Goal: Task Accomplishment & Management: Manage account settings

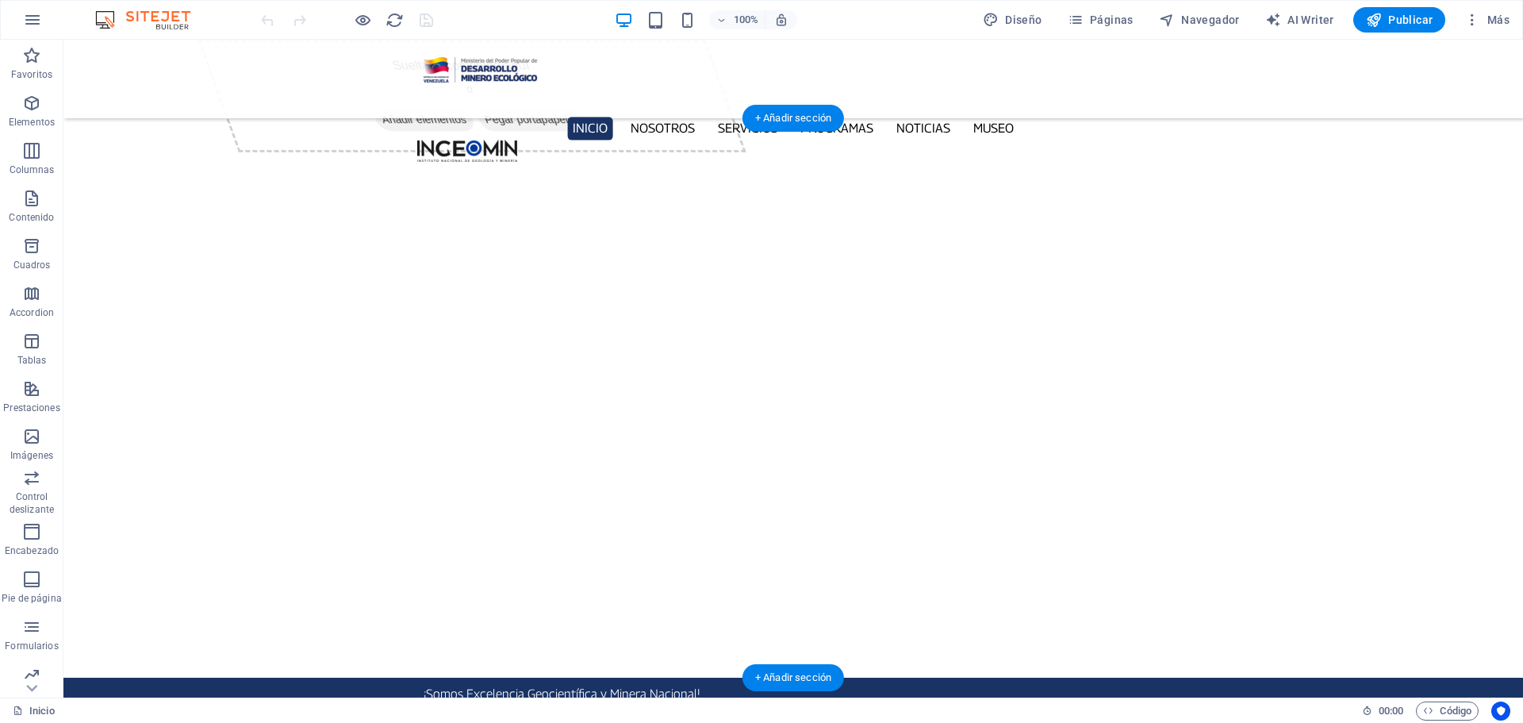
select select "px"
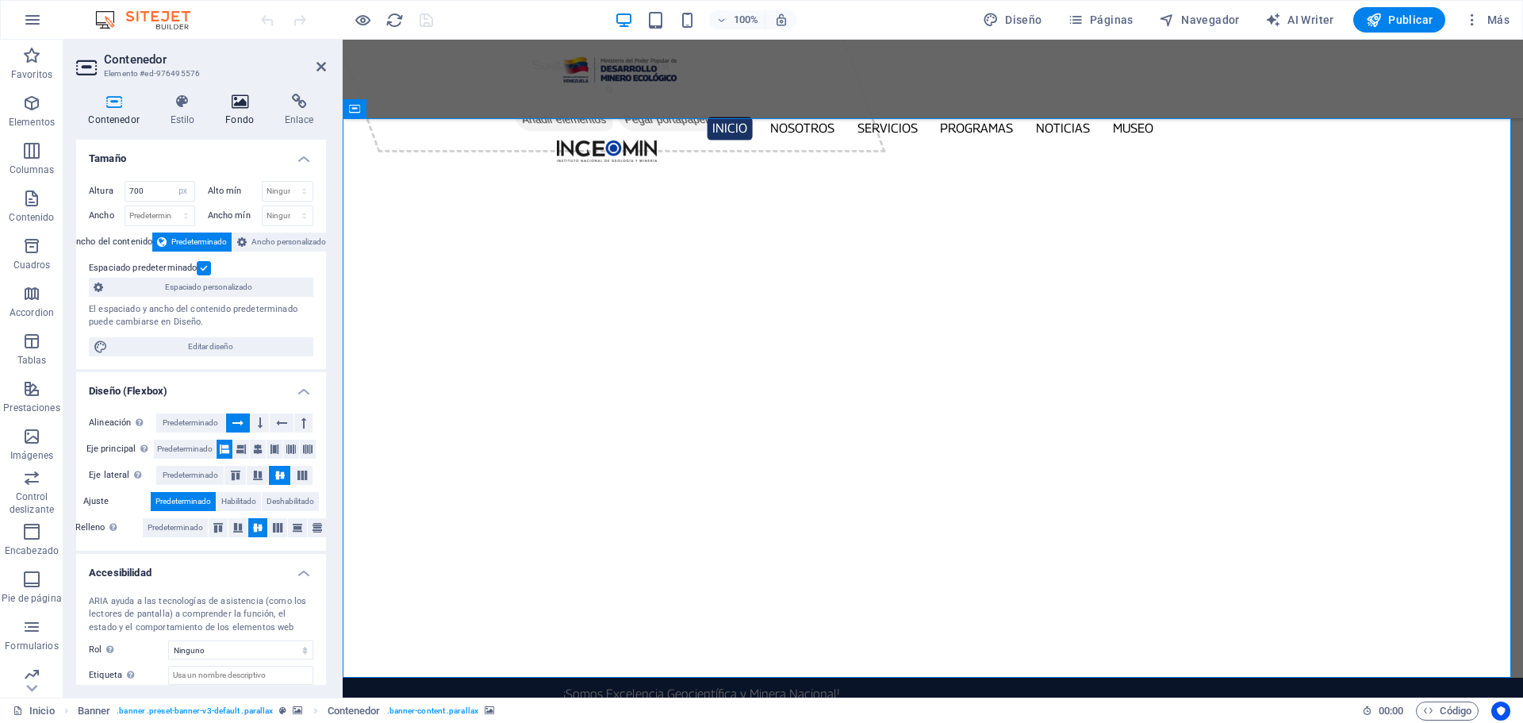
click at [245, 96] on icon at bounding box center [239, 102] width 53 height 16
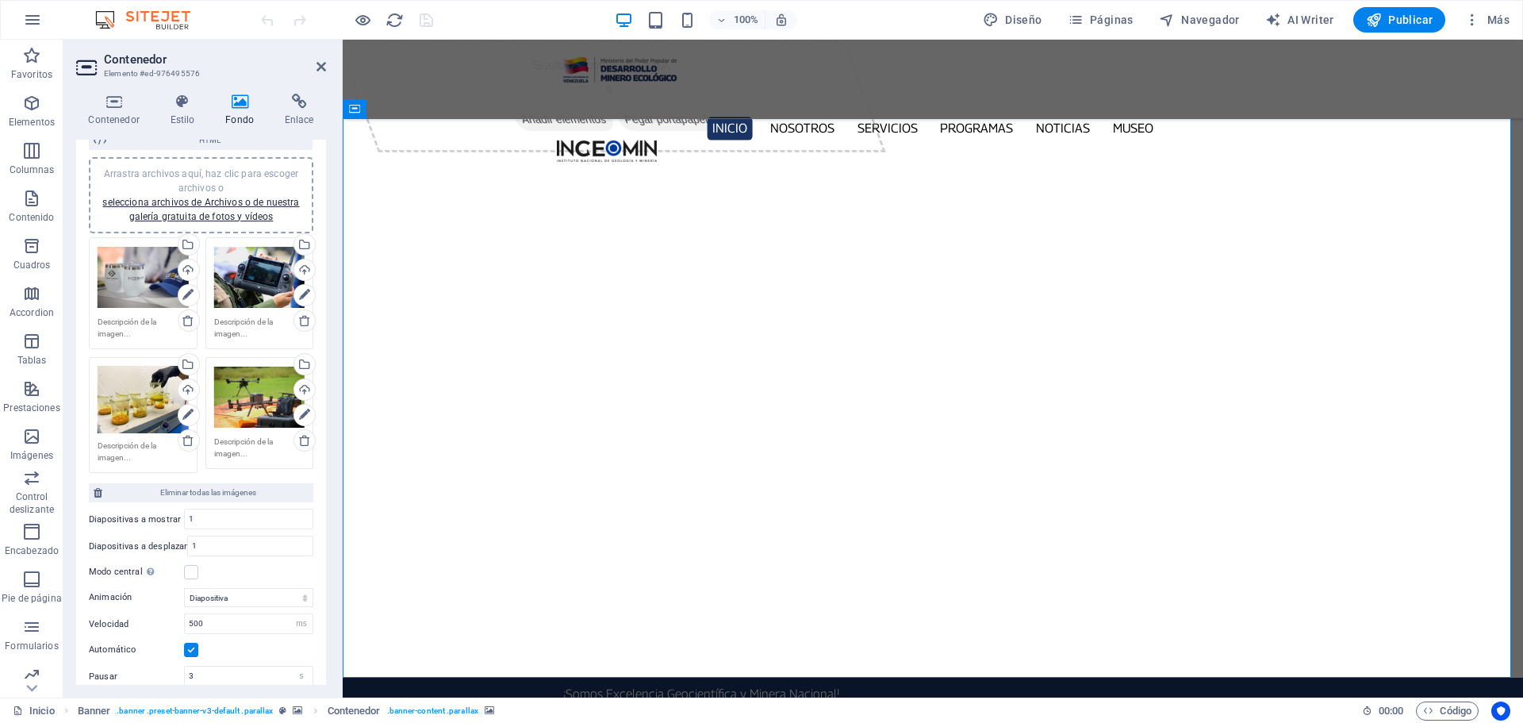
scroll to position [159, 0]
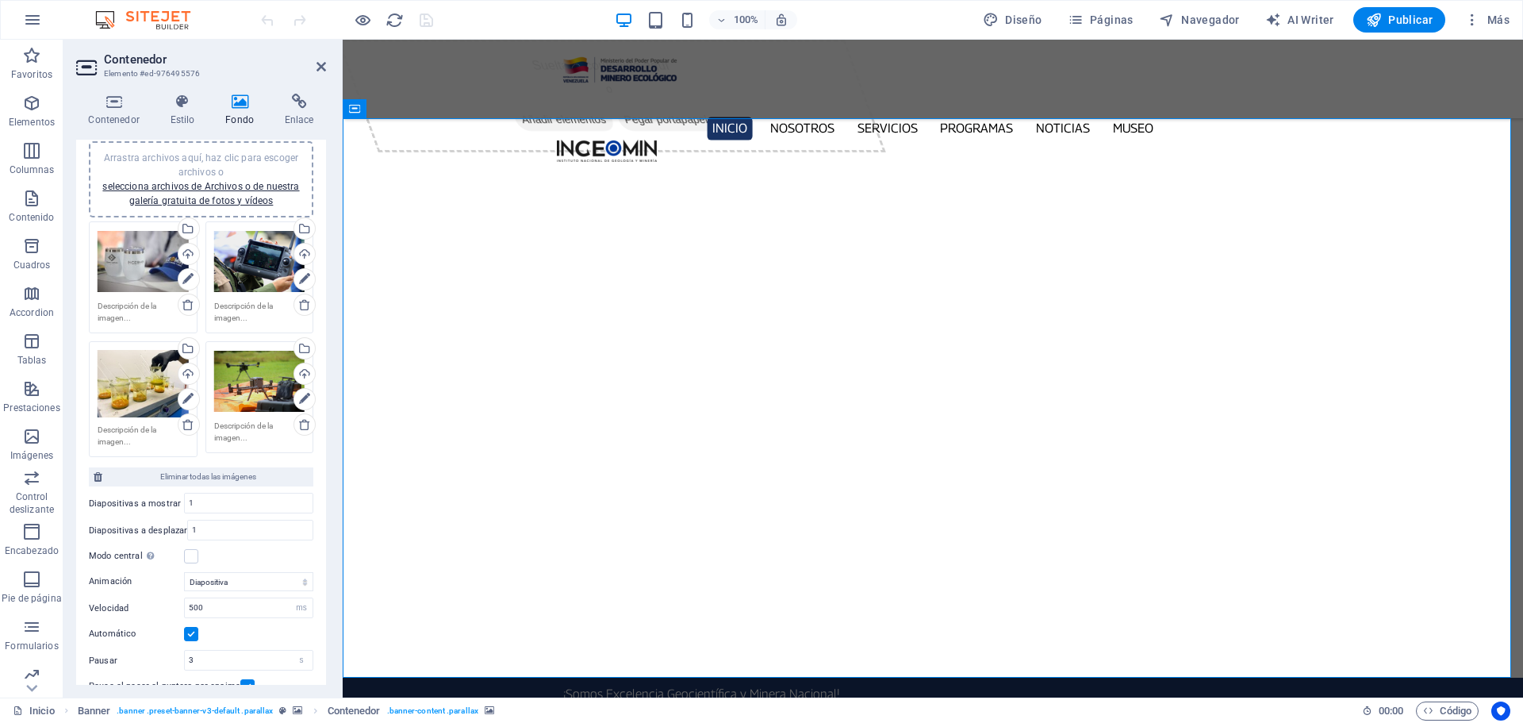
click at [237, 194] on div "Arrastra archivos aquí, haz clic para escoger archivos o selecciona archivos de…" at bounding box center [200, 179] width 205 height 57
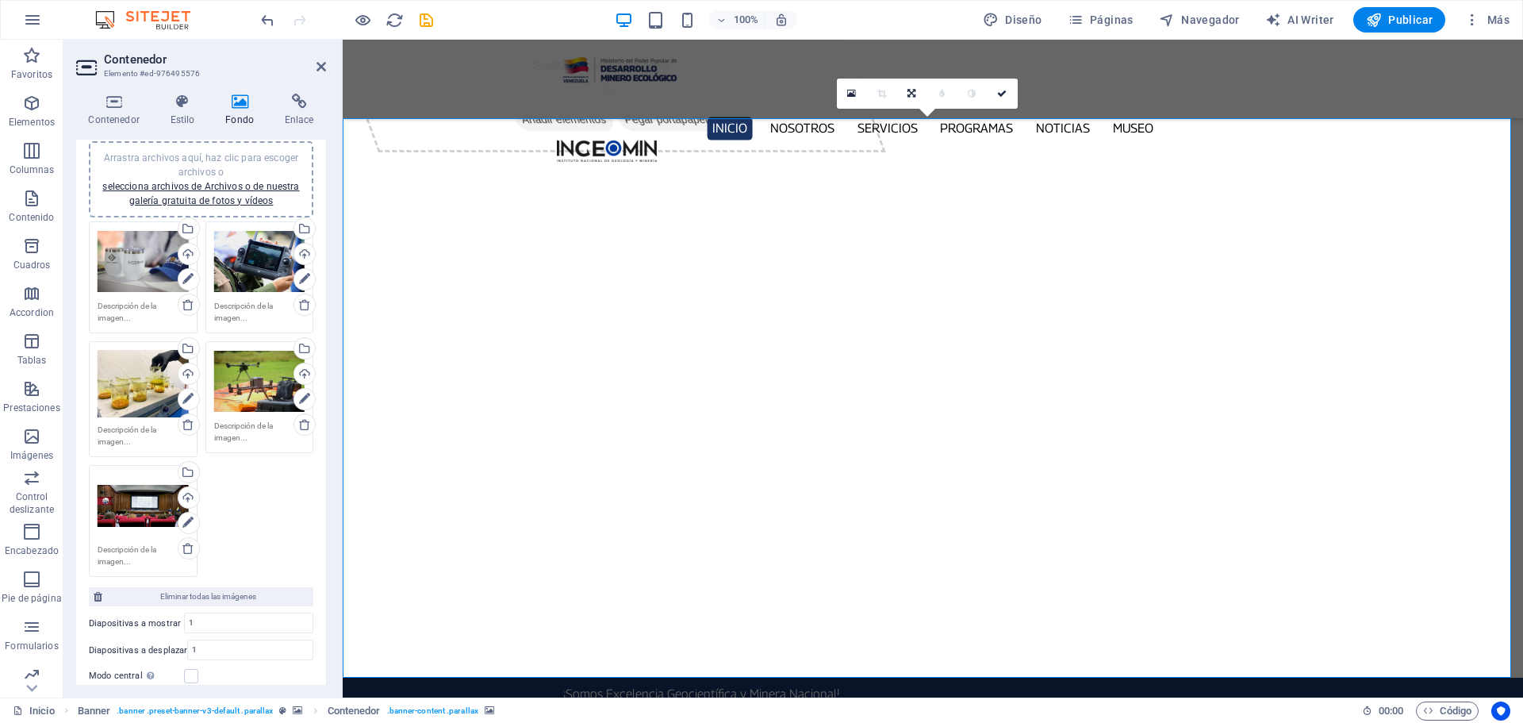
click at [343, 722] on button "button" at bounding box center [343, 728] width 0 height 0
click at [320, 59] on h2 "Contenedor" at bounding box center [215, 59] width 222 height 14
click at [320, 66] on icon at bounding box center [321, 66] width 10 height 13
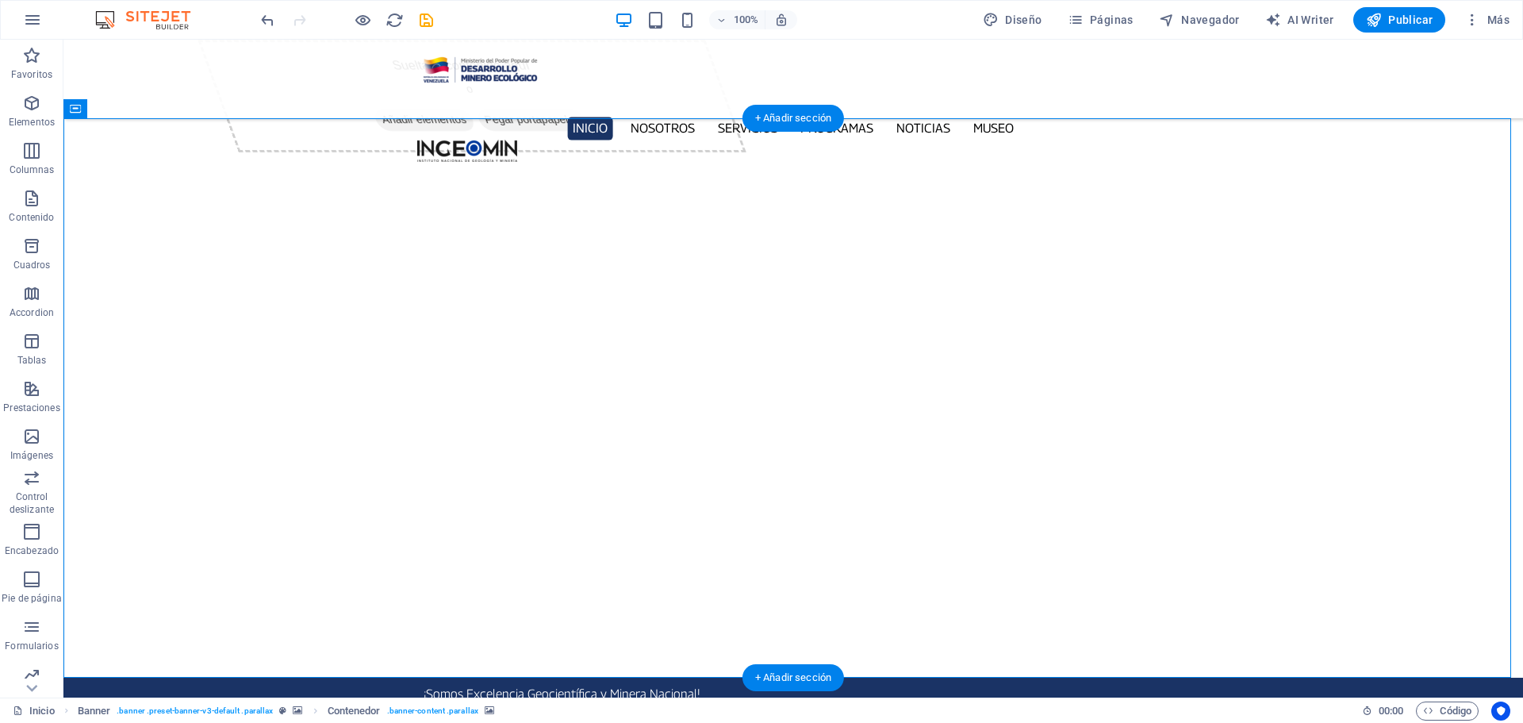
click at [63, 722] on button "button" at bounding box center [63, 728] width 0 height 0
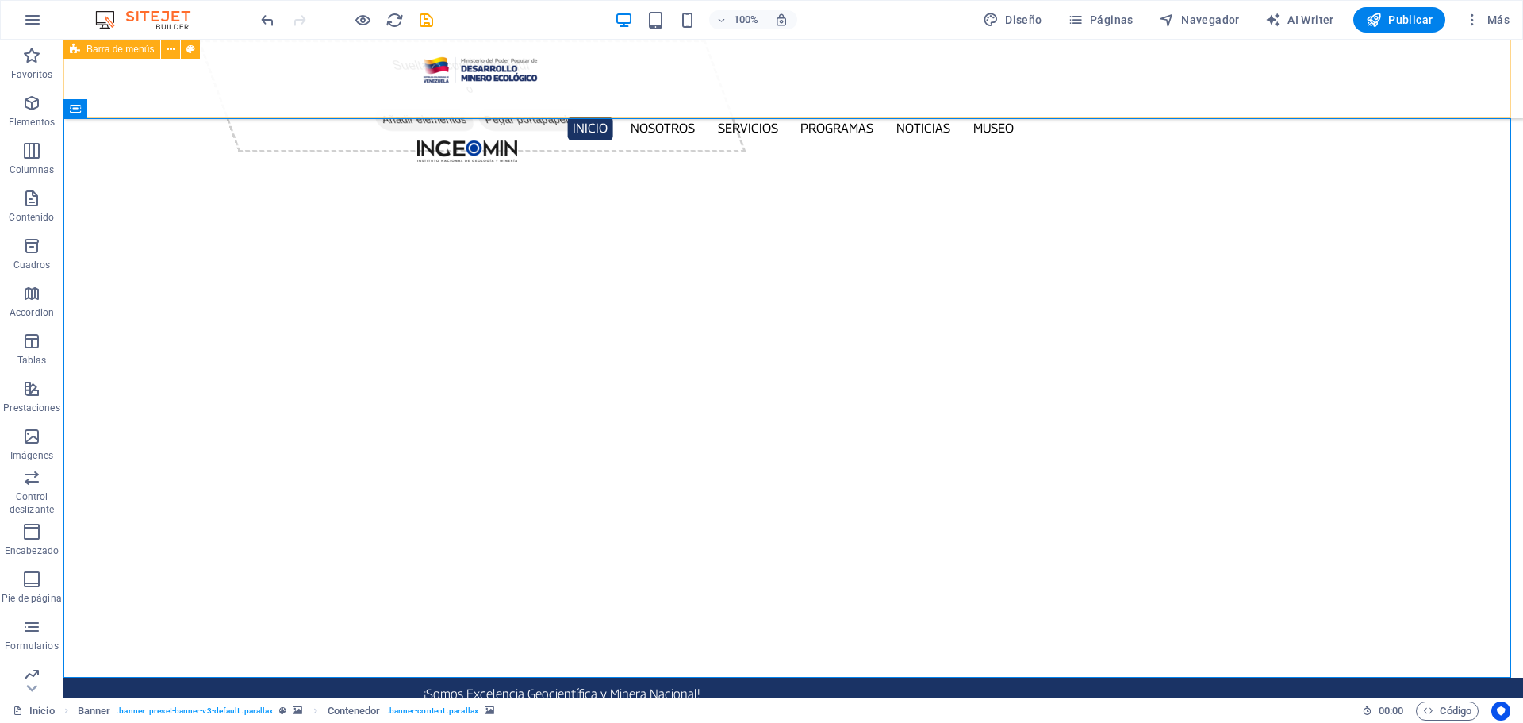
click at [87, 71] on div "Inicio Nosotros Servicios Programas PNG INGEOMIN Va a La Escuela Comité de Muje…" at bounding box center [792, 79] width 1459 height 79
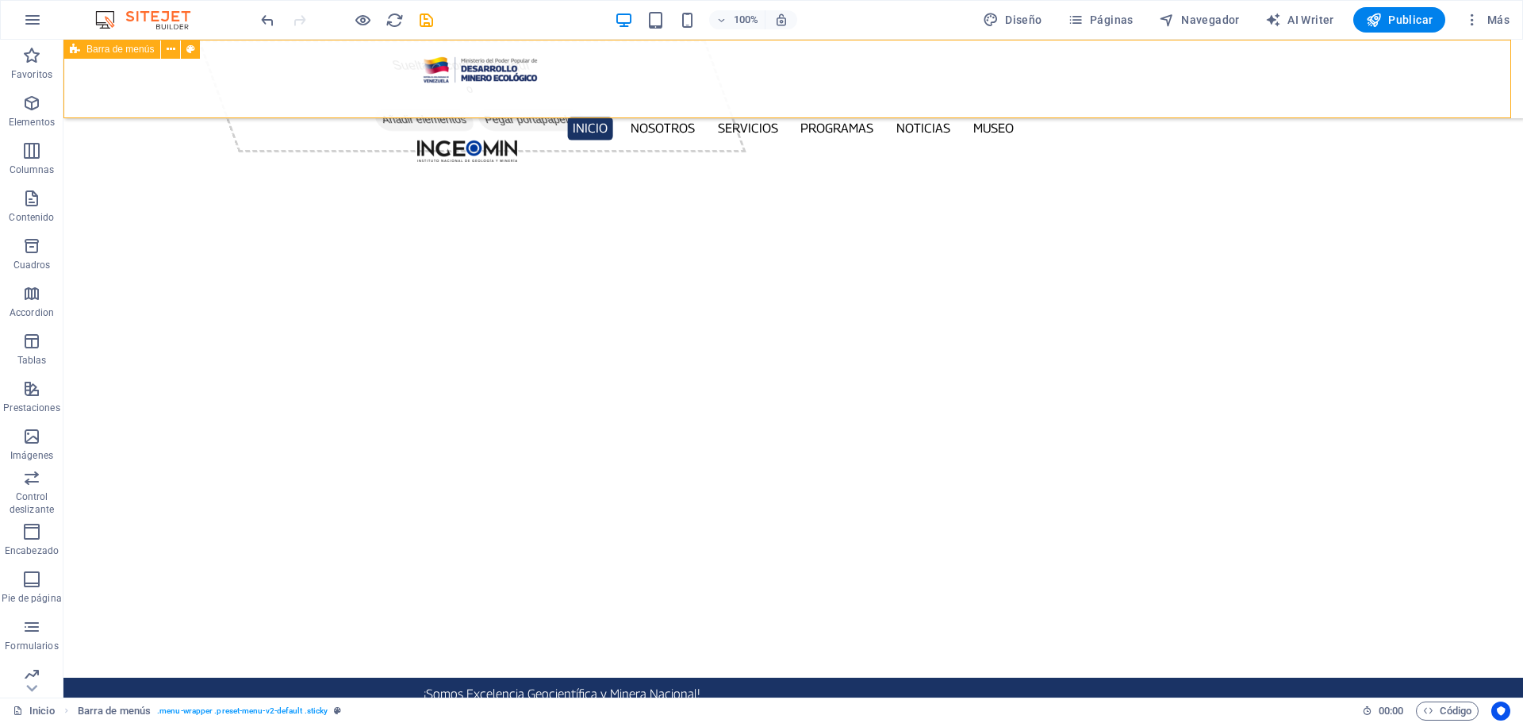
drag, startPoint x: 87, startPoint y: 71, endPoint x: 308, endPoint y: 48, distance: 221.8
click at [87, 71] on div "Inicio Nosotros Servicios Programas PNG INGEOMIN Va a La Escuela Comité de Muje…" at bounding box center [792, 79] width 1459 height 79
select select "%"
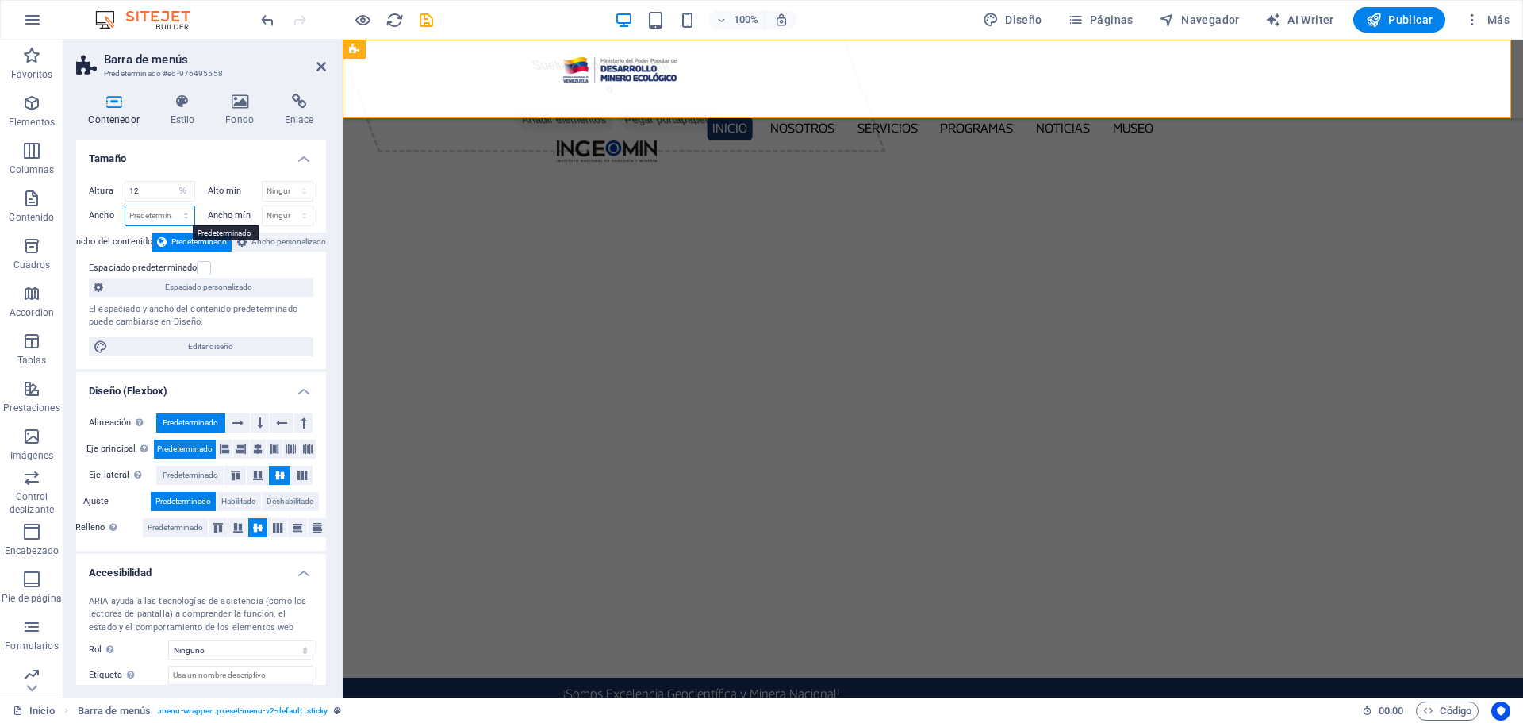
click at [189, 217] on select "Predeterminado px rem % em vh vw" at bounding box center [159, 215] width 69 height 19
select select "px"
click at [170, 206] on select "Predeterminado px rem % em vh vw" at bounding box center [159, 215] width 69 height 19
type input "1473"
click at [183, 213] on select "Predeterminado px rem % em vh vw" at bounding box center [183, 215] width 22 height 19
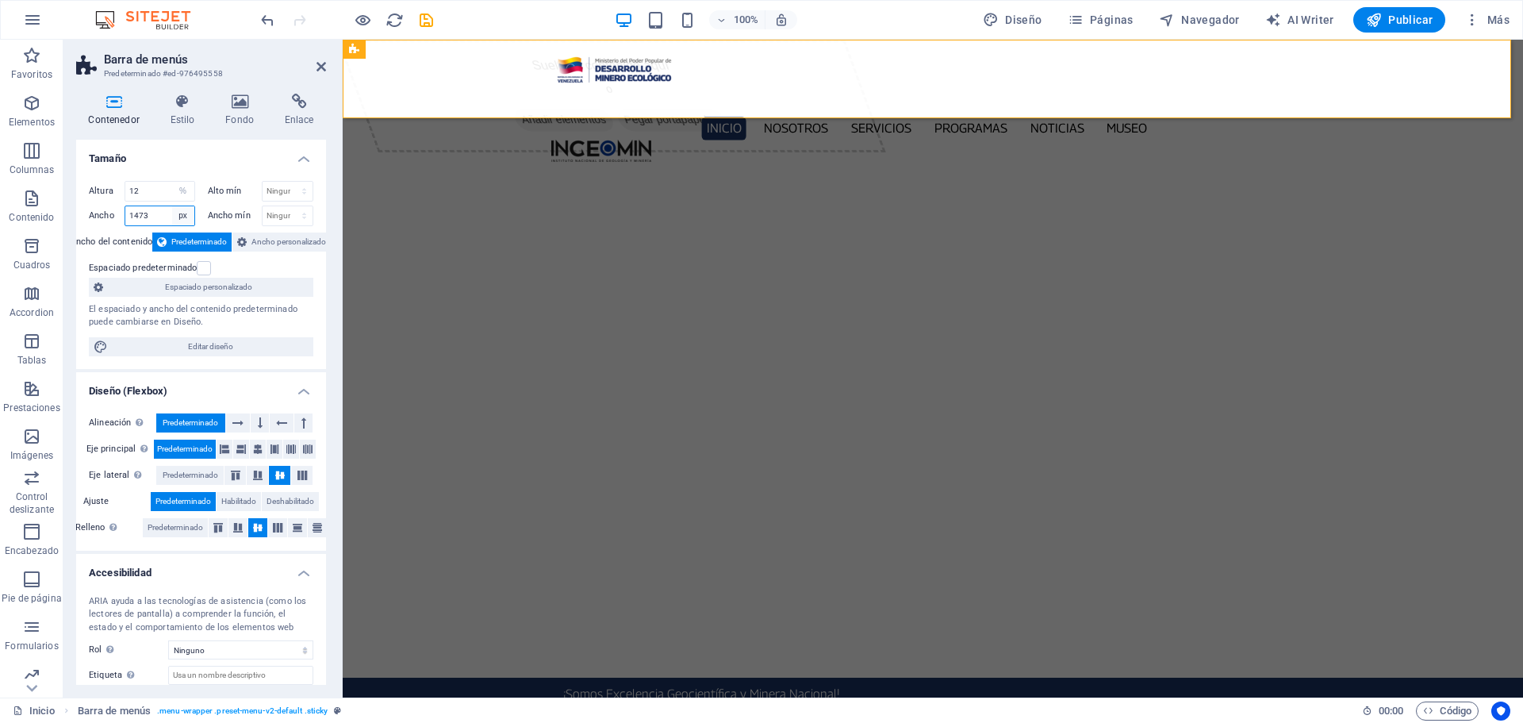
select select "default"
click at [172, 206] on select "Predeterminado px rem % em vh vw" at bounding box center [183, 215] width 22 height 19
select select "DISABLED_OPTION_VALUE"
click at [251, 98] on icon at bounding box center [239, 102] width 53 height 16
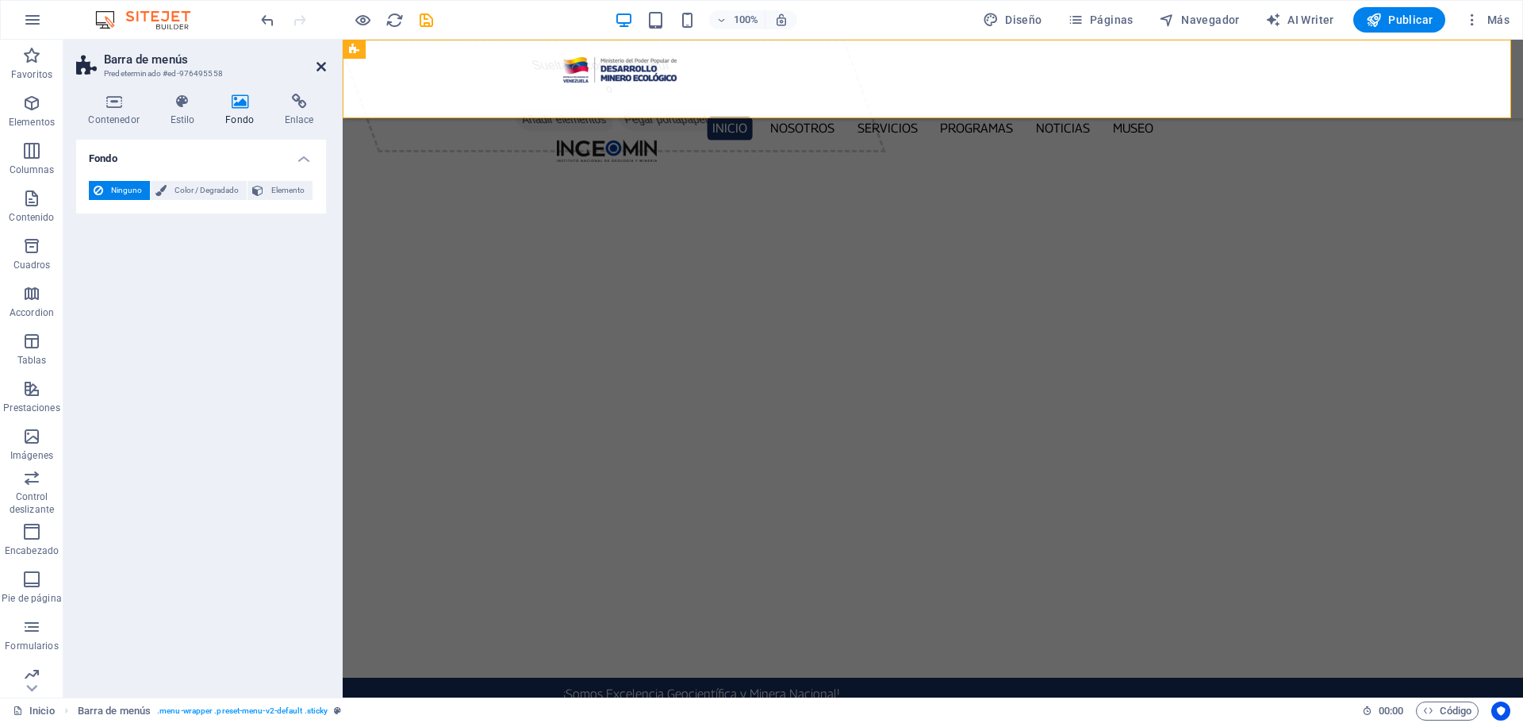
click at [324, 65] on icon at bounding box center [321, 66] width 10 height 13
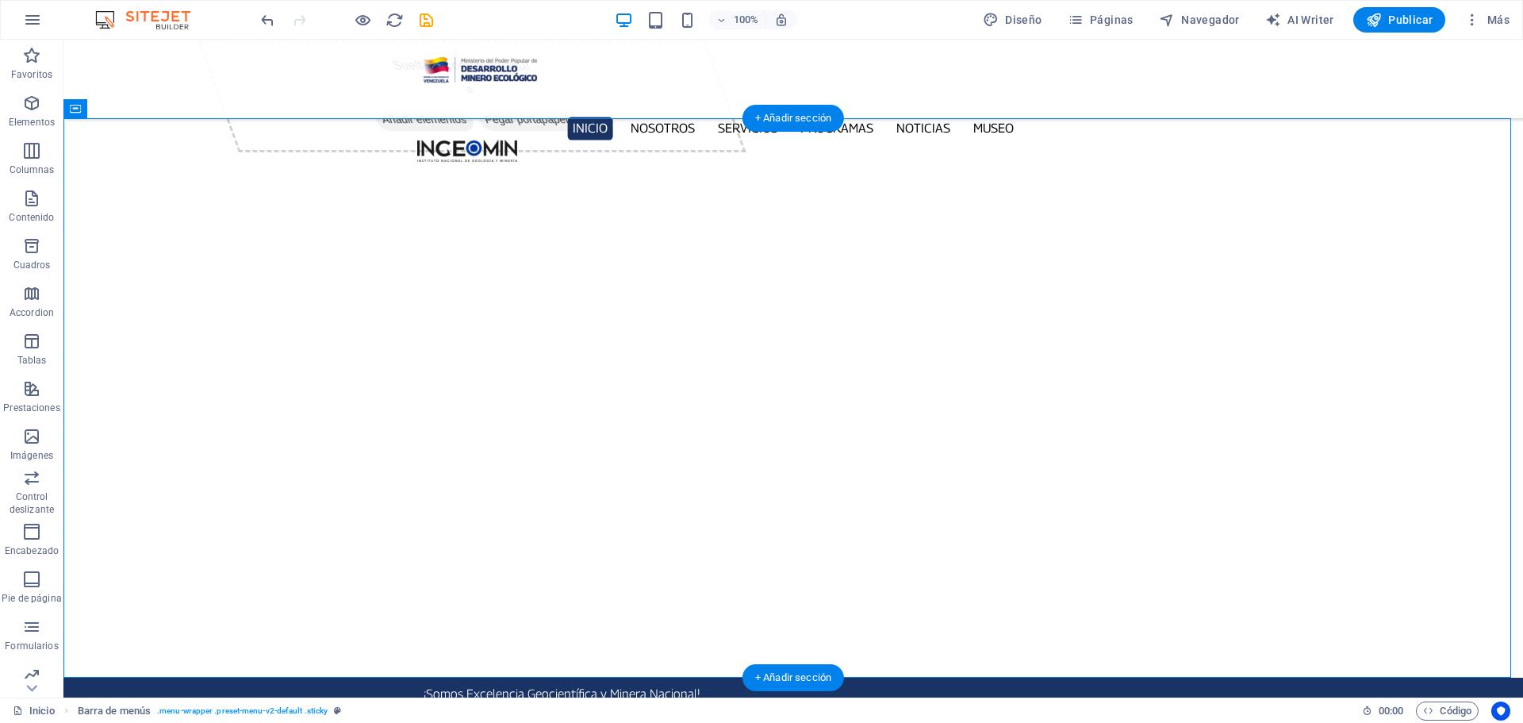
select select "ms"
select select "s"
select select "progressive"
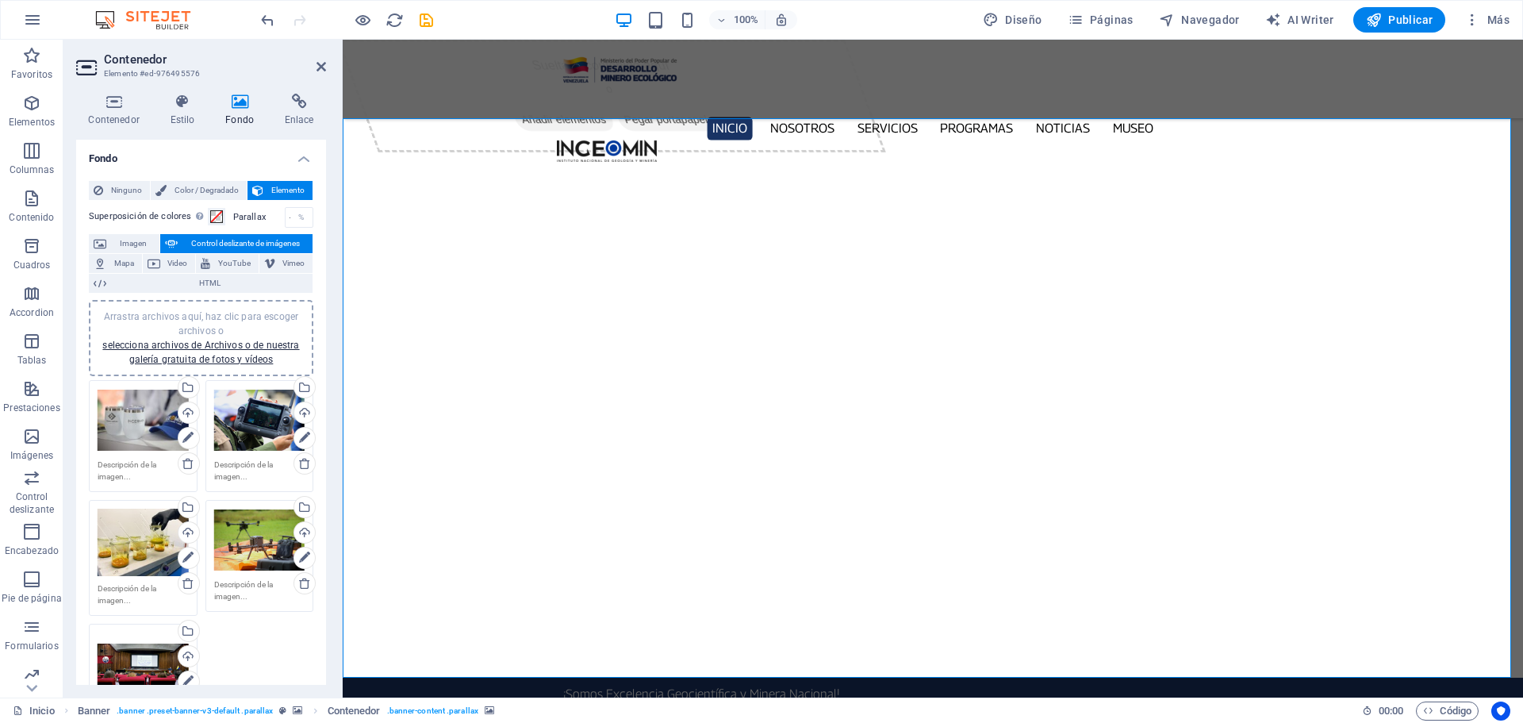
click at [139, 650] on div "Arrastra archivos aquí, haz clic para escoger archivos o selecciona archivos de…" at bounding box center [143, 663] width 91 height 63
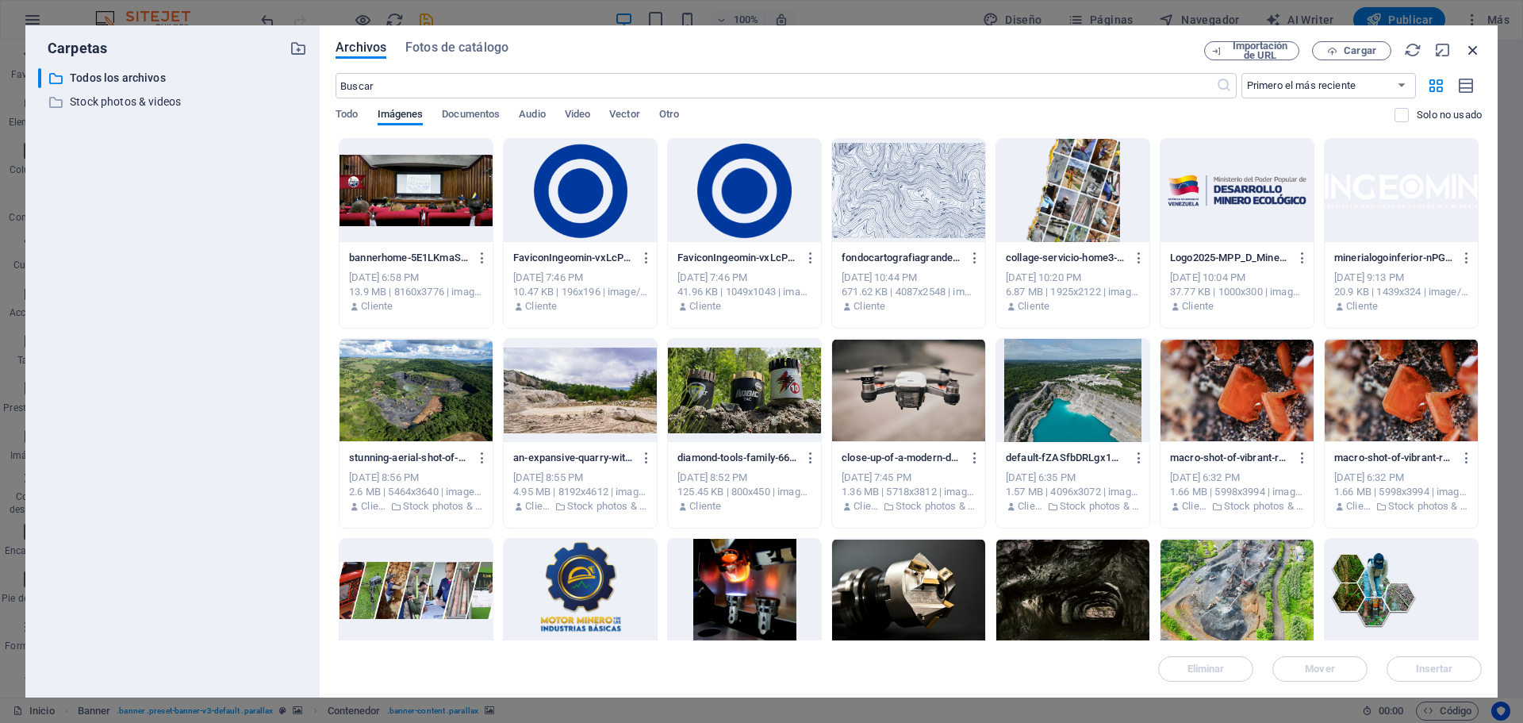
click at [1474, 41] on icon "button" at bounding box center [1472, 49] width 17 height 17
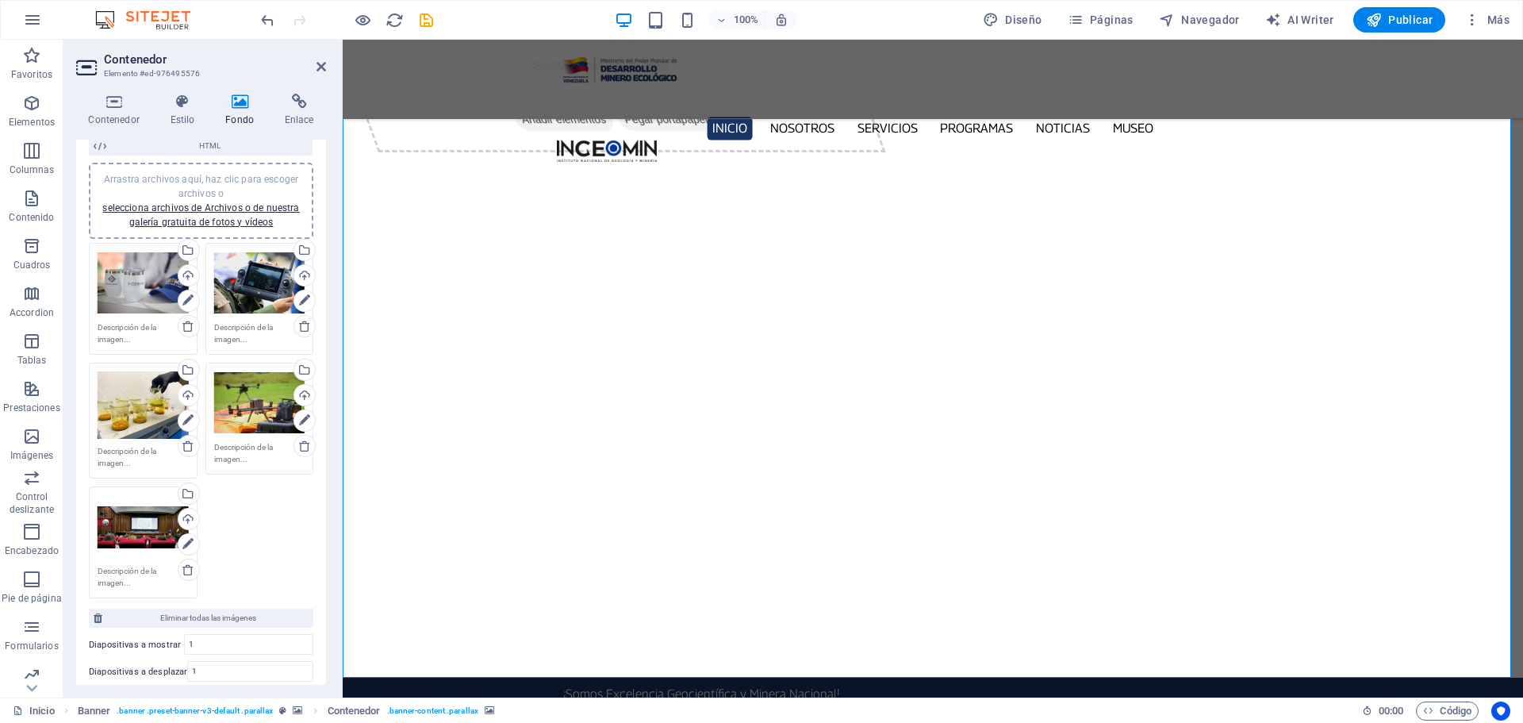
scroll to position [79, 0]
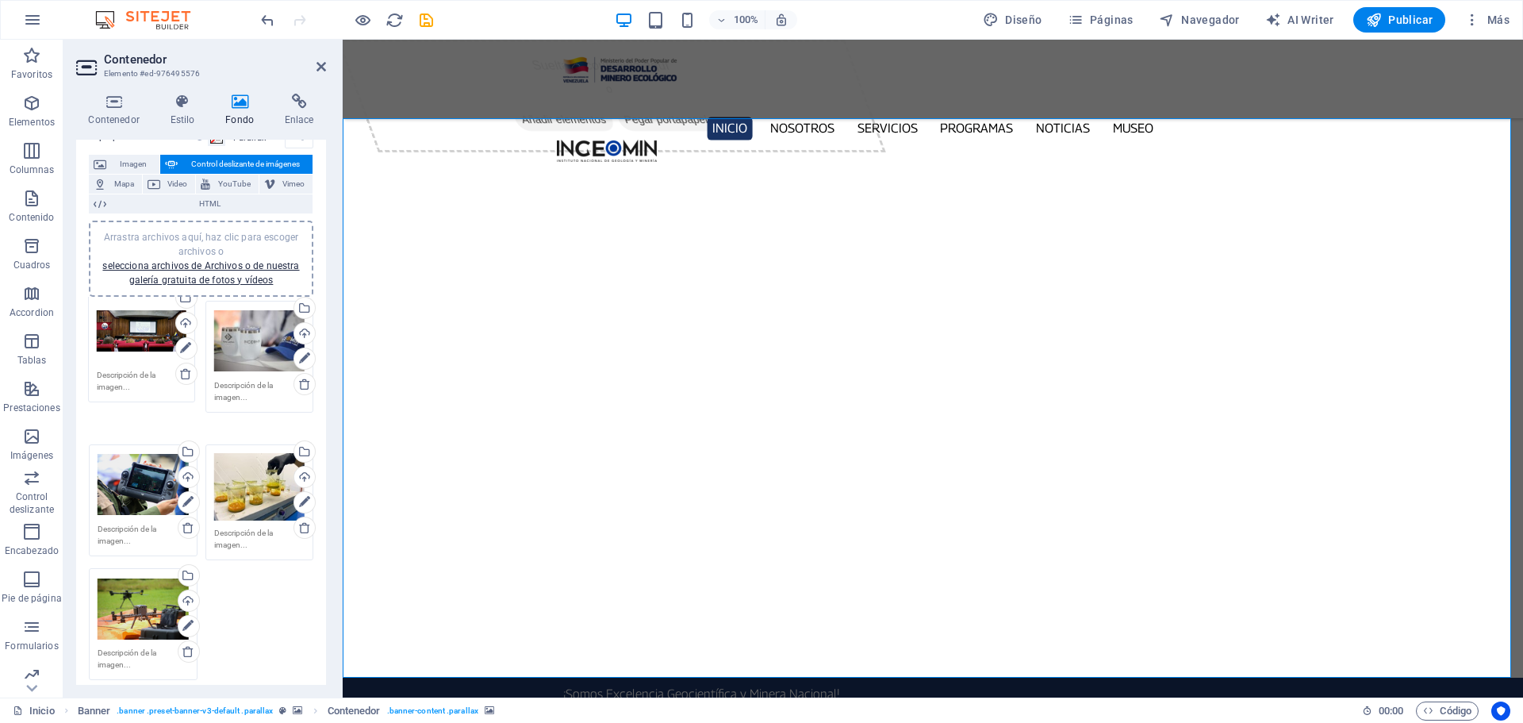
drag, startPoint x: 119, startPoint y: 582, endPoint x: 118, endPoint y: 329, distance: 253.0
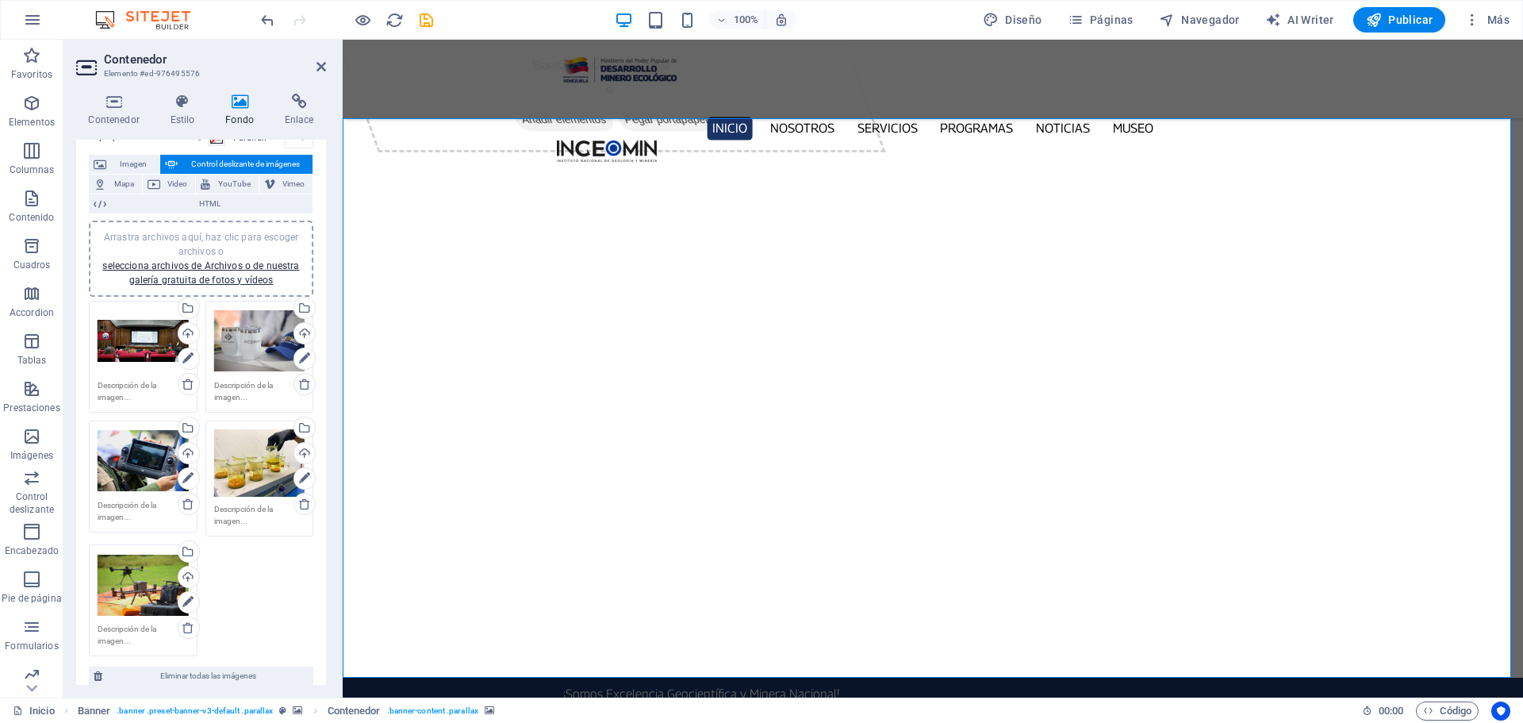
click at [286, 329] on div "Arrastra archivos aquí, haz clic para escoger archivos o selecciona archivos de…" at bounding box center [259, 340] width 91 height 63
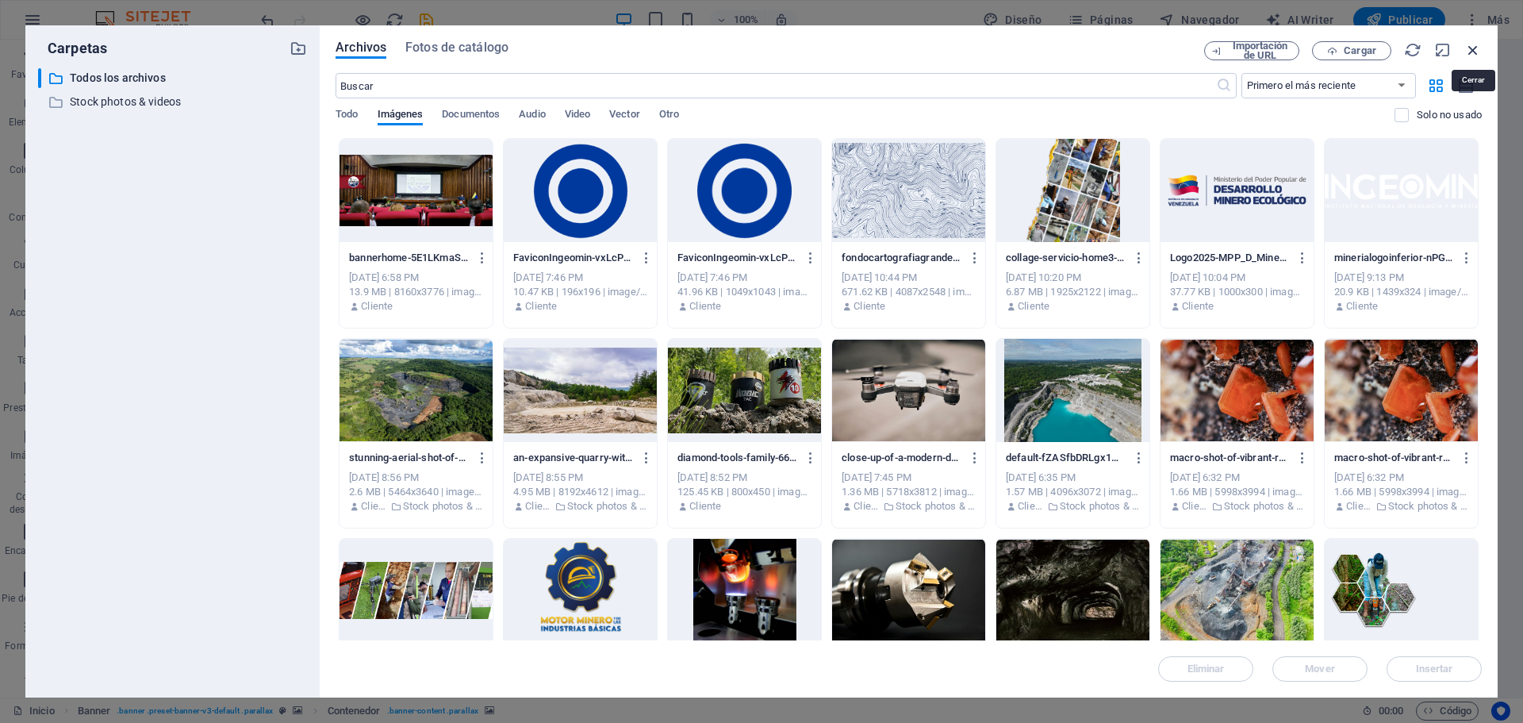
drag, startPoint x: 1473, startPoint y: 52, endPoint x: 1017, endPoint y: 32, distance: 456.5
click at [1473, 52] on icon "button" at bounding box center [1472, 49] width 17 height 17
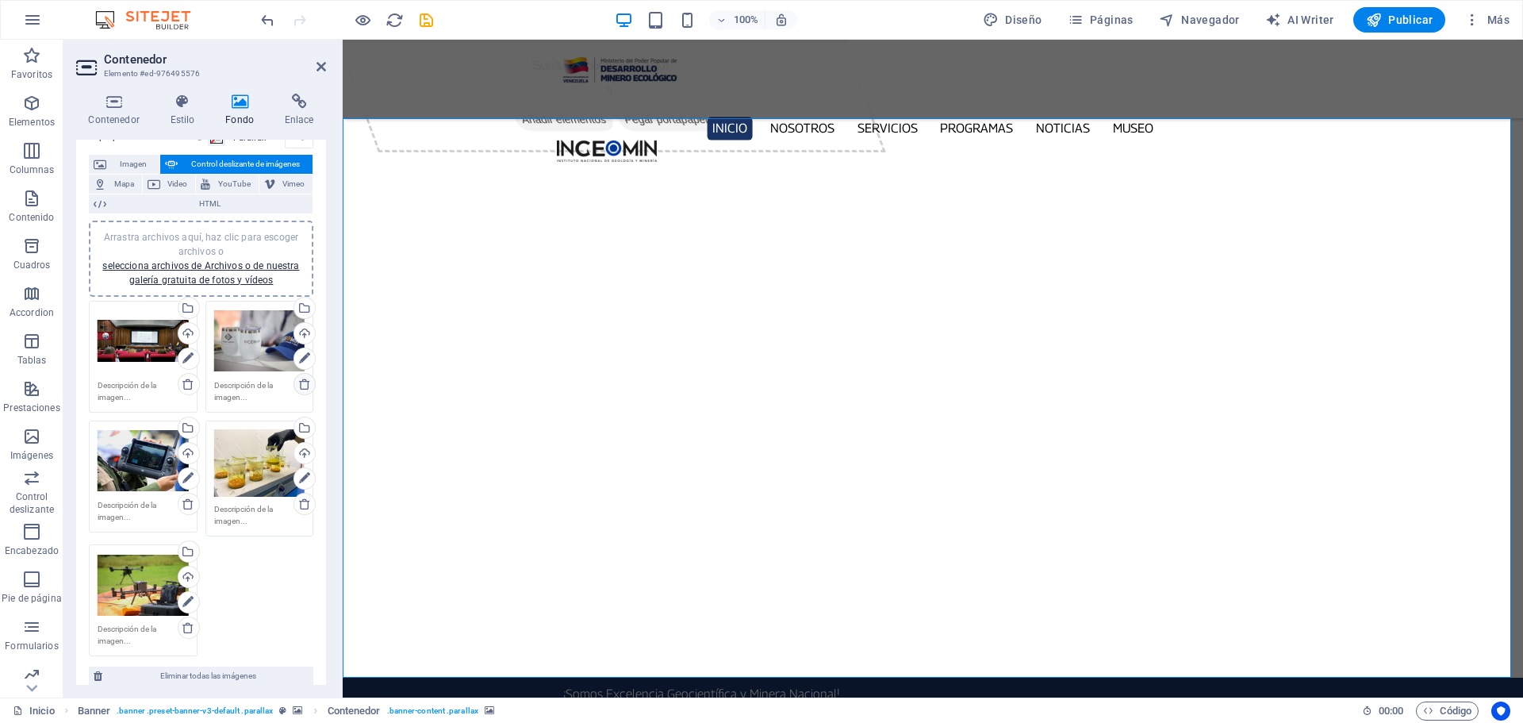
click at [300, 392] on link at bounding box center [304, 384] width 22 height 22
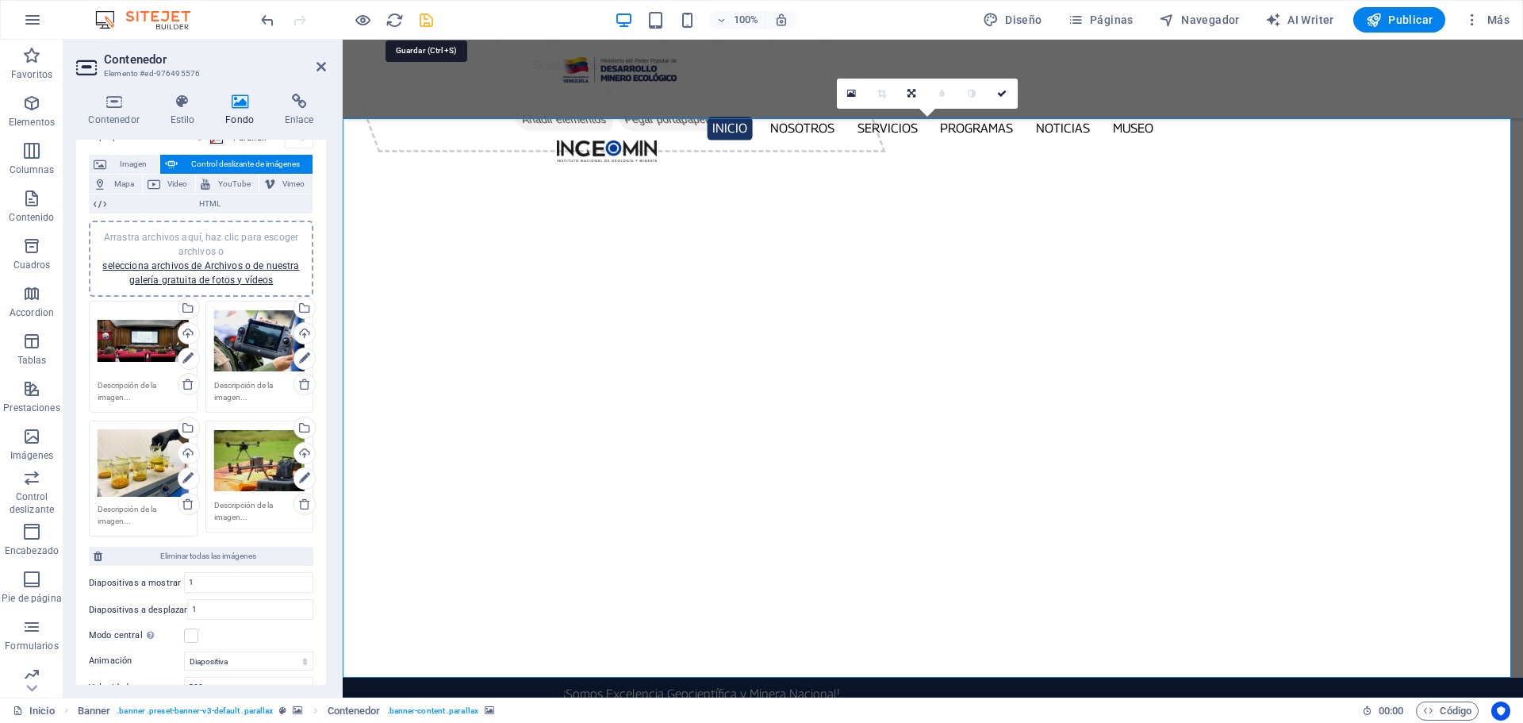
click at [430, 26] on icon "save" at bounding box center [426, 20] width 18 height 18
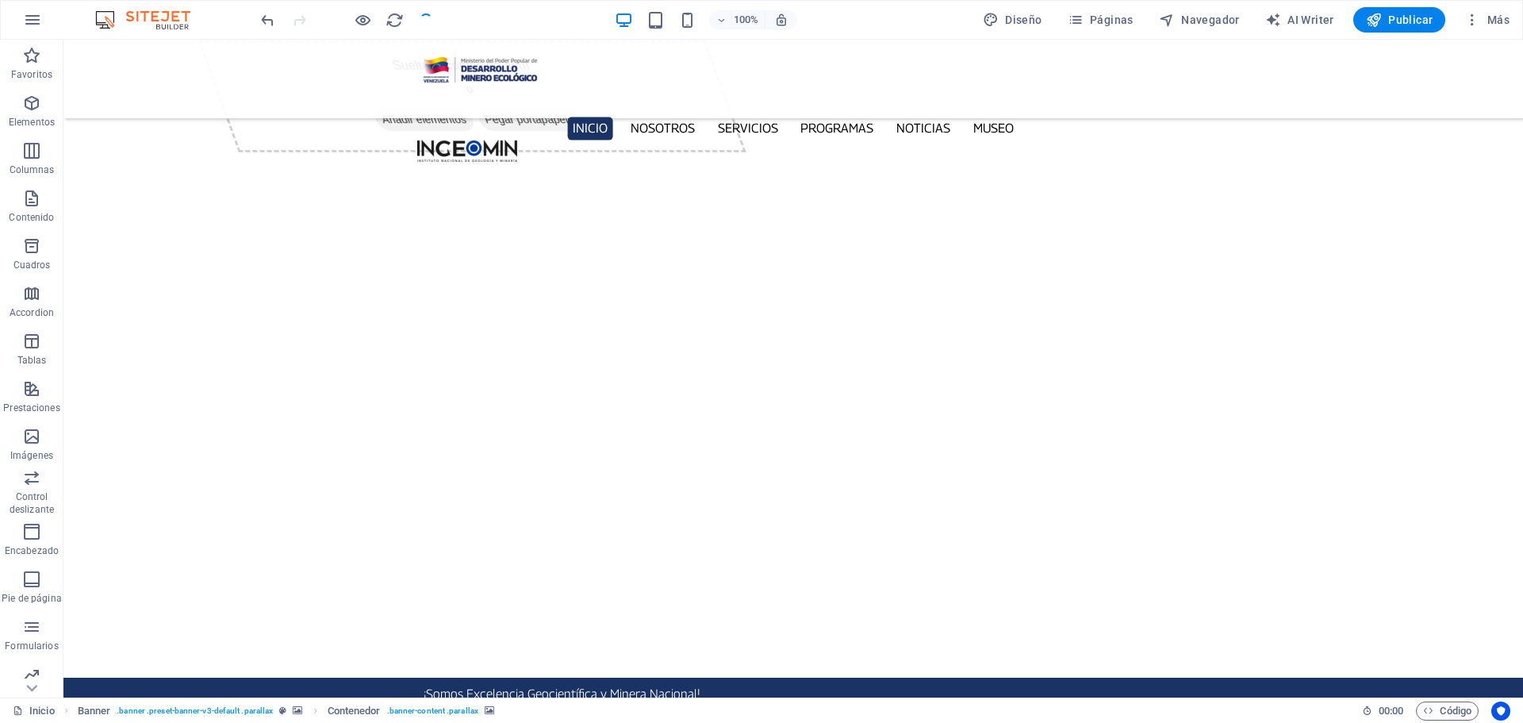
checkbox input "false"
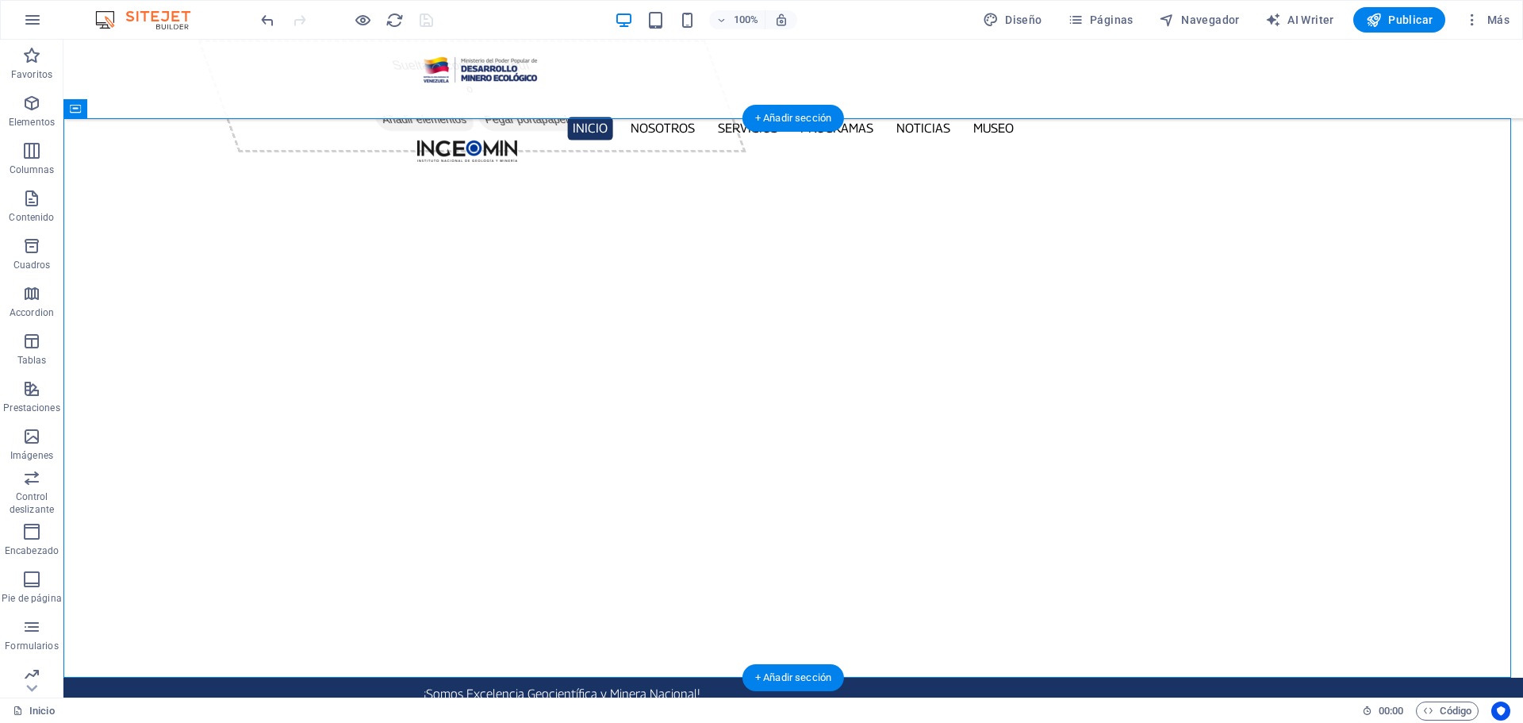
select select "ms"
select select "s"
select select "progressive"
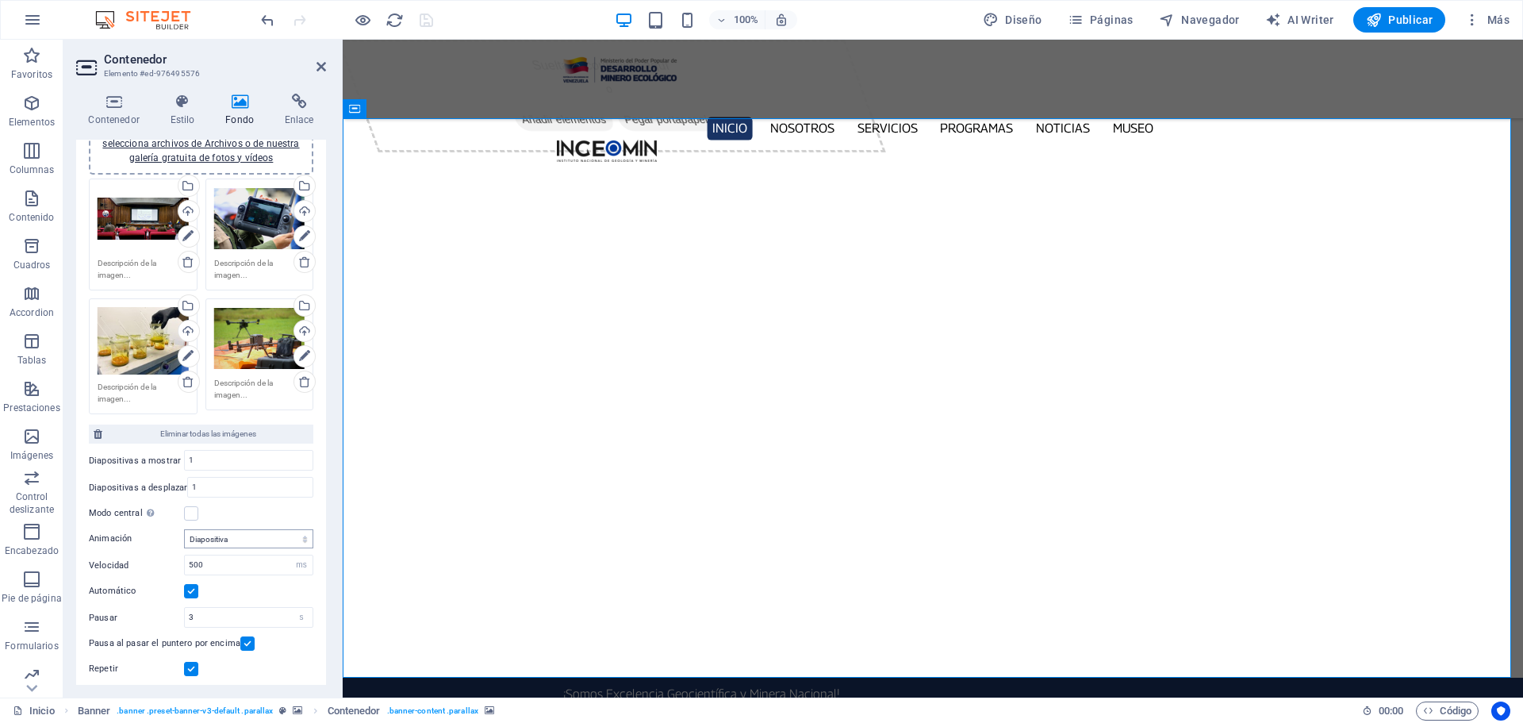
scroll to position [238, 0]
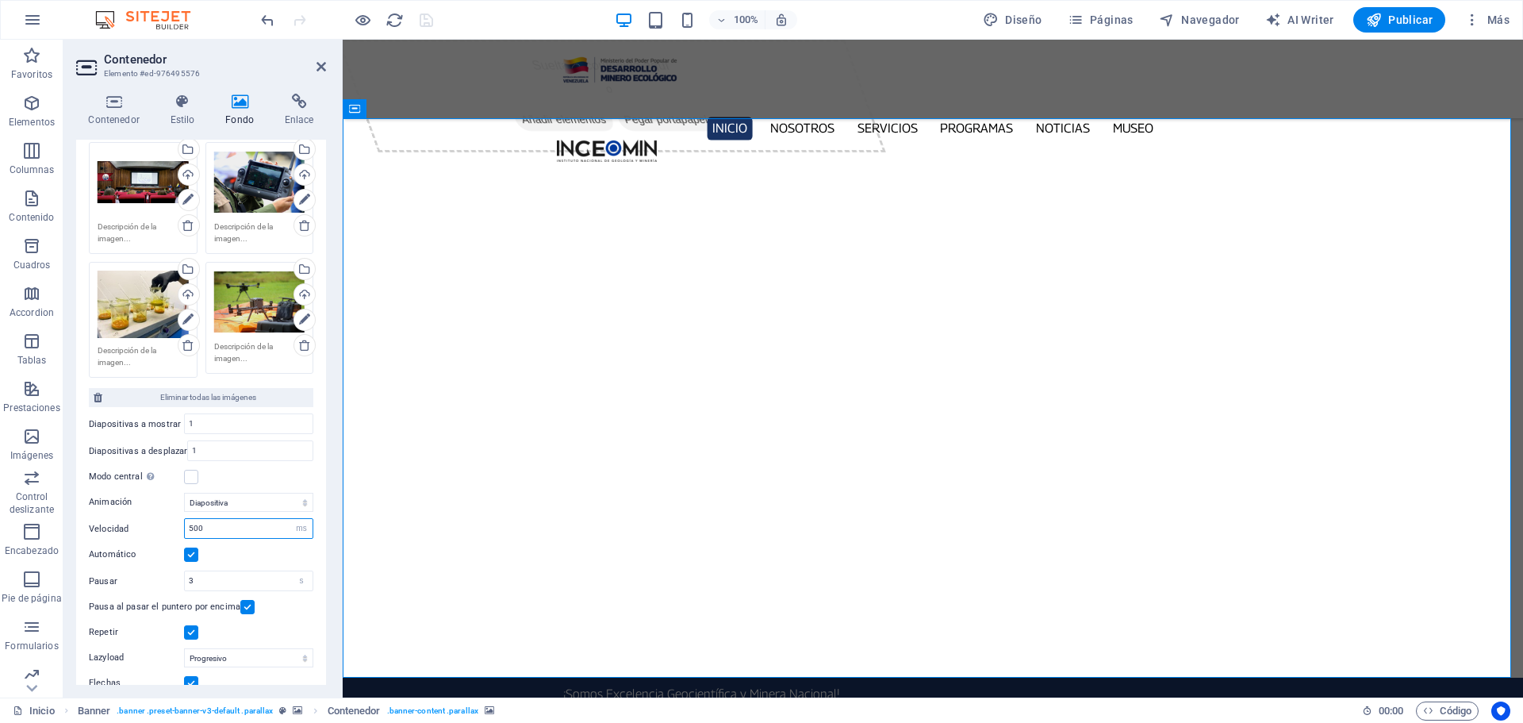
click at [214, 520] on input "500" at bounding box center [249, 528] width 128 height 19
click at [205, 589] on div "3 s ms" at bounding box center [248, 580] width 129 height 21
click at [205, 586] on input "3" at bounding box center [249, 580] width 128 height 19
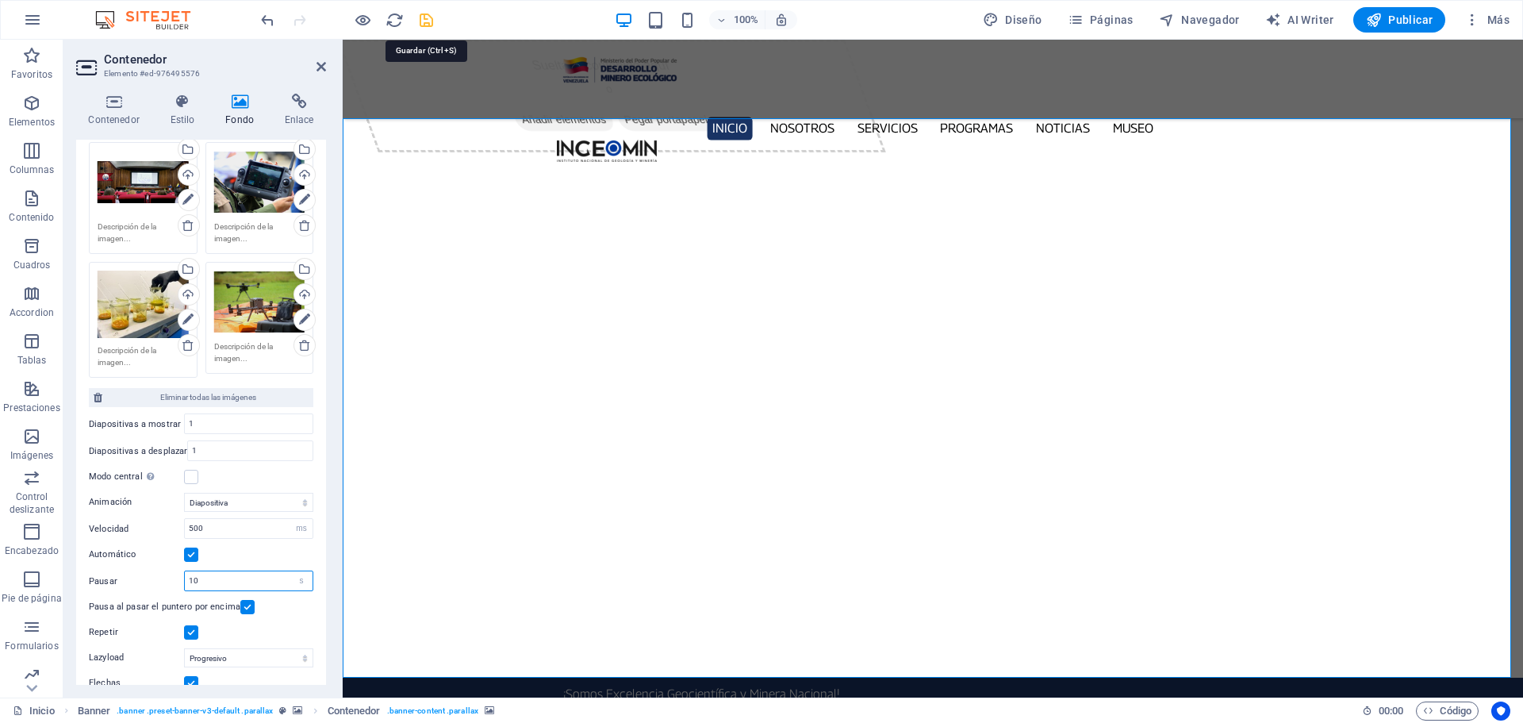
type input "10"
click at [428, 26] on icon "save" at bounding box center [426, 20] width 18 height 18
checkbox input "false"
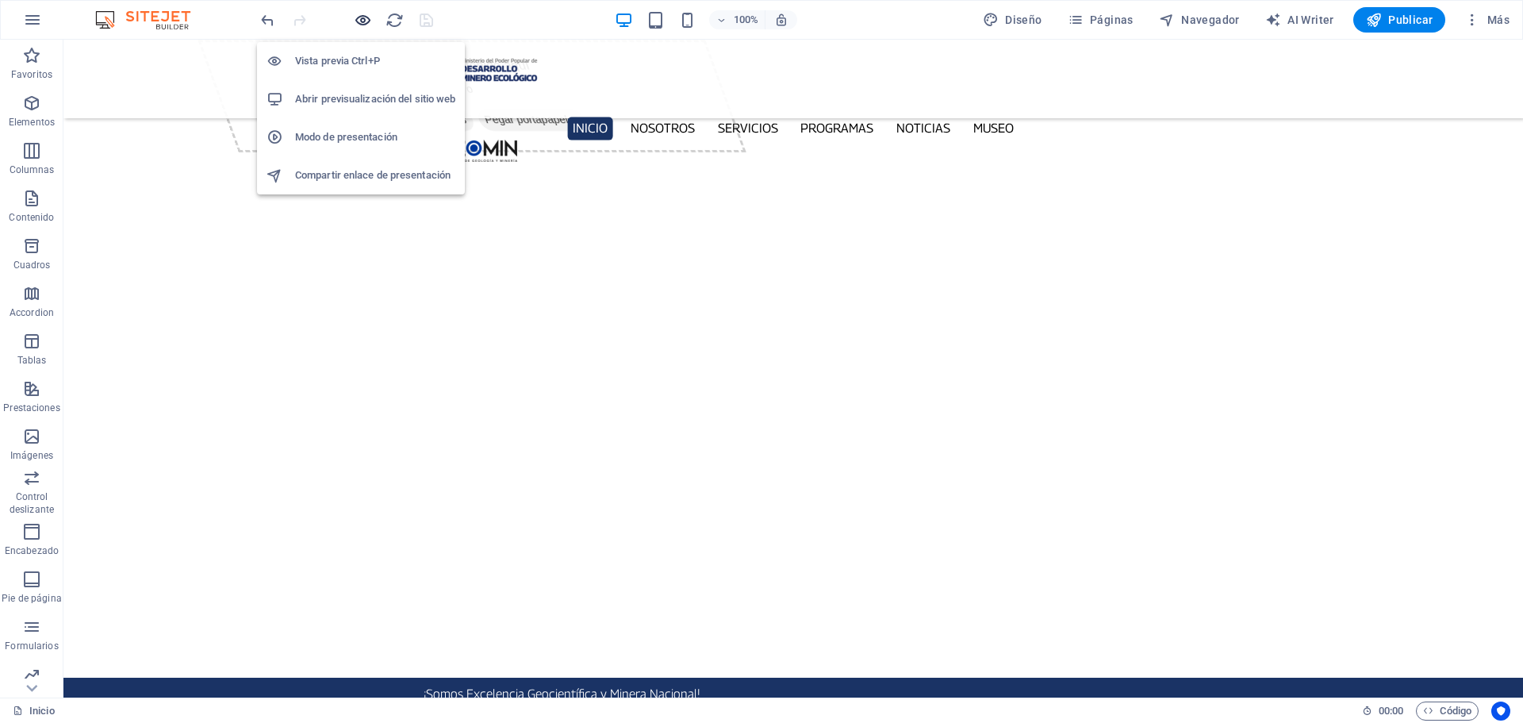
click at [369, 21] on icon "button" at bounding box center [363, 20] width 18 height 18
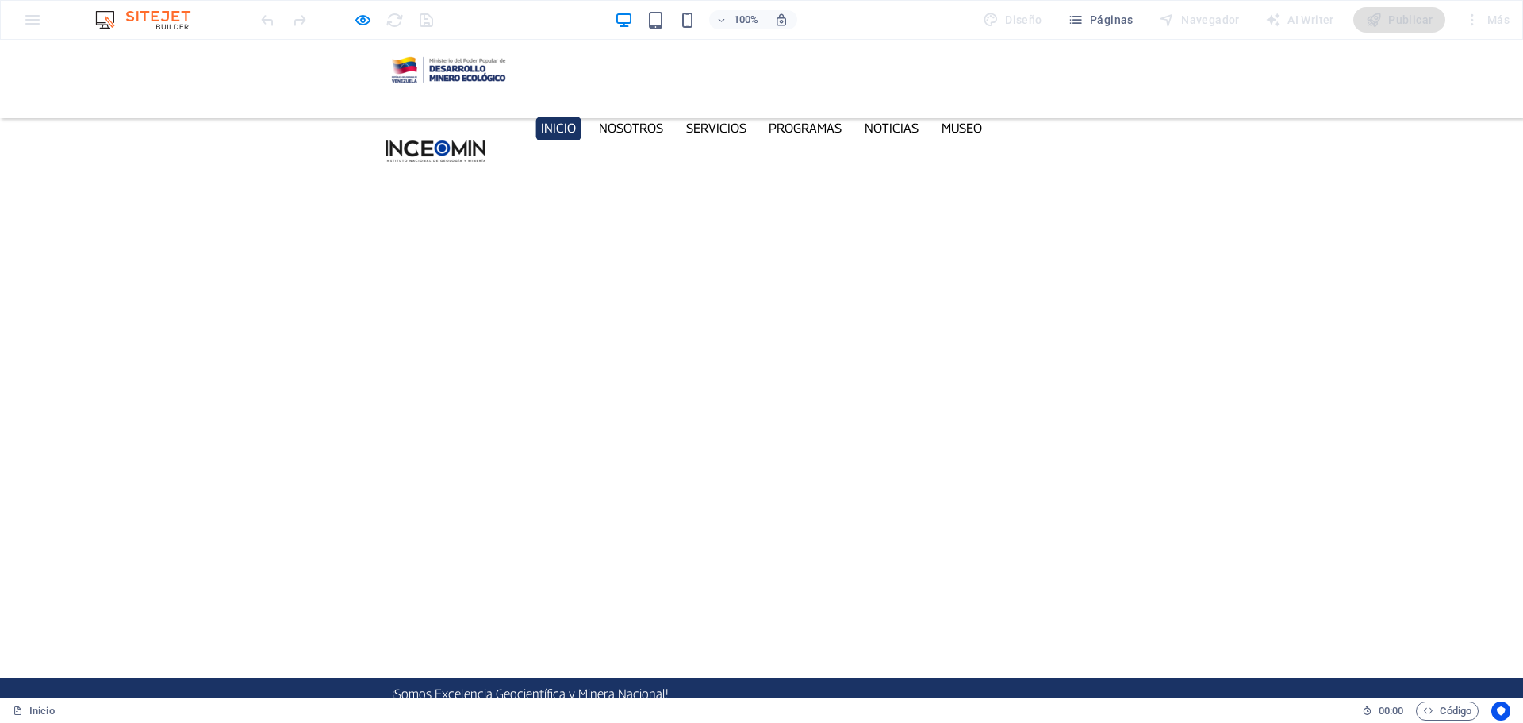
click at [0, 722] on button "button" at bounding box center [0, 728] width 0 height 0
click at [0, 709] on button "button" at bounding box center [0, 709] width 0 height 0
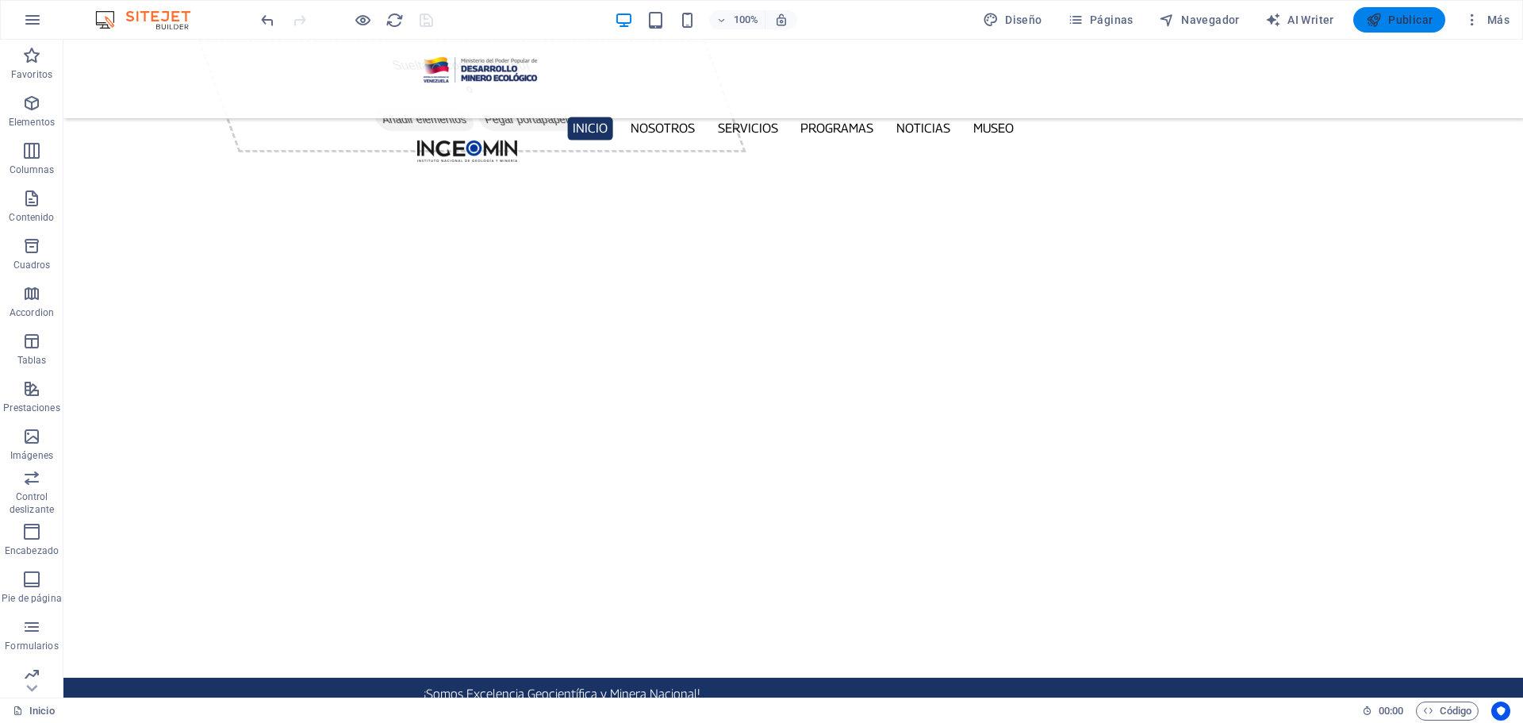
click at [1405, 21] on span "Publicar" at bounding box center [1399, 20] width 67 height 16
click at [63, 709] on button "button" at bounding box center [63, 709] width 0 height 0
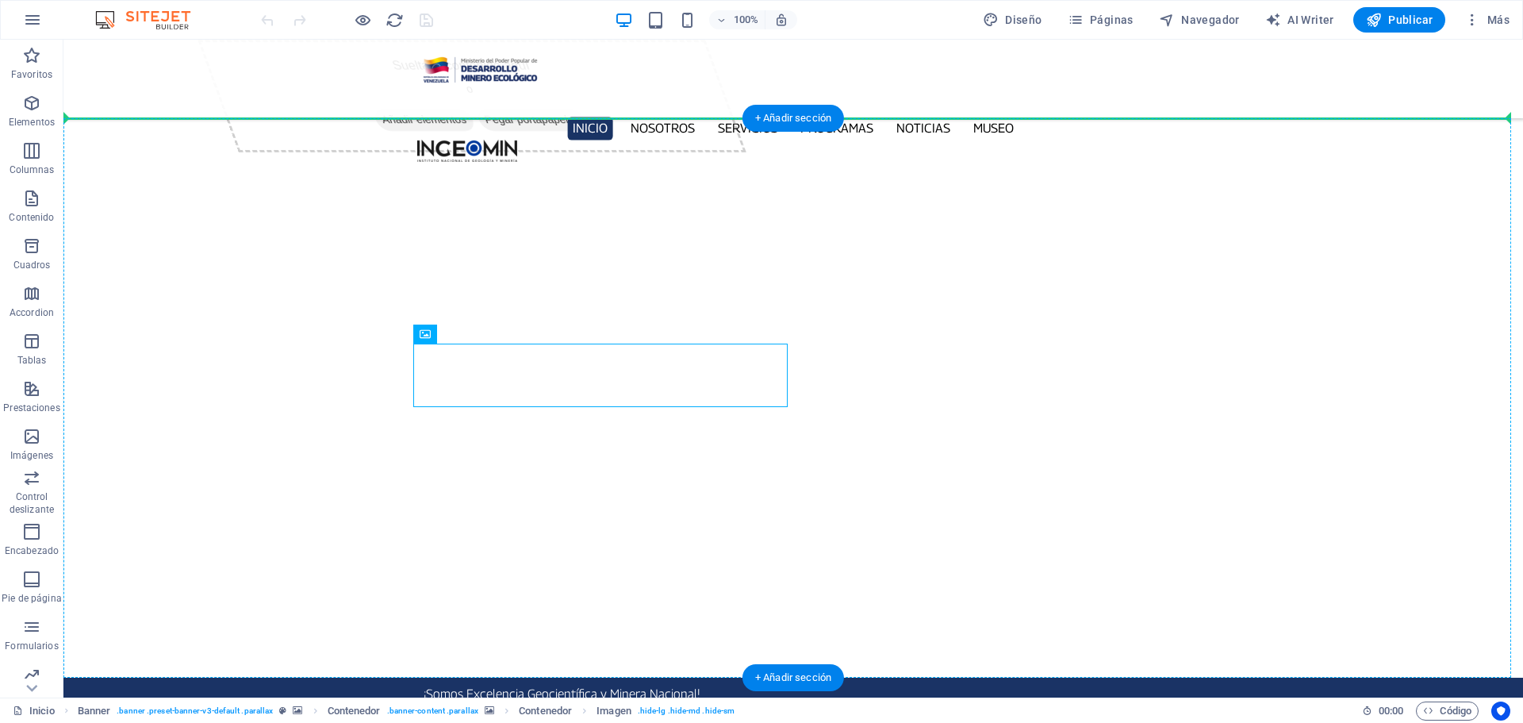
drag, startPoint x: 478, startPoint y: 376, endPoint x: 92, endPoint y: 315, distance: 391.1
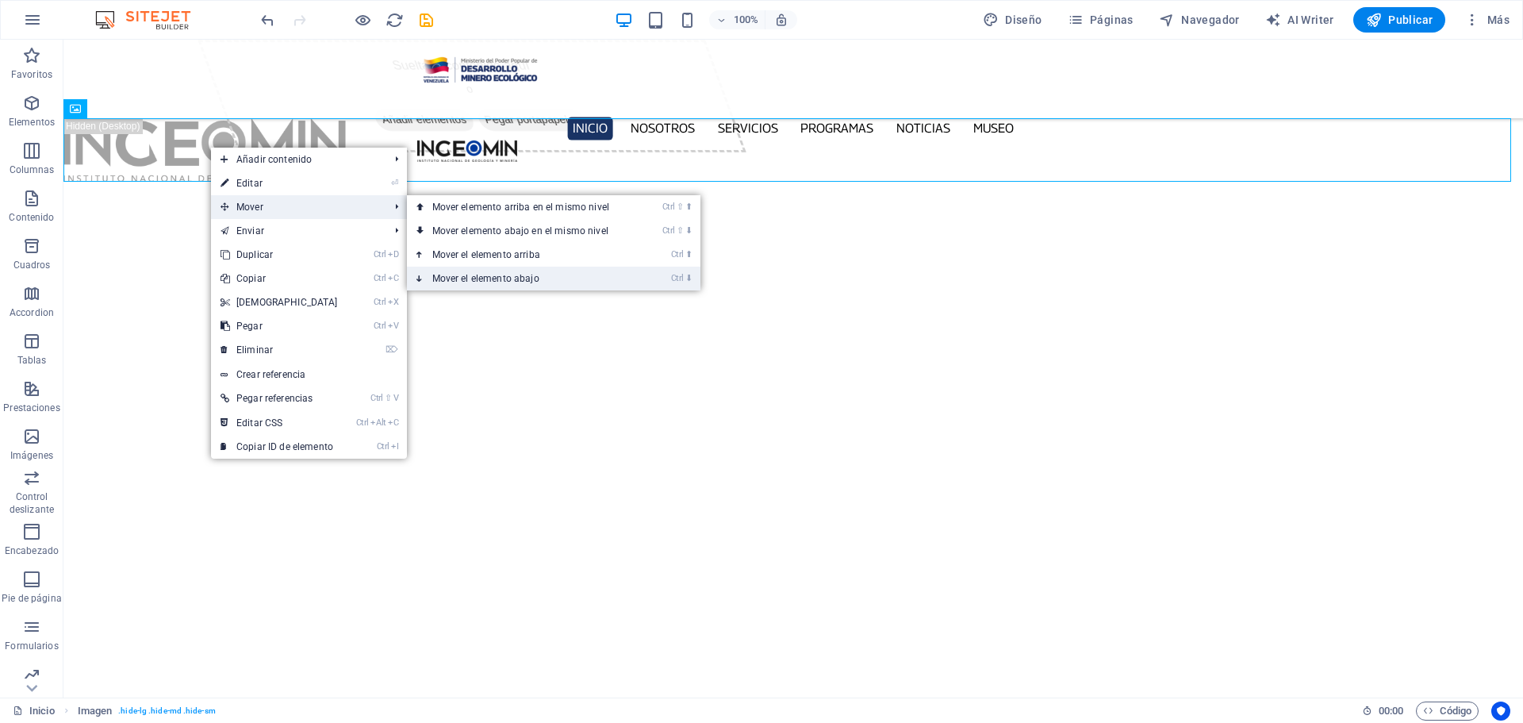
click at [582, 280] on link "Ctrl ⬇ Mover el elemento abajo" at bounding box center [524, 279] width 234 height 24
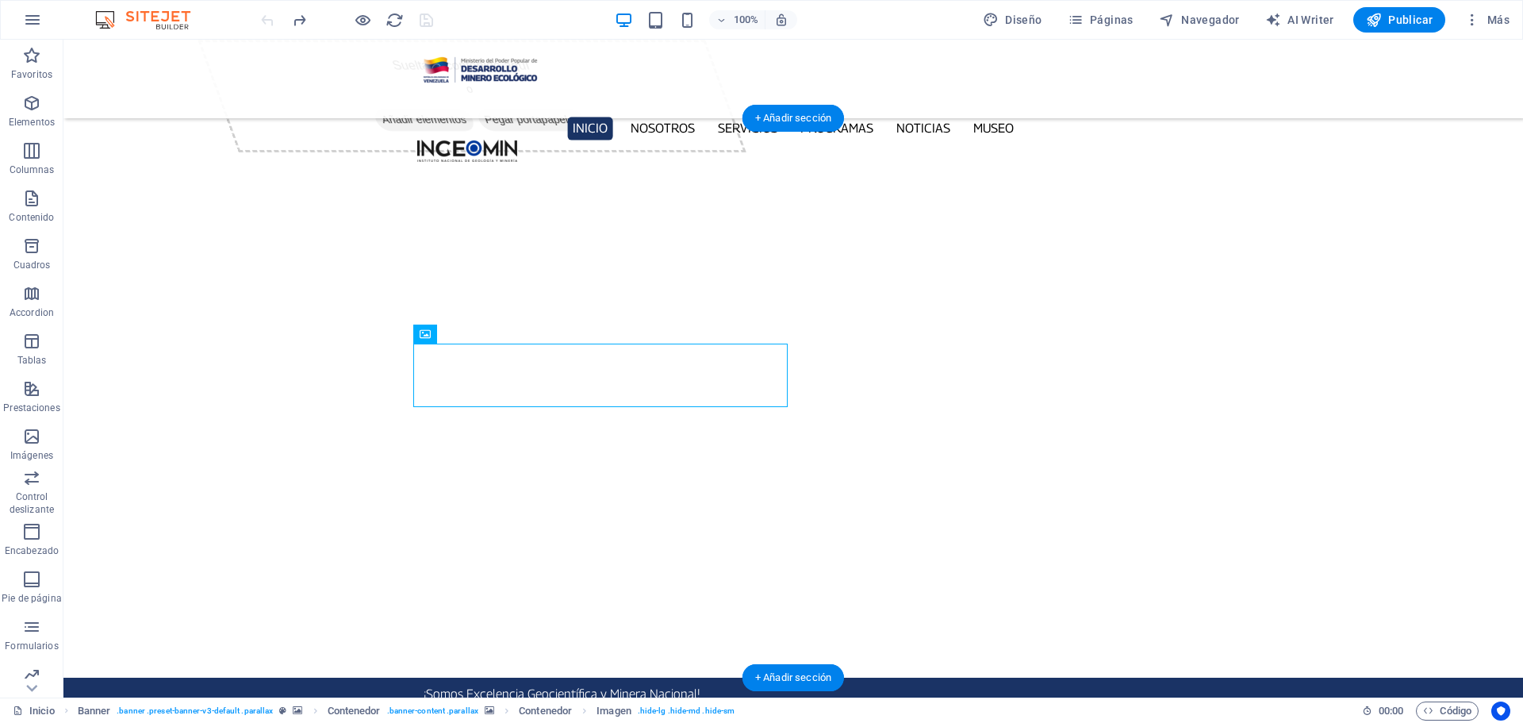
click at [63, 709] on button "button" at bounding box center [63, 709] width 0 height 0
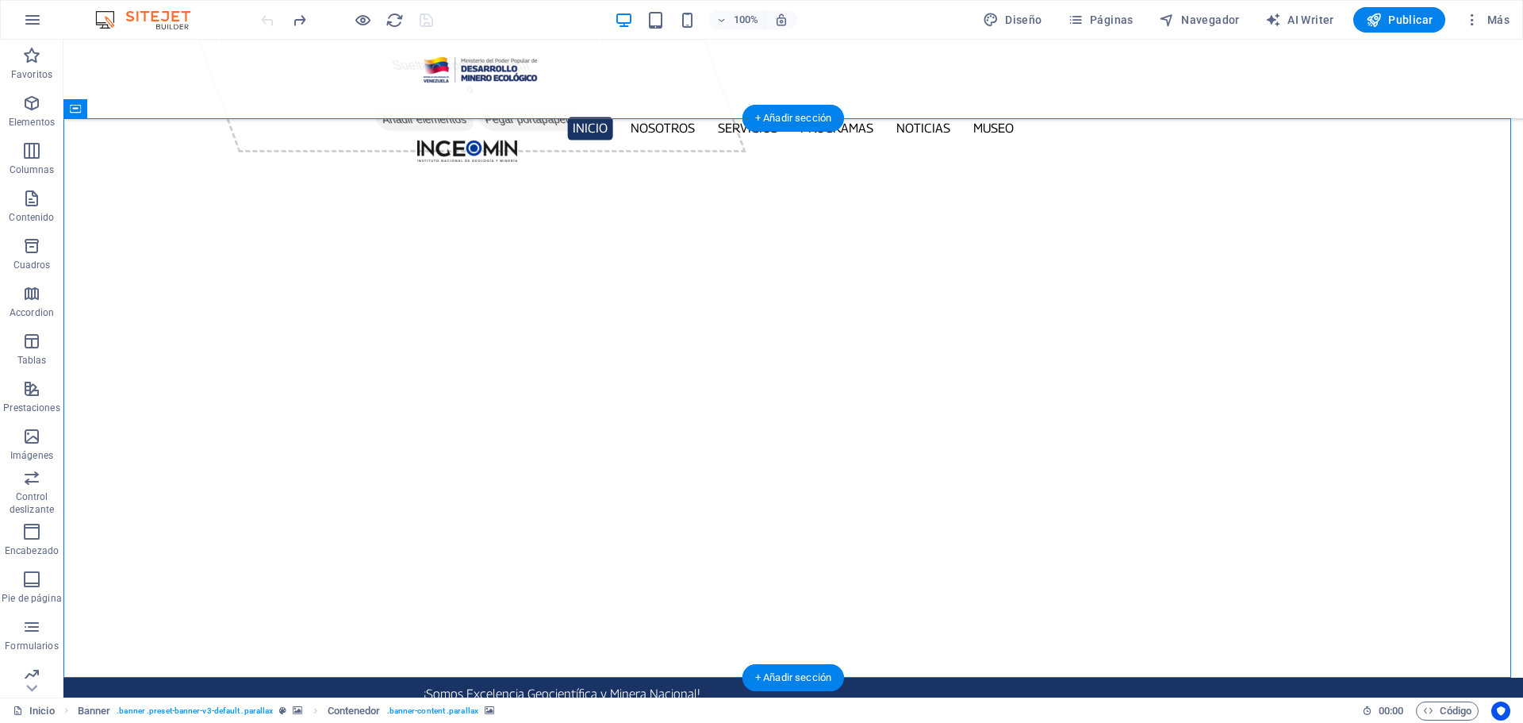
click at [63, 709] on button "button" at bounding box center [63, 709] width 0 height 0
click at [63, 722] on button "button" at bounding box center [63, 728] width 0 height 0
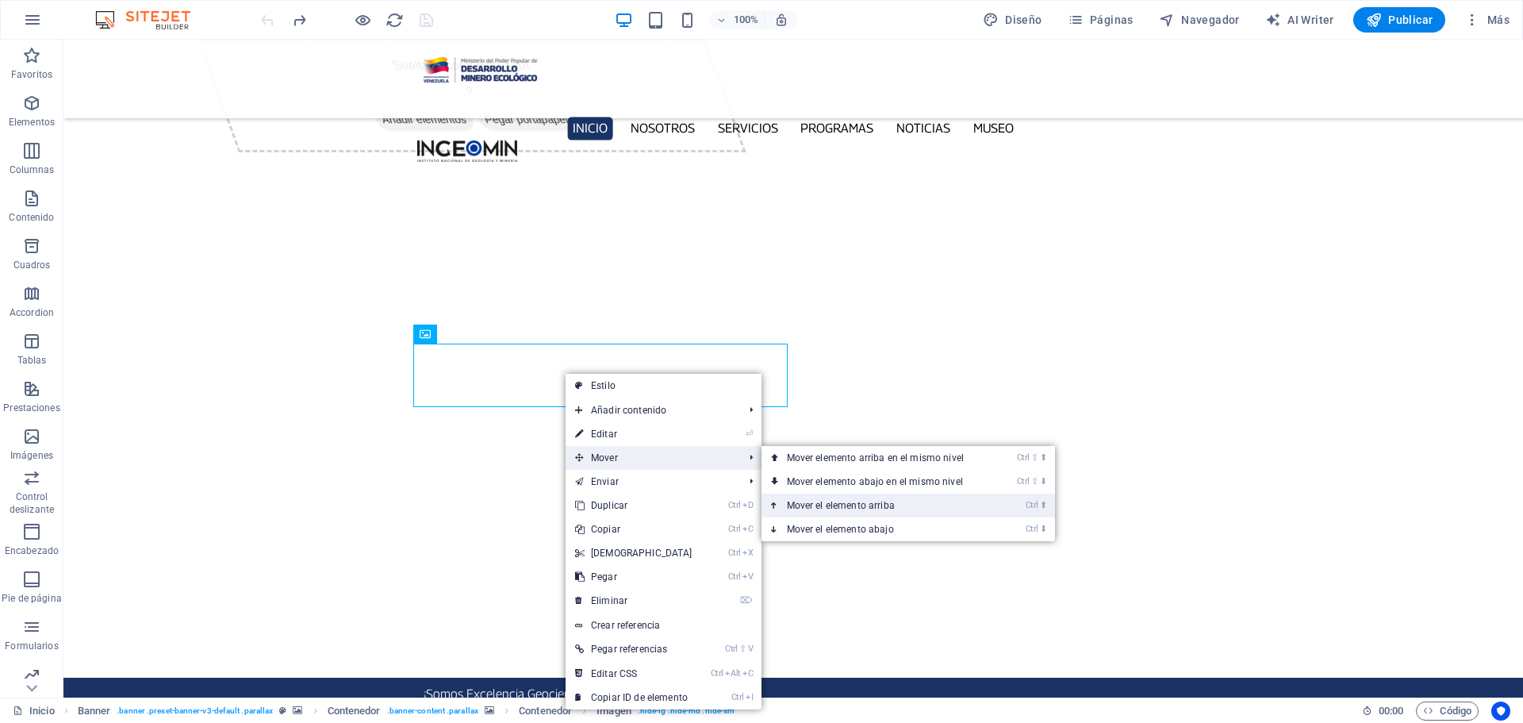
click at [891, 506] on link "Ctrl ⬆ Mover el elemento arriba" at bounding box center [878, 505] width 234 height 24
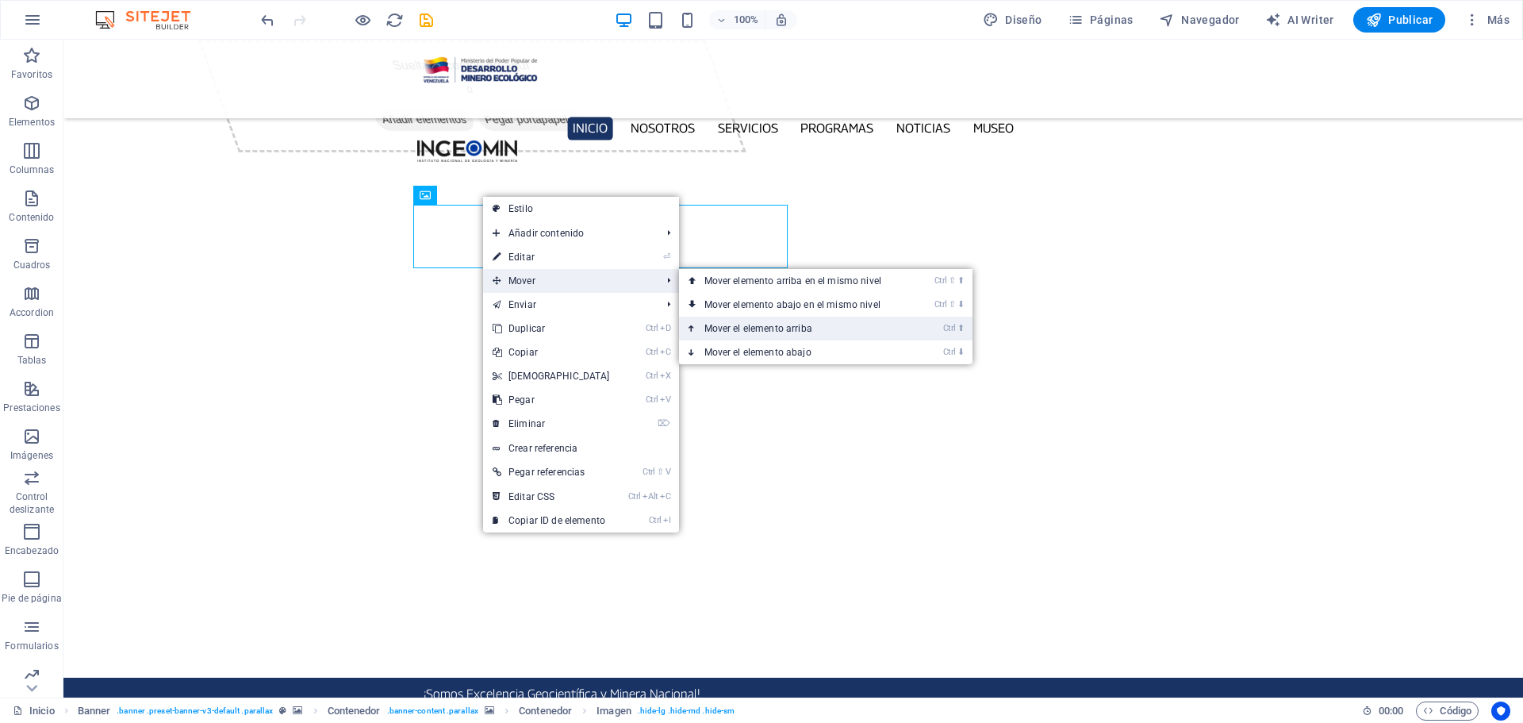
click at [810, 326] on link "Ctrl ⬆ Mover el elemento arriba" at bounding box center [796, 328] width 234 height 24
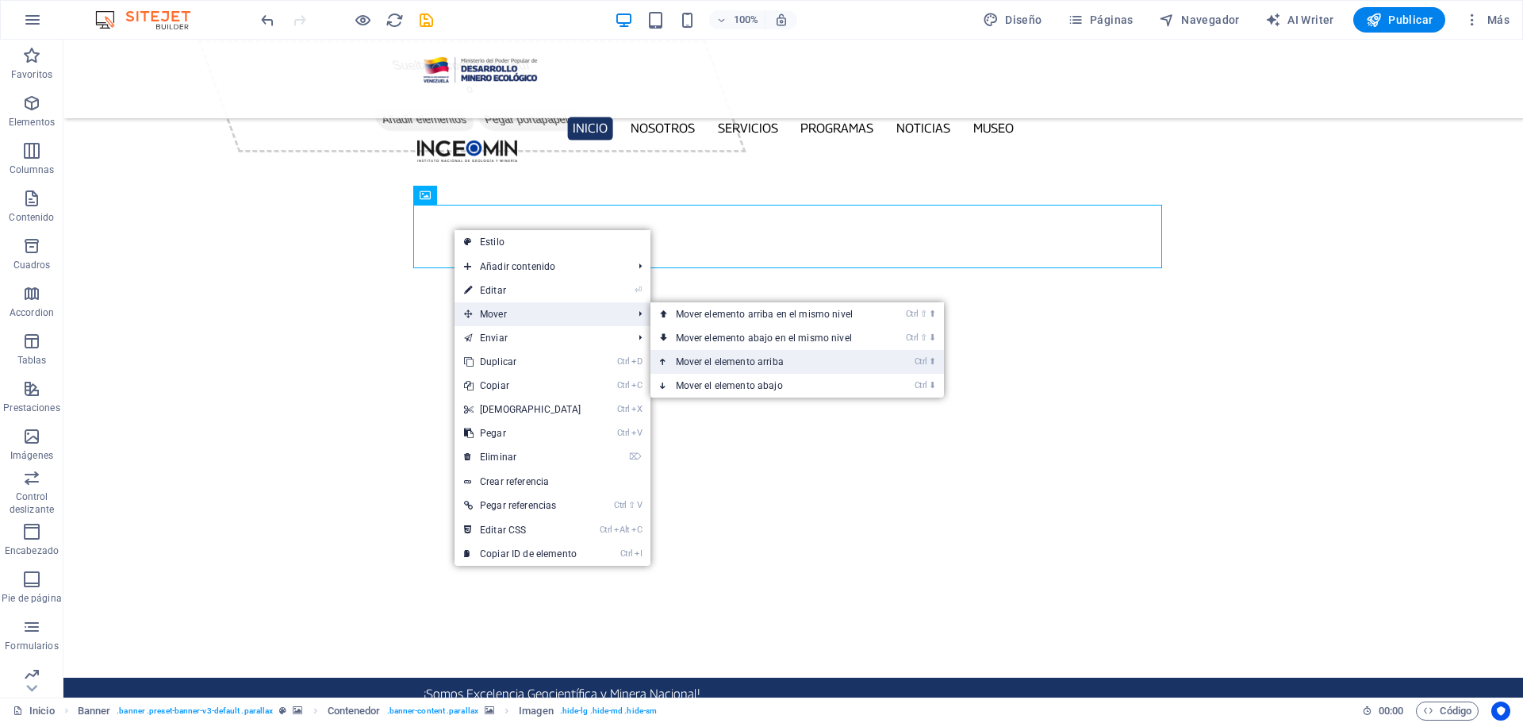
click at [738, 362] on link "Ctrl ⬆ Mover el elemento arriba" at bounding box center [767, 362] width 234 height 24
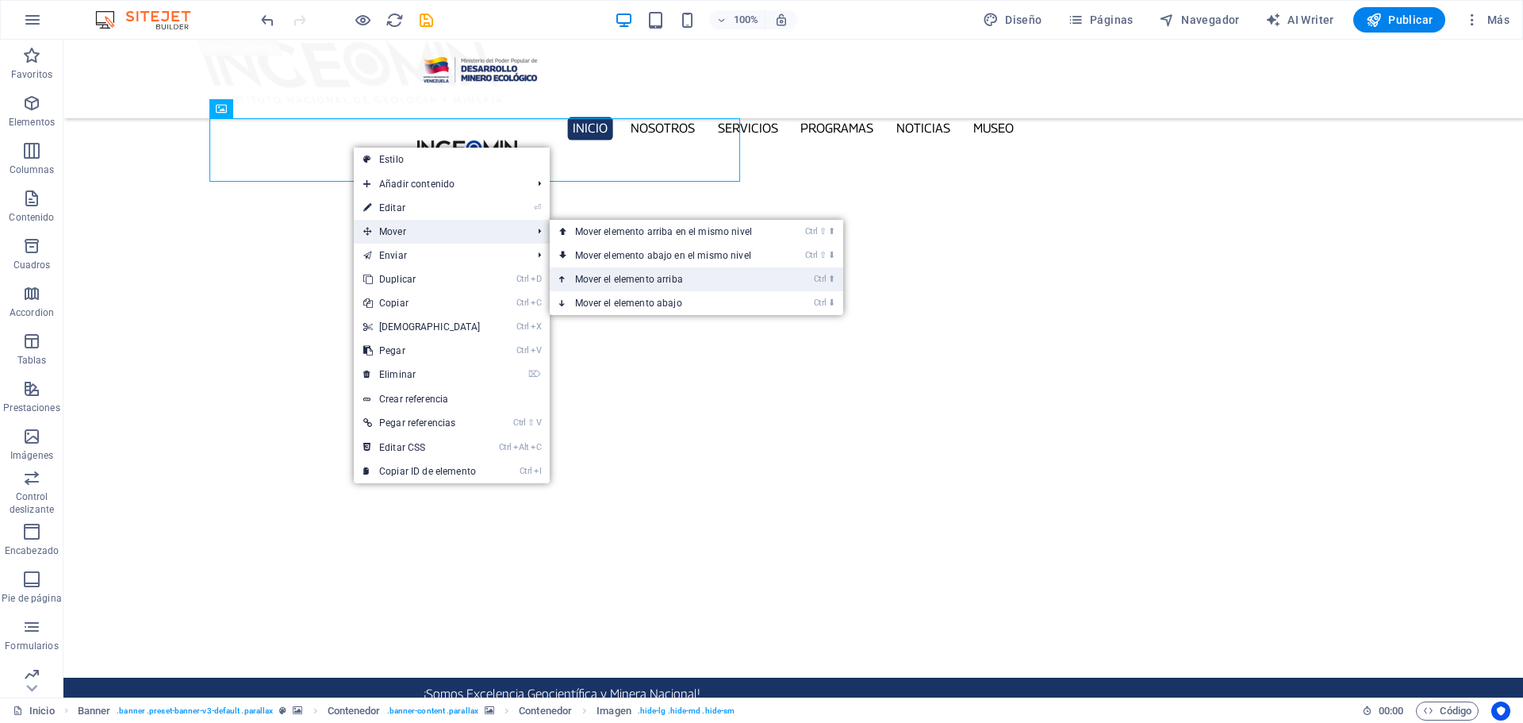
click at [692, 285] on link "Ctrl ⬆ Mover el elemento arriba" at bounding box center [667, 279] width 234 height 24
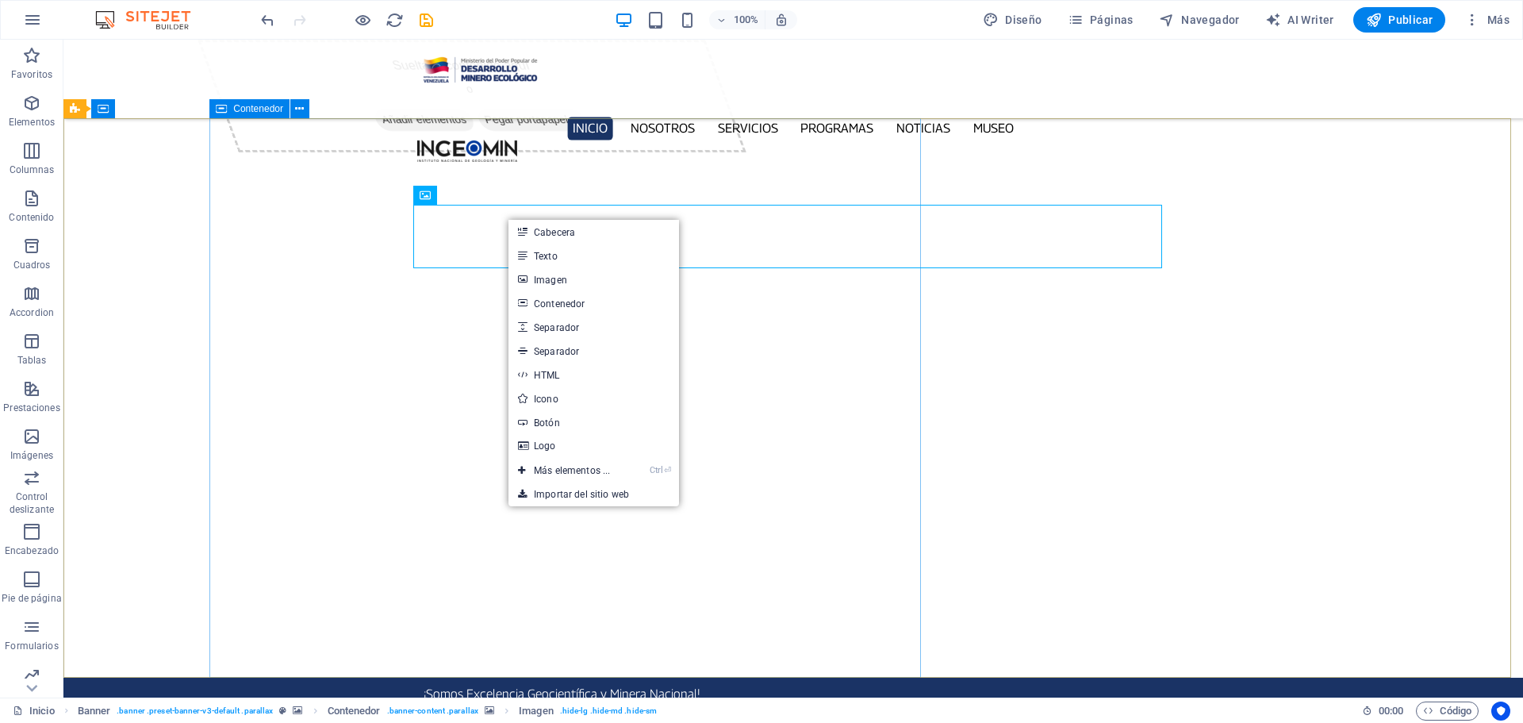
click at [220, 109] on icon at bounding box center [221, 108] width 11 height 19
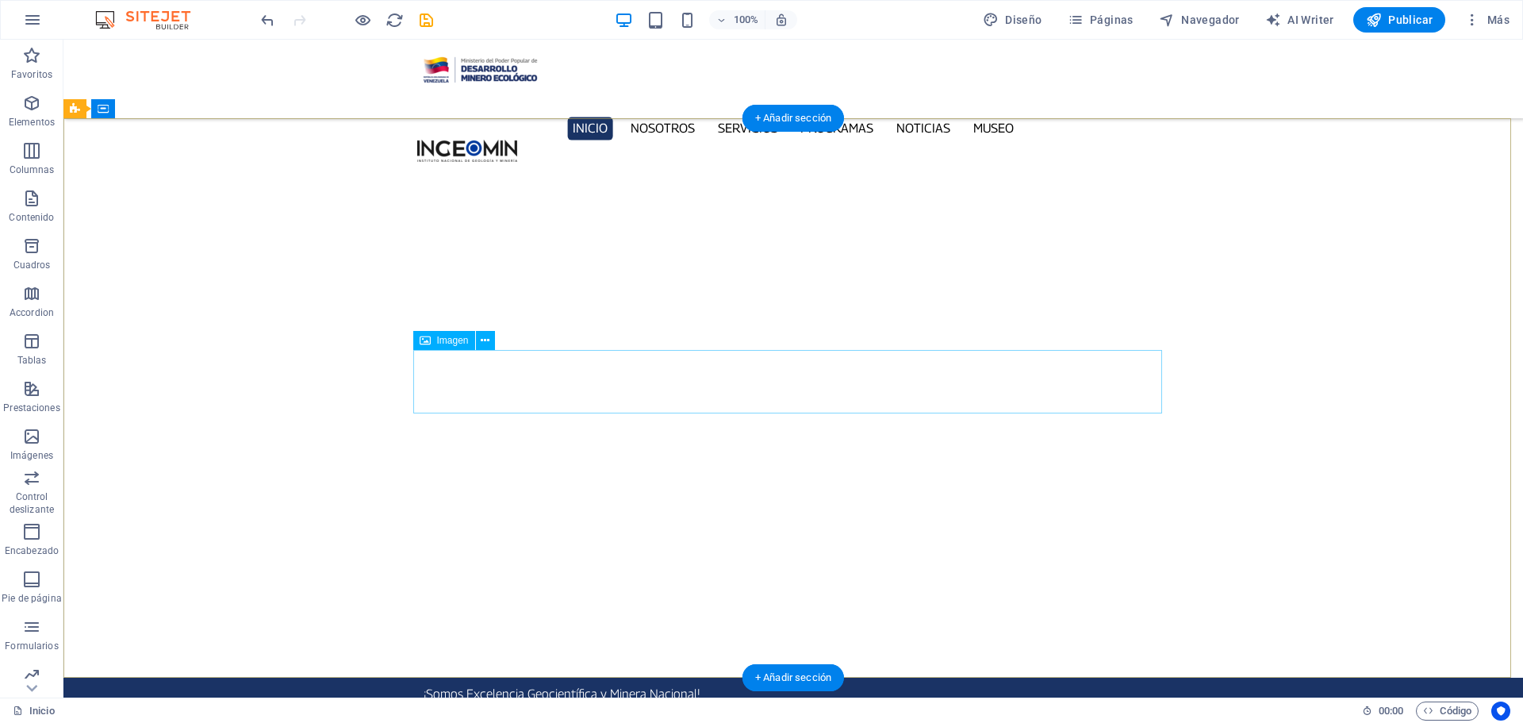
click at [63, 709] on button "button" at bounding box center [63, 709] width 0 height 0
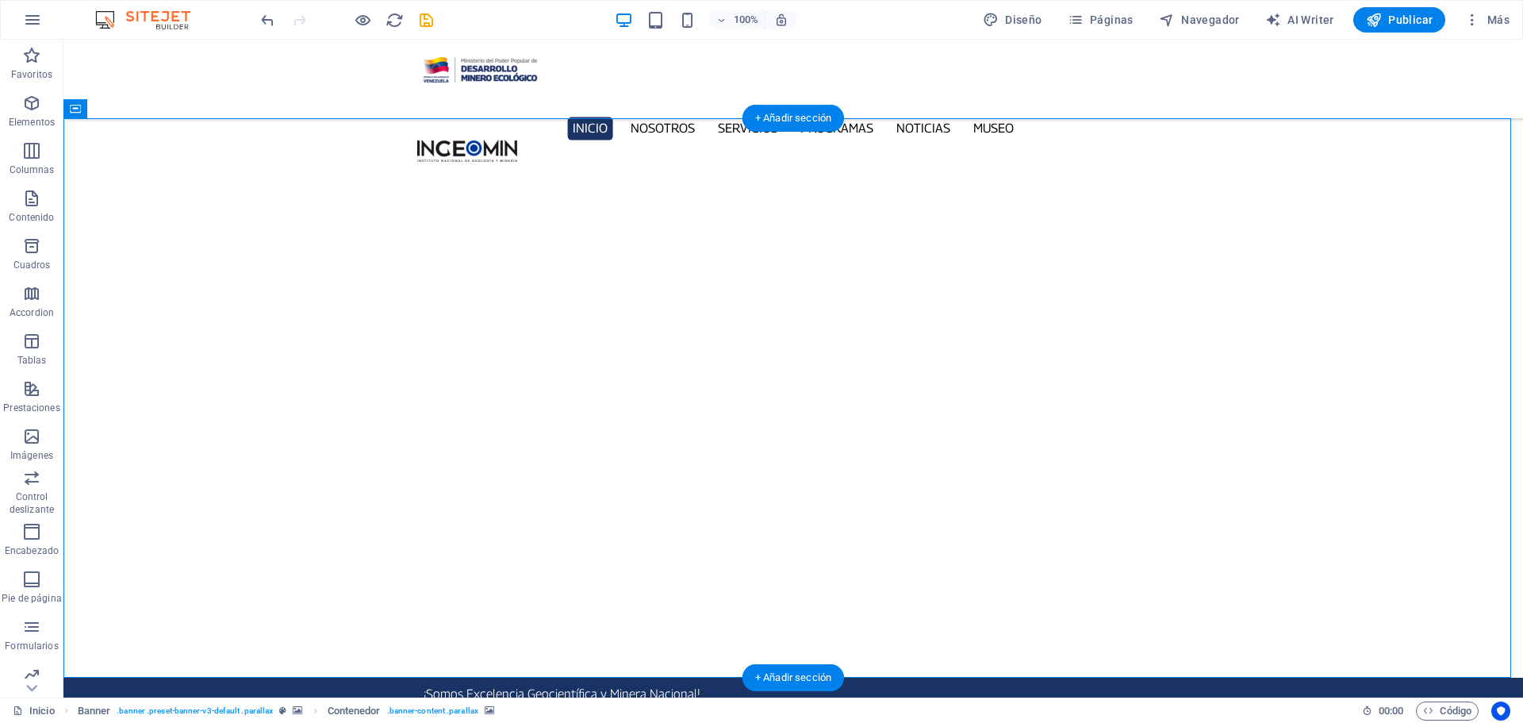
click at [79, 108] on icon at bounding box center [75, 108] width 10 height 19
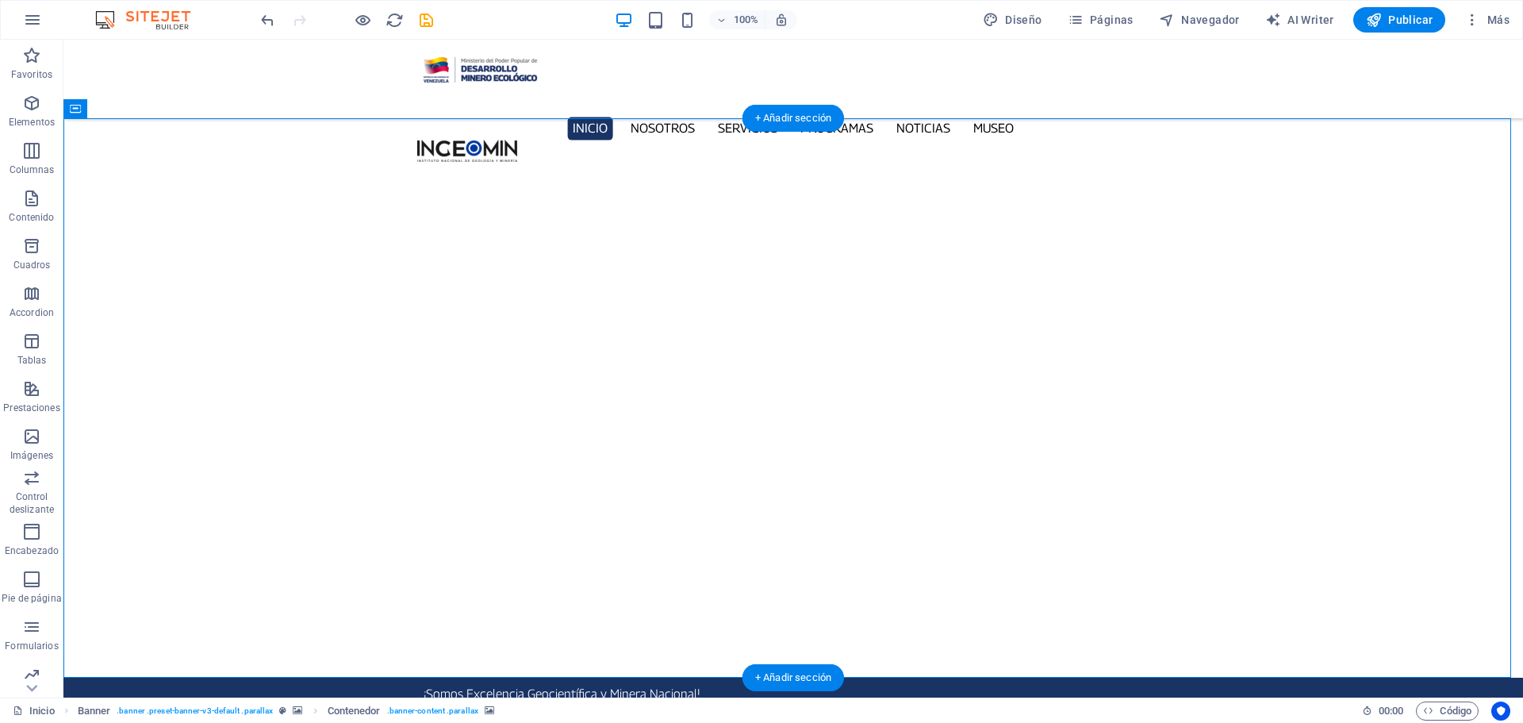
select select "px"
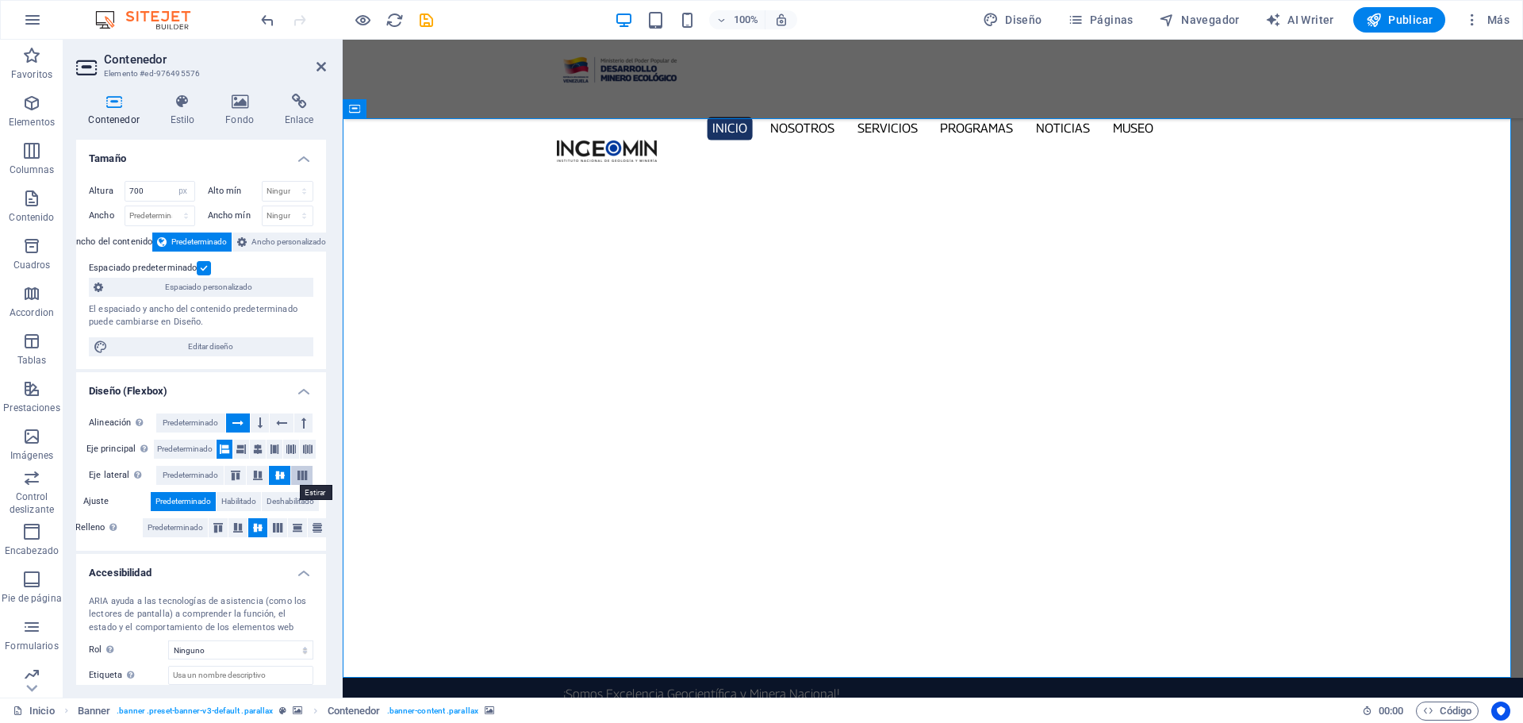
click at [298, 479] on icon at bounding box center [302, 475] width 19 height 10
click at [278, 480] on button at bounding box center [279, 475] width 21 height 19
click at [280, 527] on icon at bounding box center [277, 528] width 19 height 10
click at [259, 447] on icon at bounding box center [258, 448] width 10 height 19
click at [244, 450] on icon at bounding box center [241, 448] width 10 height 19
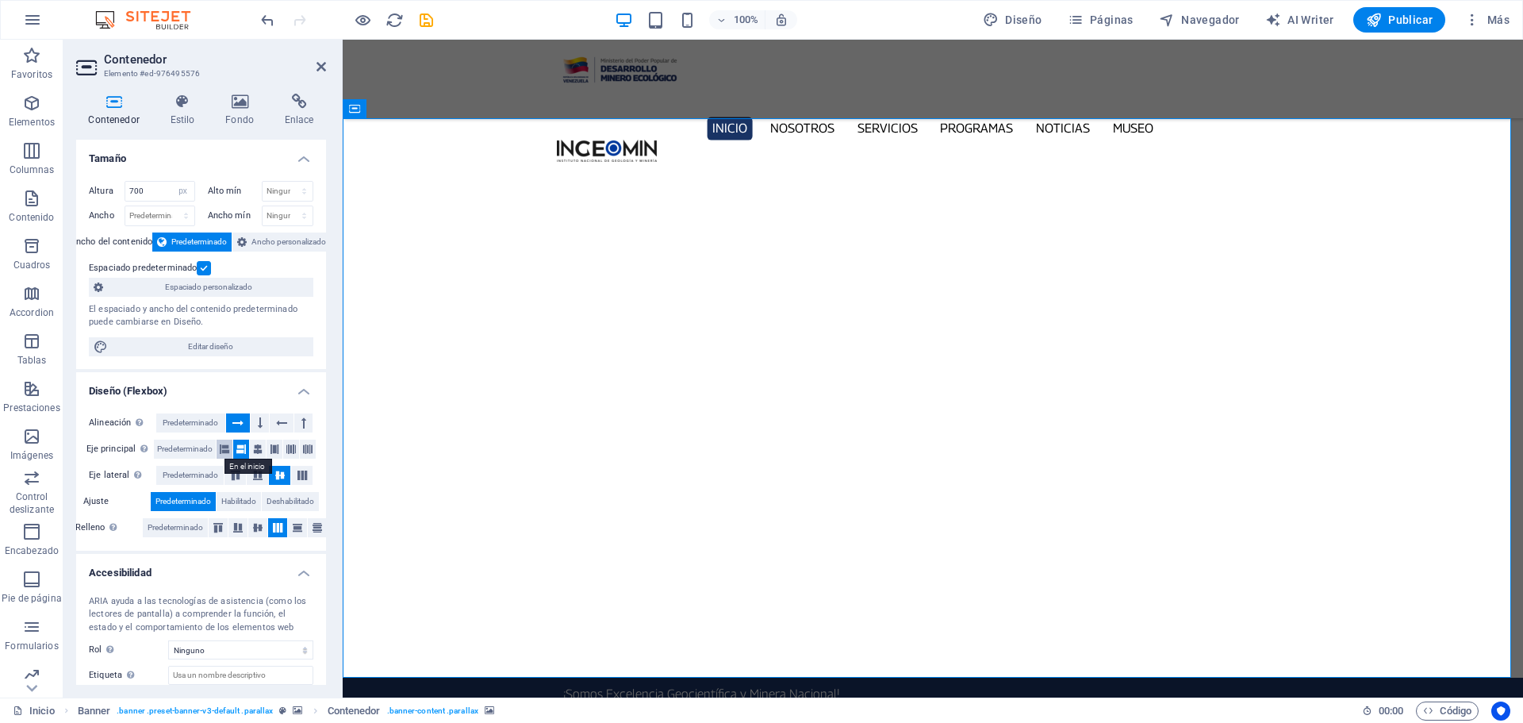
click at [217, 449] on button at bounding box center [225, 448] width 16 height 19
click at [196, 449] on span "Predeterminado" at bounding box center [185, 448] width 56 height 19
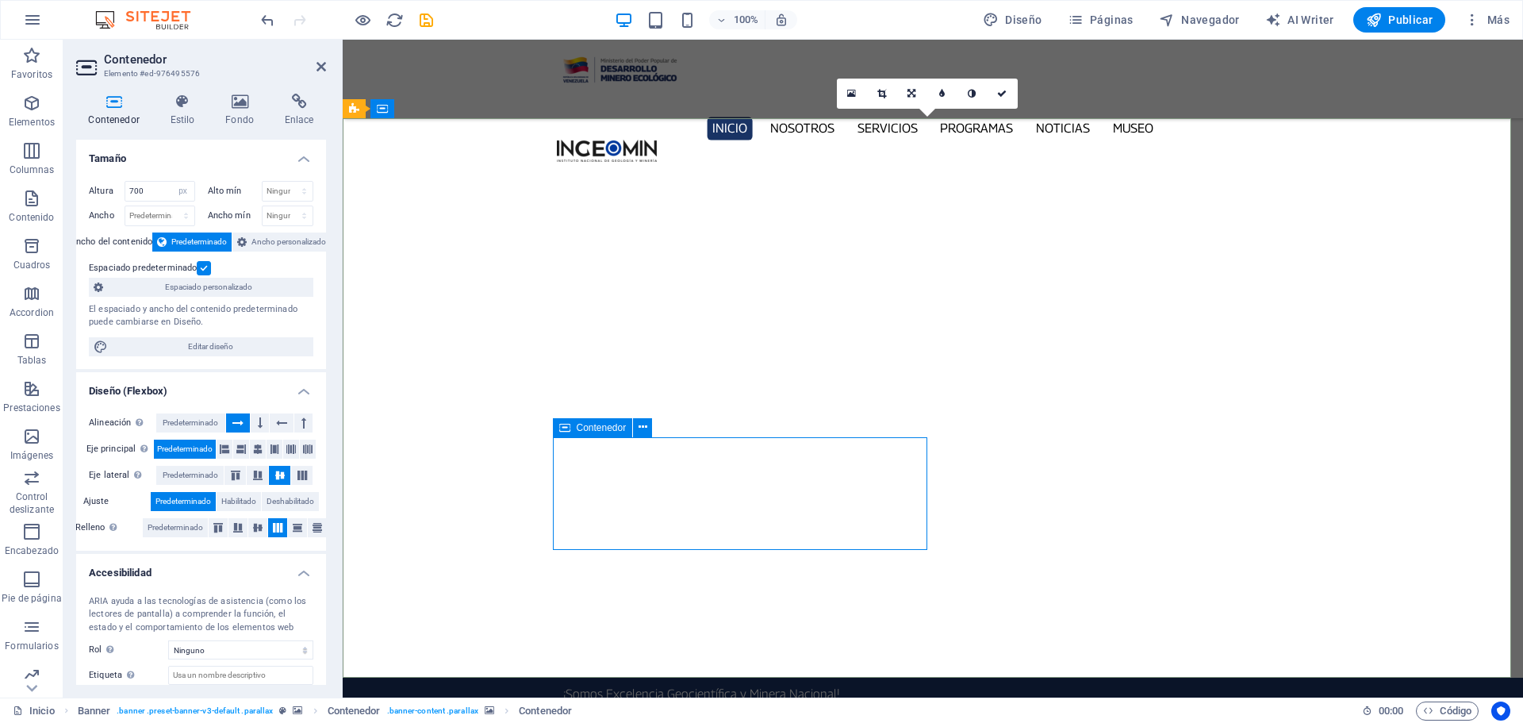
click at [608, 424] on span "Contenedor" at bounding box center [602, 428] width 50 height 10
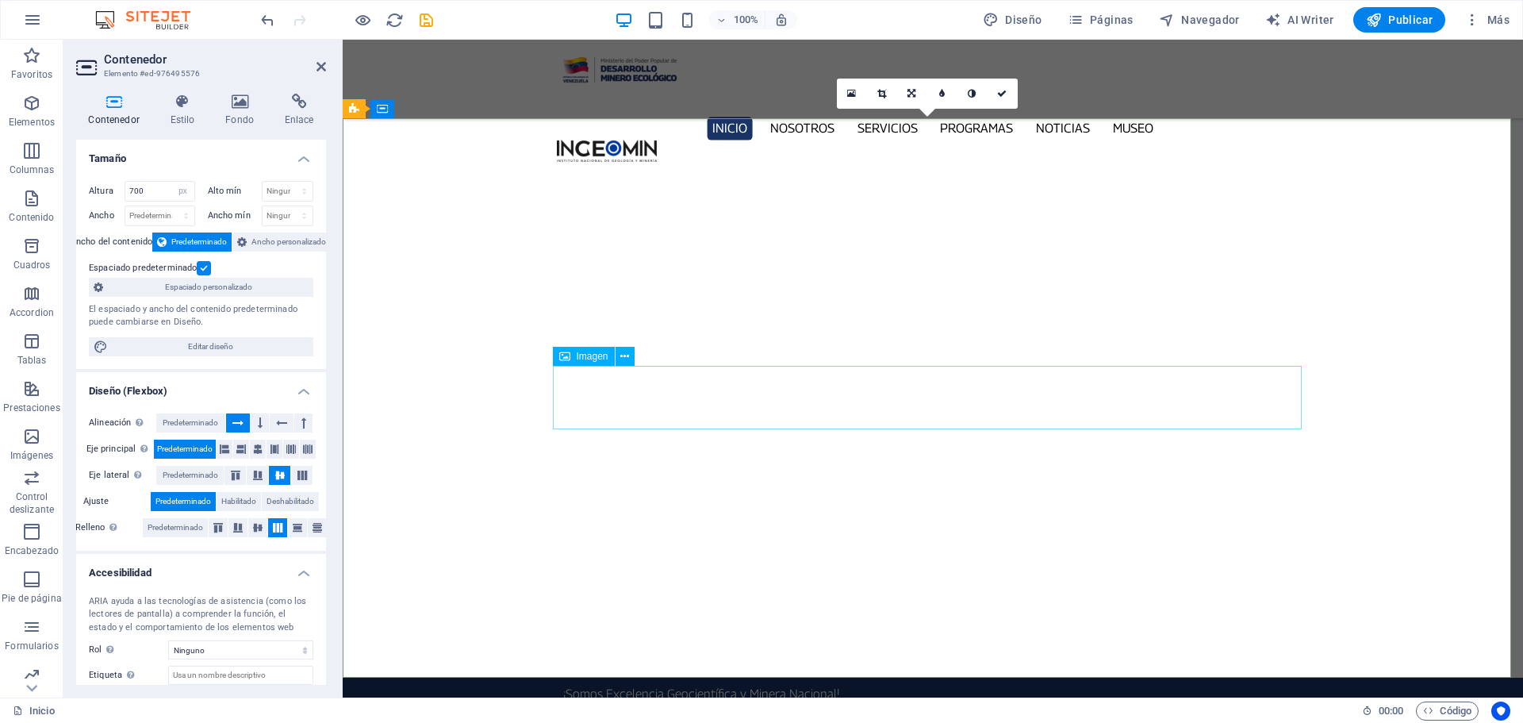
drag, startPoint x: 607, startPoint y: 382, endPoint x: 926, endPoint y: 392, distance: 319.0
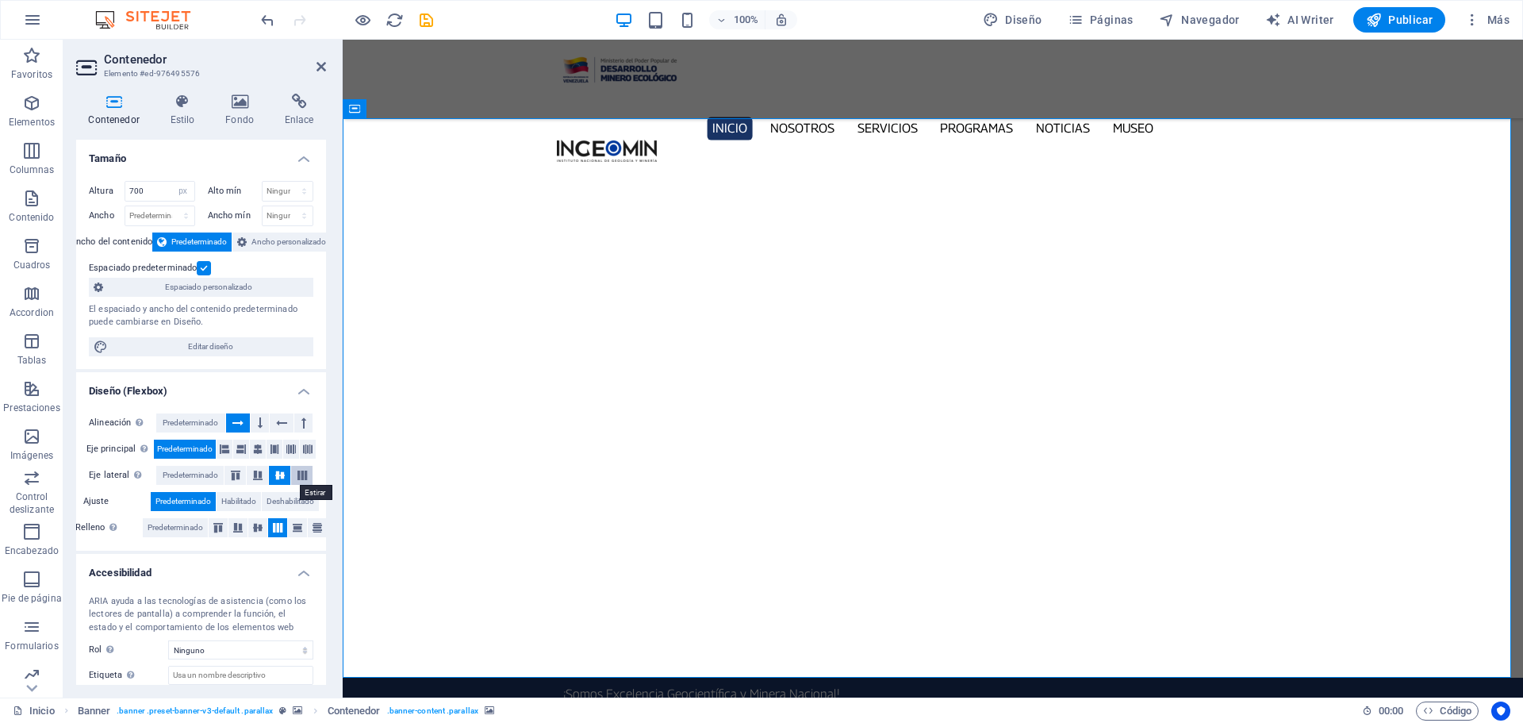
click at [299, 474] on icon at bounding box center [302, 475] width 19 height 10
click at [215, 530] on icon at bounding box center [218, 528] width 19 height 10
click at [234, 528] on icon at bounding box center [237, 528] width 19 height 10
click at [178, 419] on span "Predeterminado" at bounding box center [191, 422] width 56 height 19
click at [193, 472] on span "Predeterminado" at bounding box center [191, 475] width 56 height 19
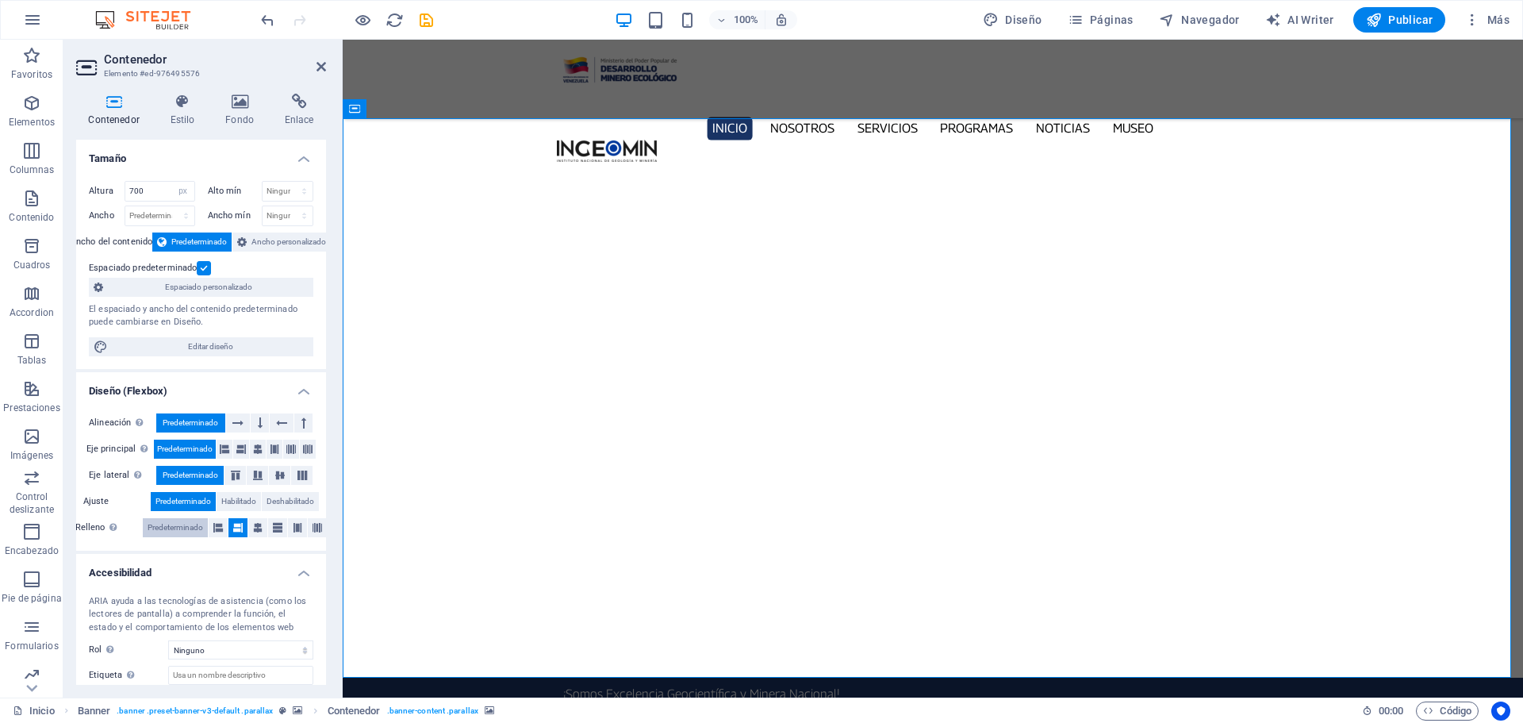
click at [181, 520] on span "Predeterminado" at bounding box center [176, 527] width 56 height 19
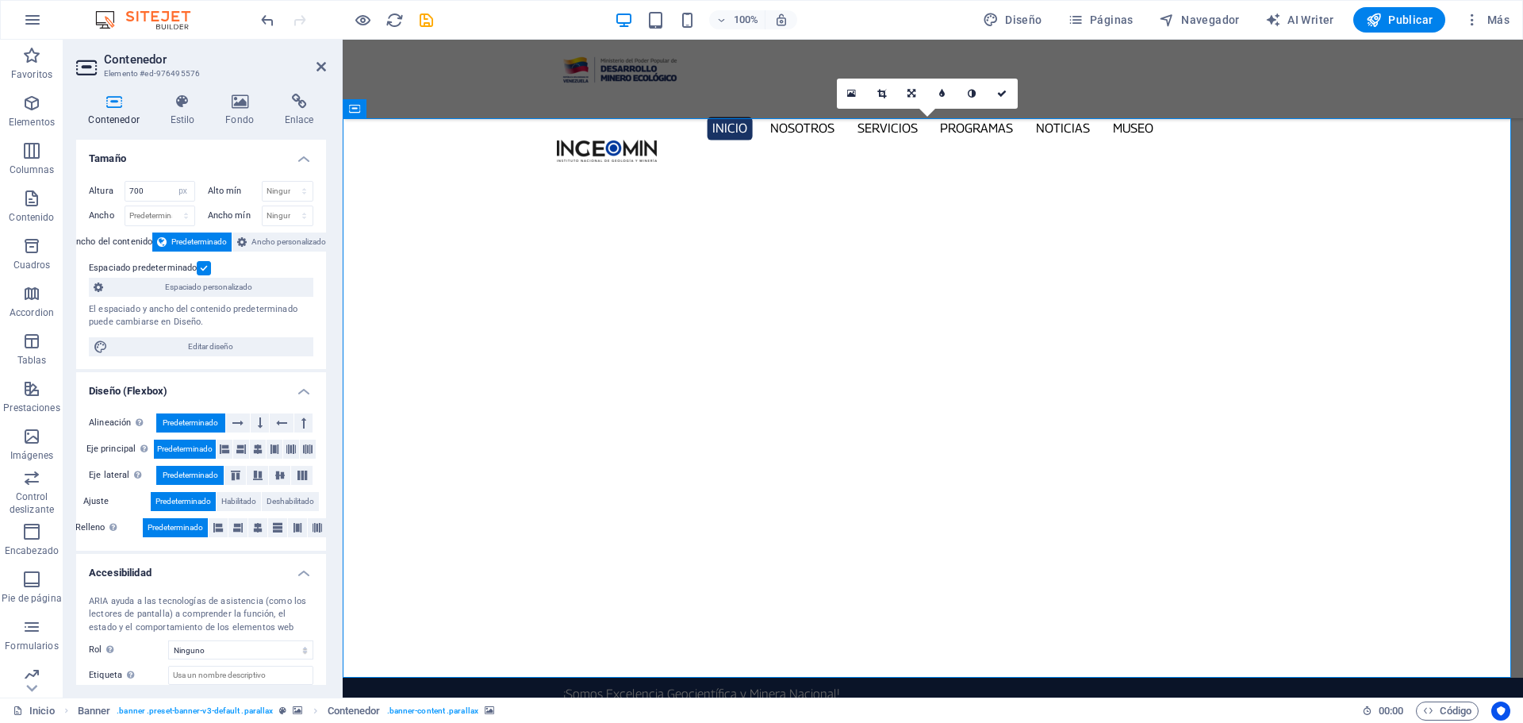
click at [201, 269] on label at bounding box center [204, 268] width 14 height 14
click at [0, 0] on input "Espaciado predeterminado" at bounding box center [0, 0] width 0 height 0
click at [267, 242] on span "Ancho personalizado" at bounding box center [288, 241] width 75 height 19
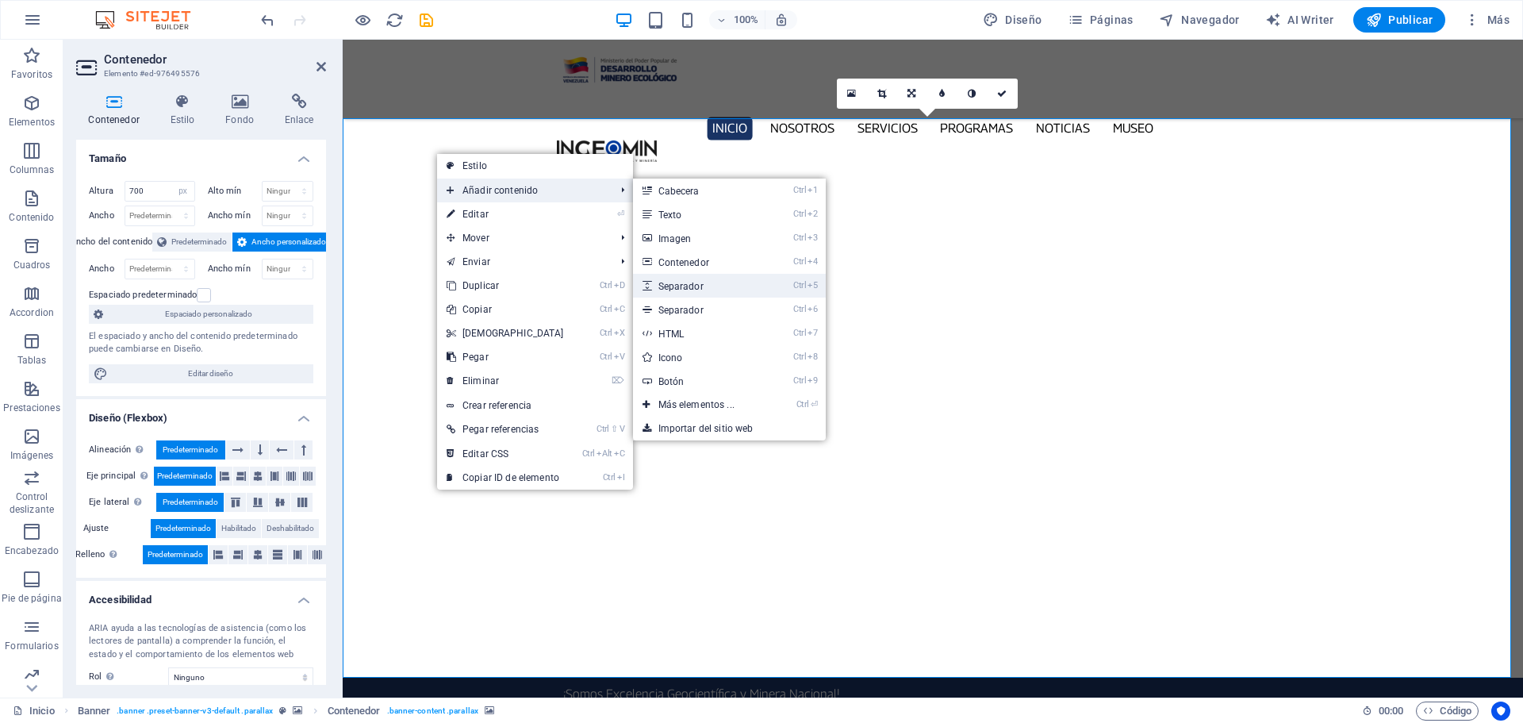
click at [710, 286] on link "Ctrl 5 Separador" at bounding box center [699, 286] width 133 height 24
select select "px"
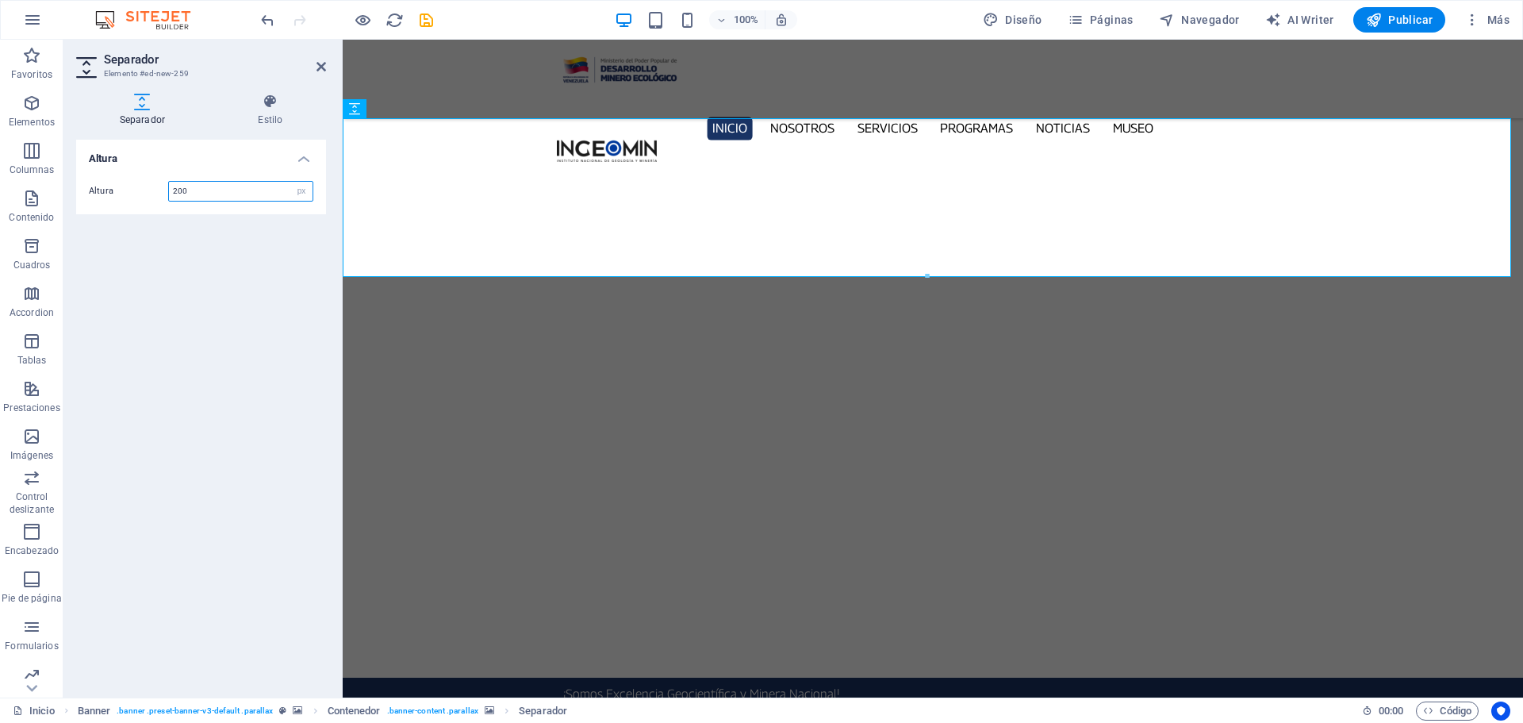
type input "200"
click at [343, 709] on button "button" at bounding box center [343, 709] width 0 height 0
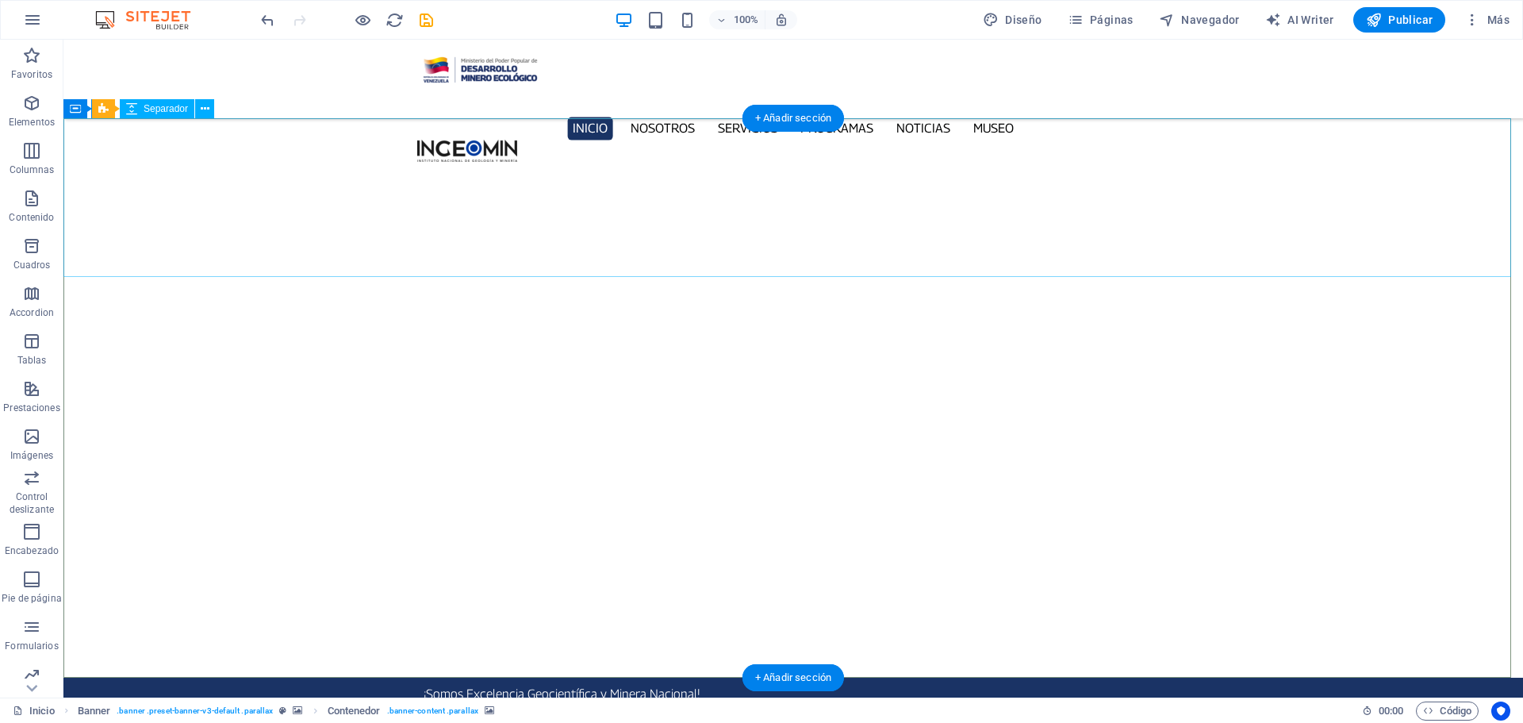
select select "px"
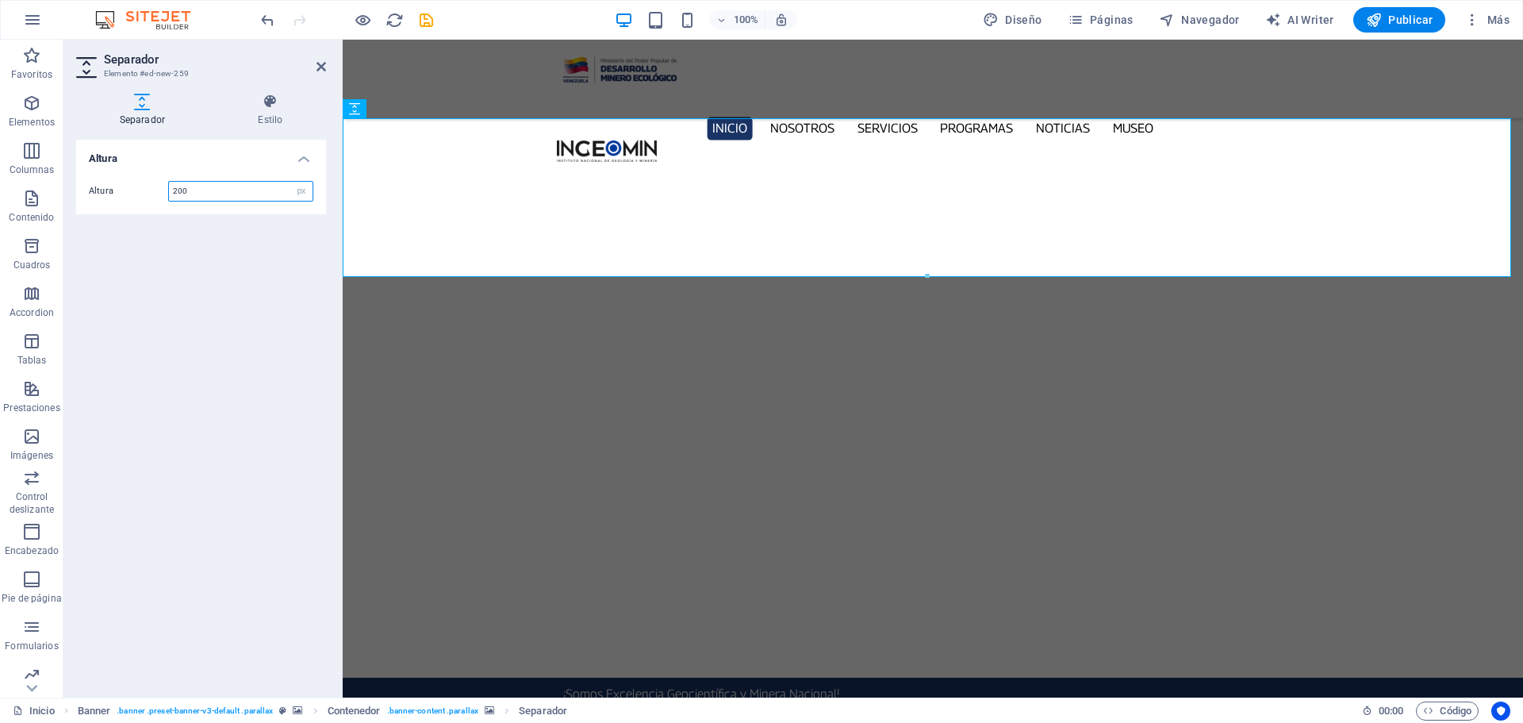
click at [197, 191] on input "200" at bounding box center [241, 191] width 144 height 19
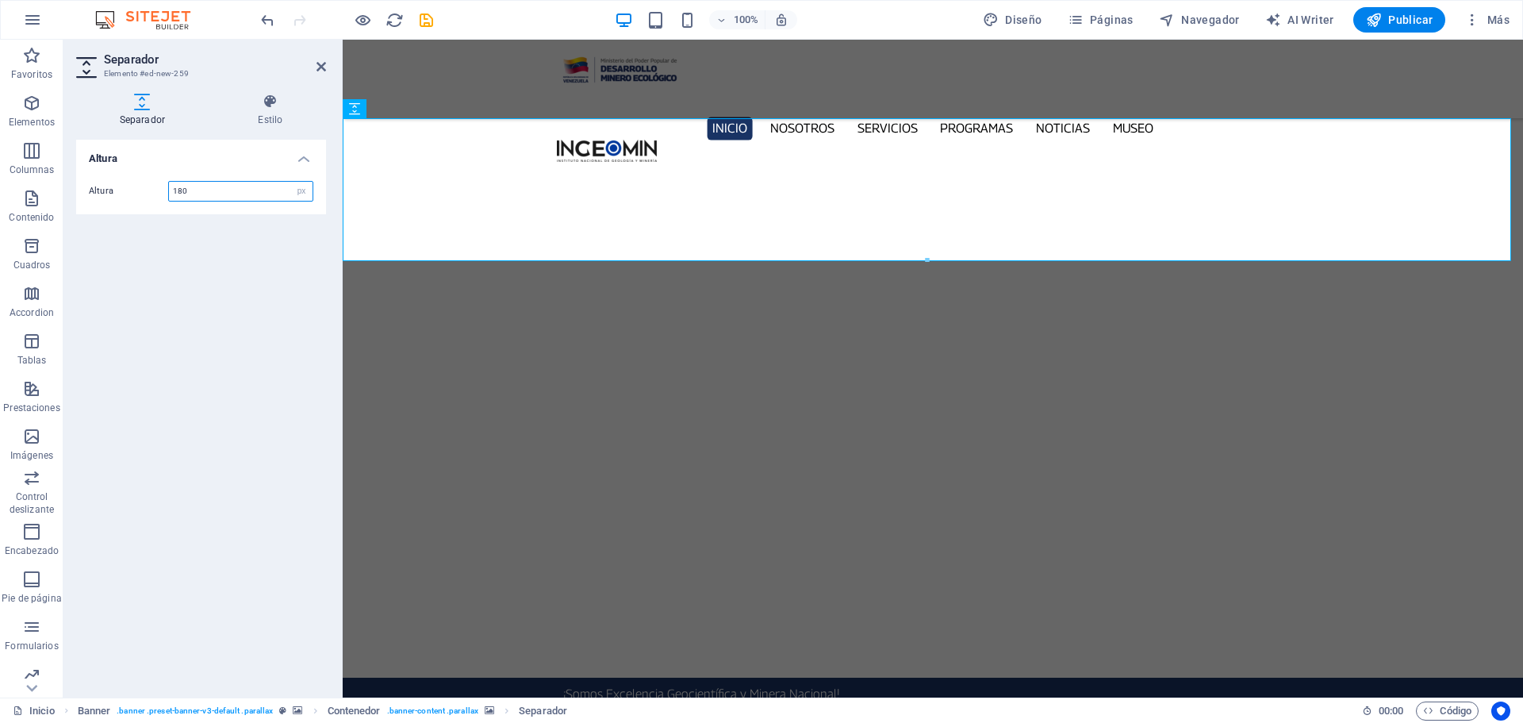
click at [201, 198] on input "180" at bounding box center [241, 191] width 144 height 19
click at [202, 196] on input "180" at bounding box center [241, 191] width 144 height 19
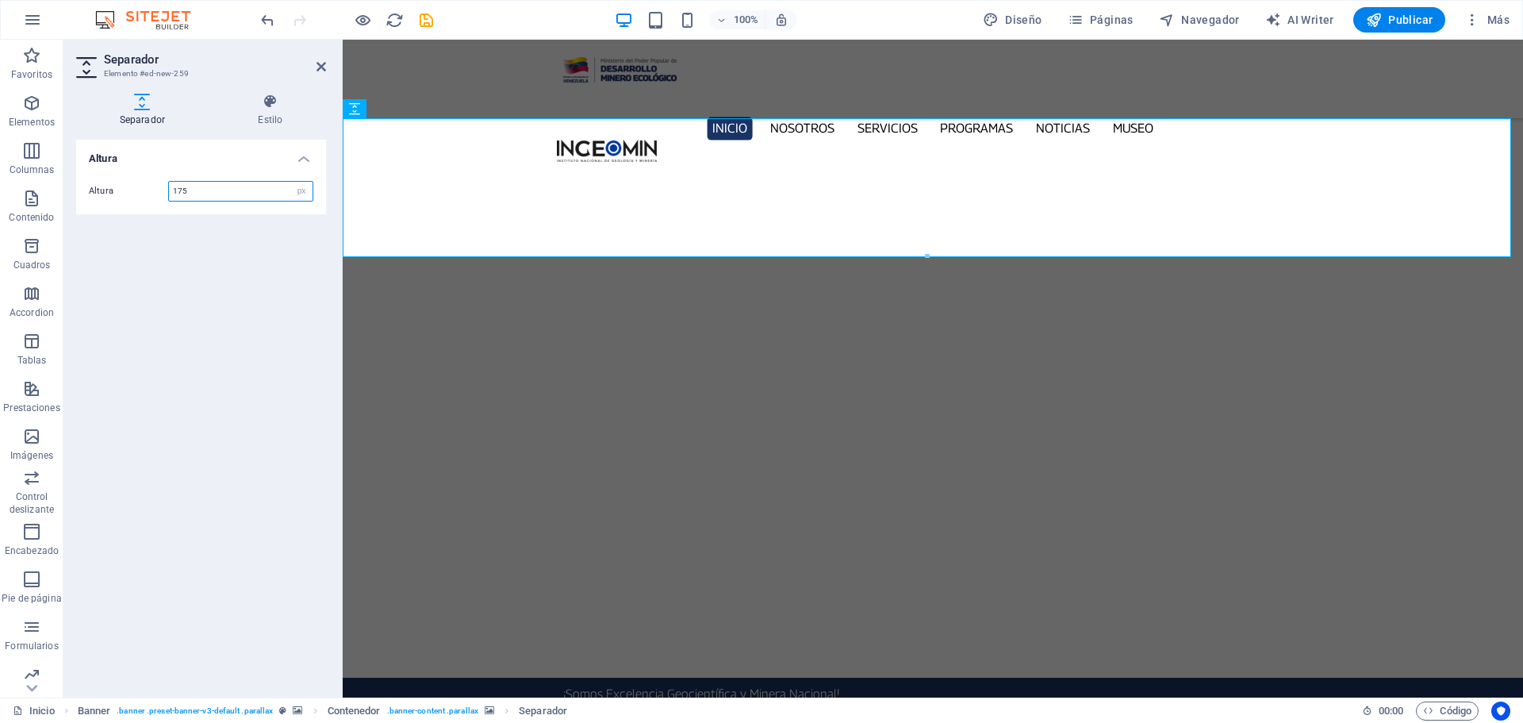
type input "175"
click at [343, 709] on button "button" at bounding box center [343, 709] width 0 height 0
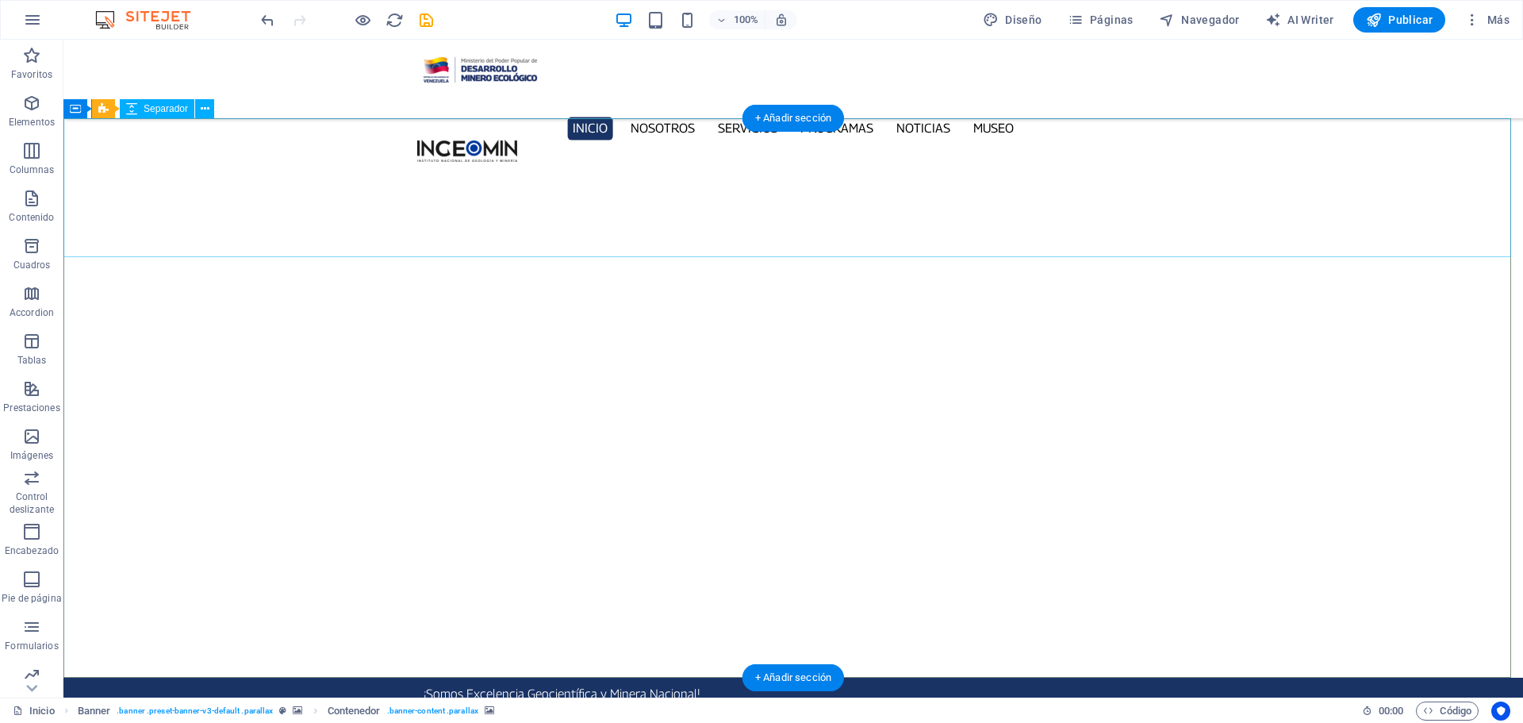
select select "px"
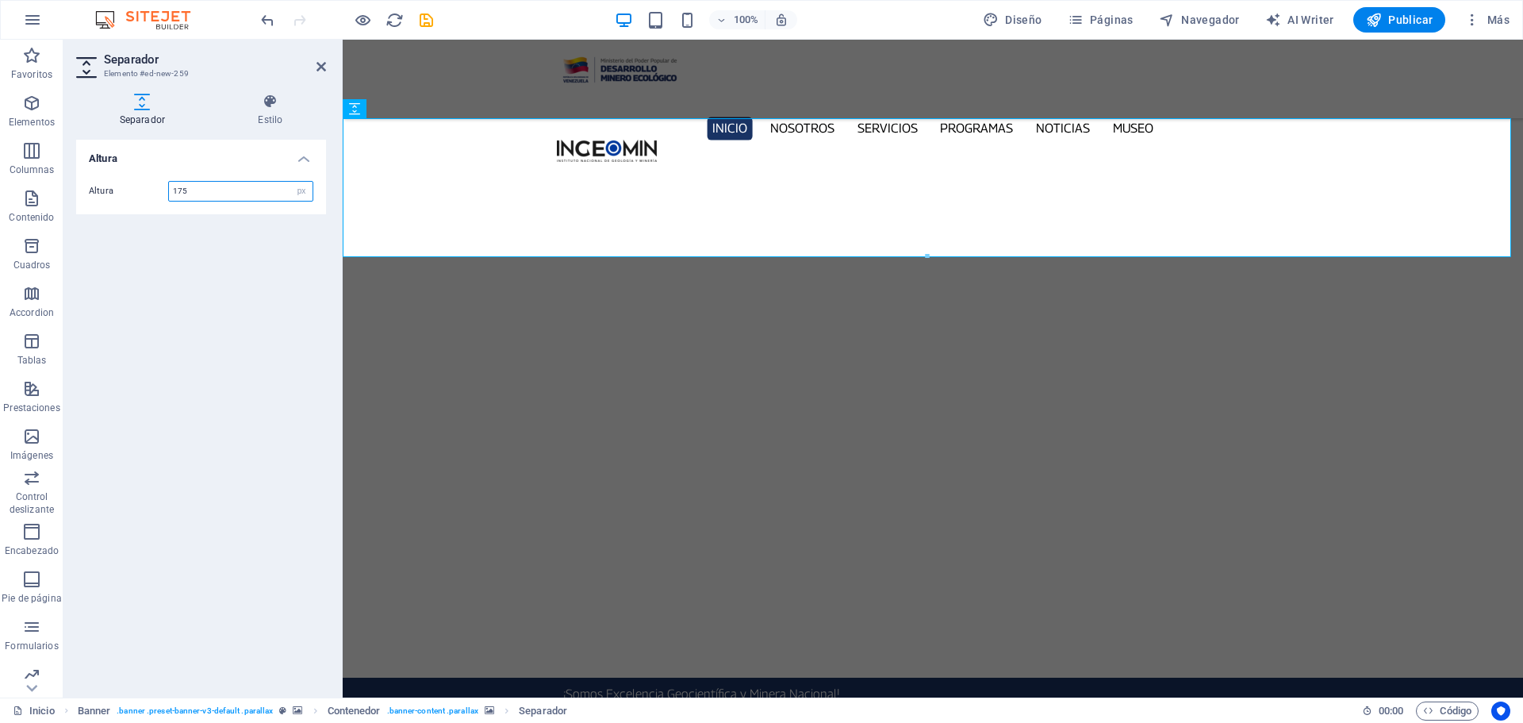
click at [199, 183] on input "175" at bounding box center [241, 191] width 144 height 19
click at [200, 183] on input "175" at bounding box center [241, 191] width 144 height 19
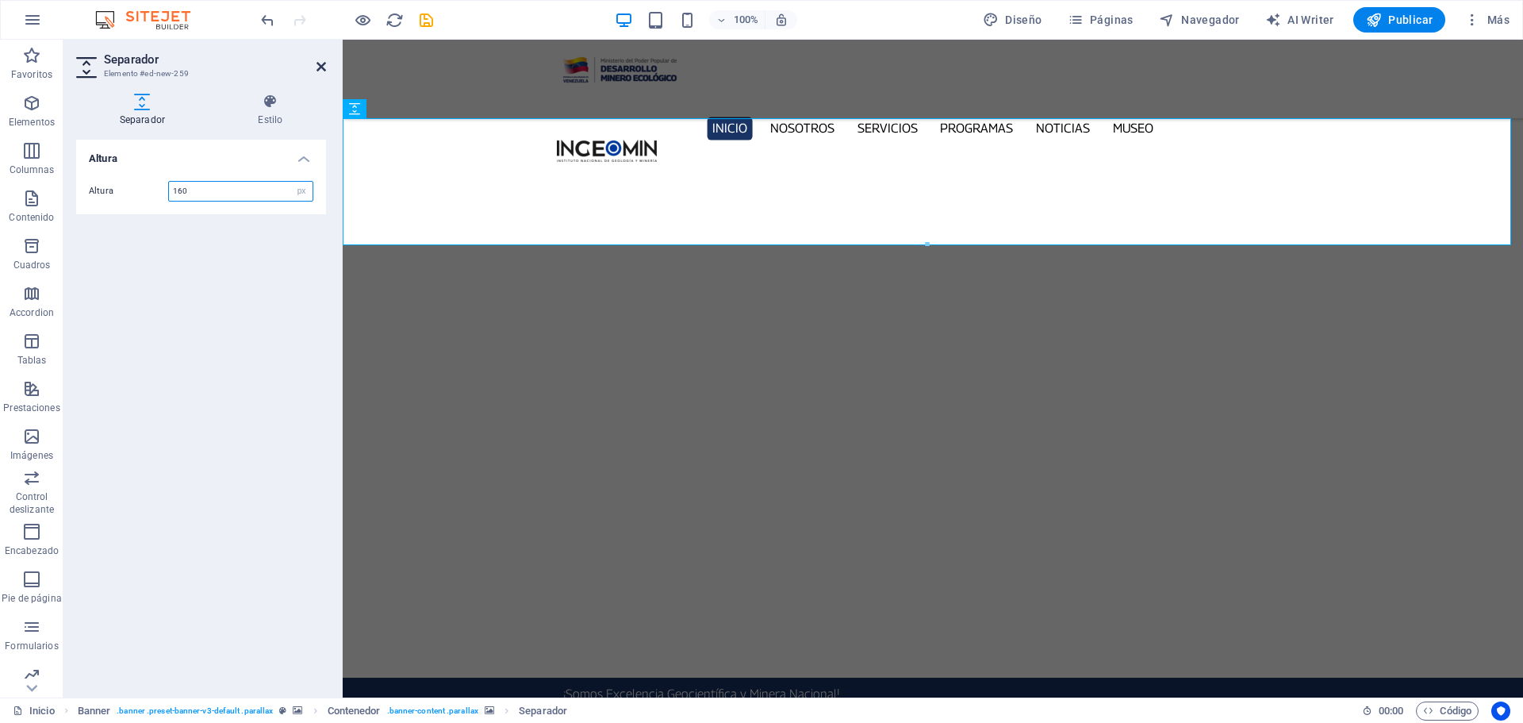
type input "160"
click at [320, 63] on icon at bounding box center [321, 66] width 10 height 13
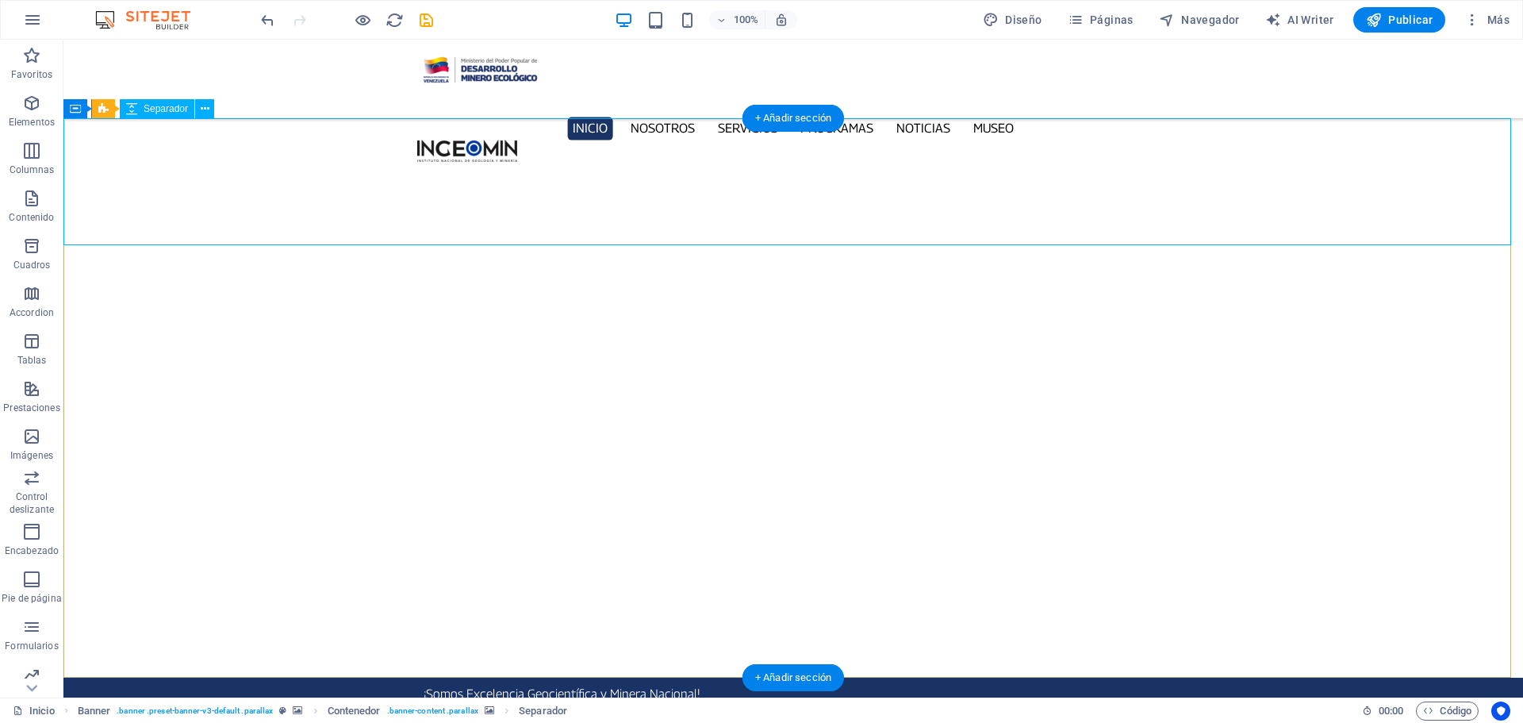
select select "px"
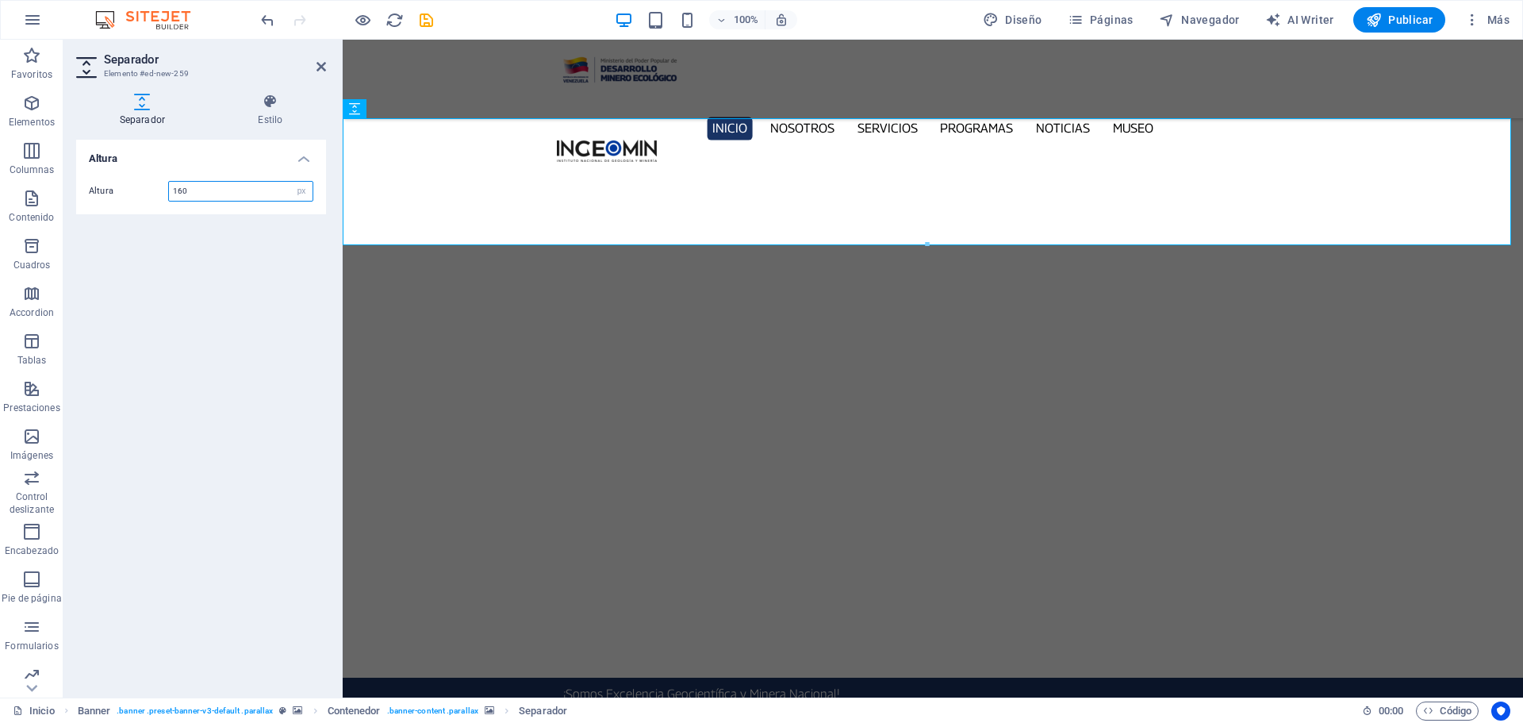
click at [213, 193] on input "160" at bounding box center [241, 191] width 144 height 19
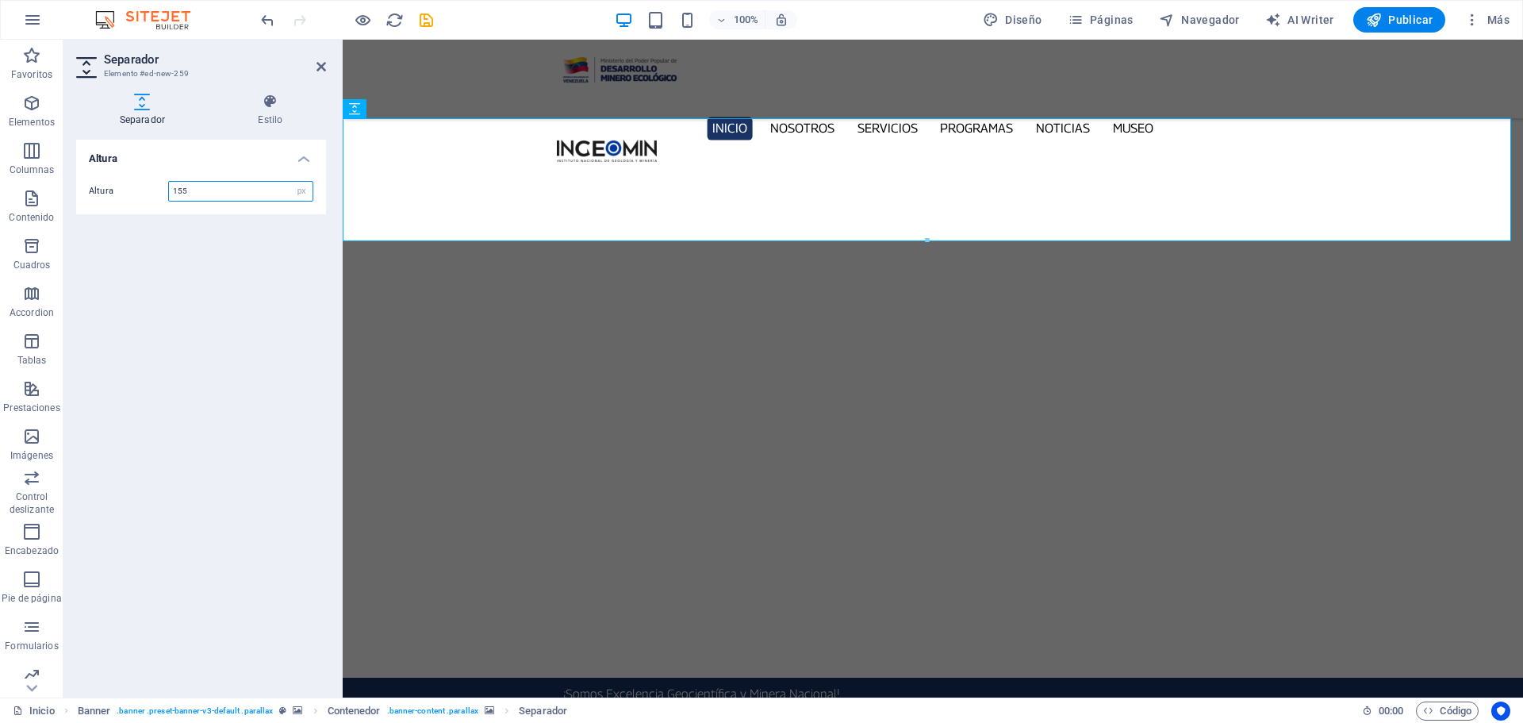
type input "155"
click at [328, 67] on aside "Separador Elemento #ed-new-259 Separador Estilo Altura Altura 155 px rem vh vw …" at bounding box center [202, 369] width 279 height 658
click at [322, 65] on icon at bounding box center [321, 66] width 10 height 13
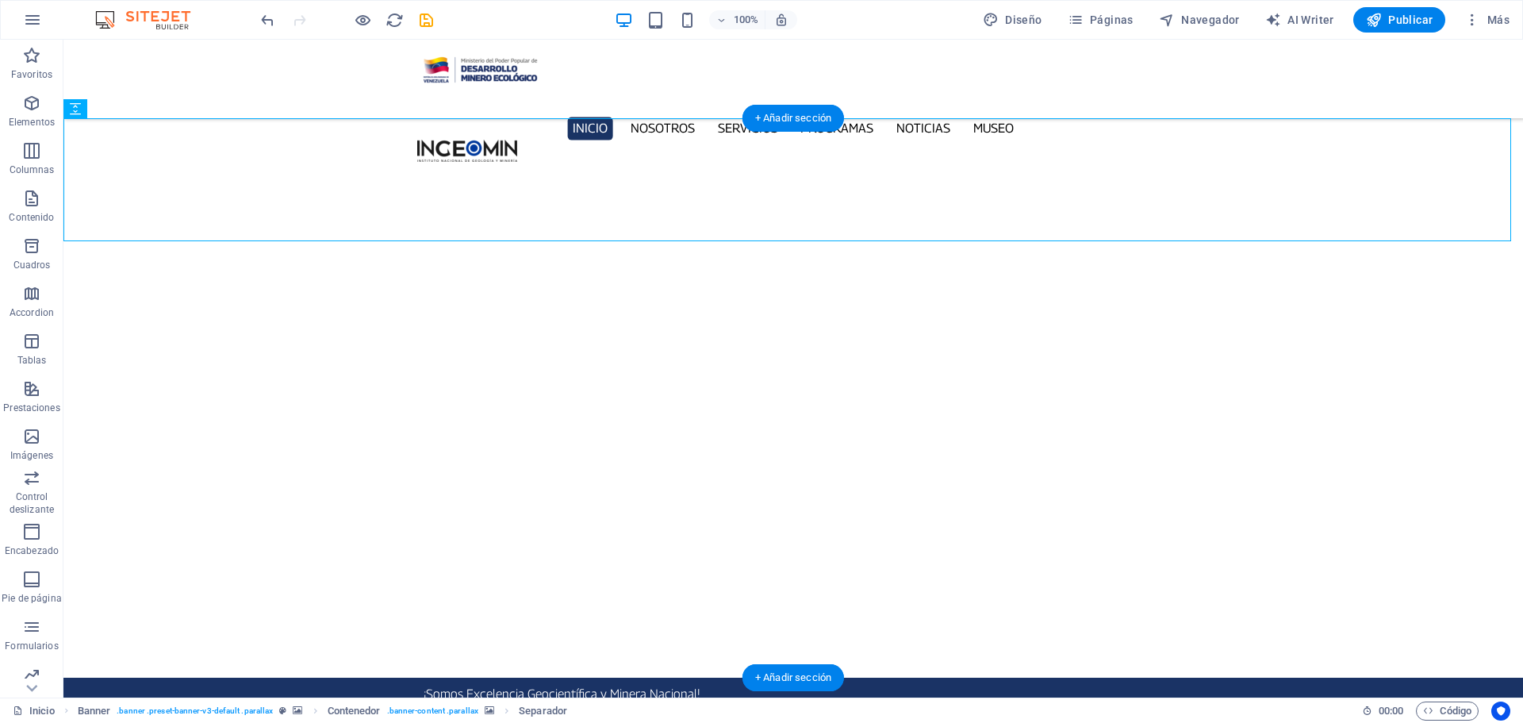
click at [63, 709] on button "button" at bounding box center [63, 709] width 0 height 0
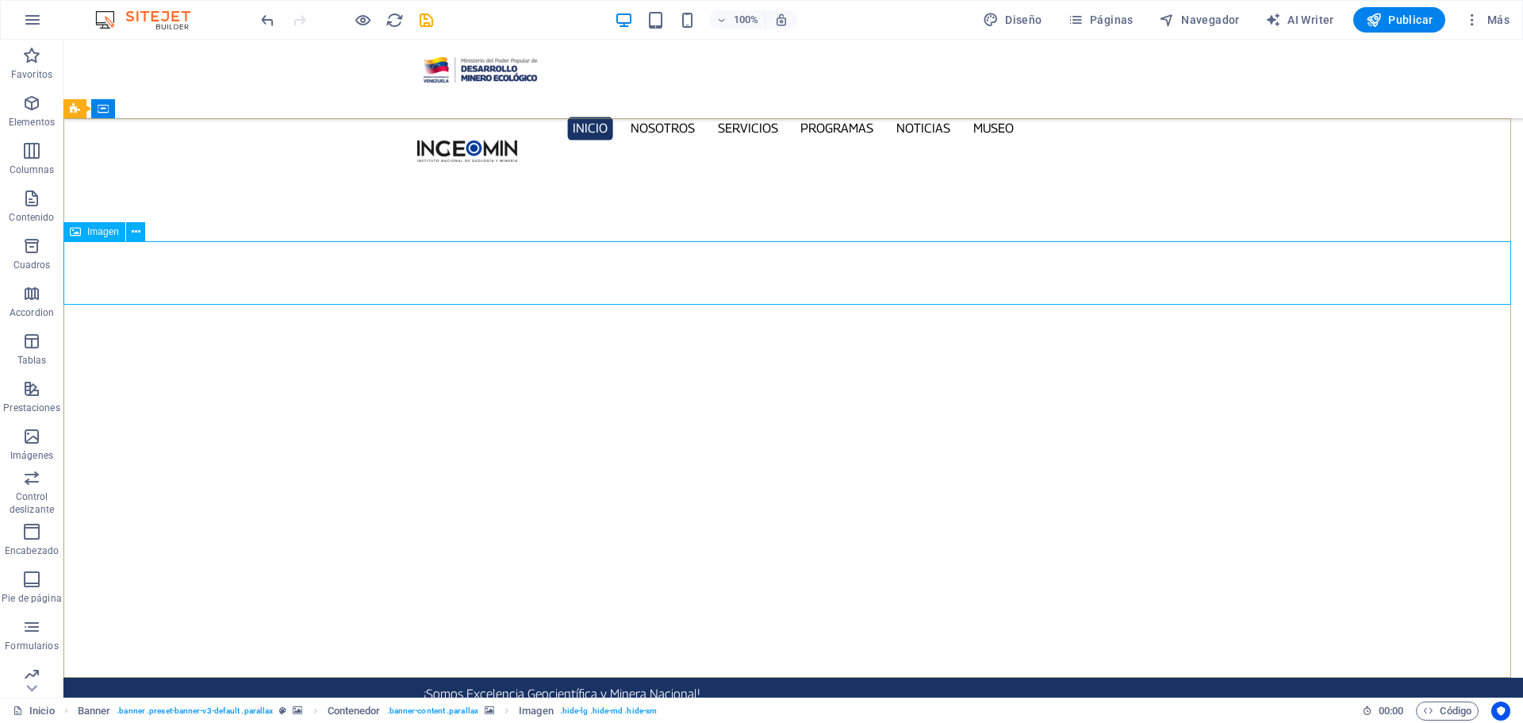
click at [94, 233] on span "Imagen" at bounding box center [103, 232] width 32 height 10
select select "px"
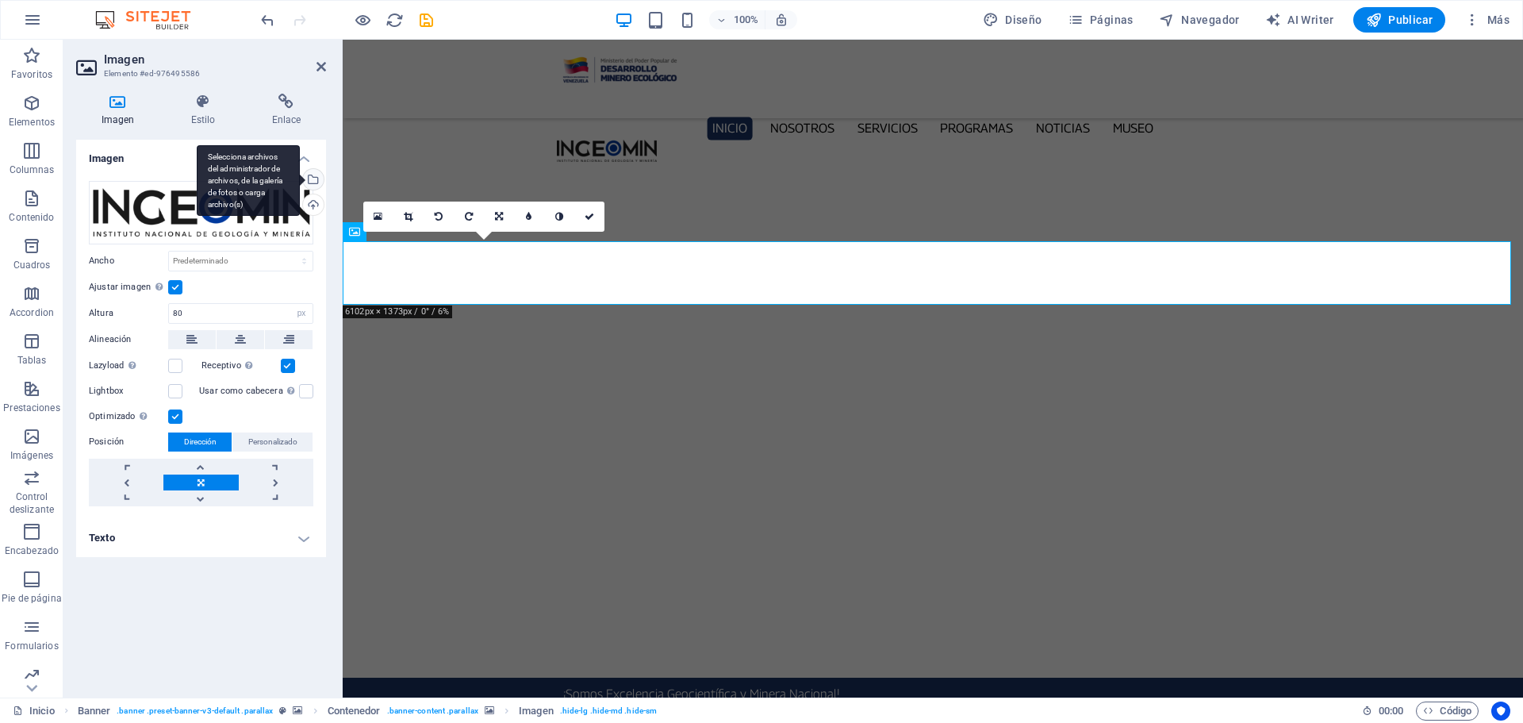
click at [319, 178] on div "Selecciona archivos del administrador de archivos, de la galería de fotos o car…" at bounding box center [312, 181] width 24 height 24
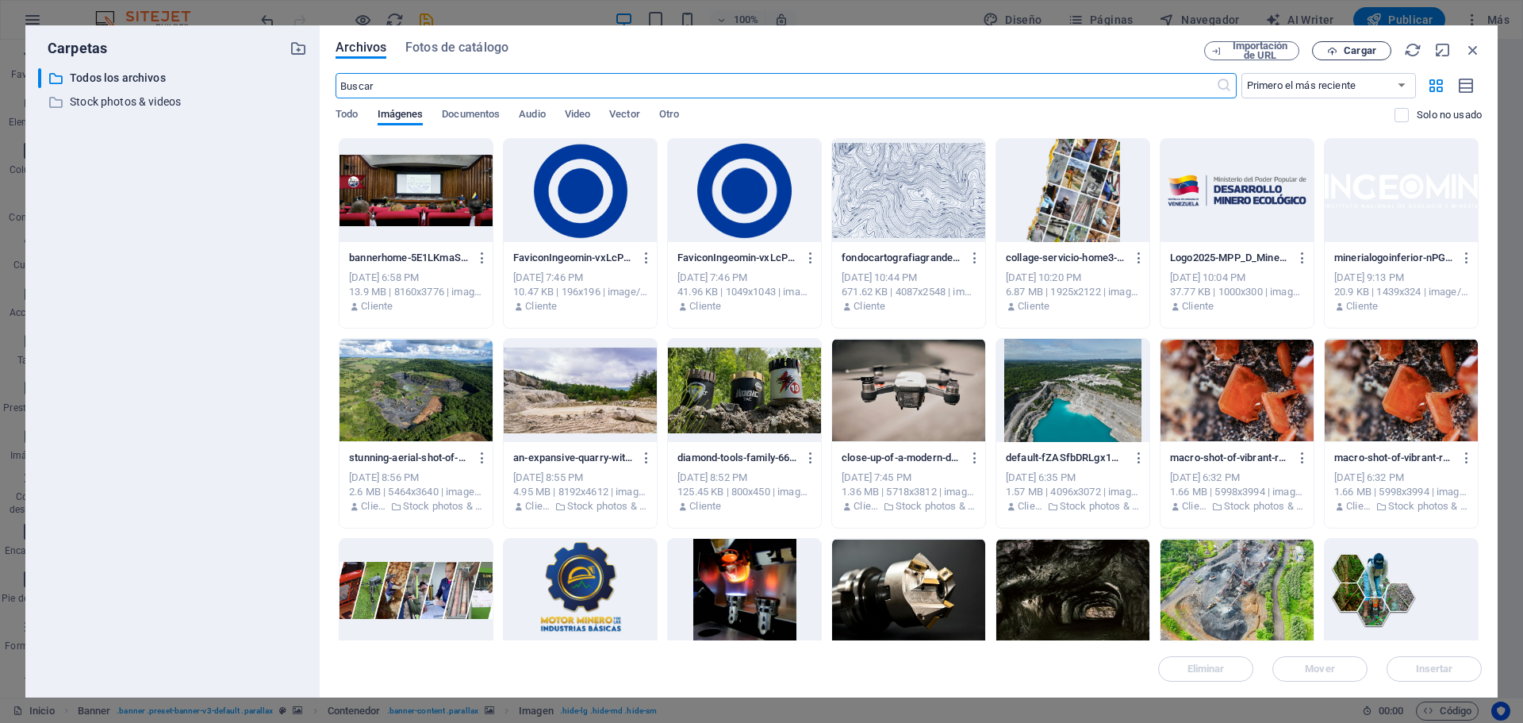
click at [1375, 52] on span "Cargar" at bounding box center [1360, 51] width 33 height 10
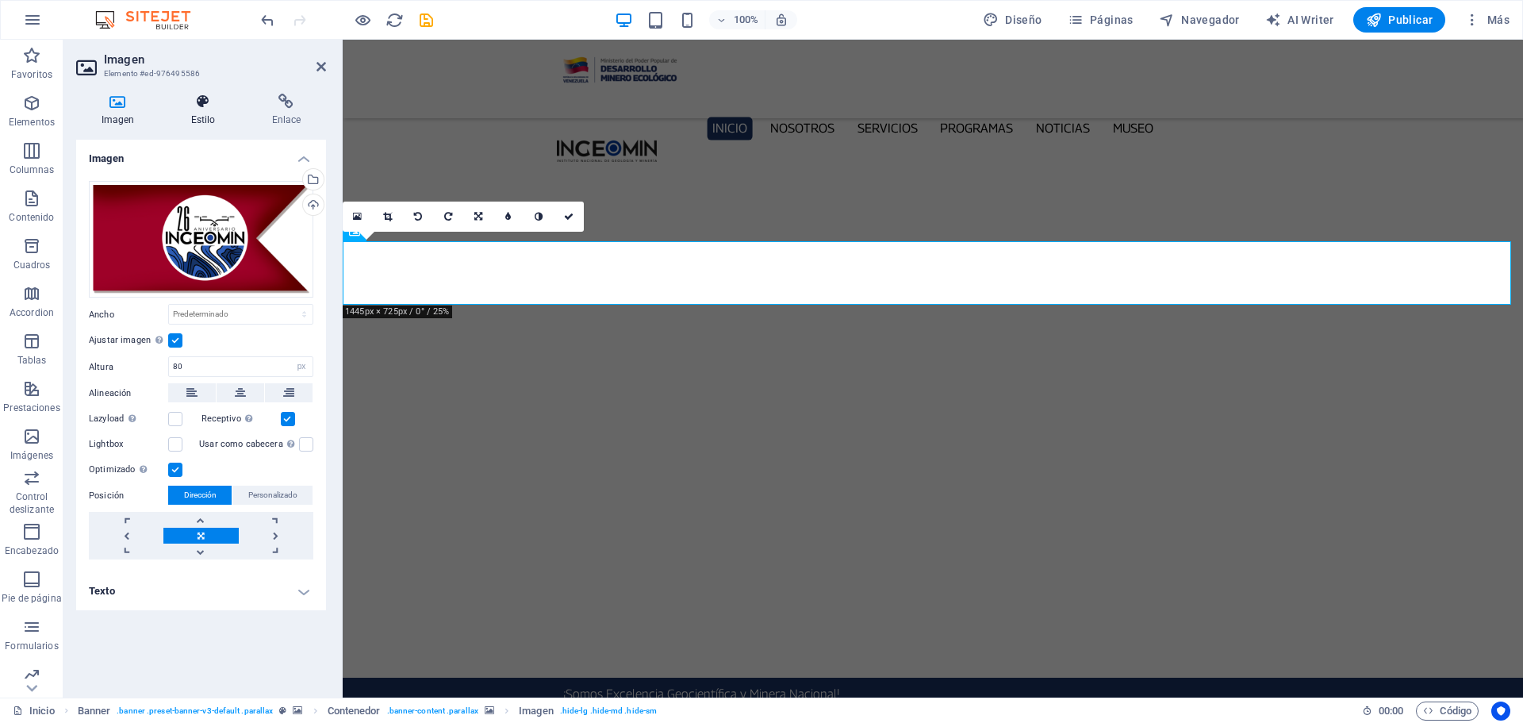
click at [206, 109] on icon at bounding box center [203, 102] width 75 height 16
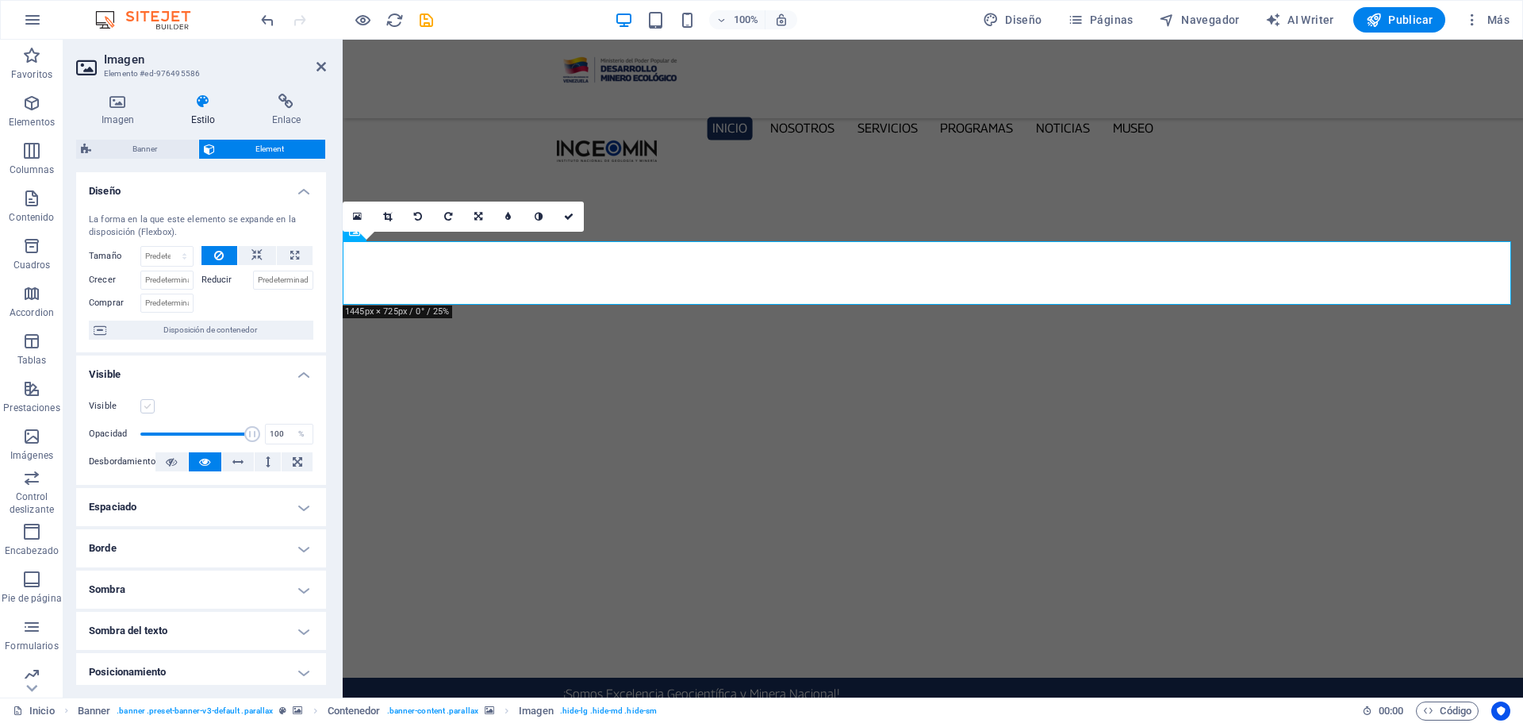
click at [146, 411] on label at bounding box center [147, 406] width 14 height 14
click at [0, 0] on input "Visible" at bounding box center [0, 0] width 0 height 0
click at [567, 213] on icon at bounding box center [569, 217] width 10 height 10
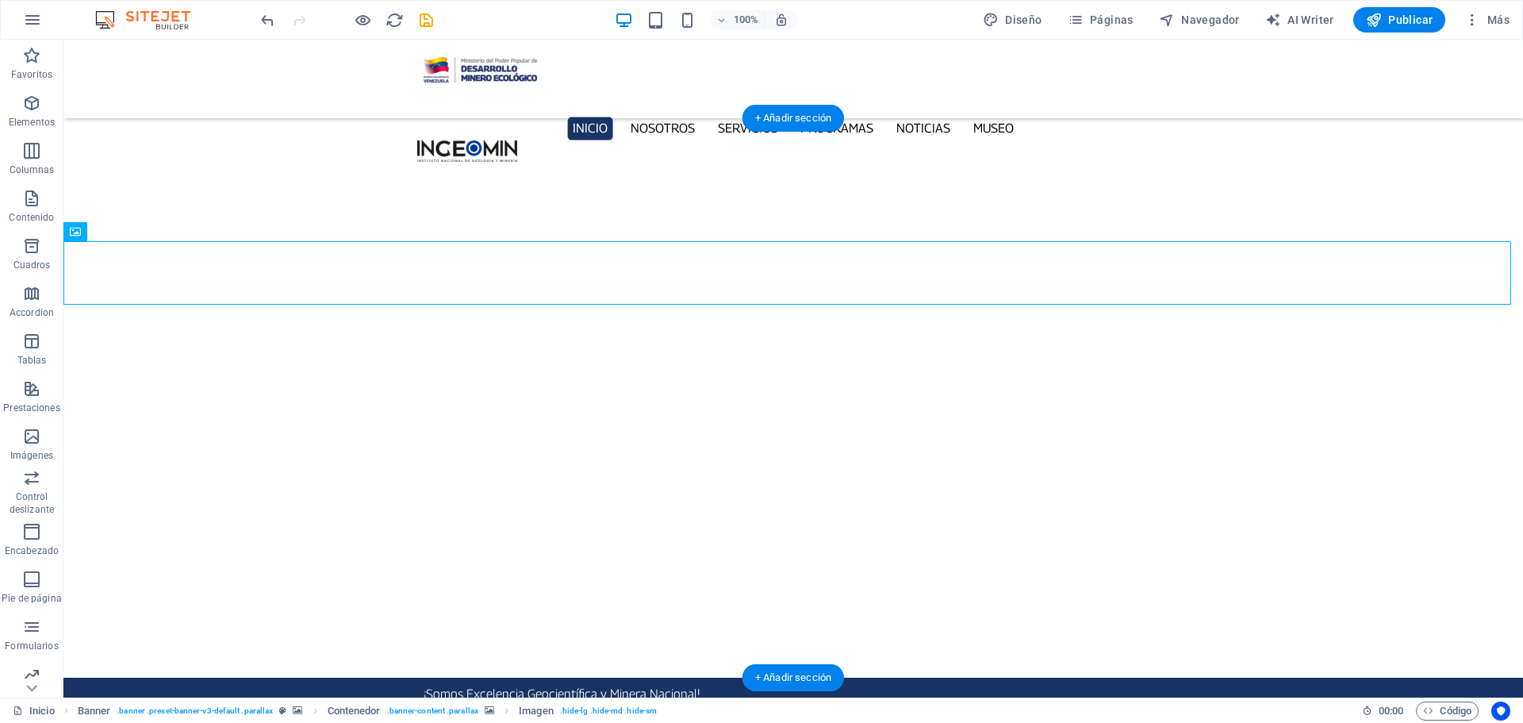
click at [63, 709] on button "button" at bounding box center [63, 709] width 0 height 0
select select "px"
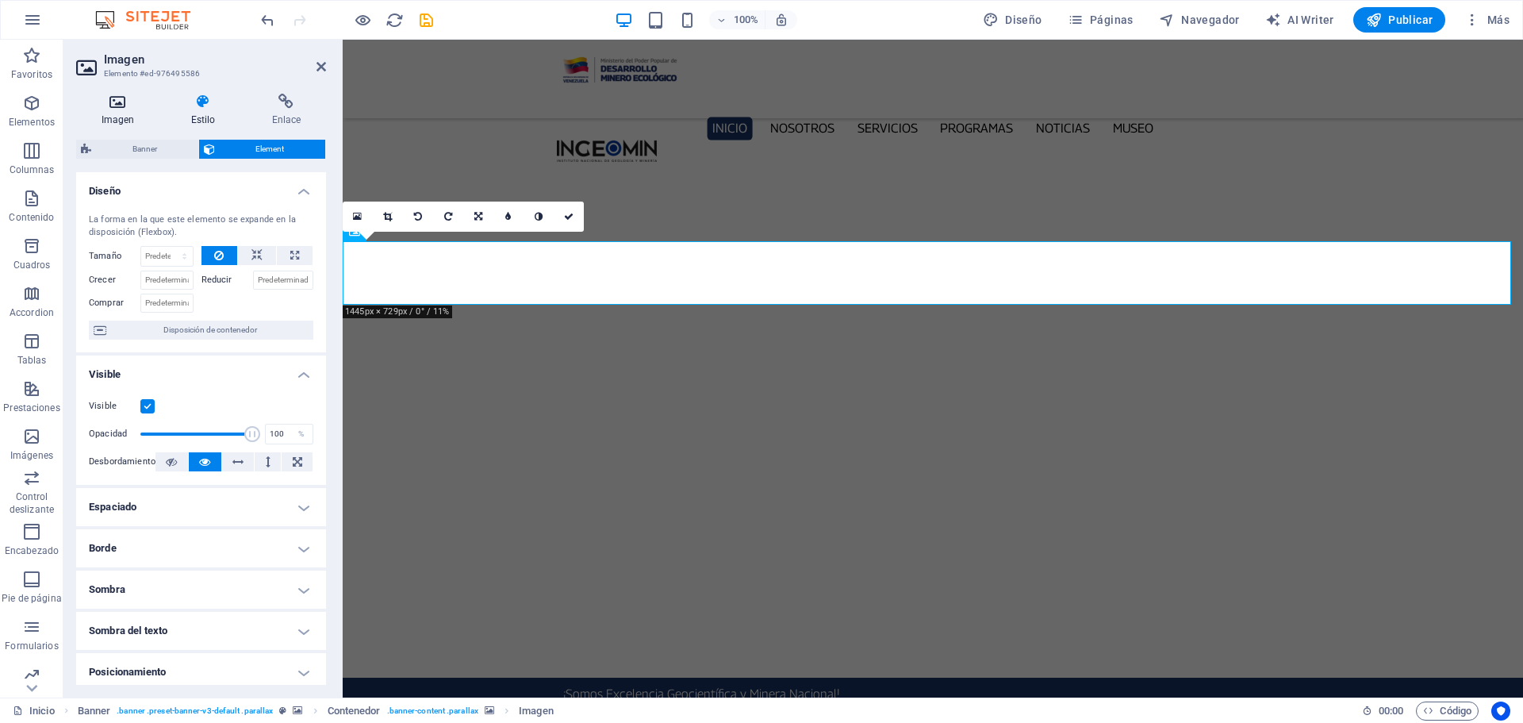
click at [108, 104] on icon at bounding box center [117, 102] width 83 height 16
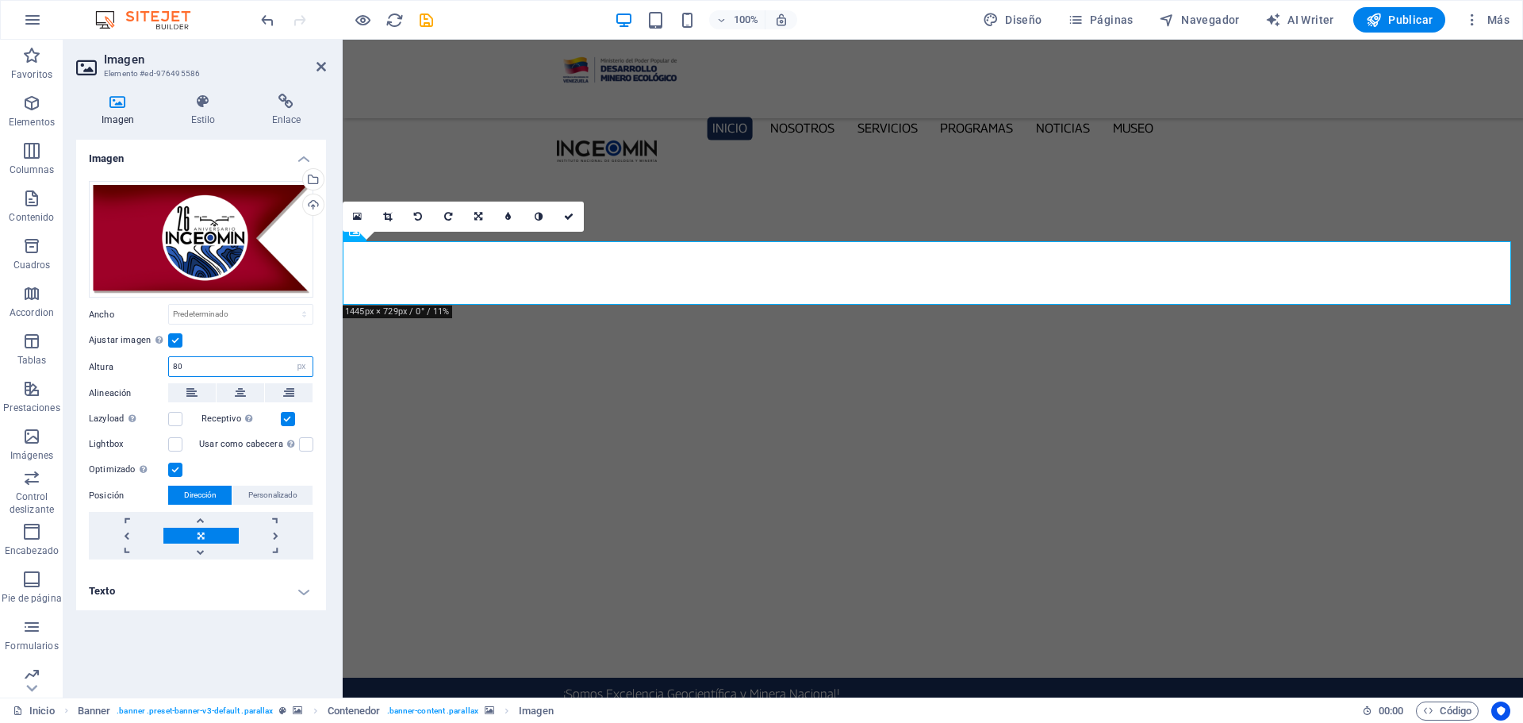
click at [195, 368] on input "80" at bounding box center [241, 366] width 144 height 19
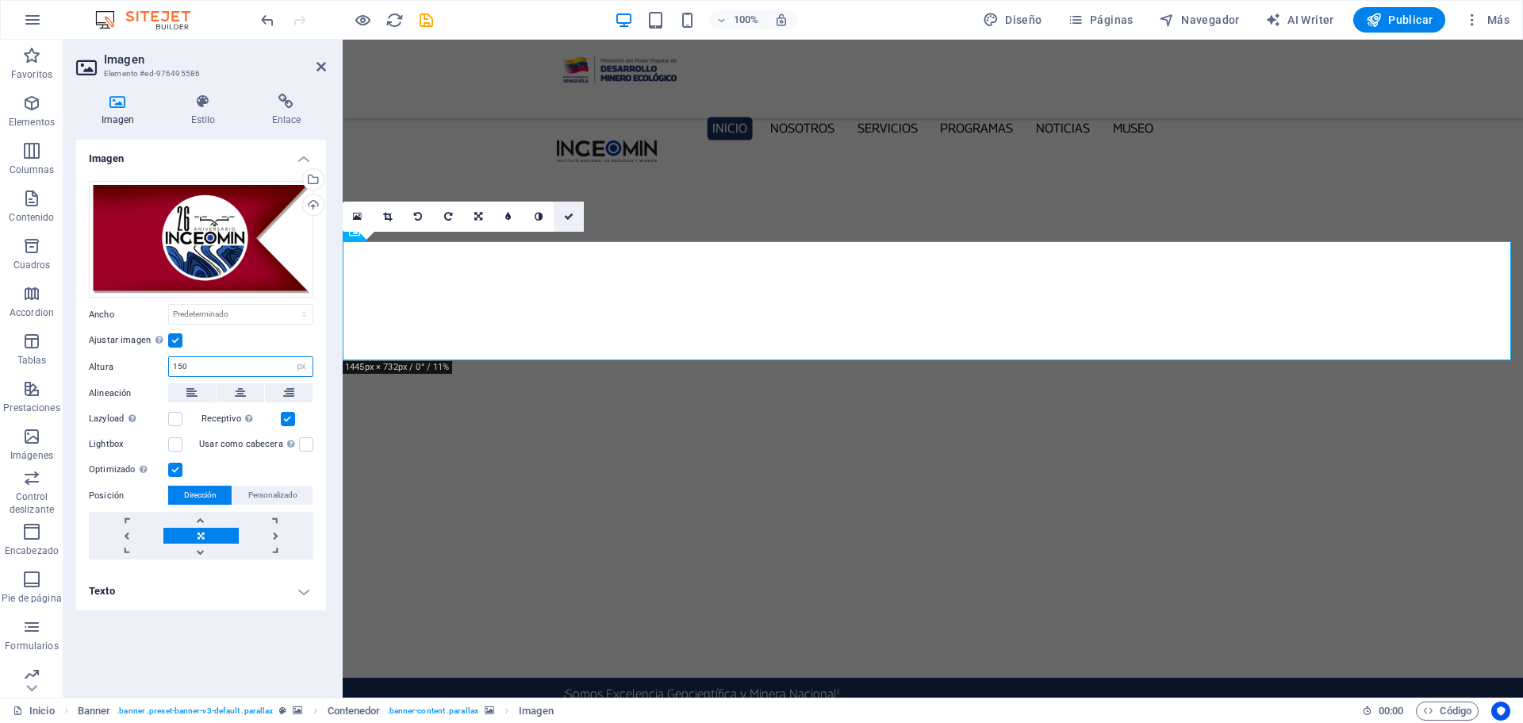
type input "150"
click at [561, 217] on link at bounding box center [569, 216] width 30 height 30
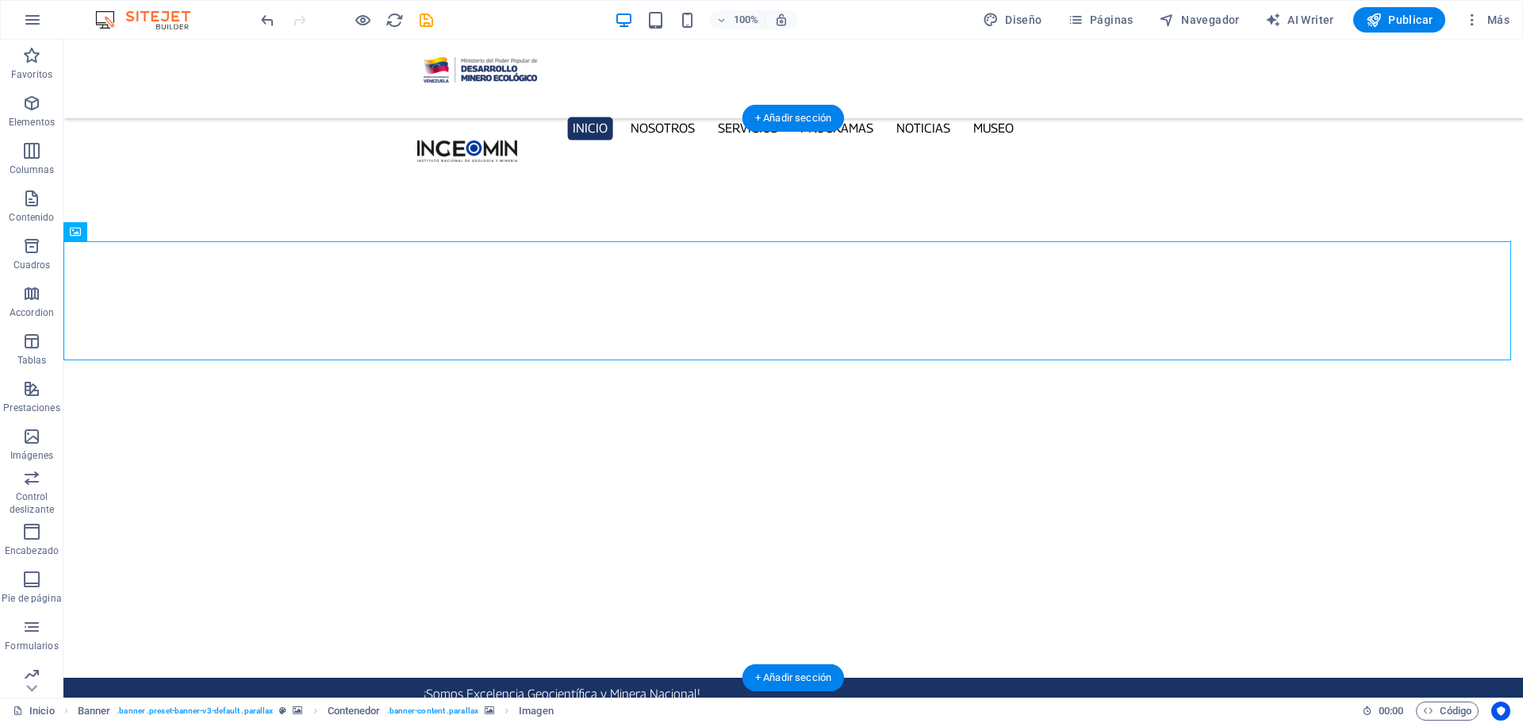
click at [63, 709] on button "button" at bounding box center [63, 709] width 0 height 0
select select "px"
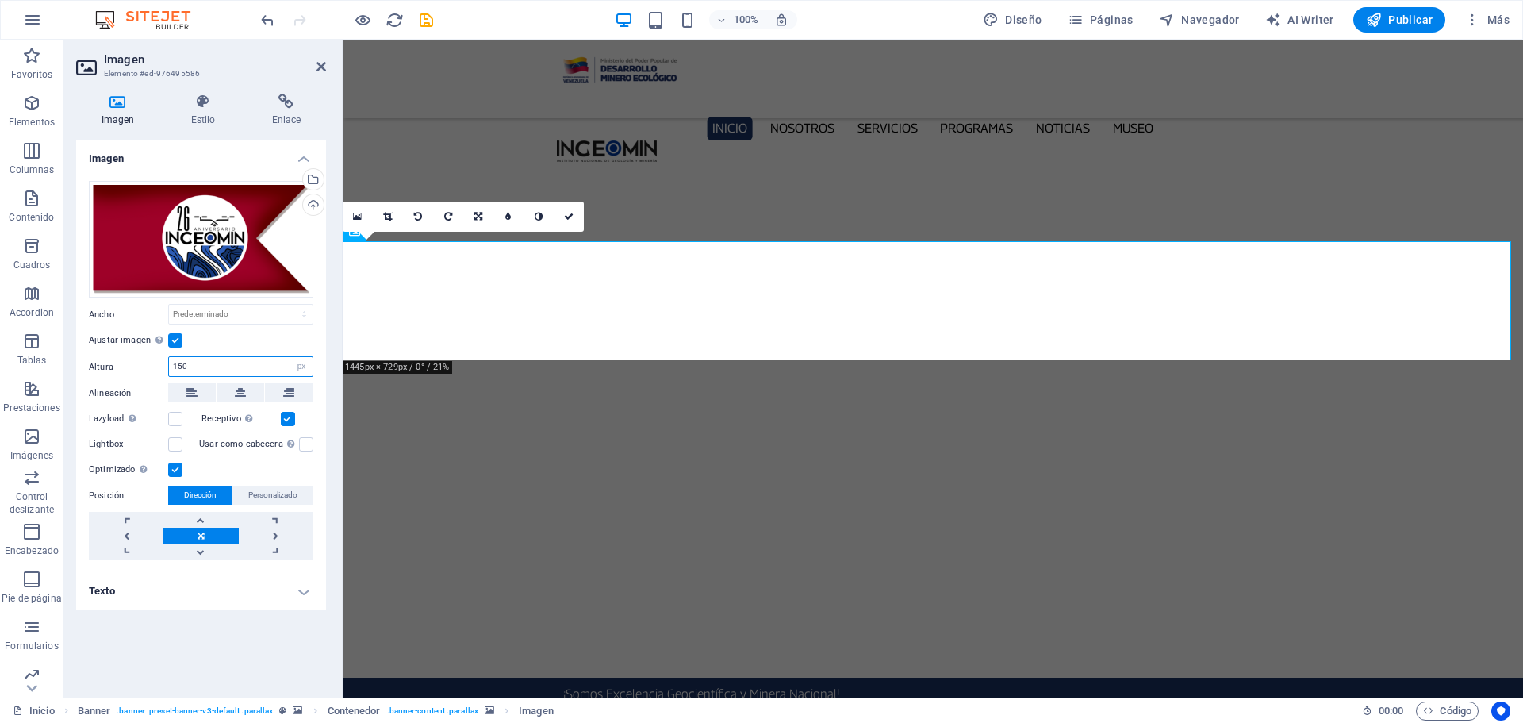
click at [197, 361] on input "150" at bounding box center [241, 366] width 144 height 19
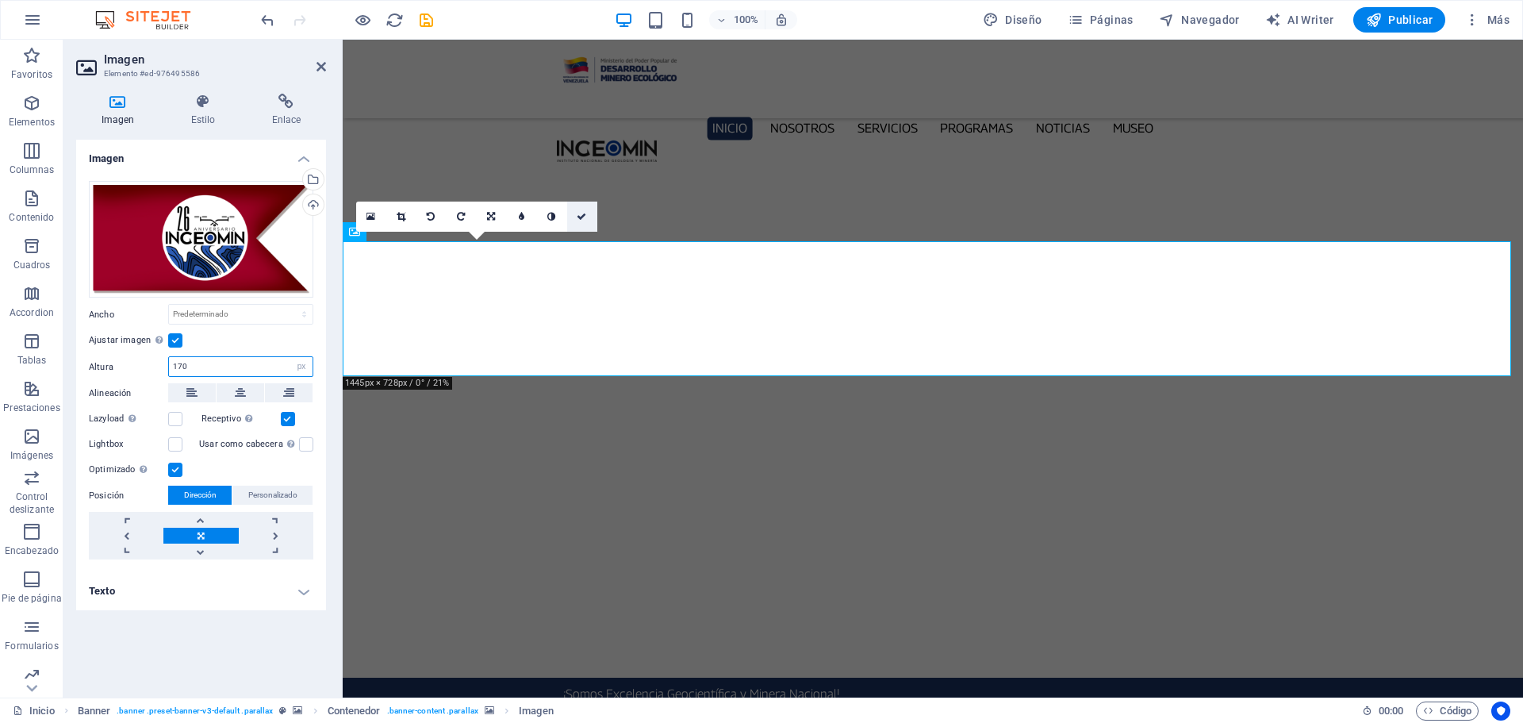
type input "170"
click at [584, 214] on icon at bounding box center [582, 217] width 10 height 10
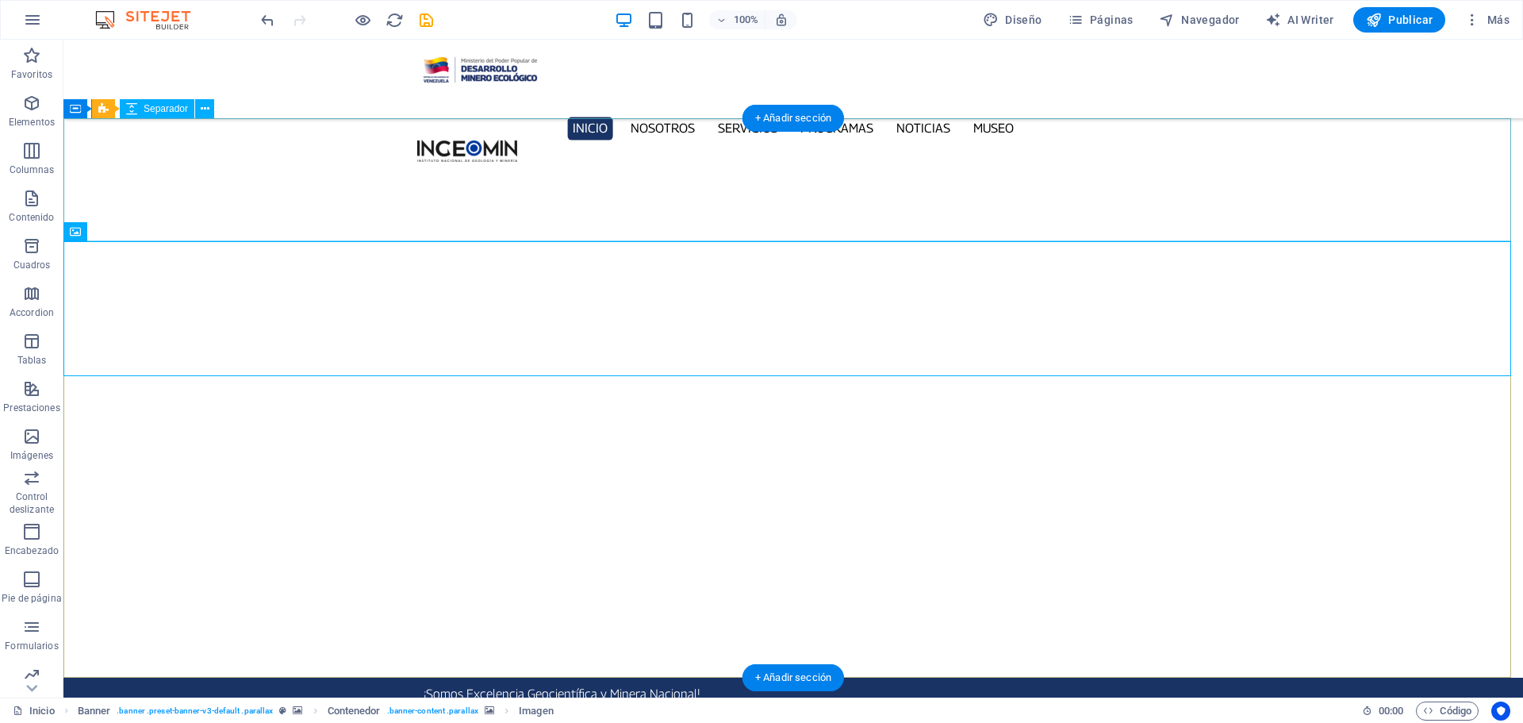
click at [63, 709] on button "button" at bounding box center [63, 709] width 0 height 0
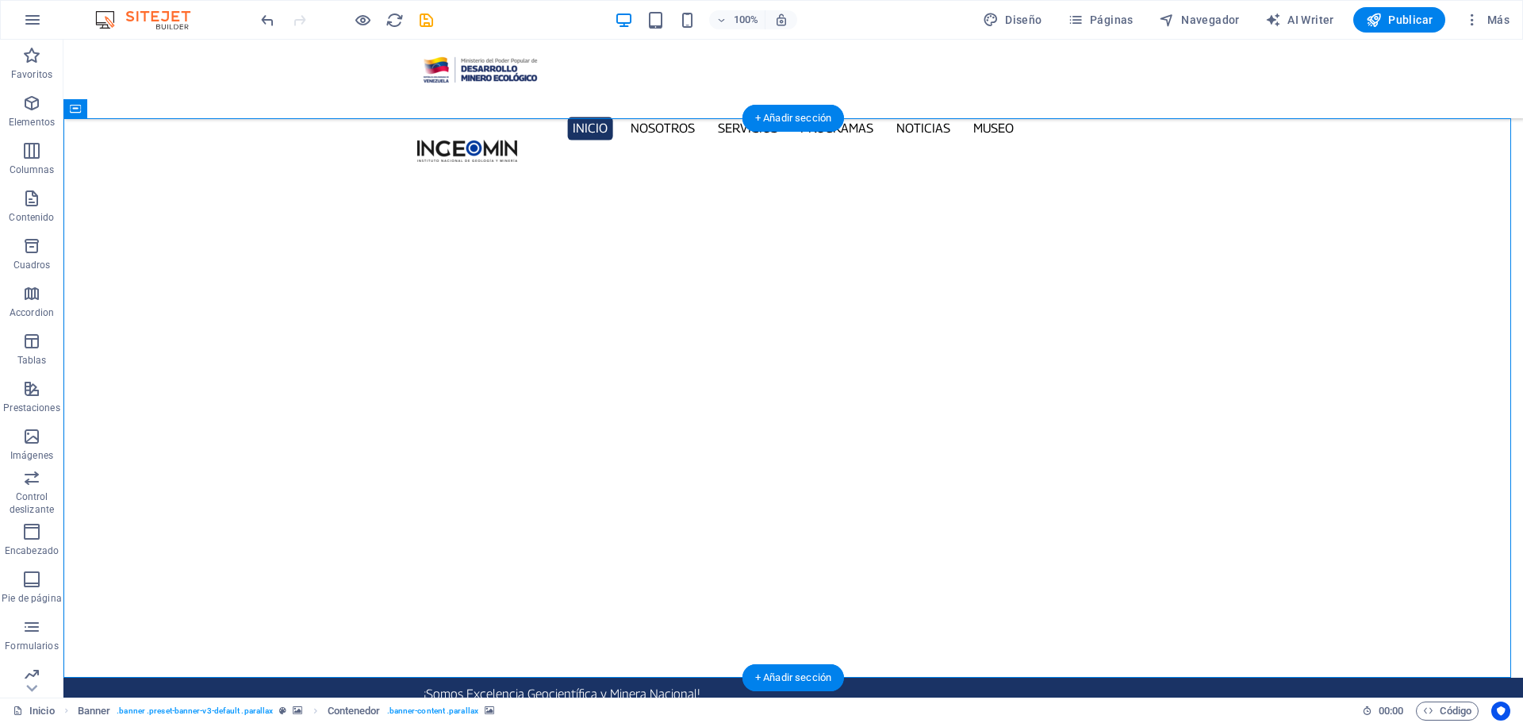
click at [63, 722] on button "button" at bounding box center [63, 728] width 0 height 0
click at [63, 709] on button "button" at bounding box center [63, 709] width 0 height 0
click at [63, 722] on button "button" at bounding box center [63, 728] width 0 height 0
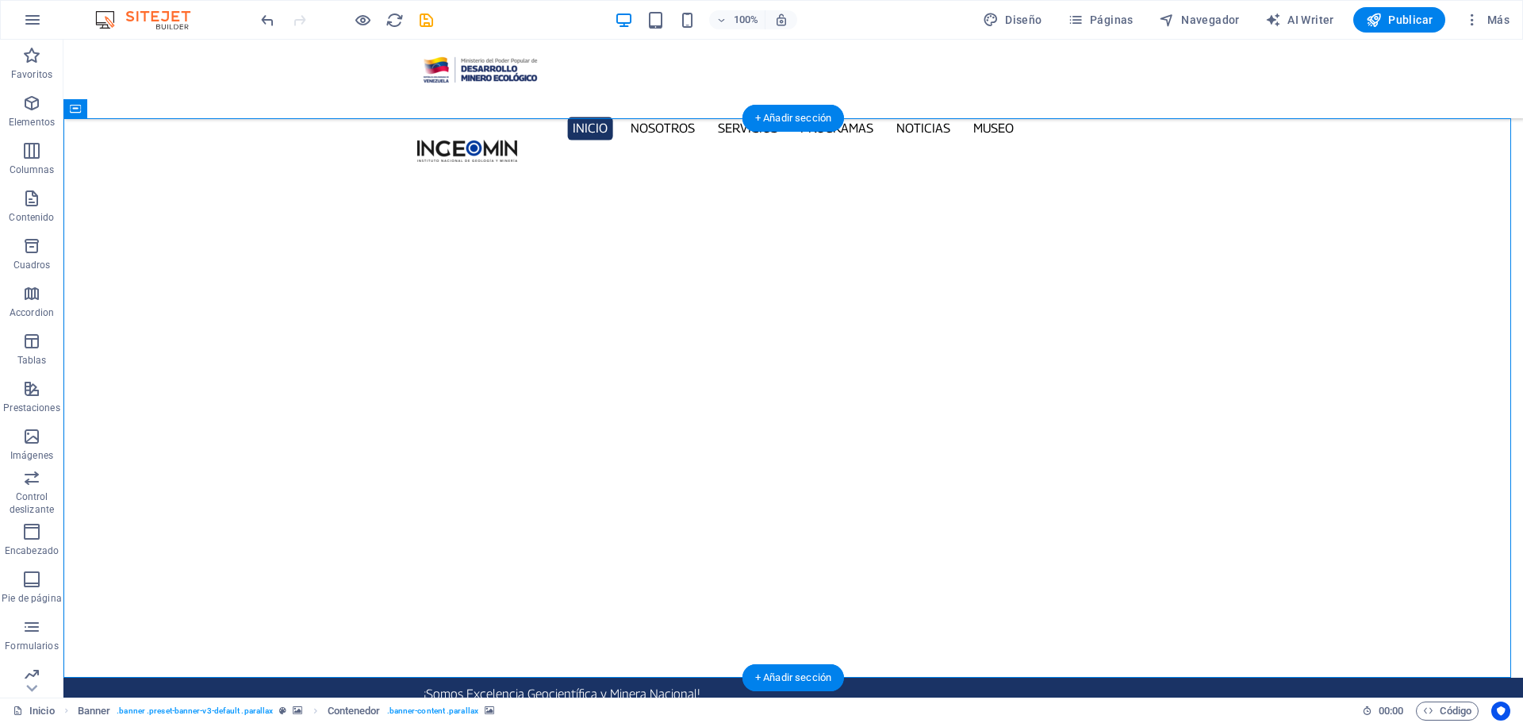
click at [63, 722] on button "button" at bounding box center [63, 728] width 0 height 0
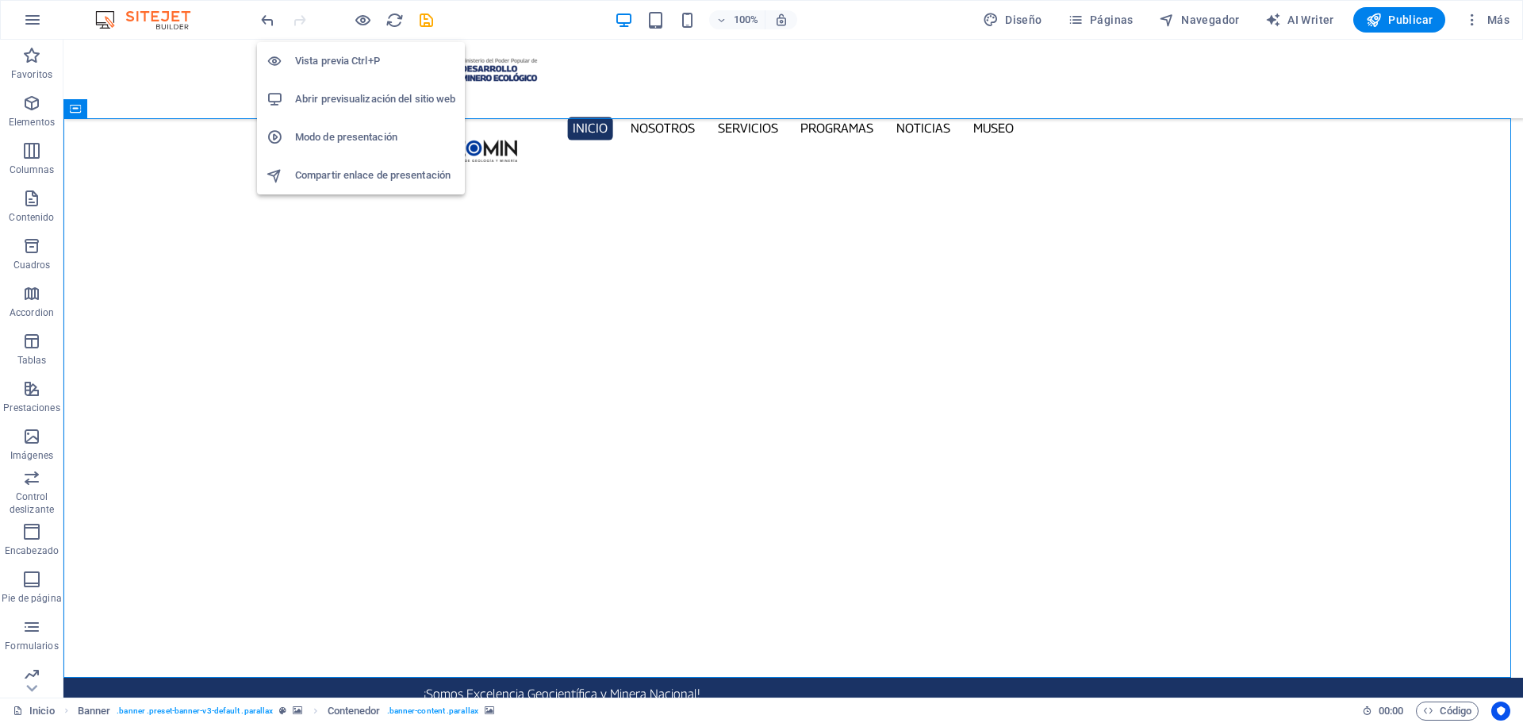
drag, startPoint x: 363, startPoint y: 21, endPoint x: 373, endPoint y: 27, distance: 11.4
click at [363, 21] on icon "button" at bounding box center [363, 20] width 18 height 18
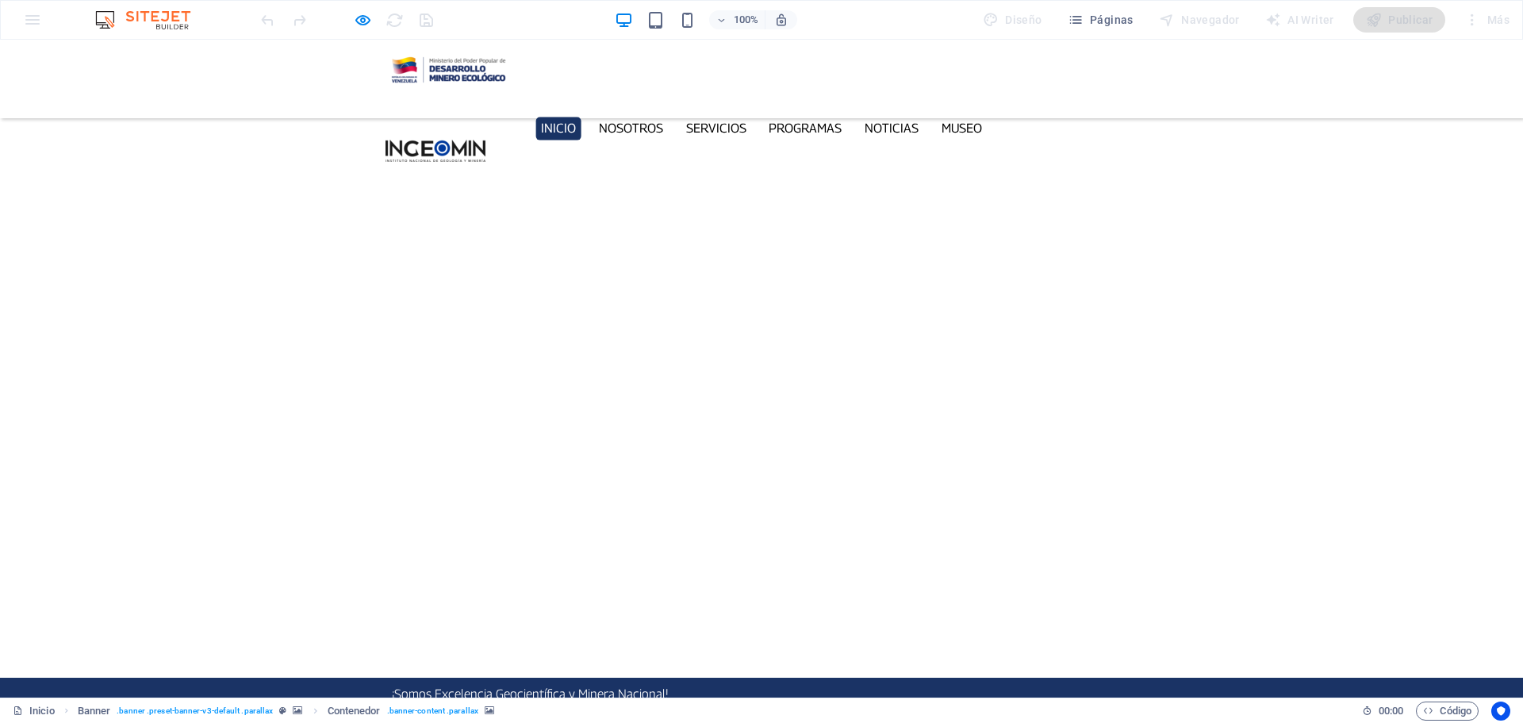
click at [0, 722] on button "button" at bounding box center [0, 728] width 0 height 0
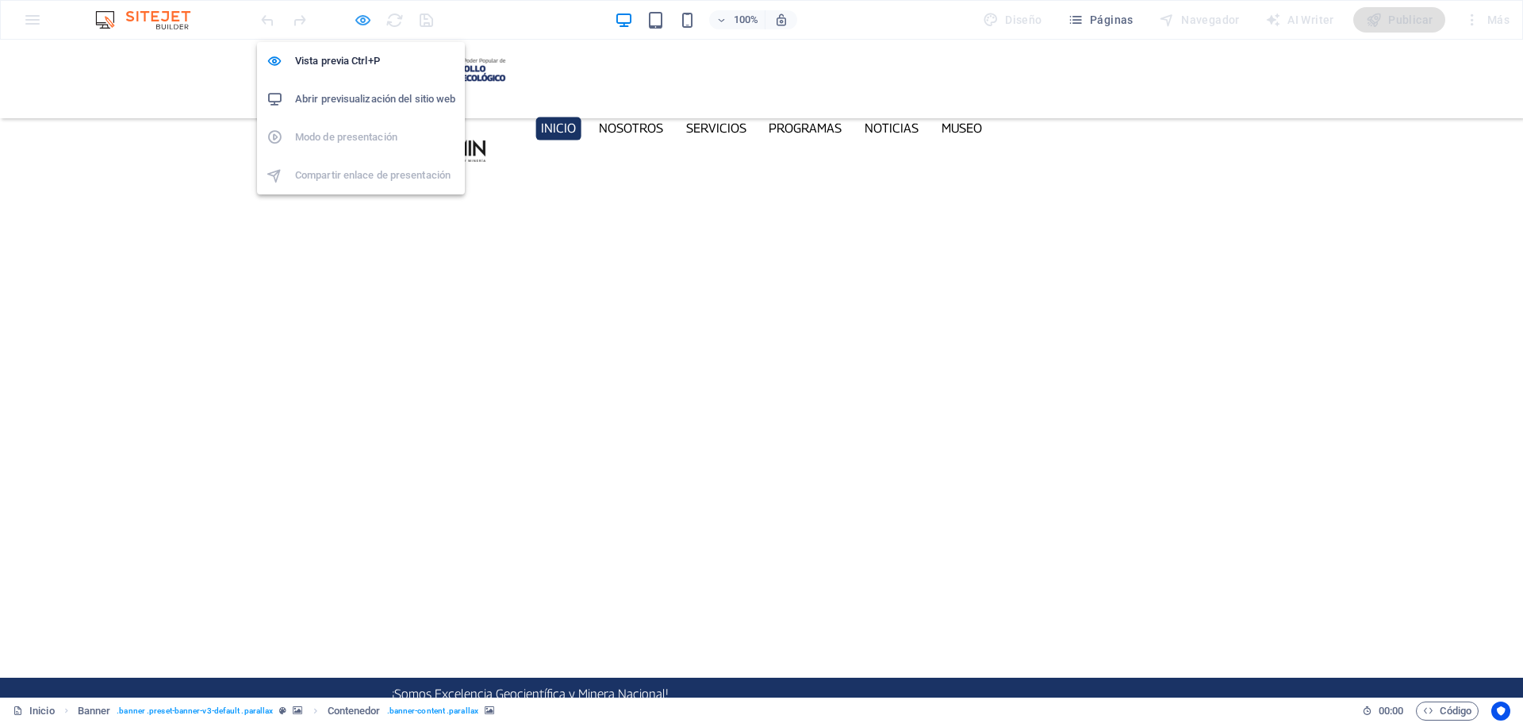
click at [363, 20] on icon "button" at bounding box center [363, 20] width 18 height 18
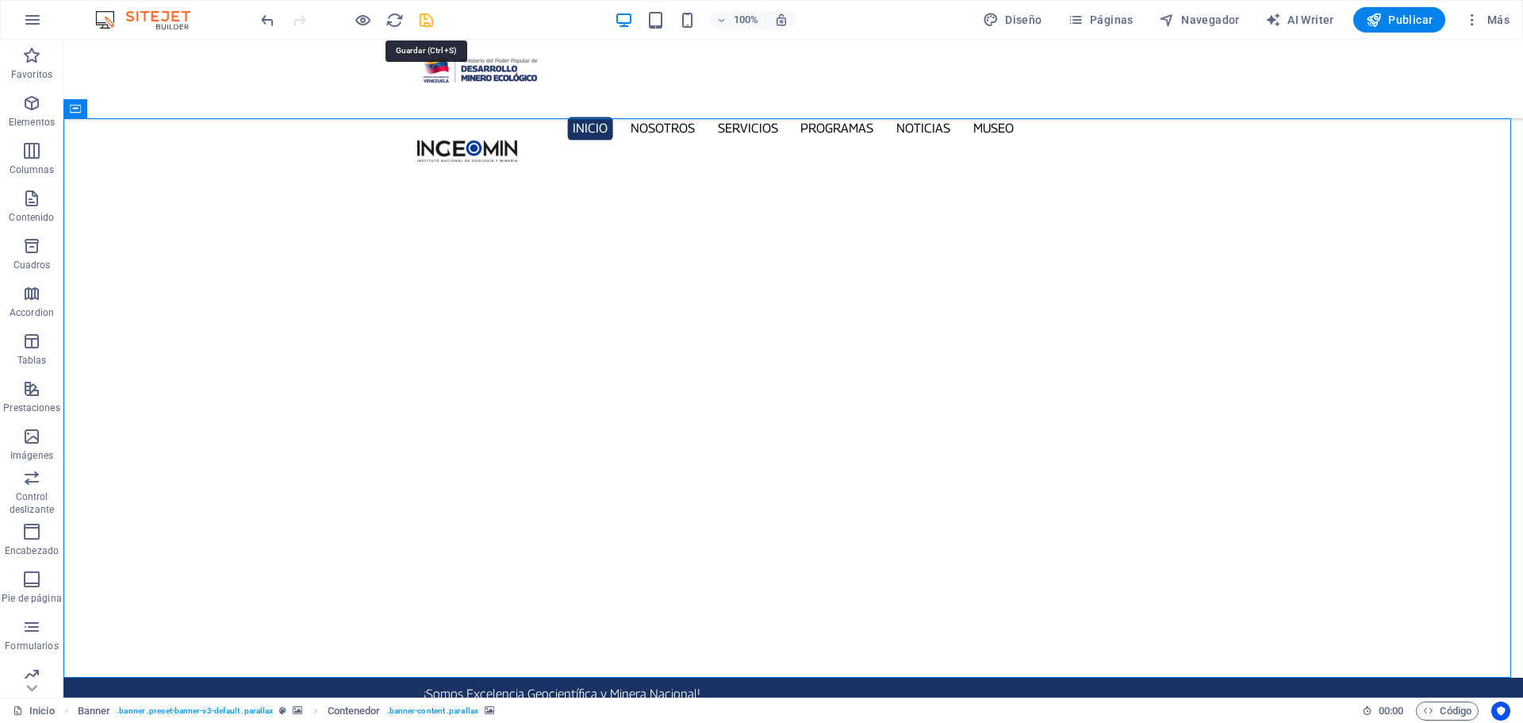
click at [428, 18] on icon "save" at bounding box center [426, 20] width 18 height 18
checkbox input "false"
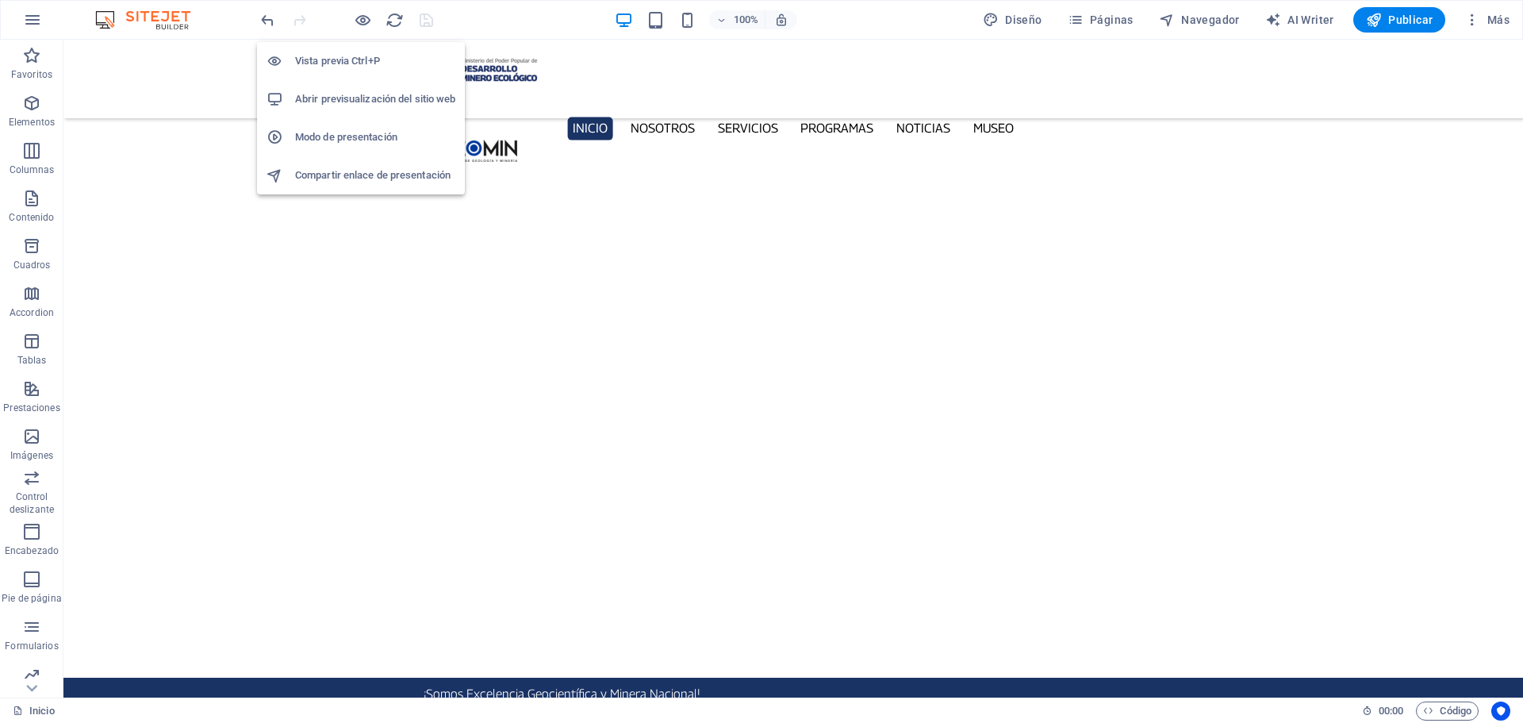
click at [367, 105] on h6 "Abrir previsualización del sitio web" at bounding box center [375, 99] width 160 height 19
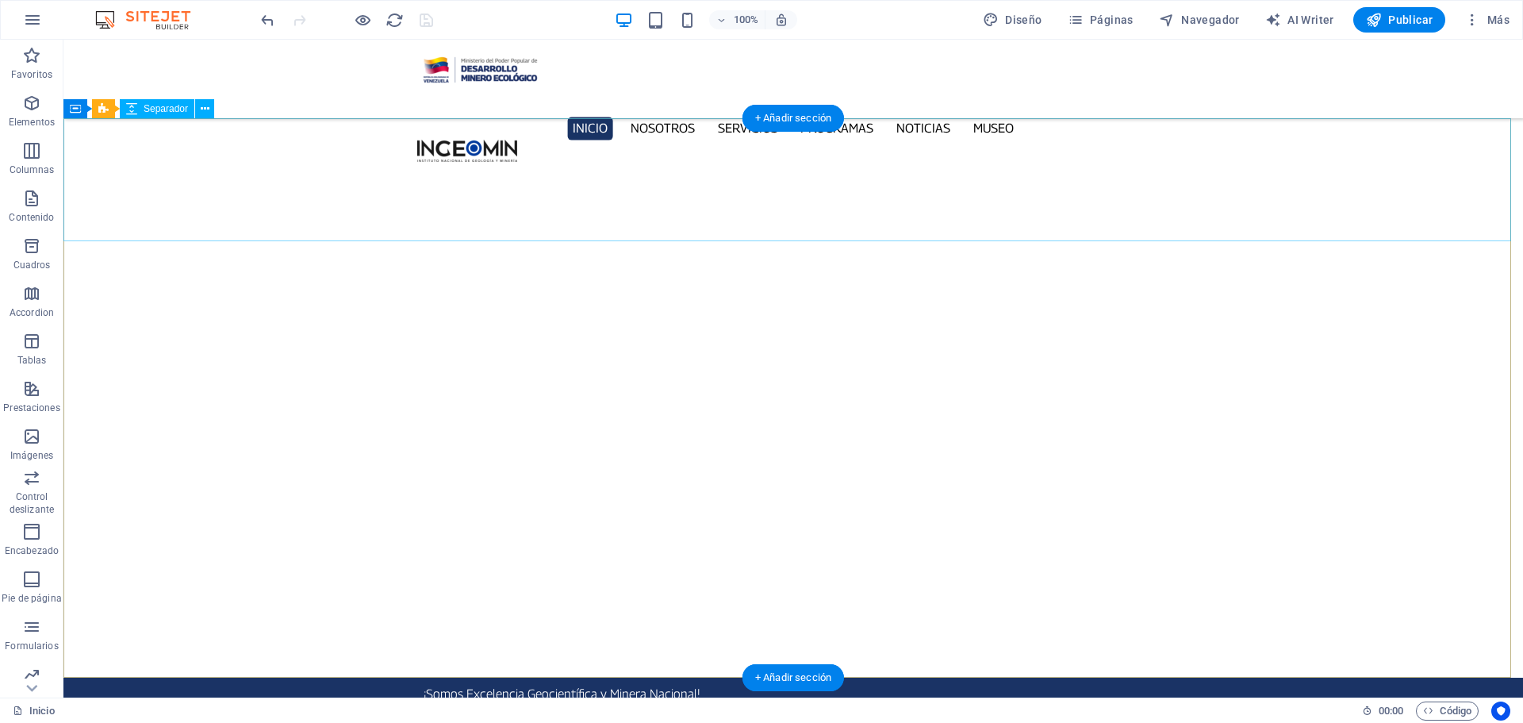
select select "px"
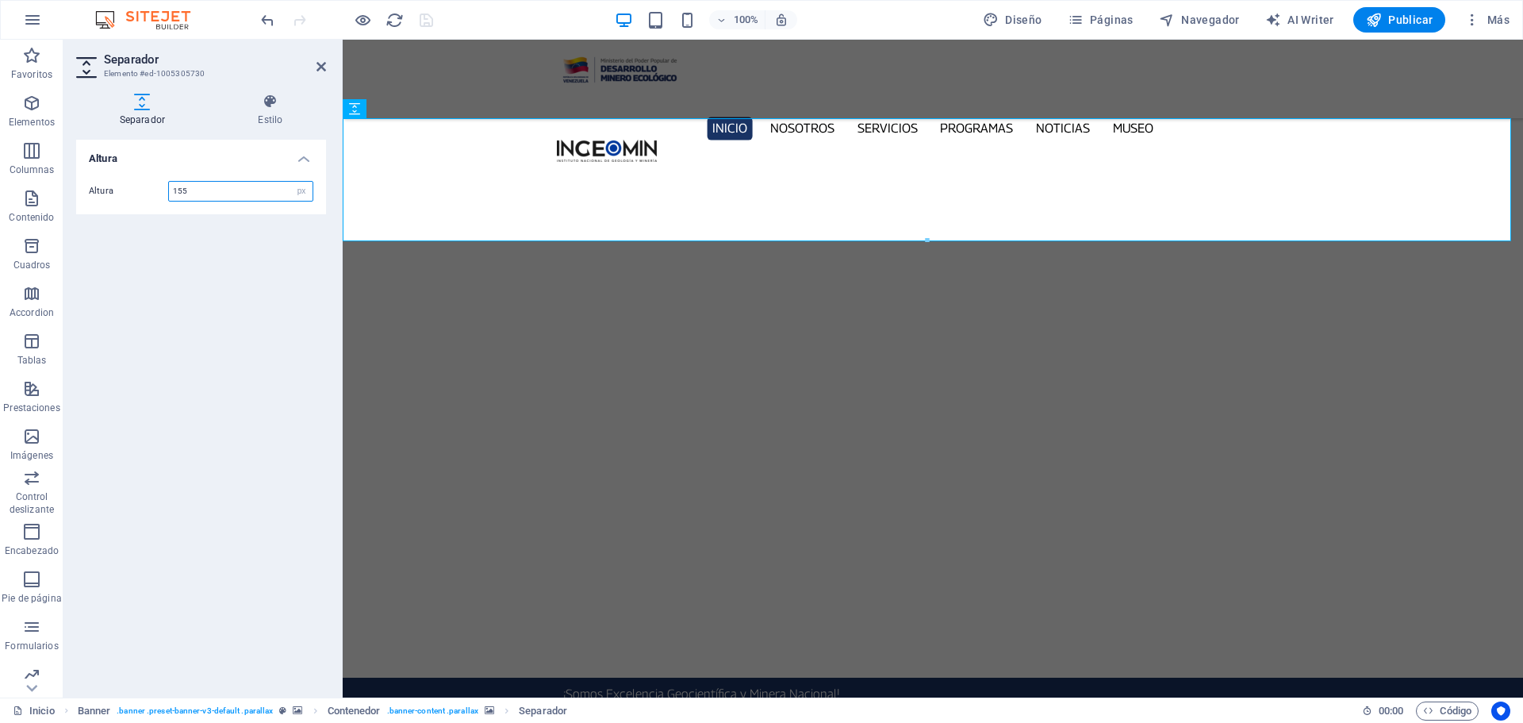
click at [224, 194] on input "155" at bounding box center [241, 191] width 144 height 19
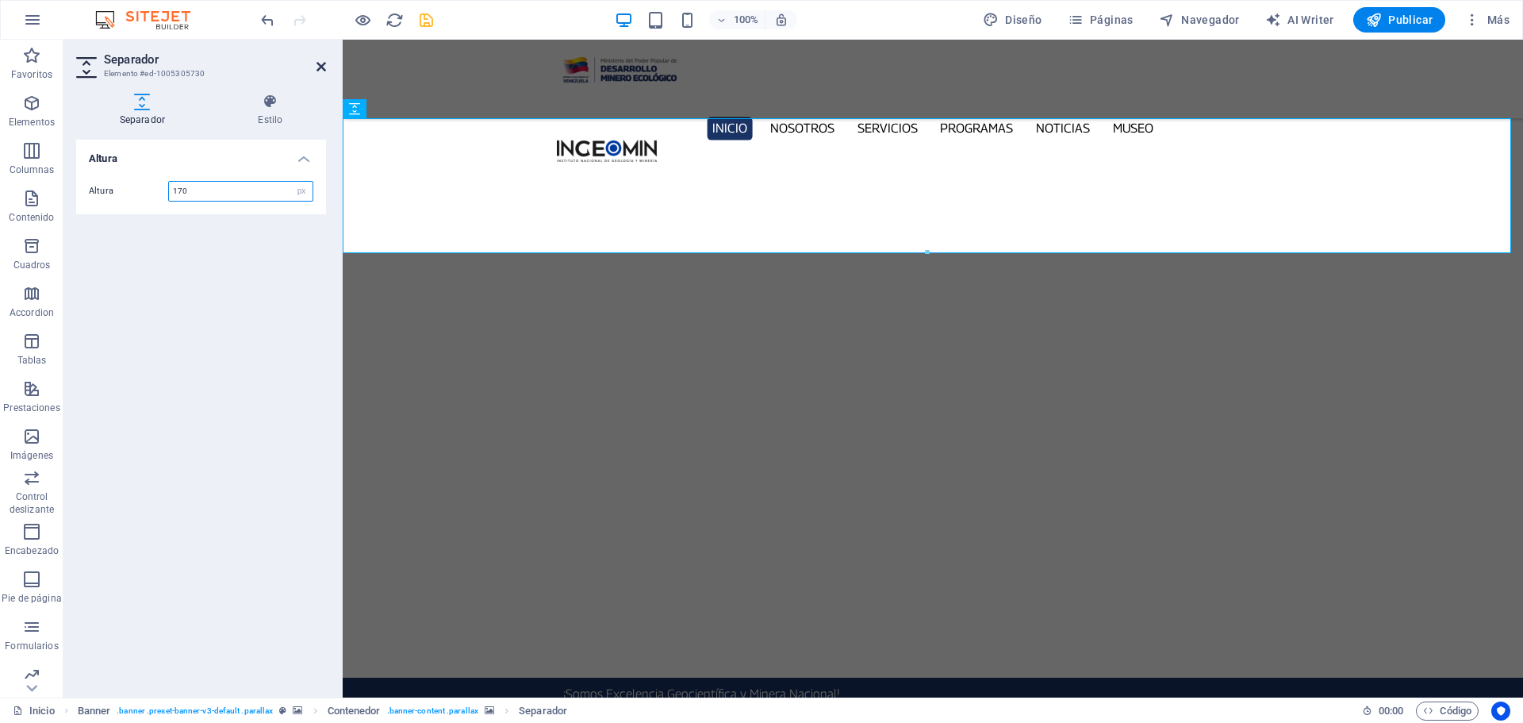
type input "170"
click at [321, 67] on icon at bounding box center [321, 66] width 10 height 13
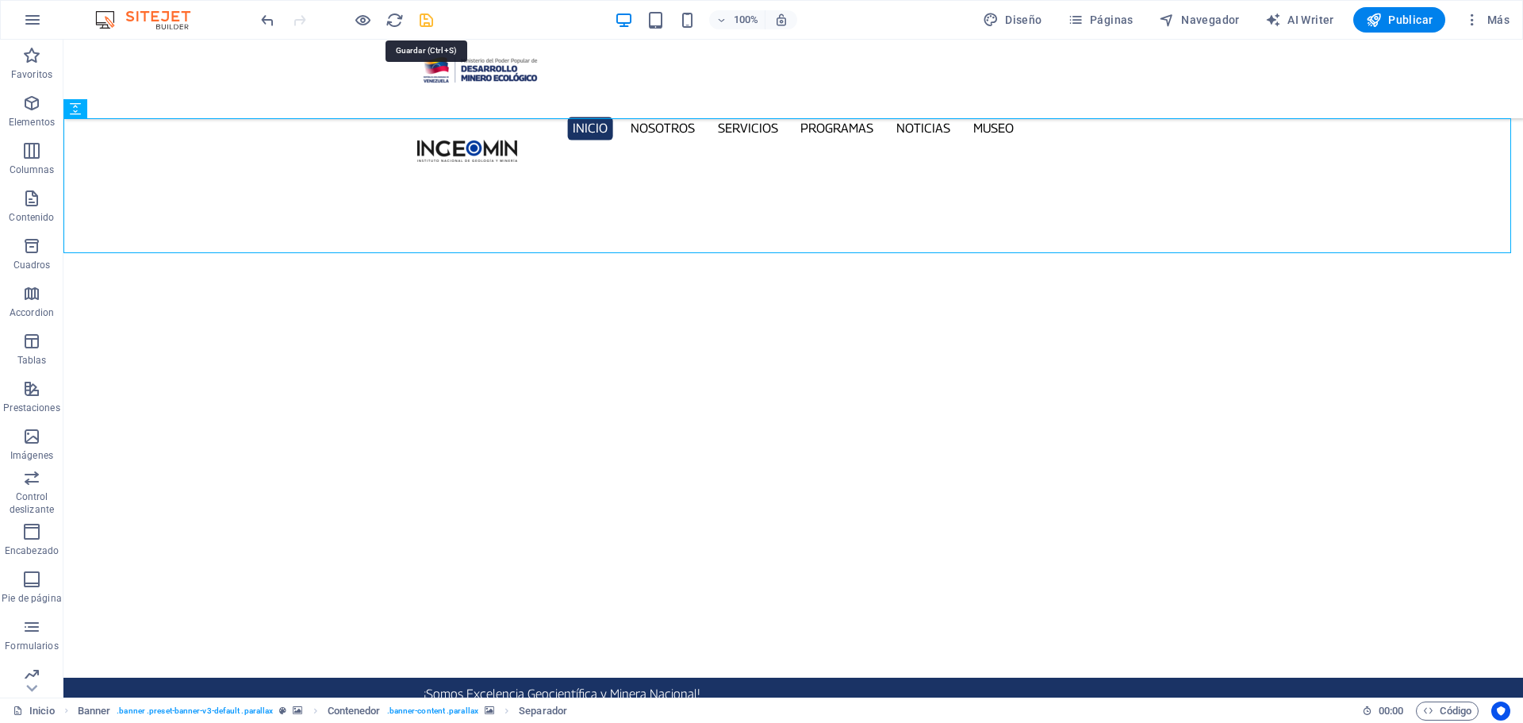
click at [430, 16] on icon "save" at bounding box center [426, 20] width 18 height 18
checkbox input "false"
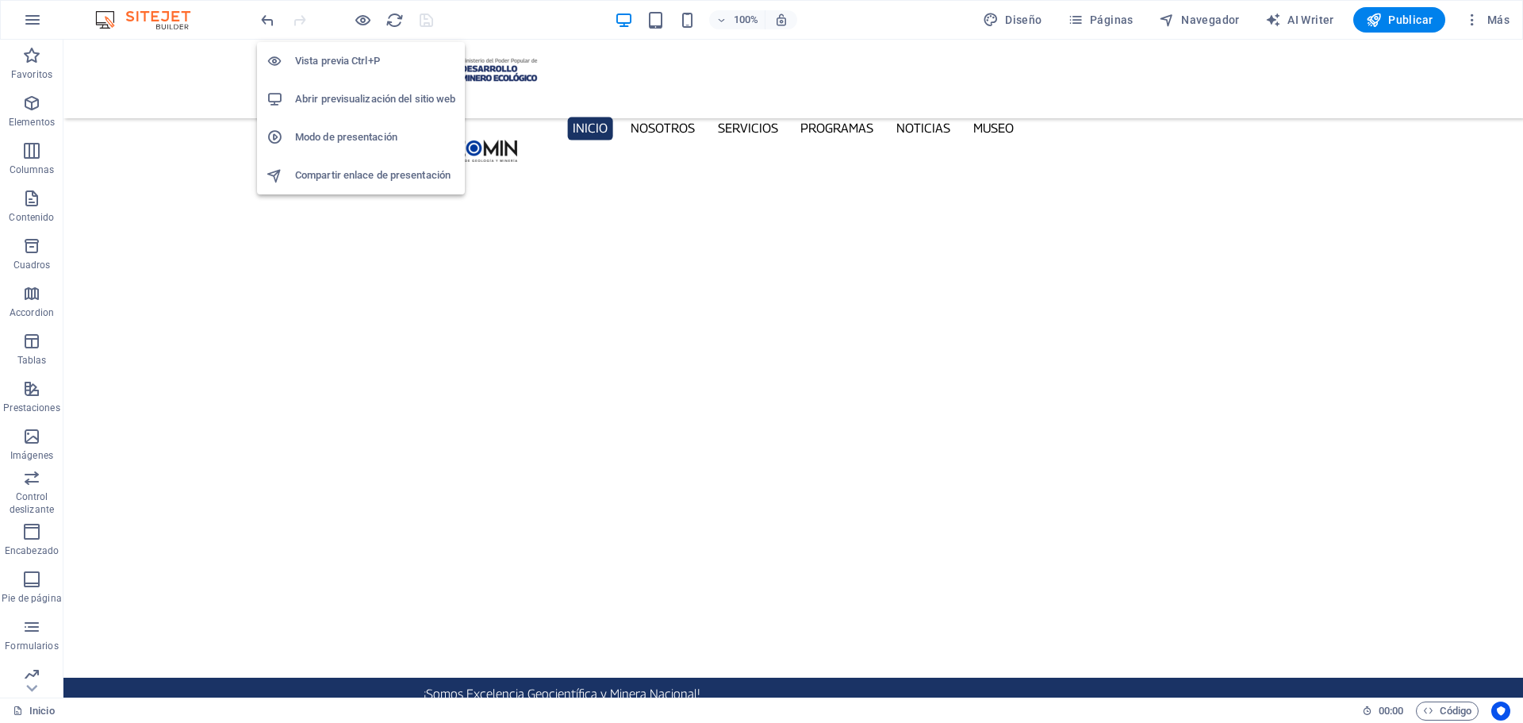
click at [370, 94] on h6 "Abrir previsualización del sitio web" at bounding box center [375, 99] width 160 height 19
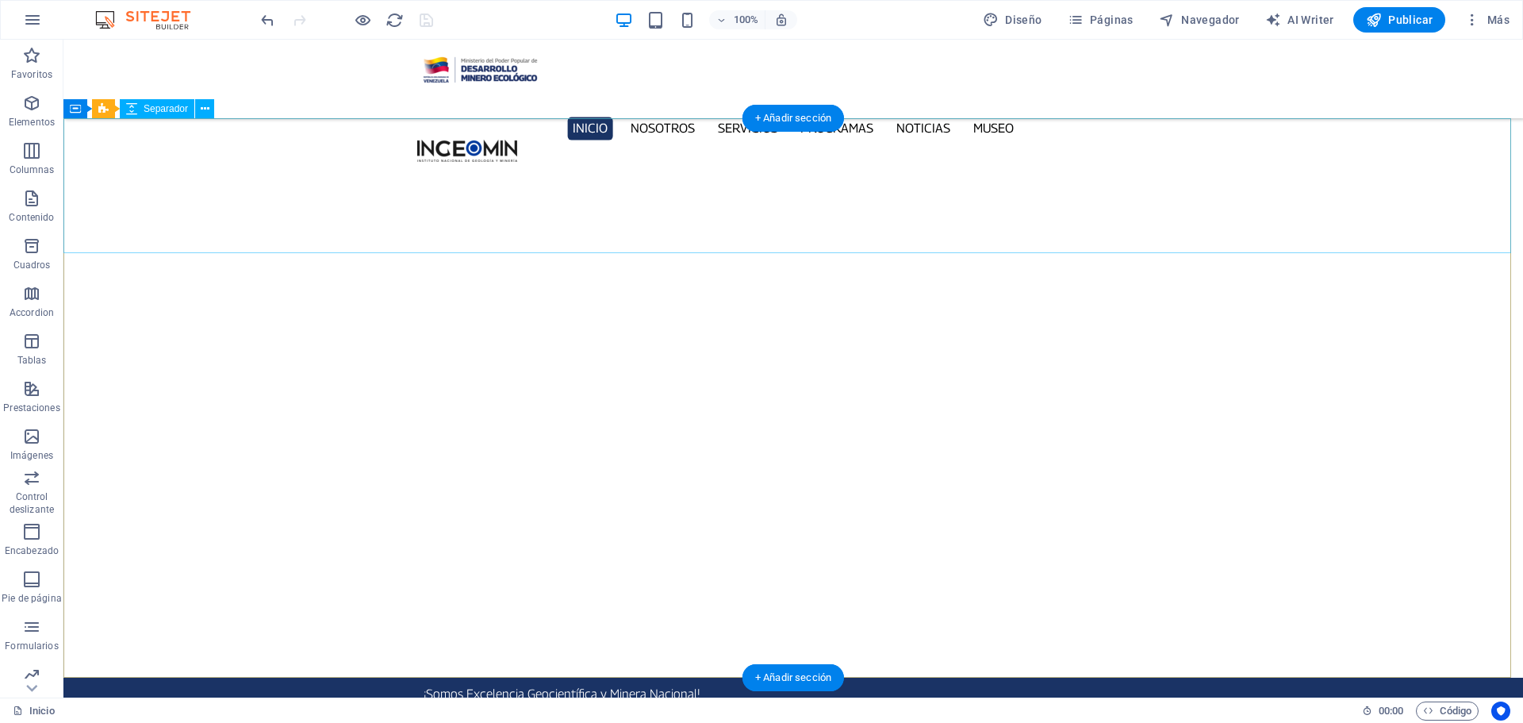
select select "px"
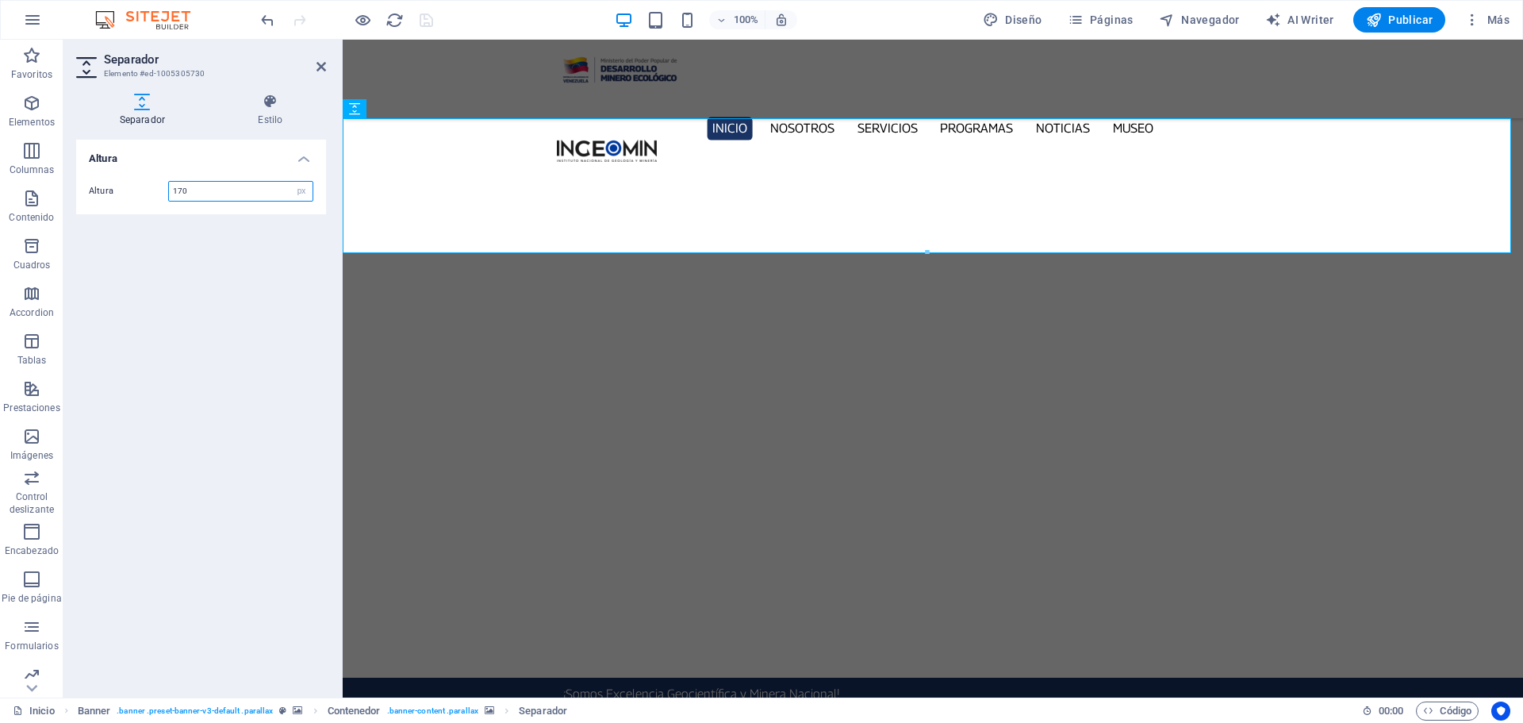
click at [203, 188] on input "170" at bounding box center [241, 191] width 144 height 19
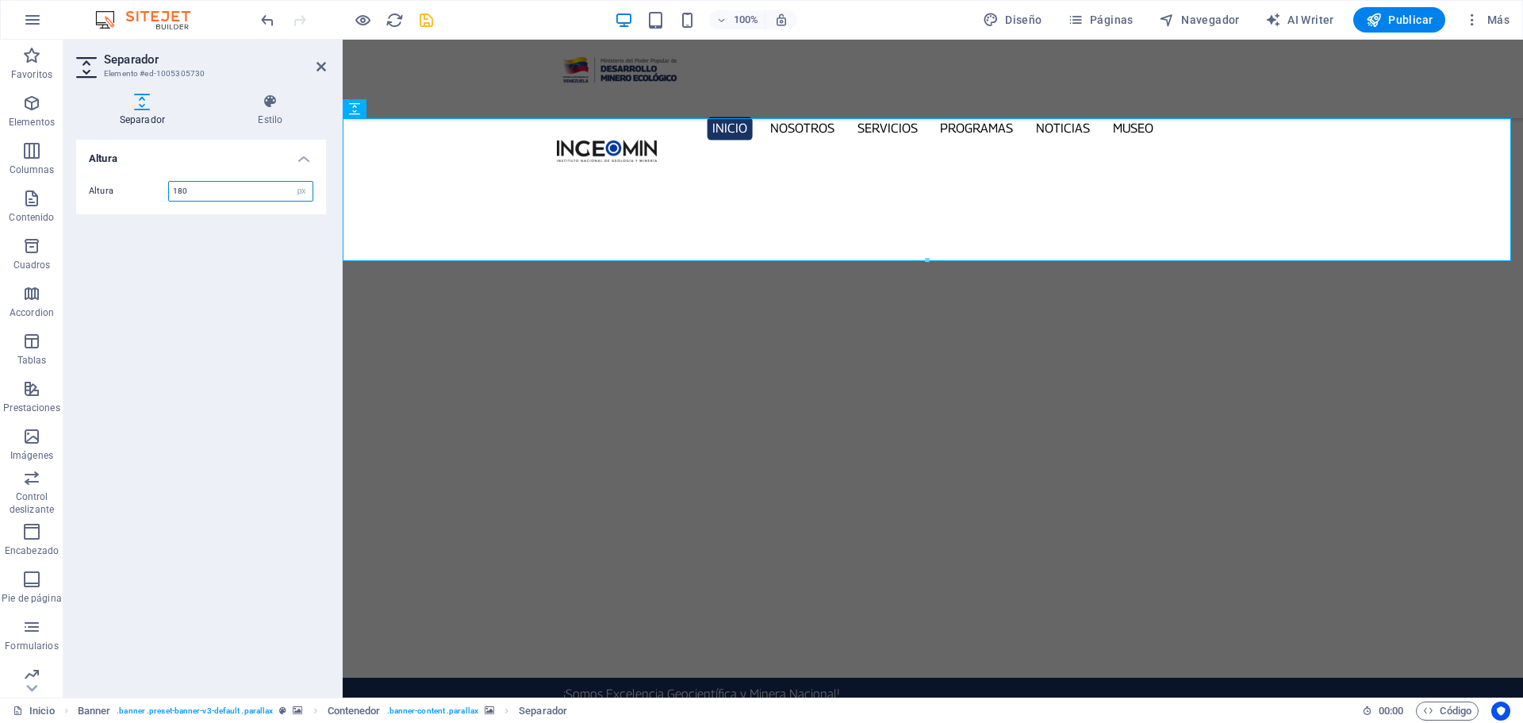
type input "180"
click at [420, 19] on icon "save" at bounding box center [426, 20] width 18 height 18
checkbox input "false"
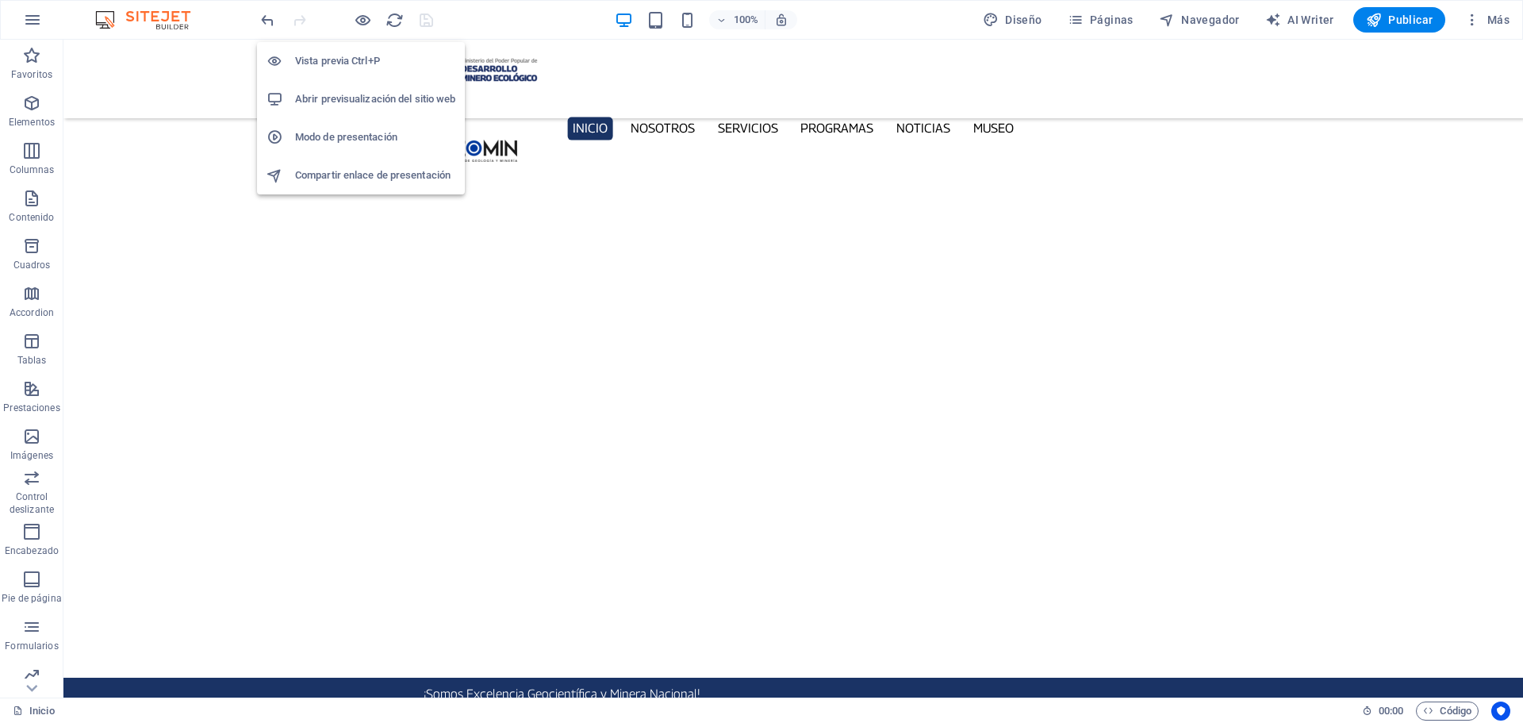
click at [354, 95] on h6 "Abrir previsualización del sitio web" at bounding box center [375, 99] width 160 height 19
click at [363, 12] on icon "button" at bounding box center [363, 20] width 18 height 18
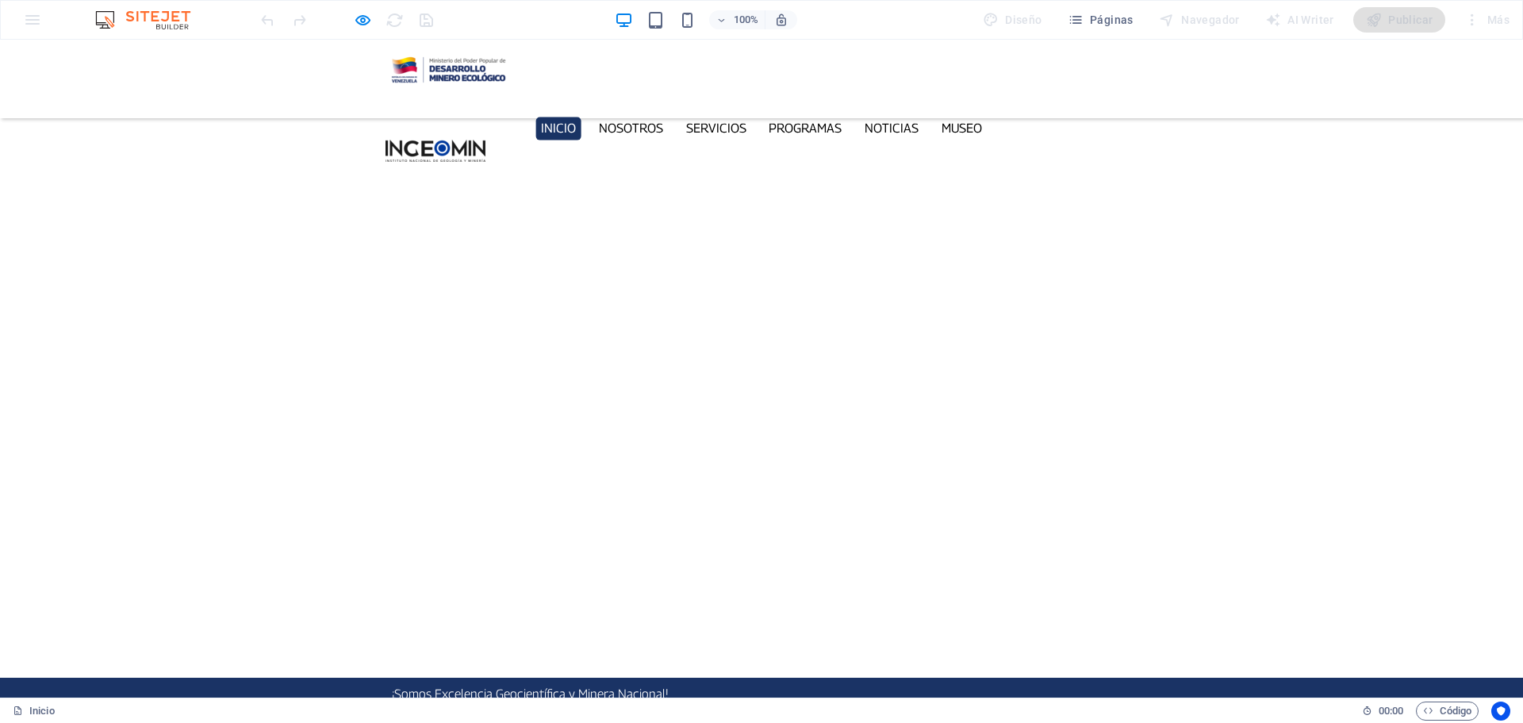
click at [0, 709] on button "button" at bounding box center [0, 709] width 0 height 0
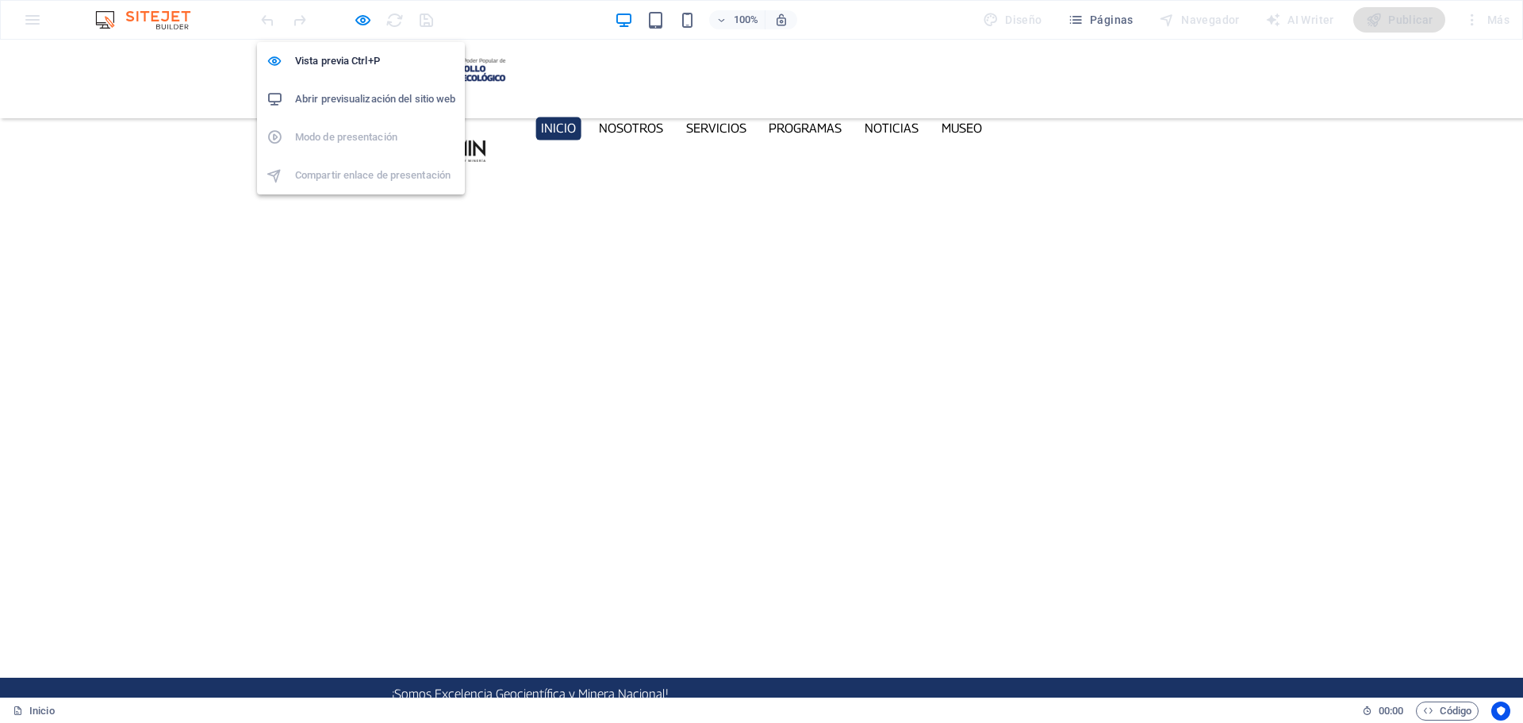
click at [347, 98] on h6 "Abrir previsualización del sitio web" at bounding box center [375, 99] width 160 height 19
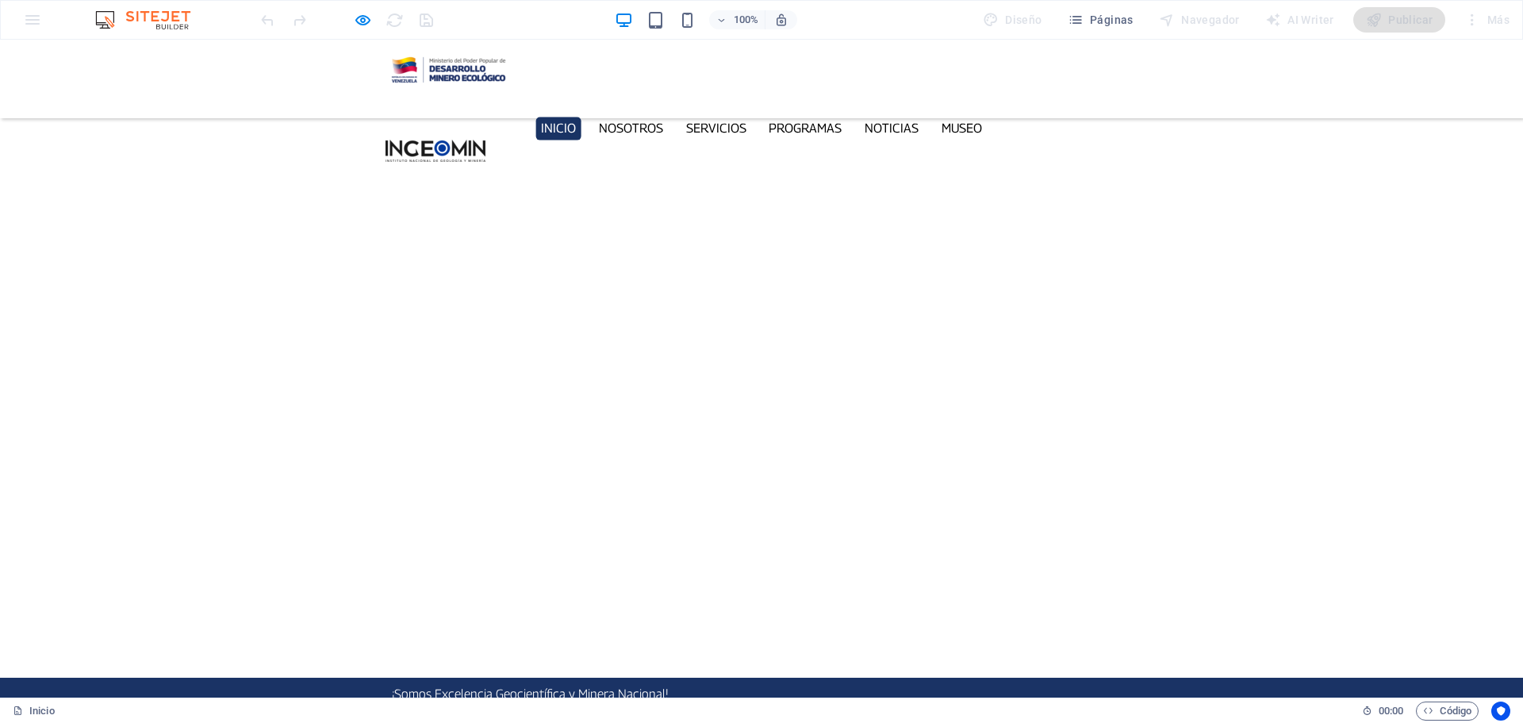
click at [364, 8] on div at bounding box center [347, 19] width 178 height 25
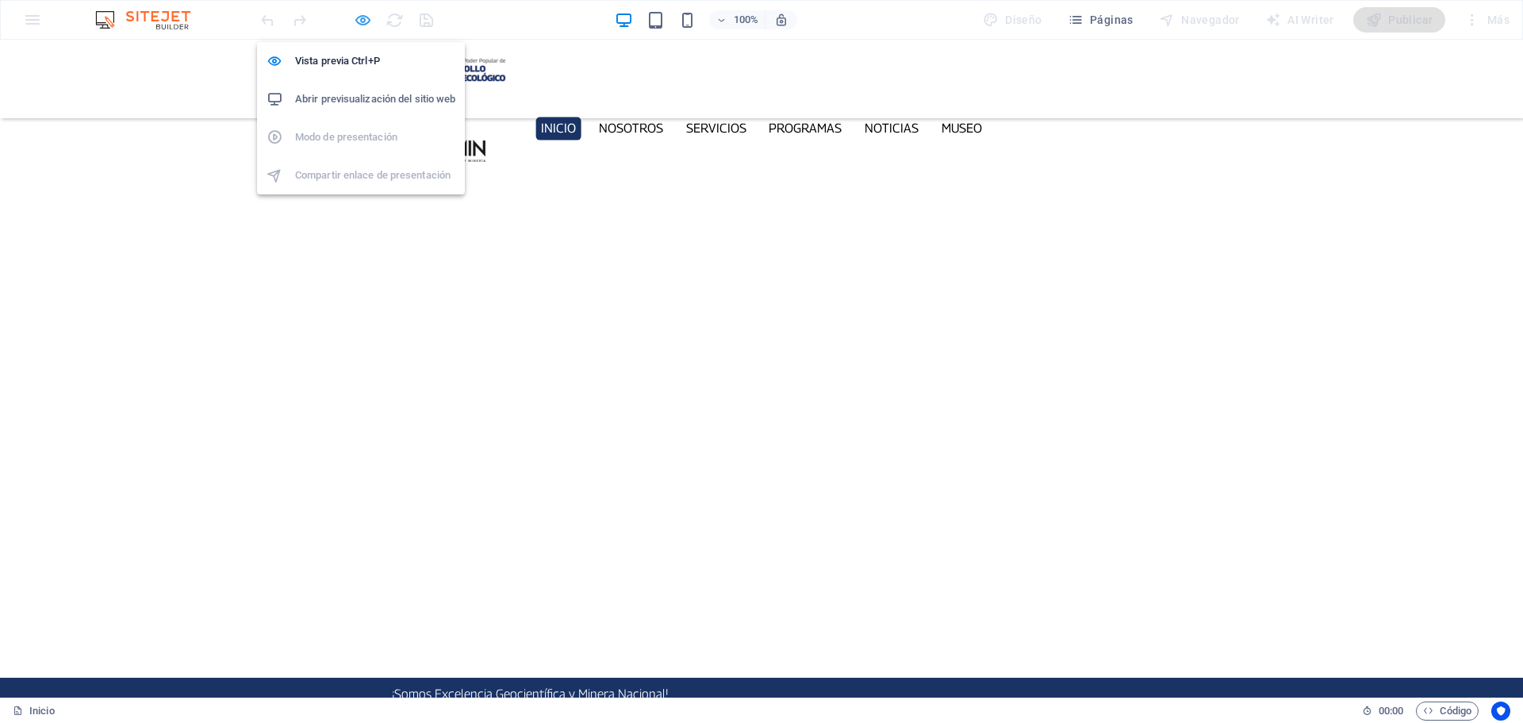
click at [363, 15] on icon "button" at bounding box center [363, 20] width 18 height 18
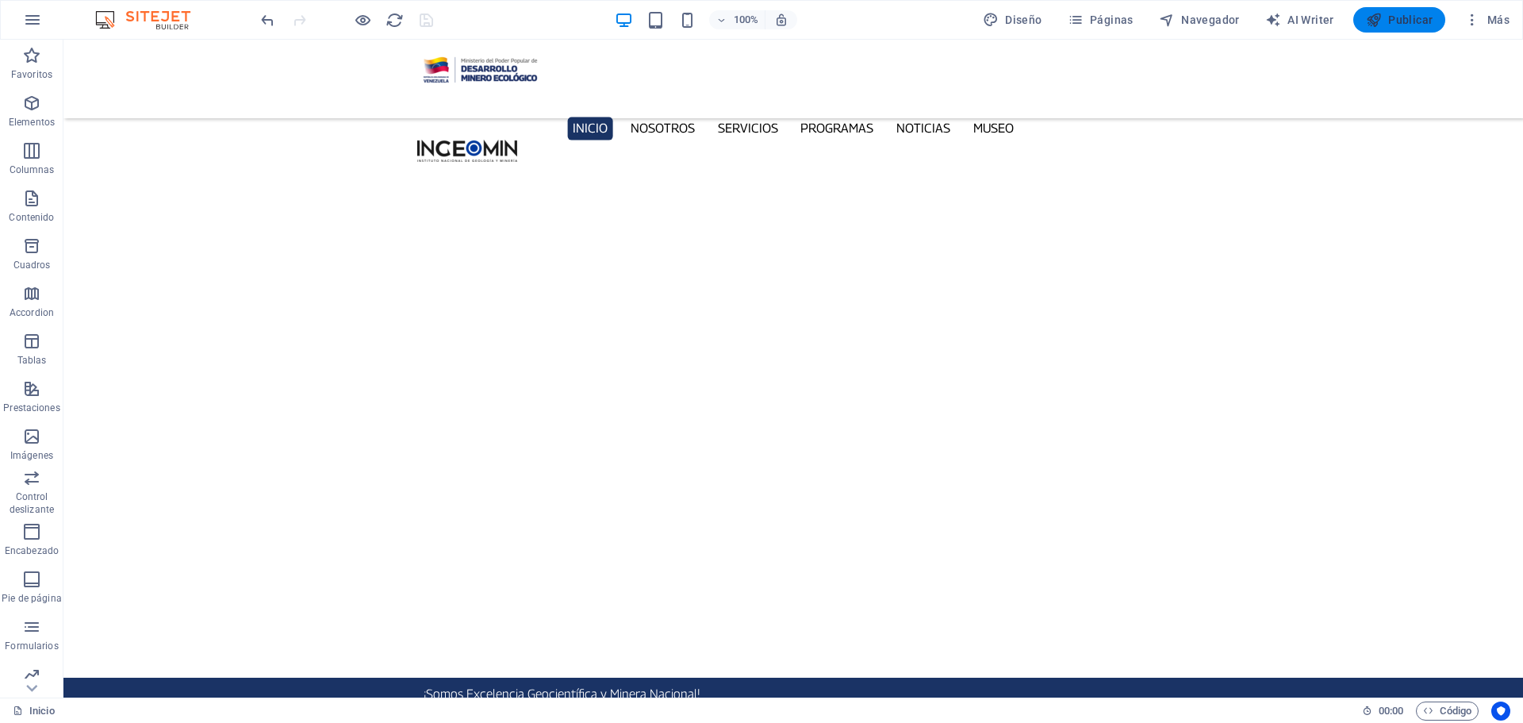
click at [1386, 16] on span "Publicar" at bounding box center [1399, 20] width 67 height 16
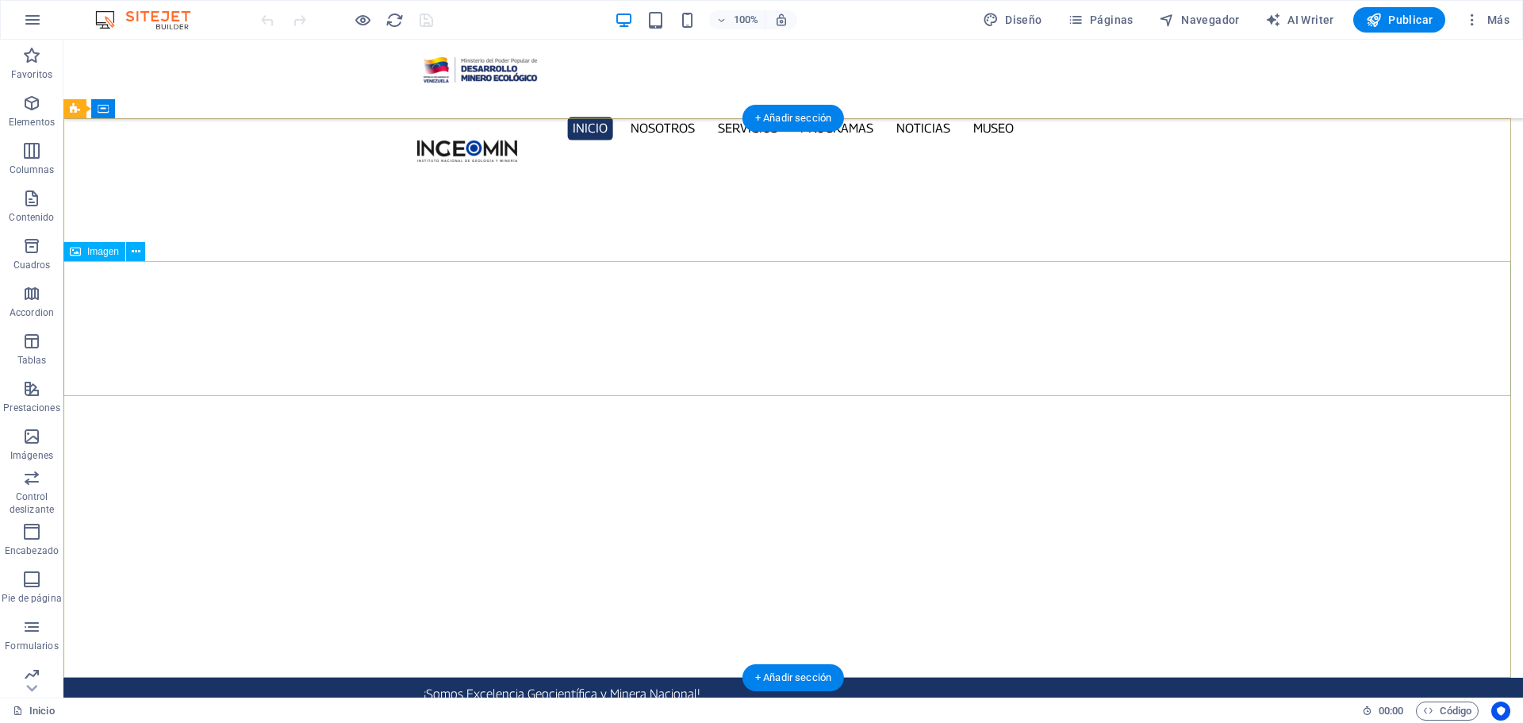
select select "px"
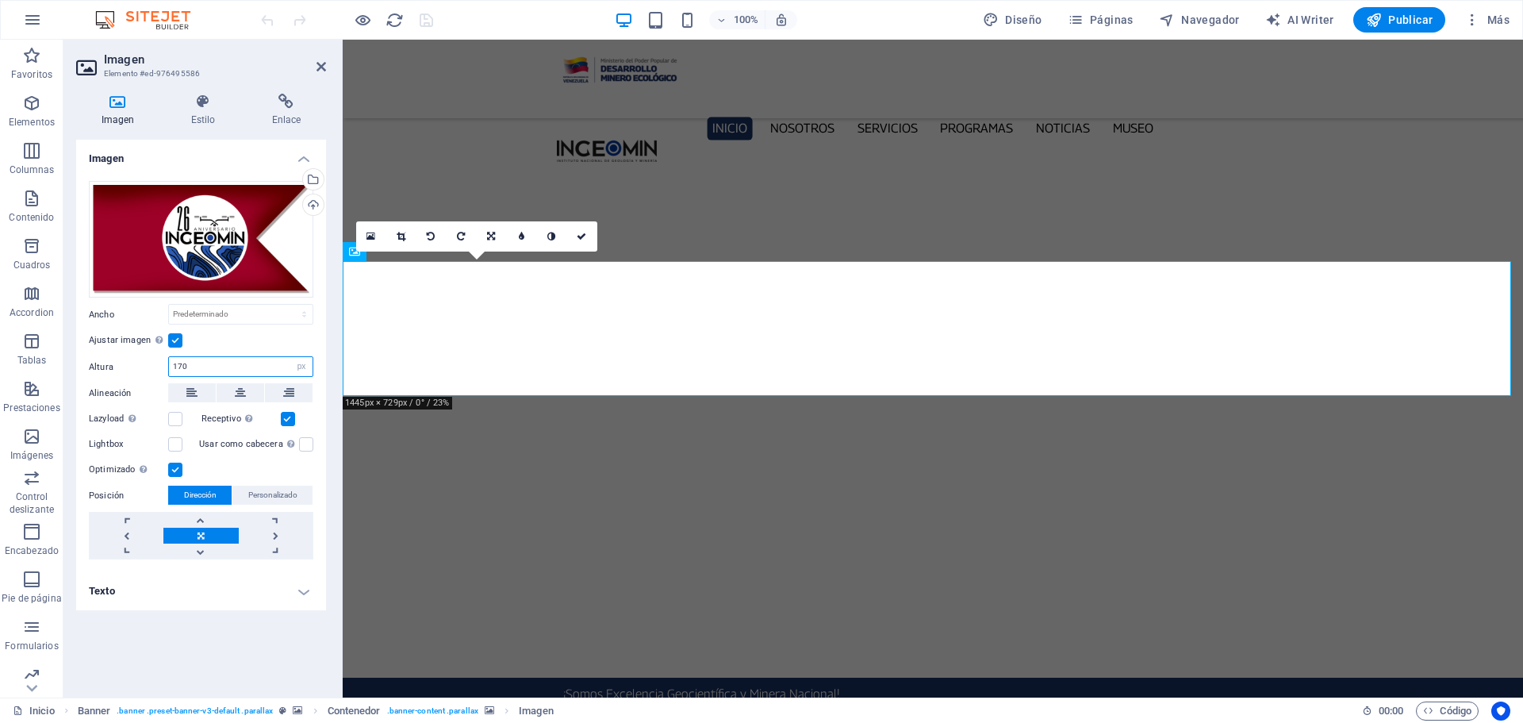
click at [218, 362] on input "170" at bounding box center [241, 366] width 144 height 19
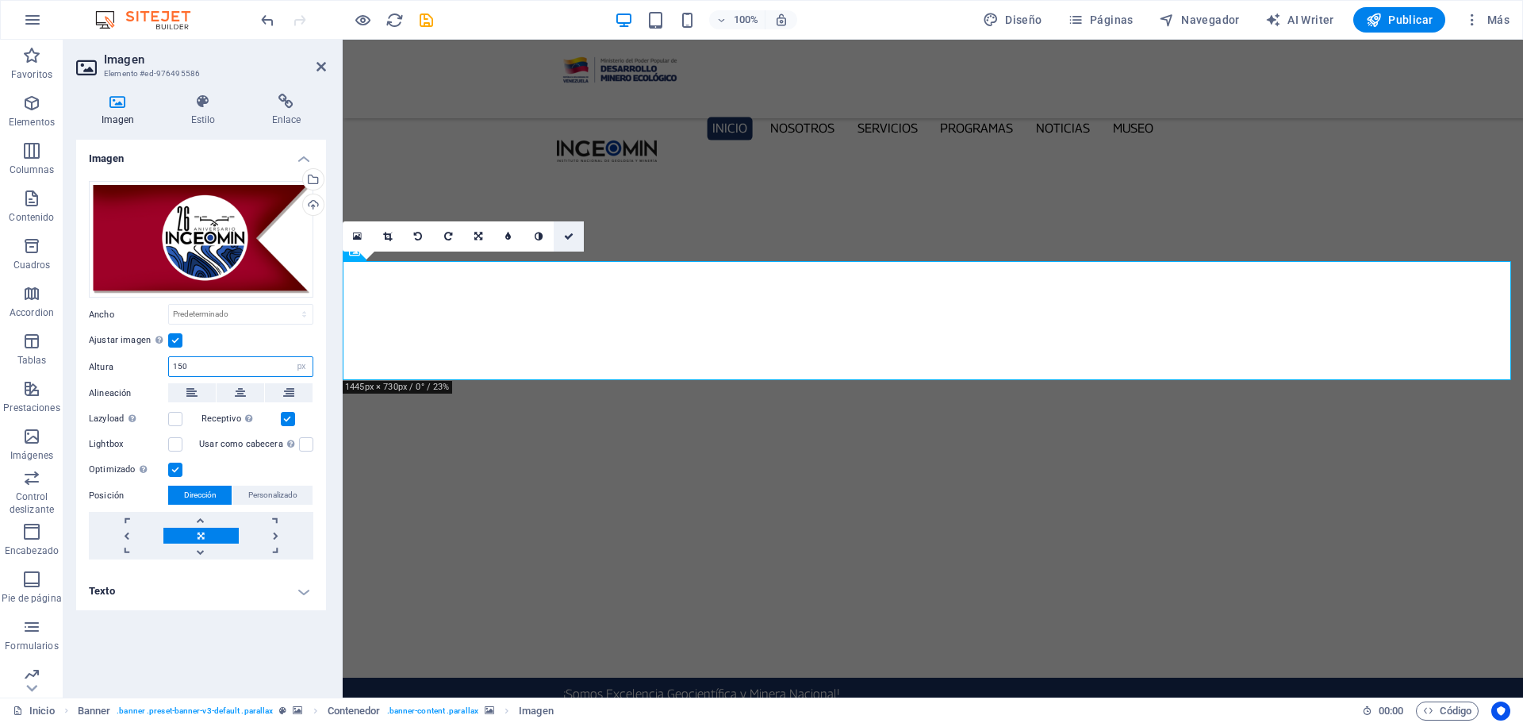
type input "150"
click at [573, 236] on icon at bounding box center [569, 237] width 10 height 10
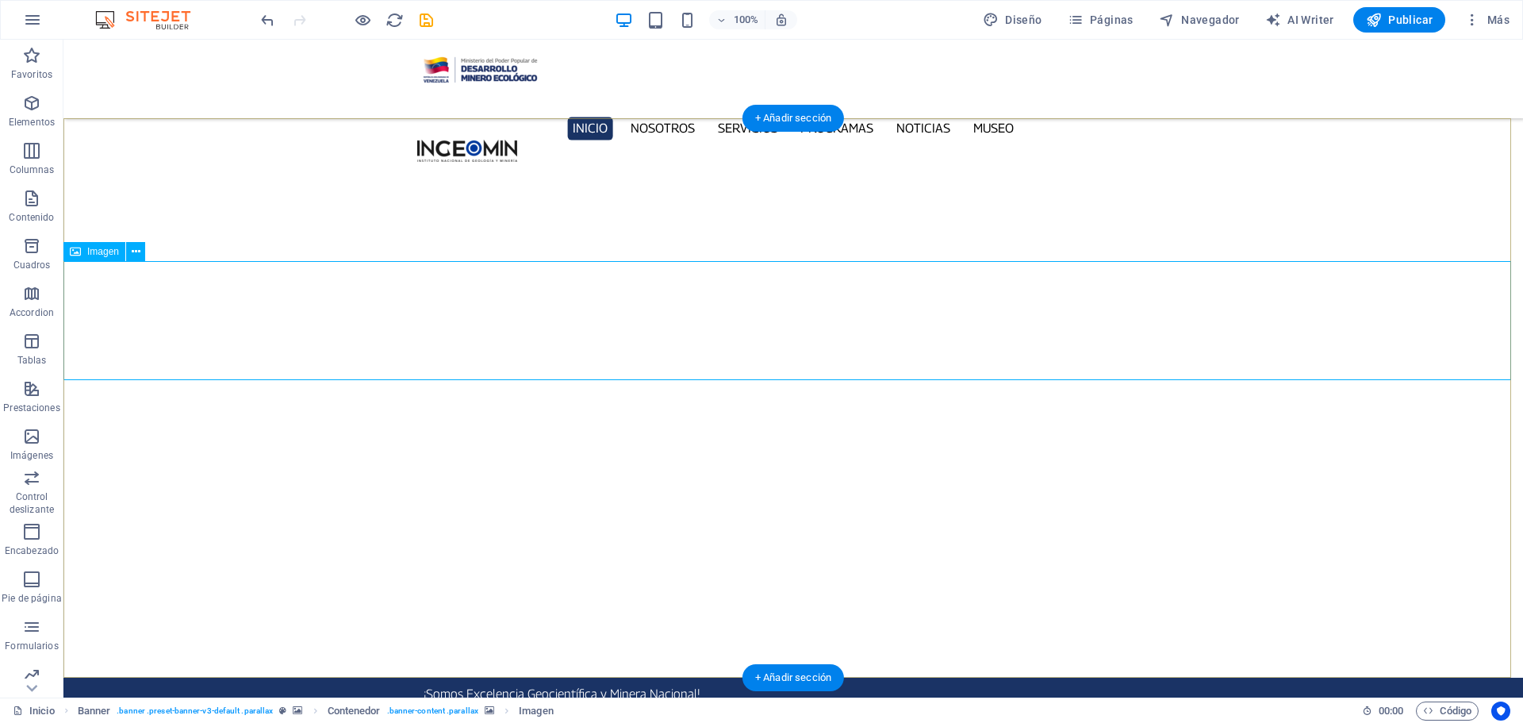
select select "px"
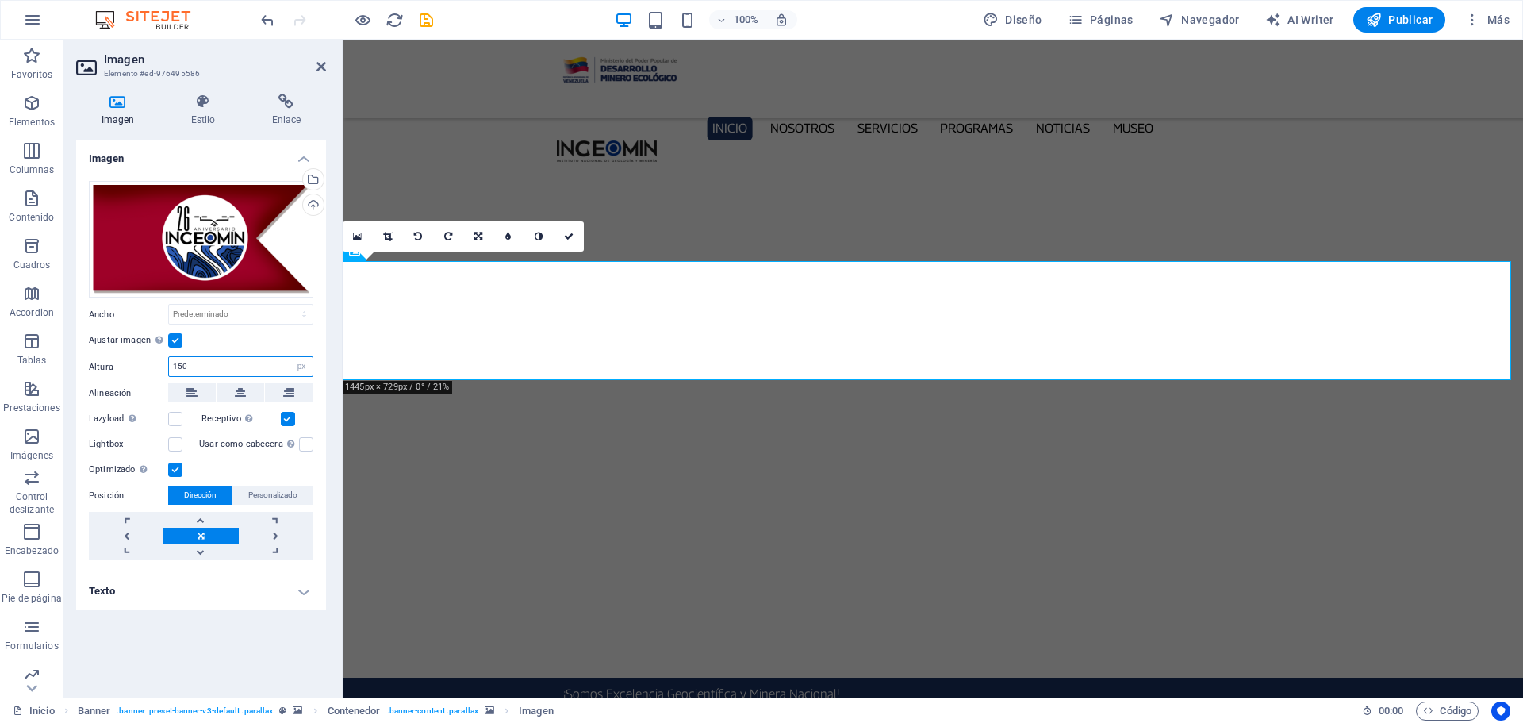
click at [198, 366] on input "150" at bounding box center [241, 366] width 144 height 19
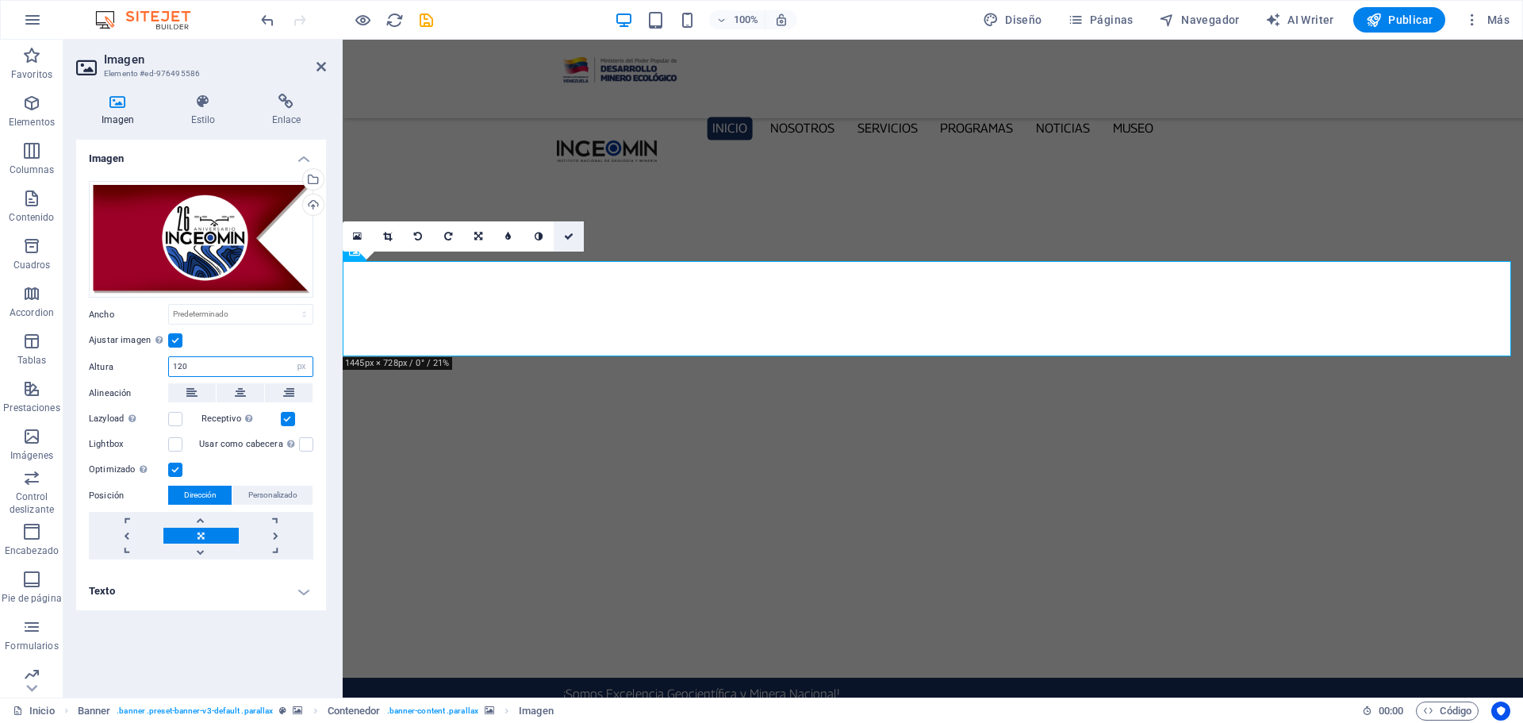
type input "120"
click at [574, 236] on link at bounding box center [569, 236] width 30 height 30
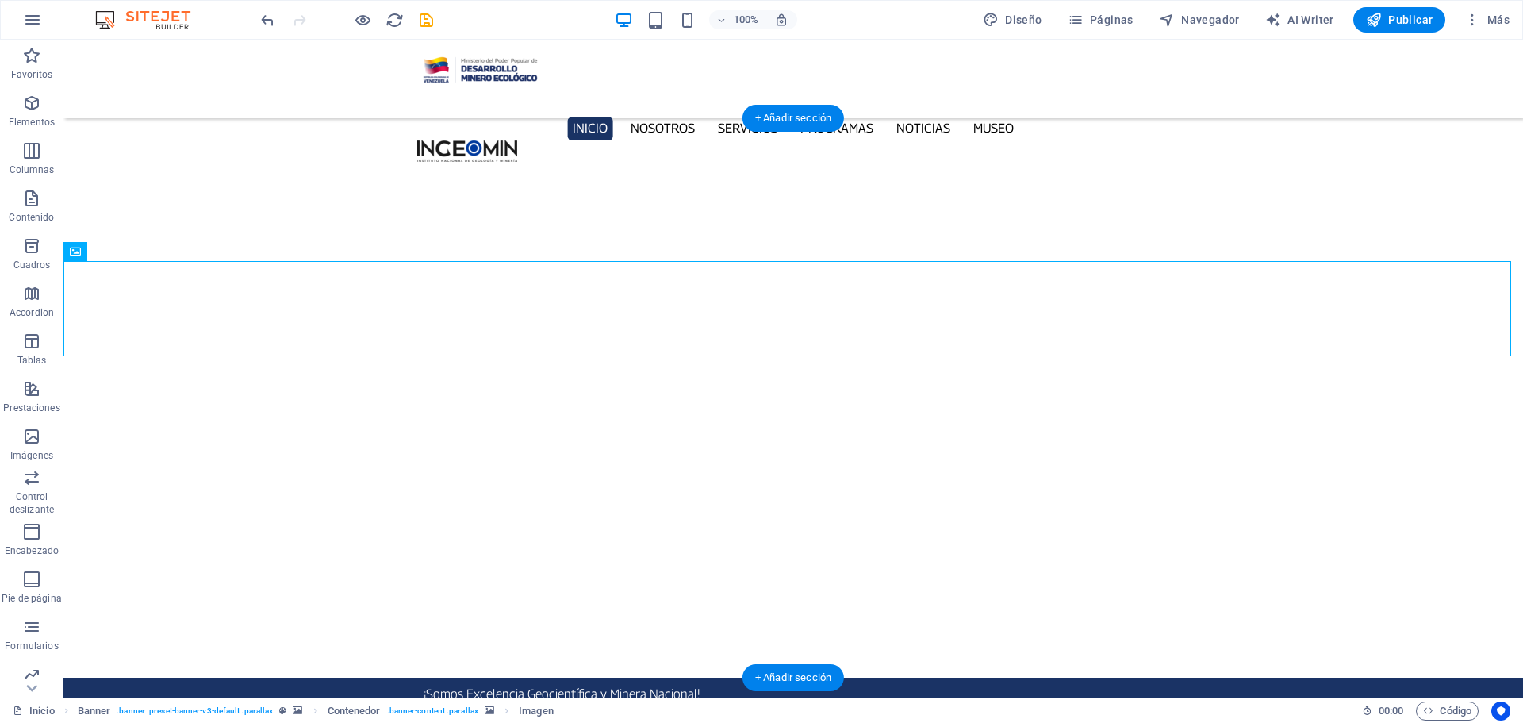
click at [63, 709] on button "button" at bounding box center [63, 709] width 0 height 0
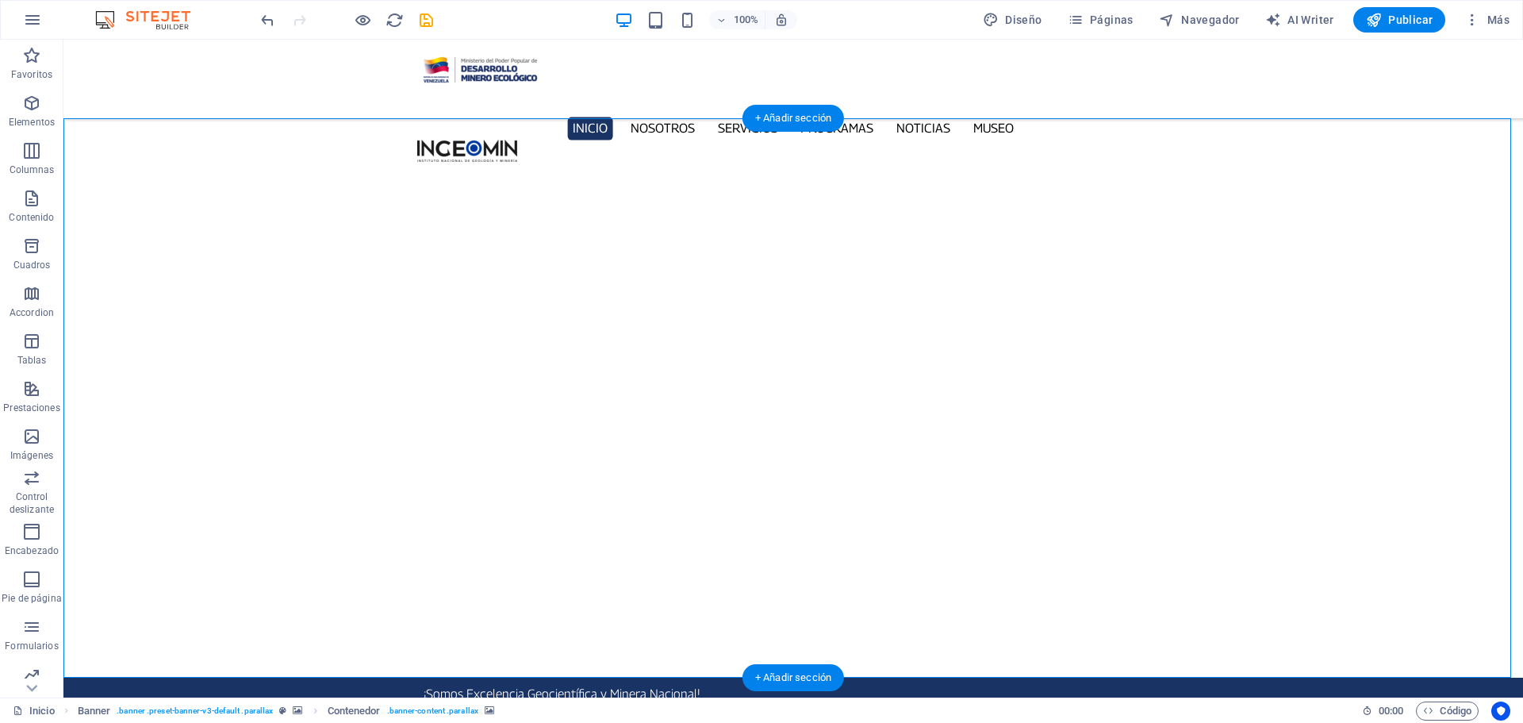
click at [63, 722] on button "button" at bounding box center [63, 728] width 0 height 0
click at [428, 19] on icon "save" at bounding box center [426, 20] width 18 height 18
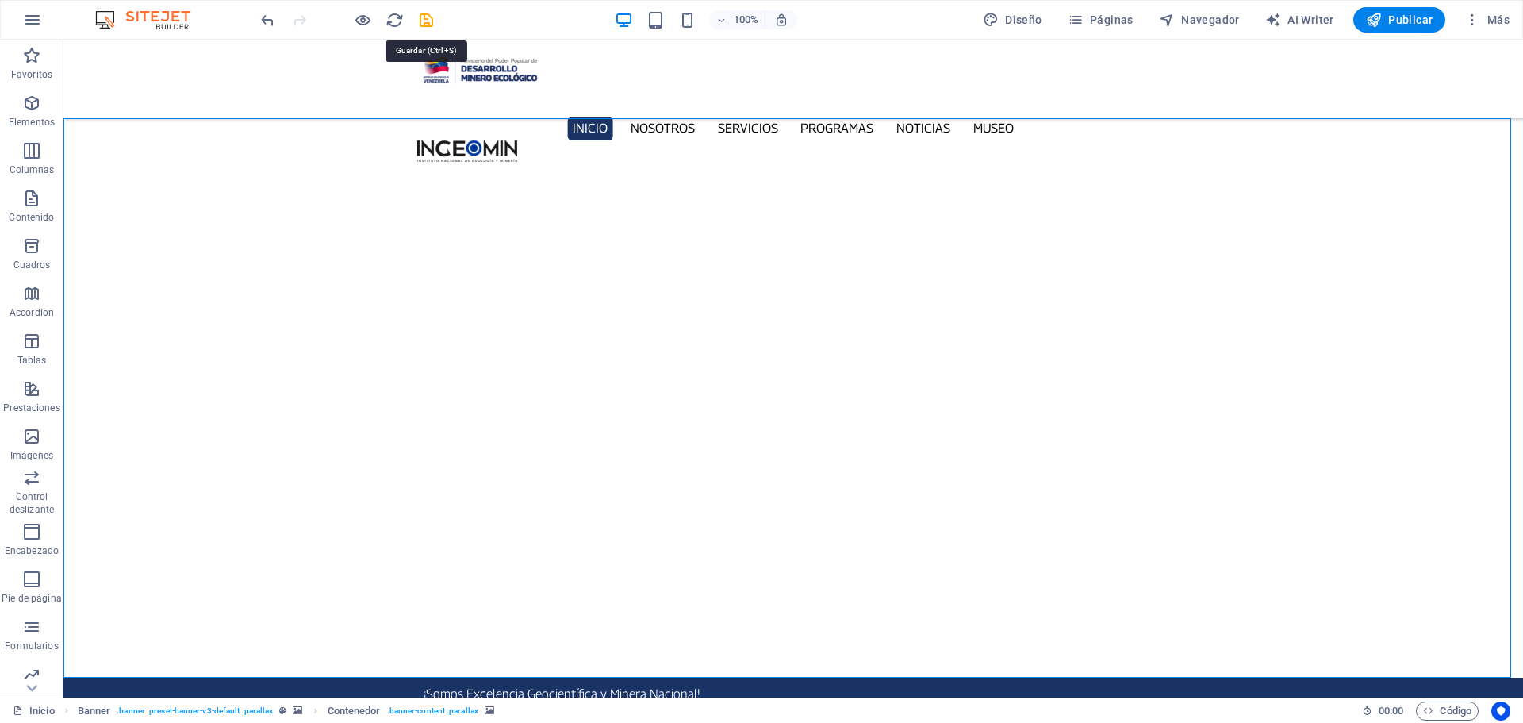
checkbox input "false"
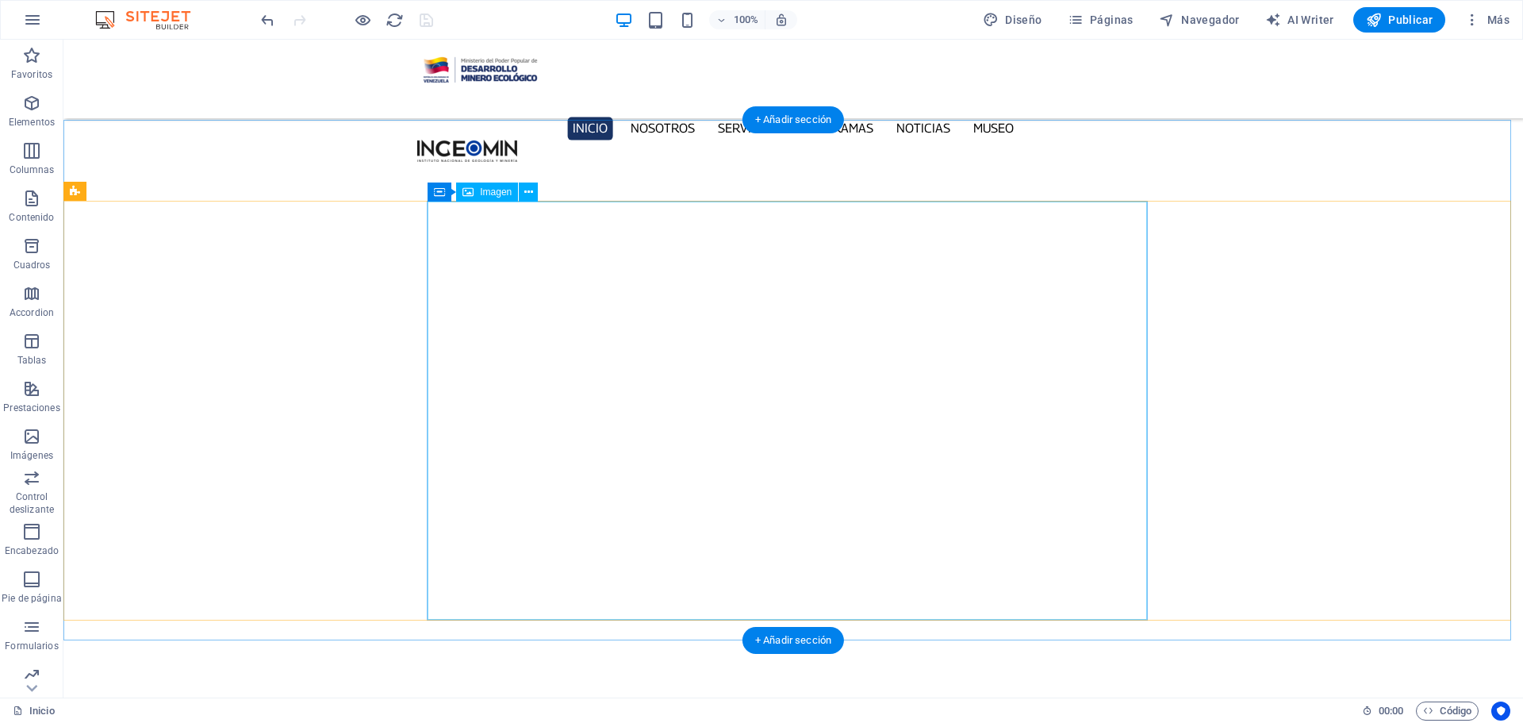
scroll to position [5397, 0]
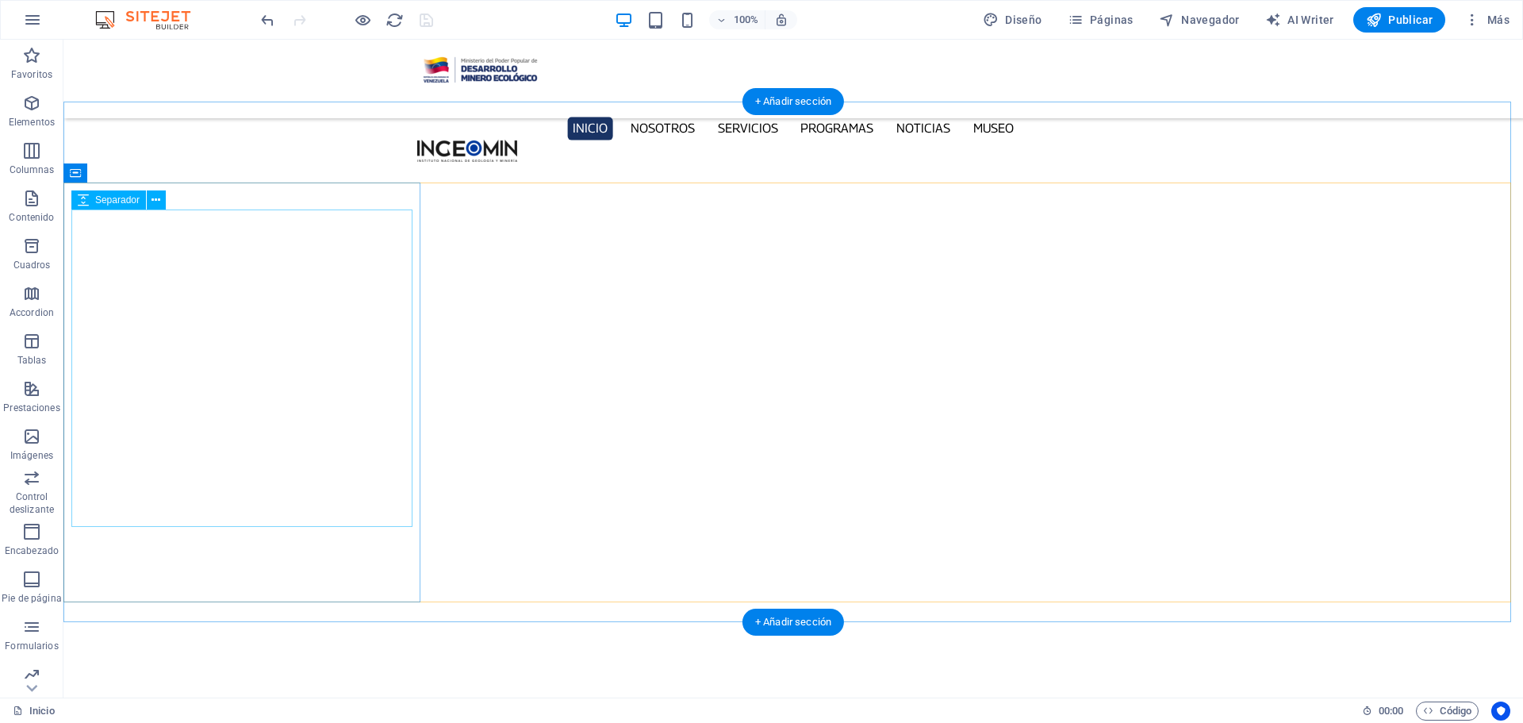
select select "px"
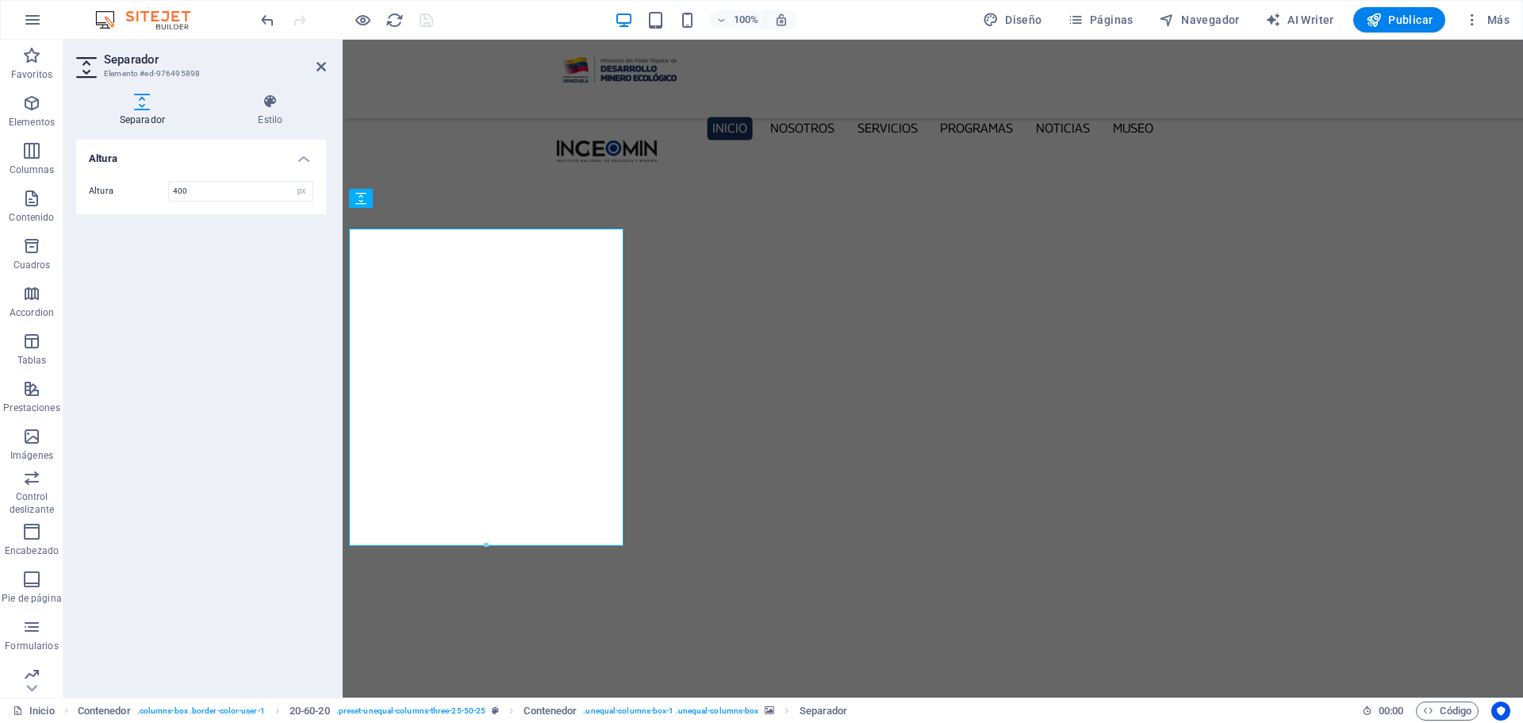
scroll to position [5361, 0]
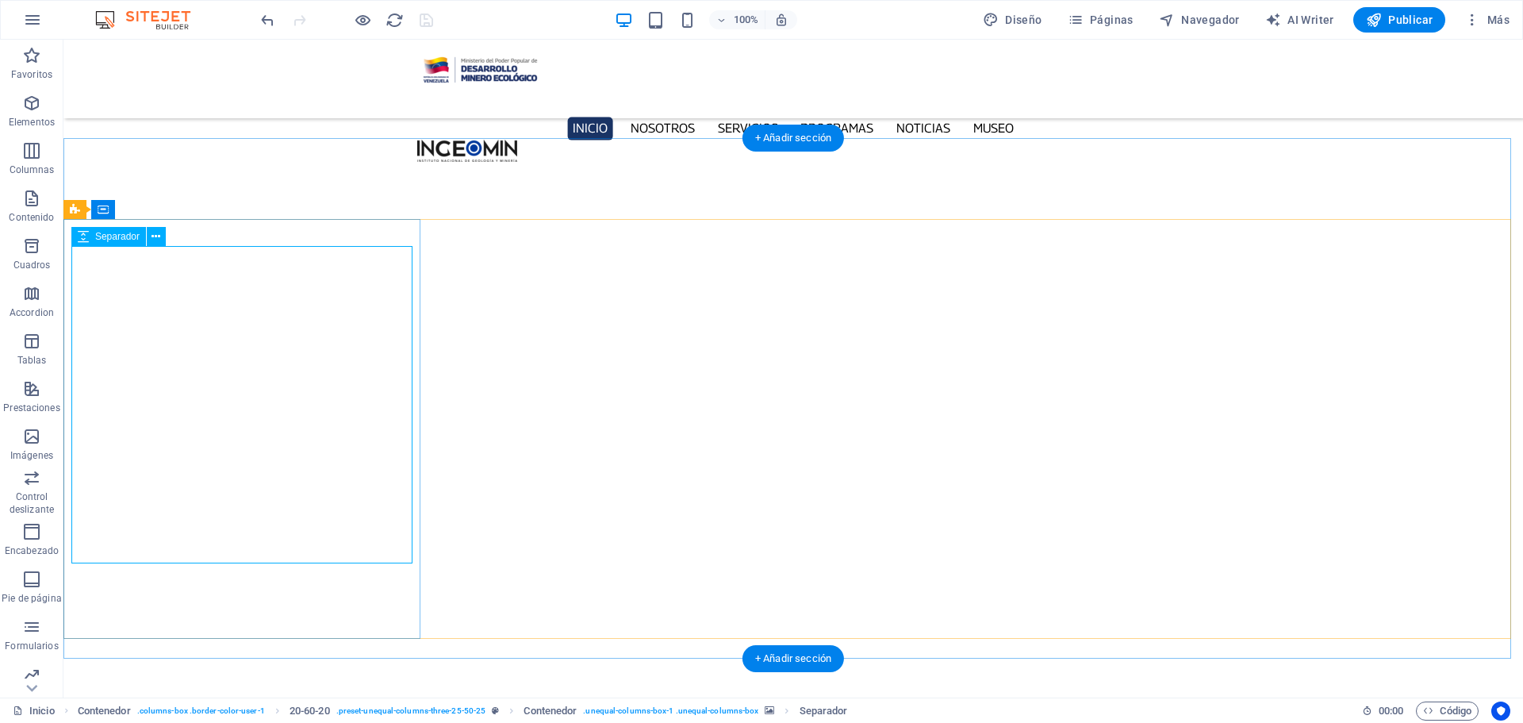
select select "px"
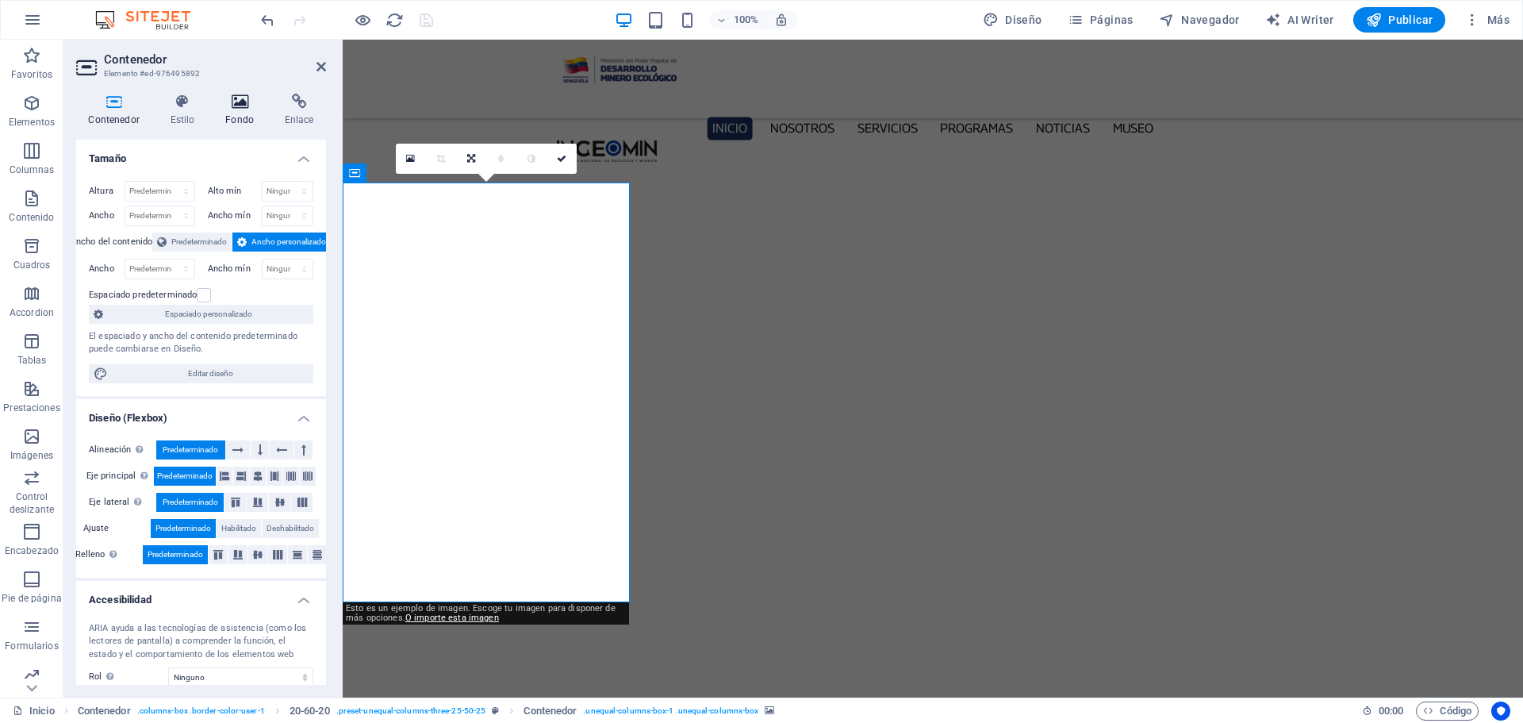
click at [228, 113] on h4 "Fondo" at bounding box center [242, 110] width 59 height 33
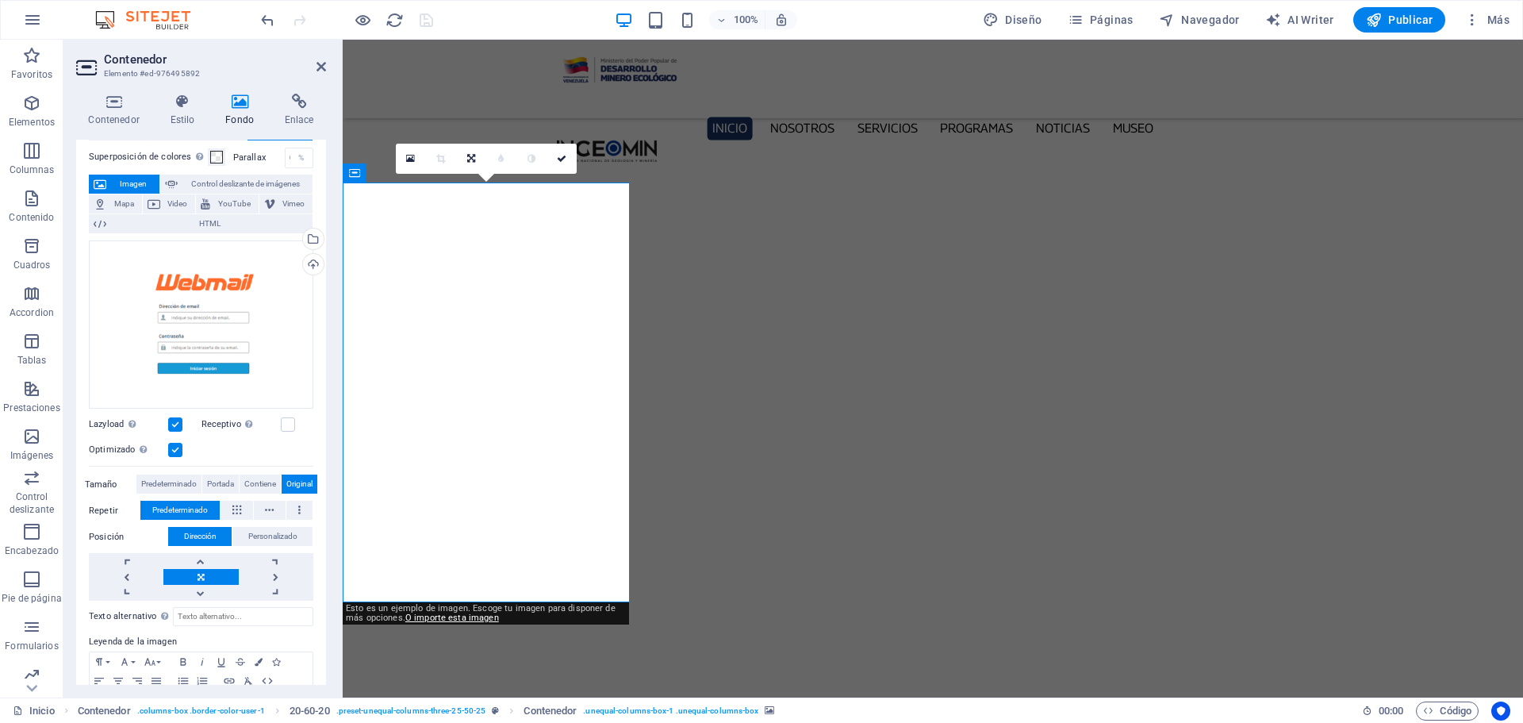
scroll to position [79, 0]
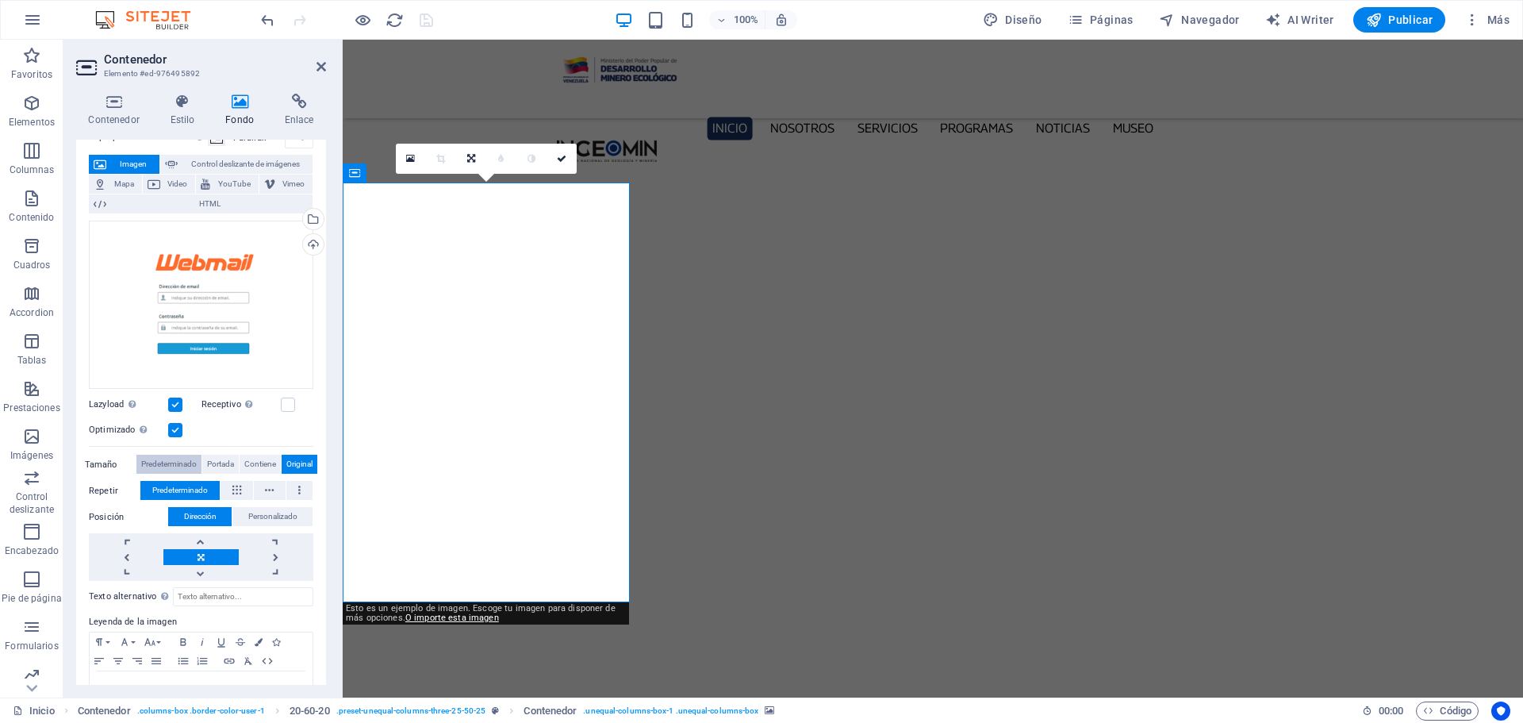
click at [176, 458] on span "Predeterminado" at bounding box center [169, 463] width 56 height 19
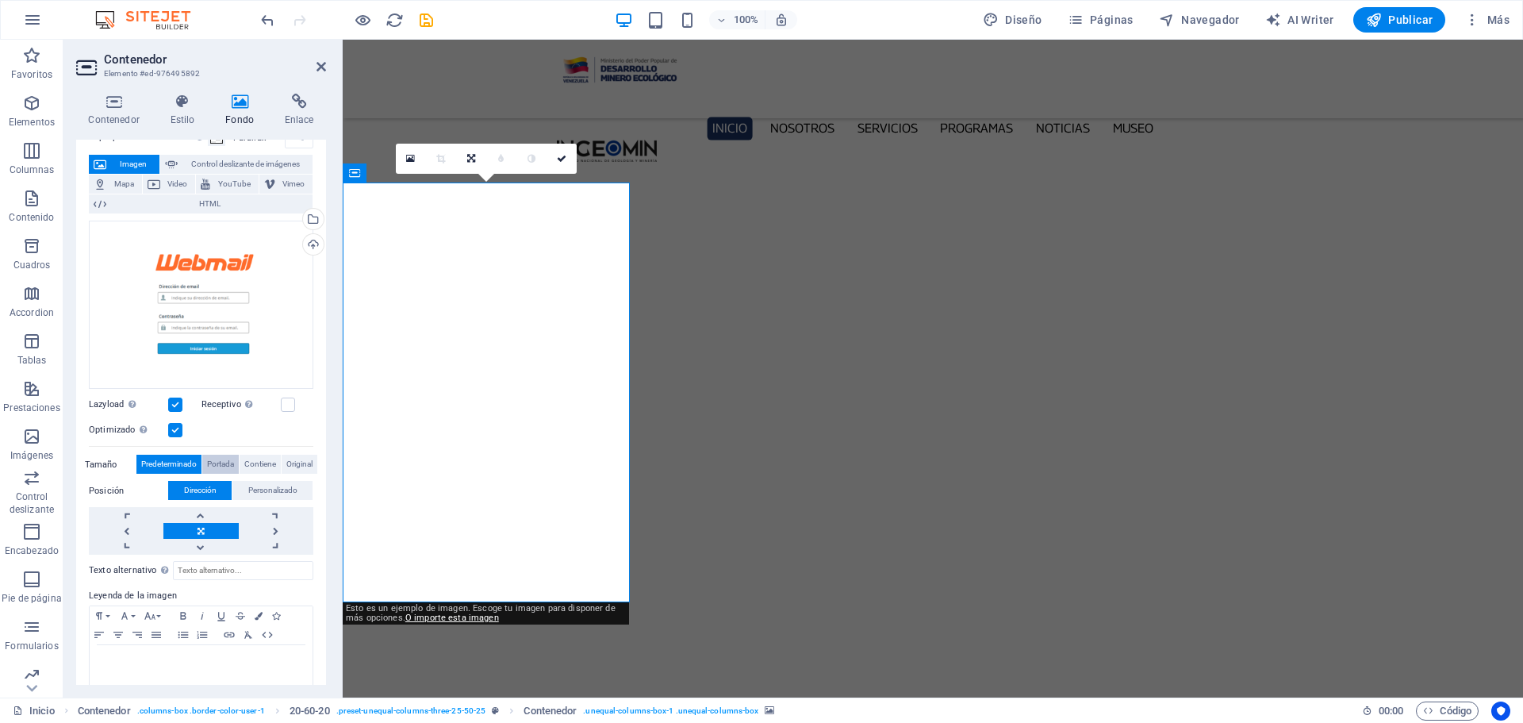
click at [212, 460] on span "Portada" at bounding box center [220, 463] width 27 height 19
click at [259, 463] on span "Contiene" at bounding box center [260, 463] width 32 height 19
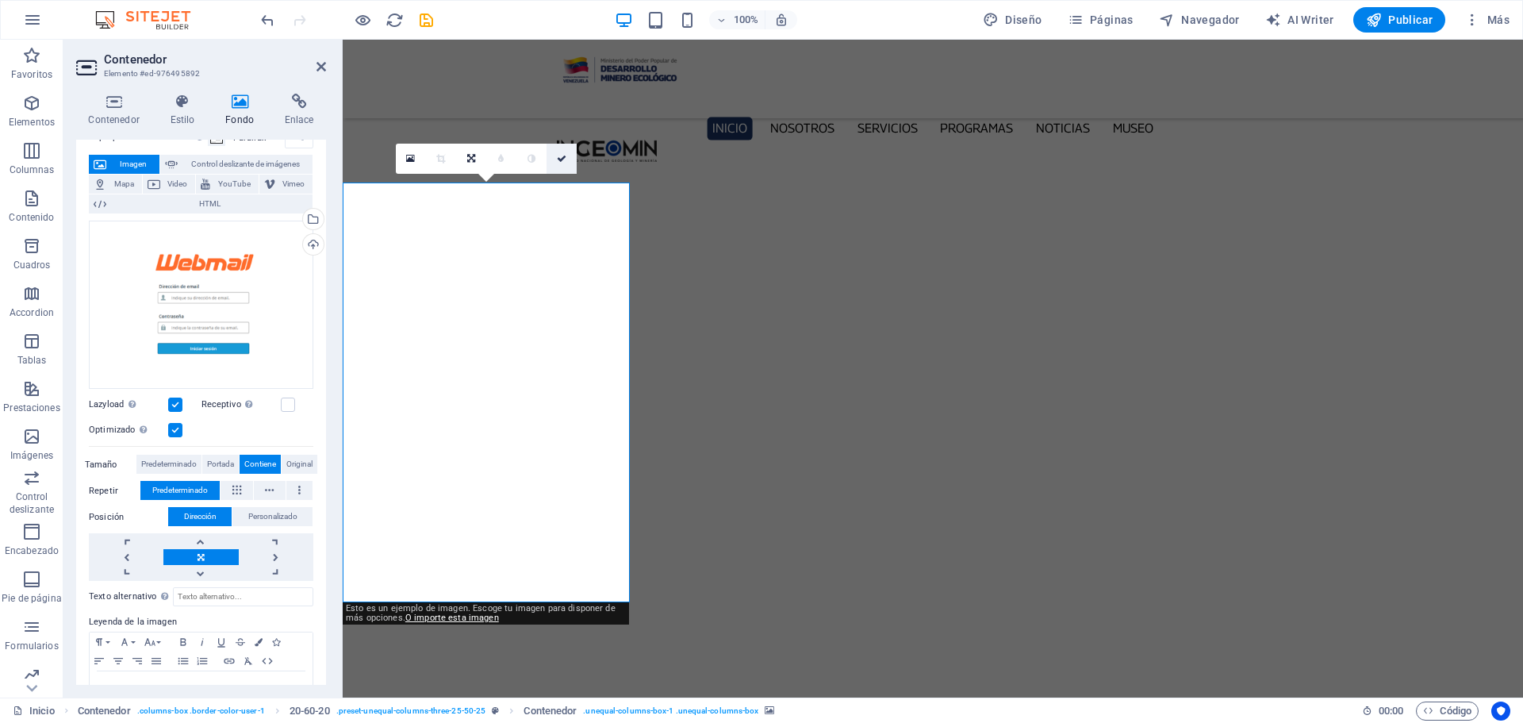
click at [567, 159] on link at bounding box center [561, 159] width 30 height 30
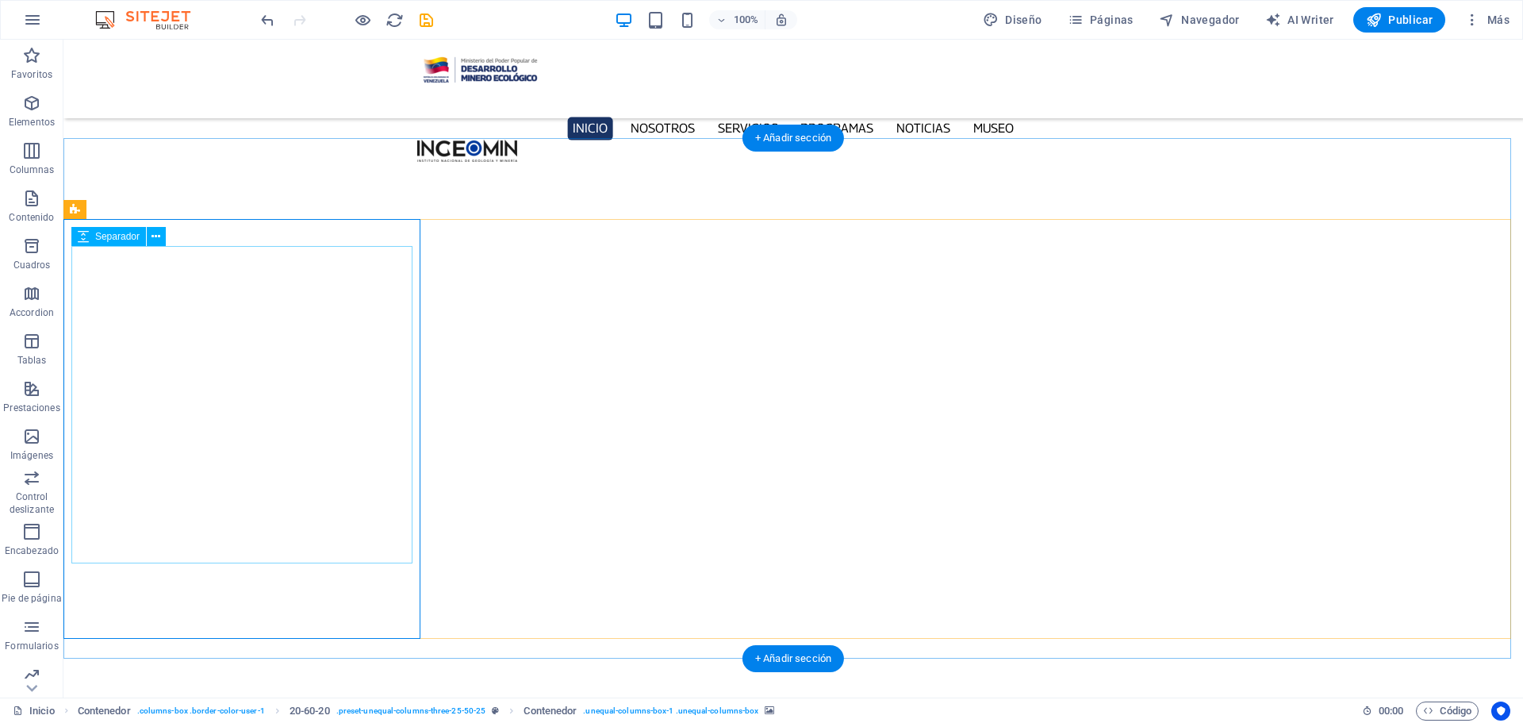
select select "px"
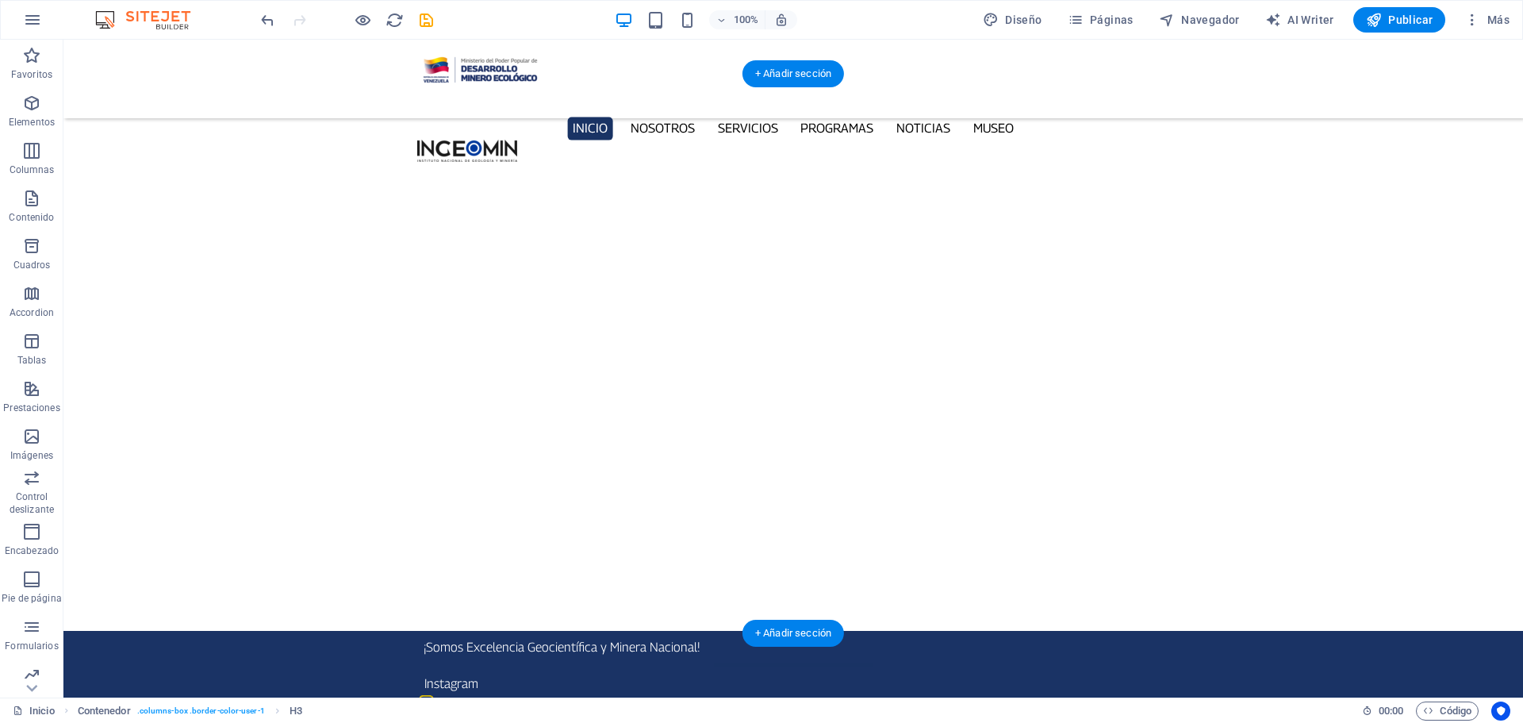
scroll to position [0, 0]
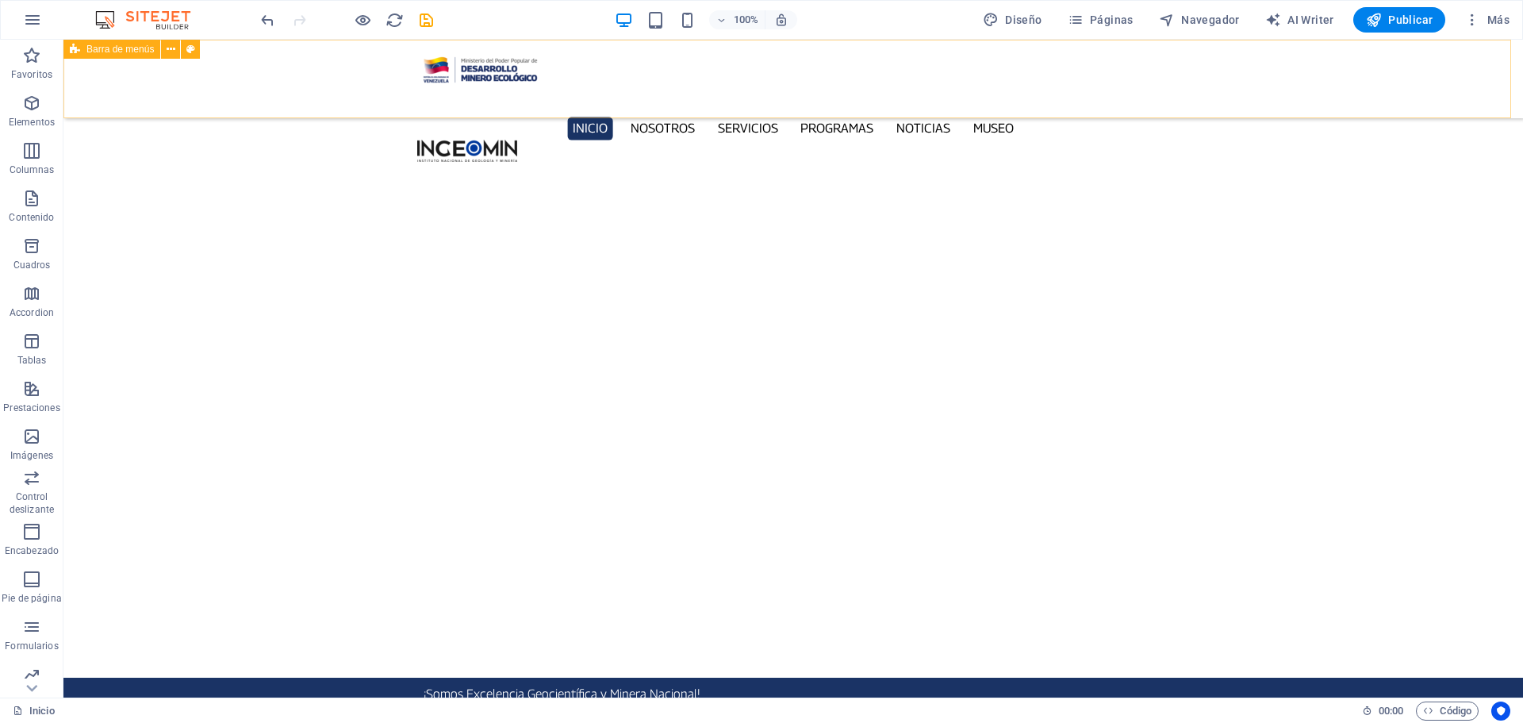
click at [113, 71] on div "Inicio Nosotros Servicios Programas PNG INGEOMIN Va a La Escuela Comité de Muje…" at bounding box center [792, 79] width 1459 height 79
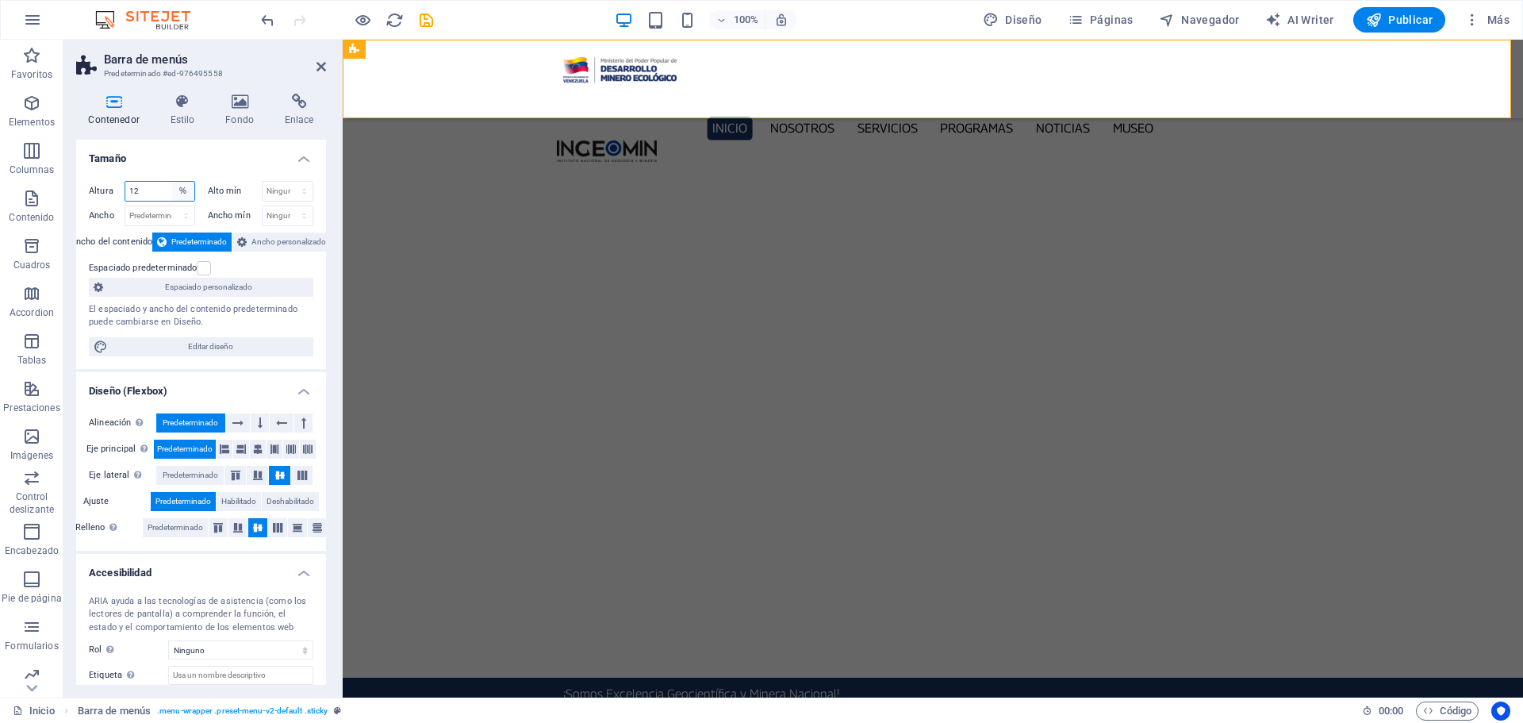
click at [186, 190] on select "Predeterminado px rem % vh vw" at bounding box center [183, 191] width 22 height 19
select select "px"
click at [172, 182] on select "Predeterminado px rem % vh vw" at bounding box center [183, 191] width 22 height 19
type input "99"
click at [186, 190] on select "Predeterminado px rem % vh vw" at bounding box center [183, 191] width 22 height 19
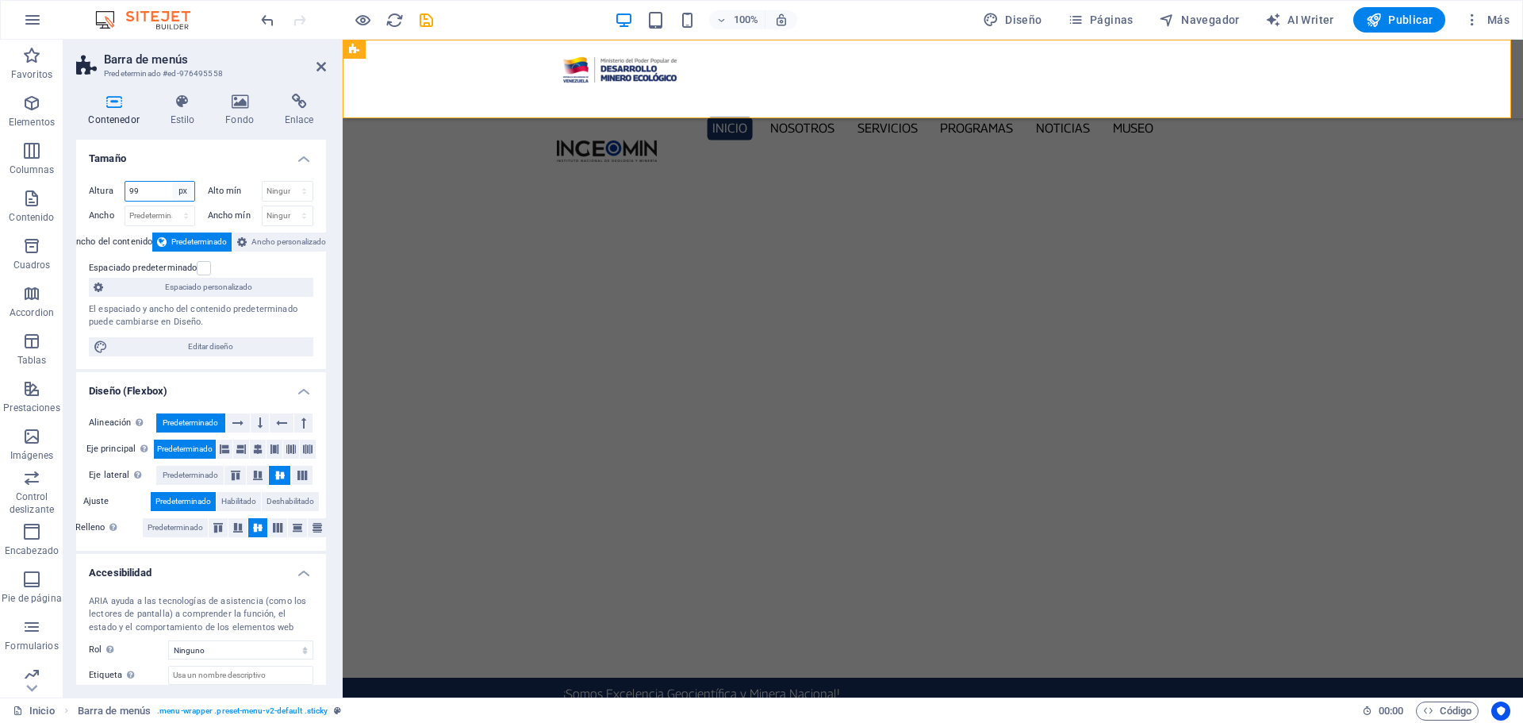
select select "%"
click at [172, 182] on select "Predeterminado px rem % vh vw" at bounding box center [183, 191] width 22 height 19
type input "12"
click at [184, 186] on select "Predeterminado px rem % vh vw" at bounding box center [183, 191] width 22 height 19
select select "px"
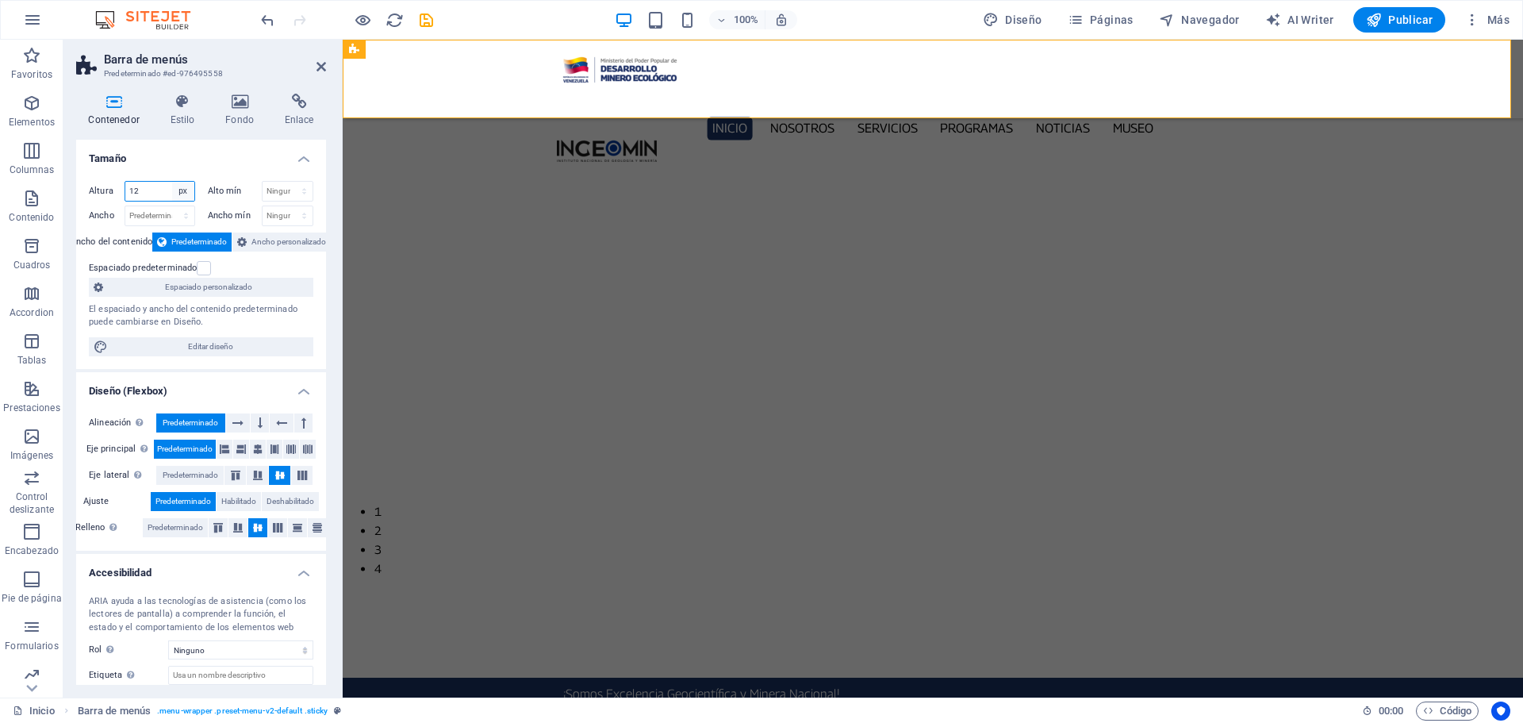
click at [172, 182] on select "Predeterminado px rem % vh vw" at bounding box center [183, 191] width 22 height 19
type input "99"
click at [188, 212] on select "Predeterminado px rem % em vh vw" at bounding box center [159, 215] width 69 height 19
select select "px"
click at [170, 206] on select "Predeterminado px rem % em vh vw" at bounding box center [159, 215] width 69 height 19
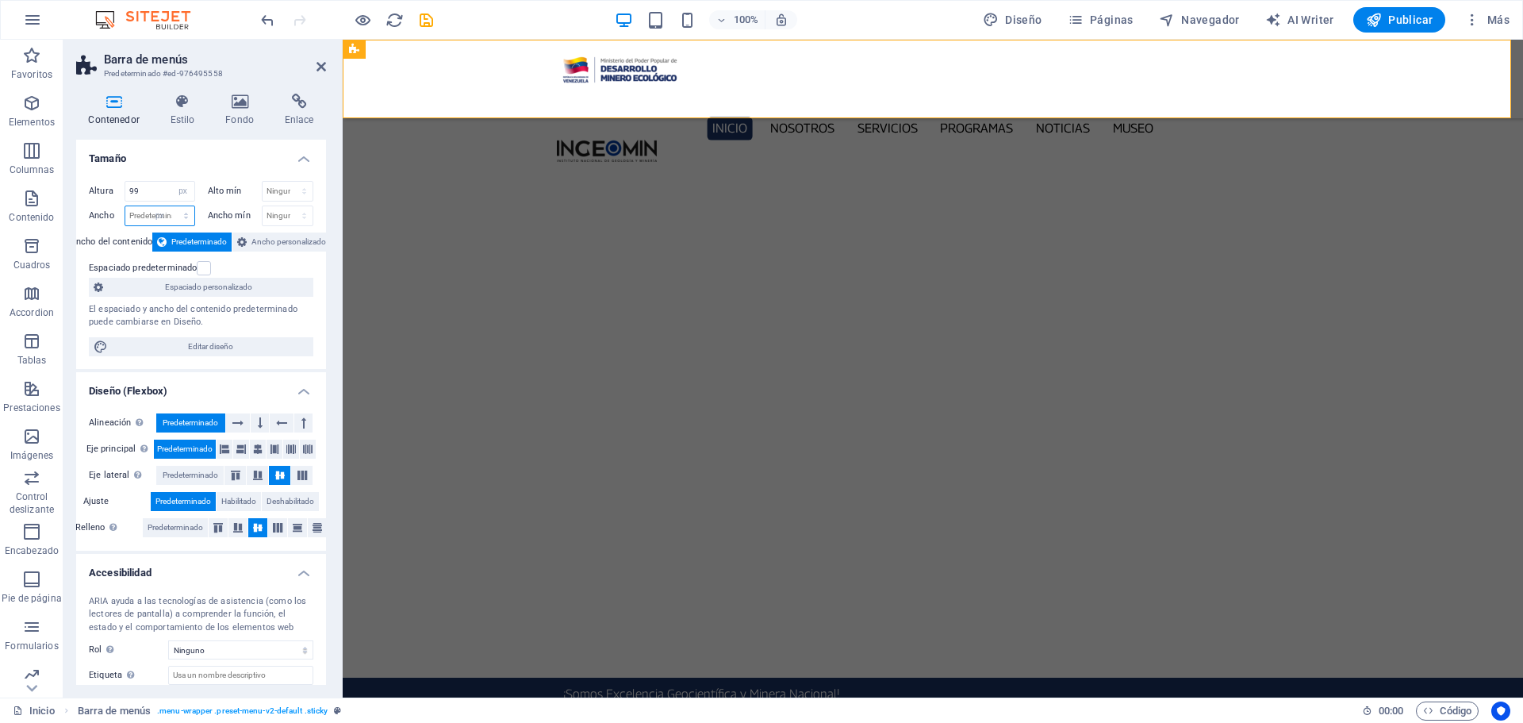
type input "1473"
click at [186, 217] on select "Predeterminado px rem % em vh vw" at bounding box center [183, 215] width 22 height 19
select select "default"
click at [172, 206] on select "Predeterminado px rem % em vh vw" at bounding box center [183, 215] width 22 height 19
select select "DISABLED_OPTION_VALUE"
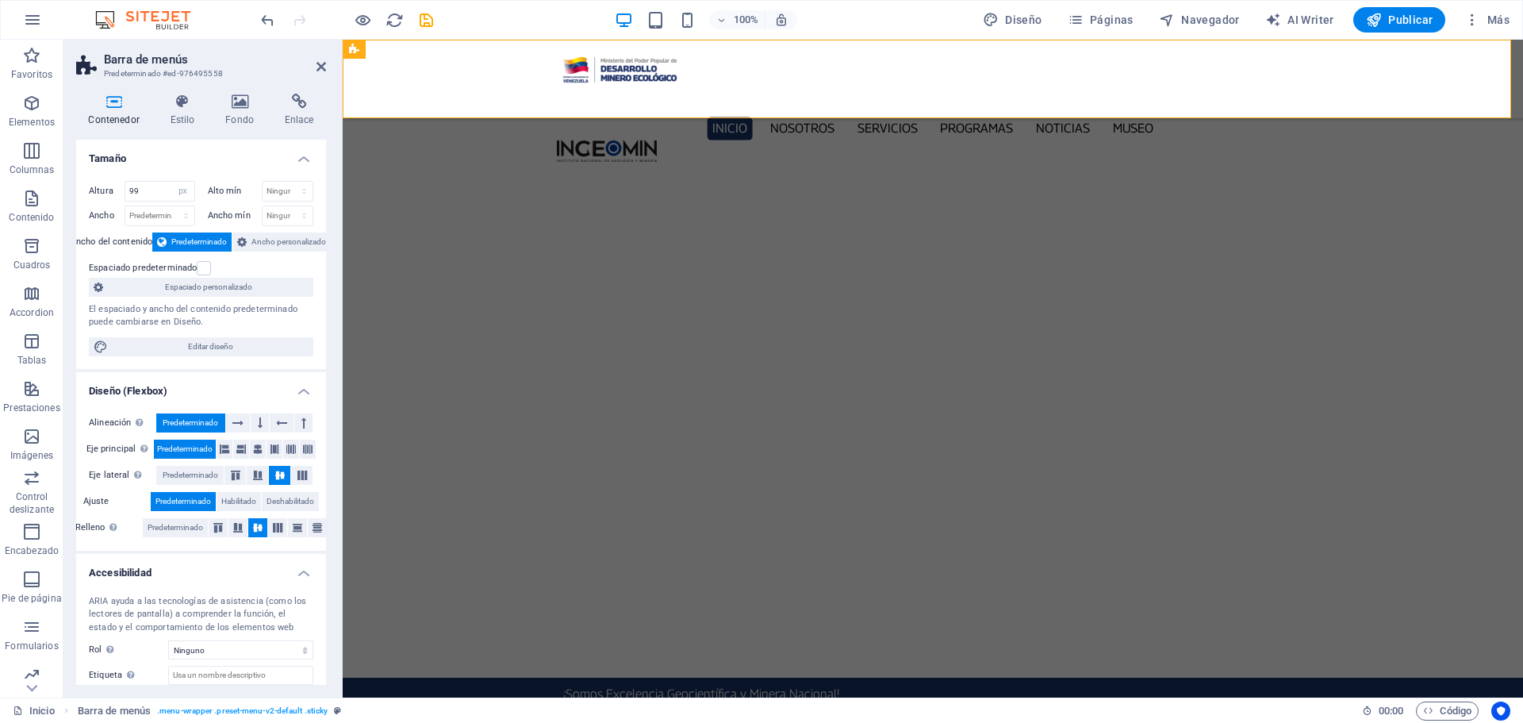
click at [224, 156] on h4 "Tamaño" at bounding box center [201, 154] width 250 height 29
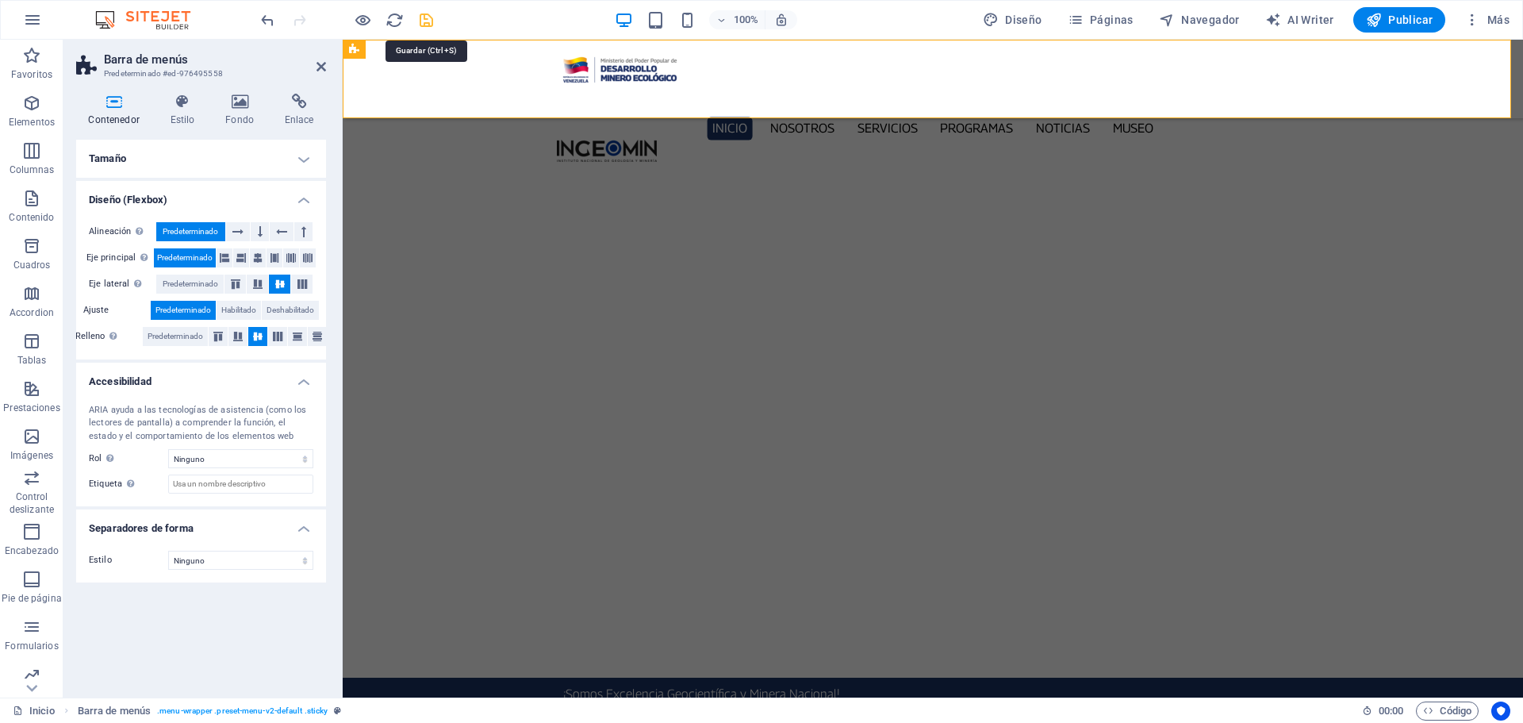
drag, startPoint x: 424, startPoint y: 21, endPoint x: 635, endPoint y: 18, distance: 210.2
click at [424, 21] on icon "save" at bounding box center [426, 20] width 18 height 18
checkbox input "false"
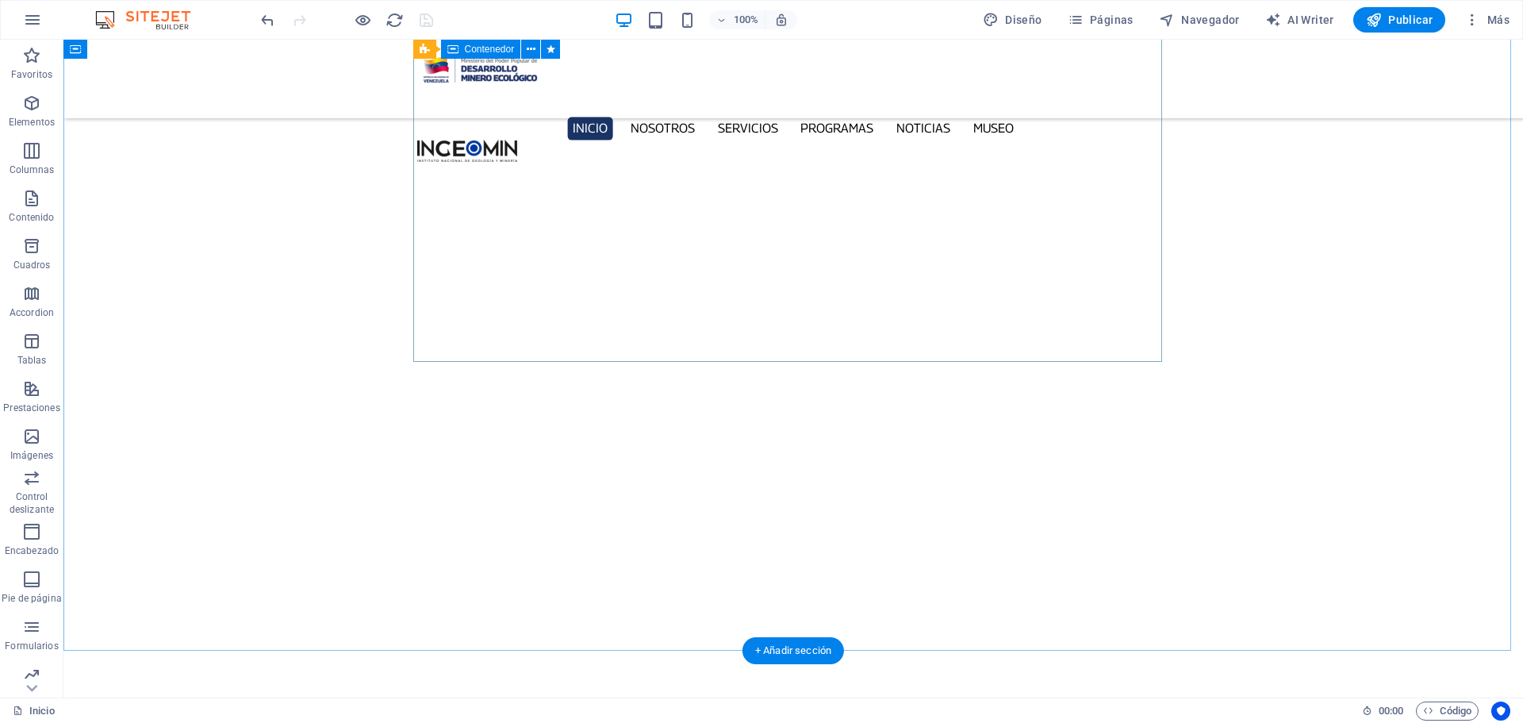
scroll to position [5393, 0]
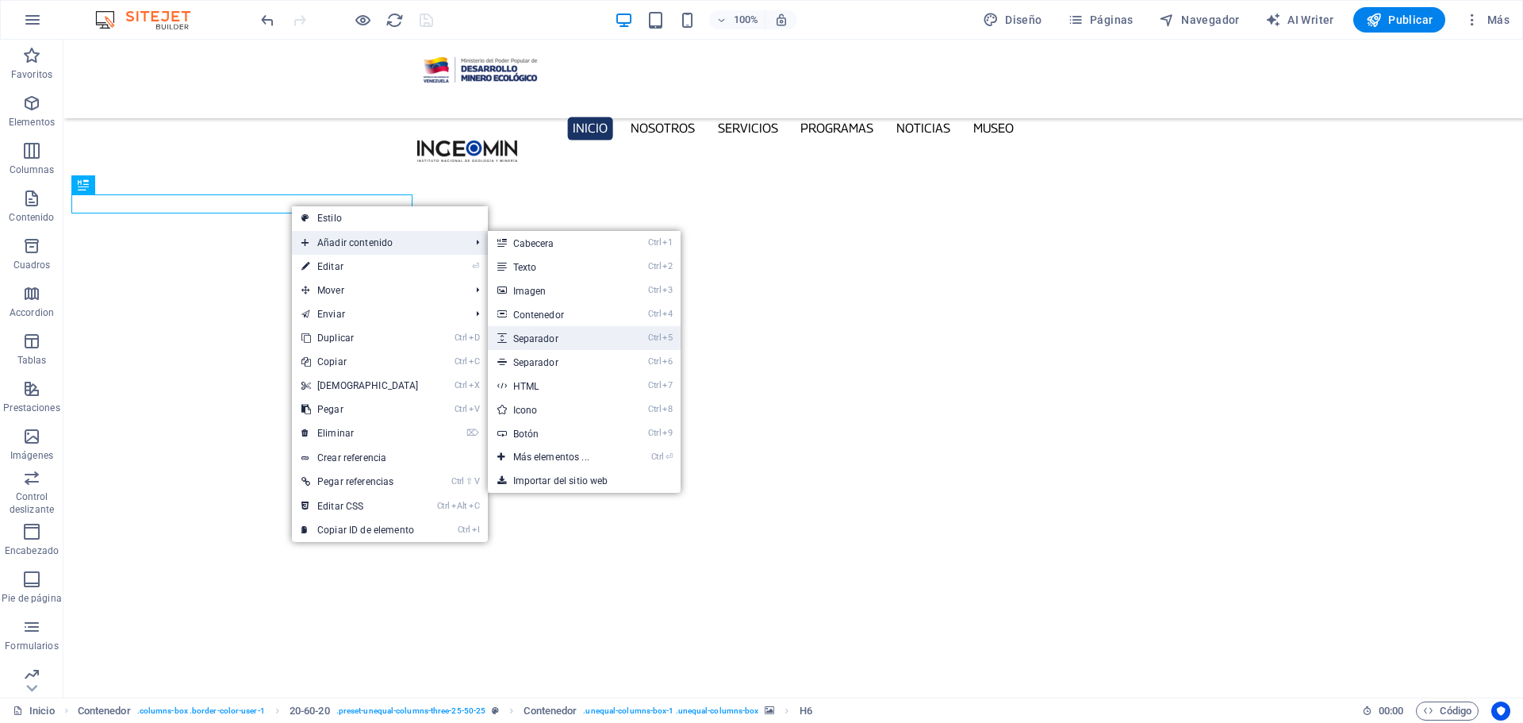
click at [593, 340] on link "Ctrl 5 Separador" at bounding box center [554, 338] width 133 height 24
select select "px"
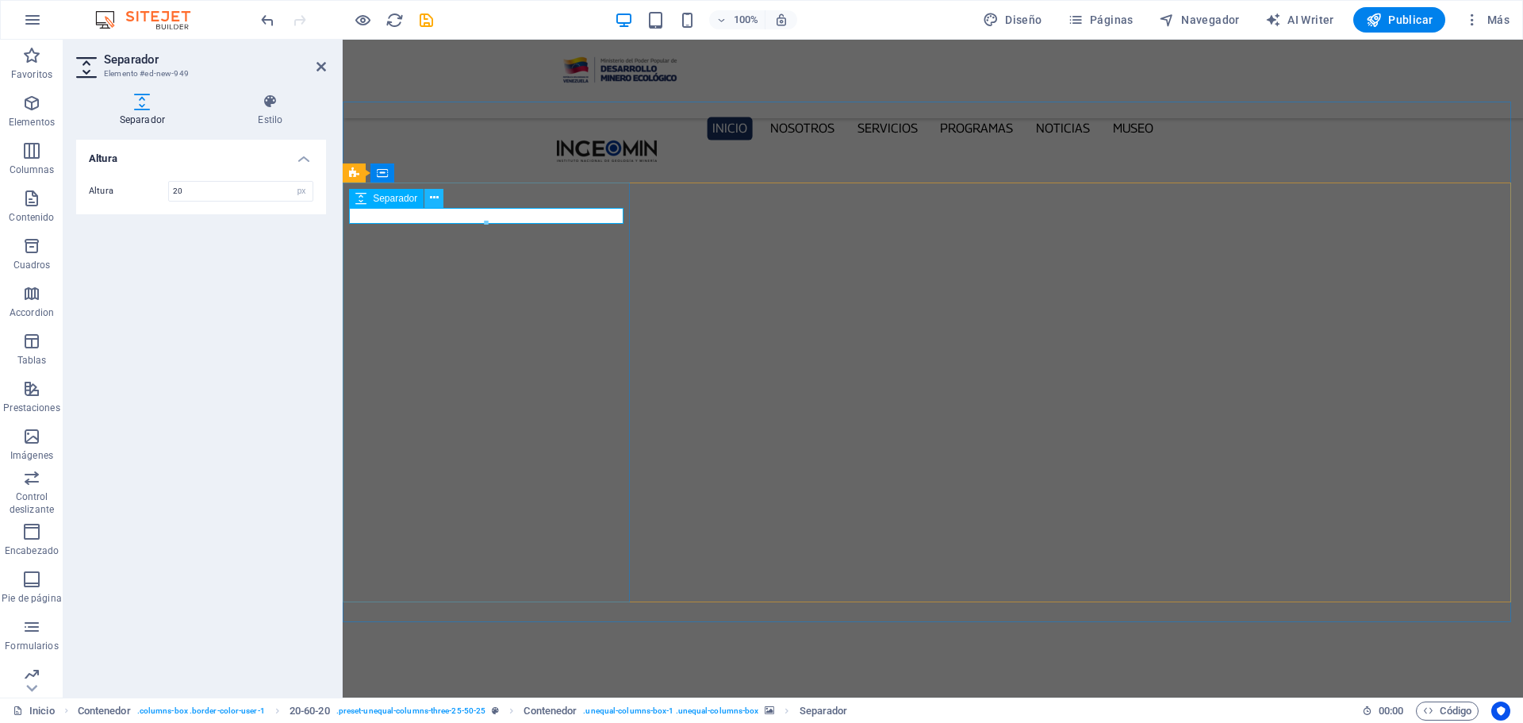
type input "20"
click at [435, 198] on icon at bounding box center [434, 198] width 9 height 17
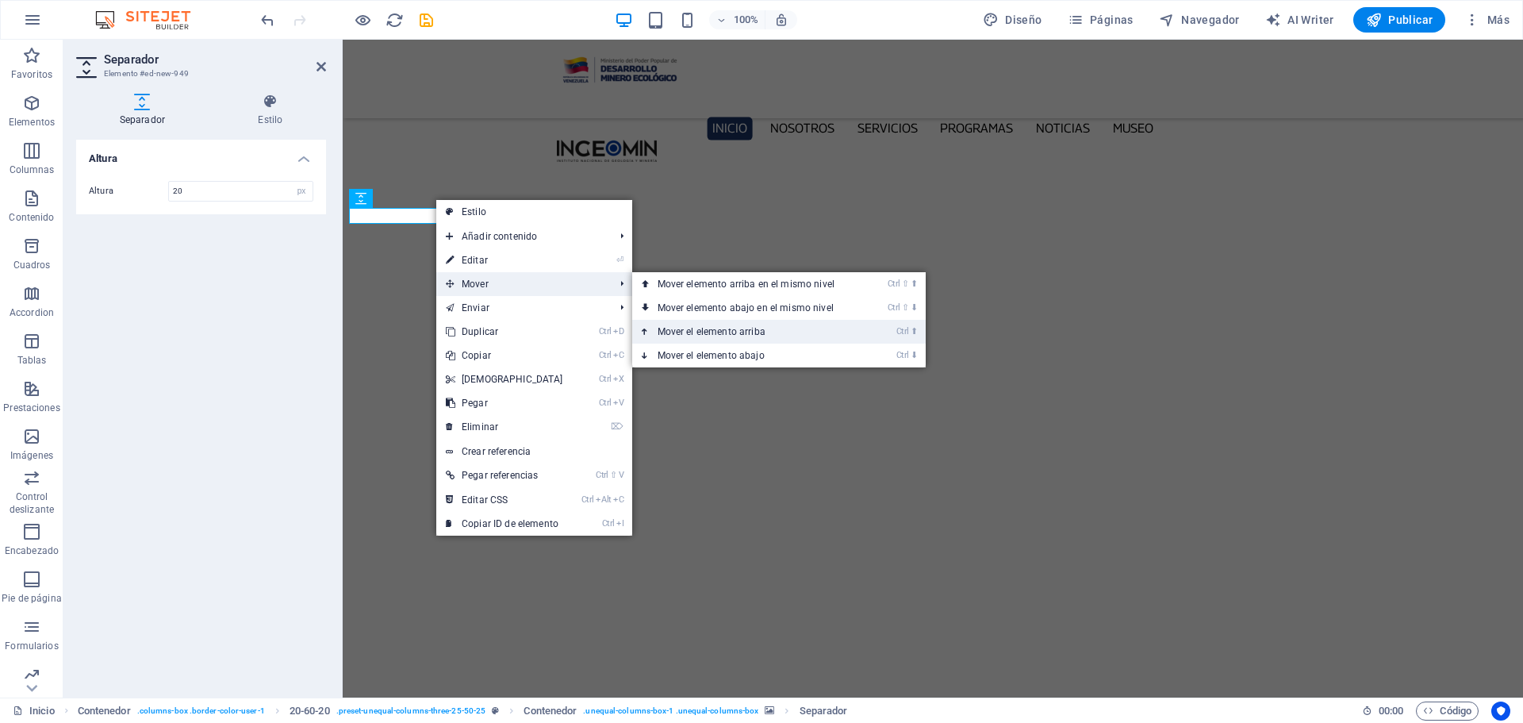
click at [726, 331] on link "Ctrl ⬆ Mover el elemento arriba" at bounding box center [749, 332] width 234 height 24
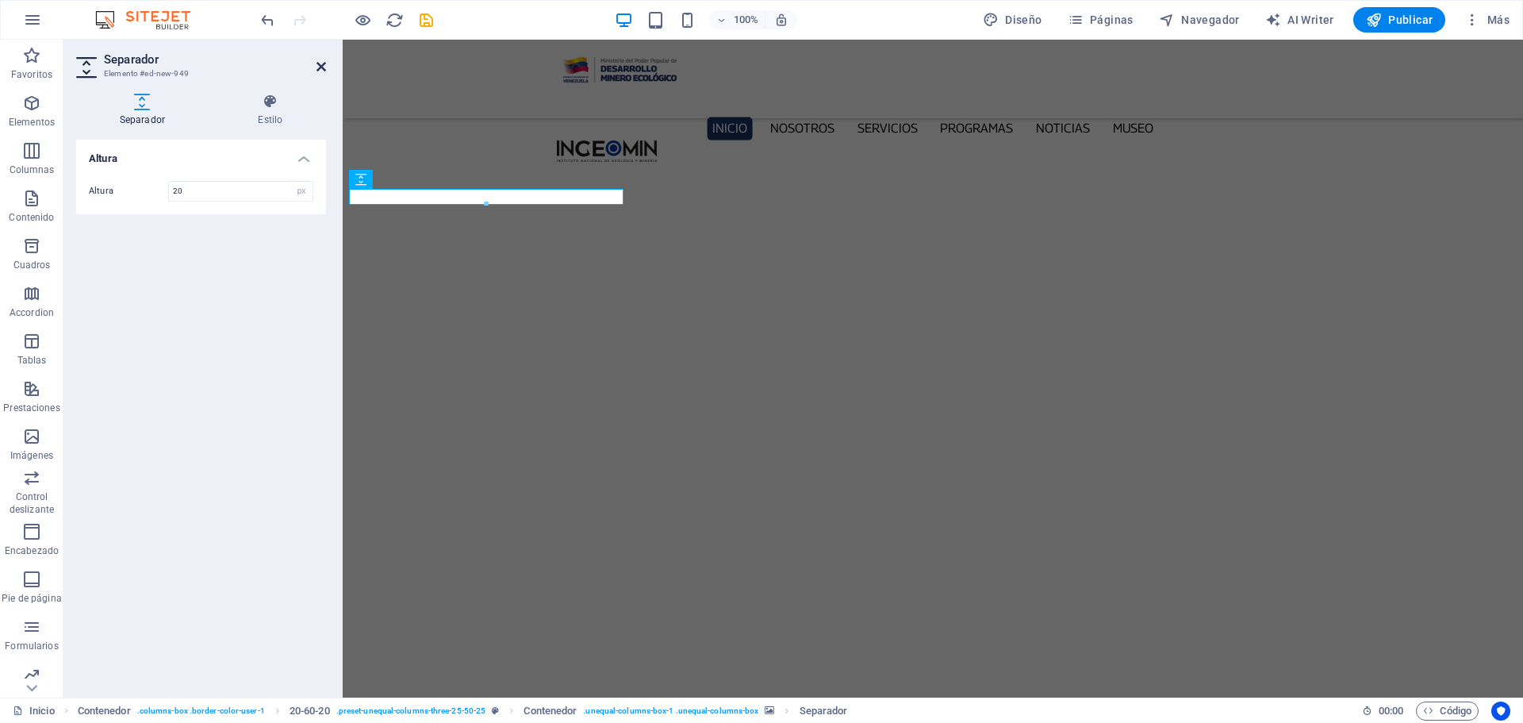
drag, startPoint x: 320, startPoint y: 69, endPoint x: 439, endPoint y: 29, distance: 125.4
click at [320, 69] on icon at bounding box center [321, 66] width 10 height 13
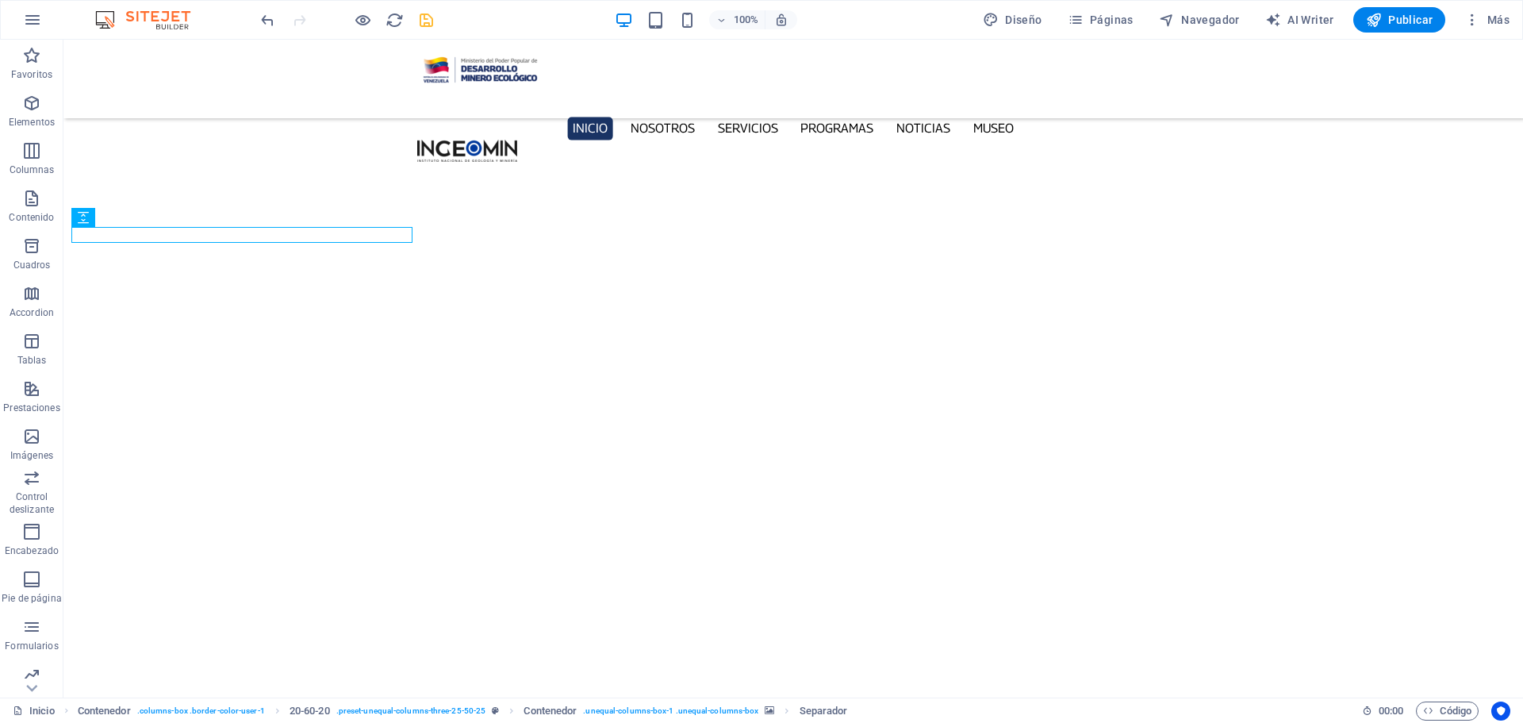
click at [427, 17] on icon "save" at bounding box center [426, 20] width 18 height 18
checkbox input "false"
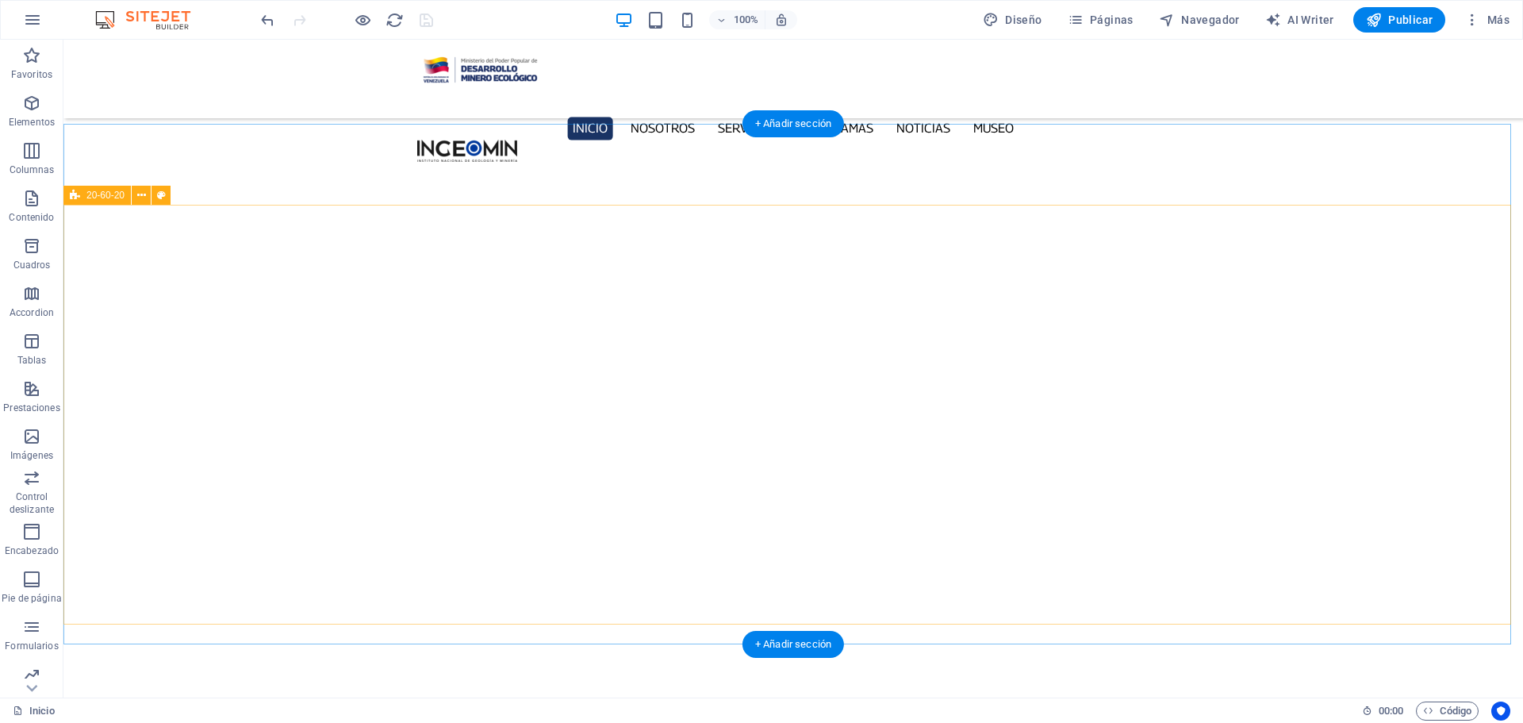
scroll to position [5397, 0]
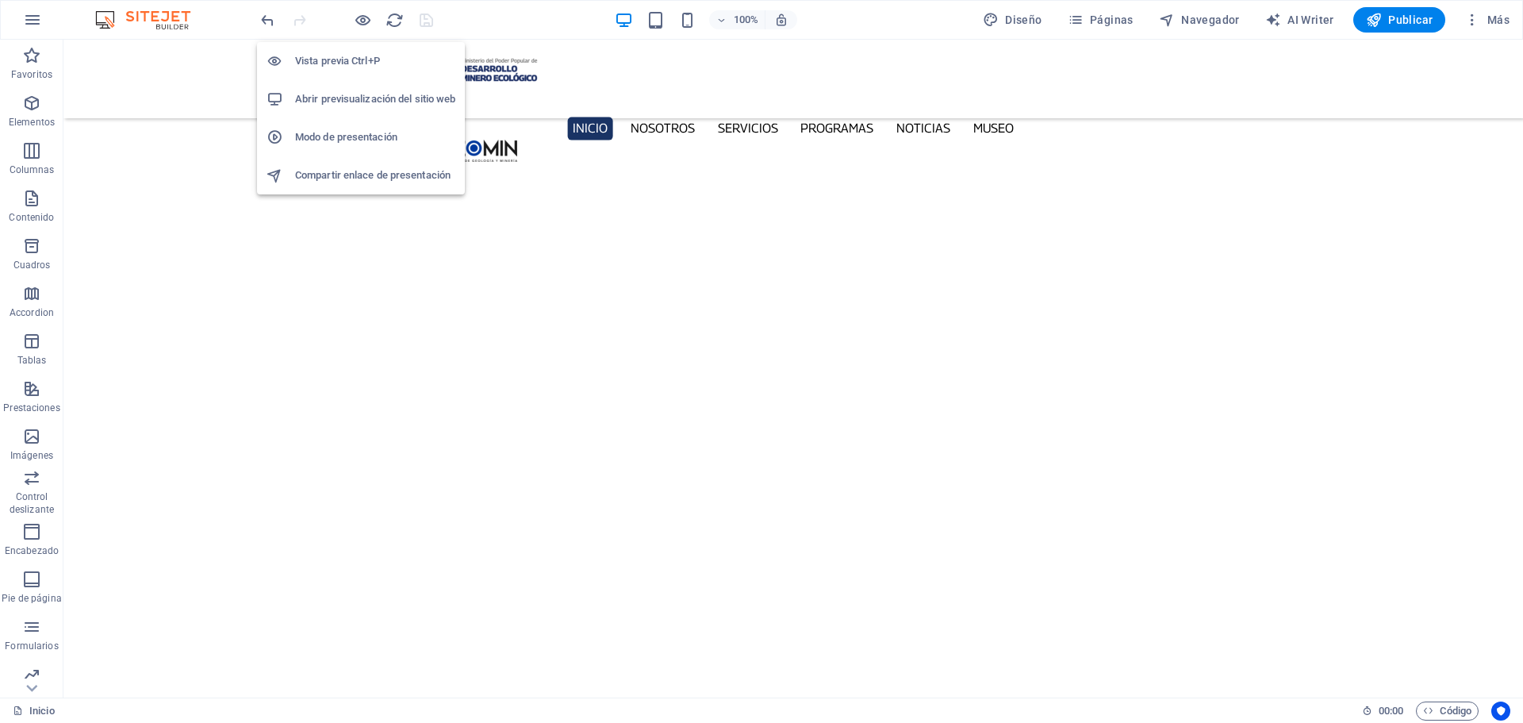
click at [374, 103] on h6 "Abrir previsualización del sitio web" at bounding box center [375, 99] width 160 height 19
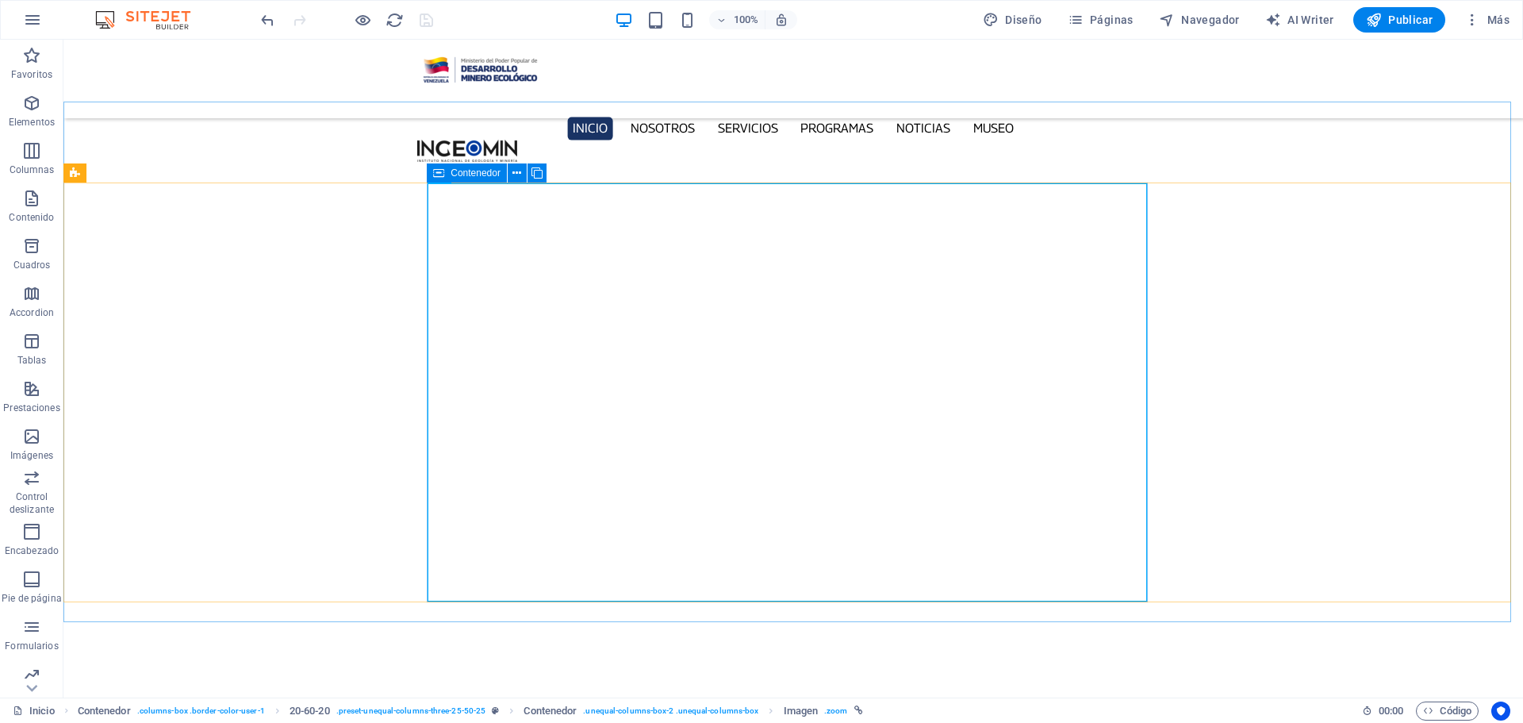
click at [438, 172] on icon at bounding box center [438, 172] width 11 height 19
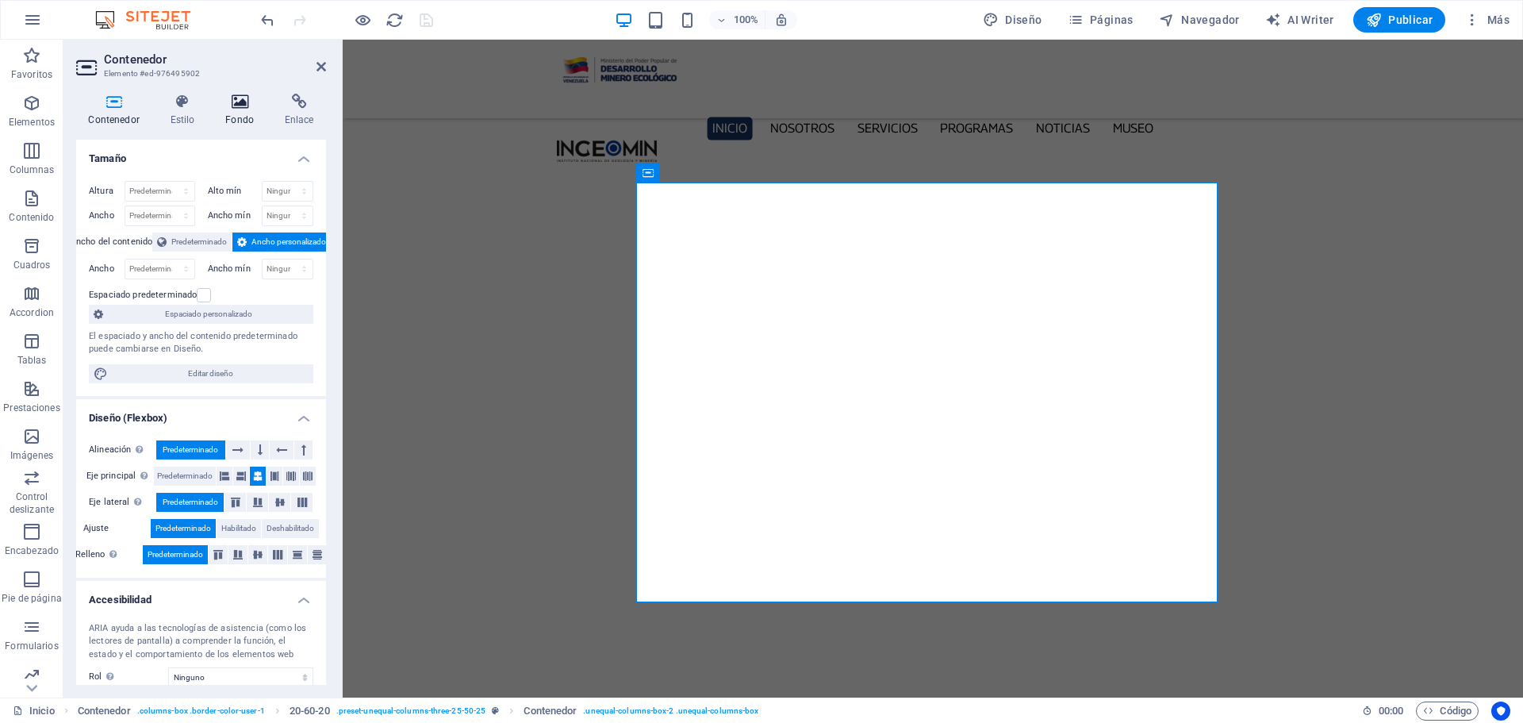
click at [249, 99] on icon at bounding box center [239, 102] width 53 height 16
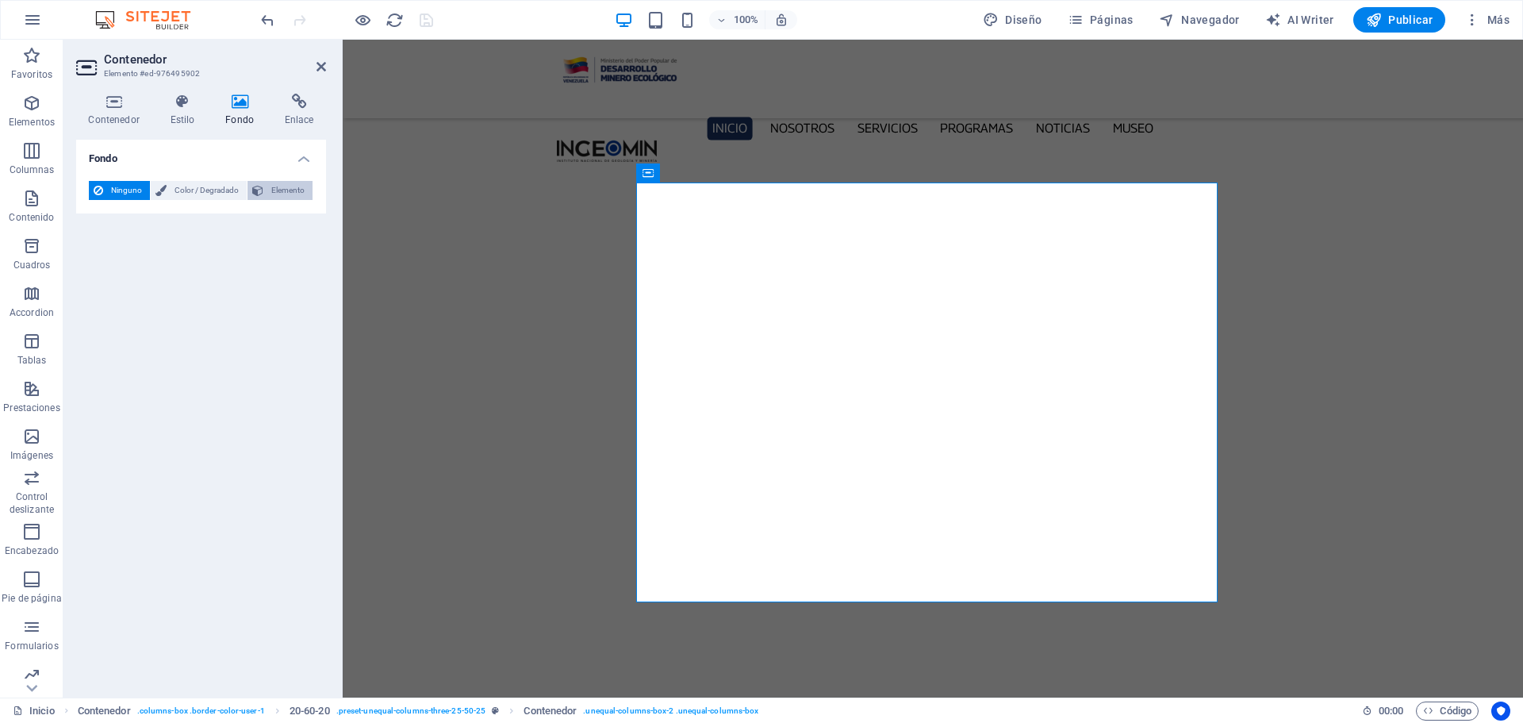
click at [281, 192] on span "Elemento" at bounding box center [288, 190] width 40 height 19
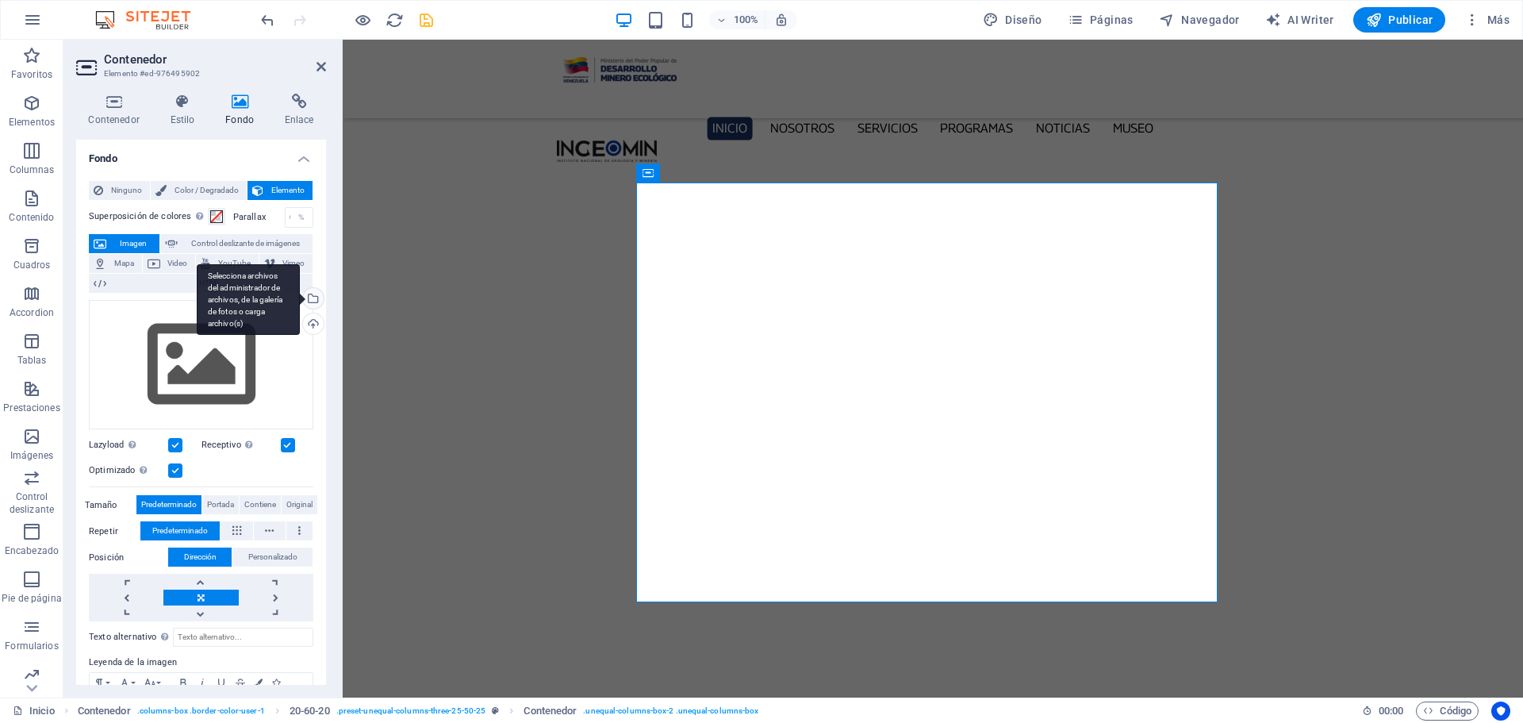
click at [311, 301] on div "Selecciona archivos del administrador de archivos, de la galería de fotos o car…" at bounding box center [312, 300] width 24 height 24
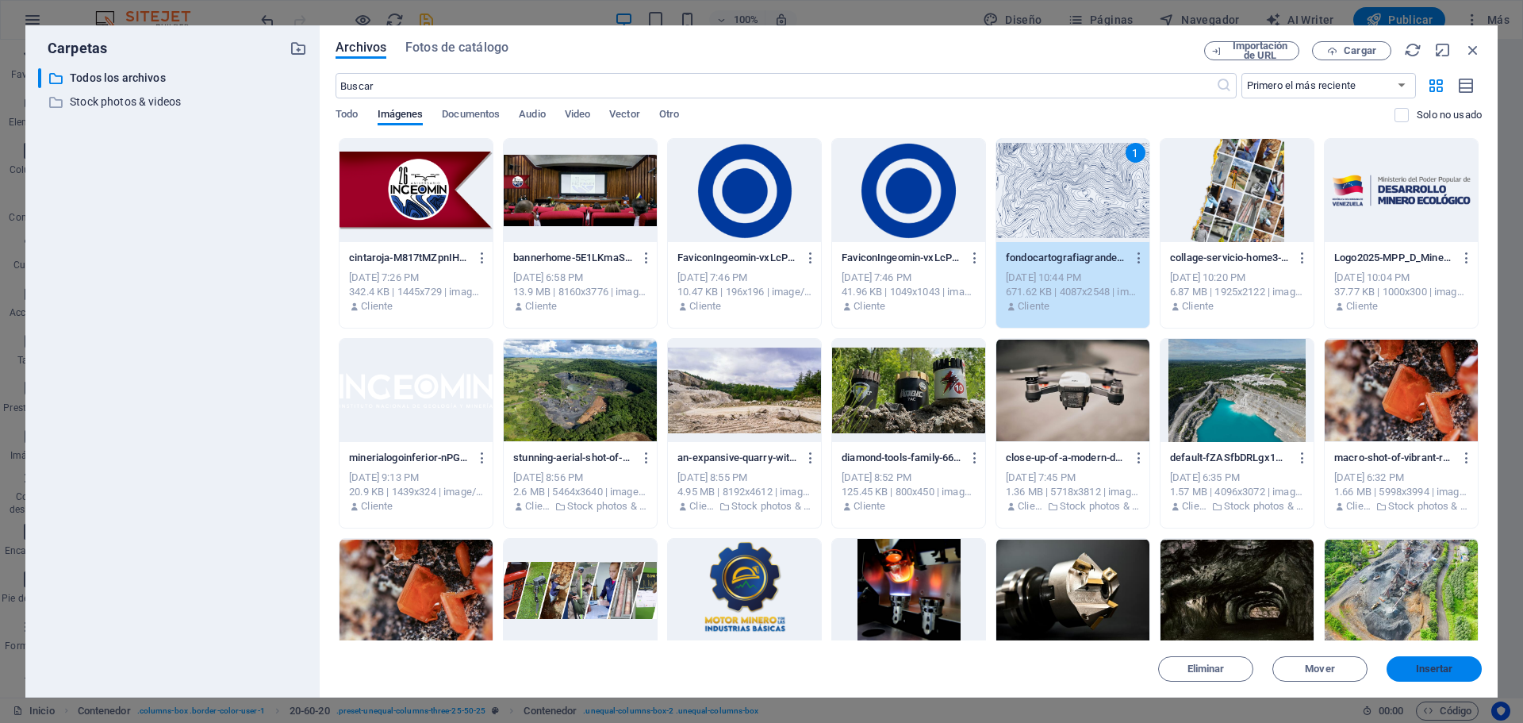
drag, startPoint x: 1435, startPoint y: 668, endPoint x: 1100, endPoint y: 622, distance: 337.9
click at [1435, 668] on span "Insertar" at bounding box center [1434, 669] width 37 height 10
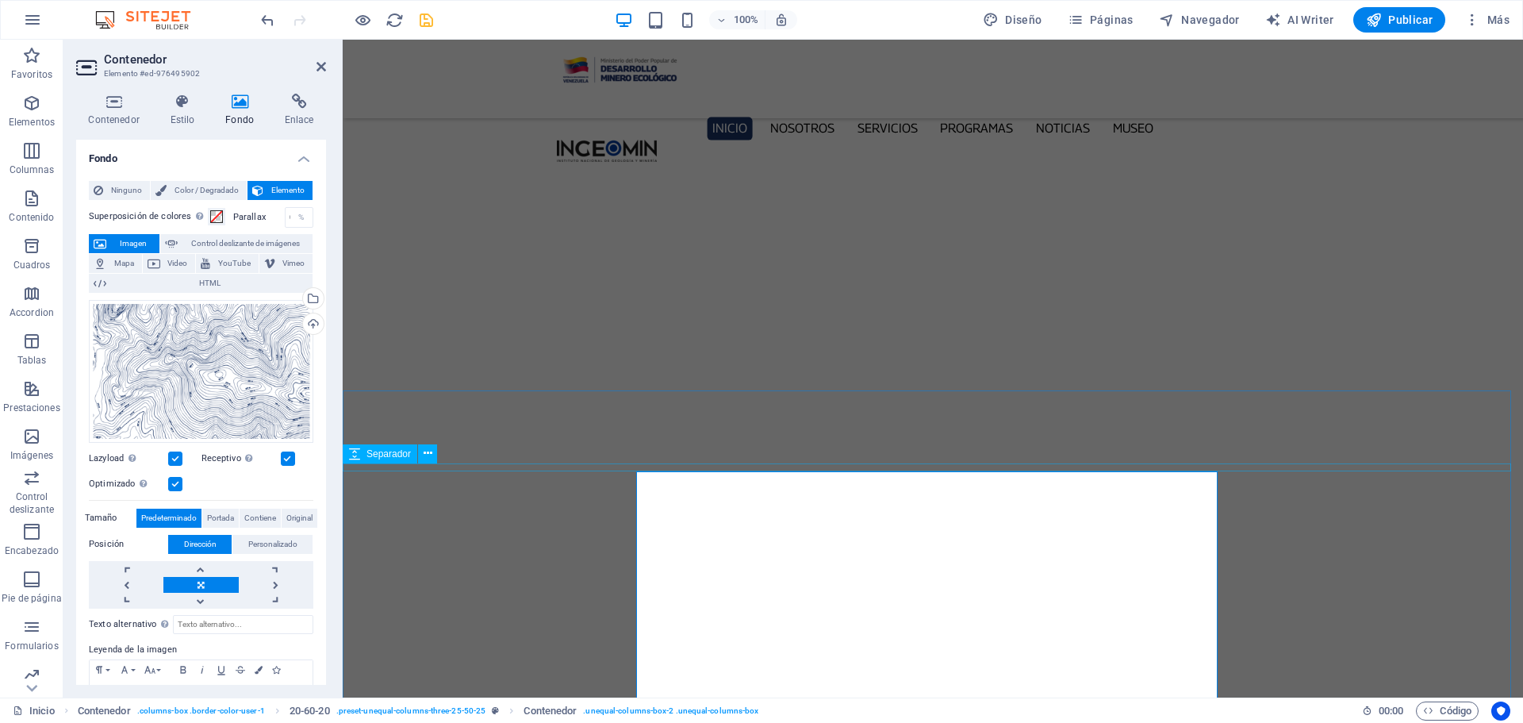
scroll to position [5044, 0]
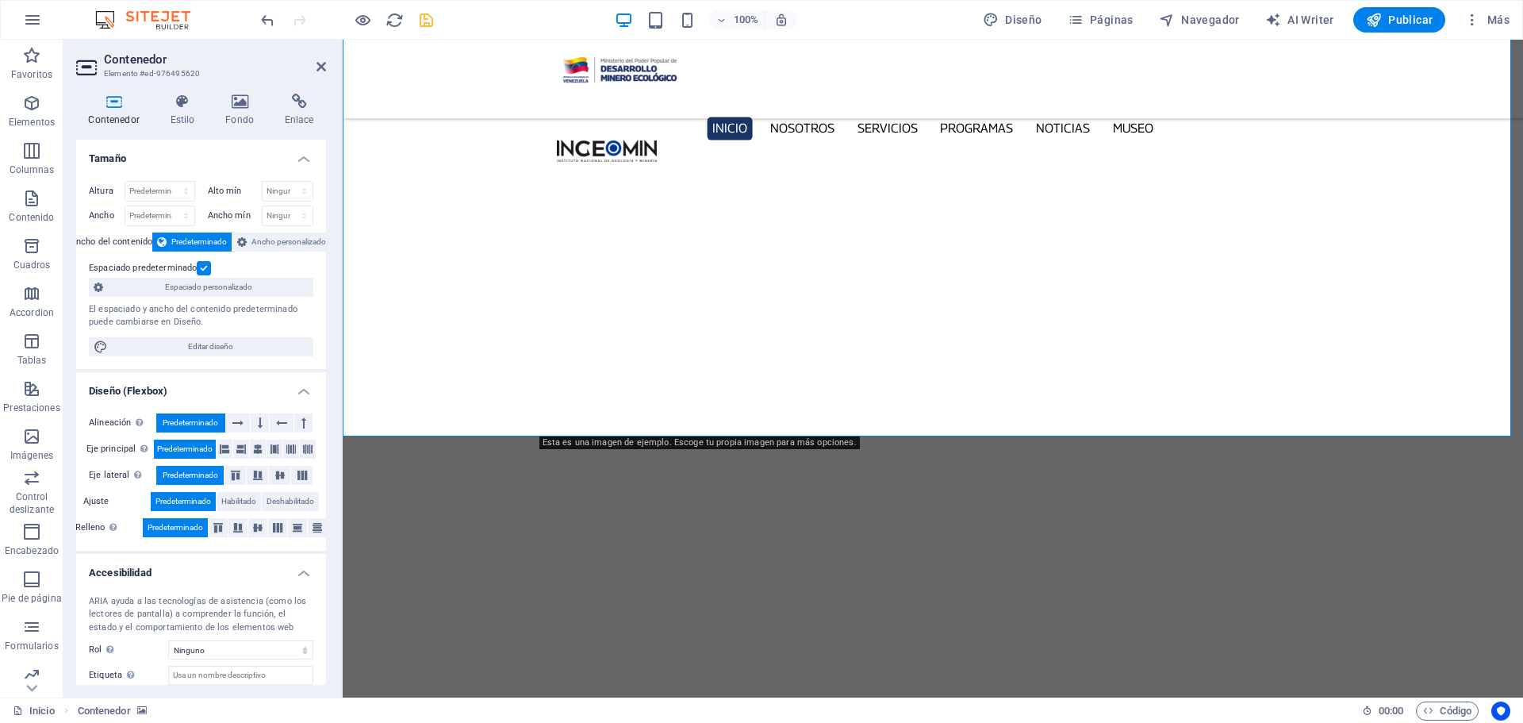
scroll to position [5026, 0]
drag, startPoint x: 435, startPoint y: 334, endPoint x: 680, endPoint y: 322, distance: 245.4
click at [232, 96] on icon at bounding box center [239, 102] width 53 height 16
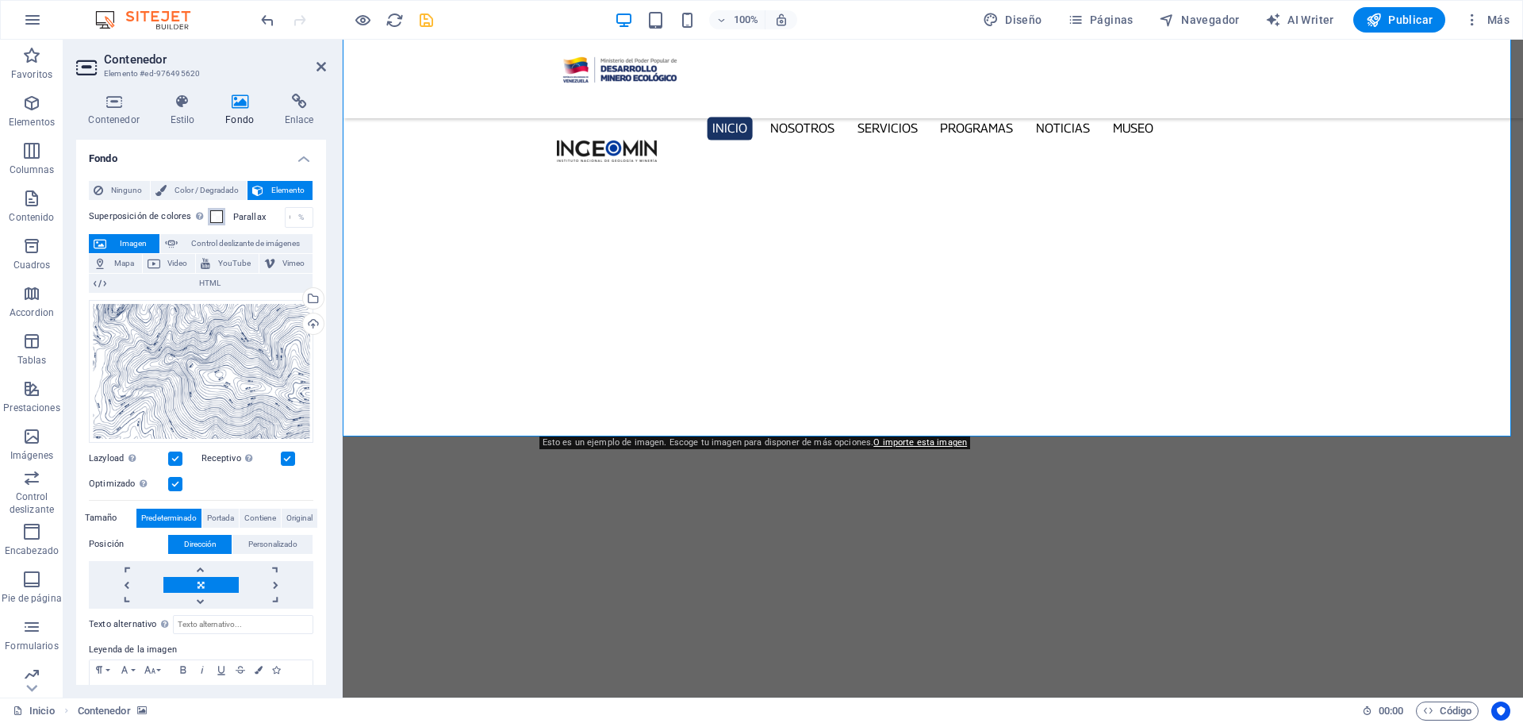
click at [216, 217] on span at bounding box center [216, 216] width 13 height 13
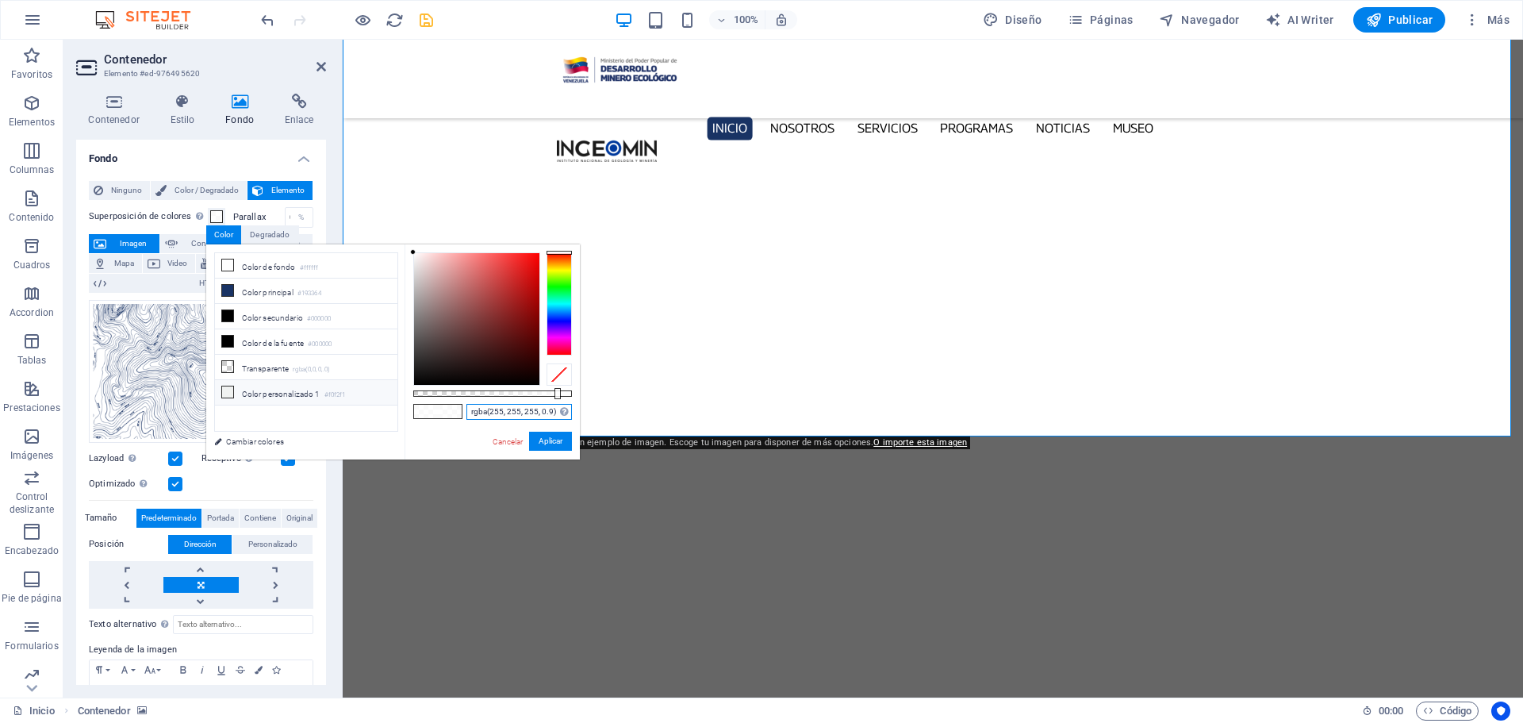
drag, startPoint x: 555, startPoint y: 409, endPoint x: 372, endPoint y: 400, distance: 183.5
click at [372, 400] on div "less Color de fondo #ffffff Color principal #193364 Color secundario #000000 Co…" at bounding box center [393, 351] width 374 height 215
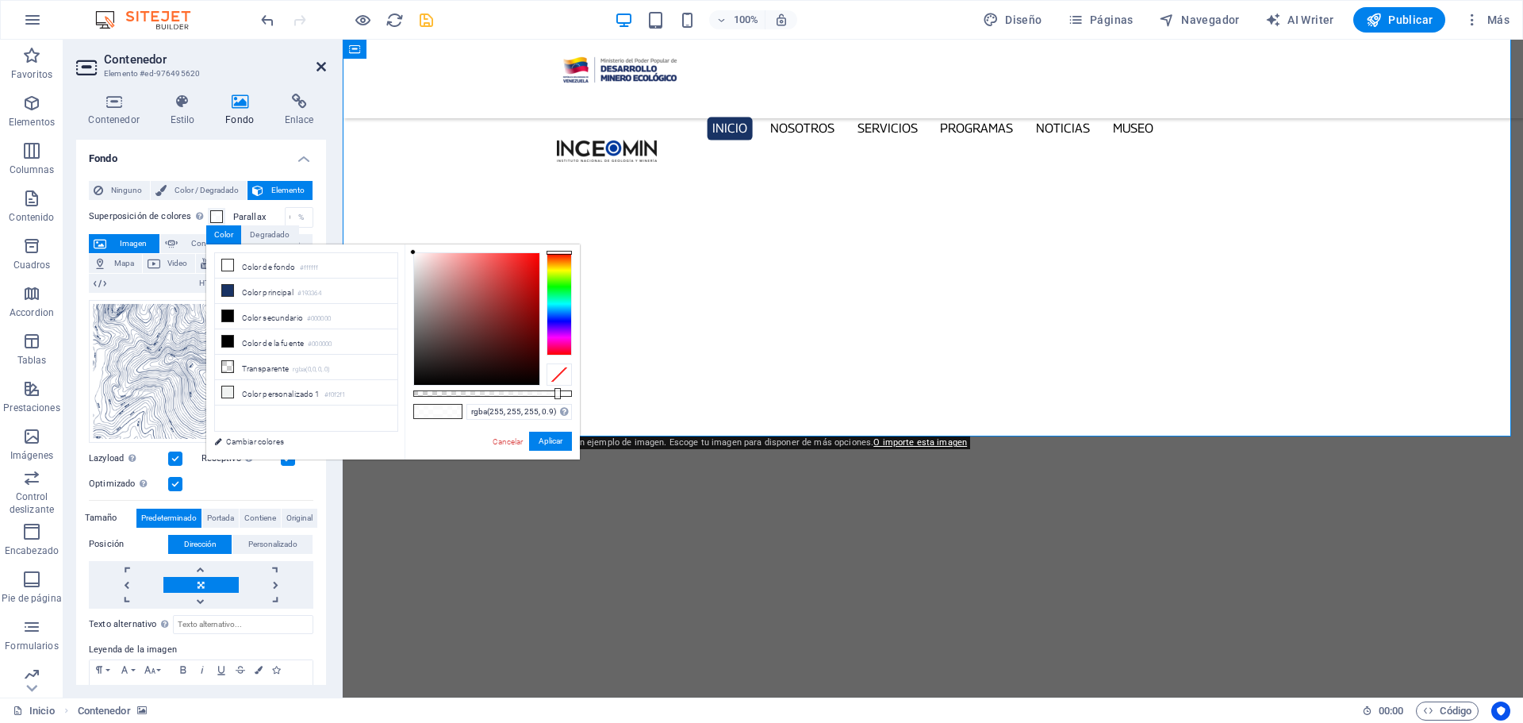
click at [320, 63] on icon at bounding box center [321, 66] width 10 height 13
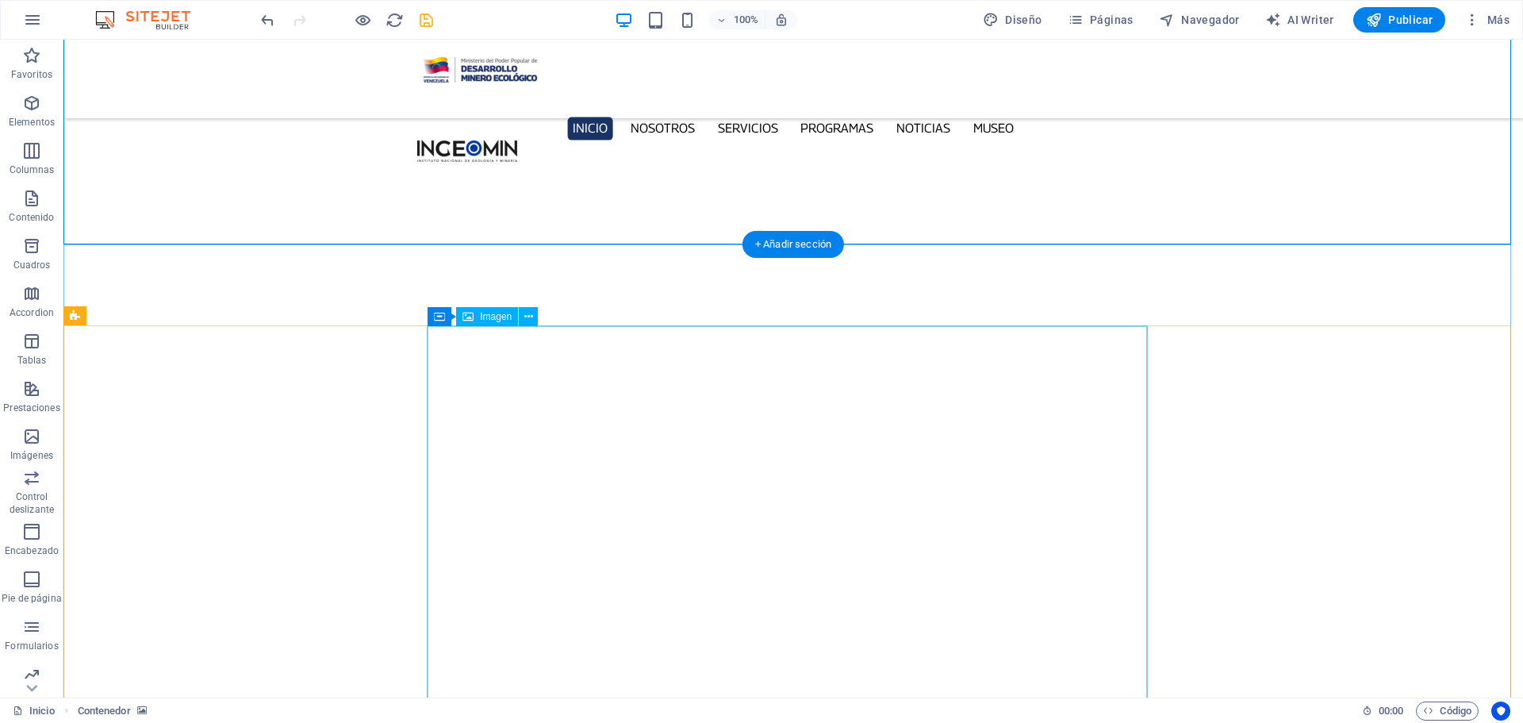
scroll to position [5397, 0]
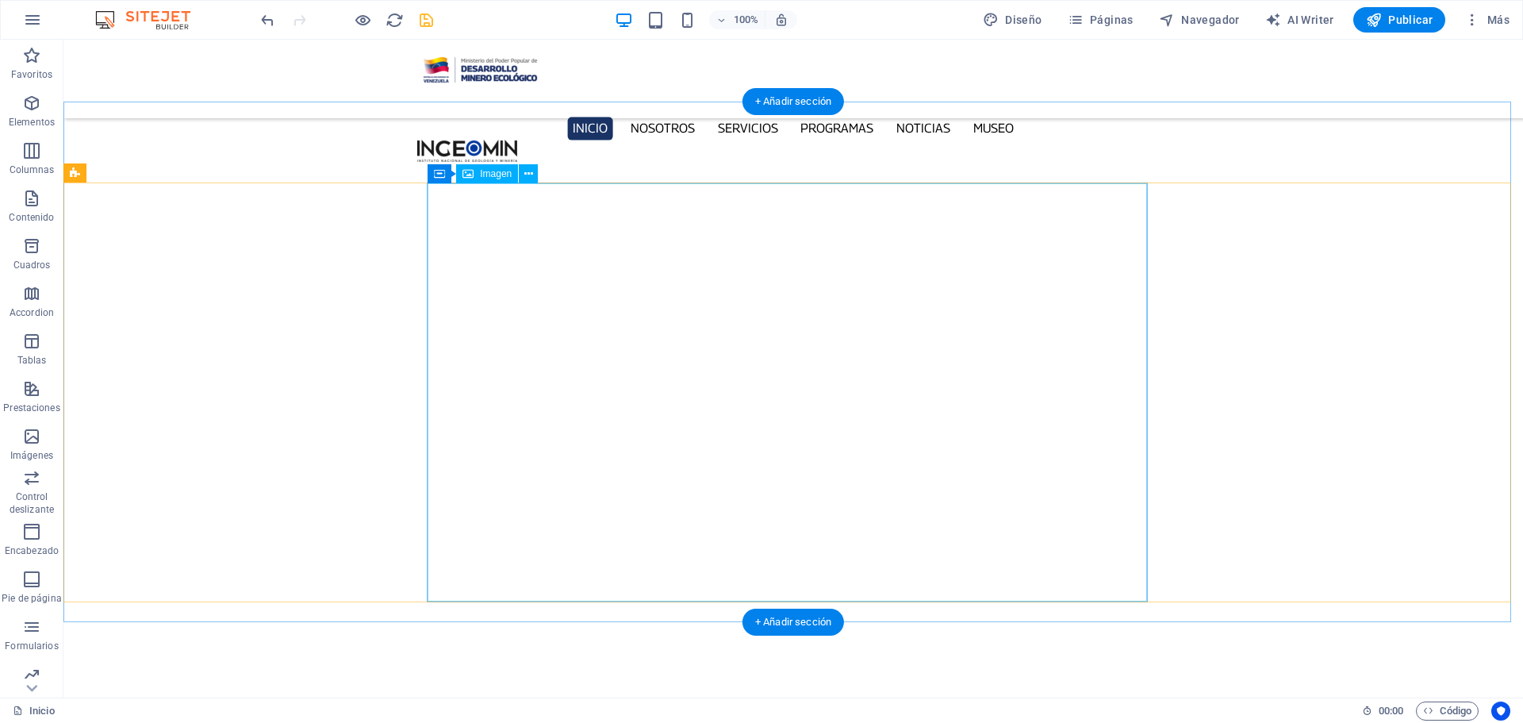
select select "px"
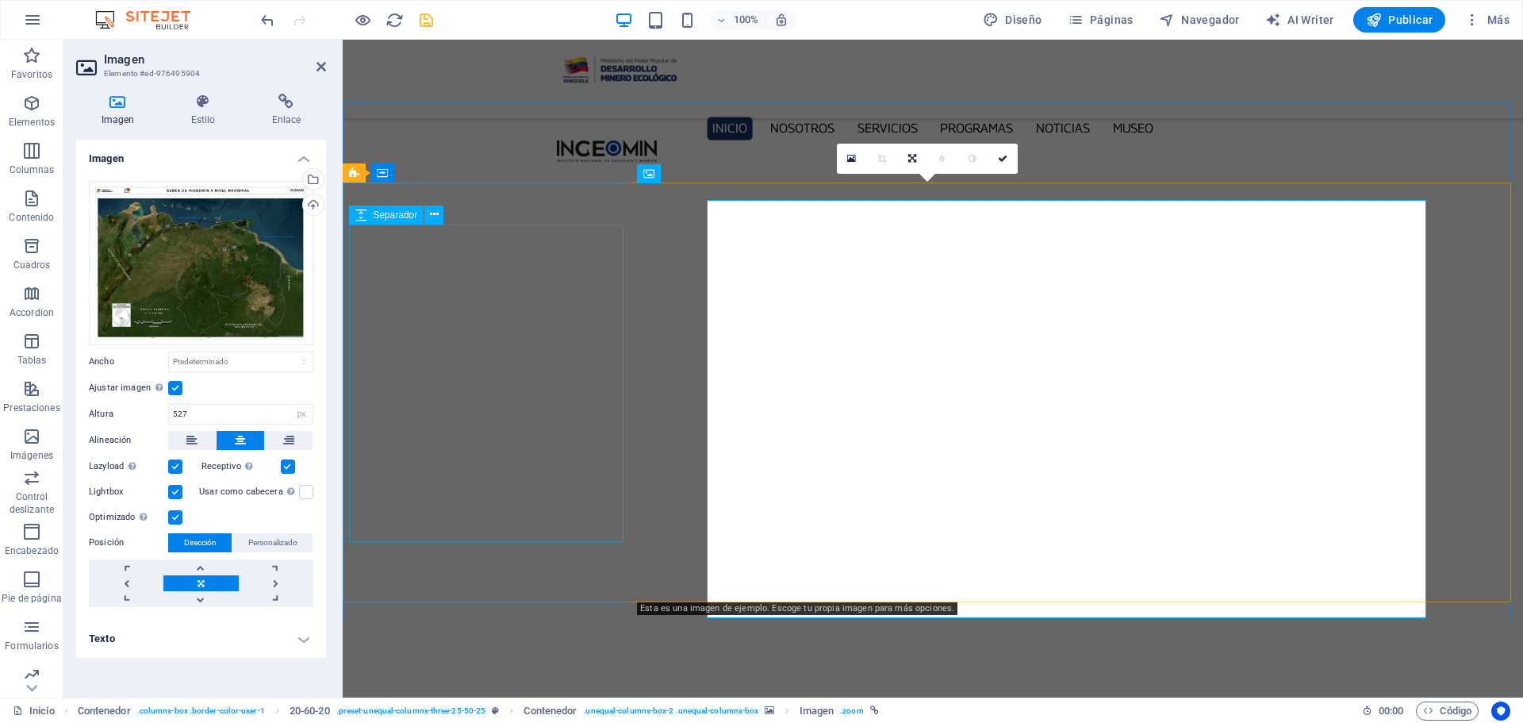
scroll to position [5361, 0]
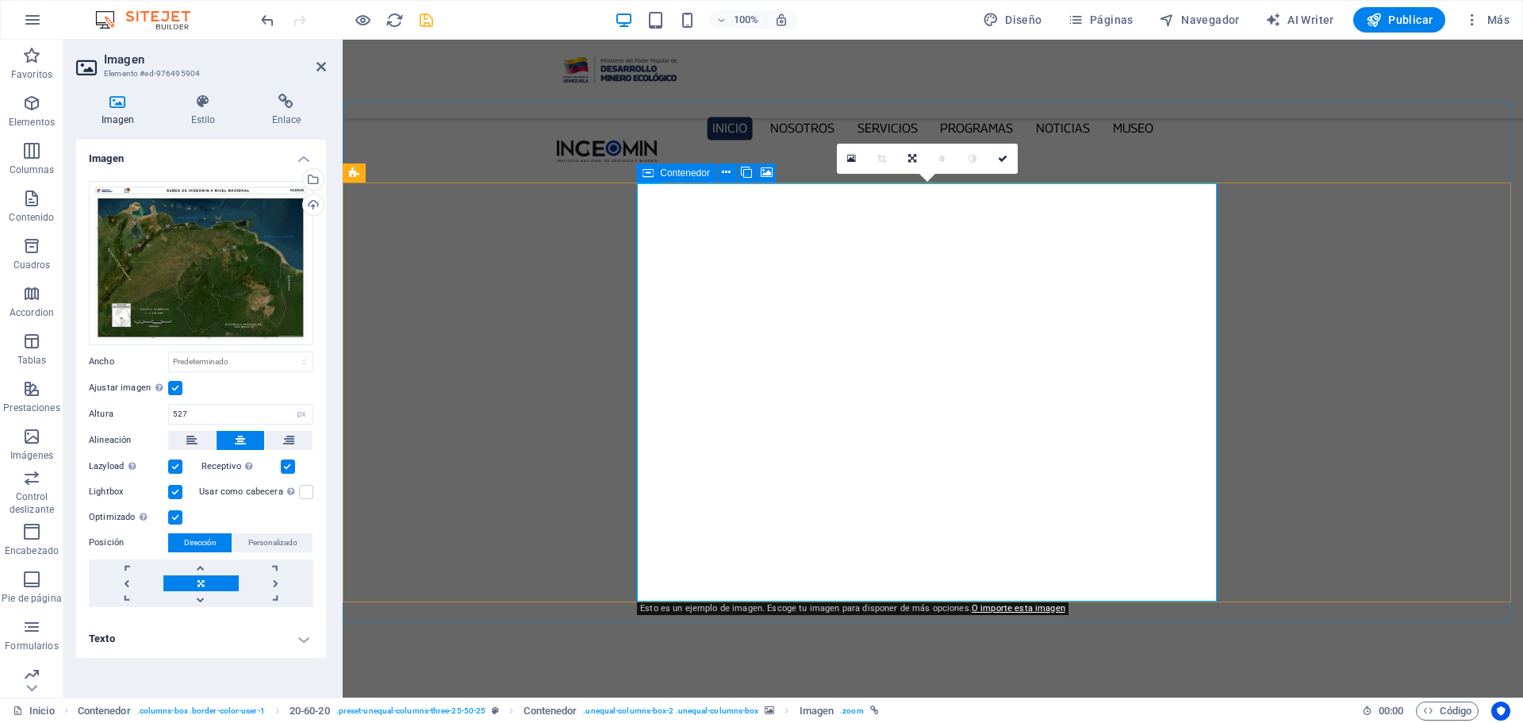
click at [642, 173] on div "Contenedor" at bounding box center [676, 172] width 80 height 19
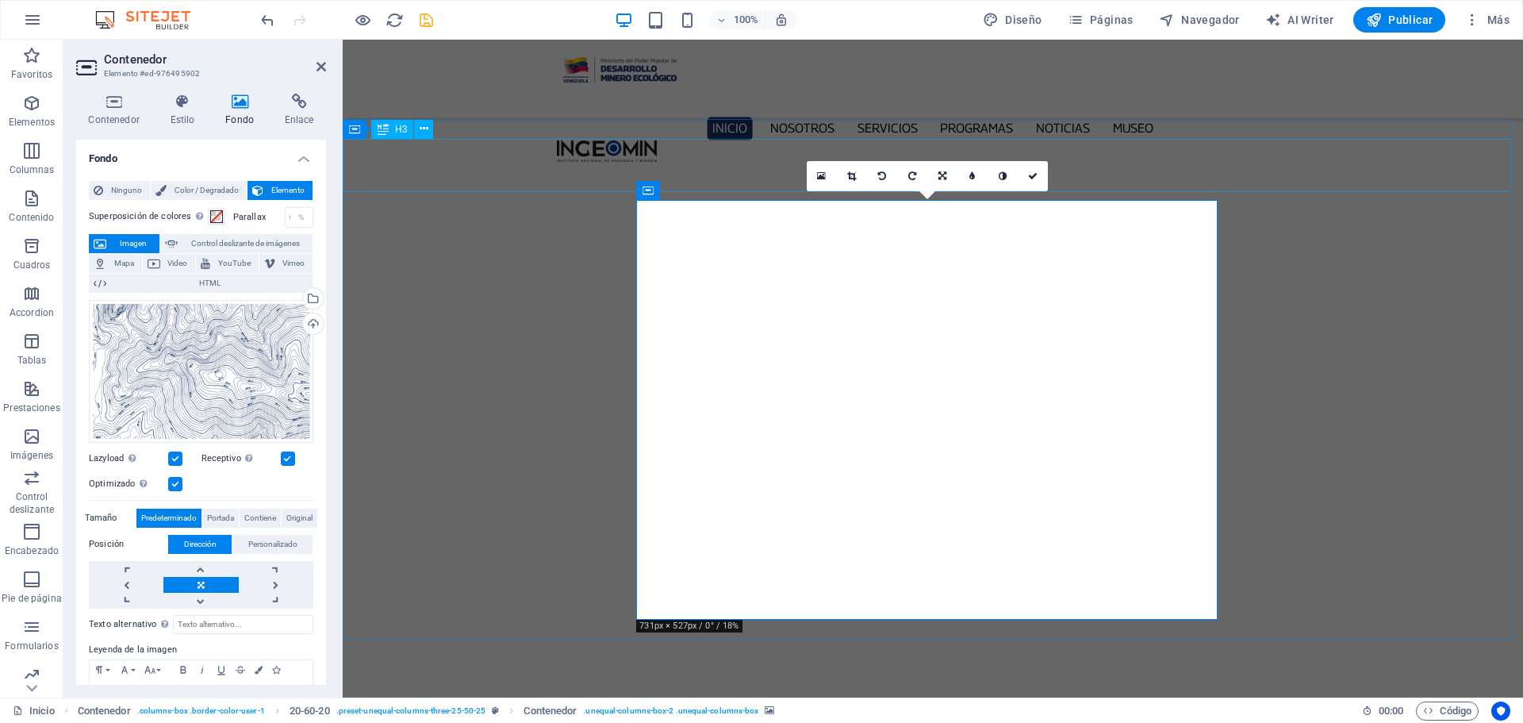
scroll to position [5343, 0]
click at [218, 216] on span at bounding box center [216, 216] width 13 height 13
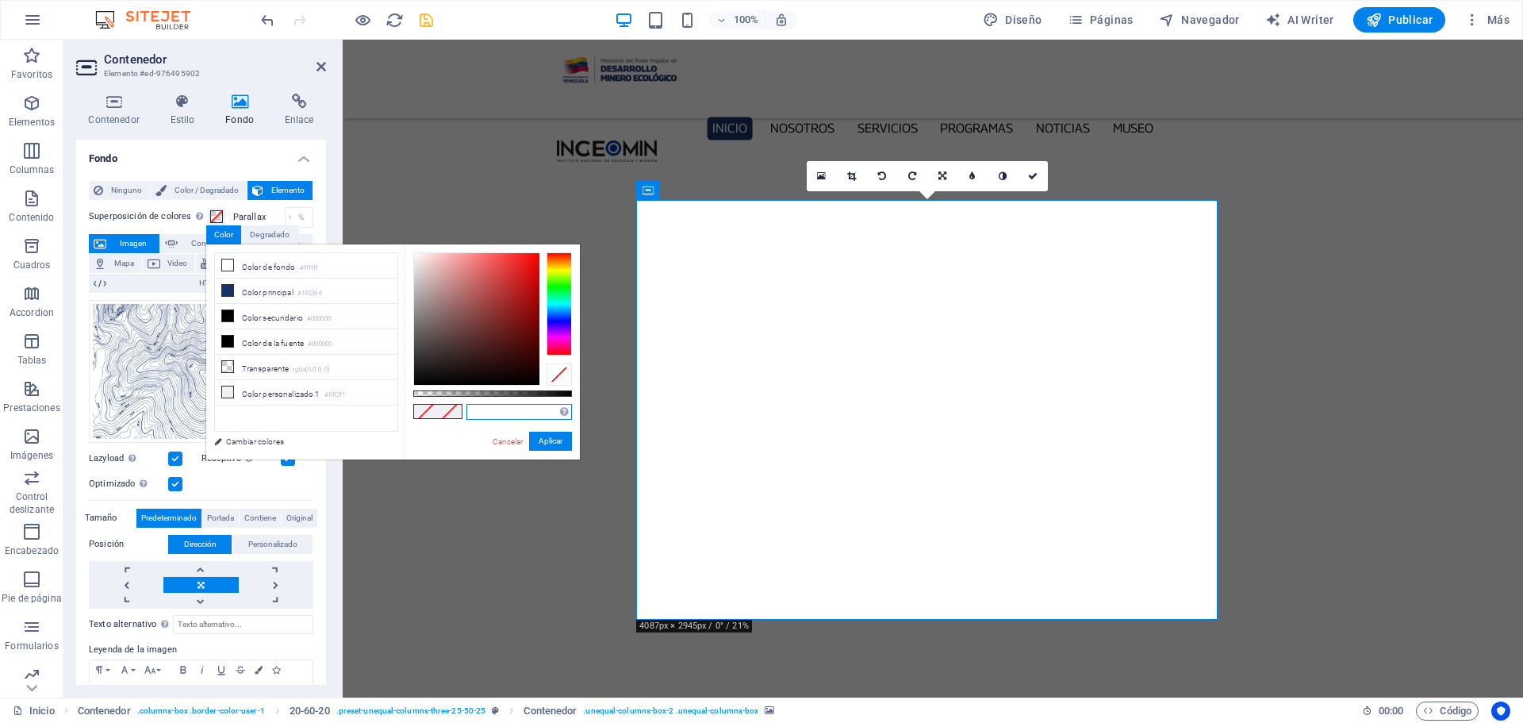
click at [484, 416] on input "text" at bounding box center [518, 412] width 105 height 16
paste input "rgba(255, 255, 255, 0.9)"
type input "rgba(255, 255, 255, 0.9)"
drag, startPoint x: 562, startPoint y: 444, endPoint x: 220, endPoint y: 403, distance: 344.3
click at [562, 444] on button "Aplicar" at bounding box center [550, 440] width 43 height 19
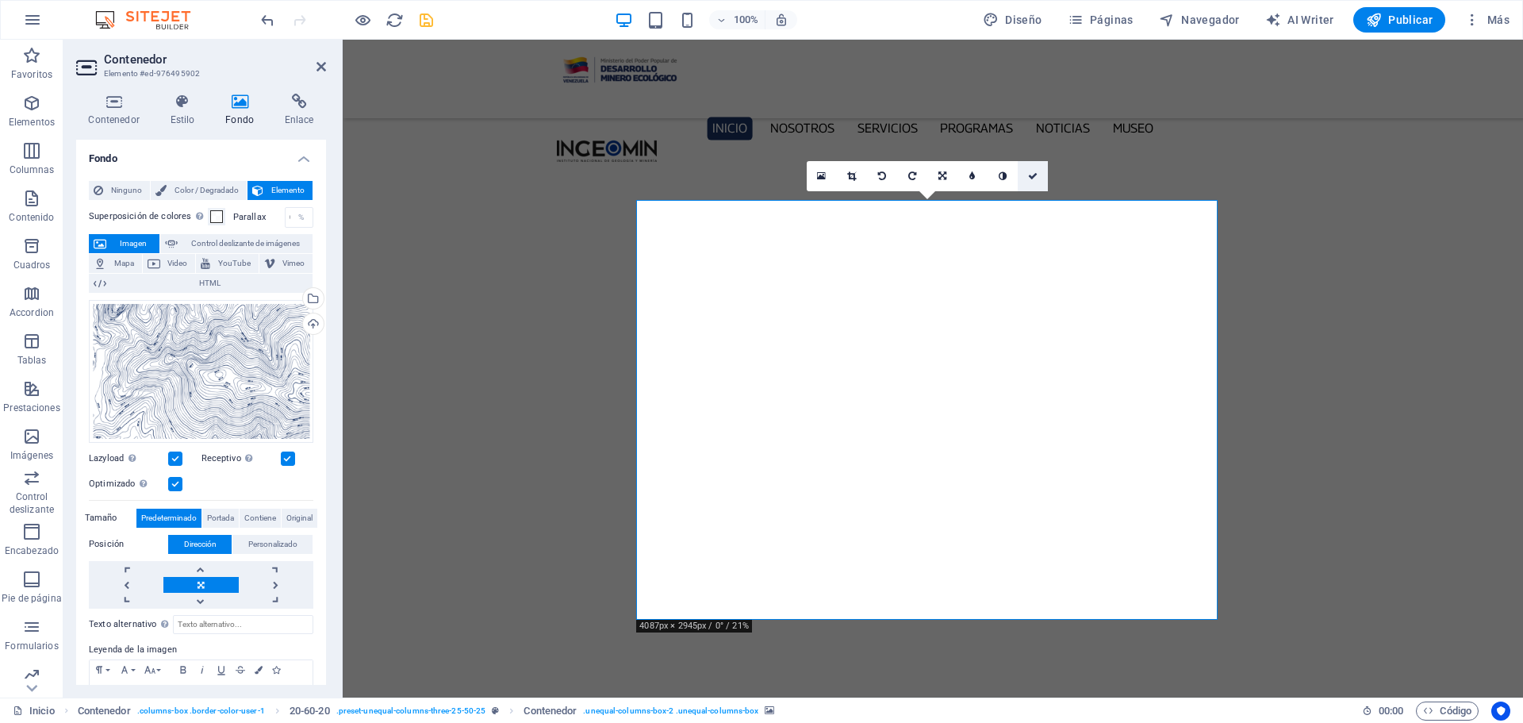
click at [1031, 169] on link at bounding box center [1033, 176] width 30 height 30
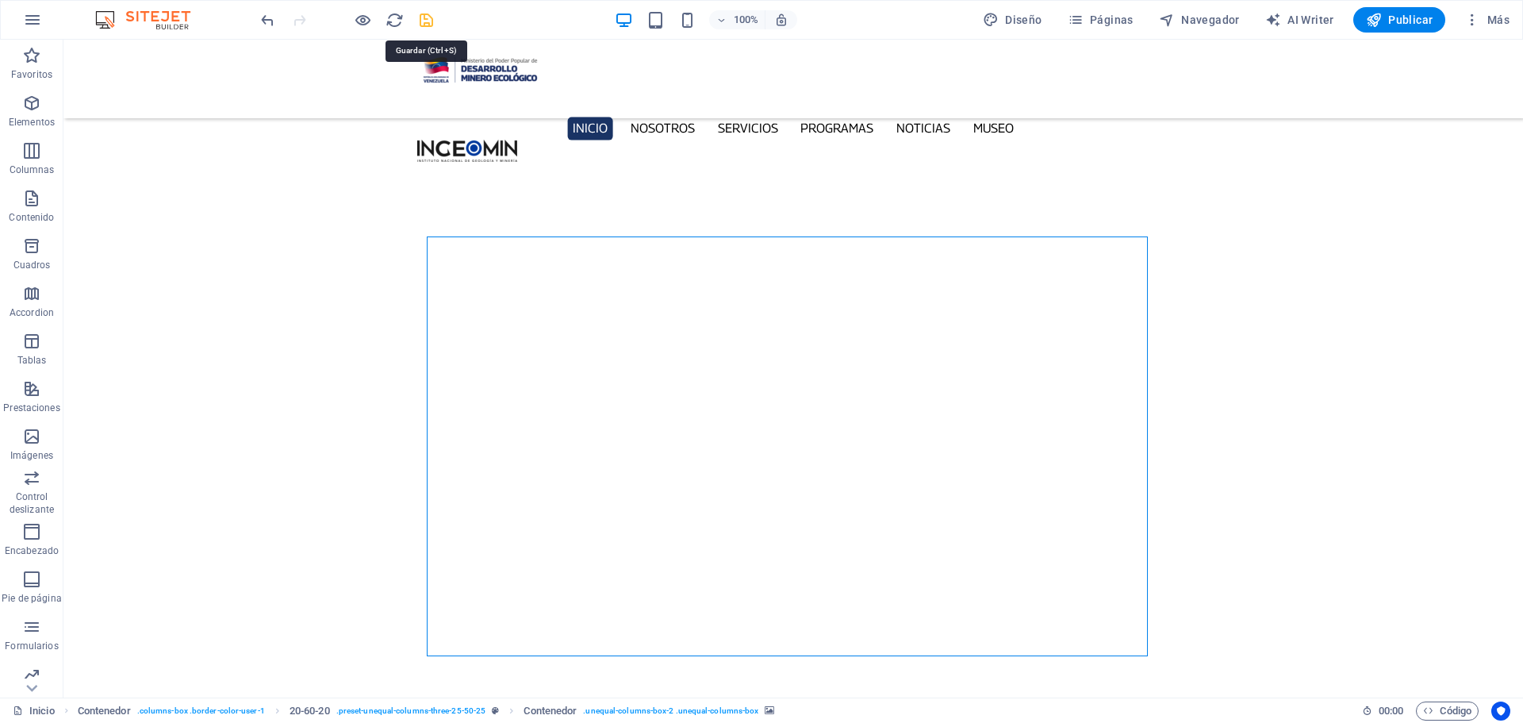
click at [424, 19] on icon "save" at bounding box center [426, 20] width 18 height 18
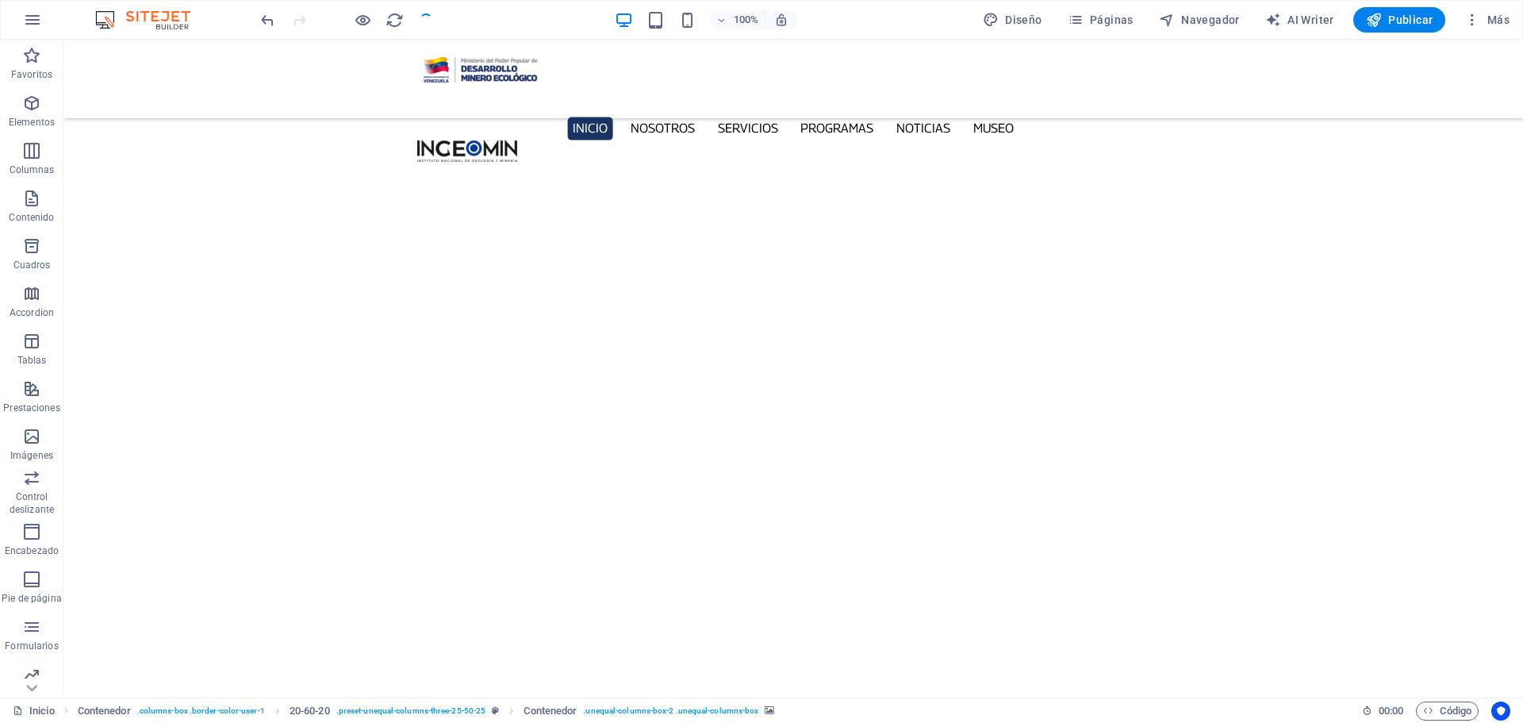
checkbox input "false"
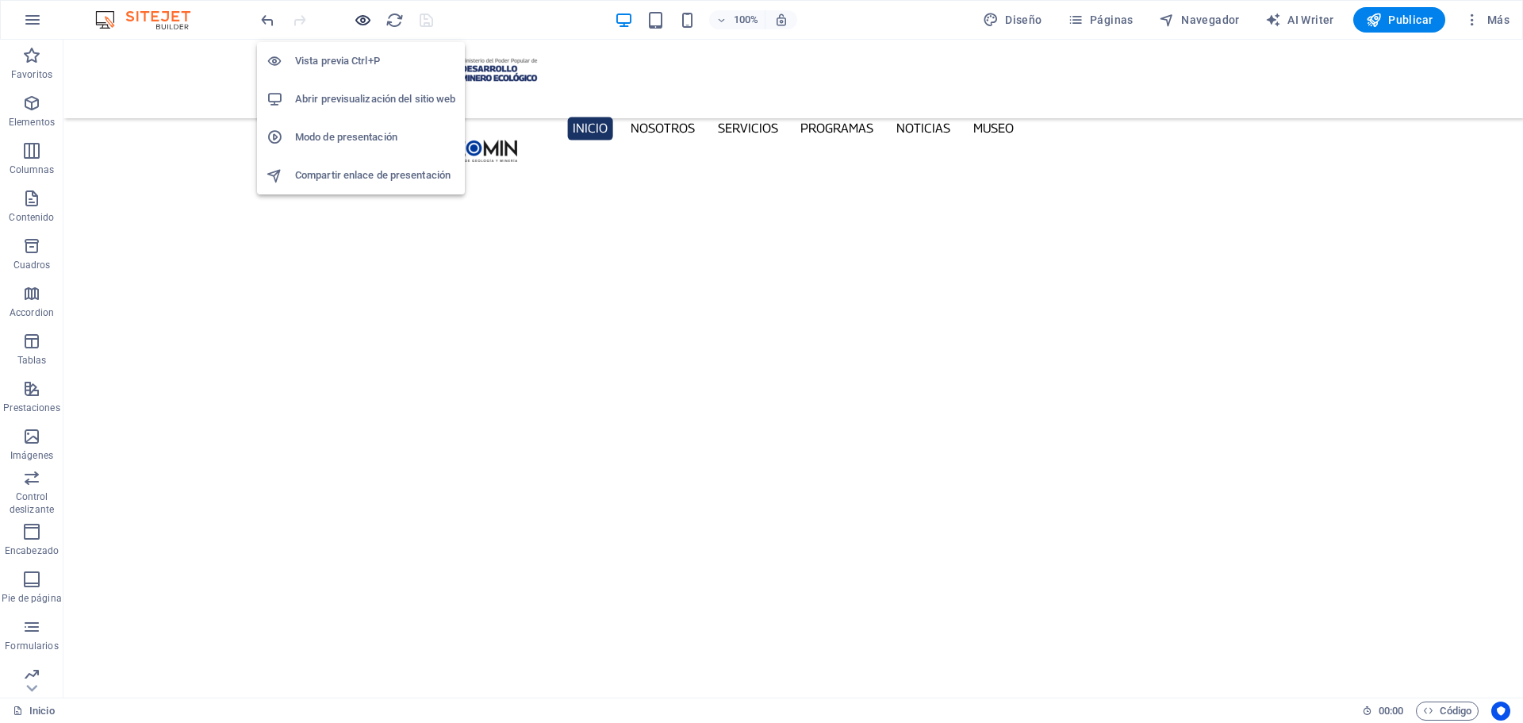
click at [359, 19] on icon "button" at bounding box center [363, 20] width 18 height 18
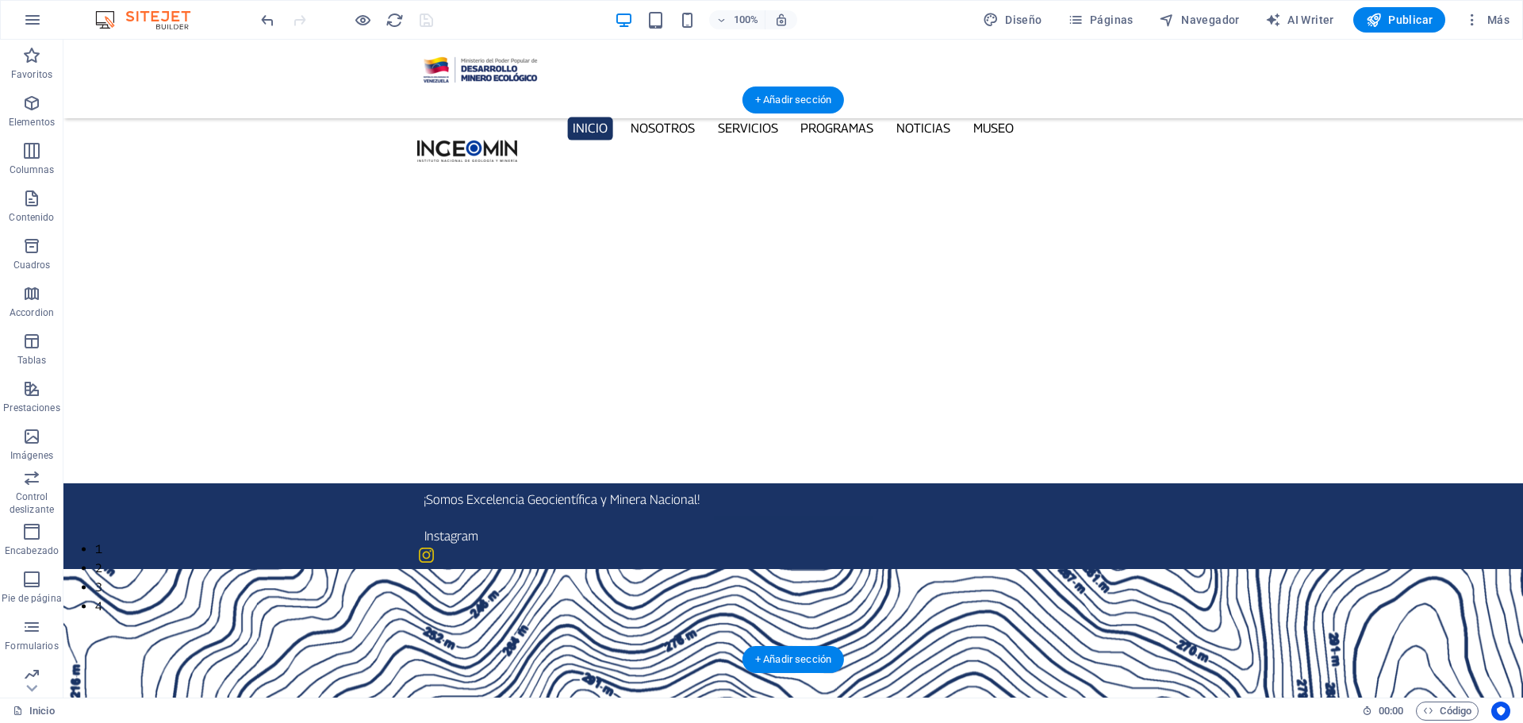
scroll to position [0, 0]
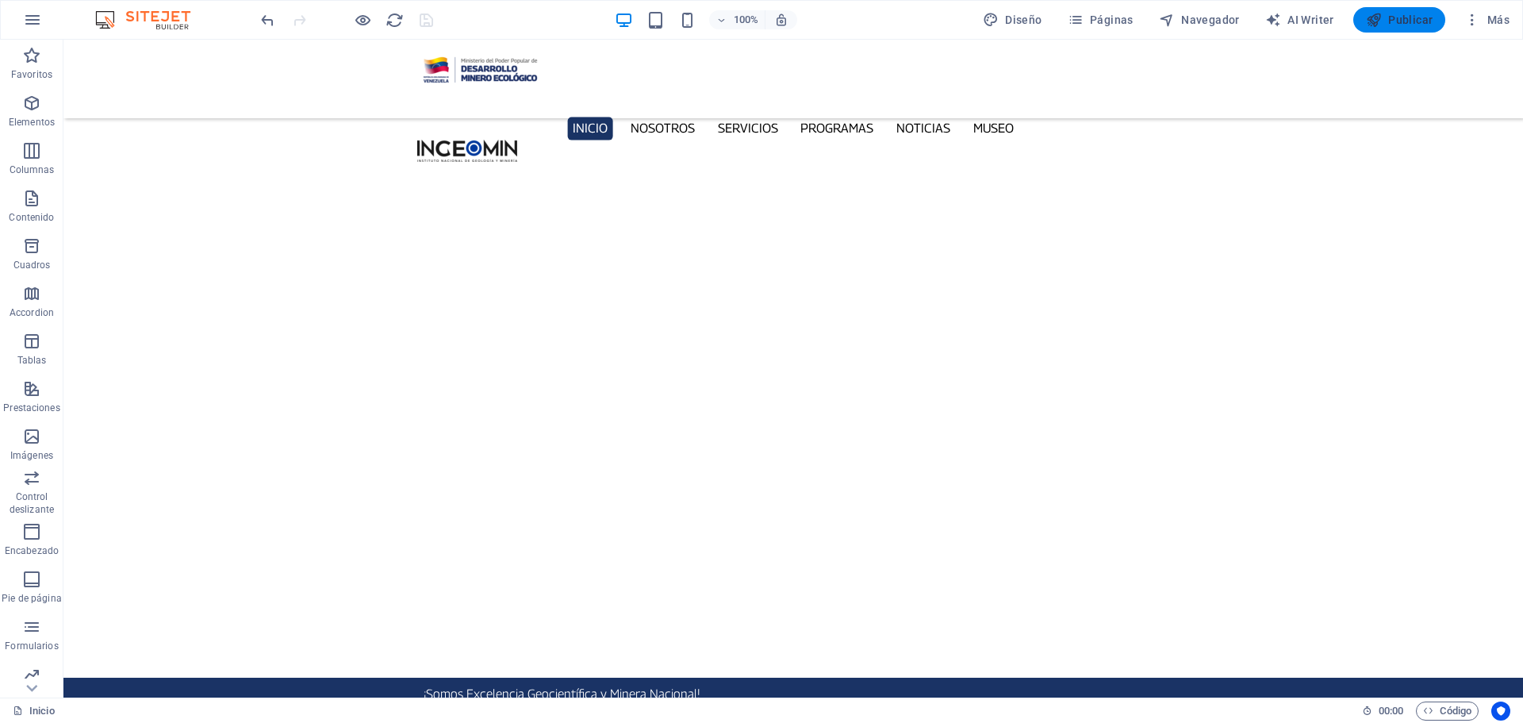
click at [1405, 17] on span "Publicar" at bounding box center [1399, 20] width 67 height 16
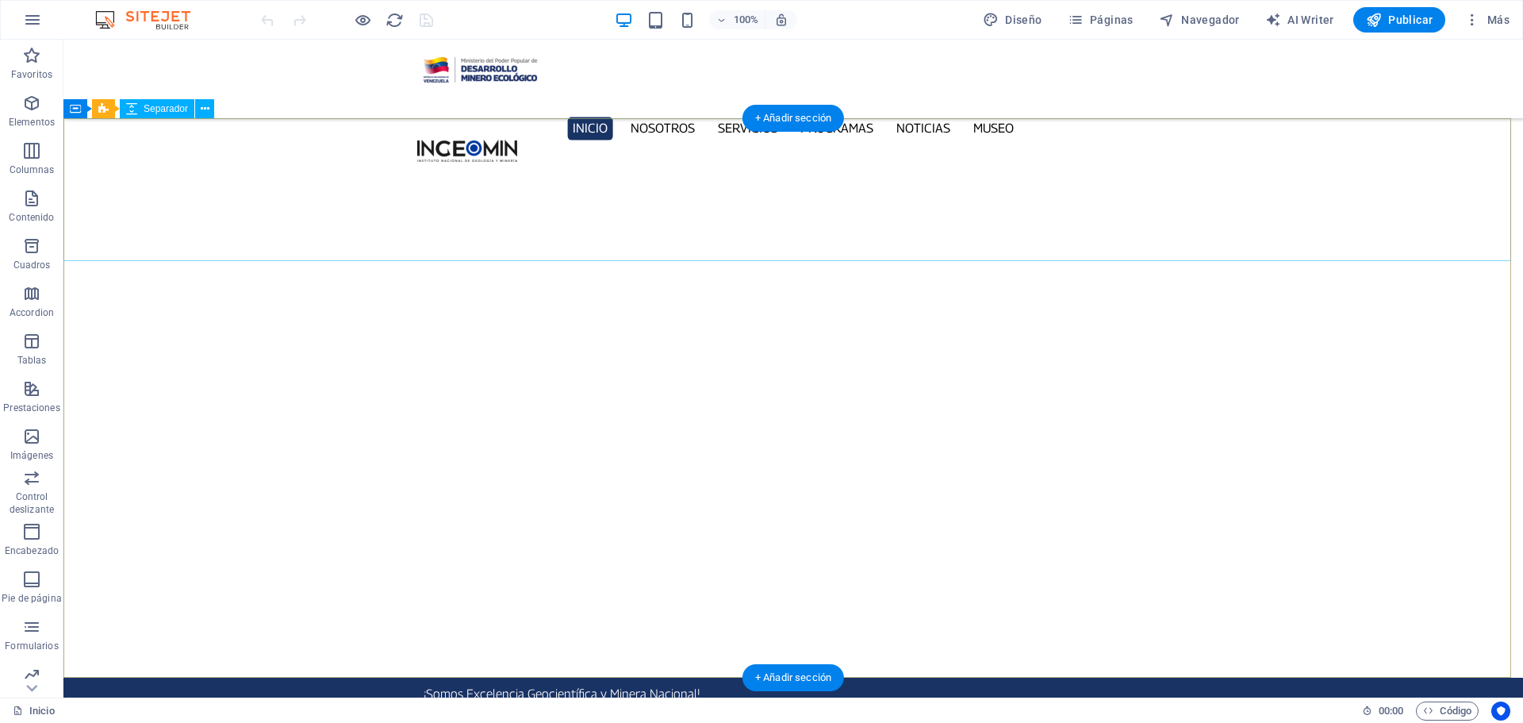
select select "px"
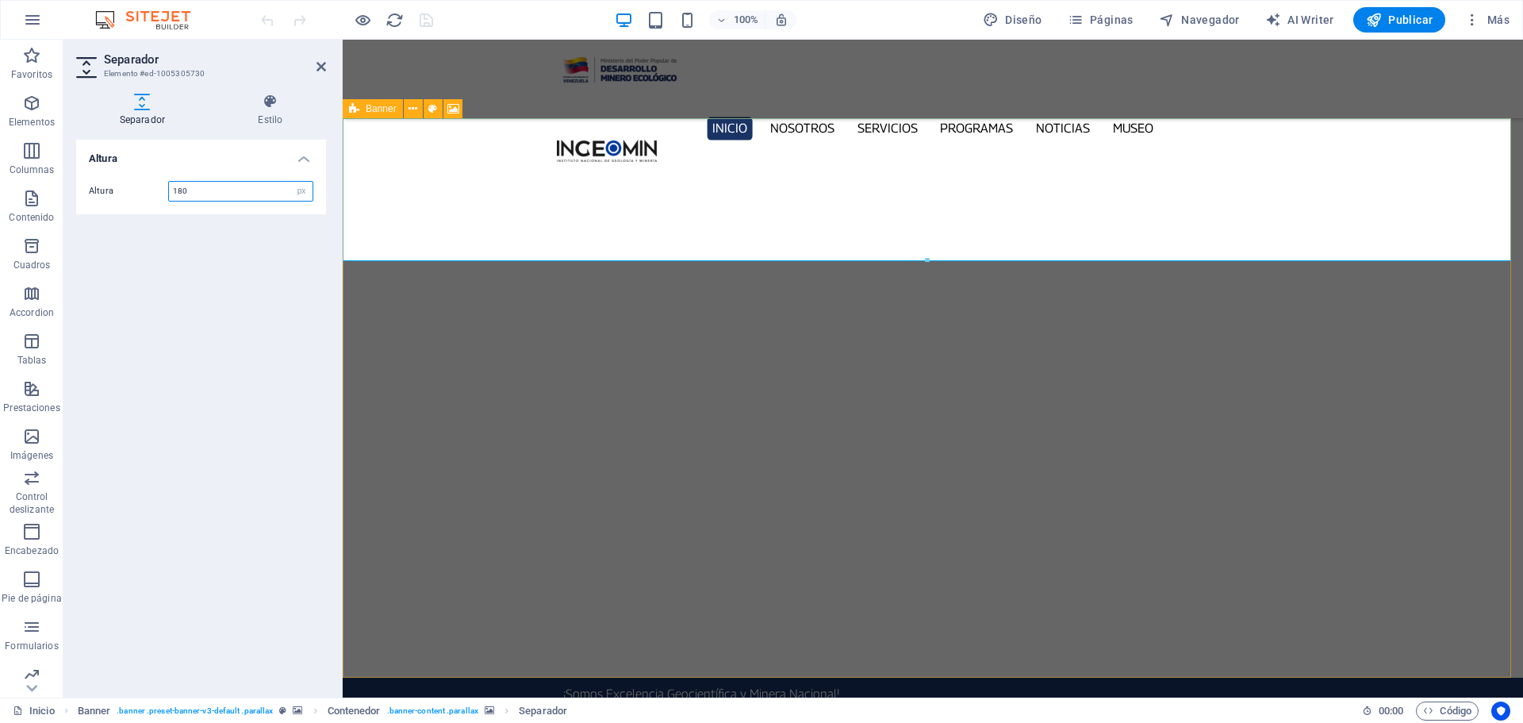
click at [364, 108] on div "Banner" at bounding box center [373, 108] width 60 height 19
select select "px"
select select "vh"
select select "ms"
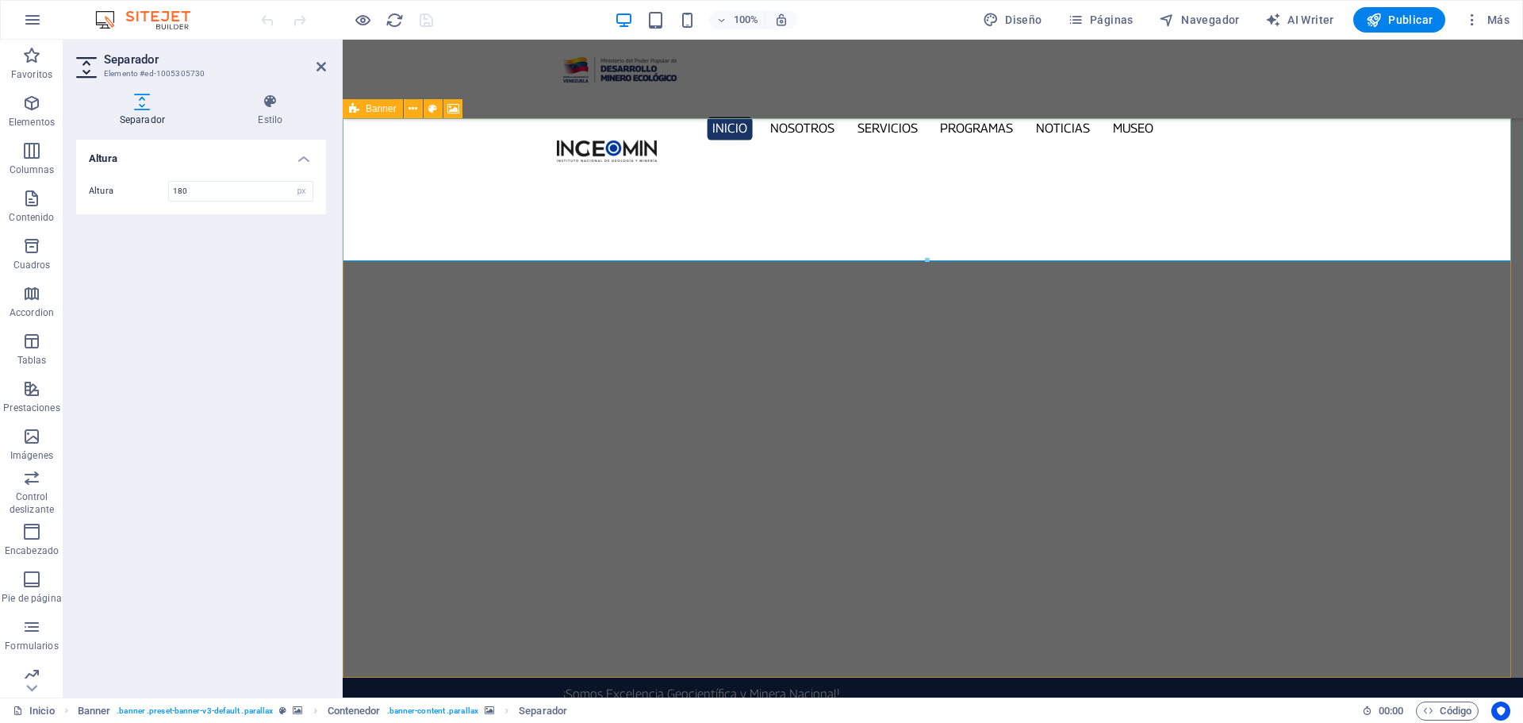
select select "s"
select select "progressive"
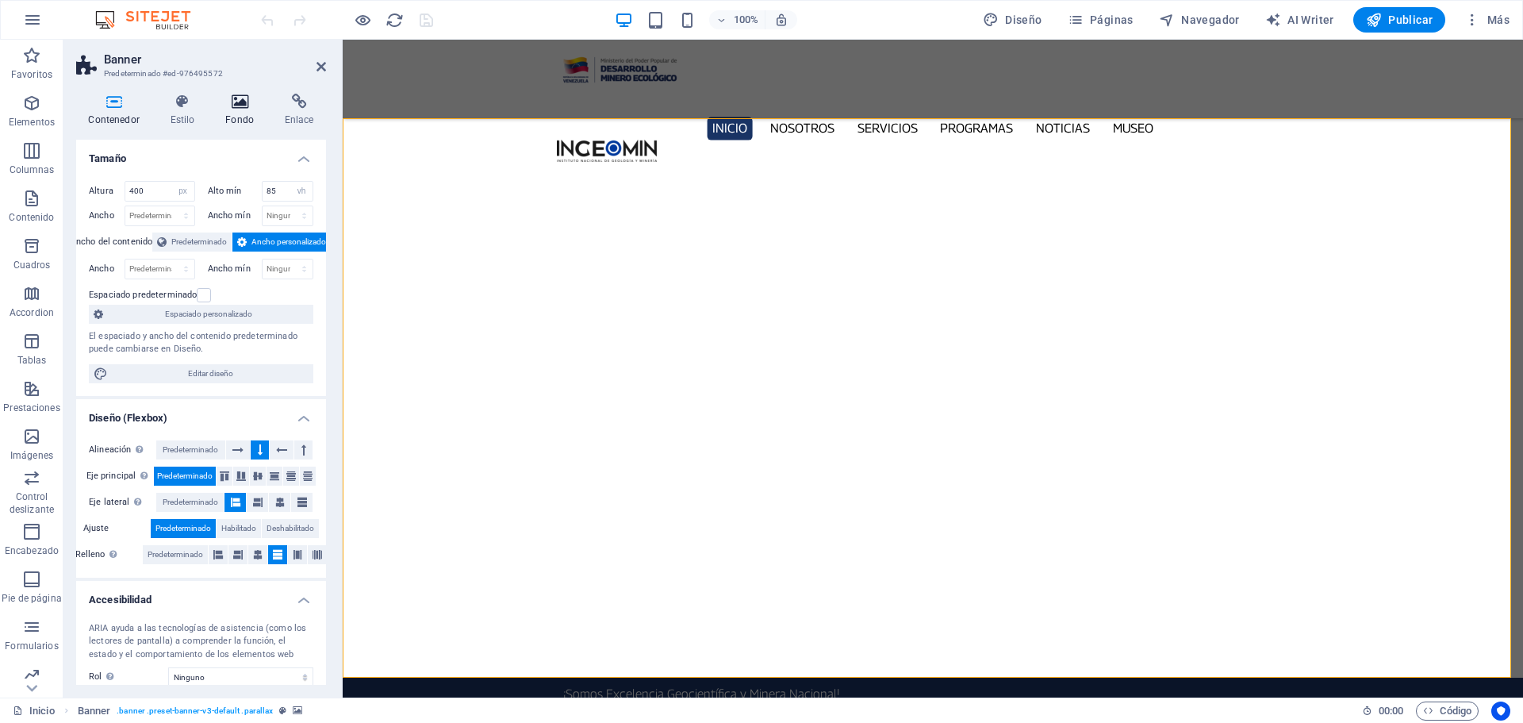
click at [239, 99] on icon at bounding box center [239, 102] width 53 height 16
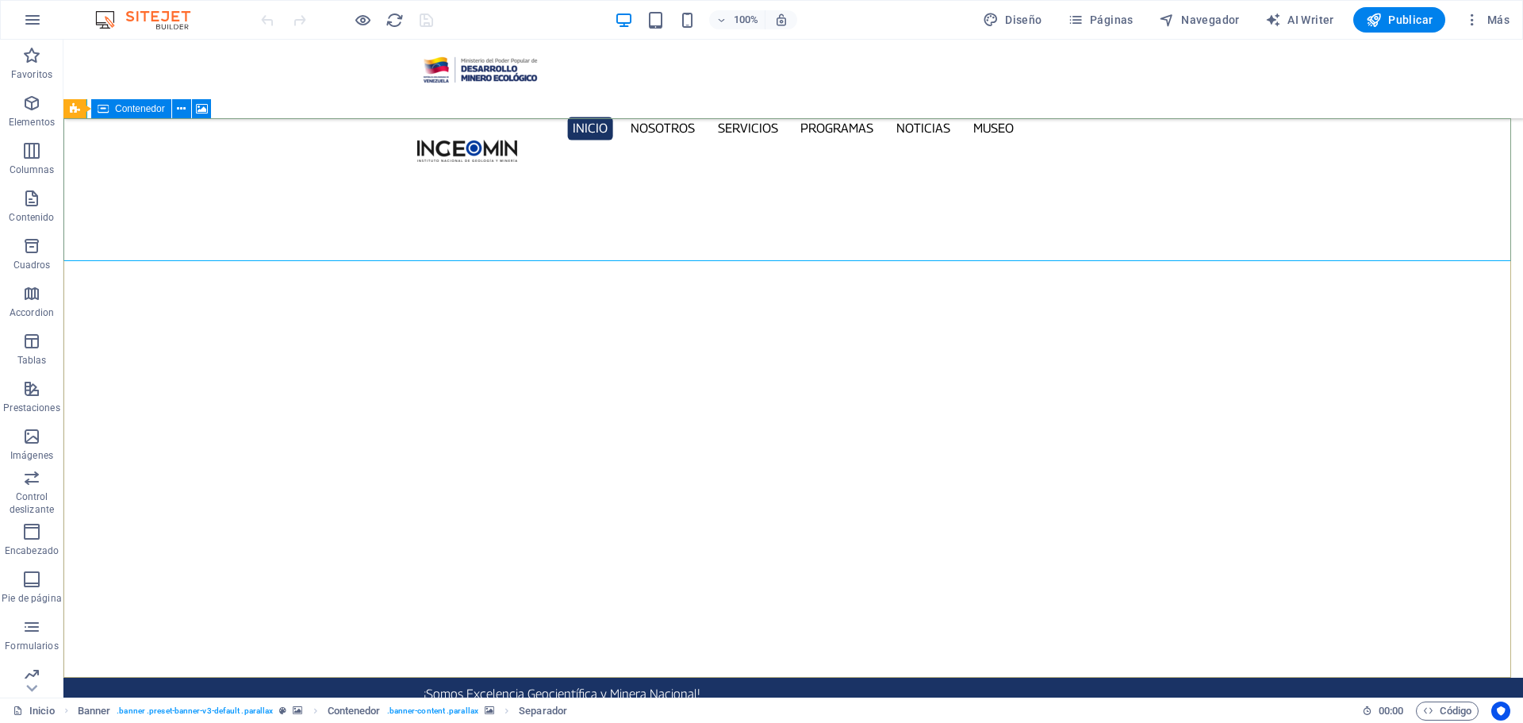
click at [104, 109] on icon at bounding box center [103, 108] width 11 height 19
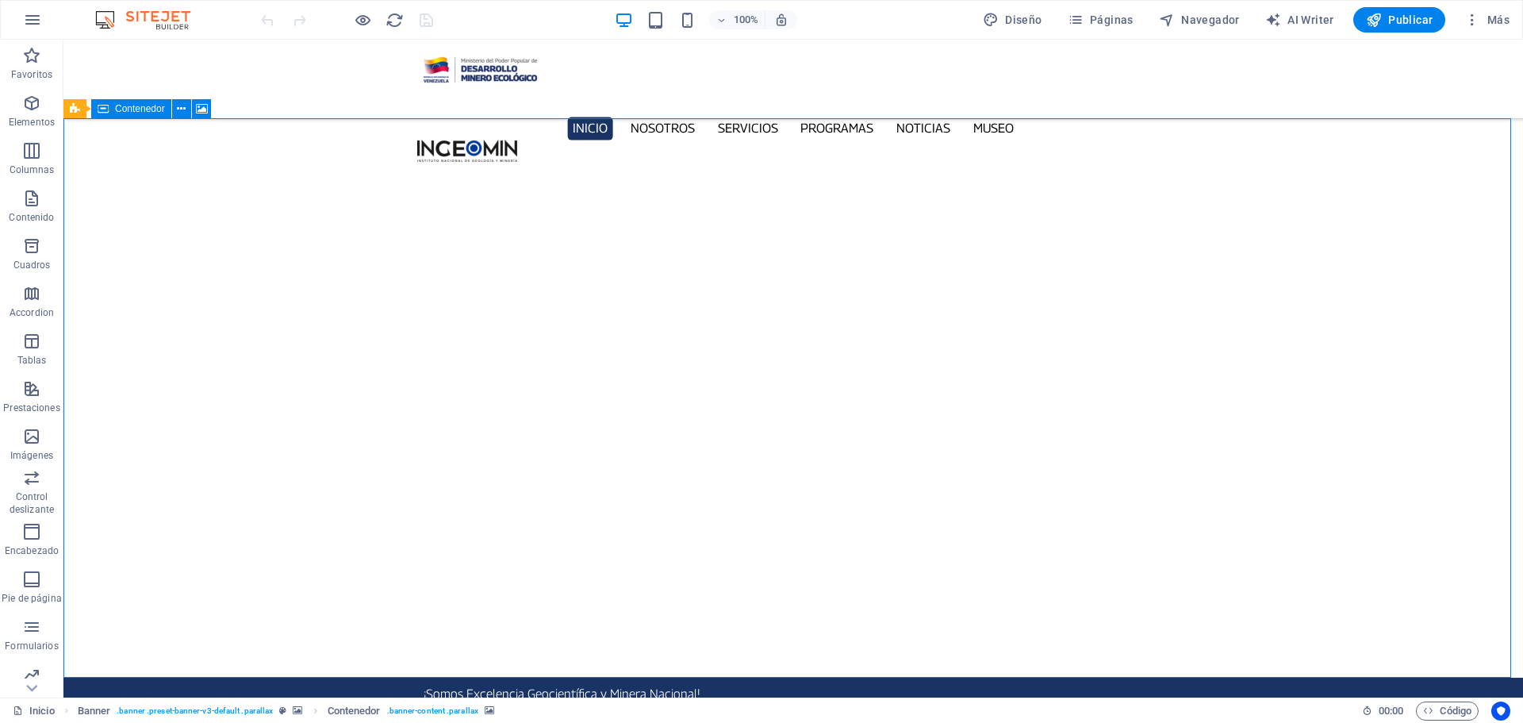
click at [104, 109] on icon at bounding box center [103, 108] width 11 height 19
select select "px"
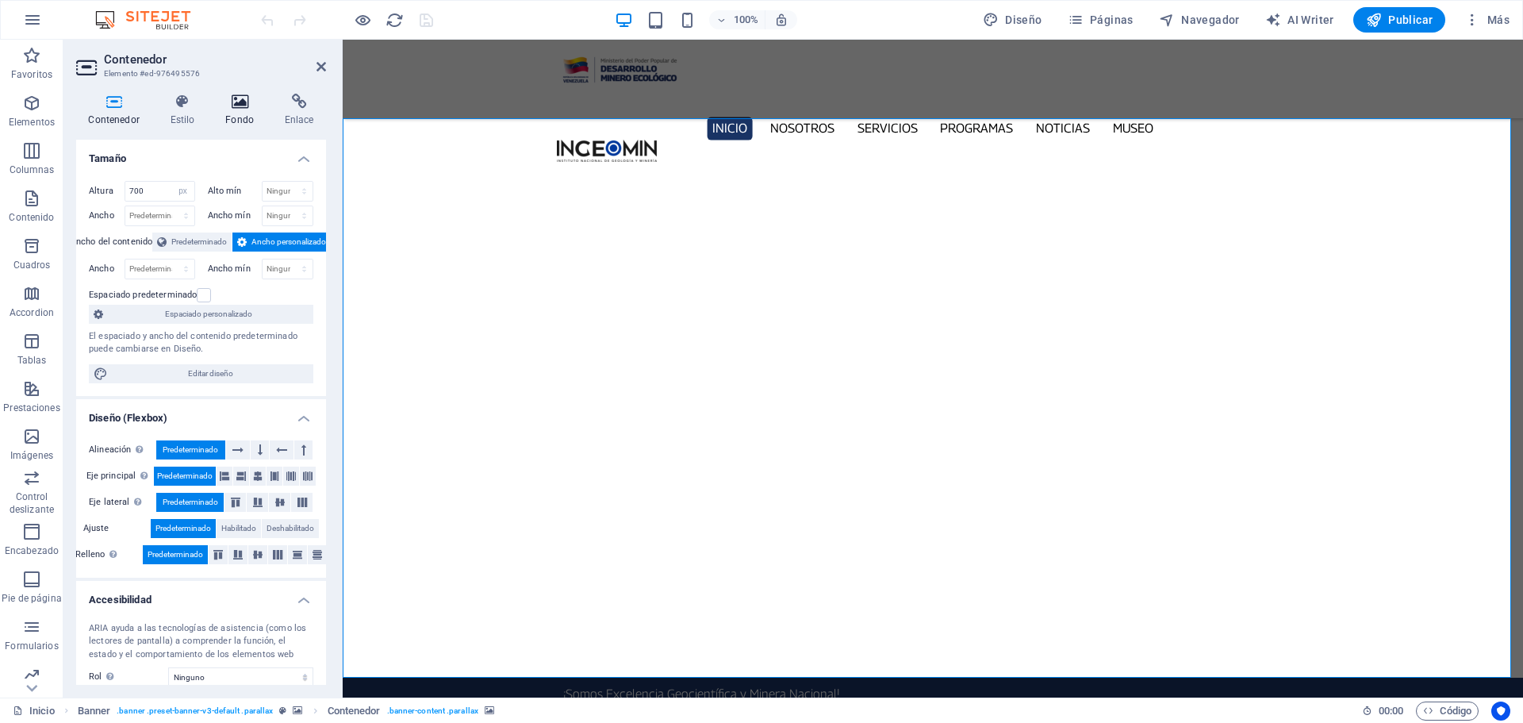
click at [247, 101] on icon at bounding box center [239, 102] width 53 height 16
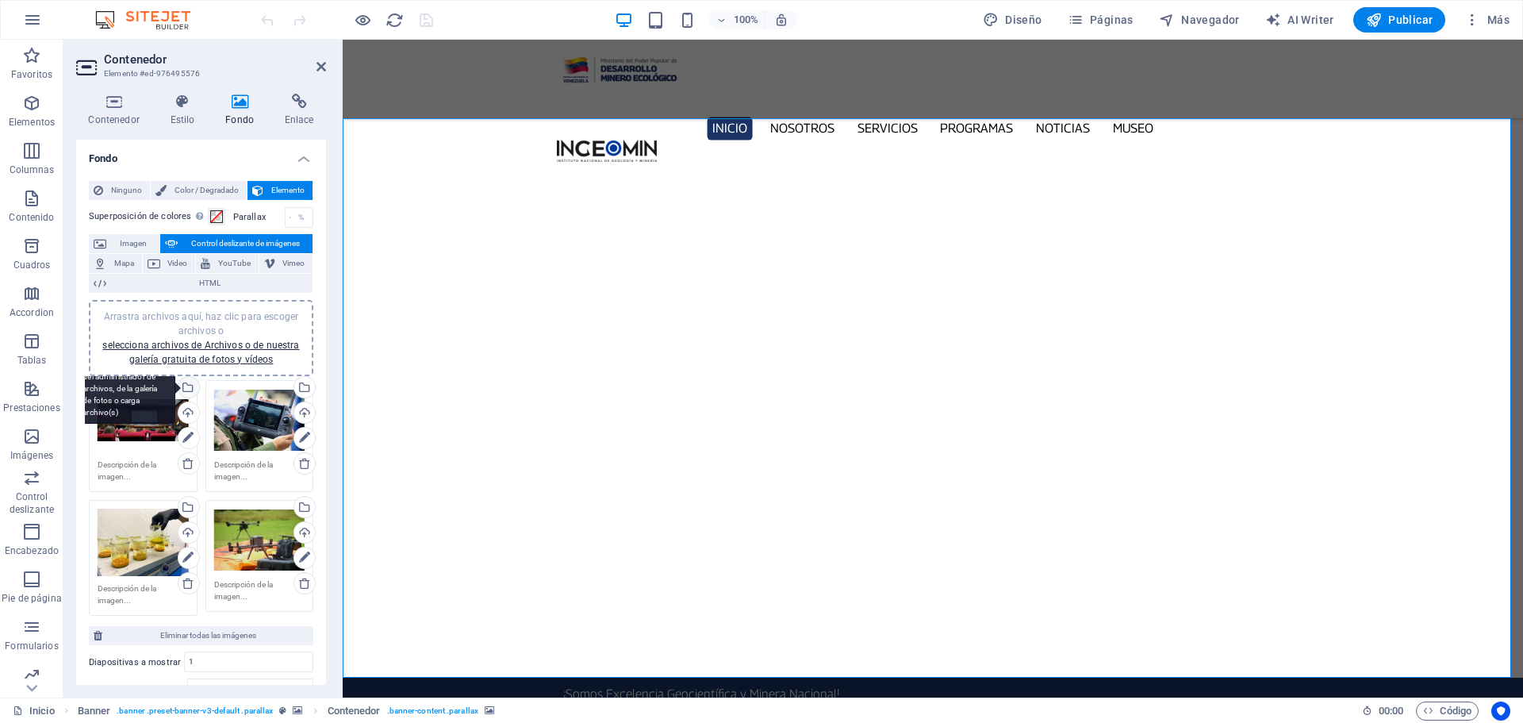
click at [186, 385] on div "Selecciona archivos del administrador de archivos, de la galería de fotos o car…" at bounding box center [187, 389] width 24 height 24
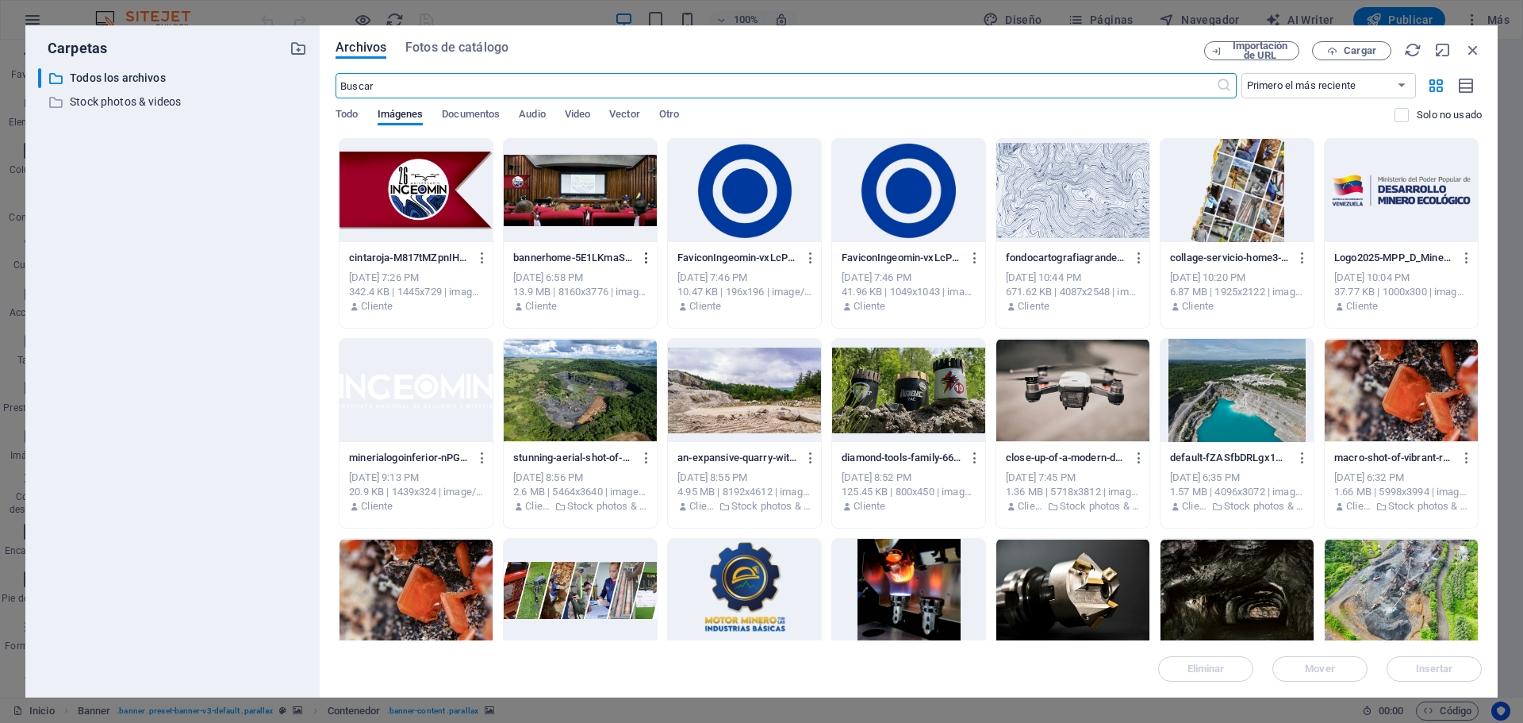
click at [643, 254] on icon "button" at bounding box center [646, 258] width 15 height 14
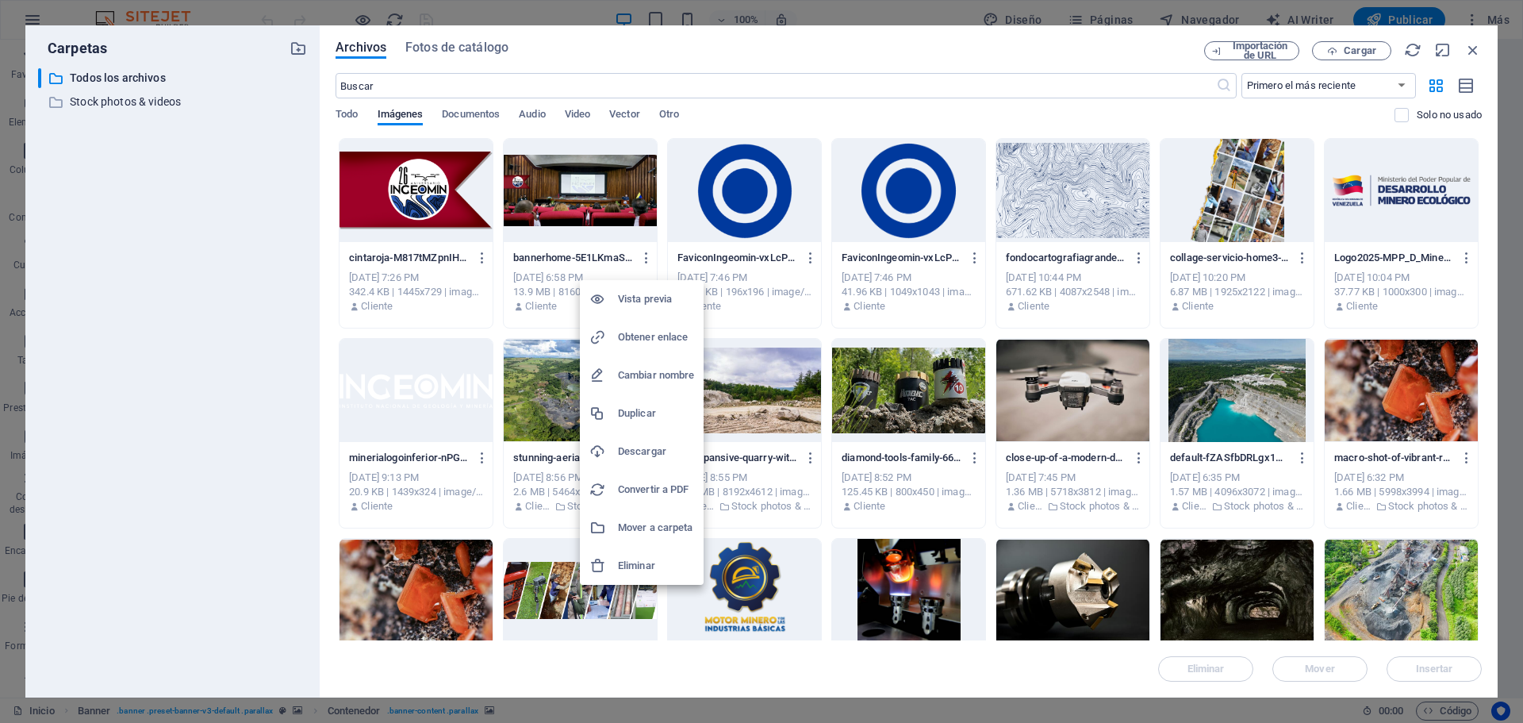
click at [632, 569] on h6 "Eliminar" at bounding box center [656, 565] width 76 height 19
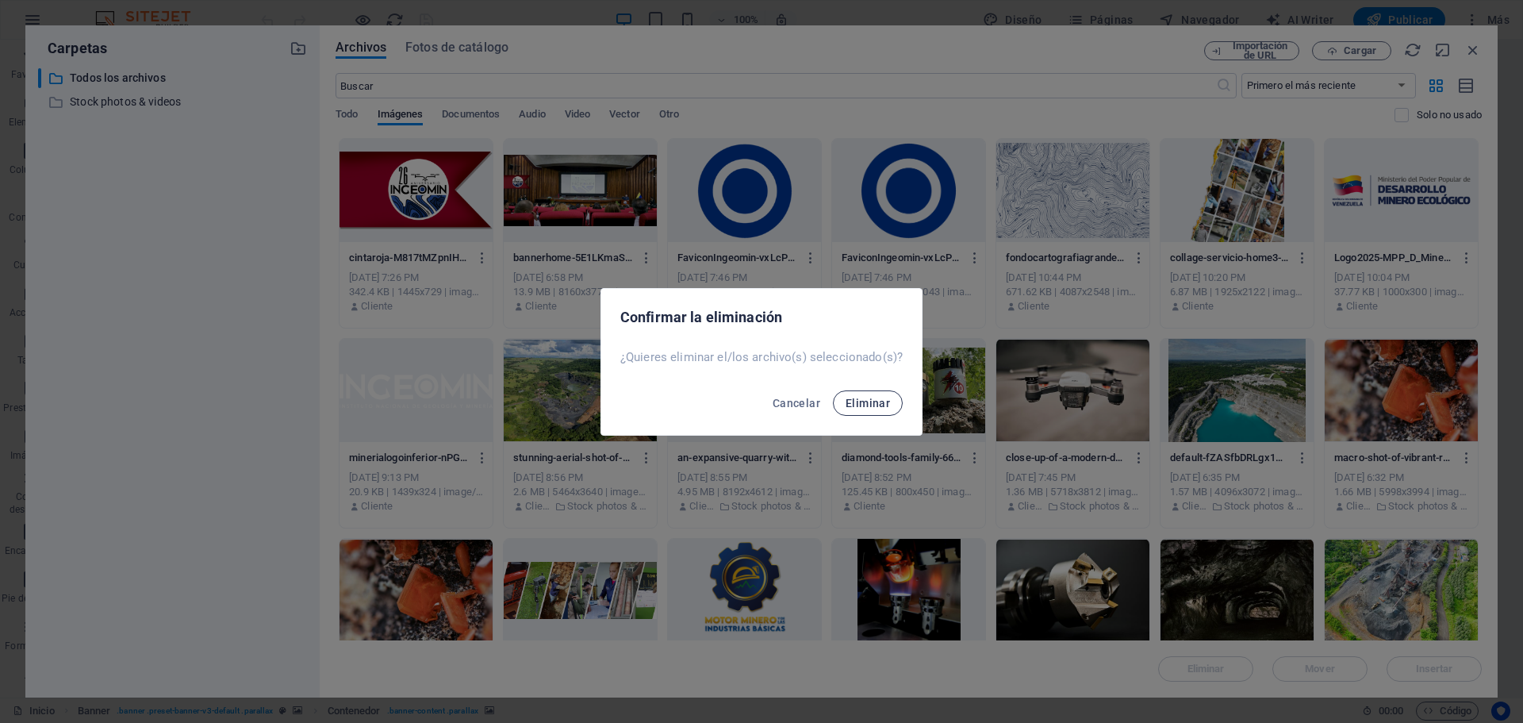
click at [883, 404] on span "Eliminar" at bounding box center [868, 403] width 44 height 13
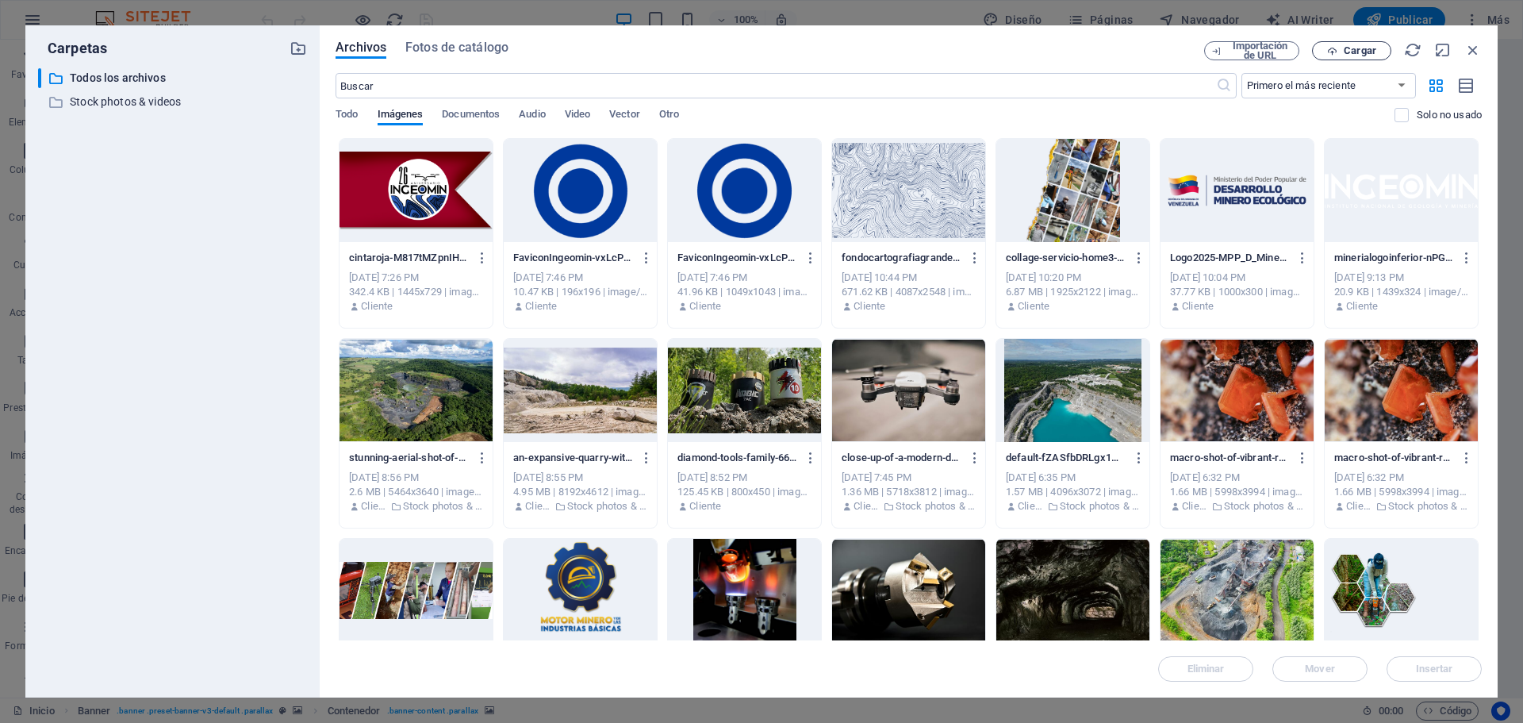
click at [1370, 56] on button "Cargar" at bounding box center [1351, 50] width 79 height 19
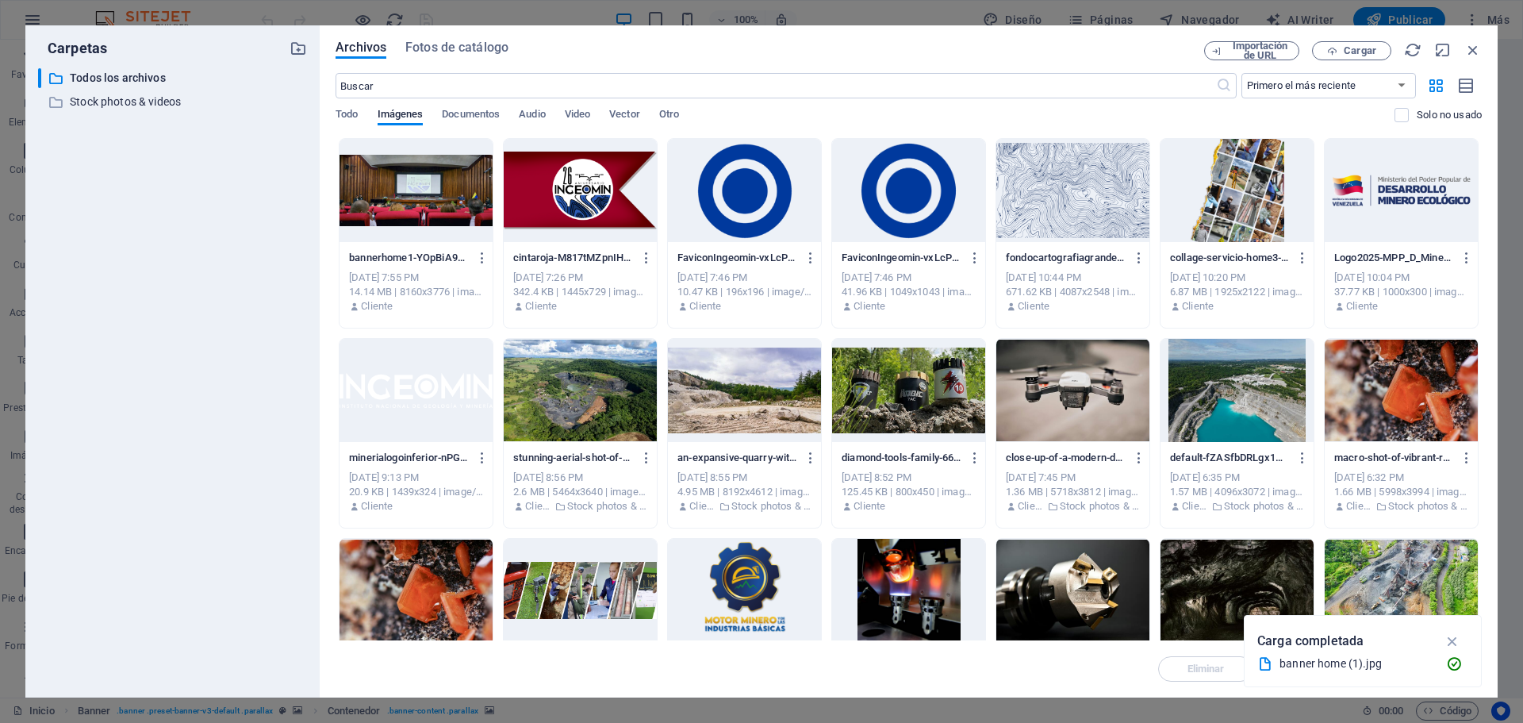
click at [417, 176] on div at bounding box center [415, 190] width 153 height 103
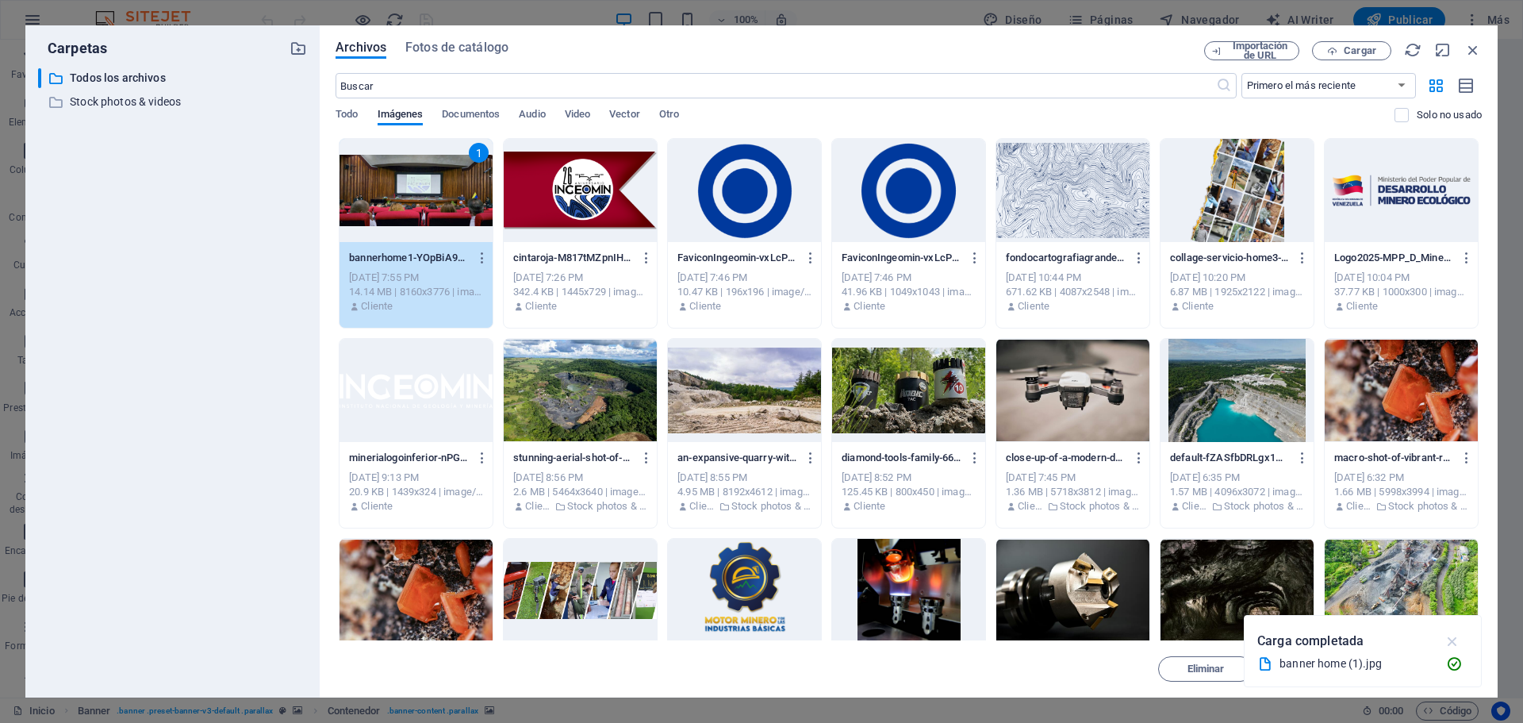
click at [1455, 637] on icon "button" at bounding box center [1453, 640] width 18 height 17
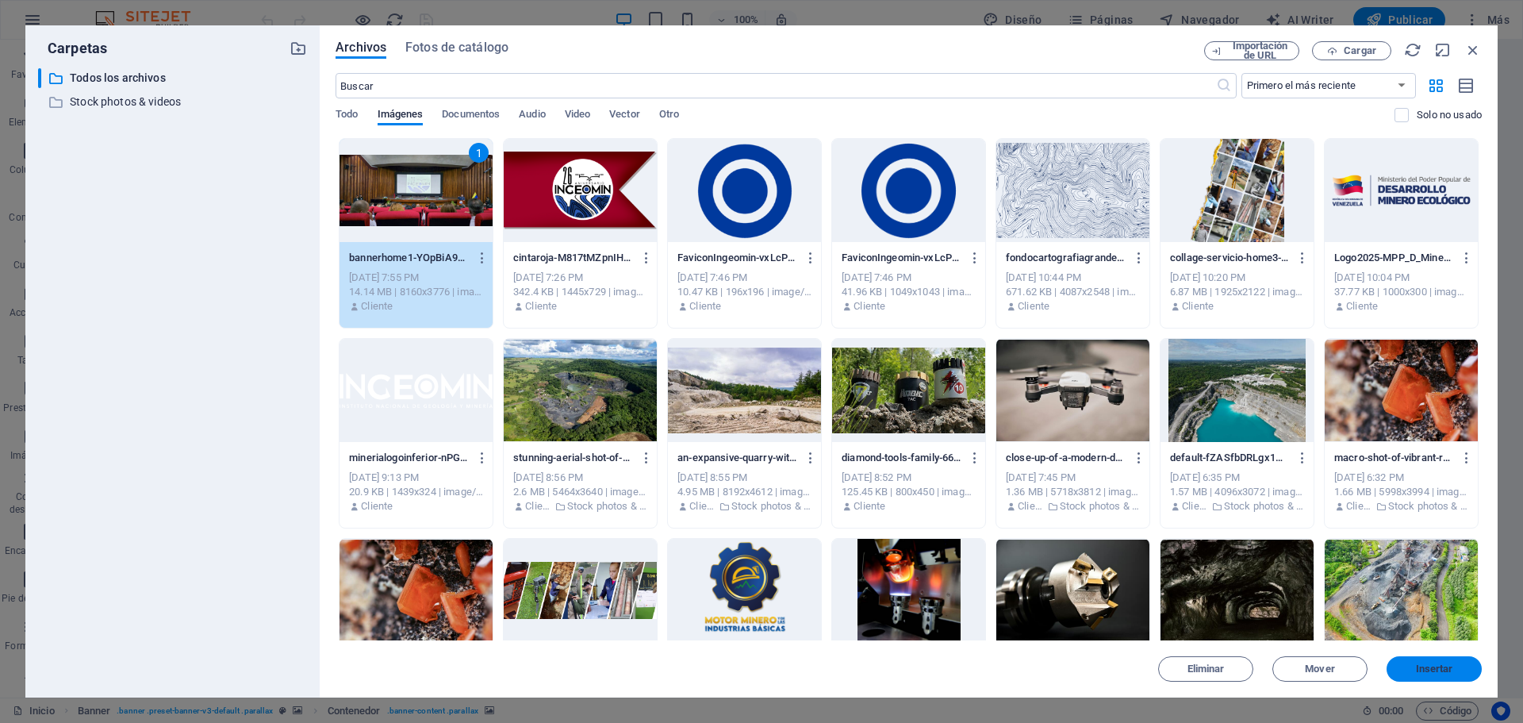
click at [1443, 666] on span "Insertar" at bounding box center [1434, 669] width 37 height 10
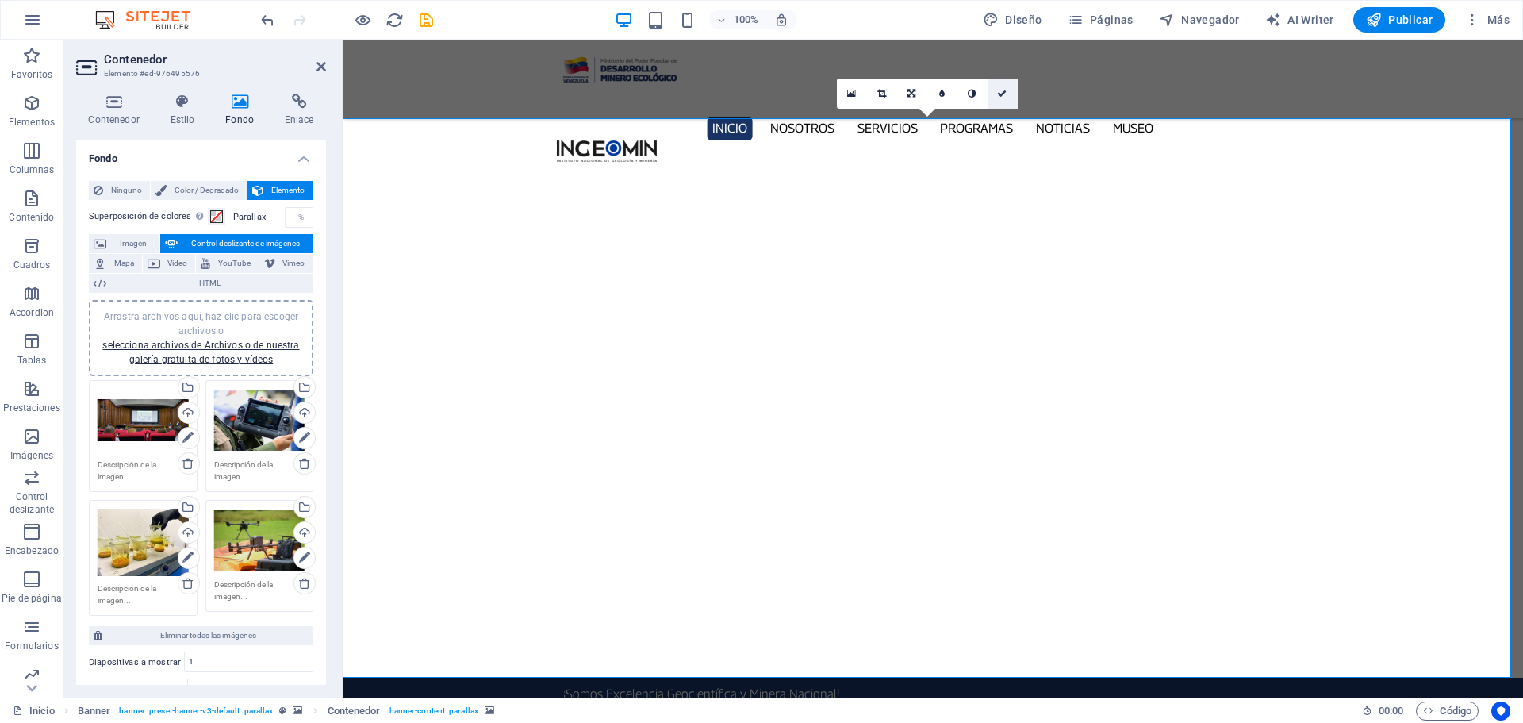
click at [1005, 94] on icon at bounding box center [1002, 94] width 10 height 10
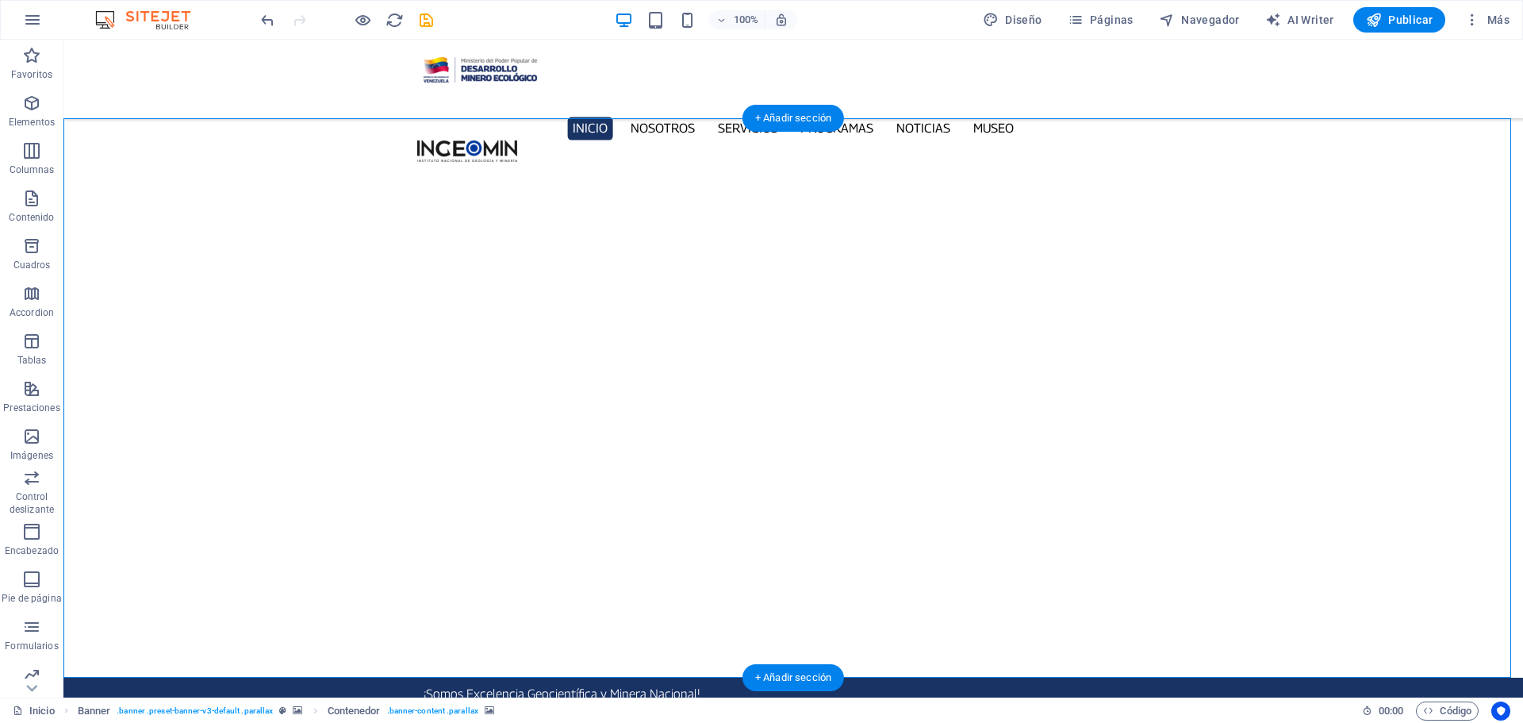
click at [63, 709] on button "button" at bounding box center [63, 709] width 0 height 0
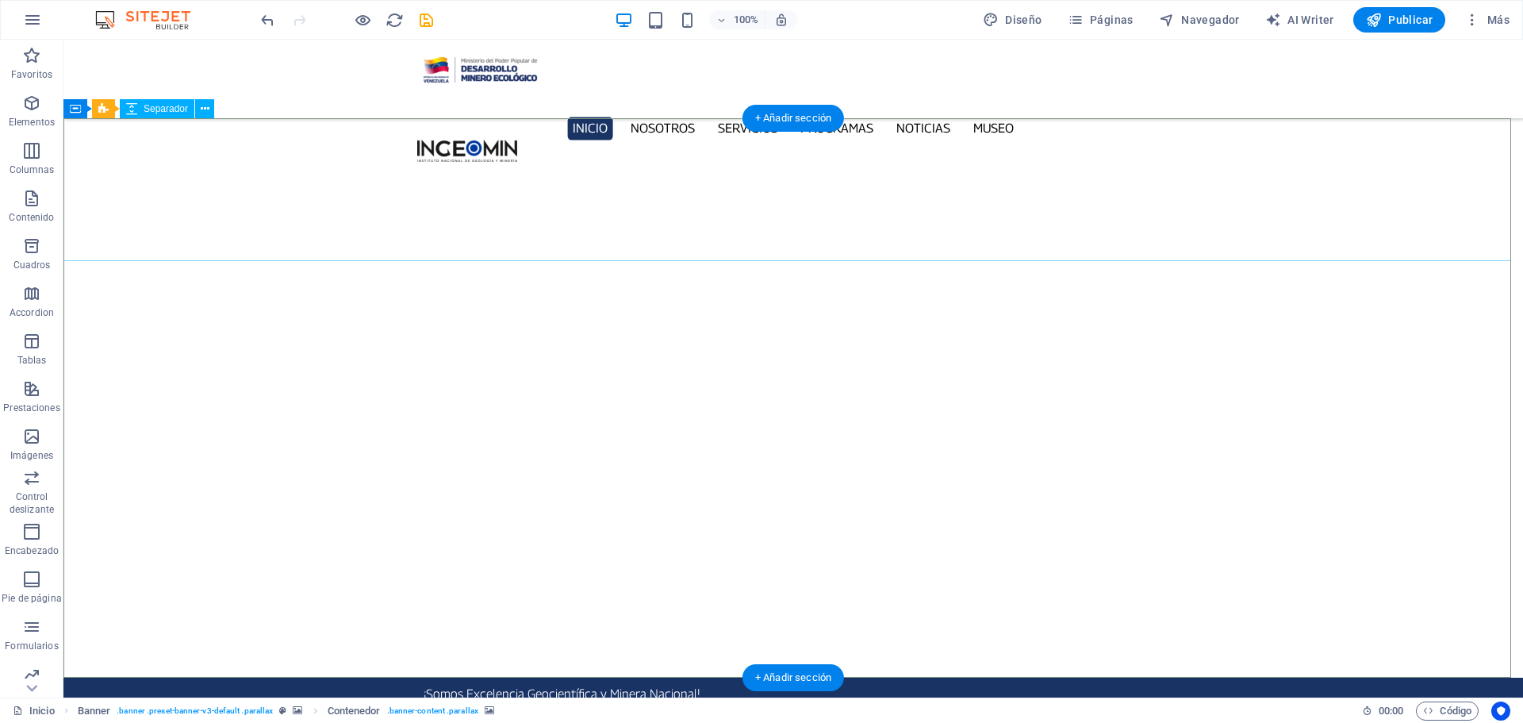
select select "px"
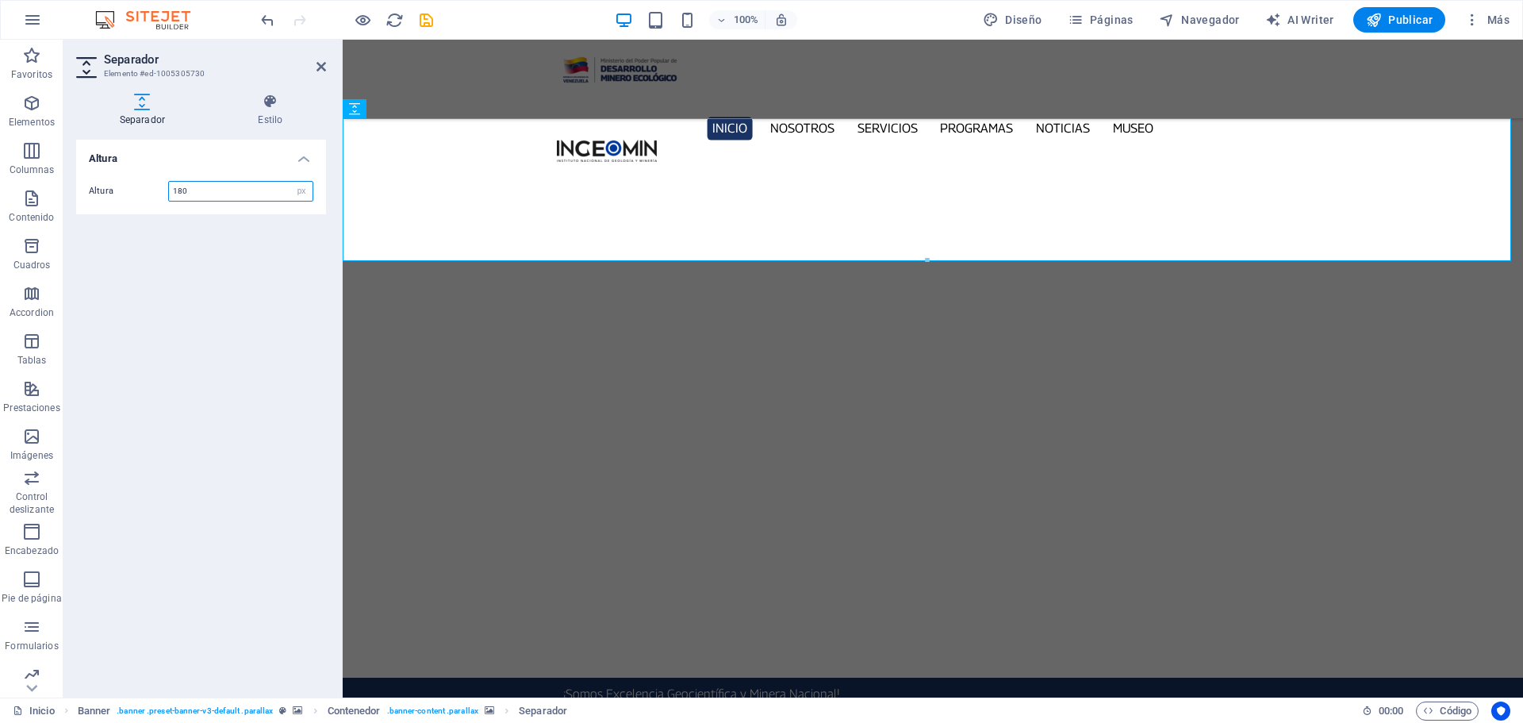
click at [205, 192] on input "180" at bounding box center [241, 191] width 144 height 19
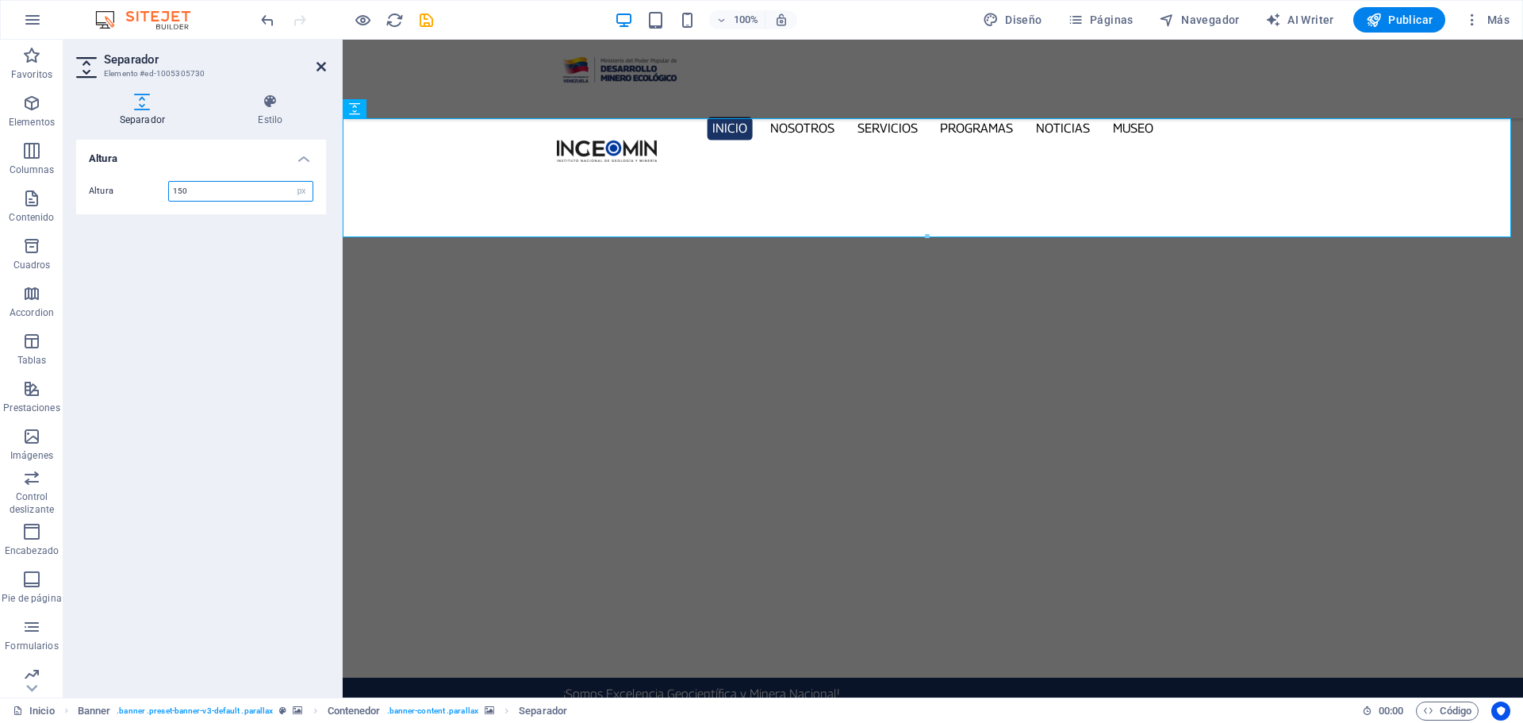
type input "150"
click at [324, 66] on icon at bounding box center [321, 66] width 10 height 13
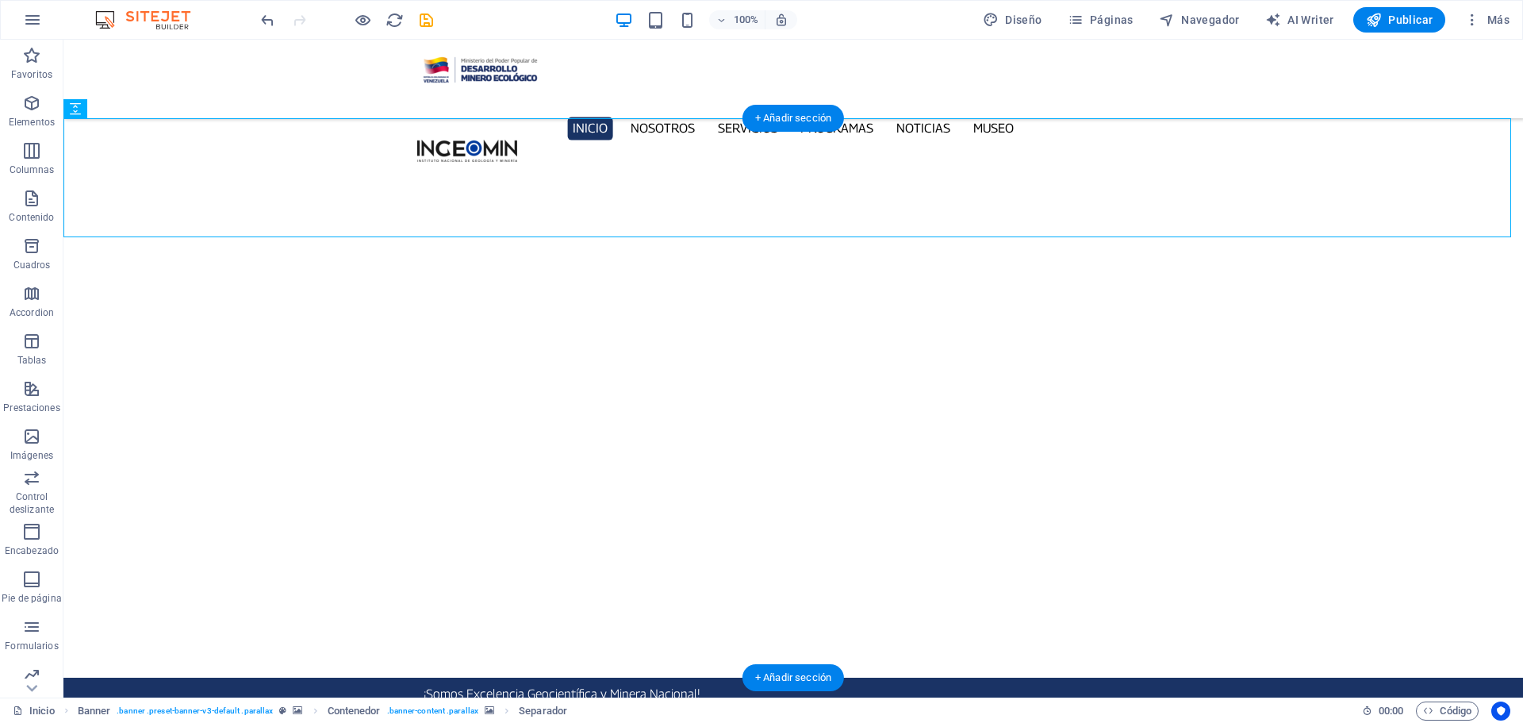
click at [63, 709] on button "button" at bounding box center [63, 709] width 0 height 0
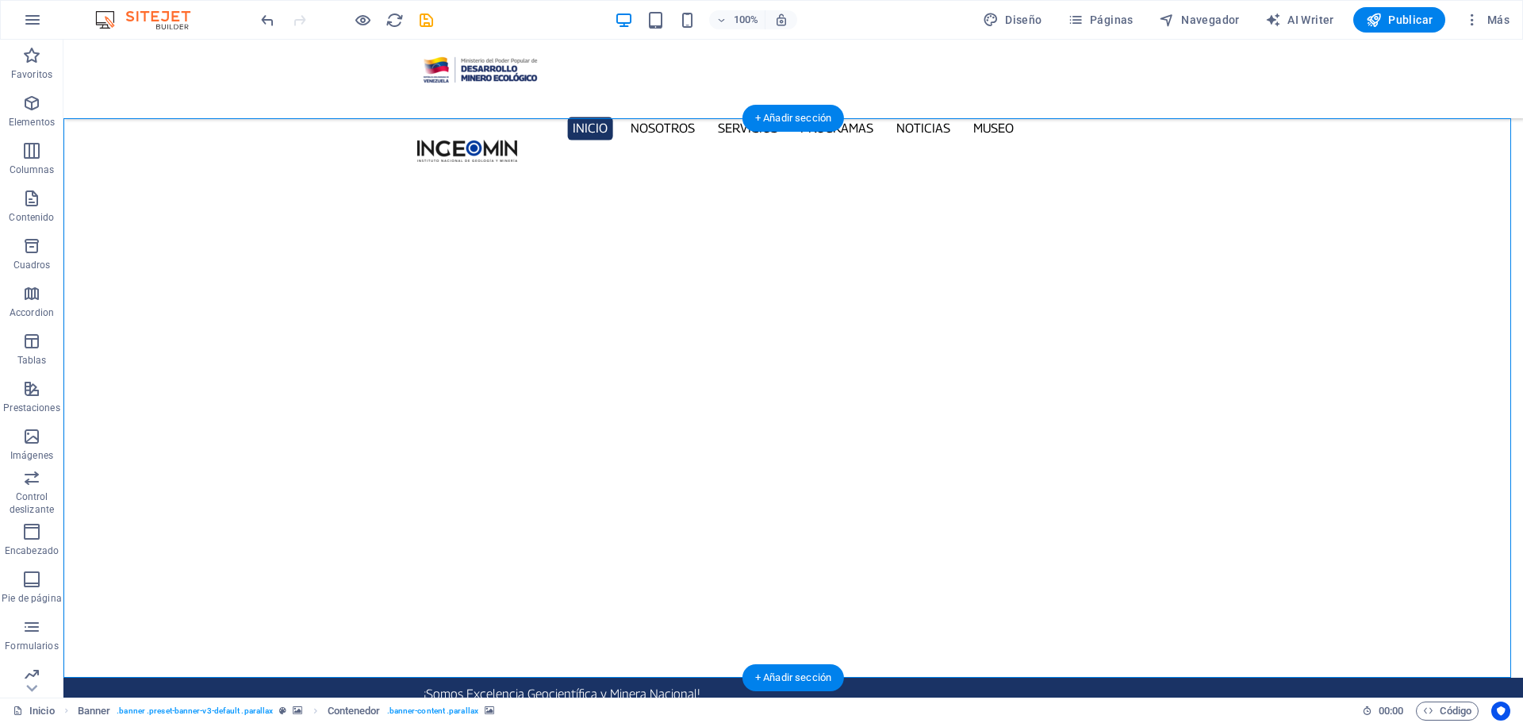
click at [63, 709] on button "button" at bounding box center [63, 709] width 0 height 0
click at [63, 722] on button "button" at bounding box center [63, 728] width 0 height 0
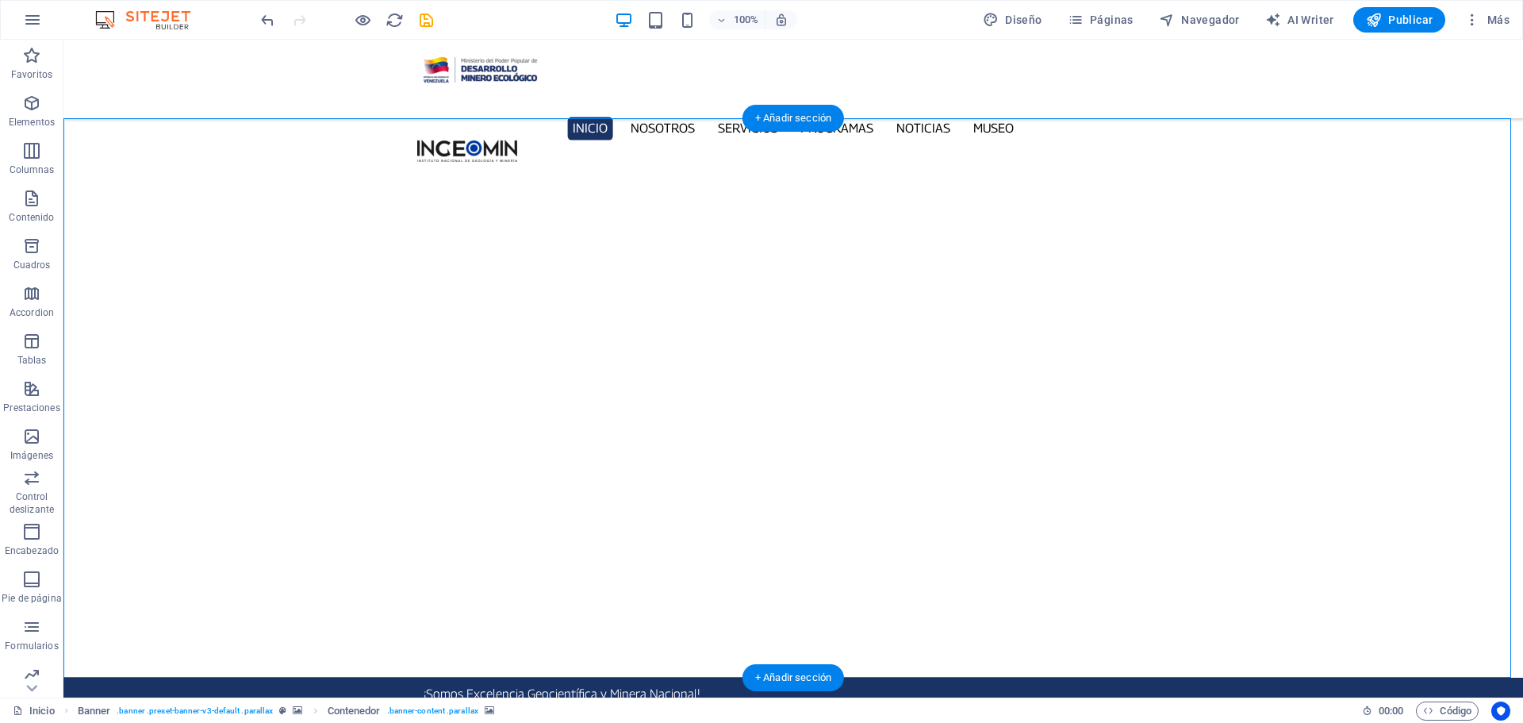
click at [63, 709] on button "button" at bounding box center [63, 709] width 0 height 0
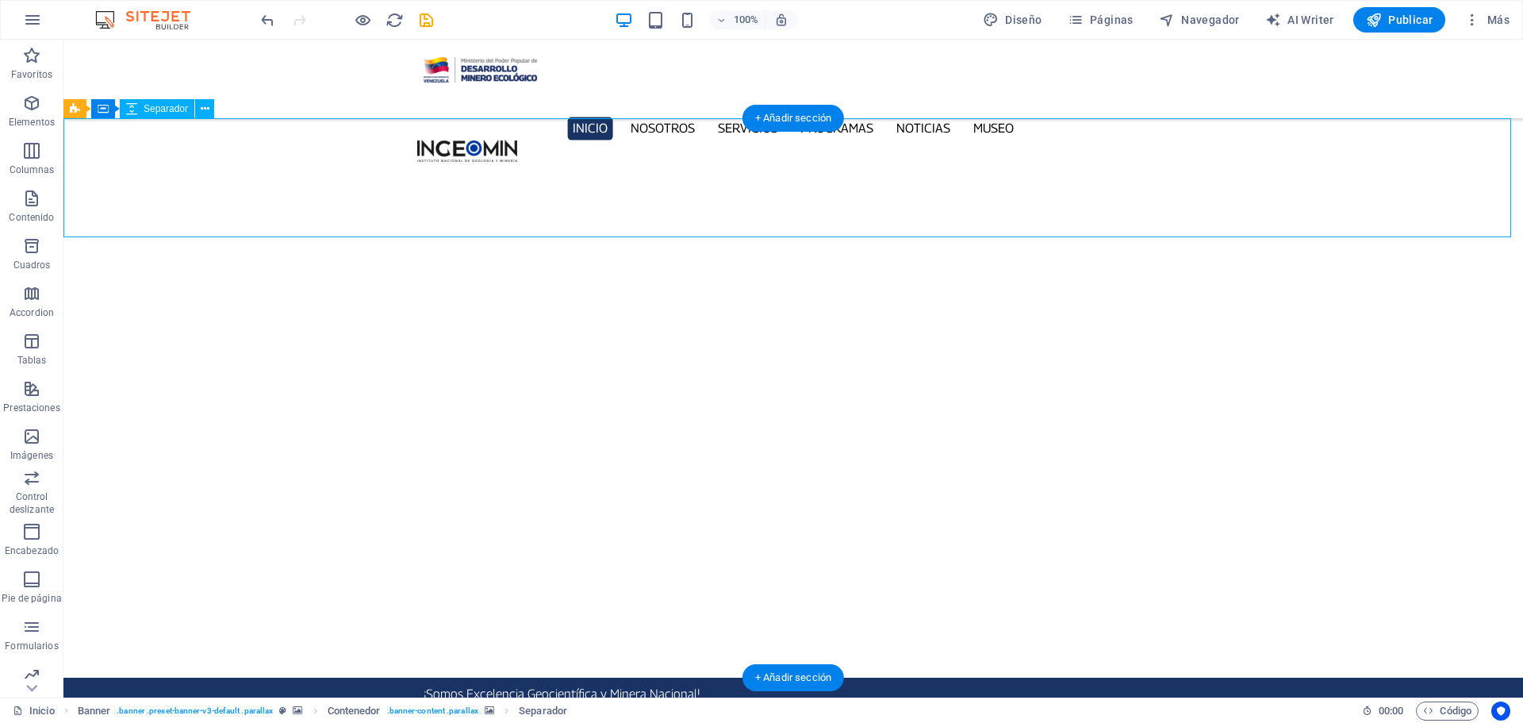
select select "px"
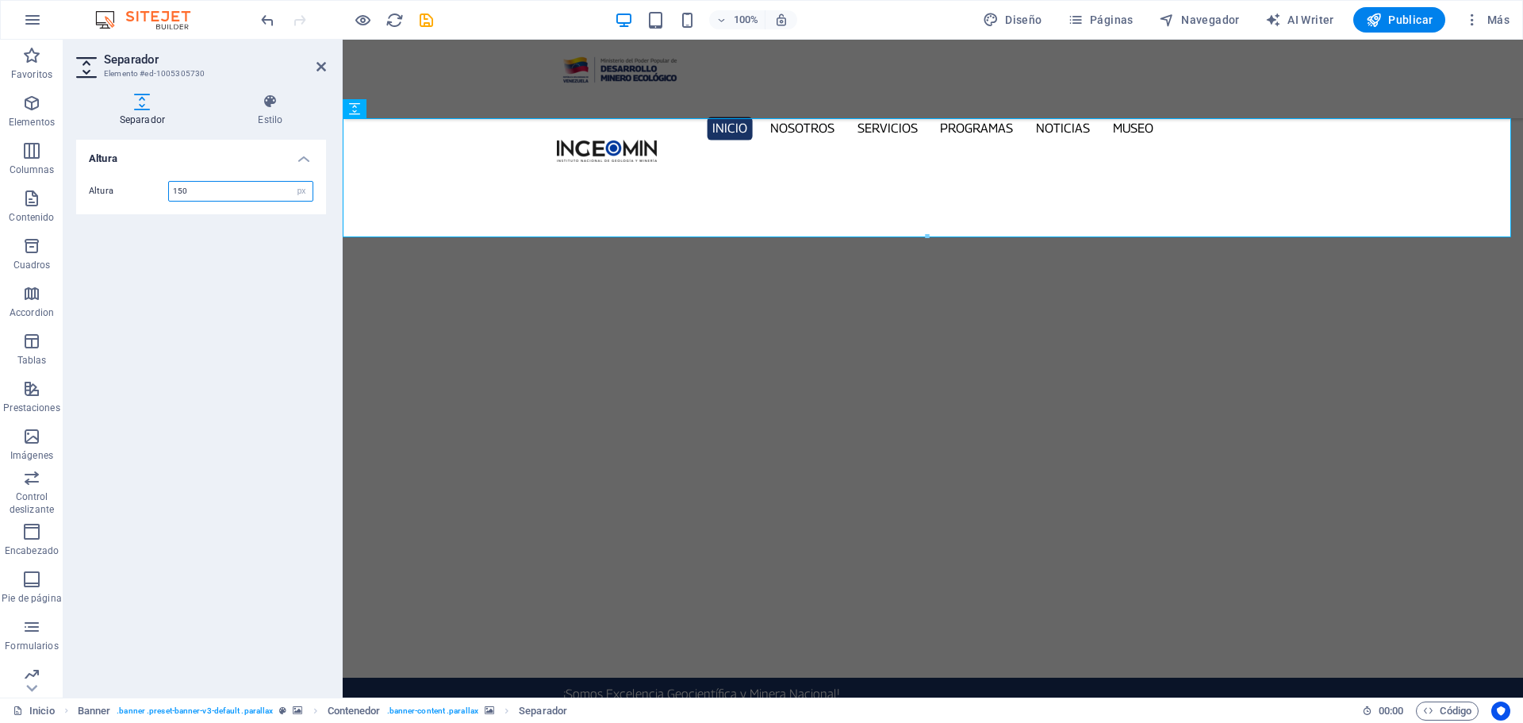
click at [209, 192] on input "150" at bounding box center [241, 191] width 144 height 19
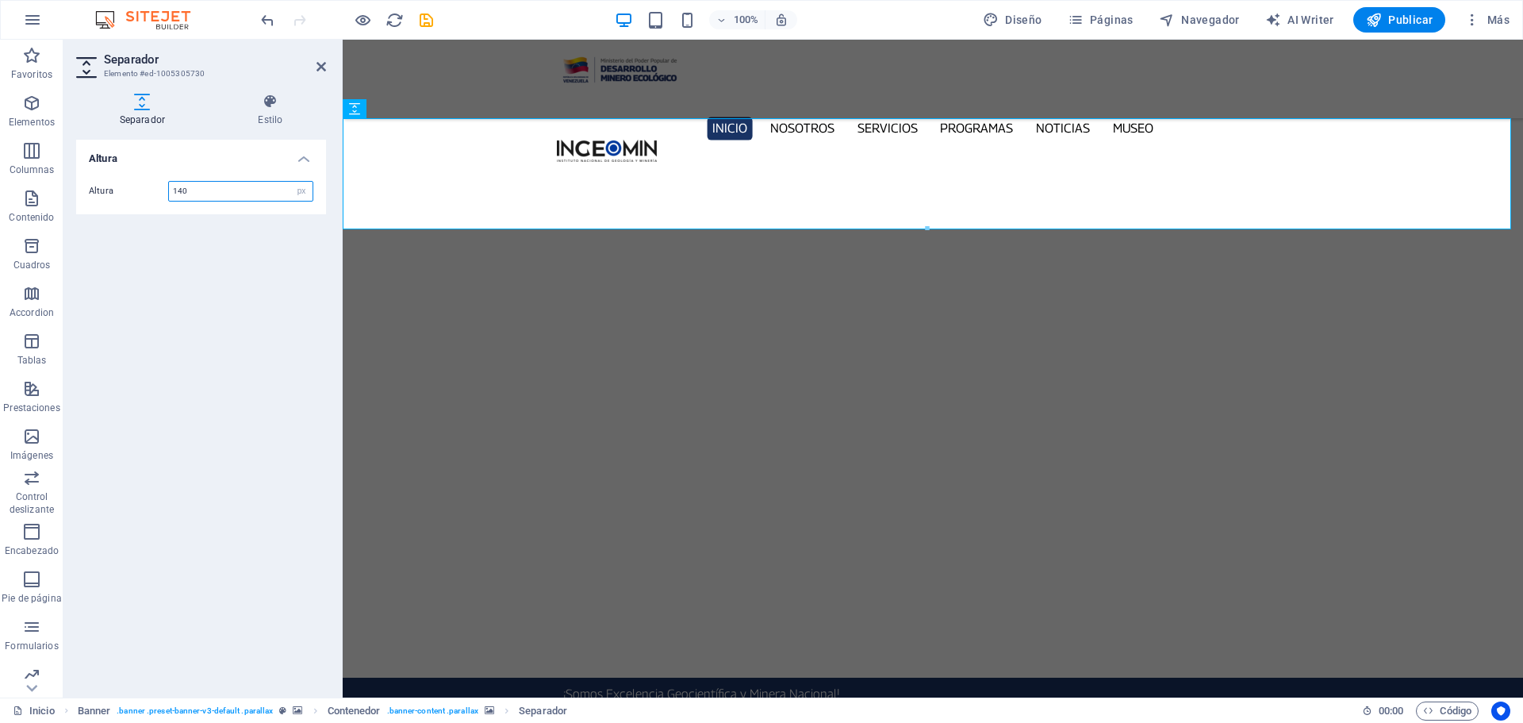
type input "140"
click at [322, 59] on h2 "Separador" at bounding box center [215, 59] width 222 height 14
click at [319, 67] on icon at bounding box center [321, 66] width 10 height 13
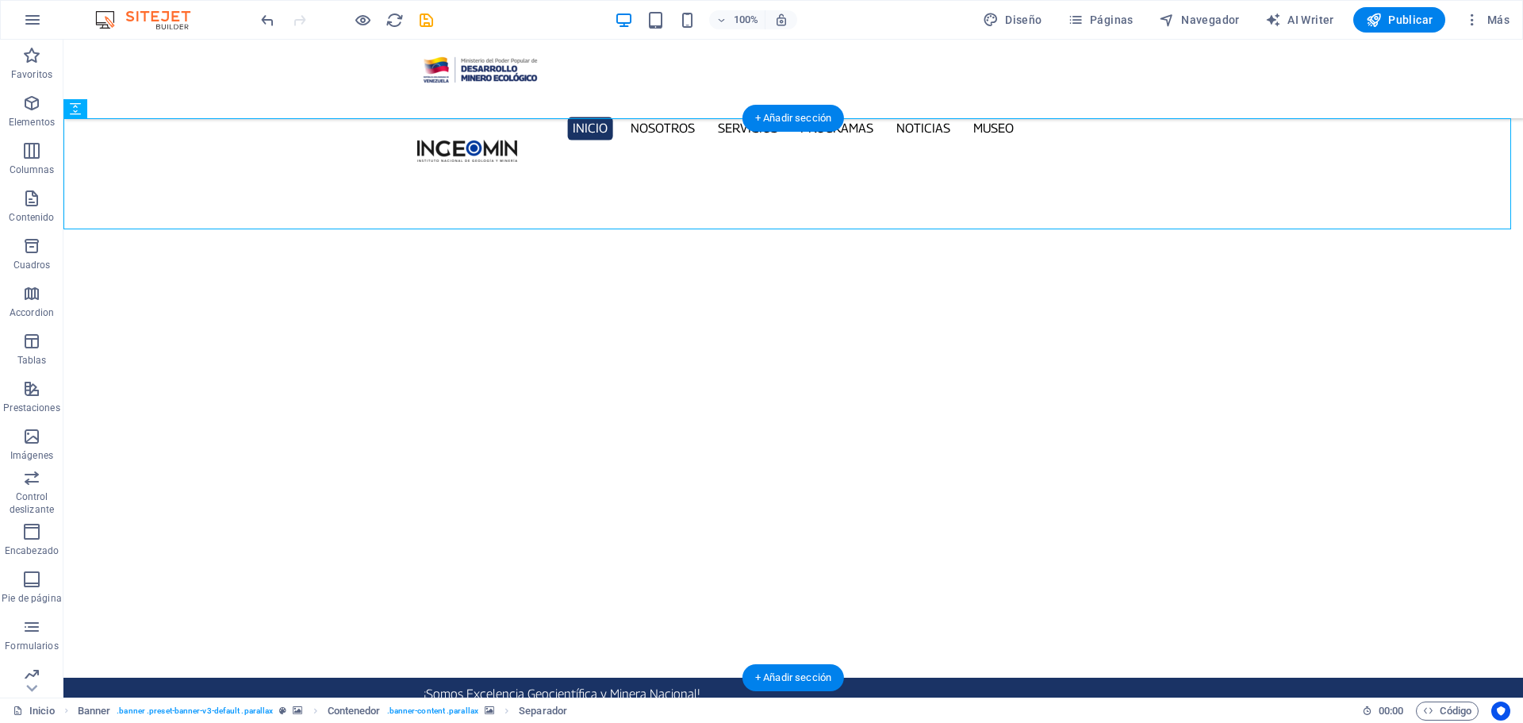
click at [63, 722] on button "button" at bounding box center [63, 728] width 0 height 0
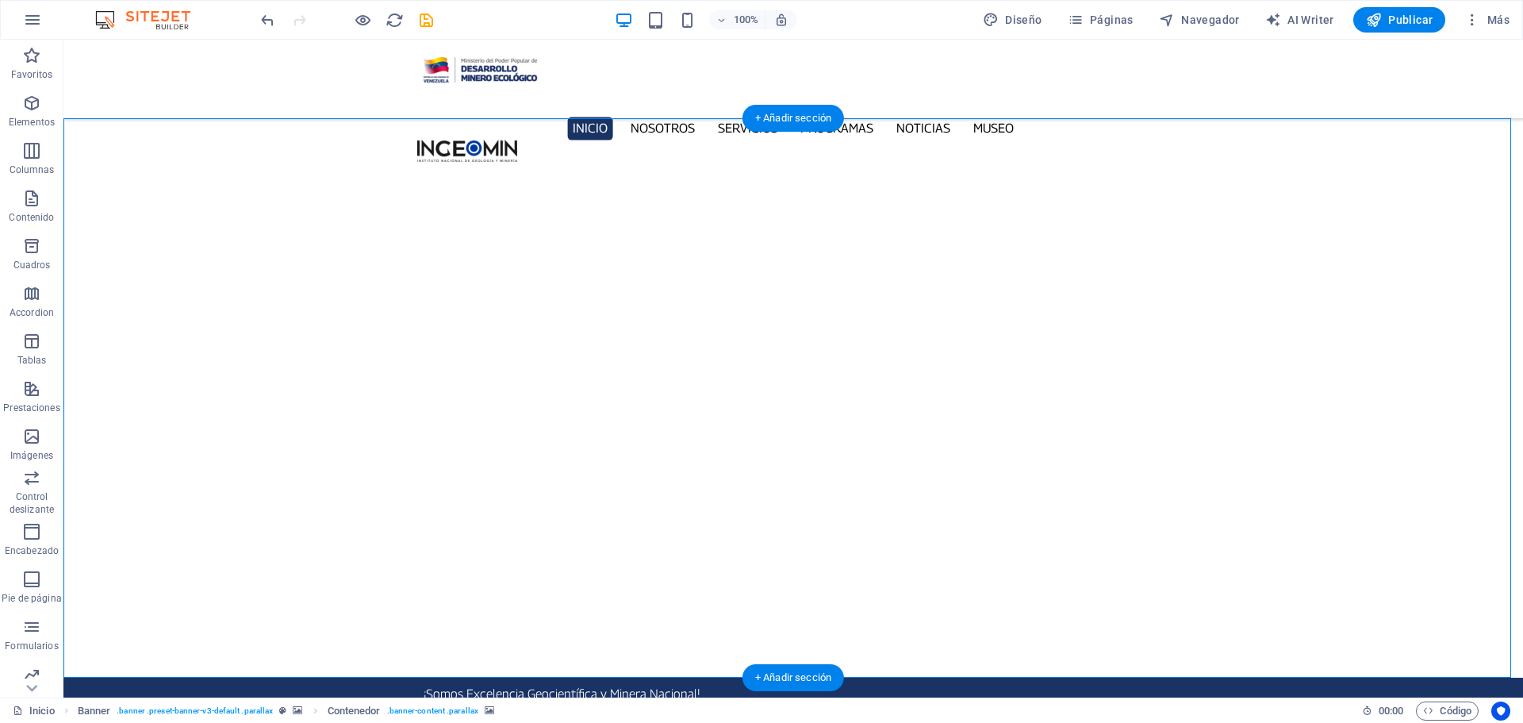
click at [63, 722] on button "button" at bounding box center [63, 728] width 0 height 0
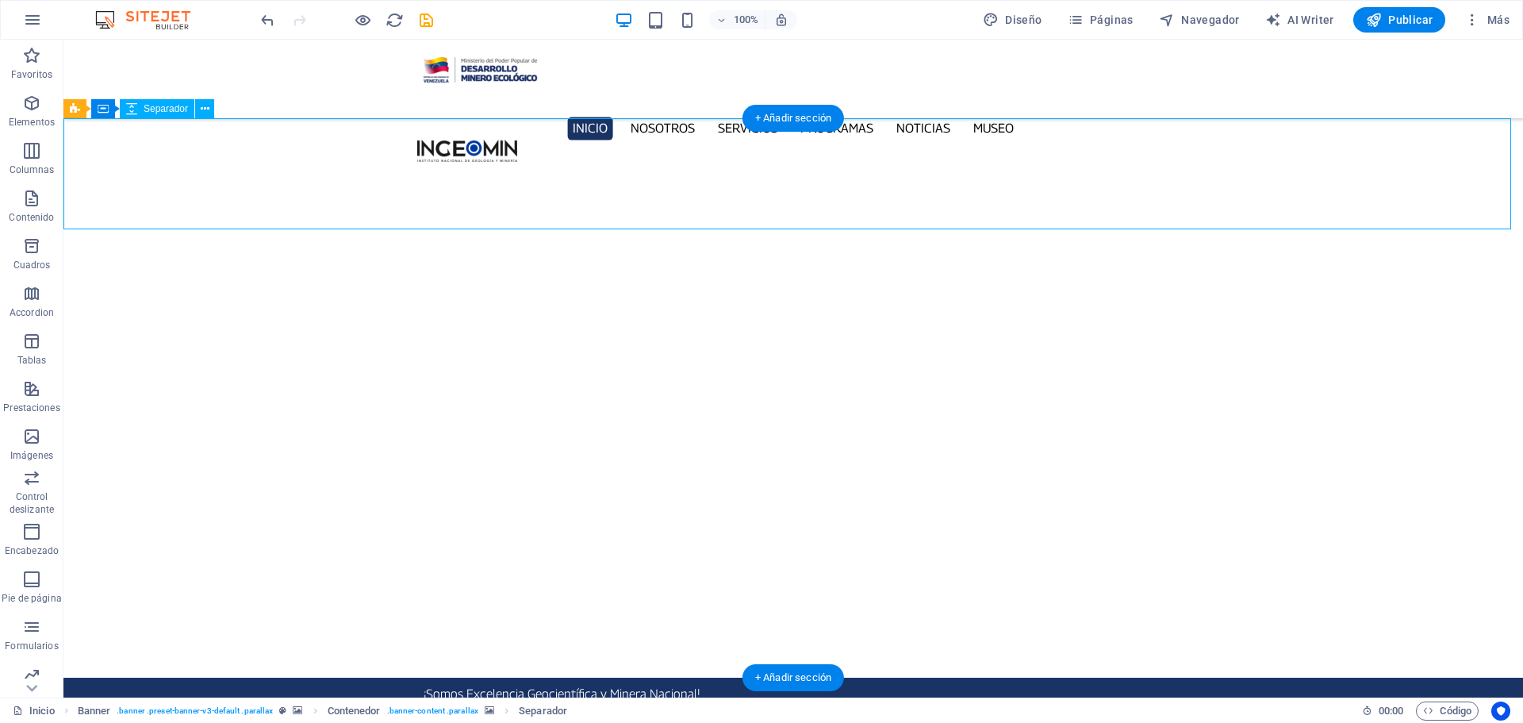
select select "px"
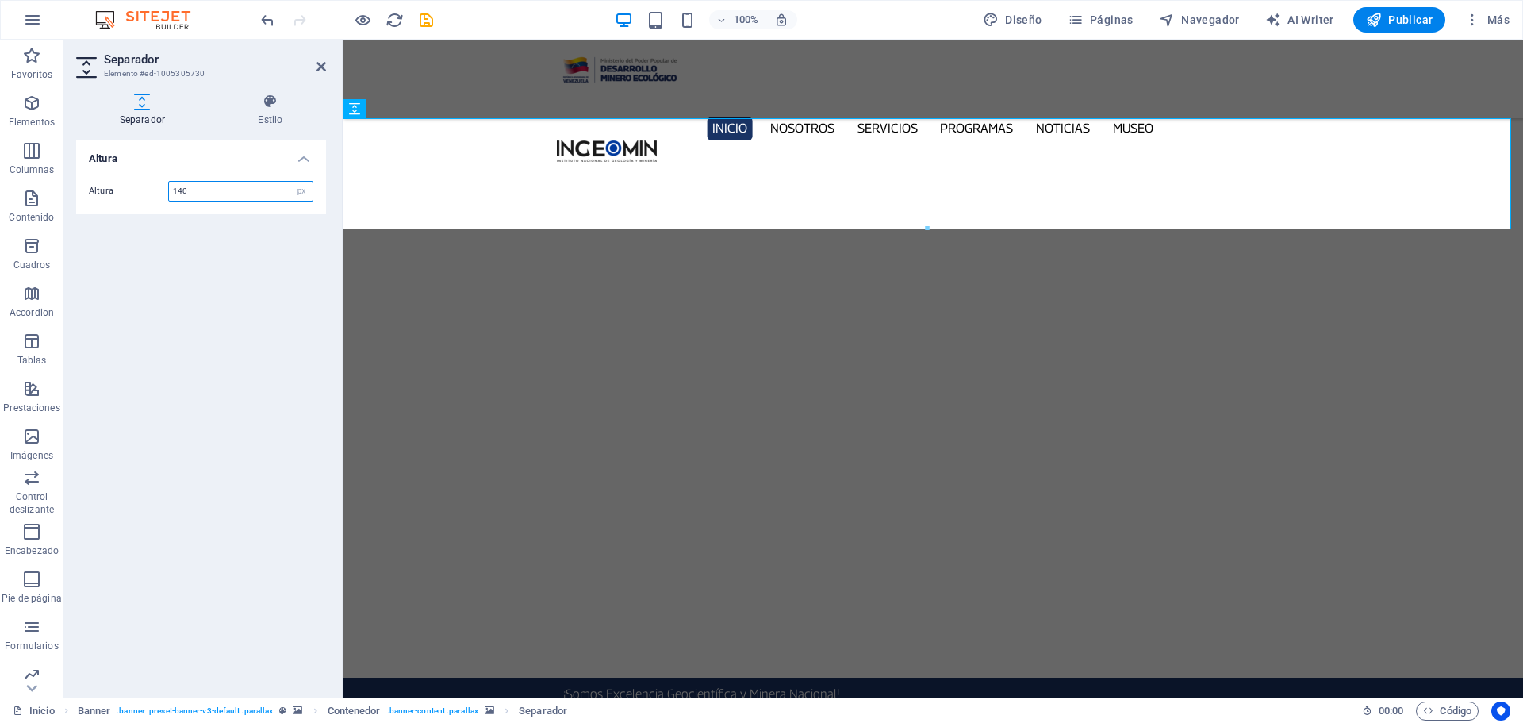
click at [242, 193] on input "140" at bounding box center [241, 191] width 144 height 19
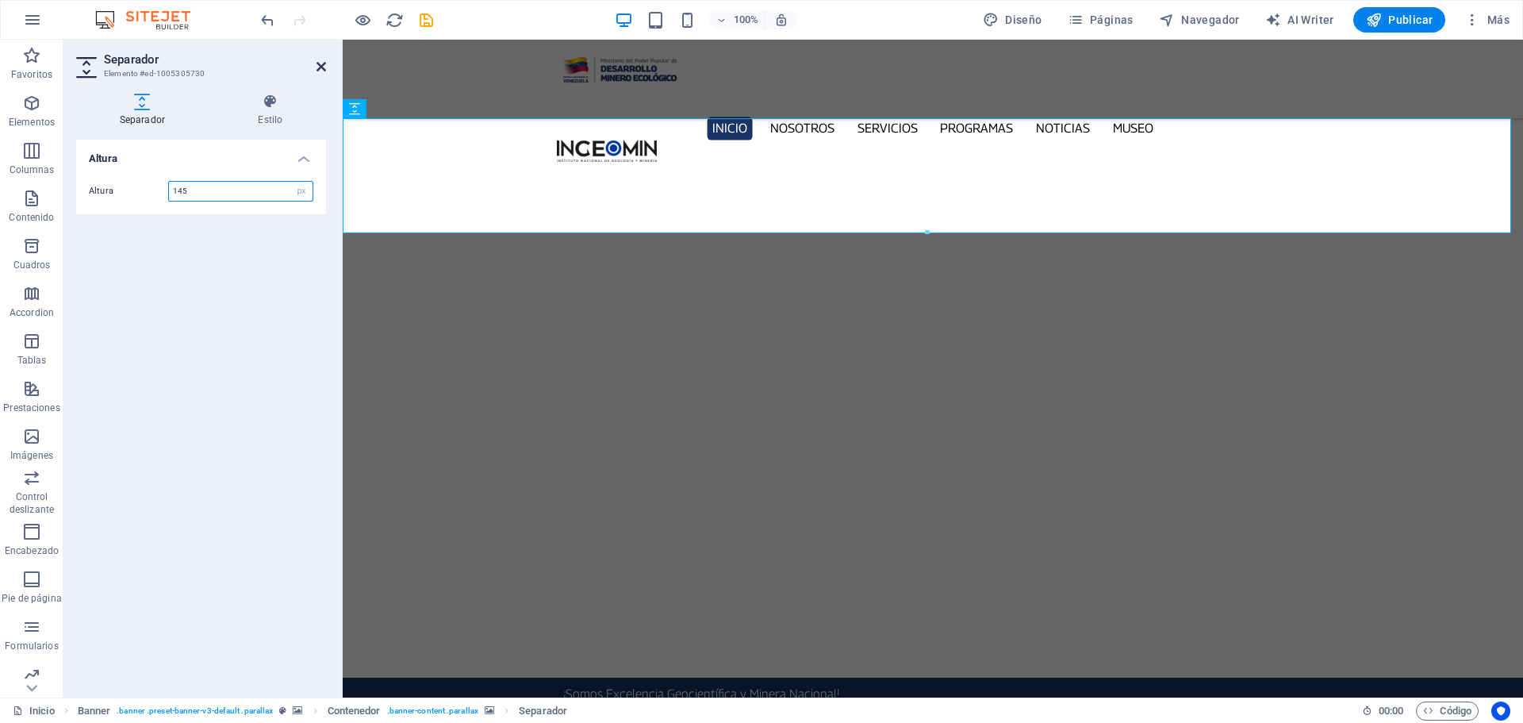
type input "145"
click at [317, 64] on icon at bounding box center [321, 66] width 10 height 13
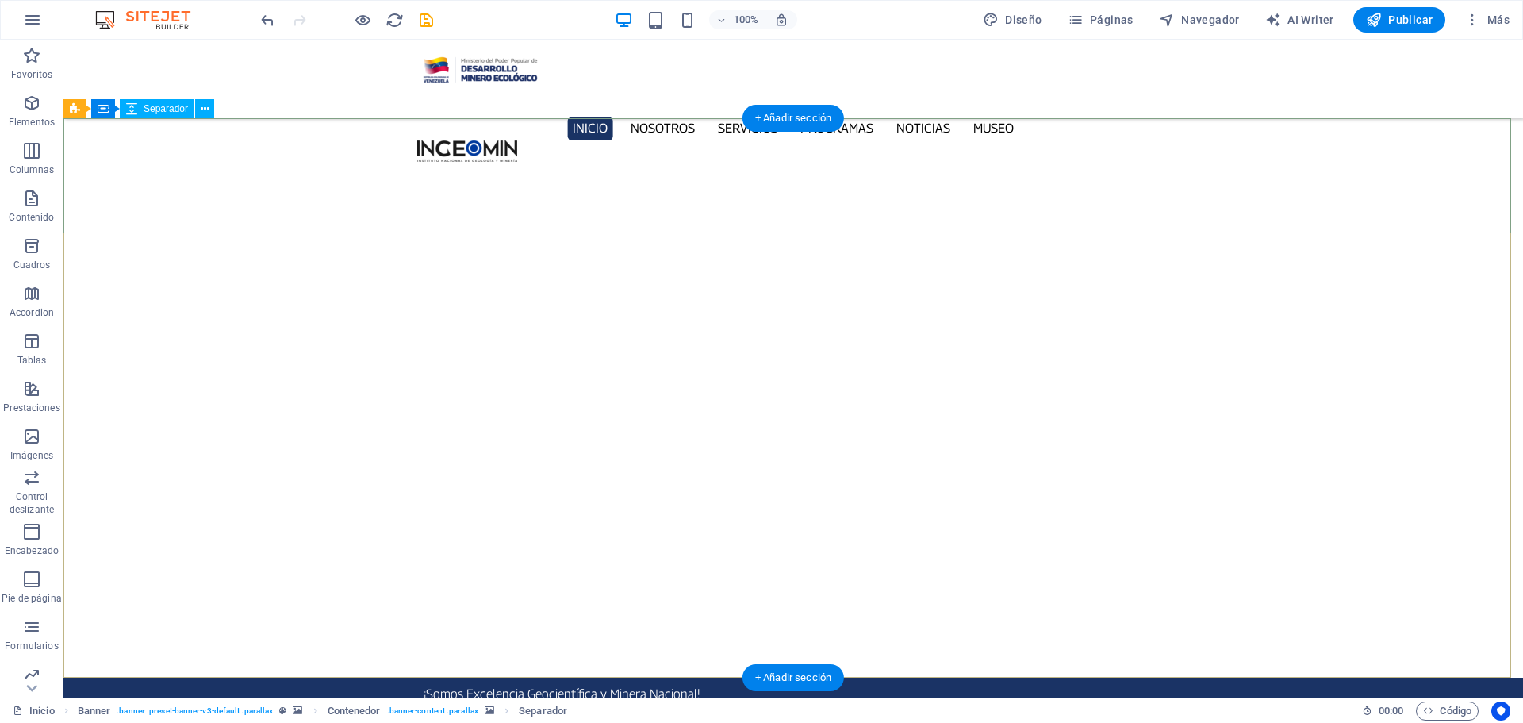
click at [63, 722] on button "button" at bounding box center [63, 728] width 0 height 0
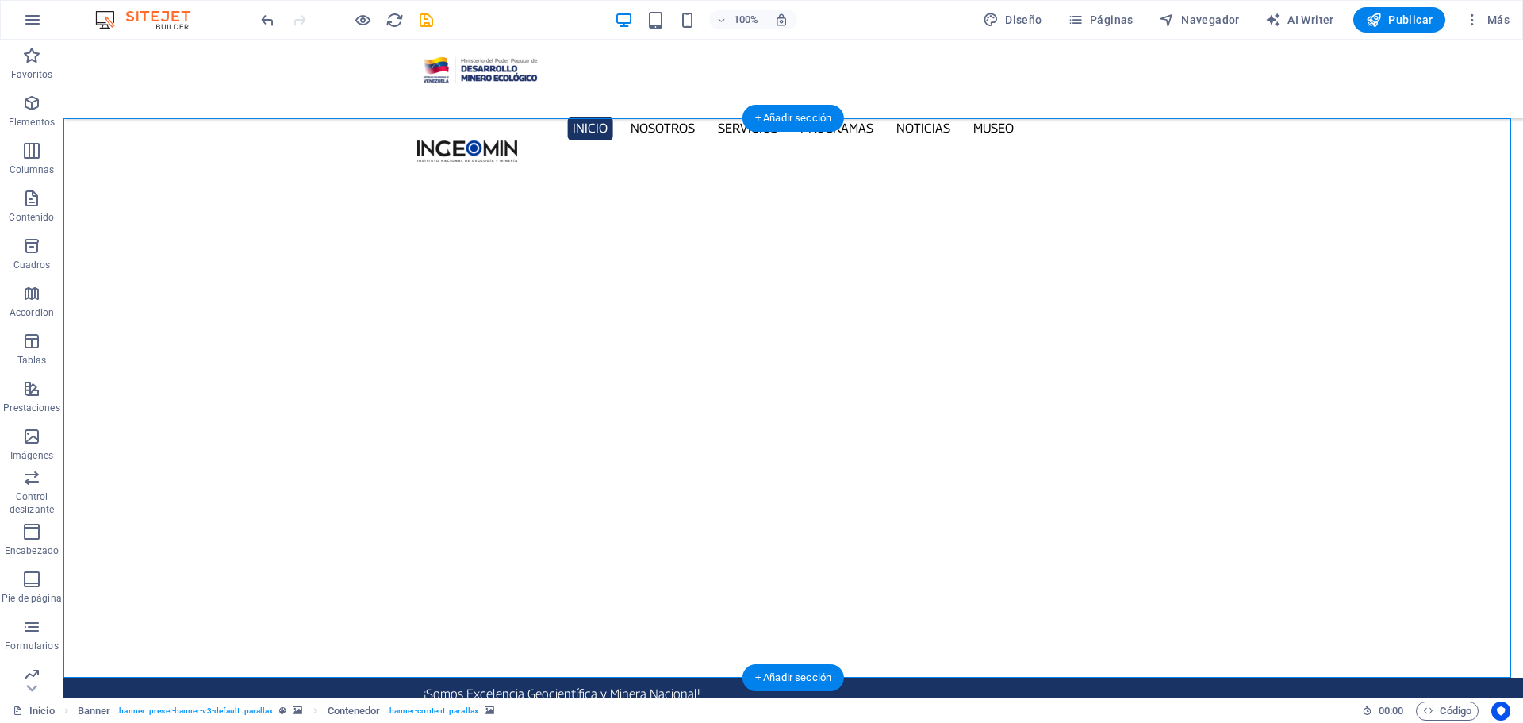
click at [63, 722] on button "button" at bounding box center [63, 728] width 0 height 0
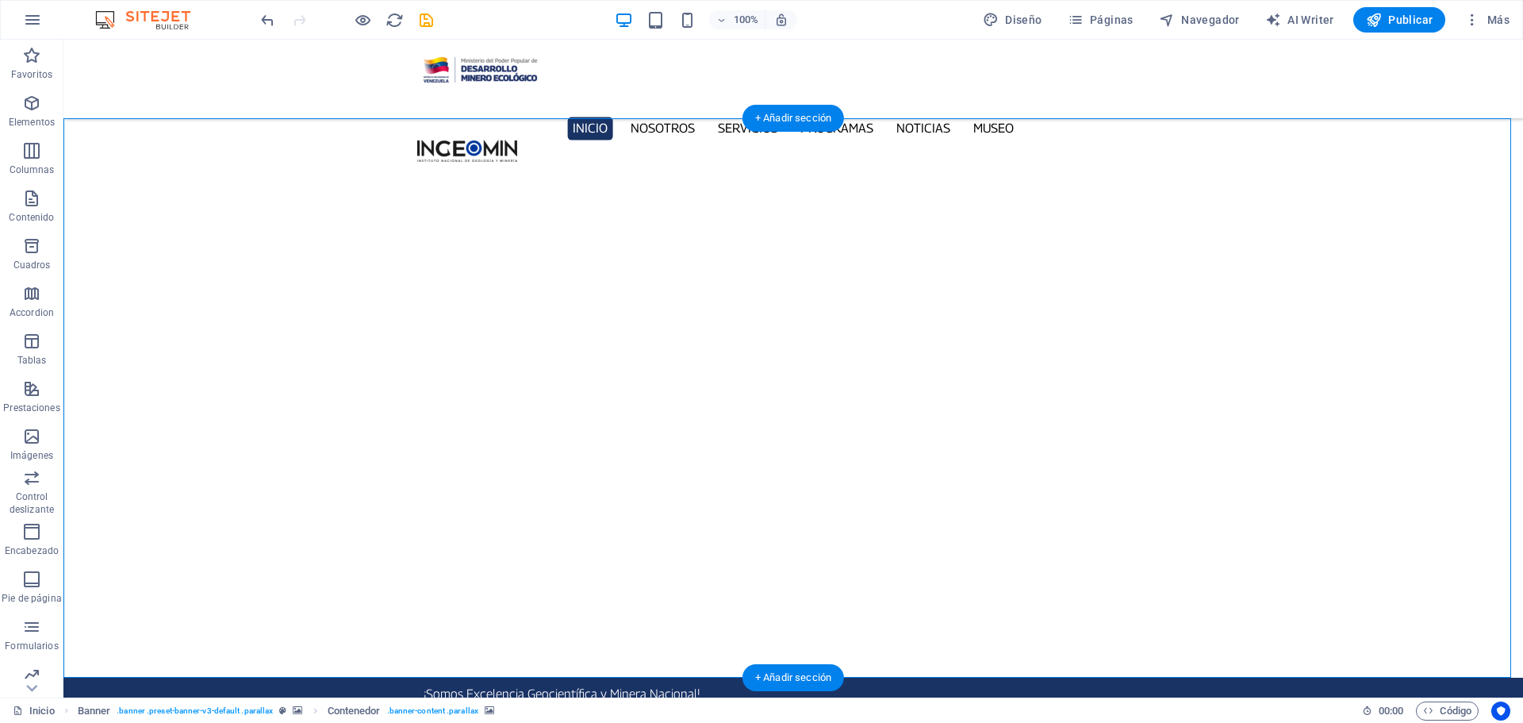
click at [63, 722] on button "button" at bounding box center [63, 728] width 0 height 0
click at [427, 21] on icon "save" at bounding box center [426, 20] width 18 height 18
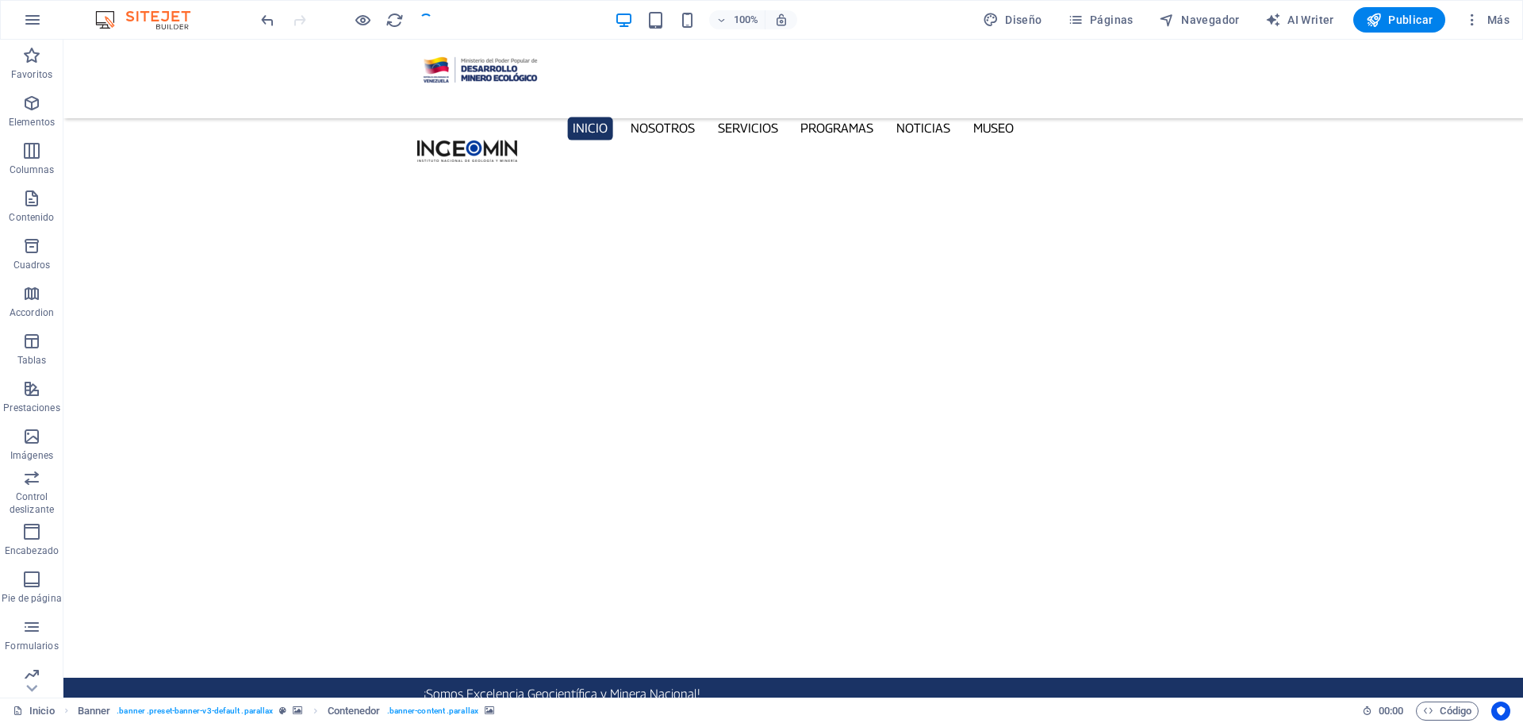
checkbox input "false"
click at [1389, 18] on span "Publicar" at bounding box center [1399, 20] width 67 height 16
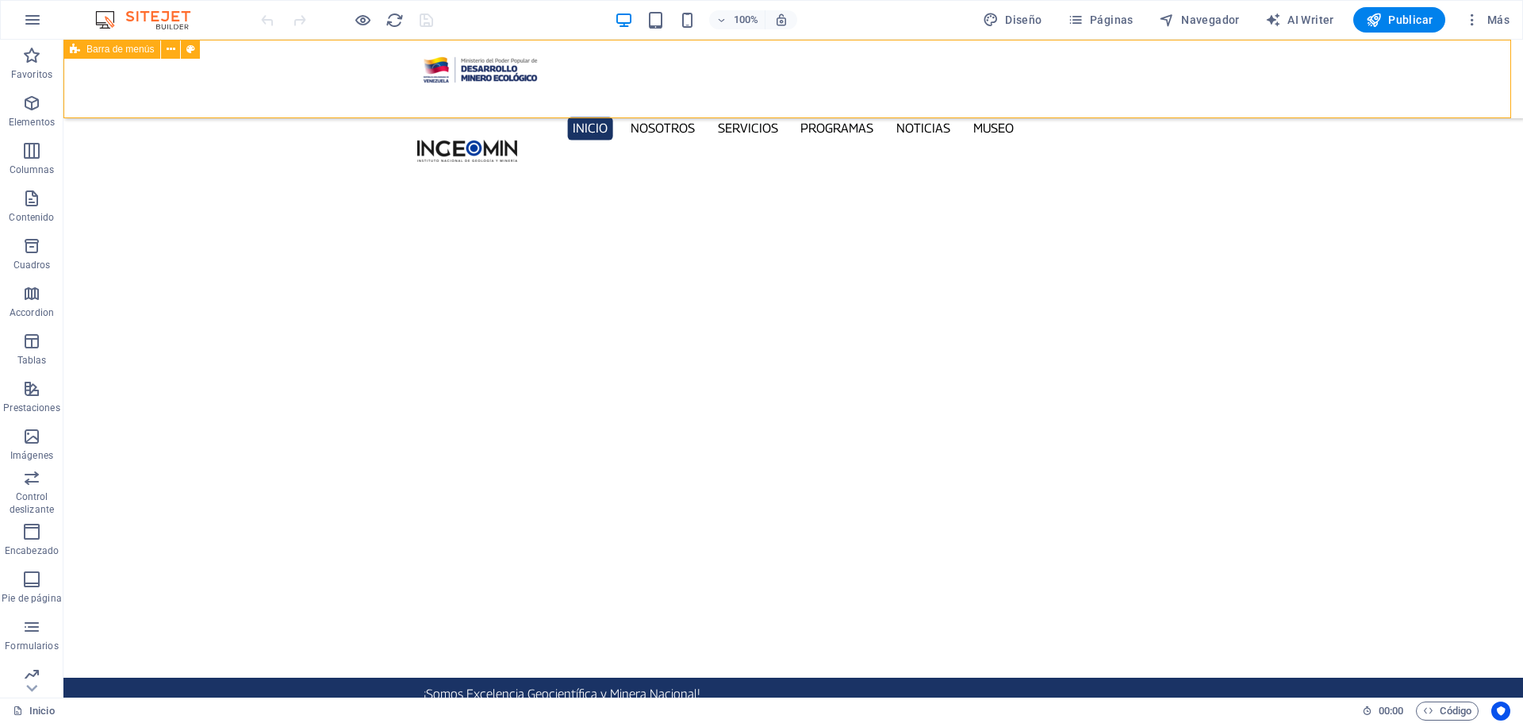
click at [126, 69] on div "Inicio Nosotros Servicios Programas PNG INGEOMIN Va a La Escuela Comité de Muje…" at bounding box center [792, 79] width 1459 height 79
drag, startPoint x: 126, startPoint y: 69, endPoint x: 190, endPoint y: 109, distance: 75.5
click at [127, 69] on div "Inicio Nosotros Servicios Programas PNG INGEOMIN Va a La Escuela Comité de Muje…" at bounding box center [792, 79] width 1459 height 79
select select "px"
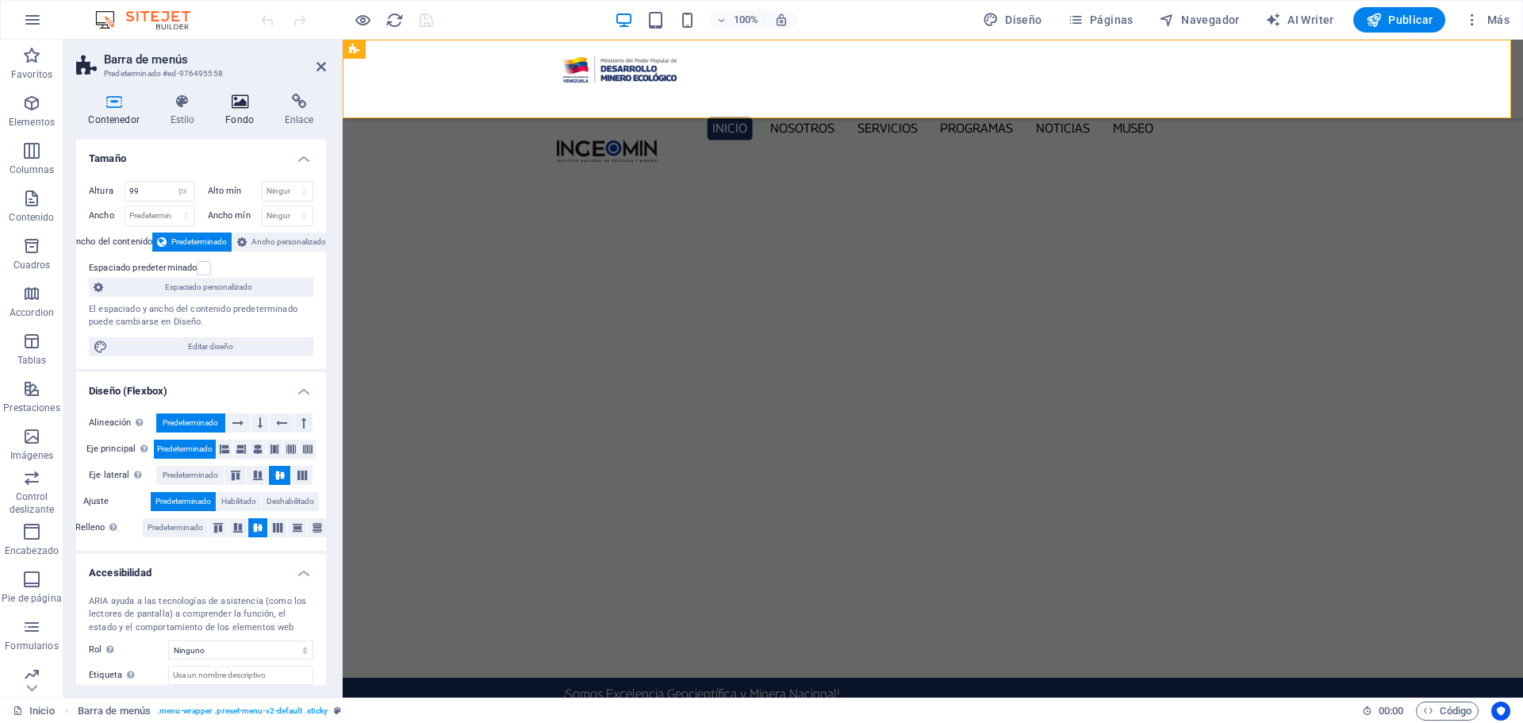
click at [224, 104] on icon at bounding box center [239, 102] width 53 height 16
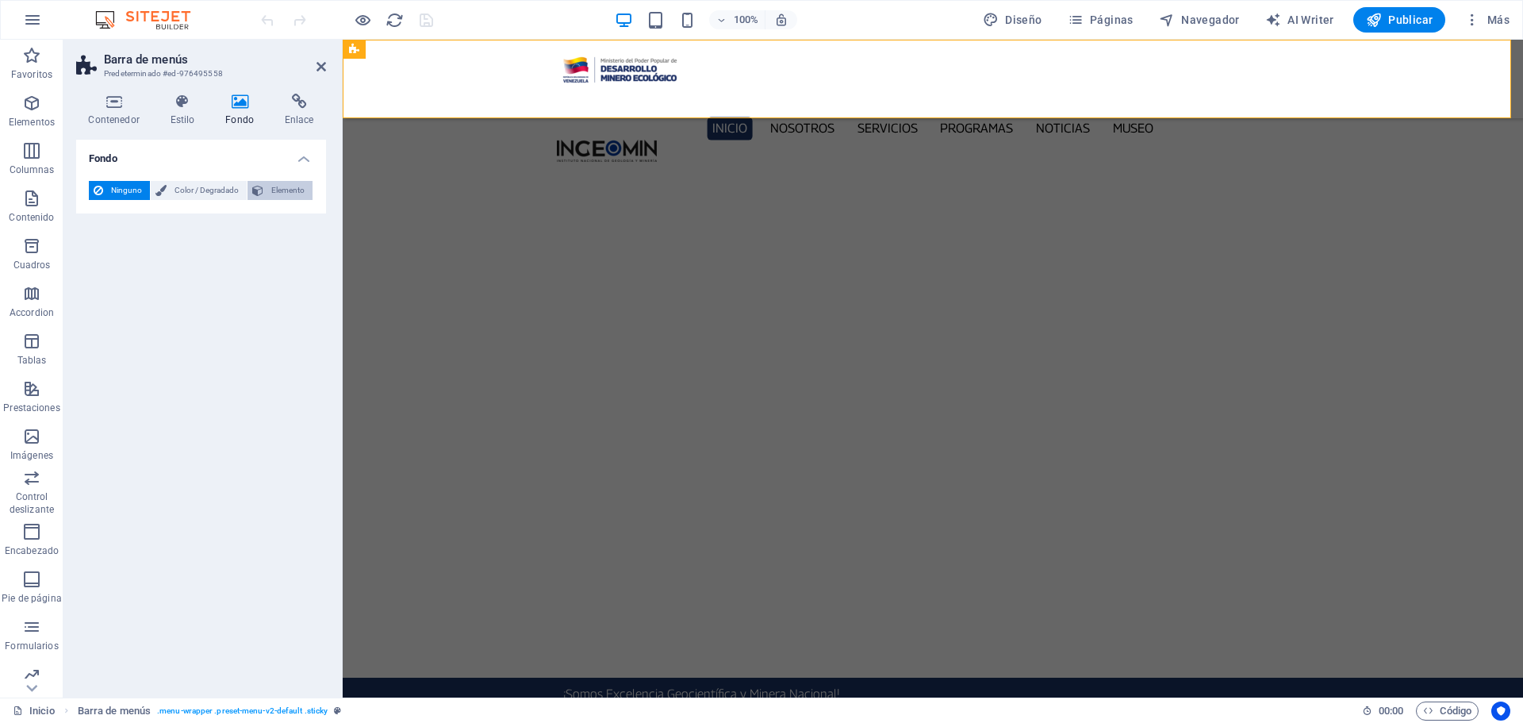
click at [274, 192] on span "Elemento" at bounding box center [288, 190] width 40 height 19
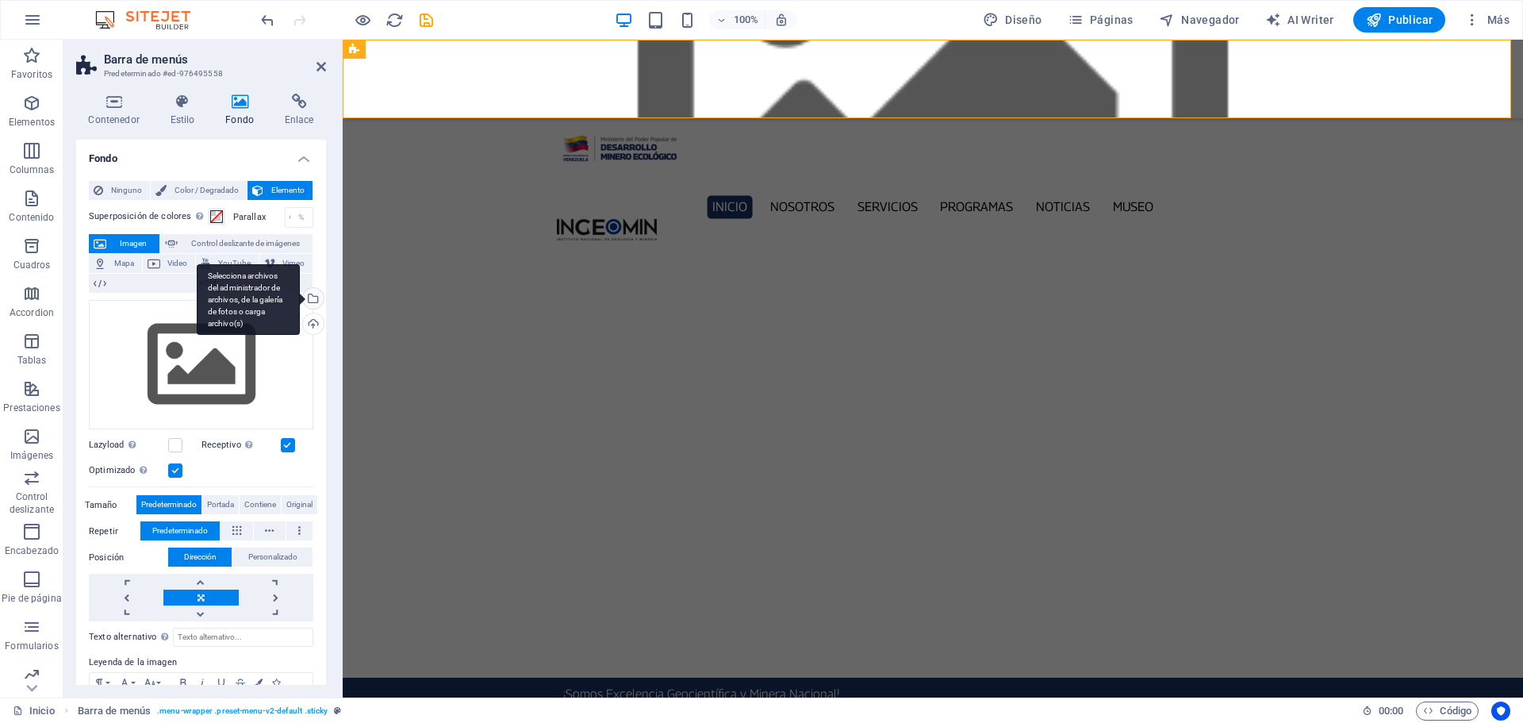
click at [313, 295] on div "Selecciona archivos del administrador de archivos, de la galería de fotos o car…" at bounding box center [312, 300] width 24 height 24
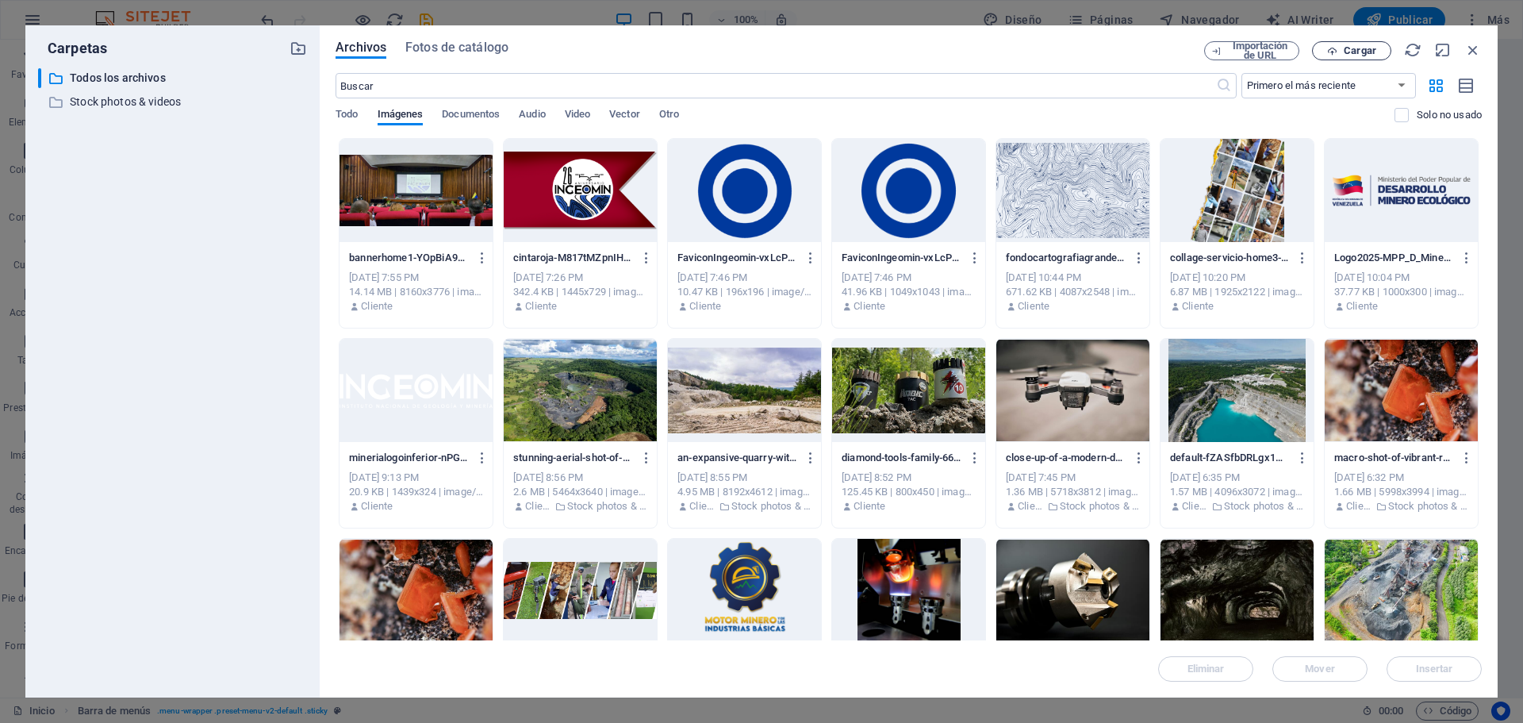
click at [1334, 52] on icon "button" at bounding box center [1332, 51] width 10 height 10
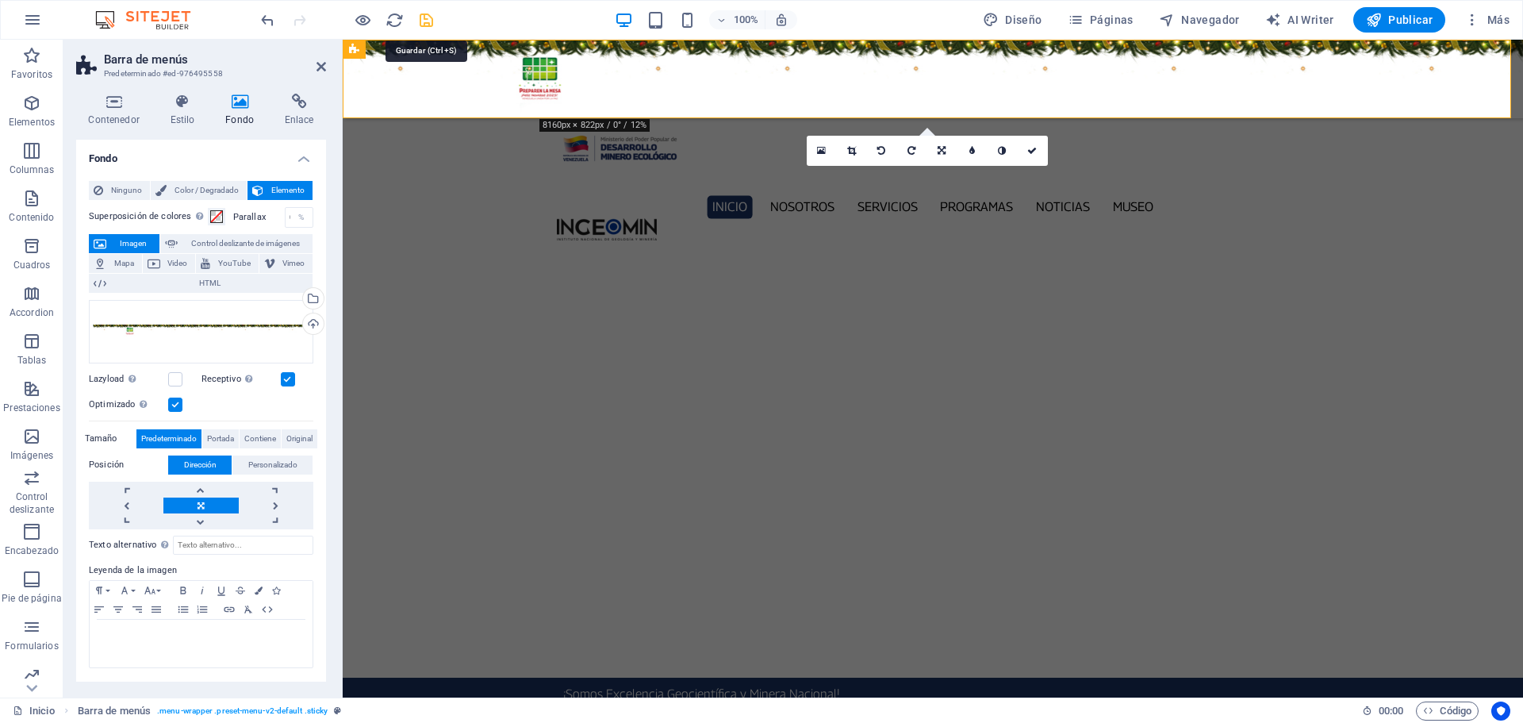
click at [423, 25] on icon "save" at bounding box center [426, 20] width 18 height 18
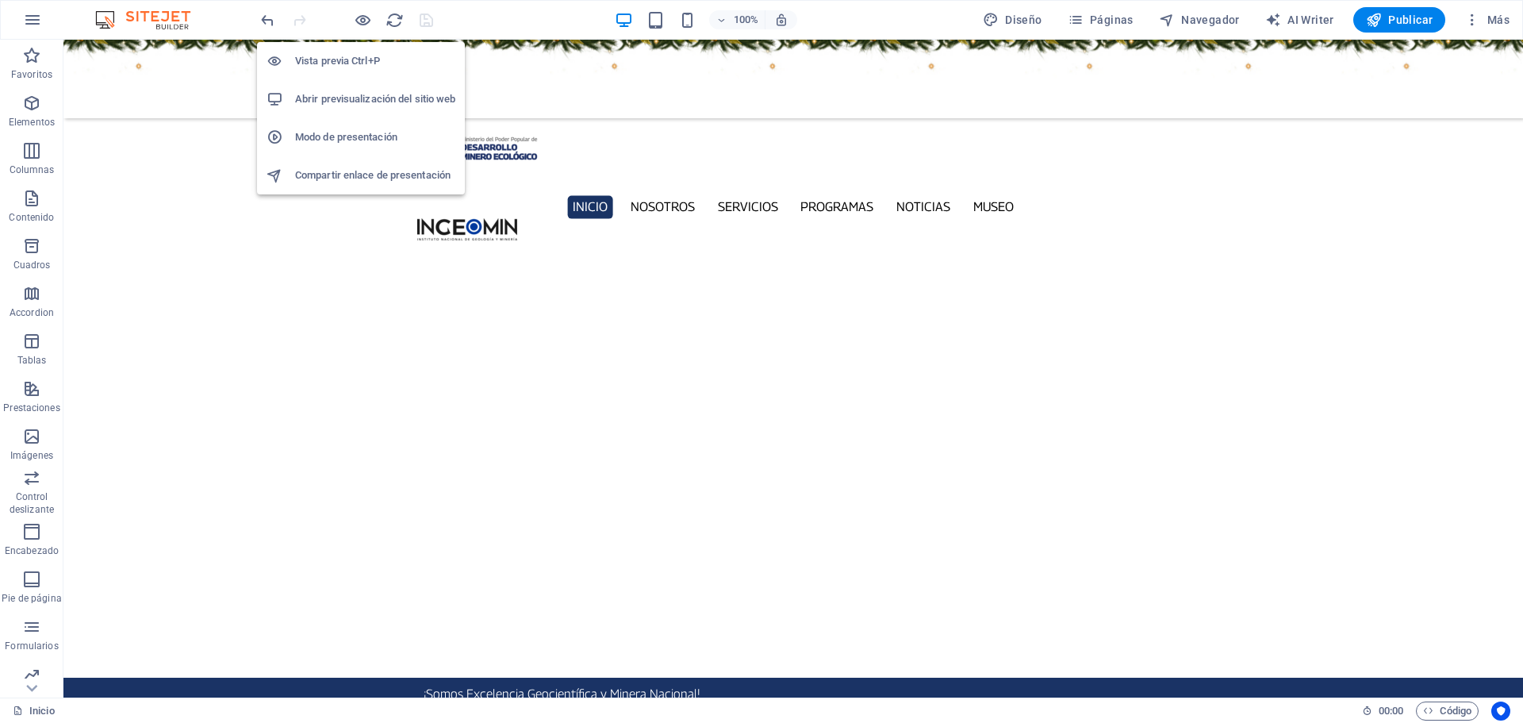
click at [361, 102] on h6 "Abrir previsualización del sitio web" at bounding box center [375, 99] width 160 height 19
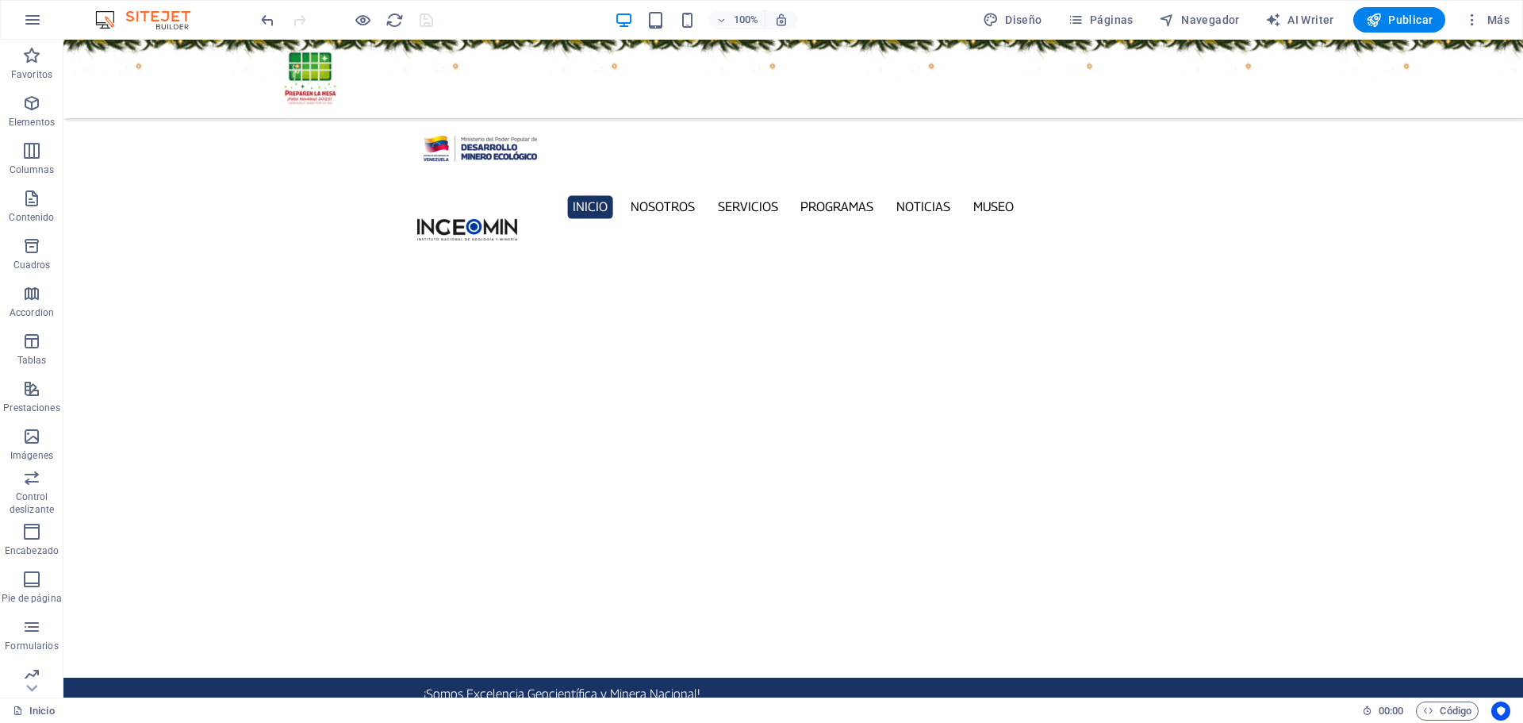
click at [217, 42] on figure at bounding box center [792, 79] width 1459 height 79
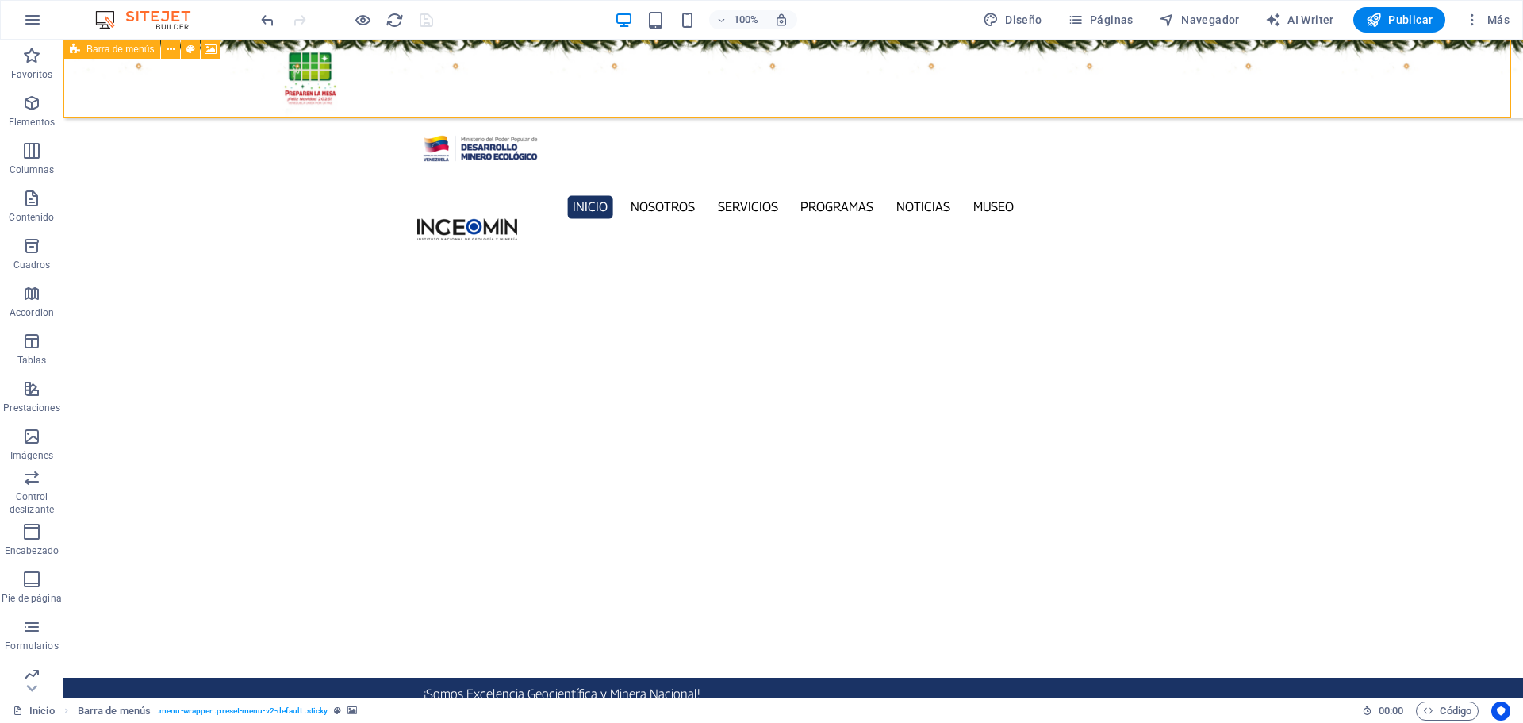
click at [90, 50] on span "Barra de menús" at bounding box center [119, 49] width 67 height 10
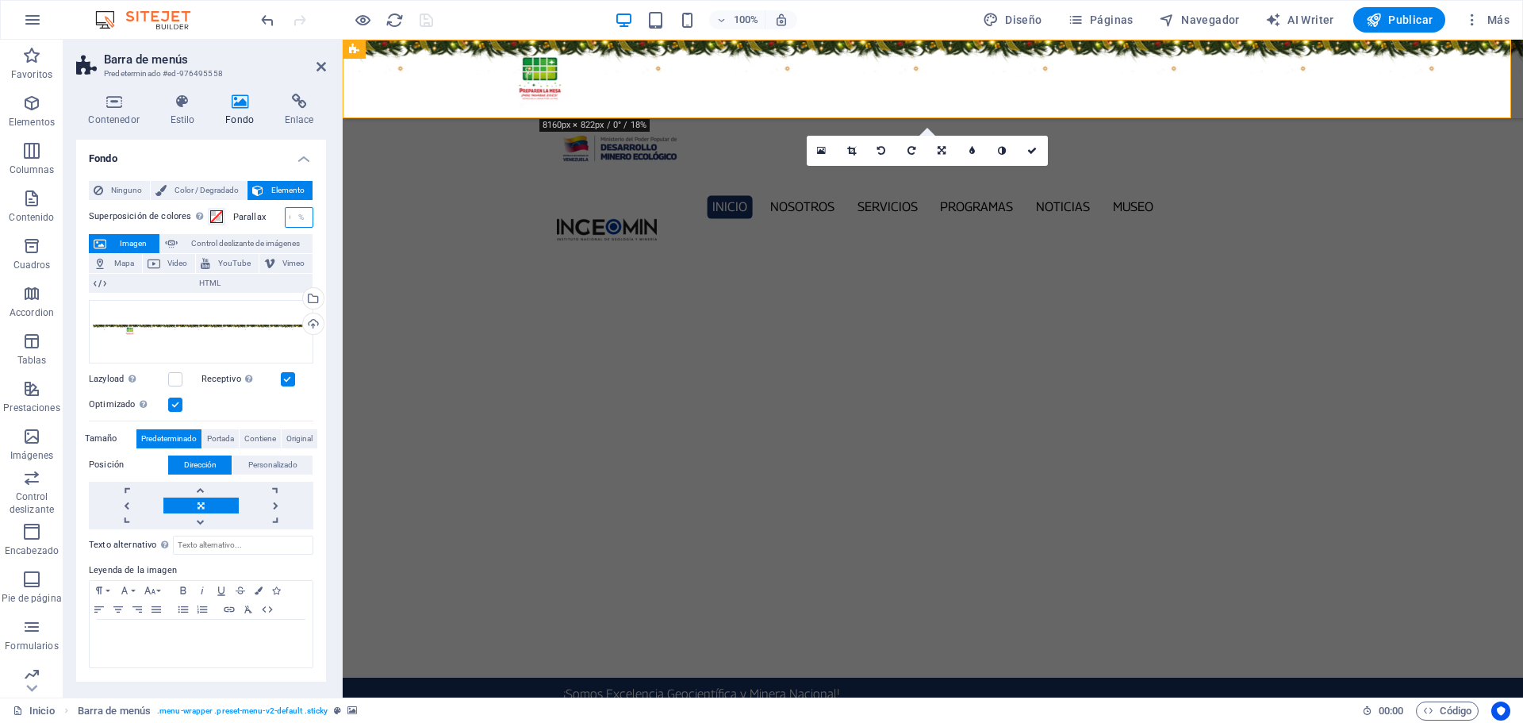
click at [289, 219] on input "0" at bounding box center [299, 217] width 27 height 19
click at [290, 219] on input "0" at bounding box center [299, 217] width 27 height 19
click at [202, 490] on link at bounding box center [200, 489] width 75 height 16
click at [316, 64] on icon at bounding box center [321, 66] width 10 height 13
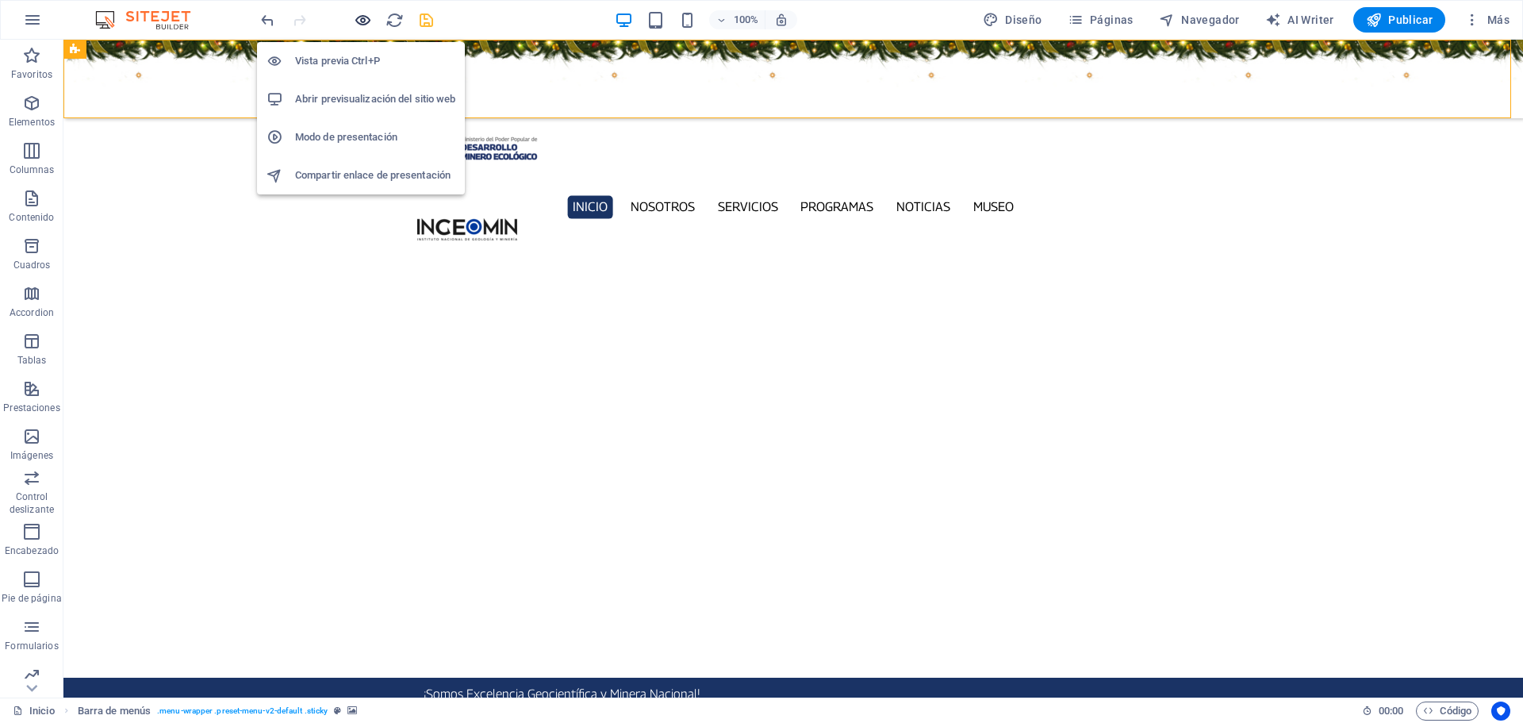
click at [359, 20] on icon "button" at bounding box center [363, 20] width 18 height 18
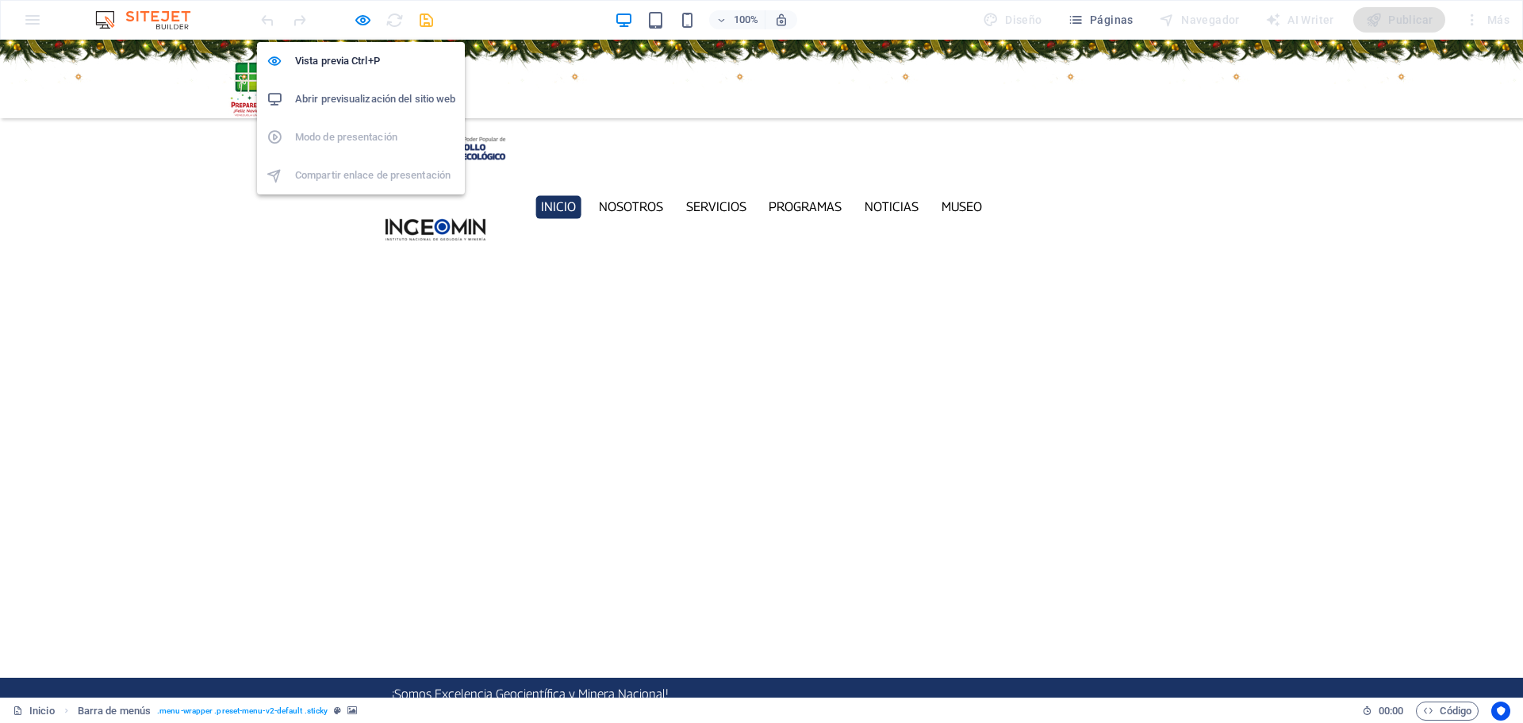
click at [382, 90] on h6 "Abrir previsualización del sitio web" at bounding box center [375, 99] width 160 height 19
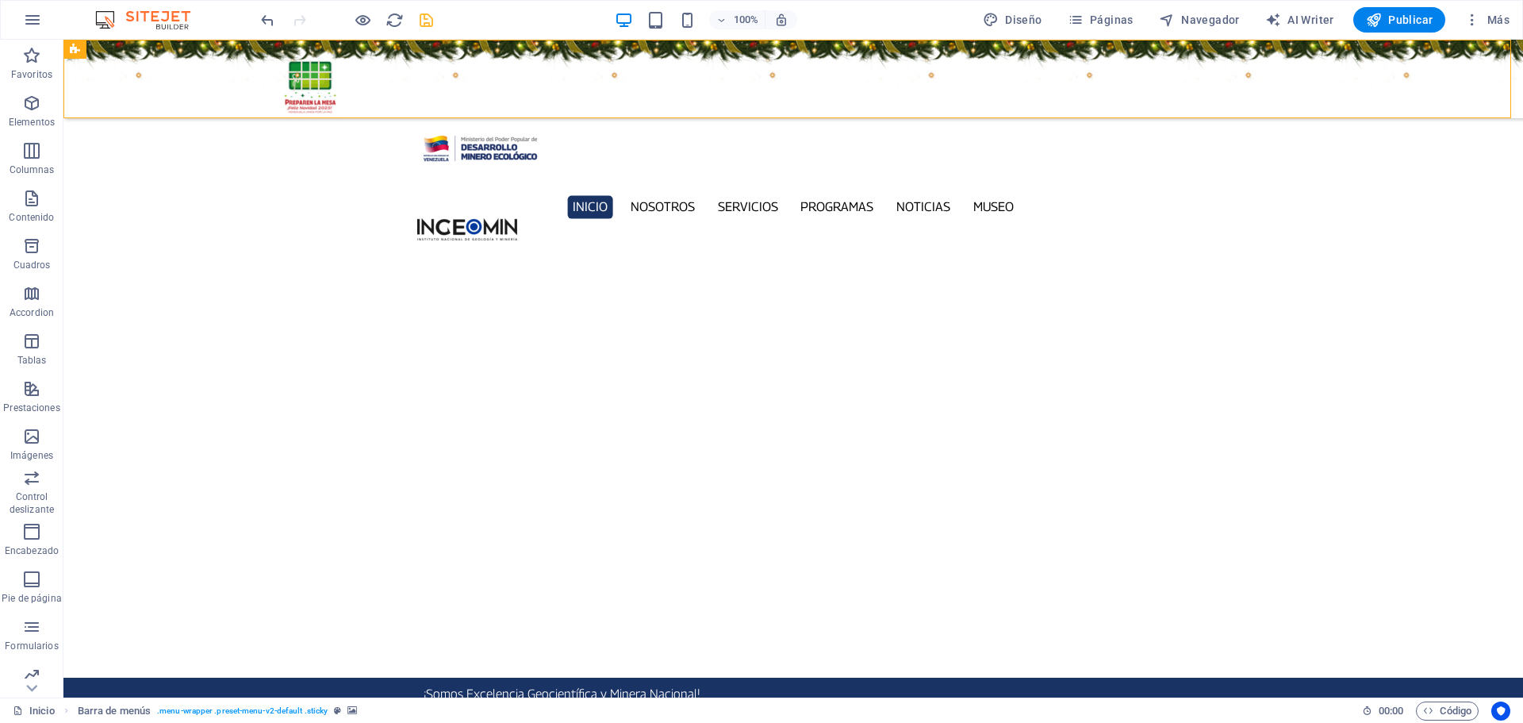
click at [182, 66] on figure at bounding box center [792, 79] width 1459 height 79
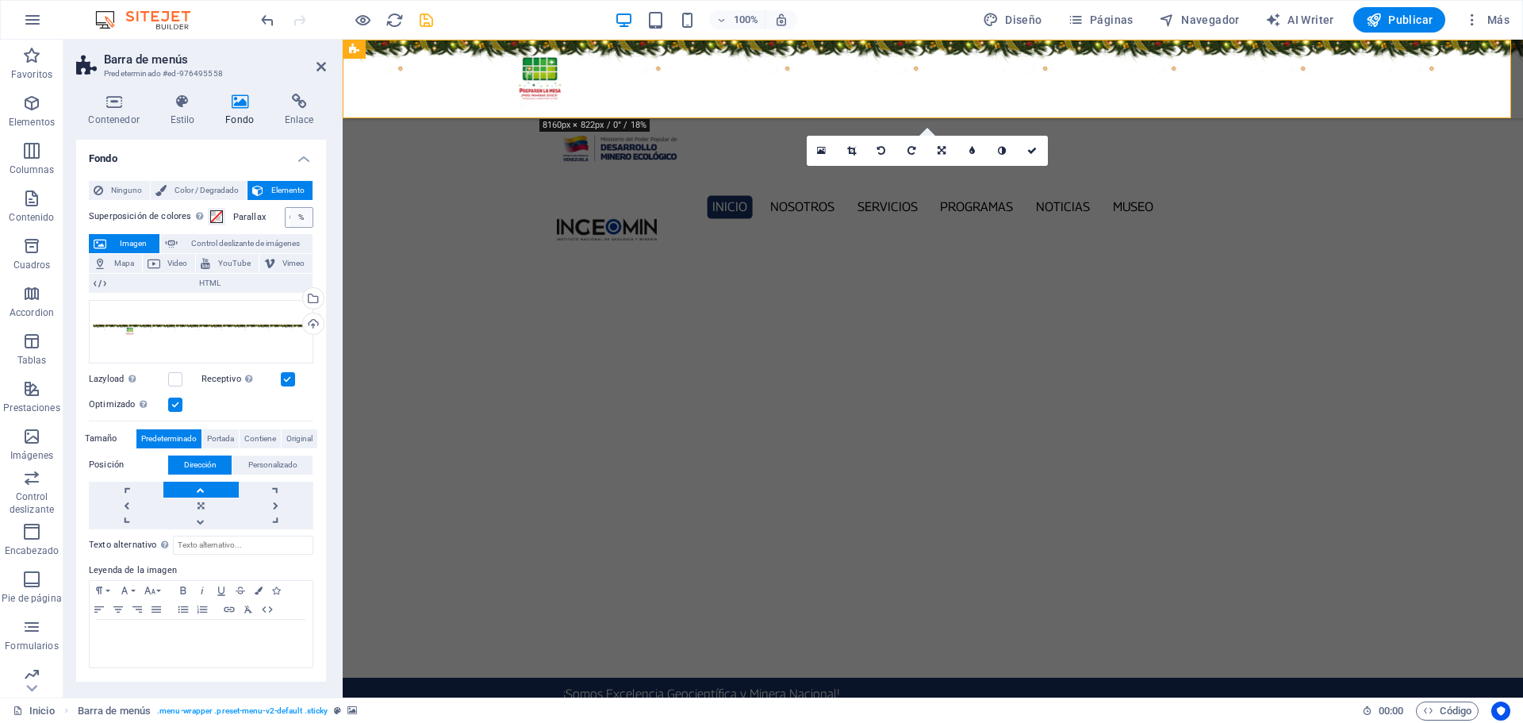
click at [290, 222] on div "%" at bounding box center [301, 217] width 22 height 19
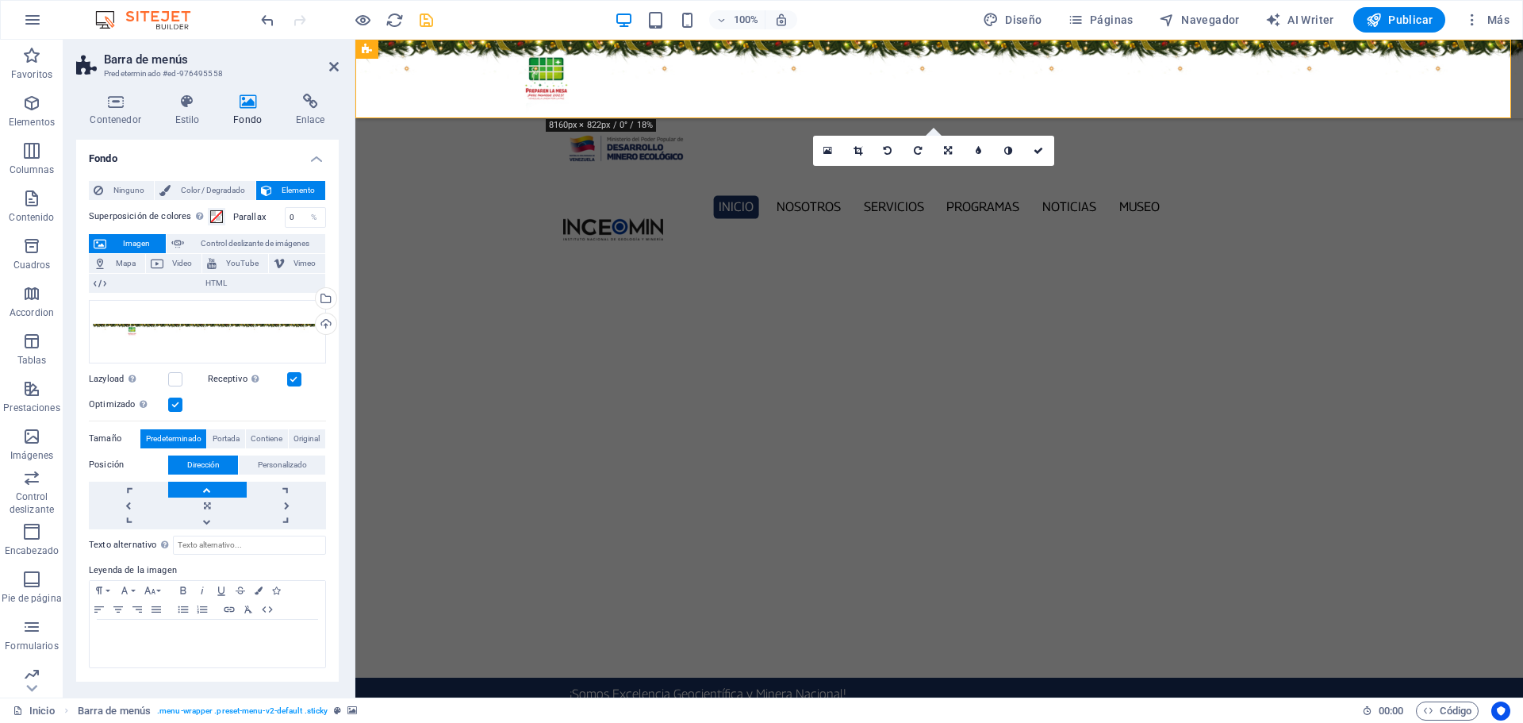
drag, startPoint x: 339, startPoint y: 204, endPoint x: 355, endPoint y: 205, distance: 16.7
click at [355, 205] on div "Barra de menús Predeterminado #ed-976495558 Contenedor Estilo Fondo Enlace Tama…" at bounding box center [792, 369] width 1459 height 658
click at [120, 186] on span "Ninguno" at bounding box center [128, 190] width 41 height 19
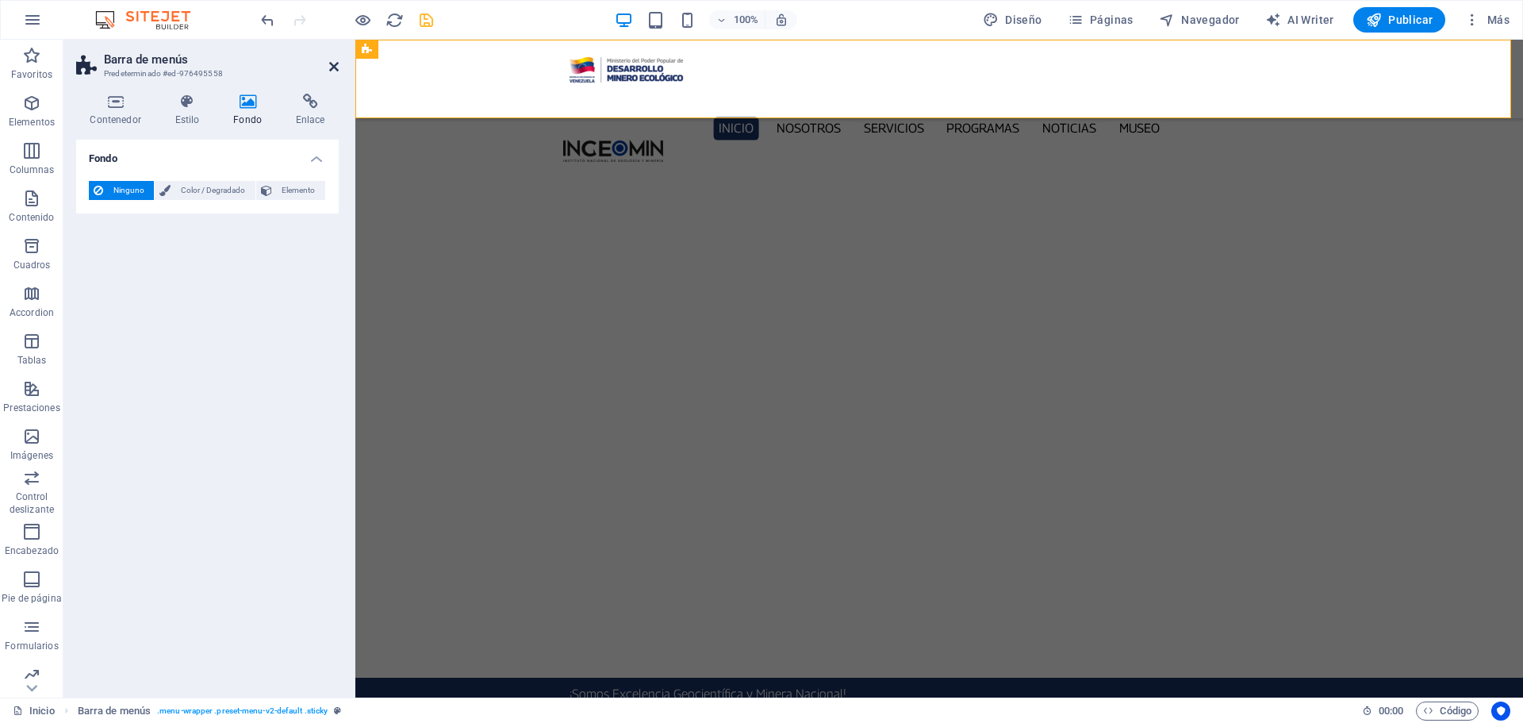
click at [329, 63] on icon at bounding box center [334, 66] width 10 height 13
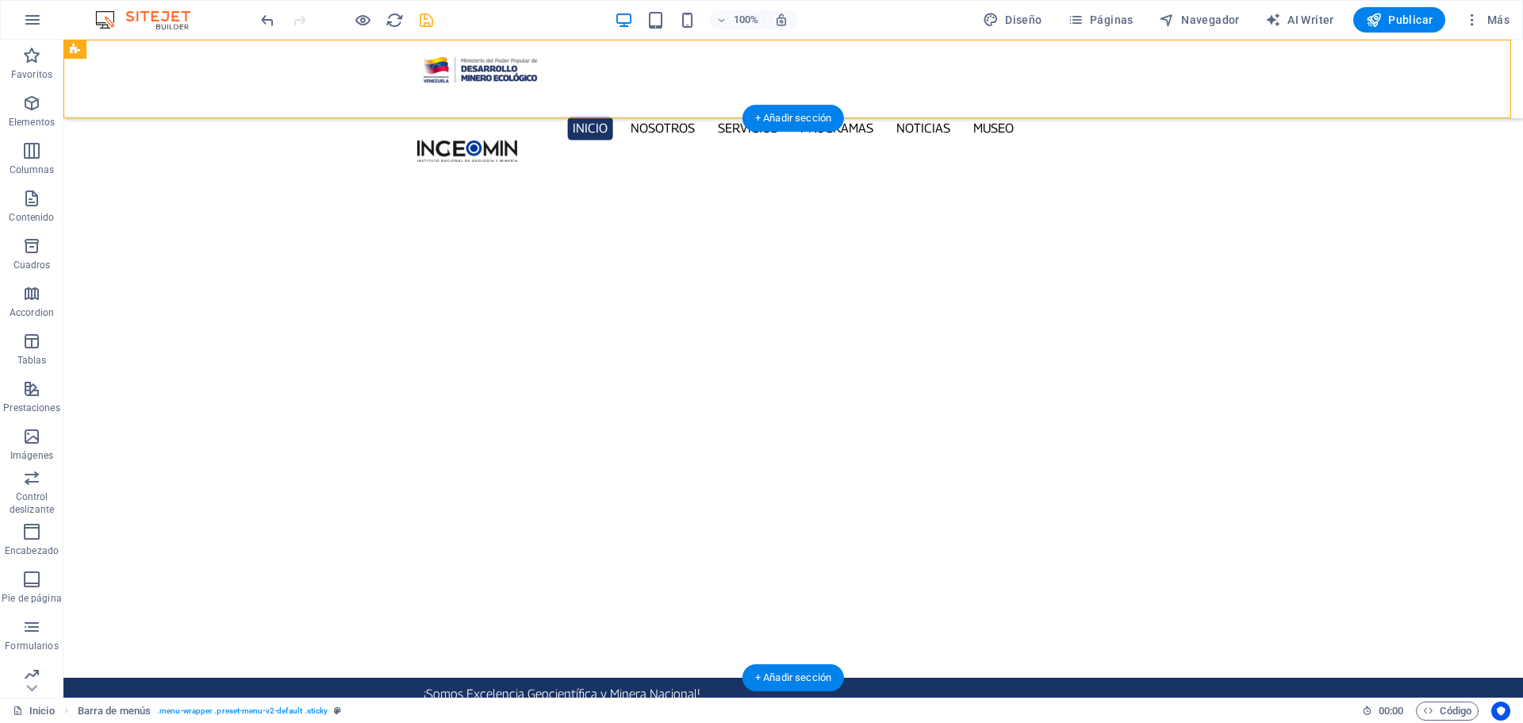
click at [63, 722] on button "button" at bounding box center [63, 728] width 0 height 0
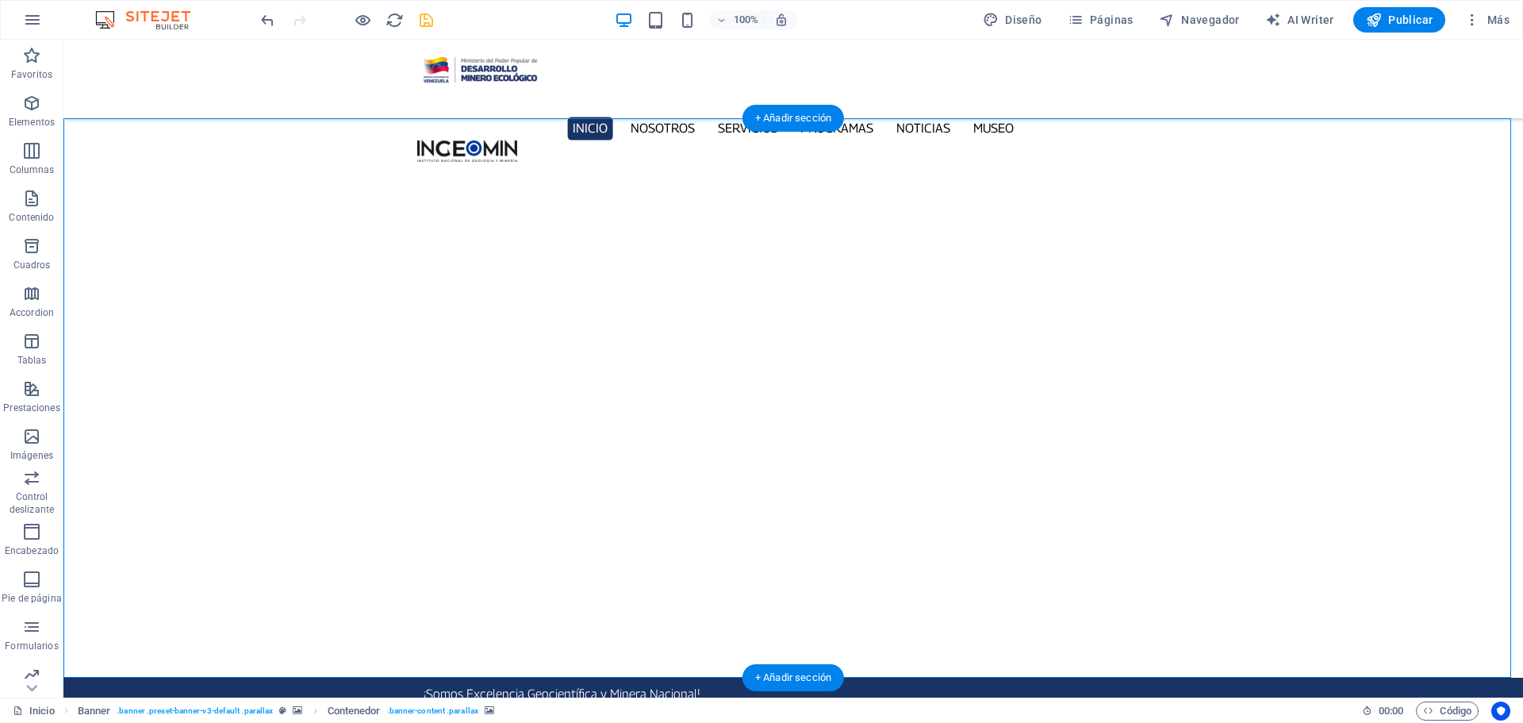
click at [63, 722] on button "button" at bounding box center [63, 728] width 0 height 0
click at [63, 709] on button "button" at bounding box center [63, 709] width 0 height 0
click at [63, 722] on button "button" at bounding box center [63, 728] width 0 height 0
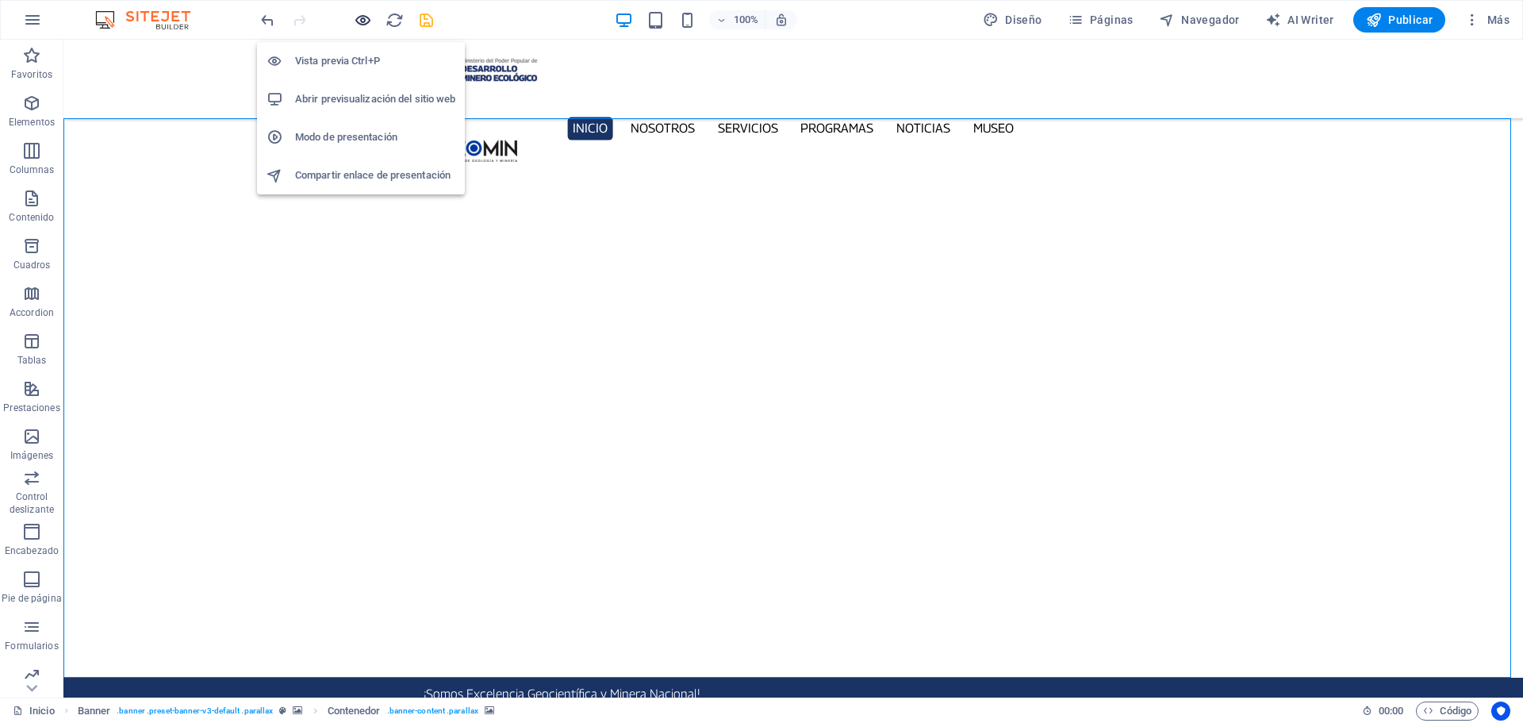
click at [355, 19] on icon "button" at bounding box center [363, 20] width 18 height 18
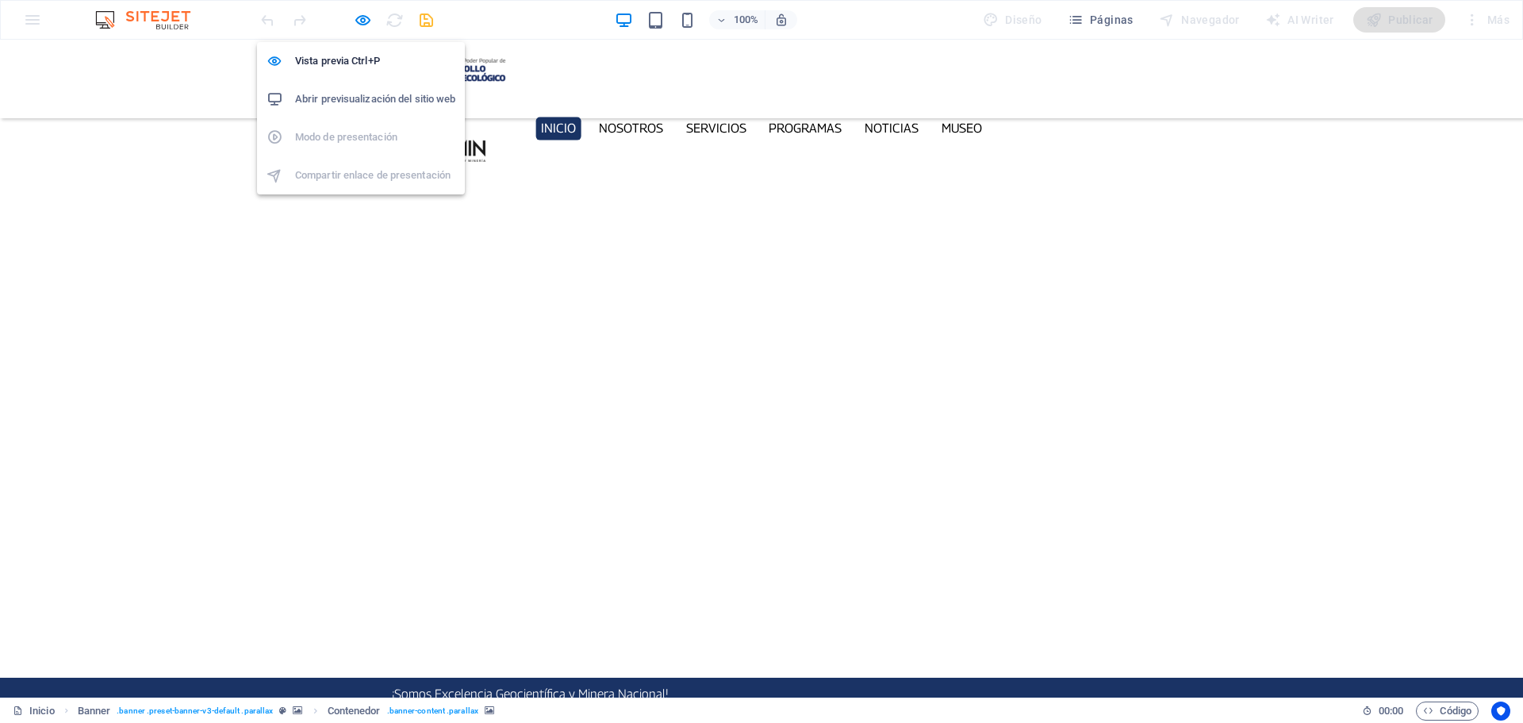
click at [365, 92] on h6 "Abrir previsualización del sitio web" at bounding box center [375, 99] width 160 height 19
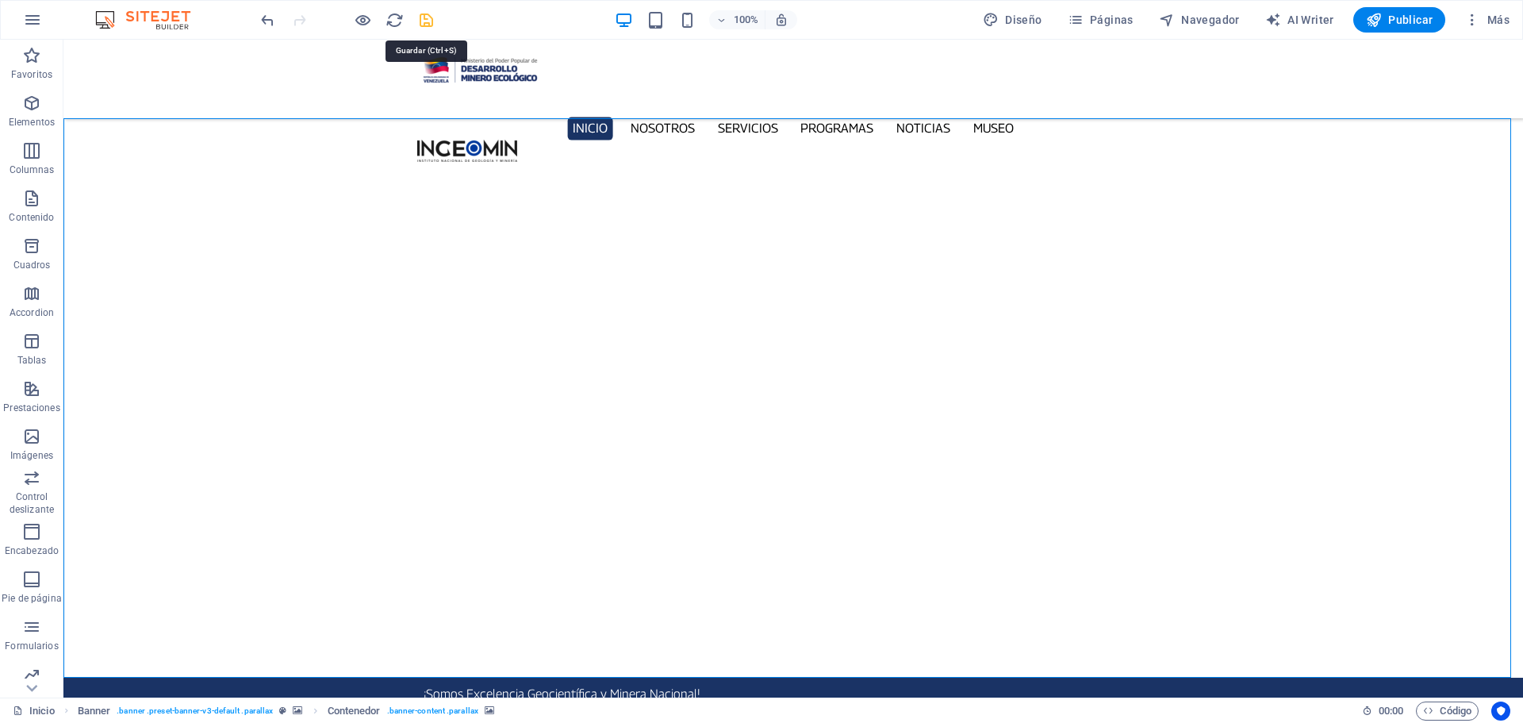
click at [428, 22] on icon "save" at bounding box center [426, 20] width 18 height 18
checkbox input "false"
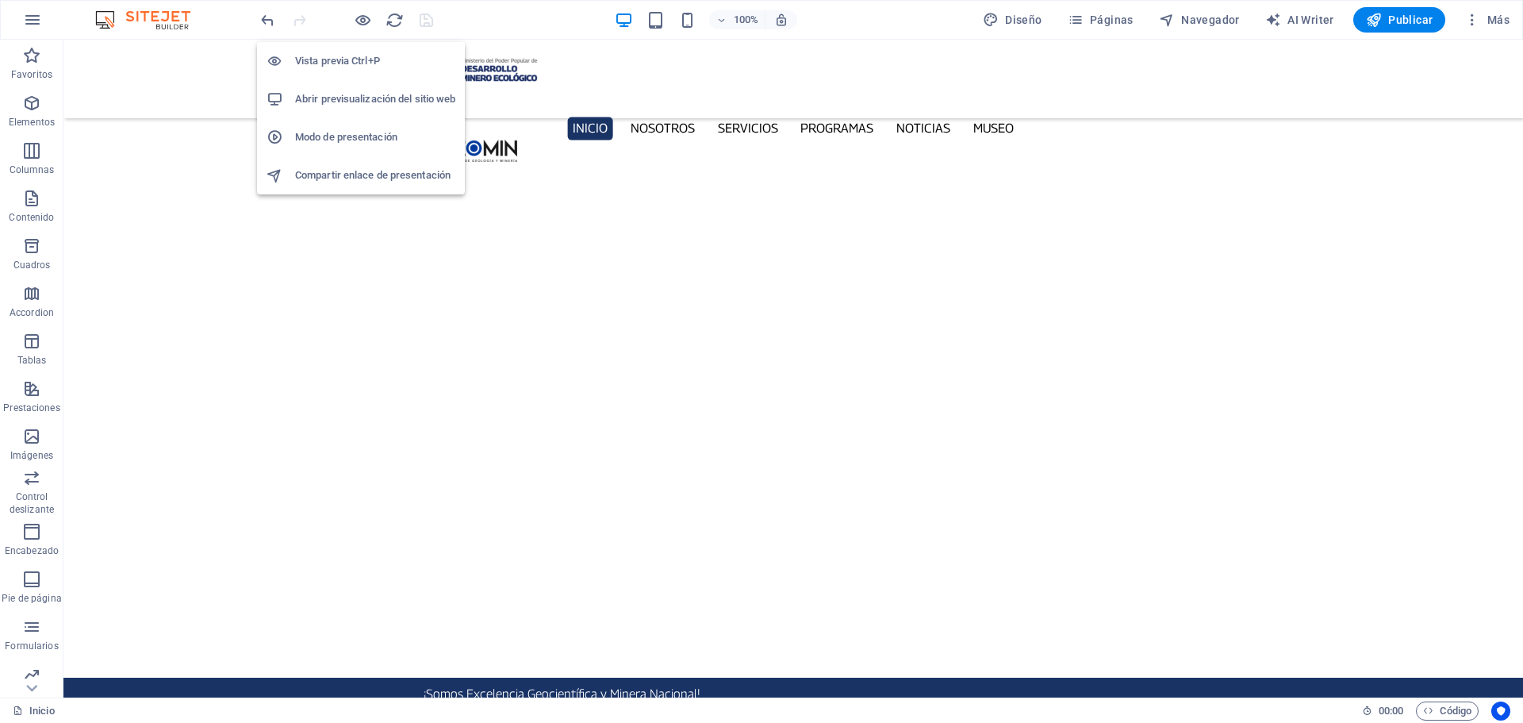
click at [359, 92] on h6 "Abrir previsualización del sitio web" at bounding box center [375, 99] width 160 height 19
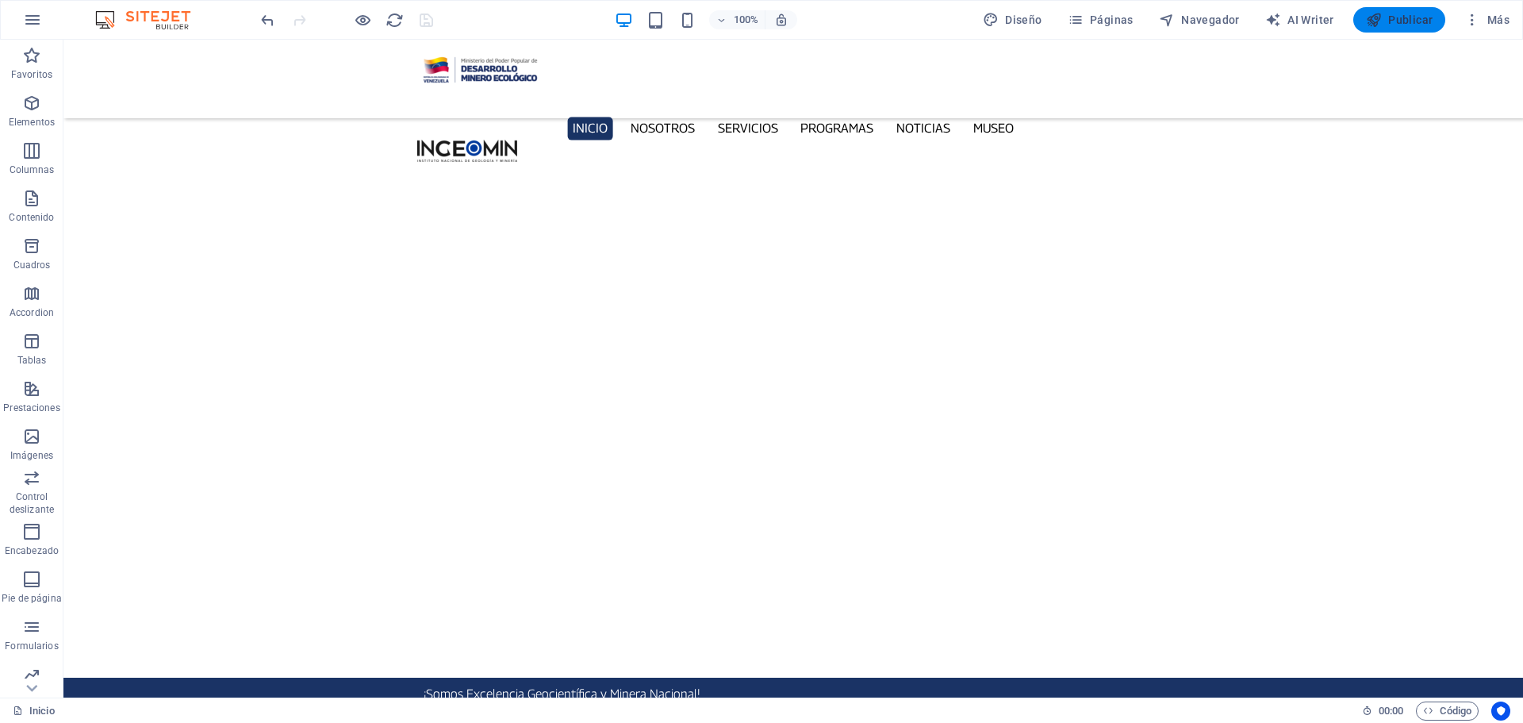
click at [1371, 15] on icon "button" at bounding box center [1374, 20] width 16 height 16
click at [122, 51] on span "Barra de menús" at bounding box center [119, 49] width 67 height 10
select select "px"
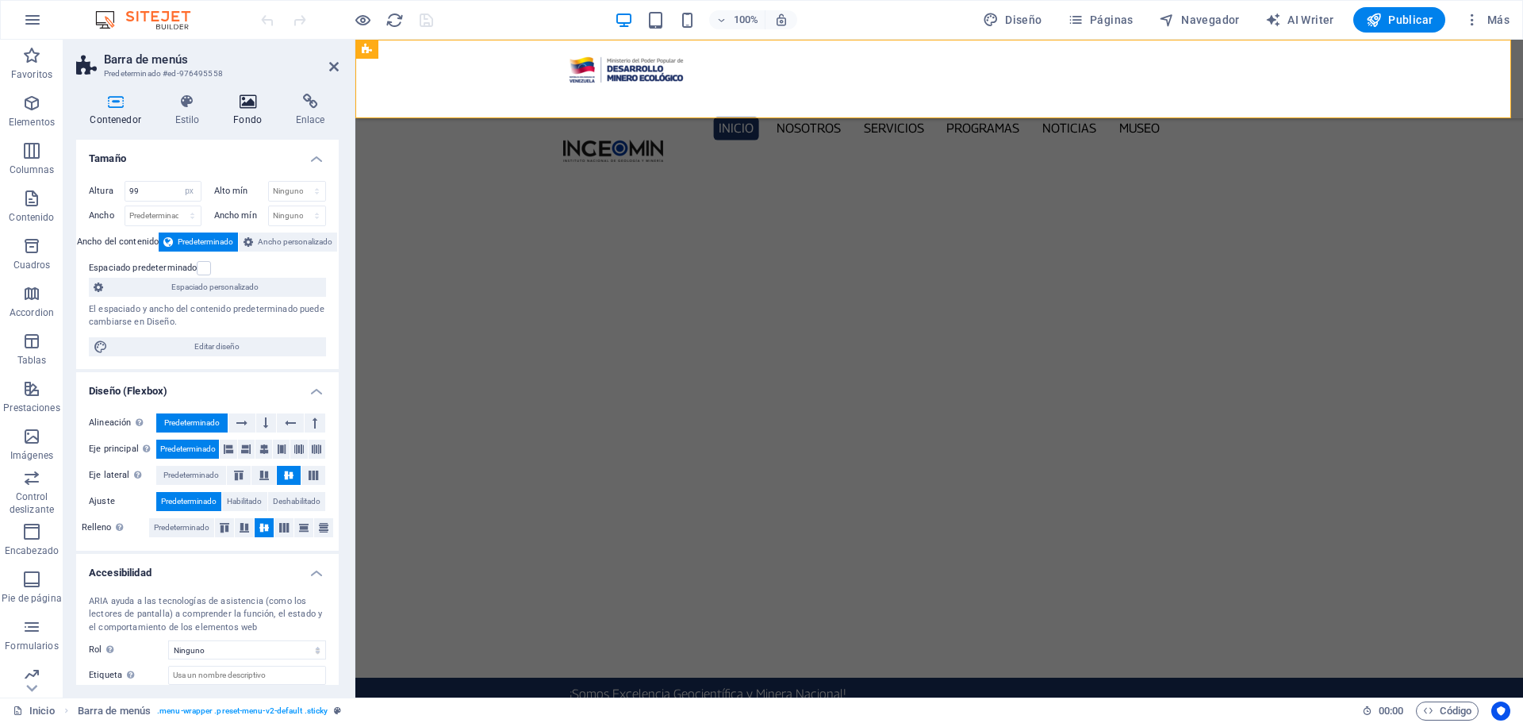
click at [250, 98] on icon at bounding box center [248, 102] width 56 height 16
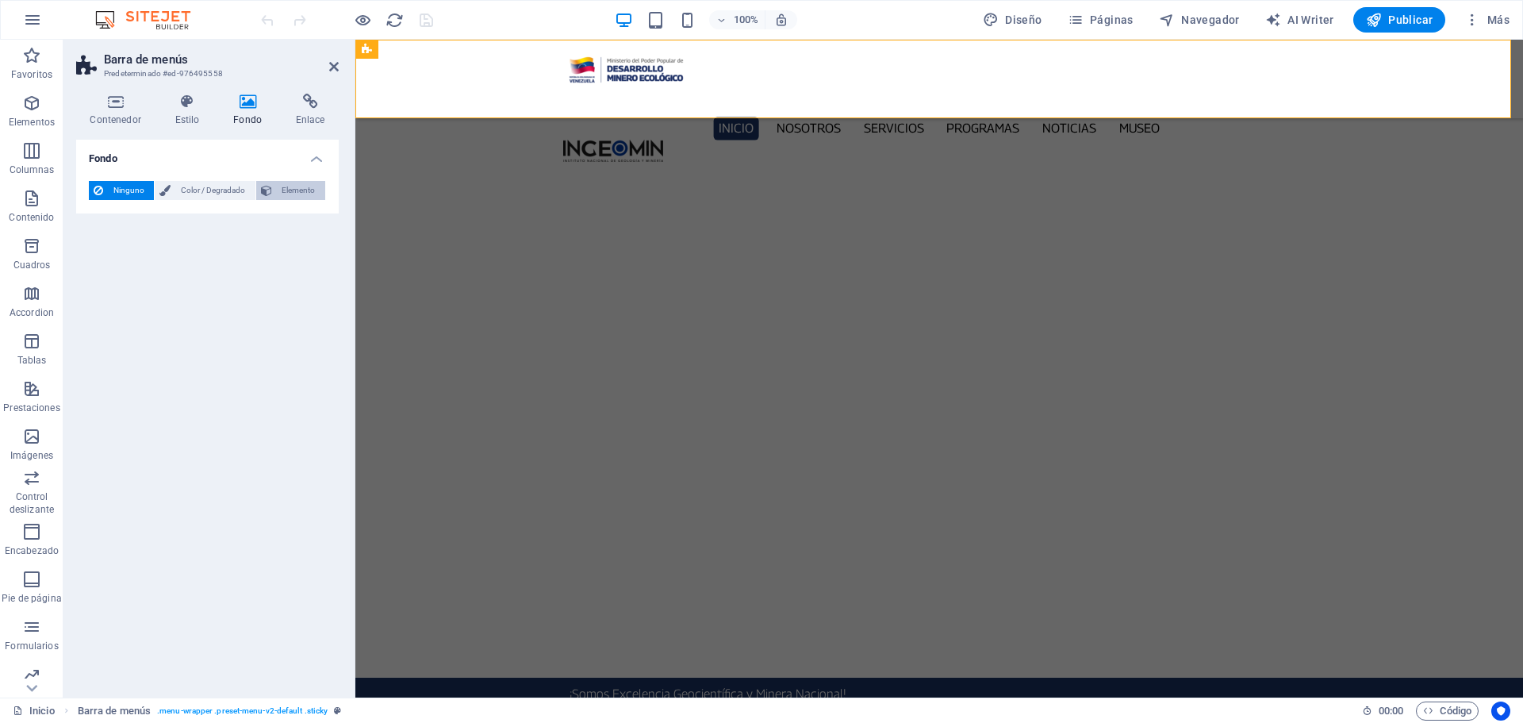
click at [296, 193] on span "Elemento" at bounding box center [299, 190] width 44 height 19
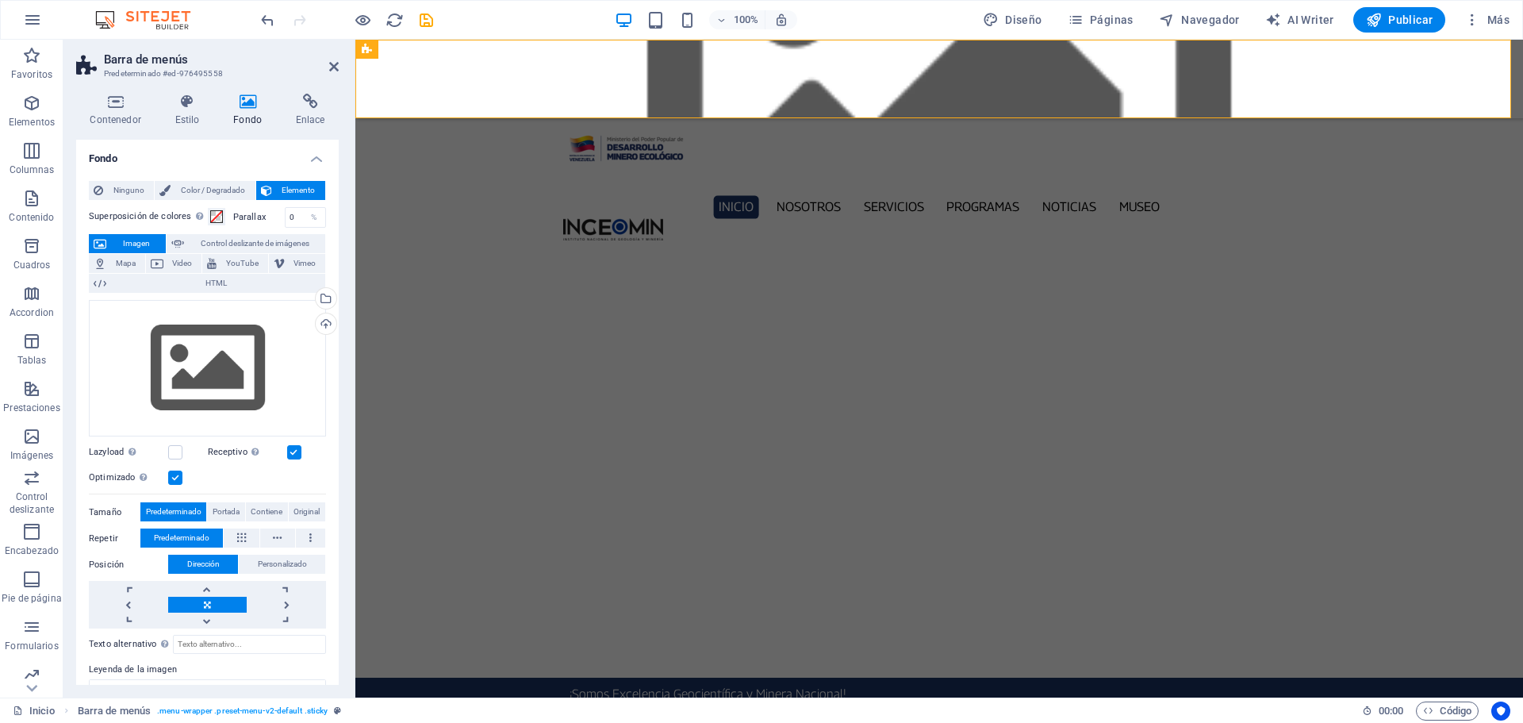
click at [333, 58] on h2 "Barra de menús" at bounding box center [221, 59] width 235 height 14
click at [329, 62] on icon at bounding box center [334, 66] width 10 height 13
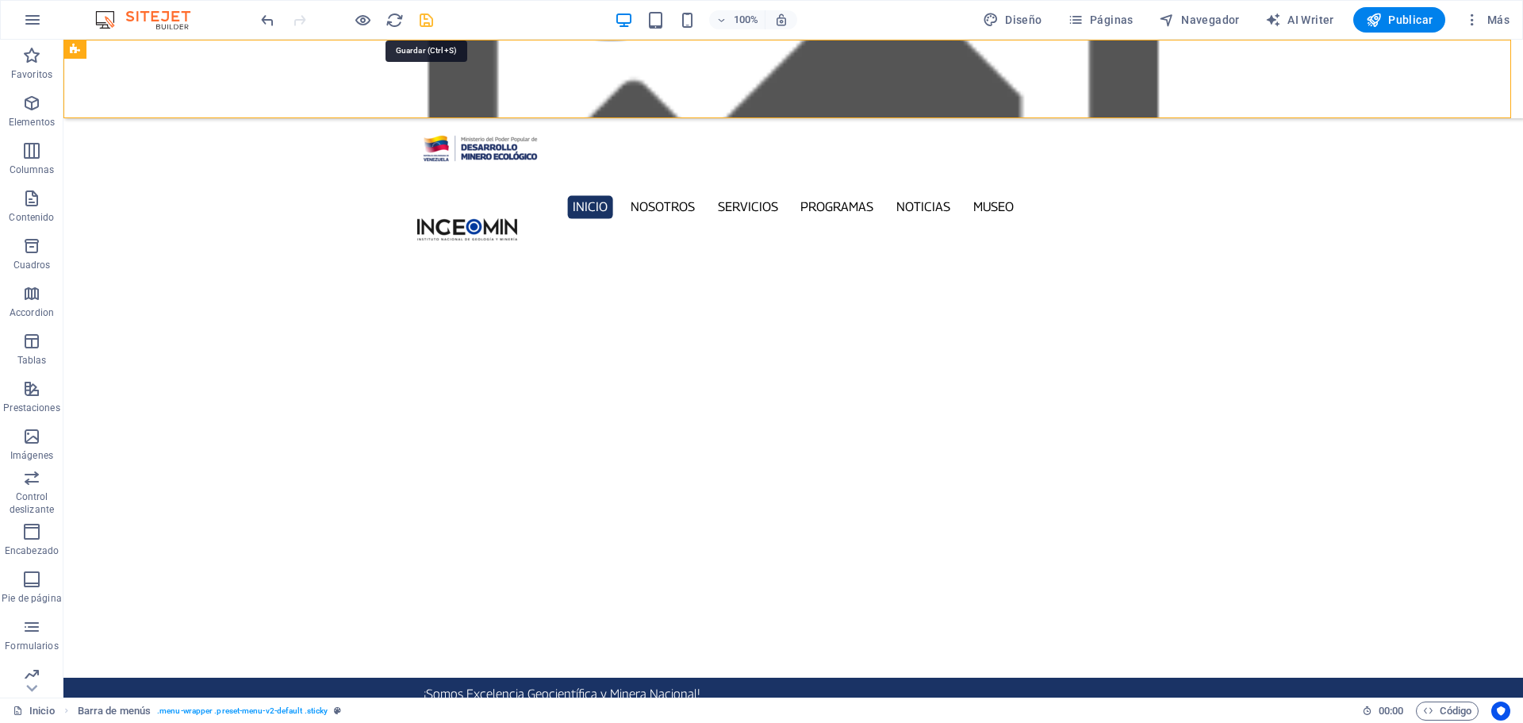
click at [428, 21] on icon "save" at bounding box center [426, 20] width 18 height 18
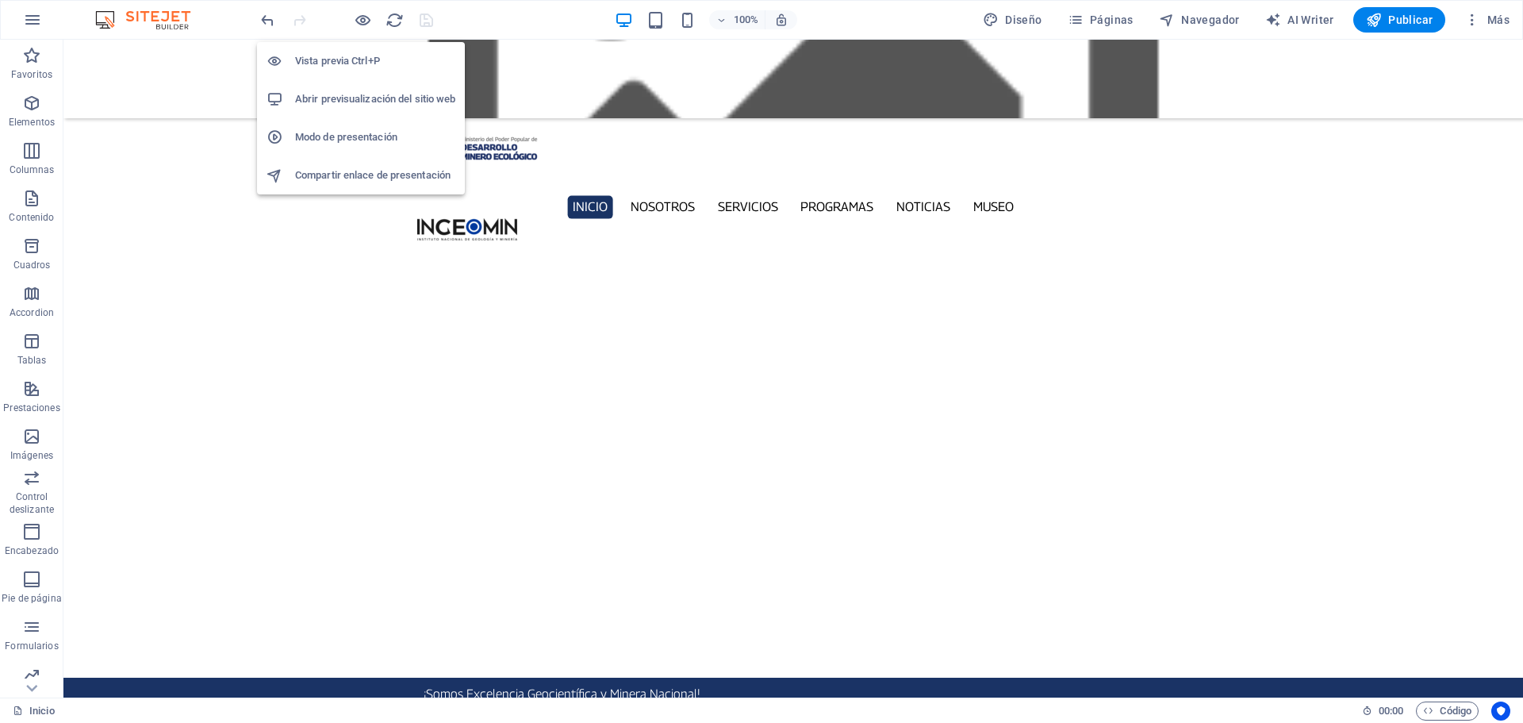
click at [363, 97] on h6 "Abrir previsualización del sitio web" at bounding box center [375, 99] width 160 height 19
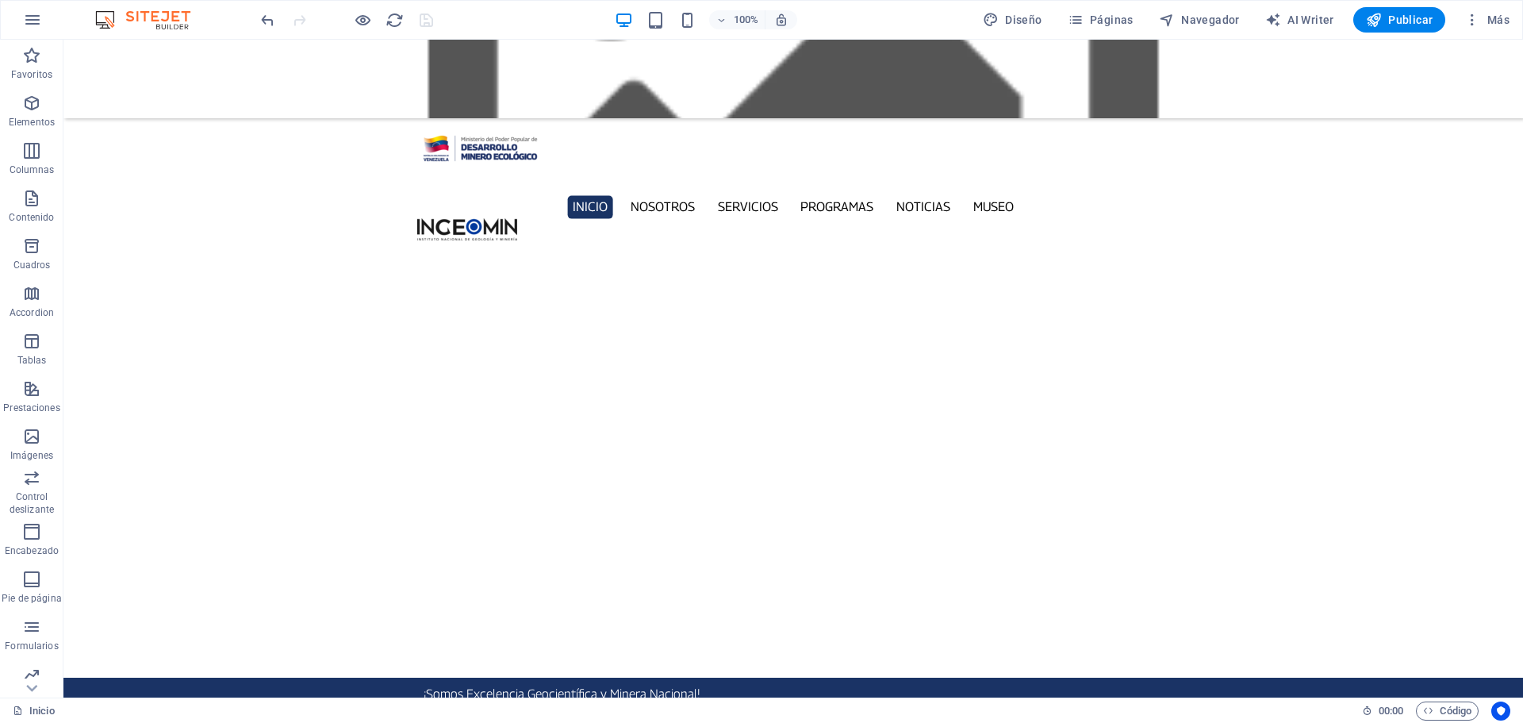
click at [209, 71] on figure at bounding box center [792, 79] width 1459 height 79
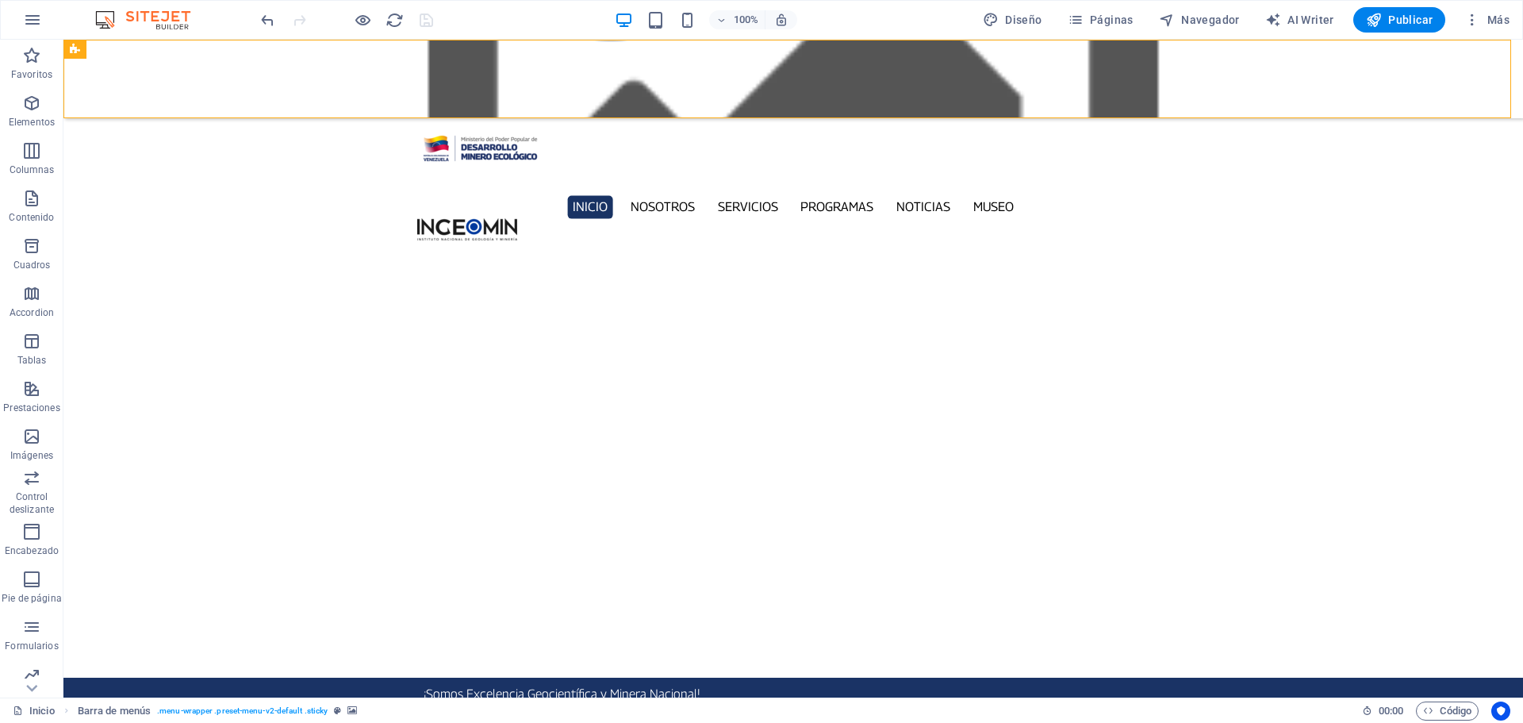
click at [209, 71] on figure at bounding box center [792, 79] width 1459 height 79
click at [209, 70] on figure at bounding box center [792, 79] width 1459 height 79
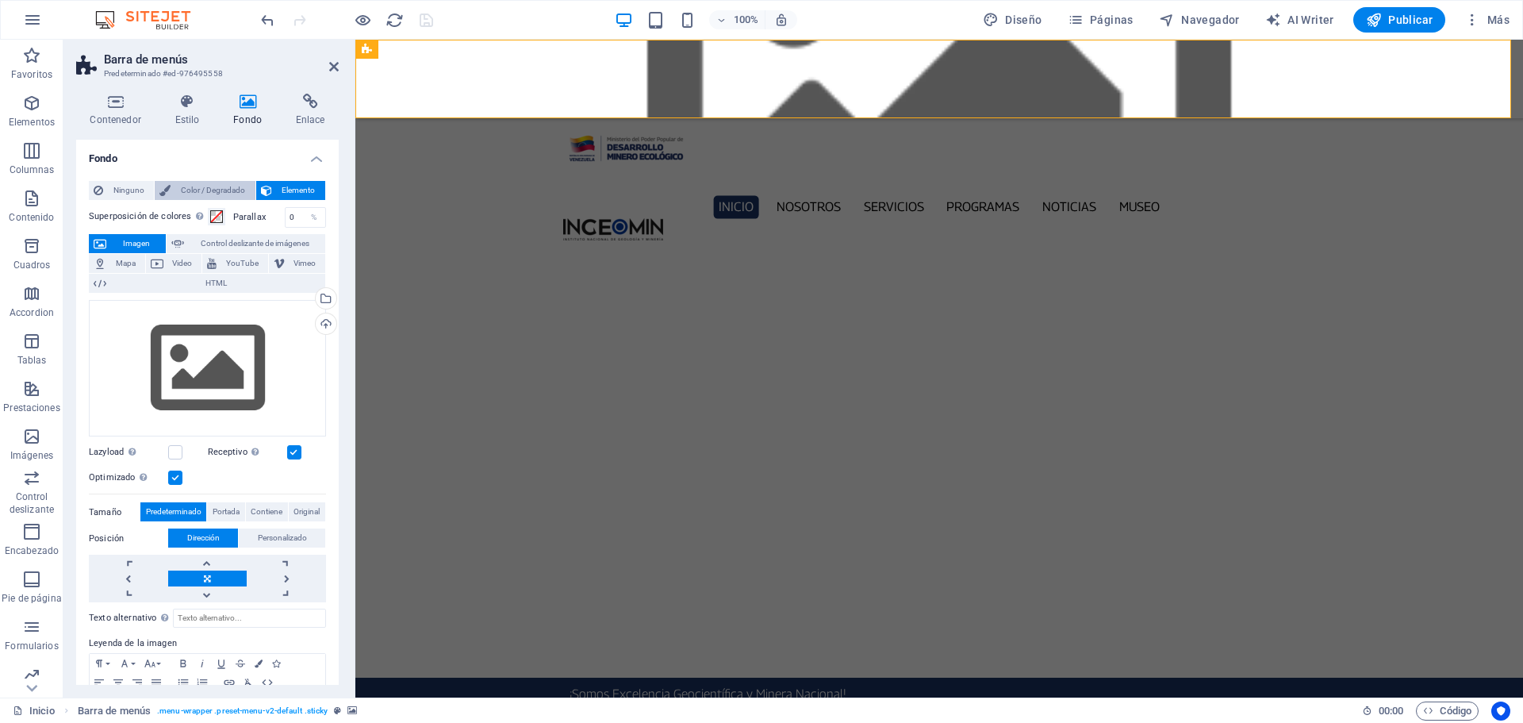
click at [211, 190] on span "Color / Degradado" at bounding box center [212, 190] width 75 height 19
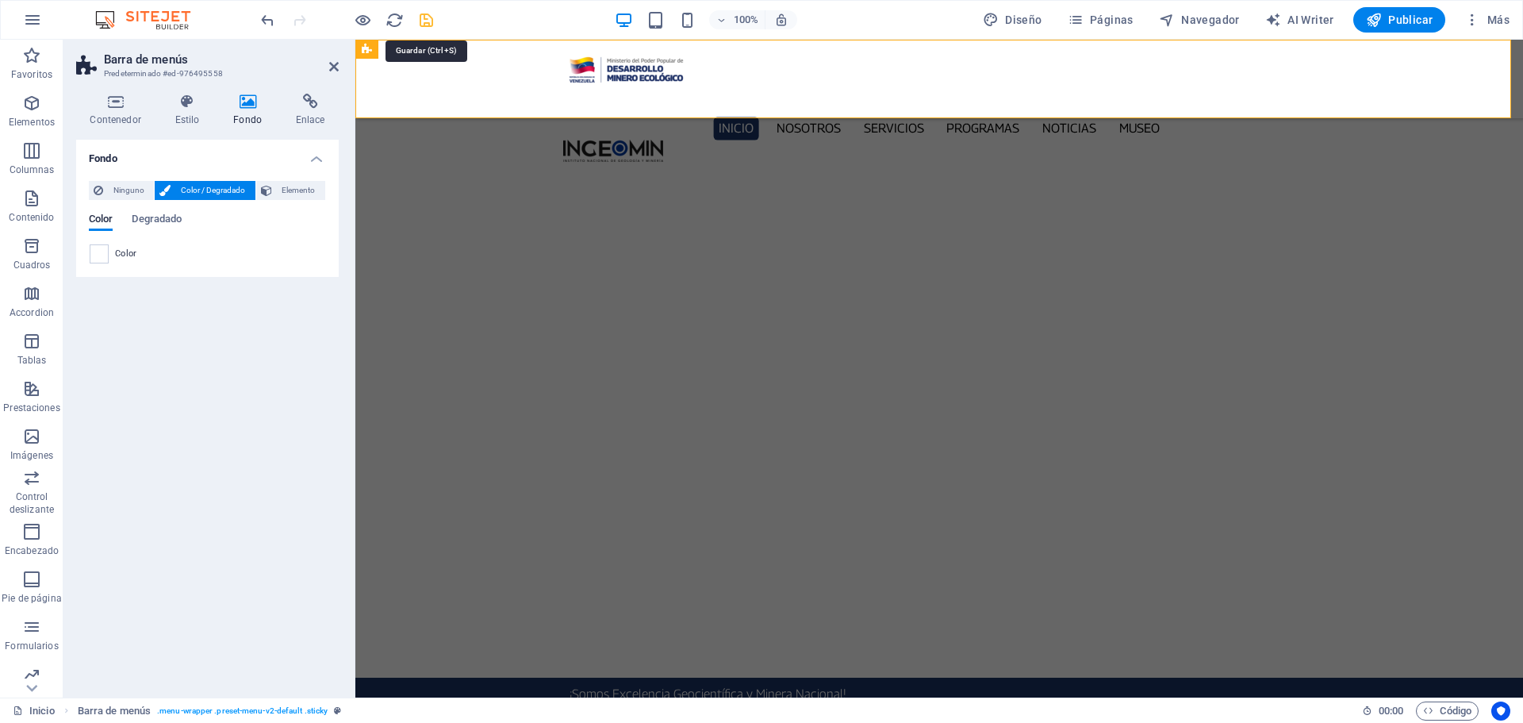
click at [429, 19] on icon "save" at bounding box center [426, 20] width 18 height 18
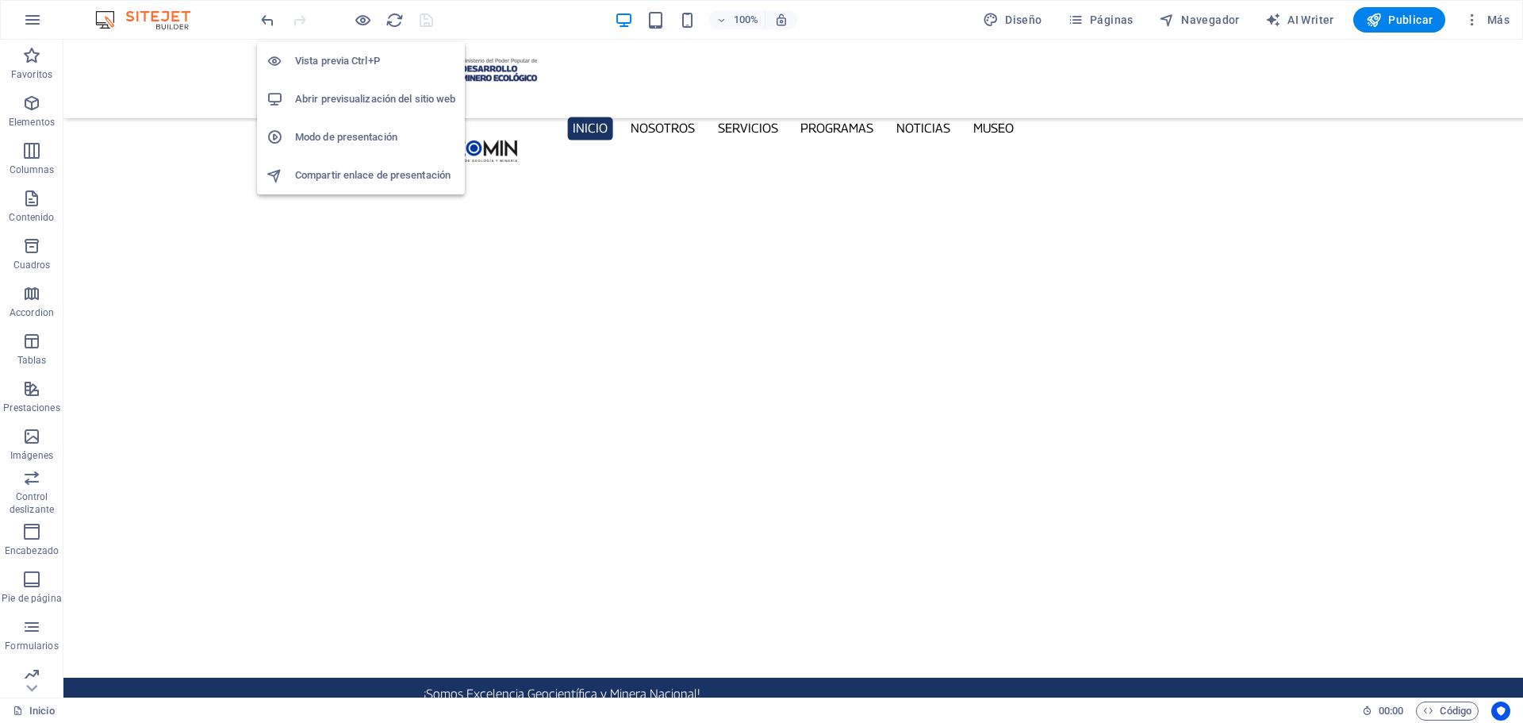
click at [362, 92] on h6 "Abrir previsualización del sitio web" at bounding box center [375, 99] width 160 height 19
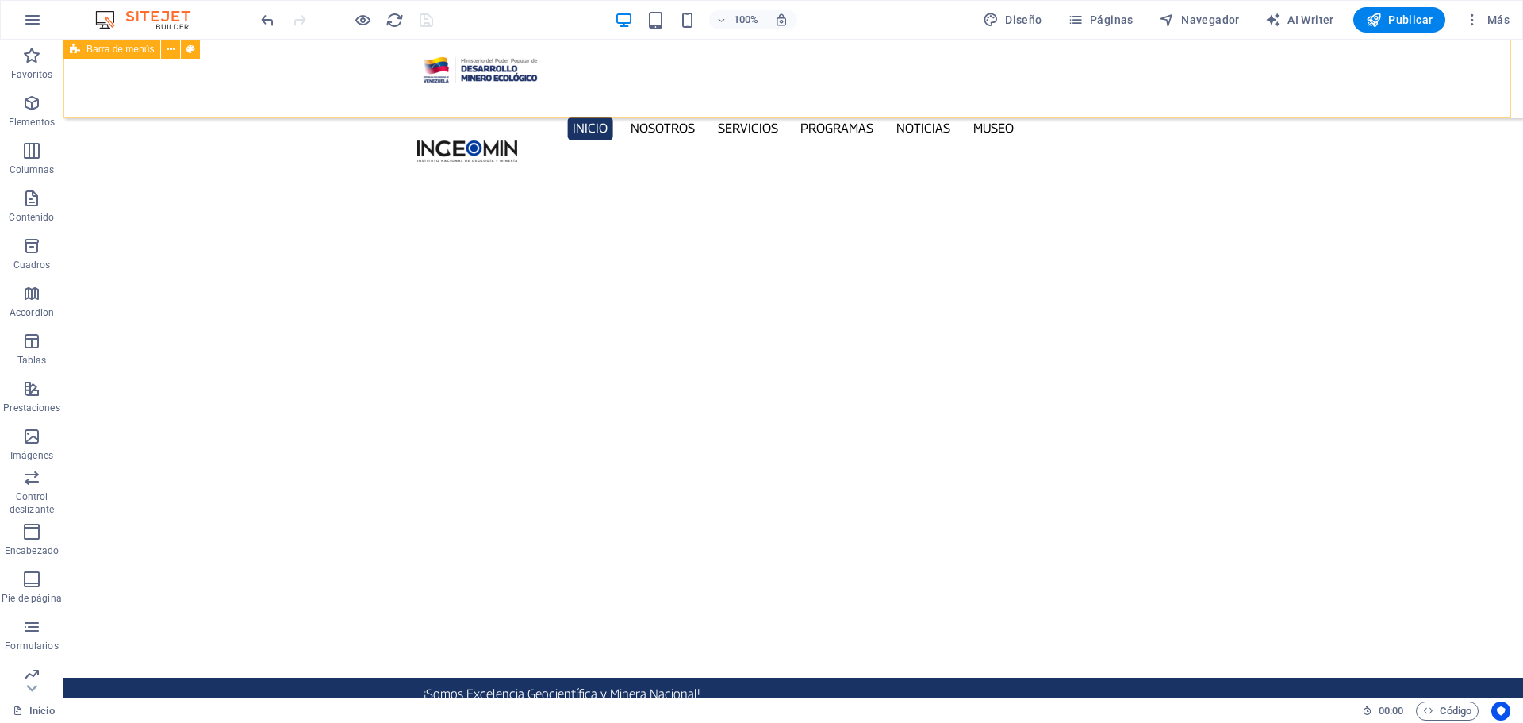
click at [237, 71] on div "Inicio Nosotros Servicios Programas PNG INGEOMIN Va a La Escuela Comité de Muje…" at bounding box center [792, 79] width 1459 height 79
click at [237, 70] on div "Inicio Nosotros Servicios Programas PNG INGEOMIN Va a La Escuela Comité de Muje…" at bounding box center [792, 79] width 1459 height 79
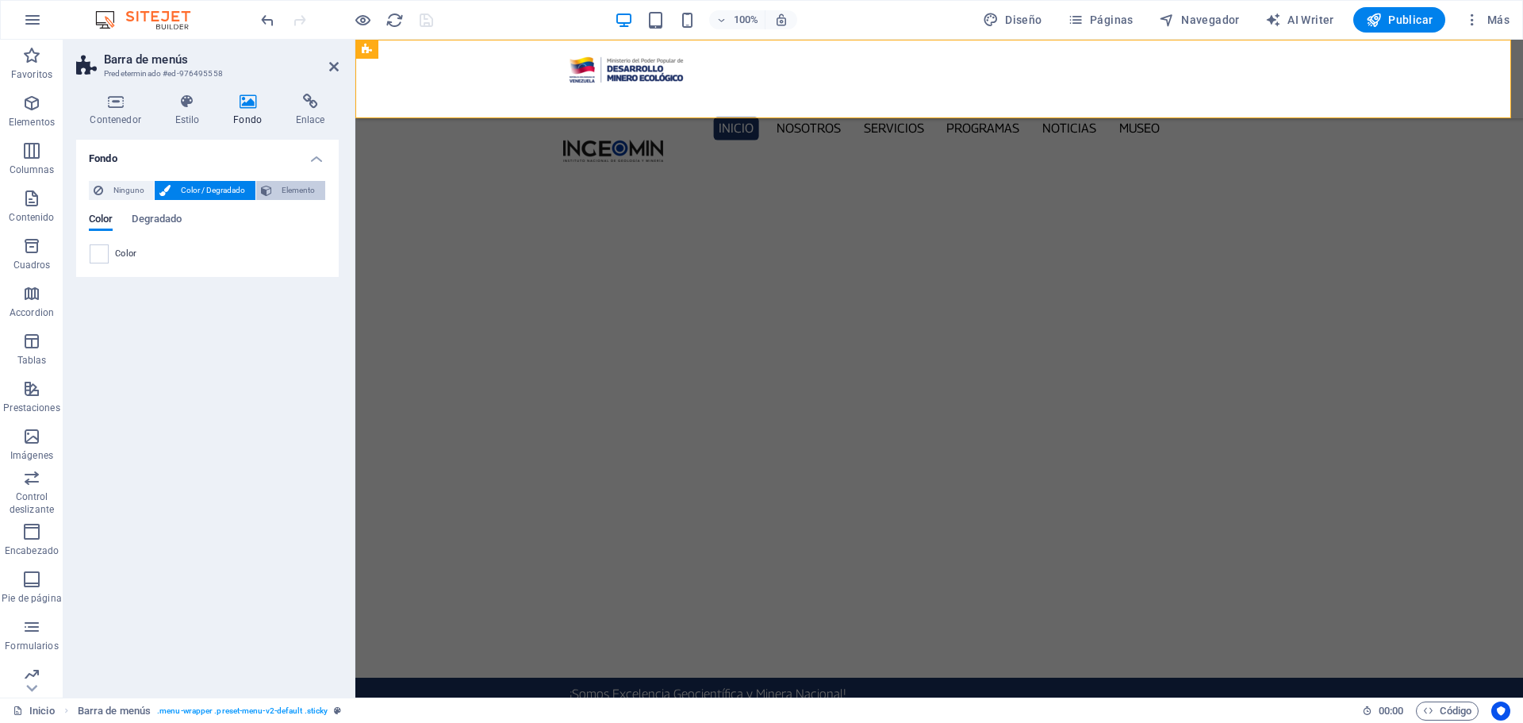
click at [286, 187] on span "Elemento" at bounding box center [299, 190] width 44 height 19
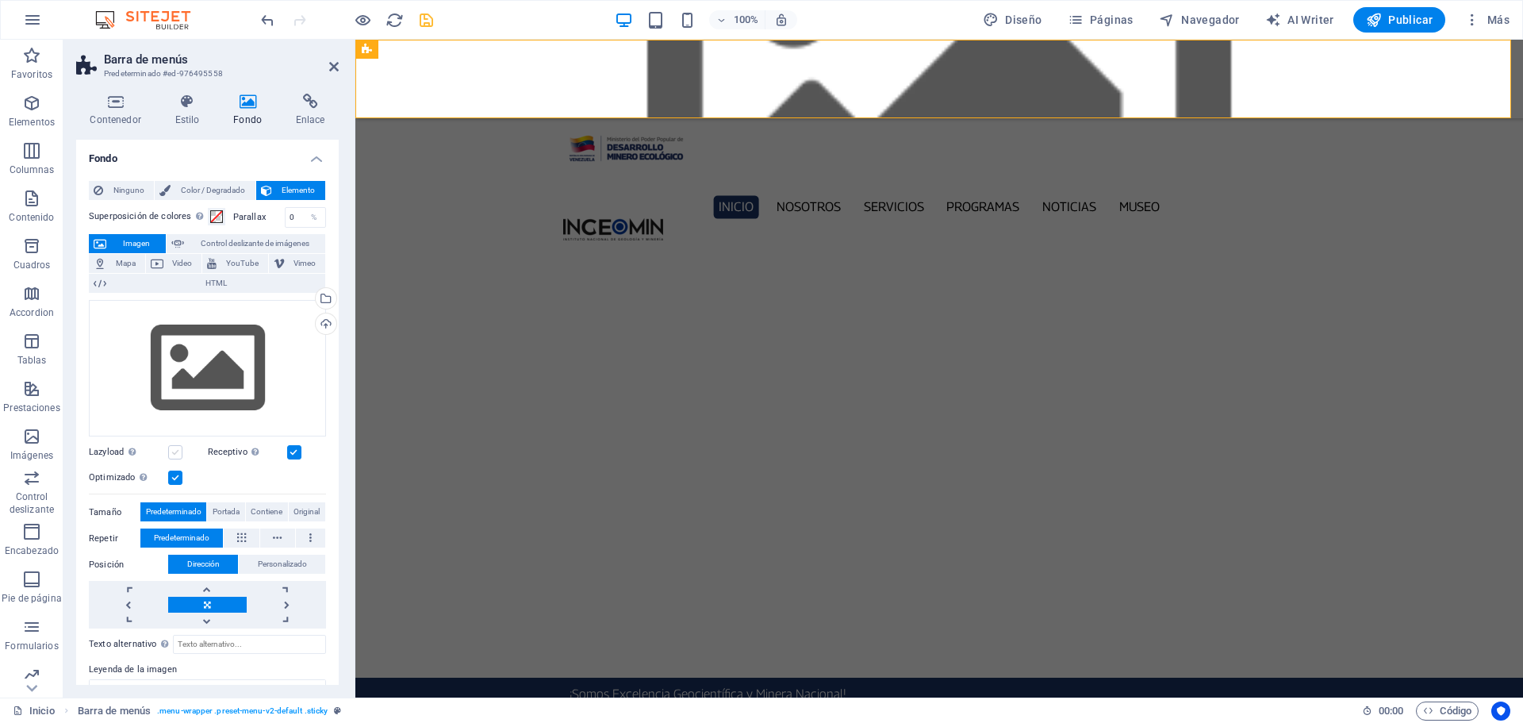
click at [173, 450] on label at bounding box center [175, 452] width 14 height 14
click at [0, 0] on input "Lazyload La carga de imágenes tras la carga de la página mejora la velocidad de…" at bounding box center [0, 0] width 0 height 0
click at [297, 453] on label at bounding box center [294, 452] width 14 height 14
click at [0, 0] on input "Receptivo Automáticamente cargar tamaños optimizados de smartphone e imagen ret…" at bounding box center [0, 0] width 0 height 0
click at [428, 19] on icon "save" at bounding box center [426, 20] width 18 height 18
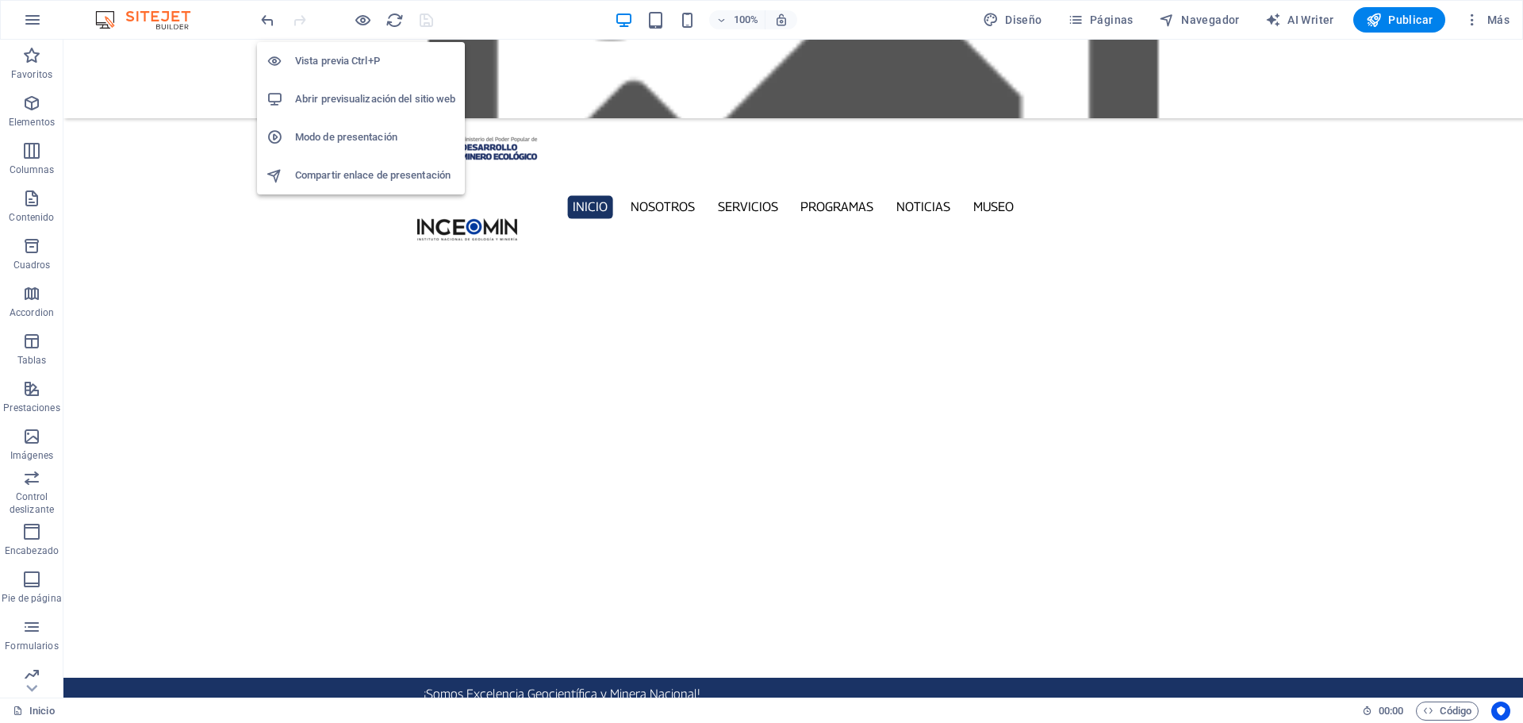
click at [353, 95] on h6 "Abrir previsualización del sitio web" at bounding box center [375, 99] width 160 height 19
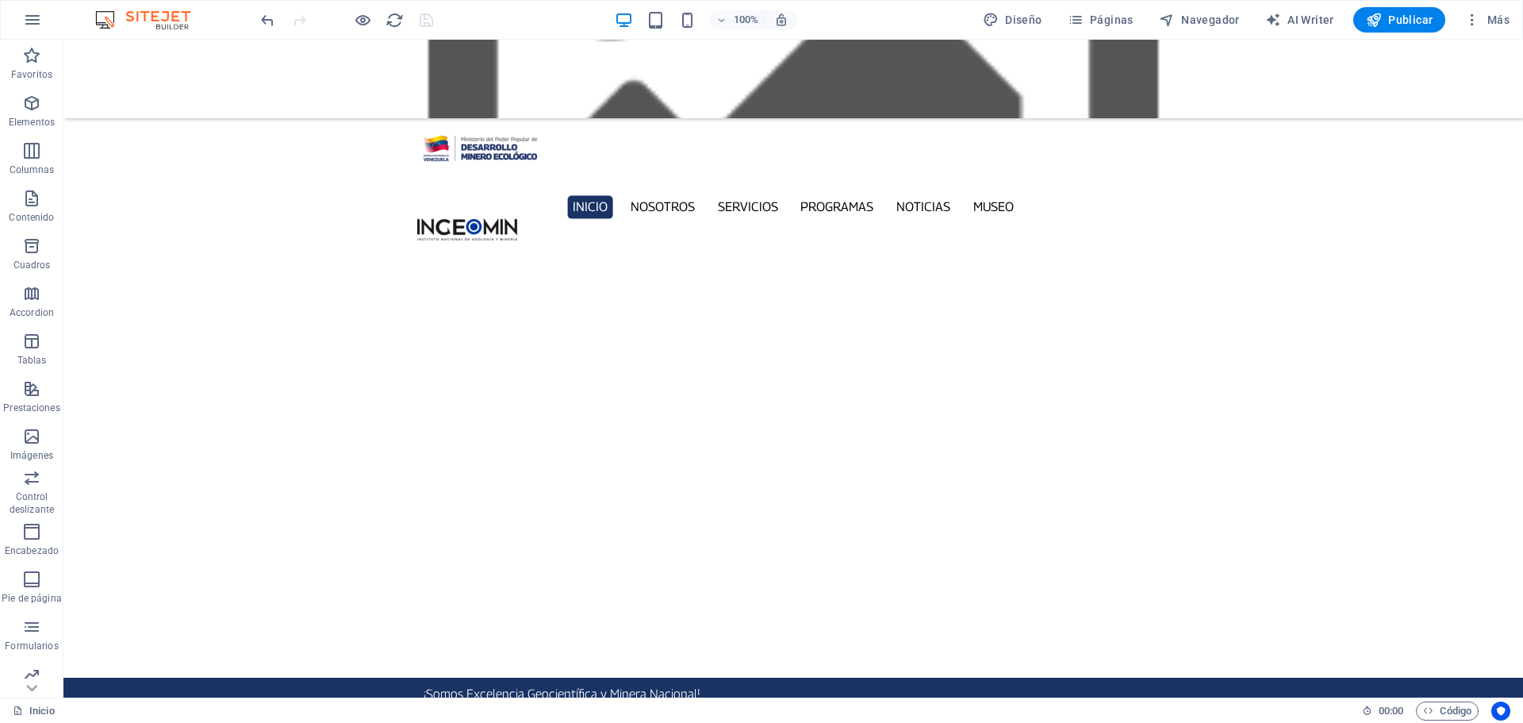
click at [167, 75] on figure at bounding box center [792, 79] width 1459 height 79
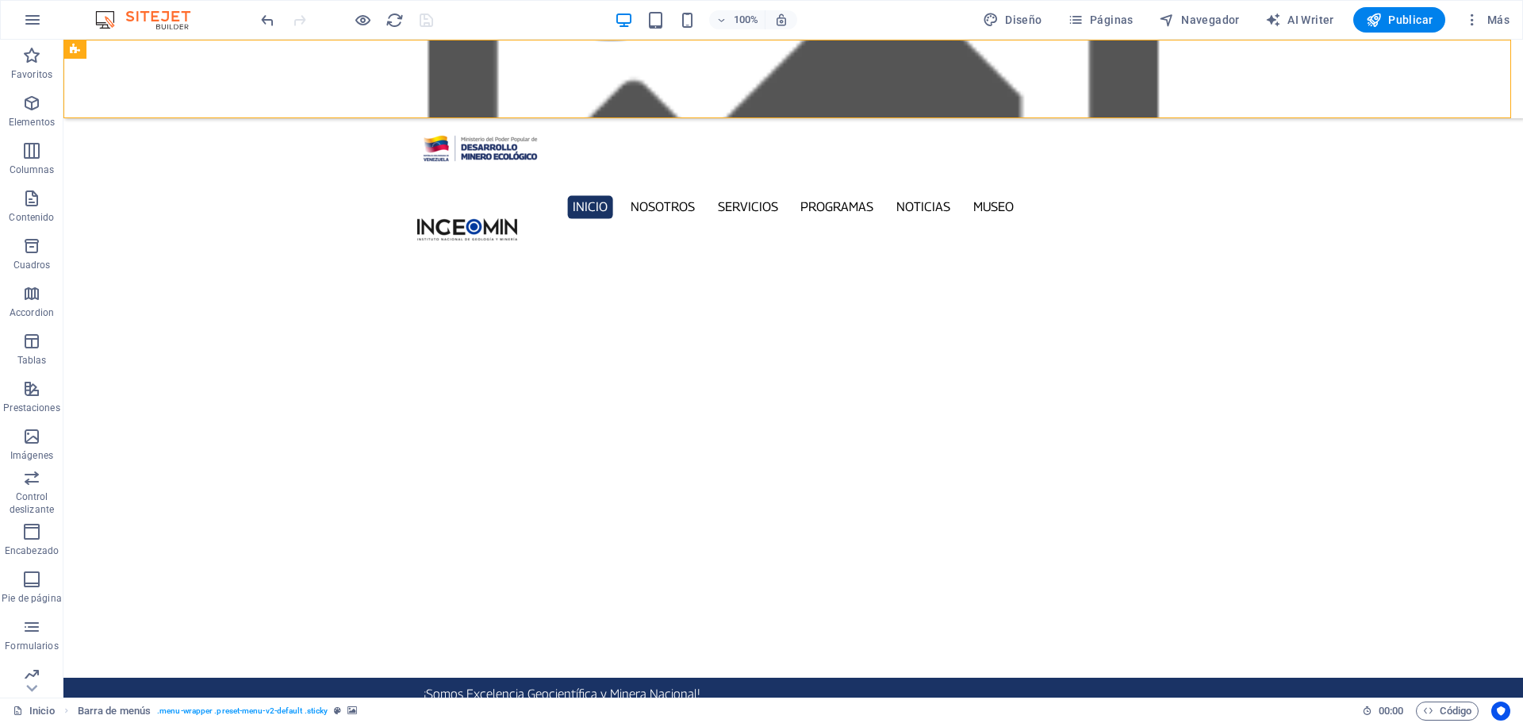
click at [167, 75] on figure at bounding box center [792, 79] width 1459 height 79
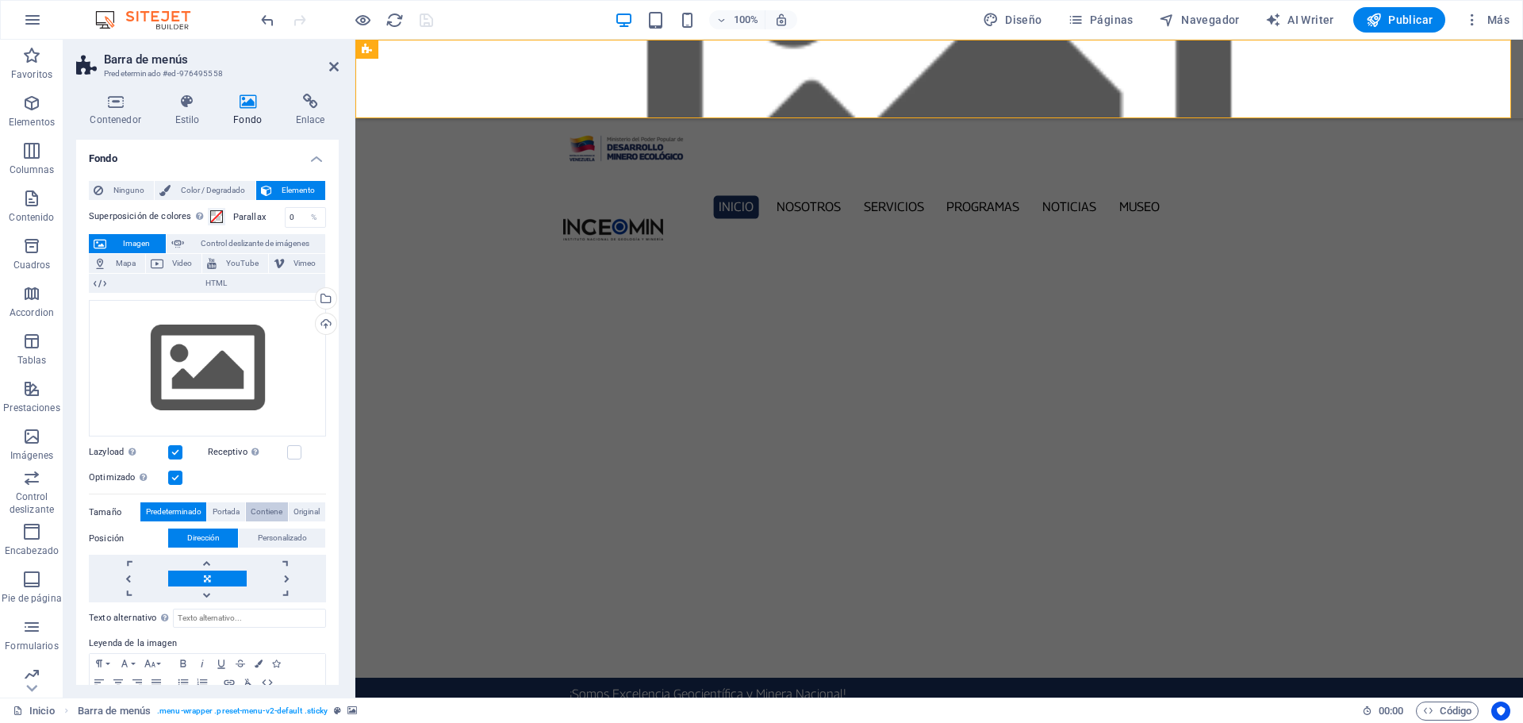
click at [261, 509] on span "Contiene" at bounding box center [267, 511] width 32 height 19
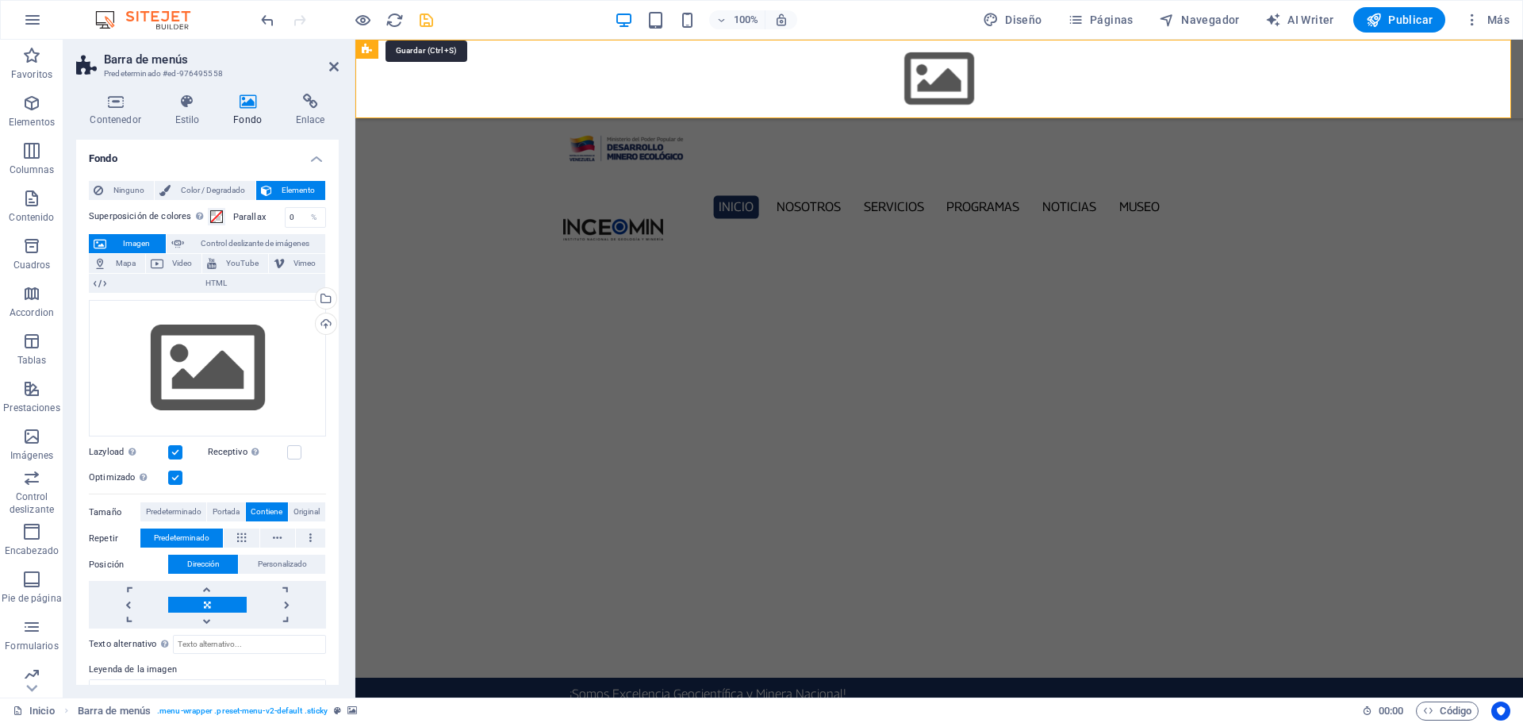
click at [425, 22] on icon "save" at bounding box center [426, 20] width 18 height 18
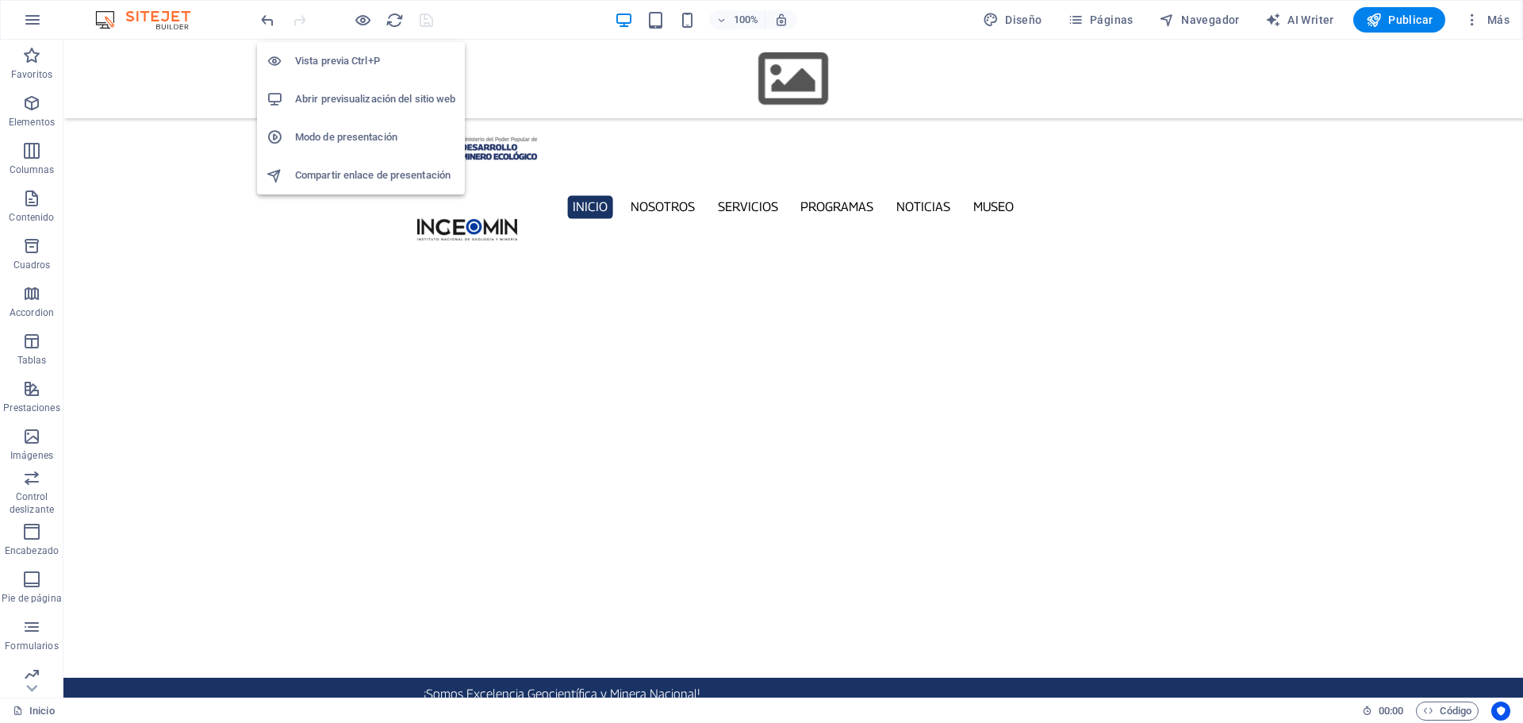
click at [357, 94] on h6 "Abrir previsualización del sitio web" at bounding box center [375, 99] width 160 height 19
click at [363, 20] on icon "button" at bounding box center [363, 20] width 18 height 18
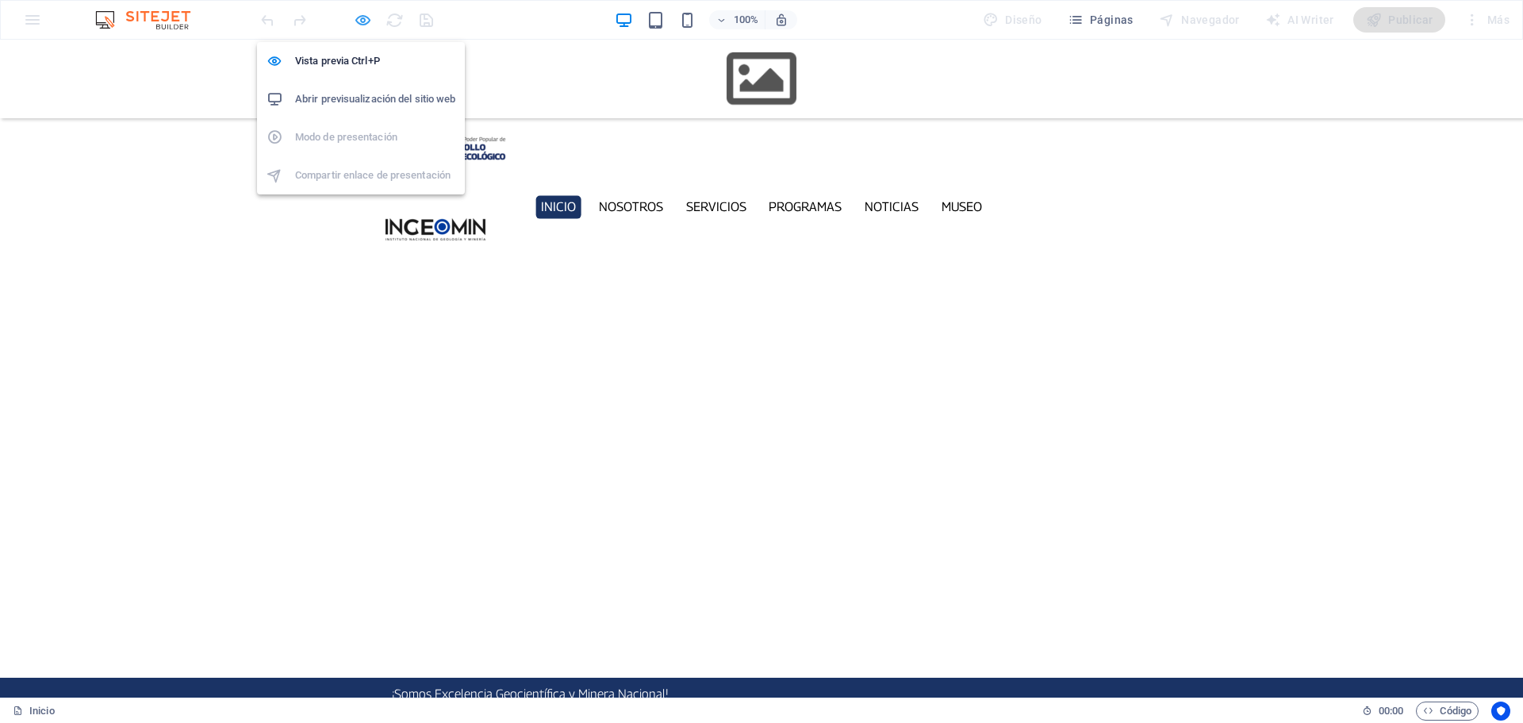
click at [363, 20] on icon "button" at bounding box center [363, 20] width 18 height 18
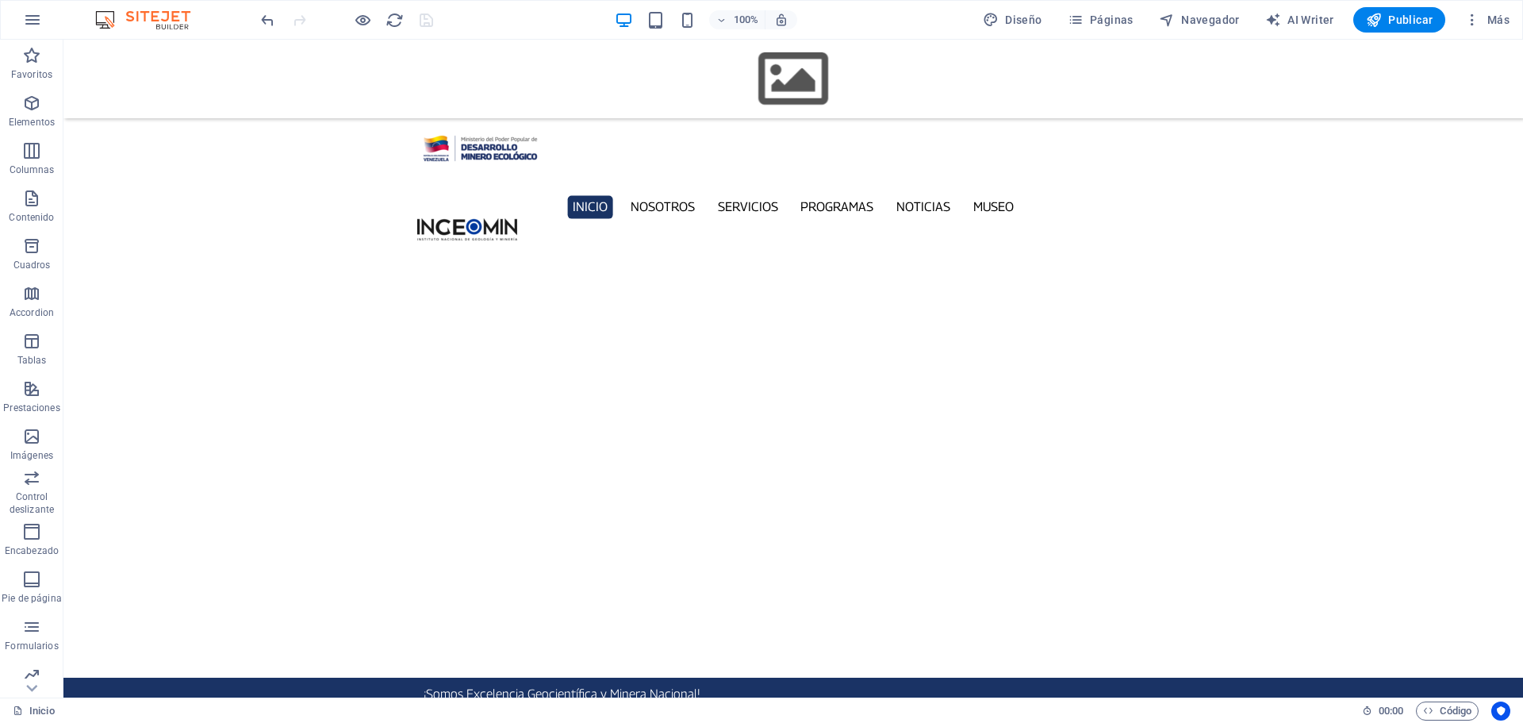
click at [177, 75] on figure at bounding box center [792, 79] width 1459 height 79
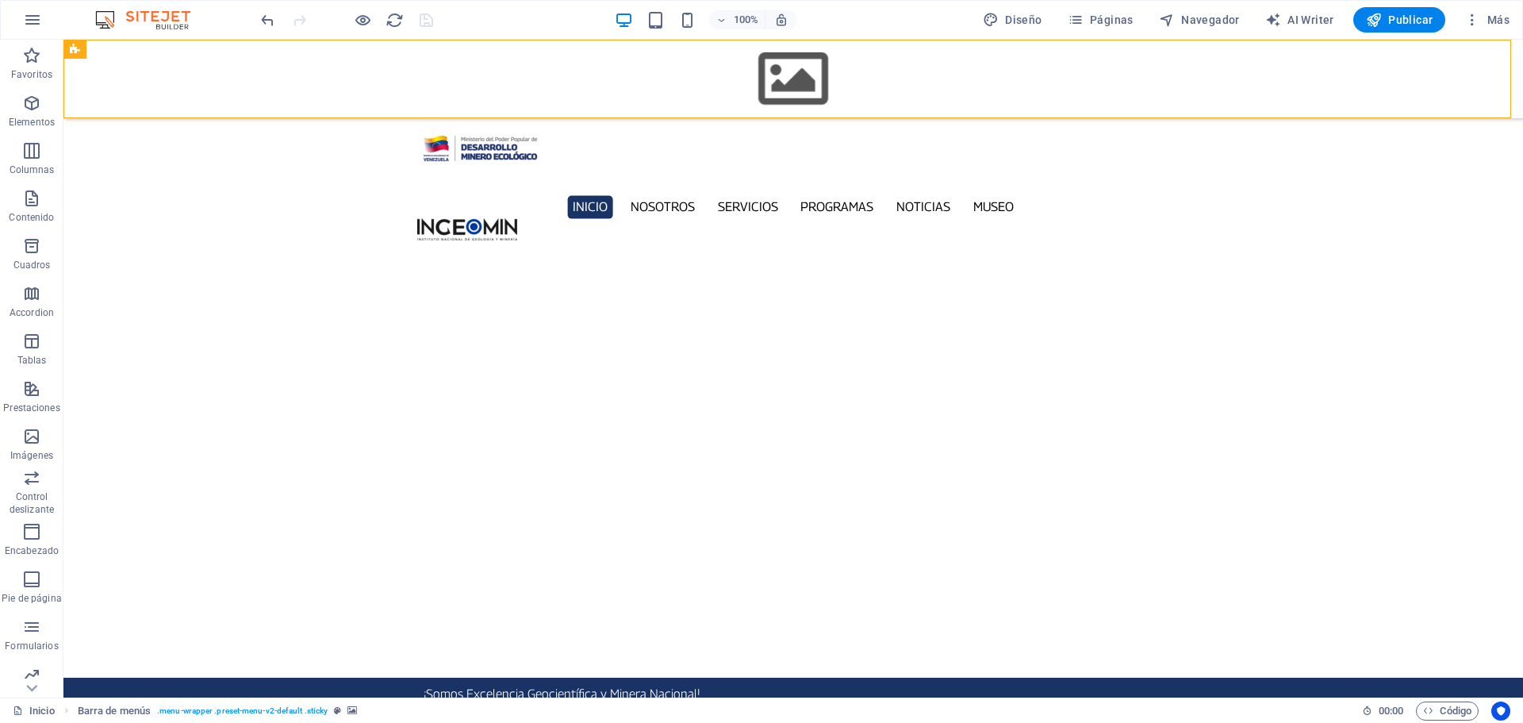
click at [177, 75] on figure at bounding box center [792, 79] width 1459 height 79
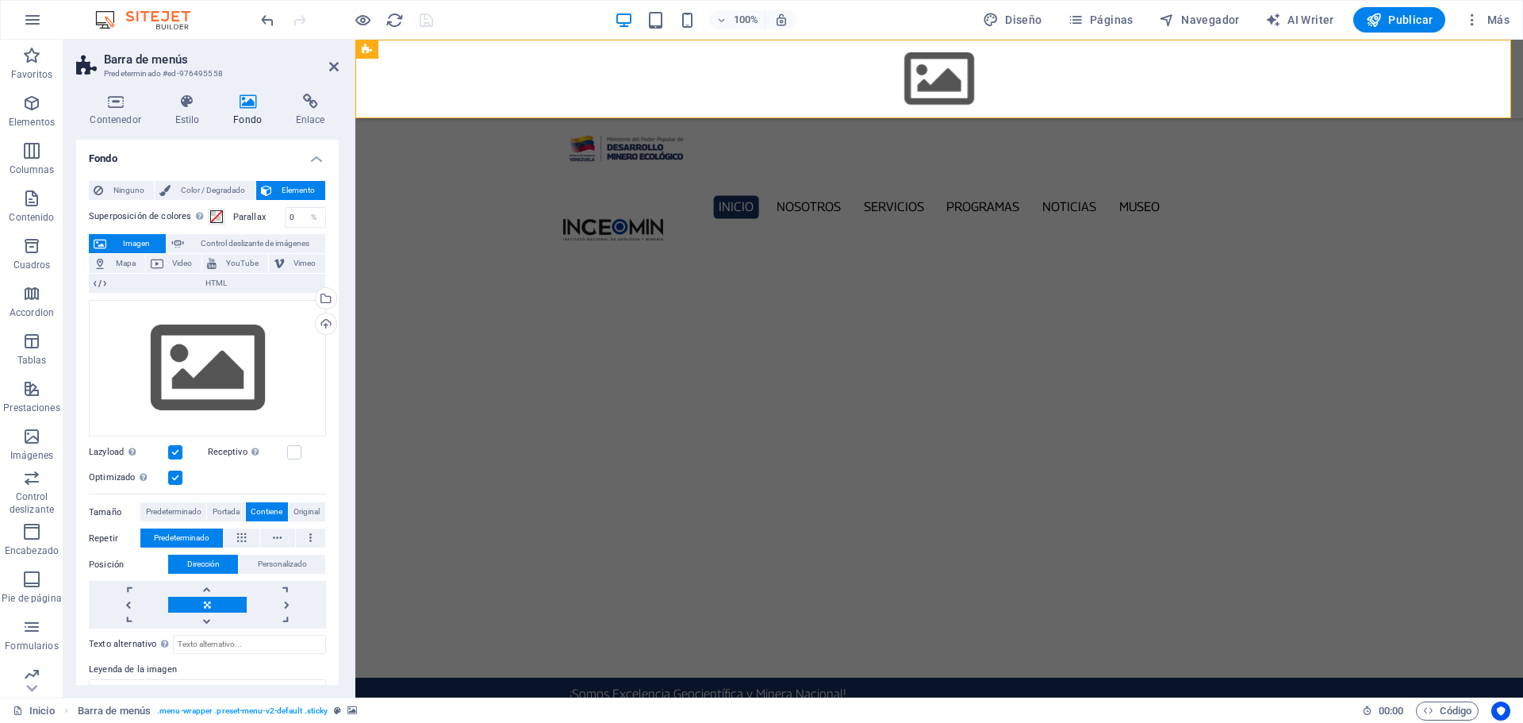
click at [177, 485] on div "Arrastra archivos aquí, haz clic para escoger archivos o selecciona archivos de…" at bounding box center [207, 461] width 237 height 336
click at [177, 479] on label at bounding box center [175, 477] width 14 height 14
click at [0, 0] on input "Optimizado Las imágenes se comprimen para así mejorar la velocidad de las págin…" at bounding box center [0, 0] width 0 height 0
click at [428, 24] on icon "save" at bounding box center [426, 20] width 18 height 18
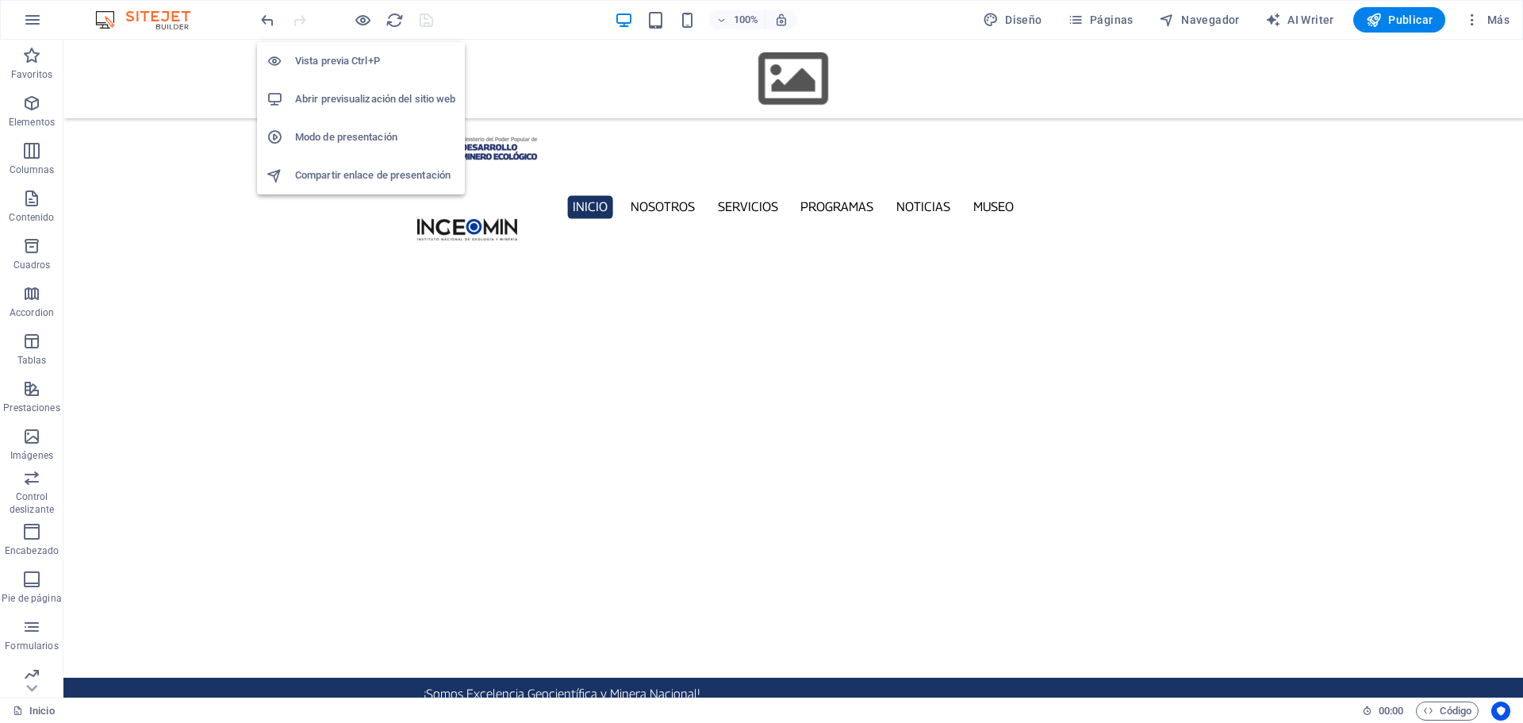
click at [360, 97] on h6 "Abrir previsualización del sitio web" at bounding box center [375, 99] width 160 height 19
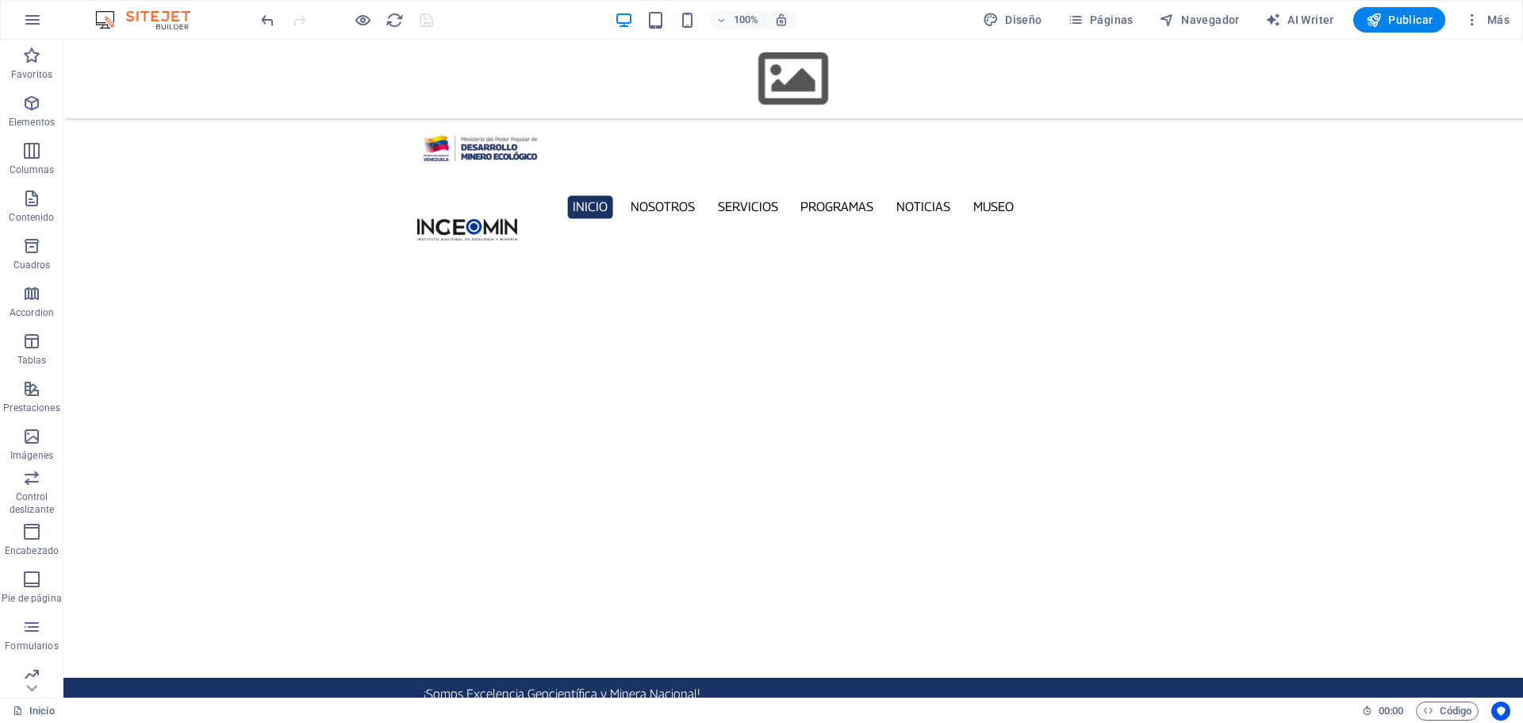
click at [179, 77] on figure at bounding box center [792, 79] width 1459 height 79
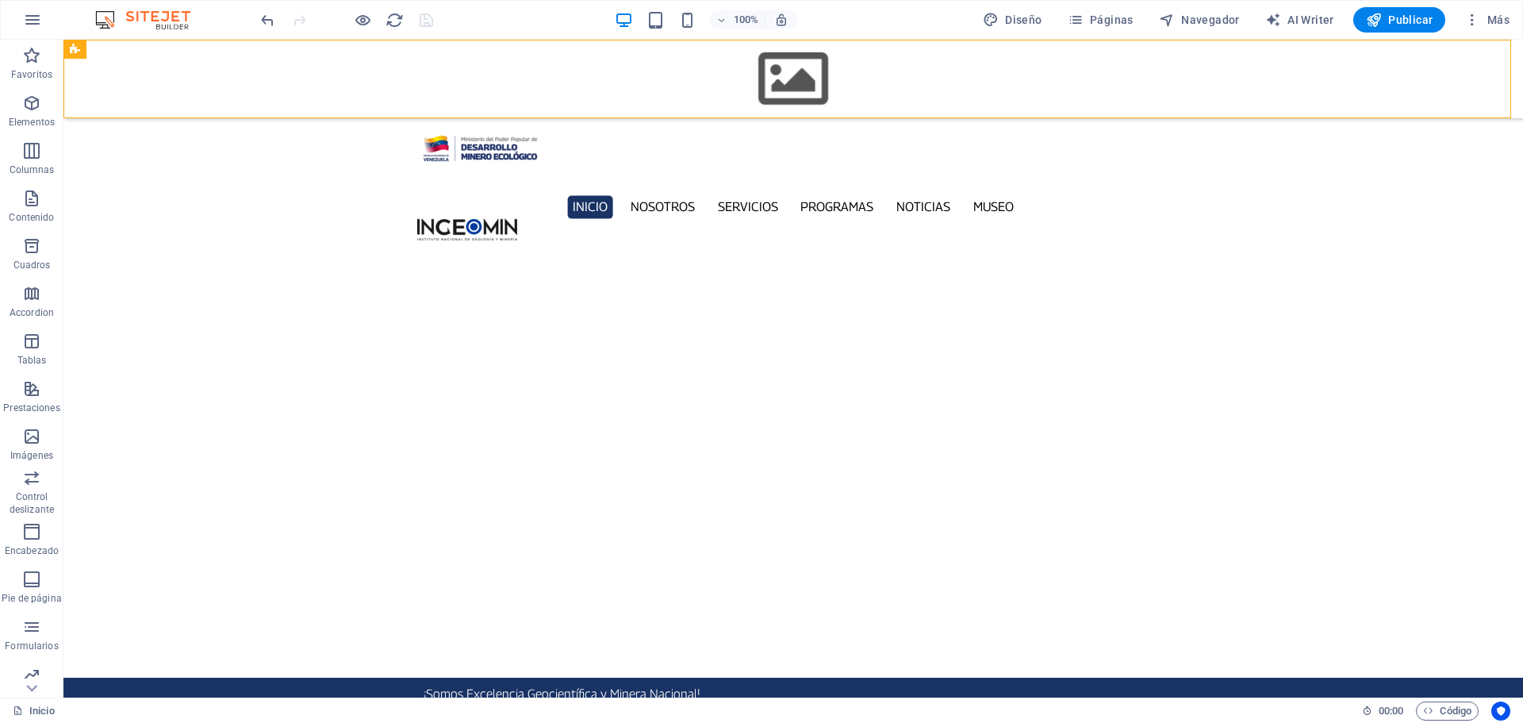
click at [179, 77] on figure at bounding box center [792, 79] width 1459 height 79
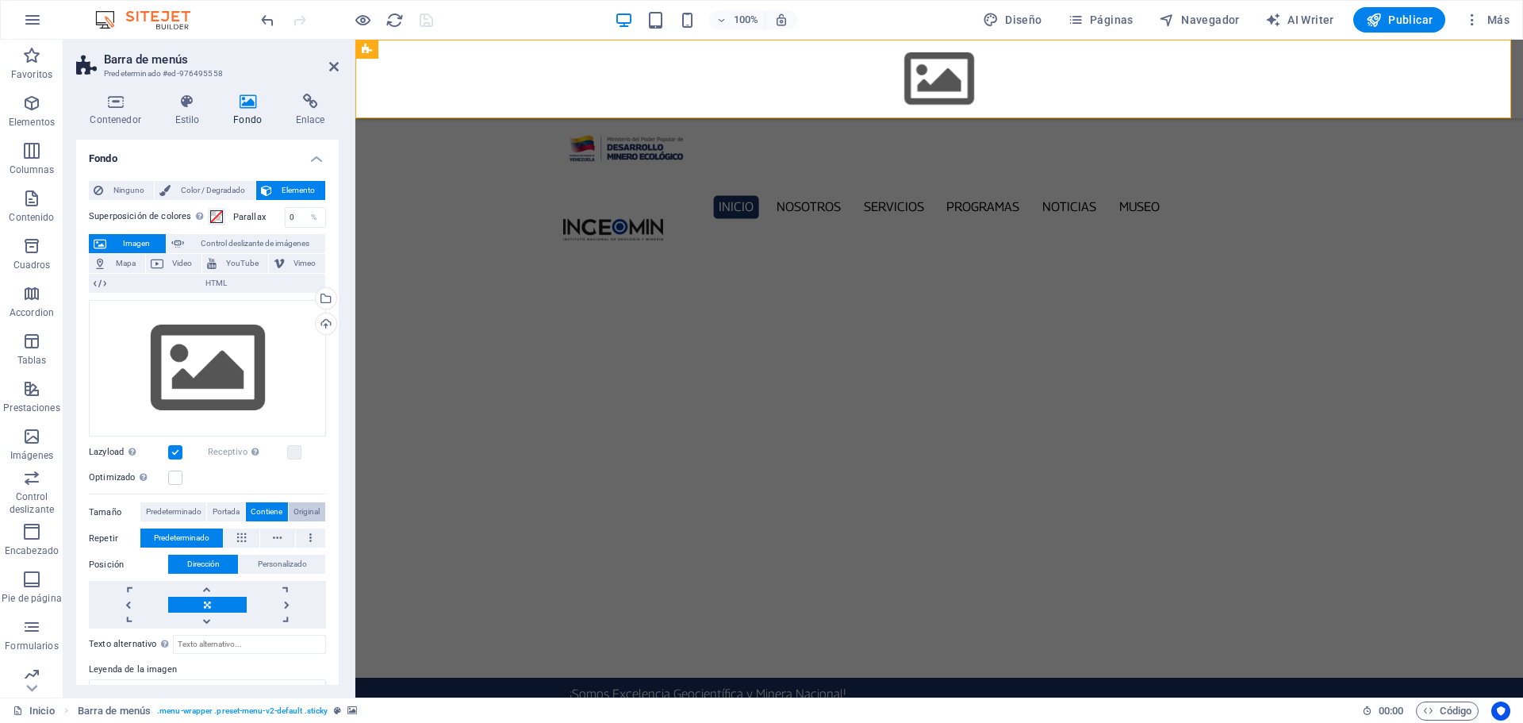
click at [312, 508] on span "Original" at bounding box center [306, 511] width 26 height 19
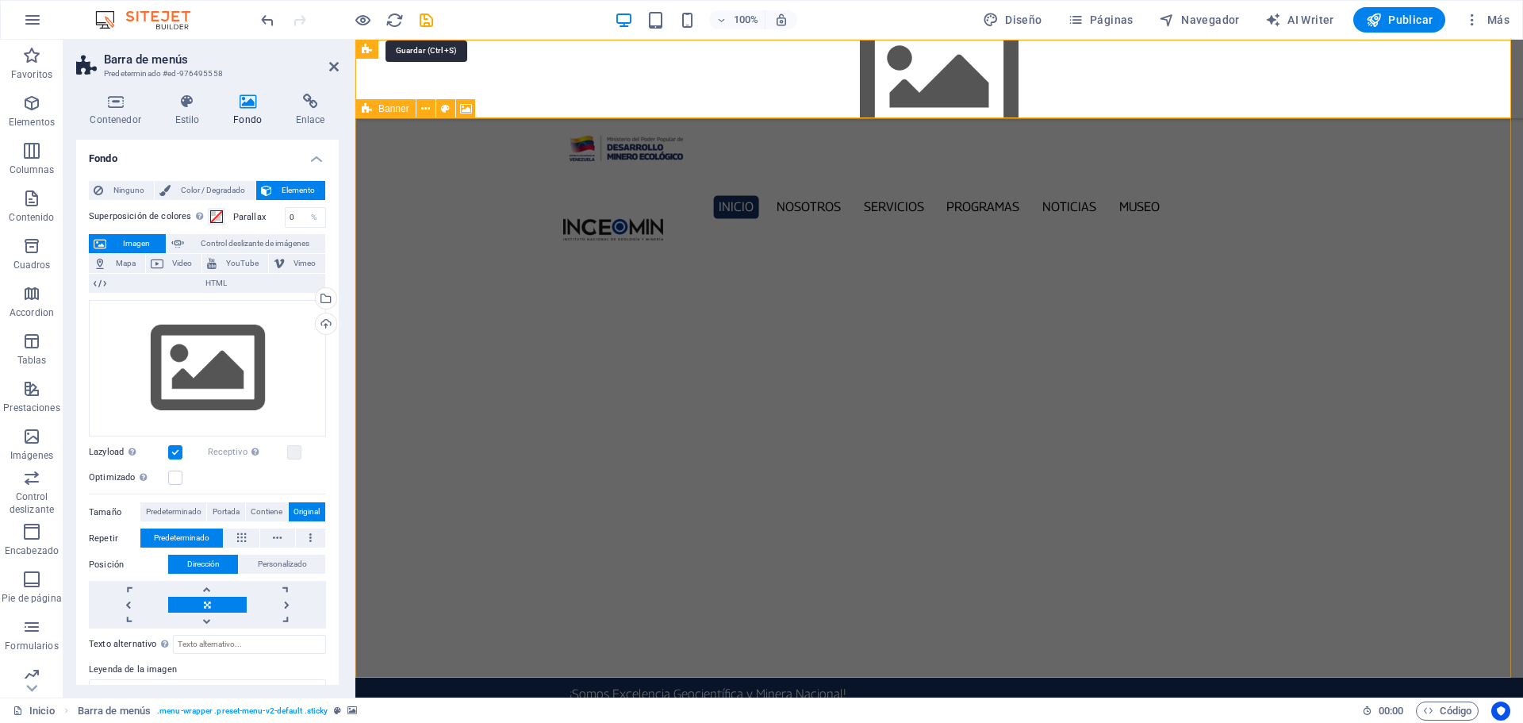
click at [422, 21] on icon "save" at bounding box center [426, 20] width 18 height 18
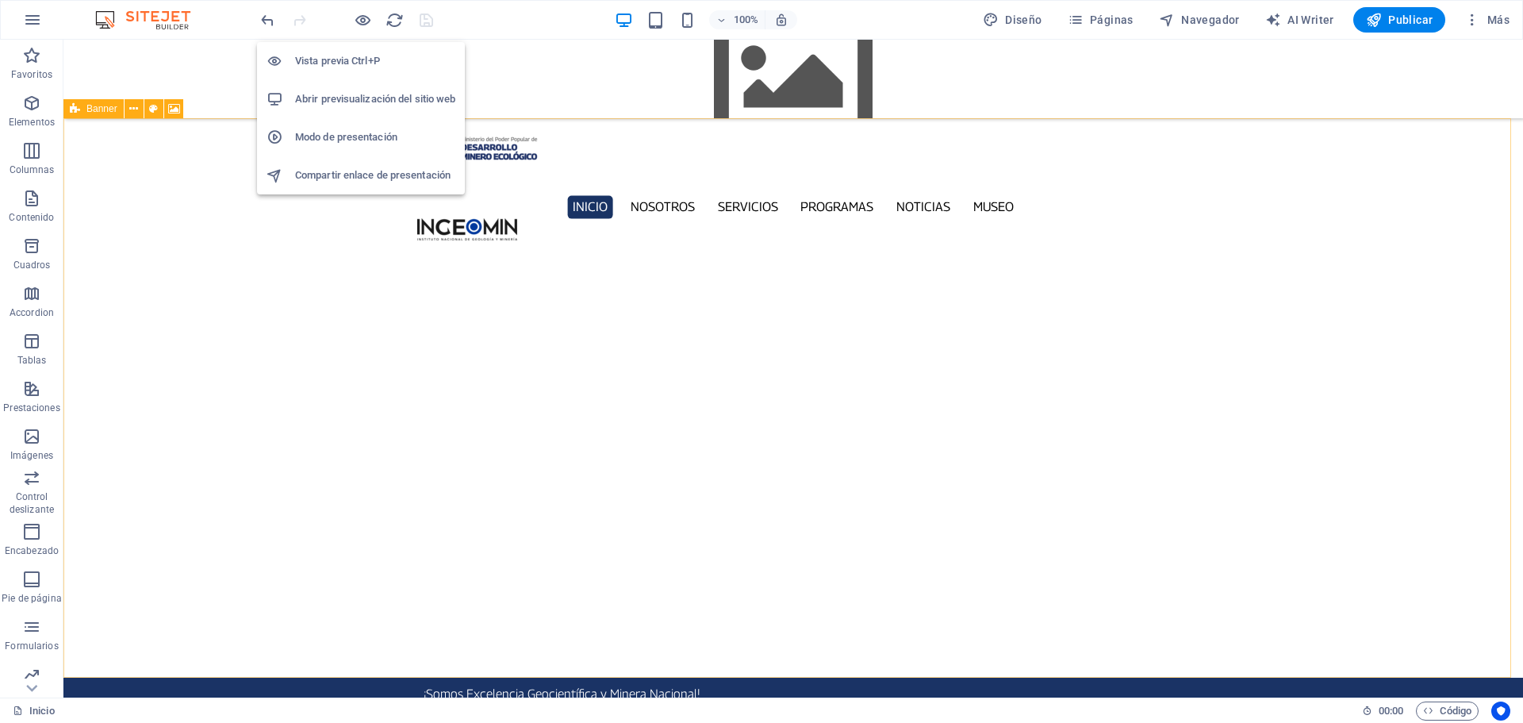
click at [347, 105] on h6 "Abrir previsualización del sitio web" at bounding box center [375, 99] width 160 height 19
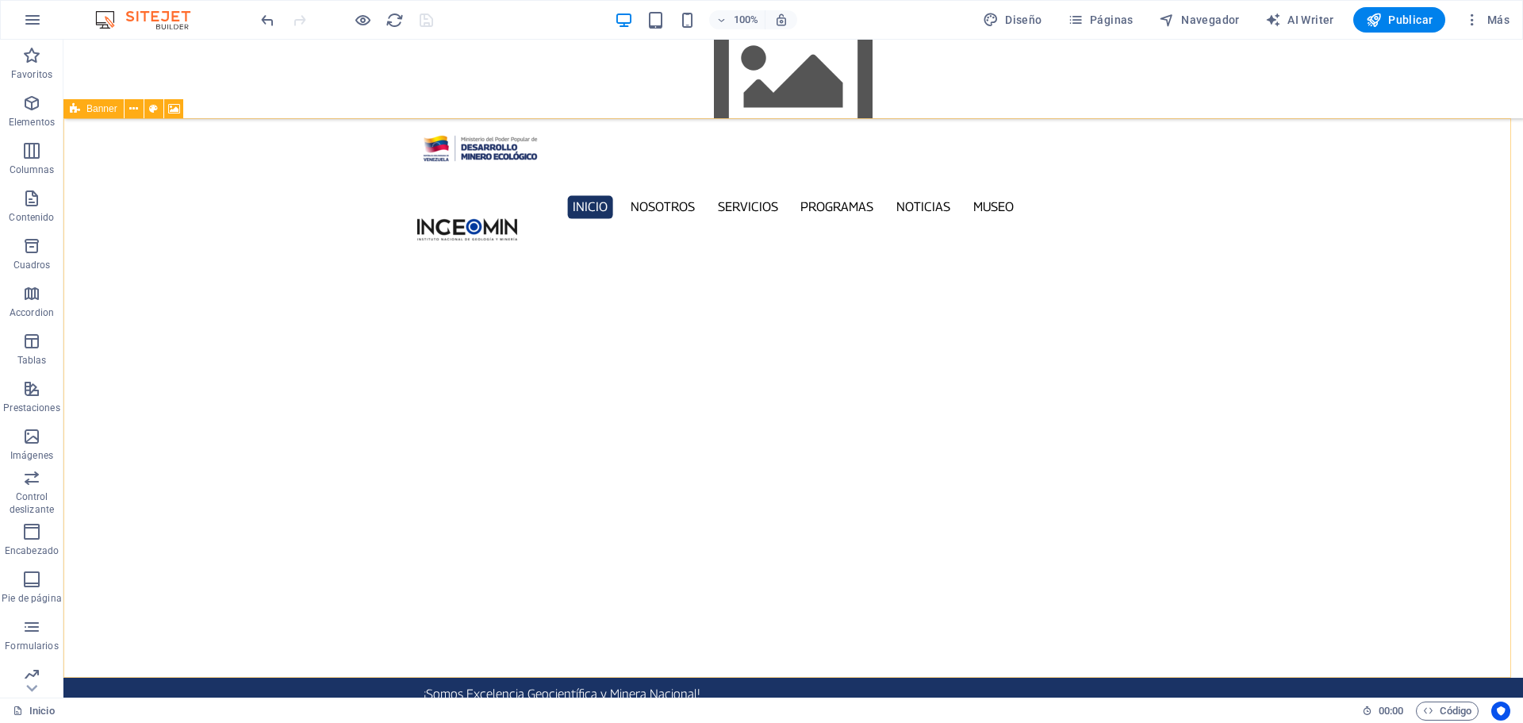
click at [174, 78] on figure at bounding box center [792, 79] width 1459 height 79
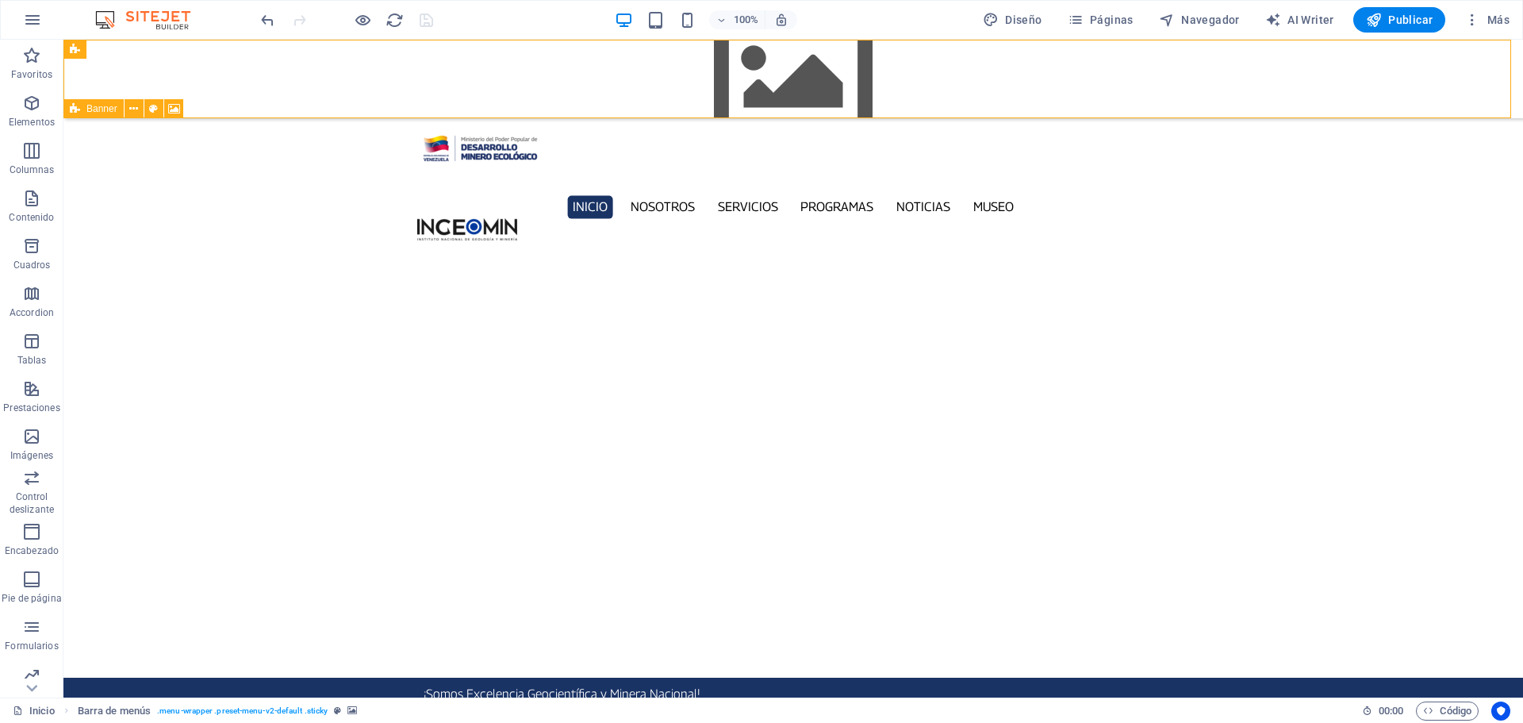
click at [174, 78] on figure at bounding box center [792, 79] width 1459 height 79
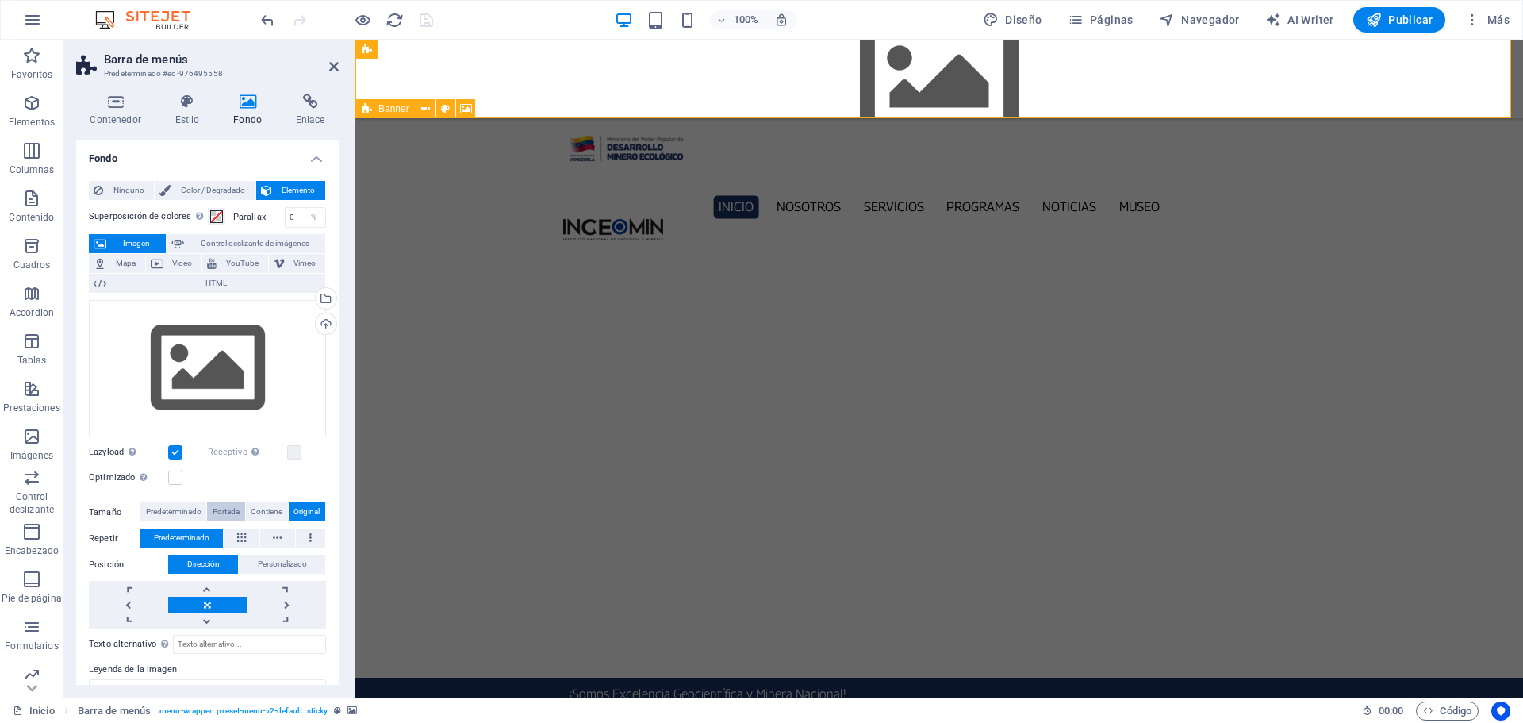
click at [225, 514] on span "Portada" at bounding box center [226, 511] width 27 height 19
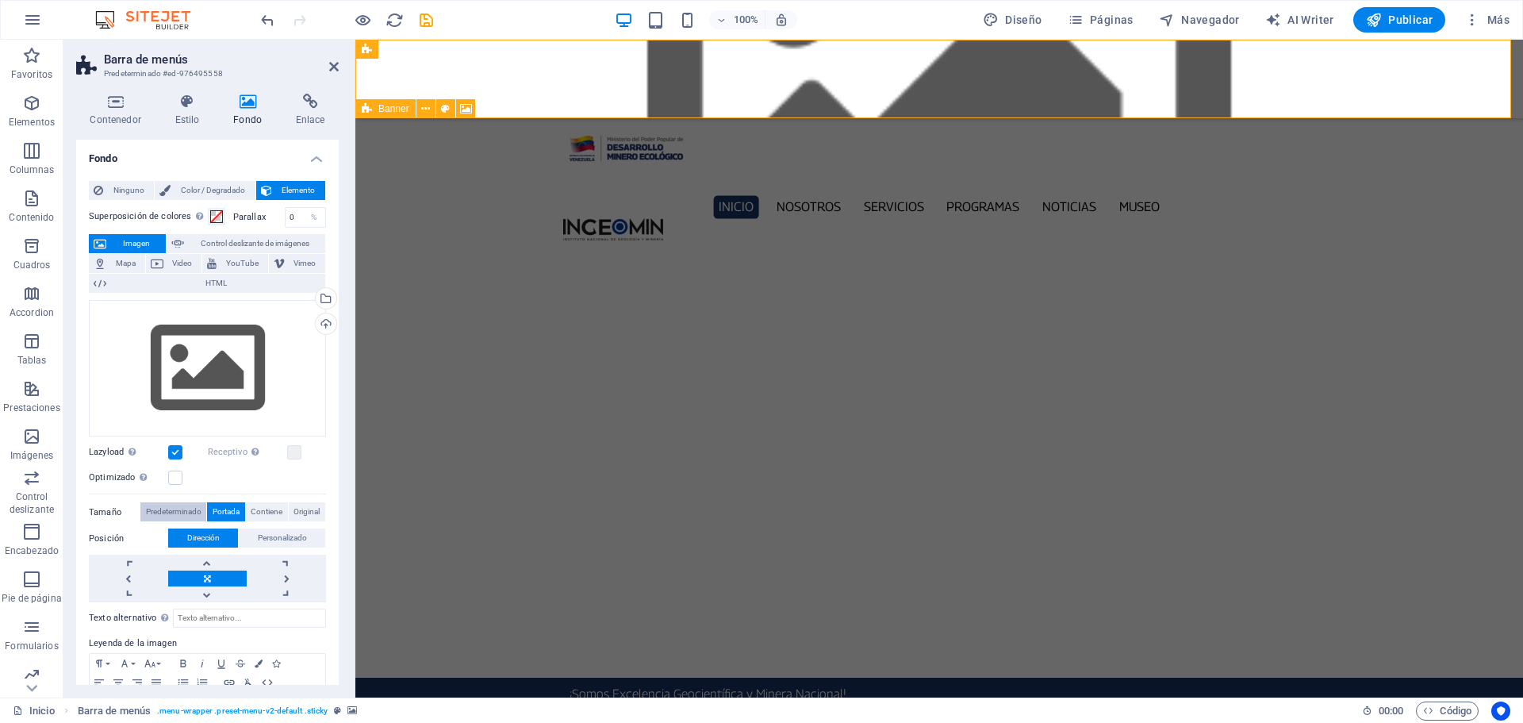
click at [157, 513] on span "Predeterminado" at bounding box center [174, 511] width 56 height 19
click at [169, 508] on span "Predeterminado" at bounding box center [174, 511] width 56 height 19
click at [287, 536] on span "Personalizado" at bounding box center [282, 537] width 49 height 19
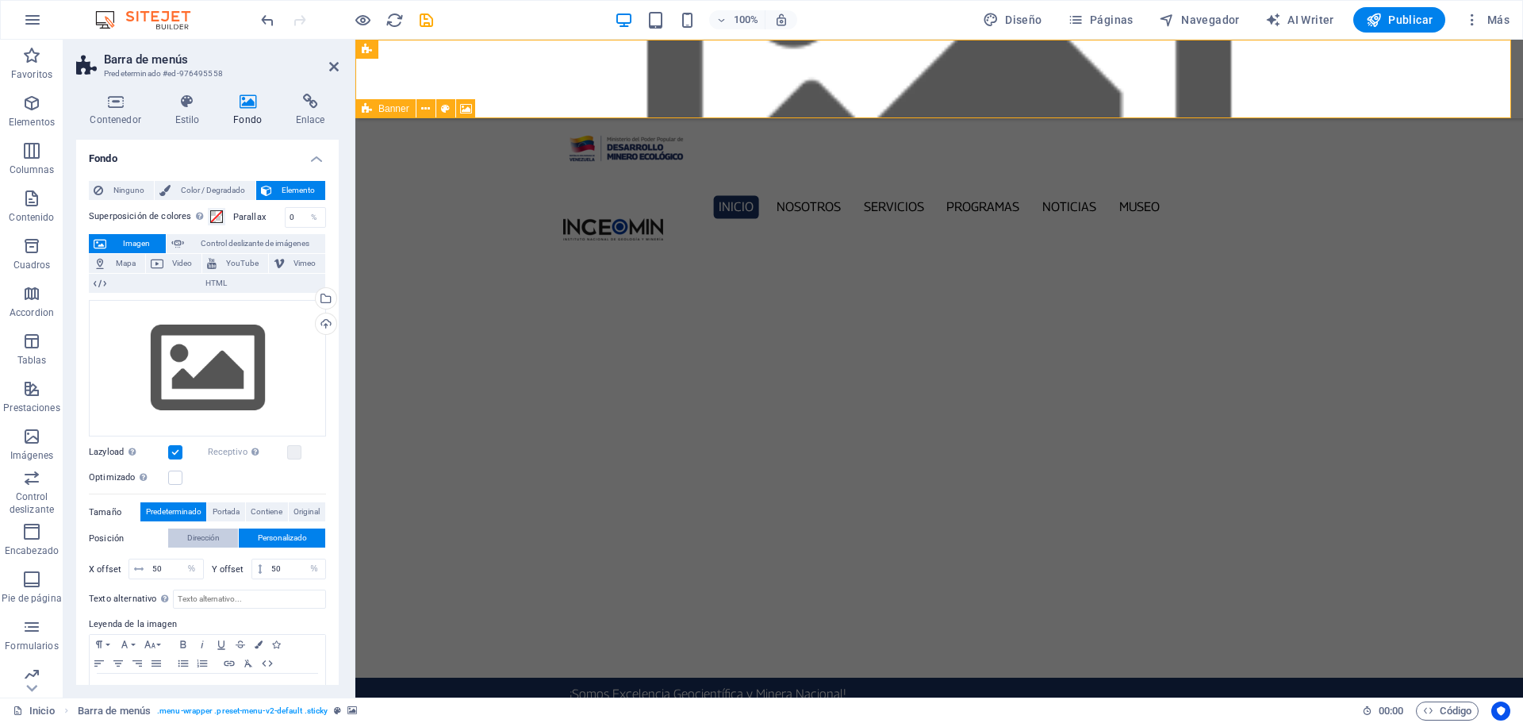
click at [214, 540] on span "Dirección" at bounding box center [203, 537] width 33 height 19
click at [174, 445] on label at bounding box center [175, 452] width 14 height 14
click at [0, 0] on input "Lazyload La carga de imágenes tras la carga de la página mejora la velocidad de…" at bounding box center [0, 0] width 0 height 0
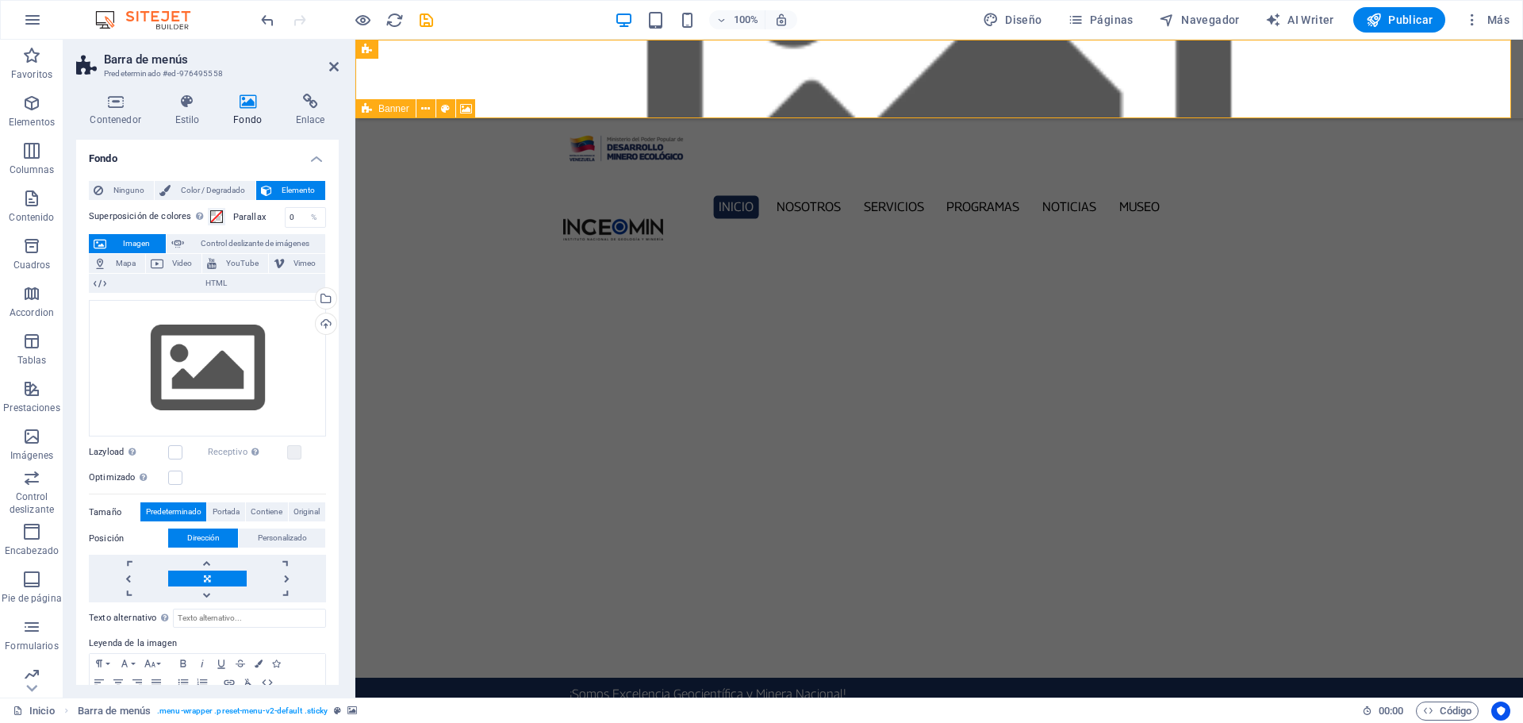
click at [421, 25] on icon "save" at bounding box center [426, 20] width 18 height 18
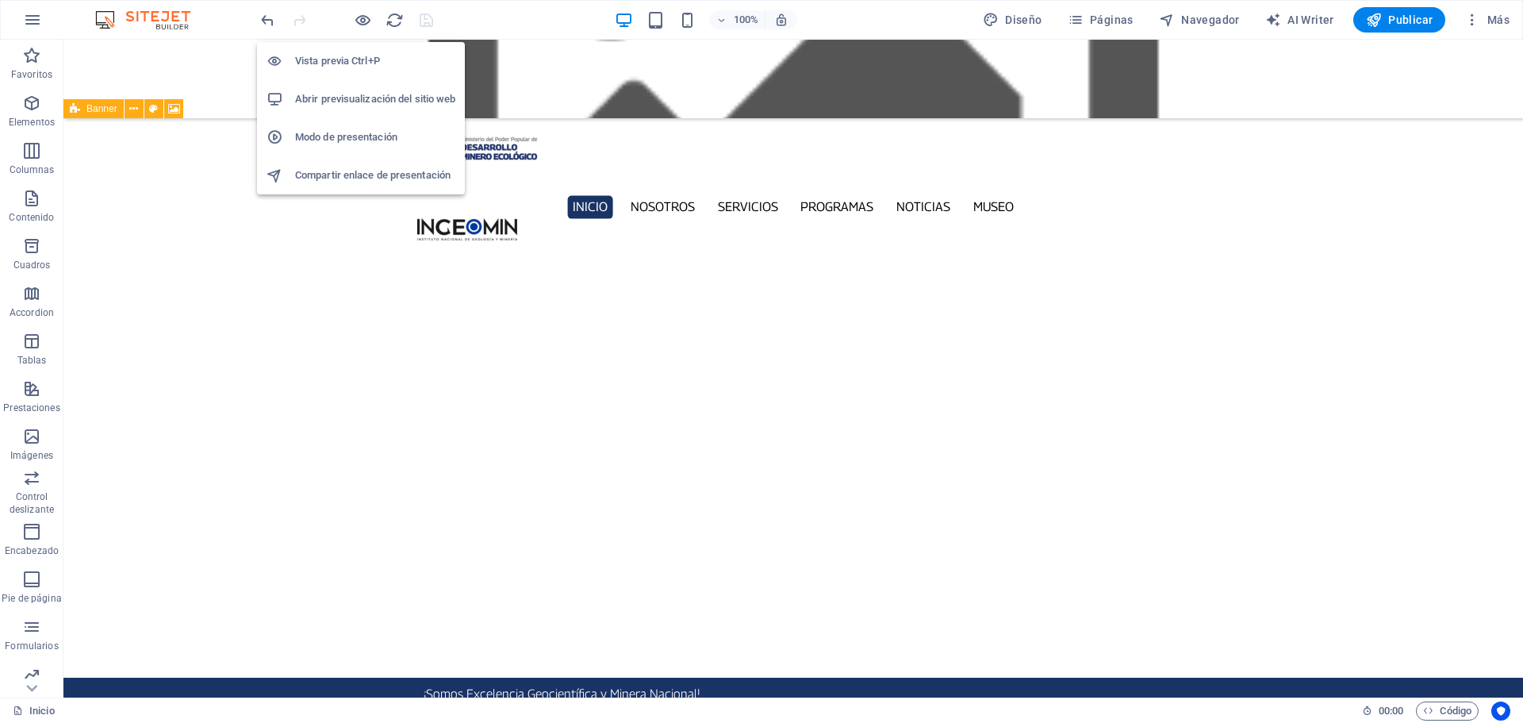
click at [366, 102] on h6 "Abrir previsualización del sitio web" at bounding box center [375, 99] width 160 height 19
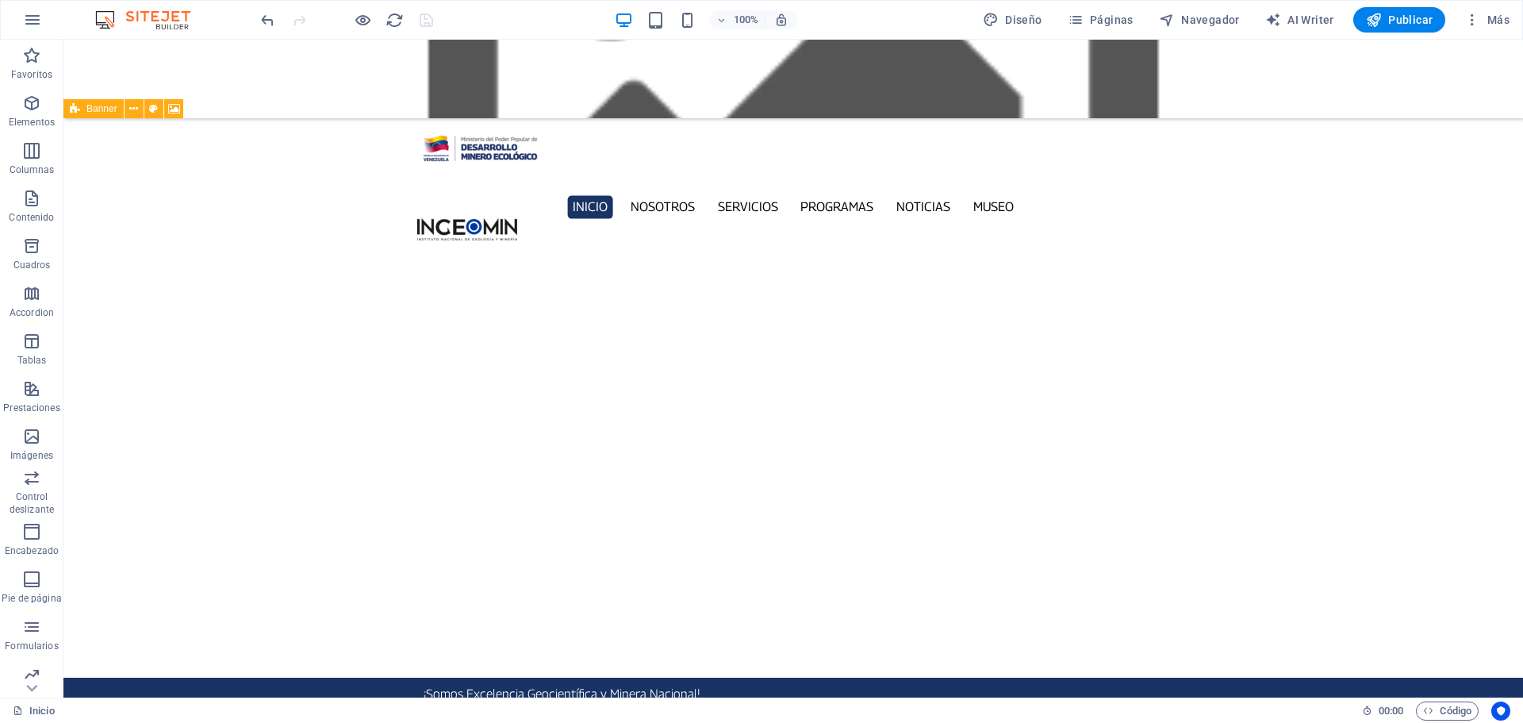
click at [206, 76] on figure at bounding box center [792, 79] width 1459 height 79
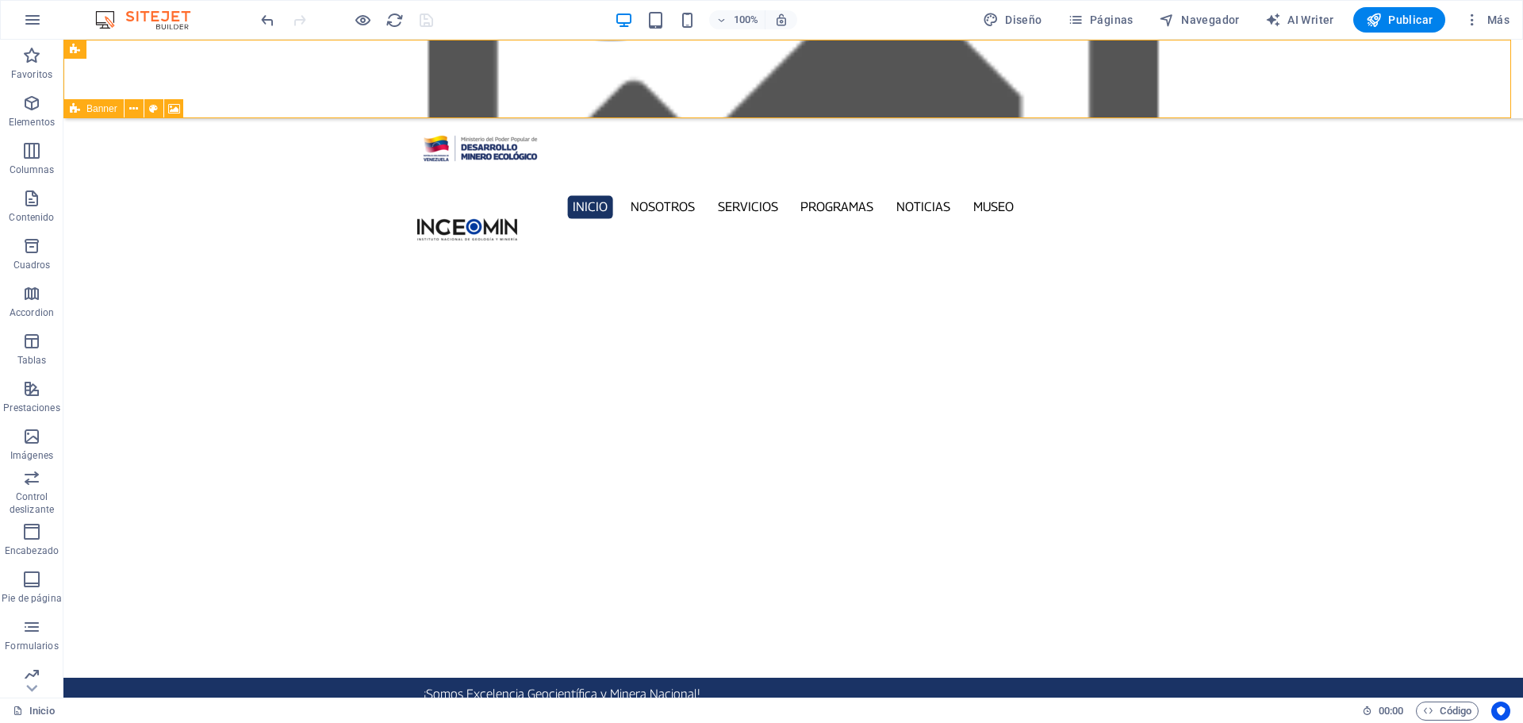
click at [206, 76] on figure at bounding box center [792, 79] width 1459 height 79
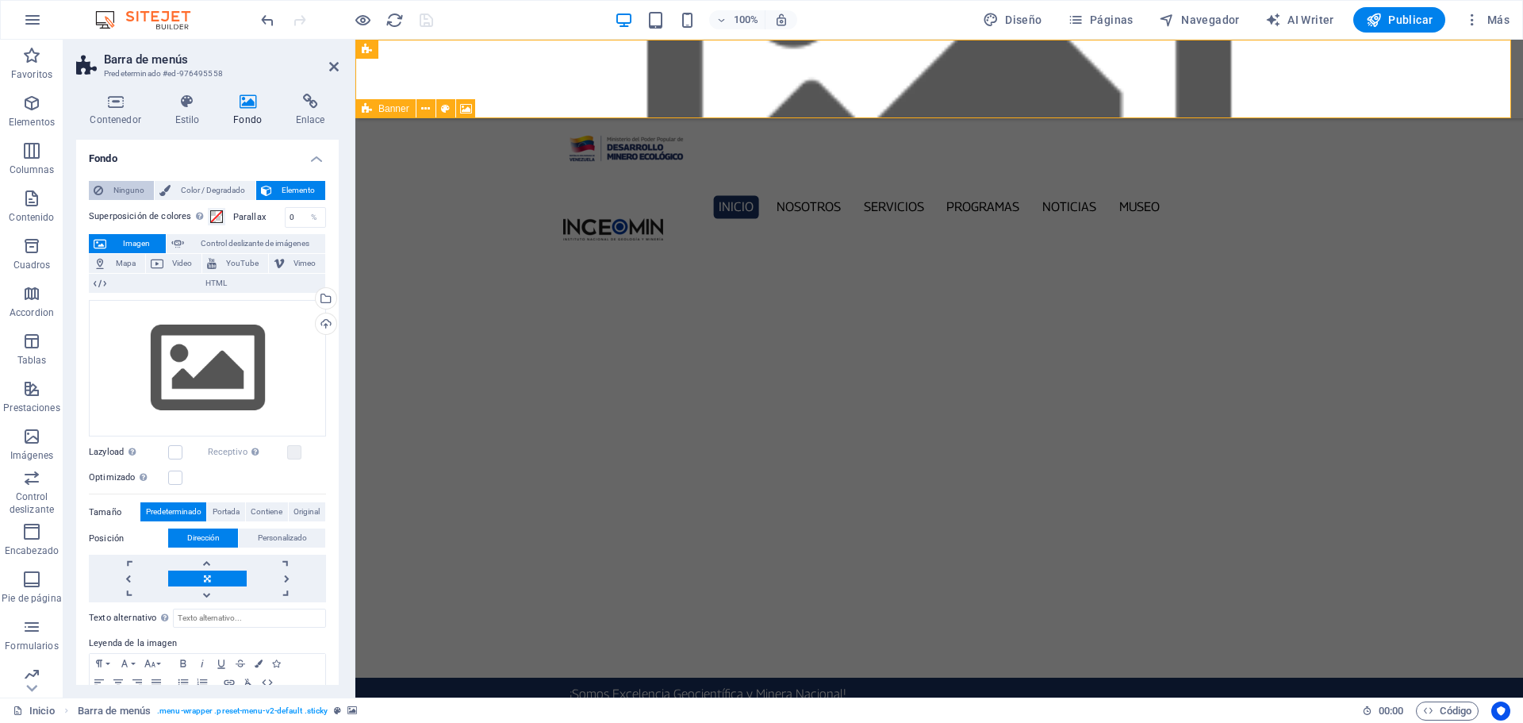
click at [126, 197] on span "Ninguno" at bounding box center [128, 190] width 41 height 19
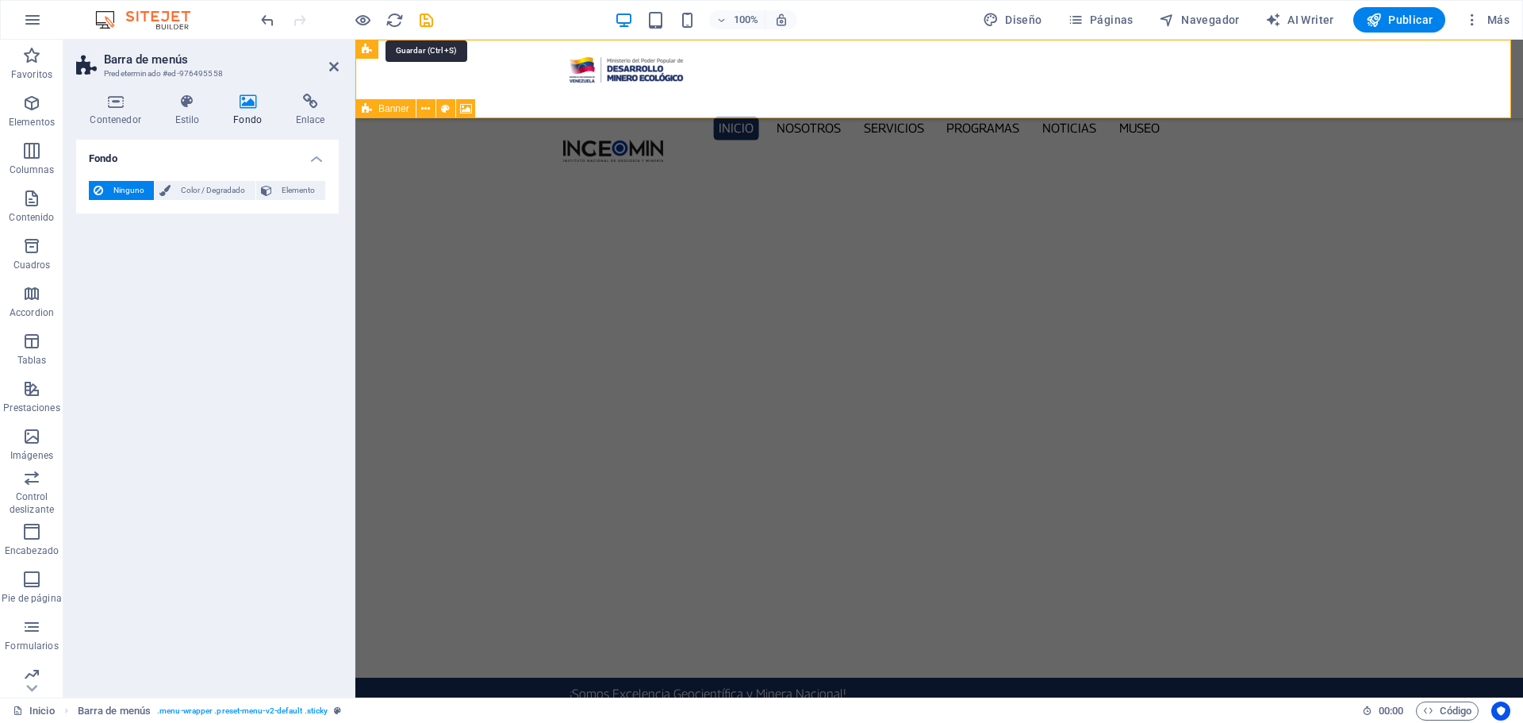
click at [428, 20] on icon "save" at bounding box center [426, 20] width 18 height 18
checkbox input "false"
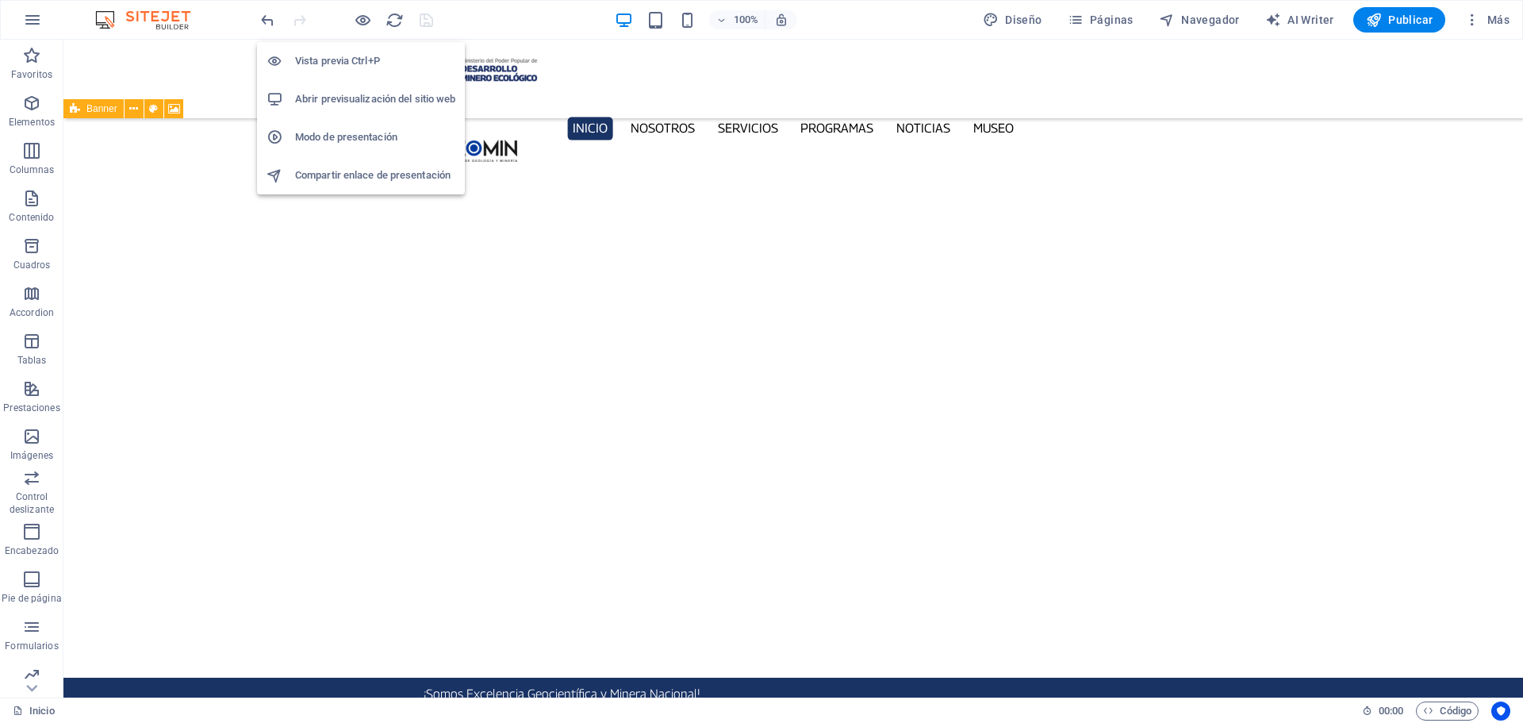
click at [340, 105] on h6 "Abrir previsualización del sitio web" at bounding box center [375, 99] width 160 height 19
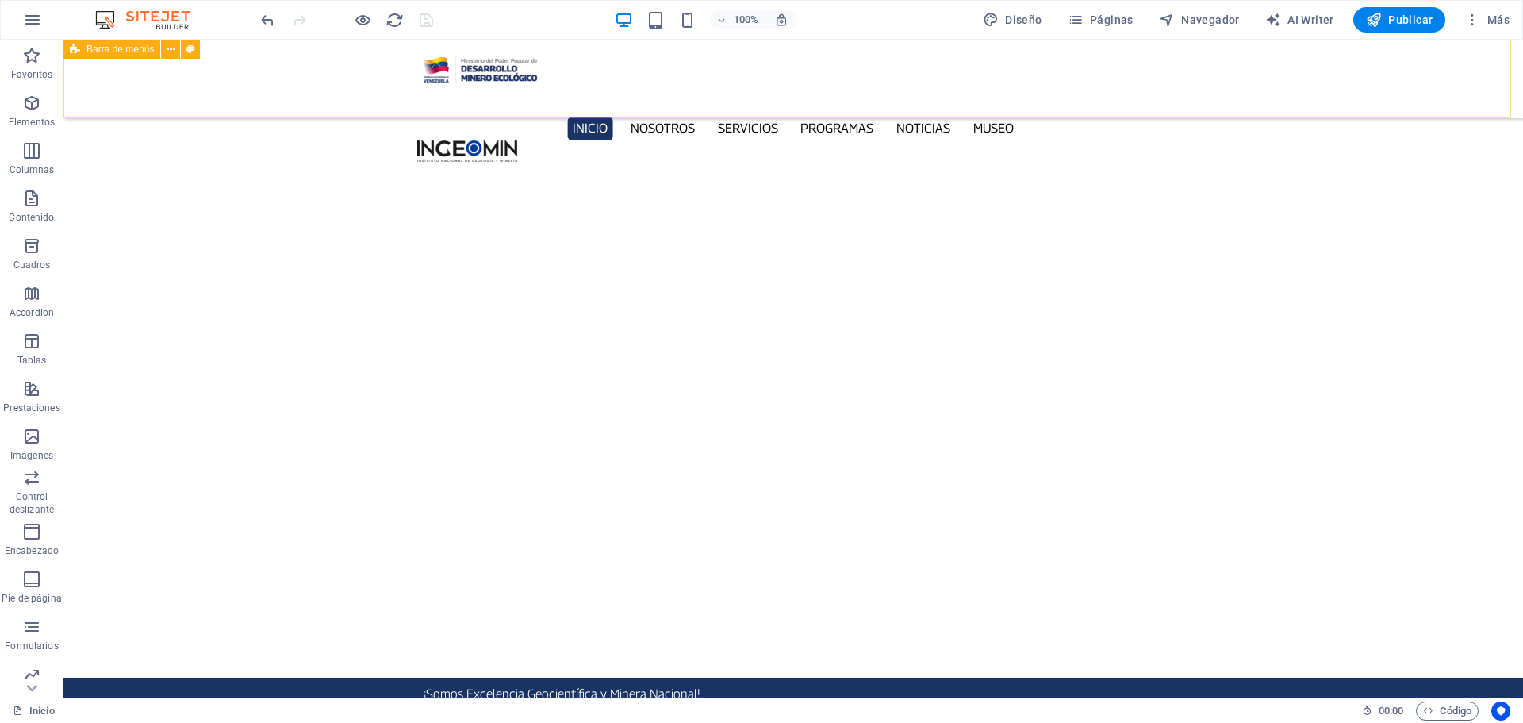
click at [108, 71] on div "Inicio Nosotros Servicios Programas PNG INGEOMIN Va a La Escuela Comité de Muje…" at bounding box center [792, 79] width 1459 height 79
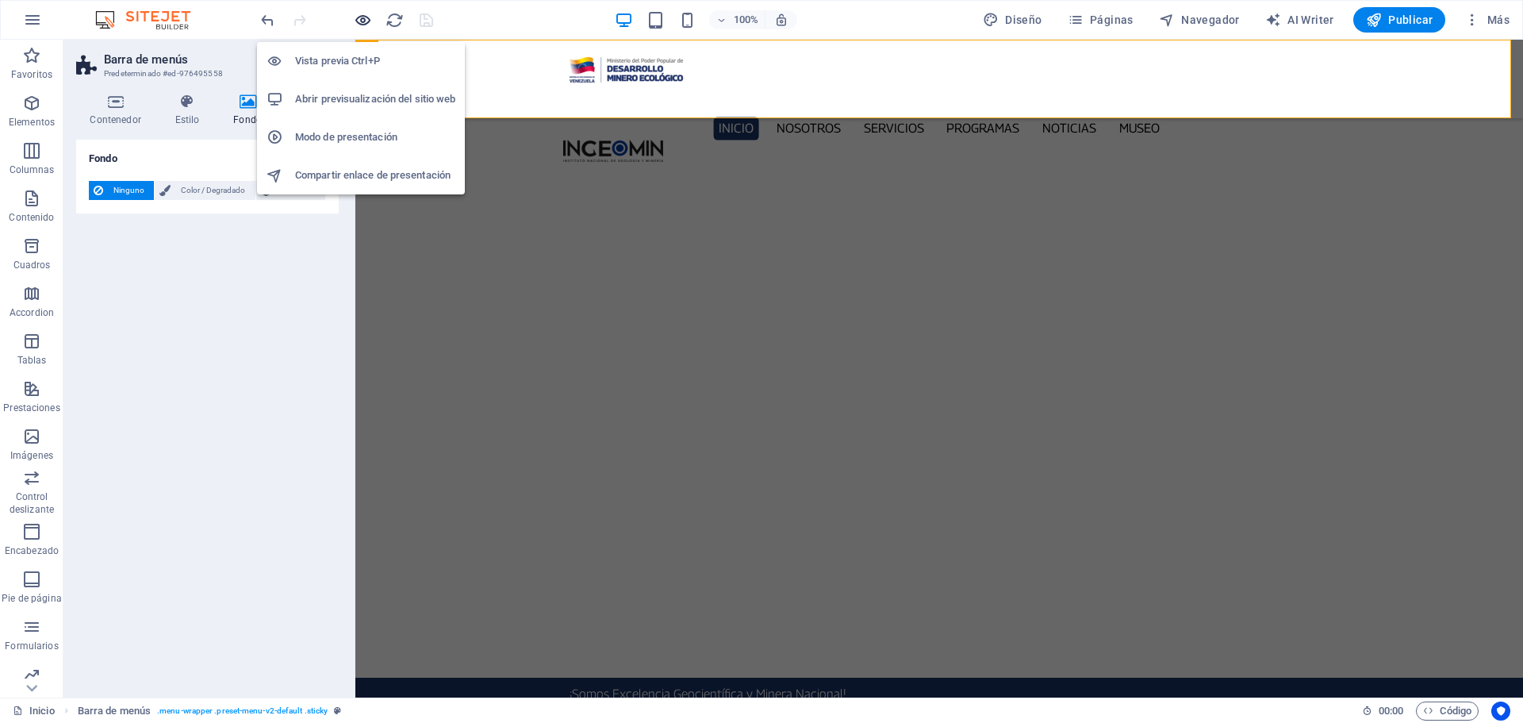
click at [358, 18] on icon "button" at bounding box center [363, 20] width 18 height 18
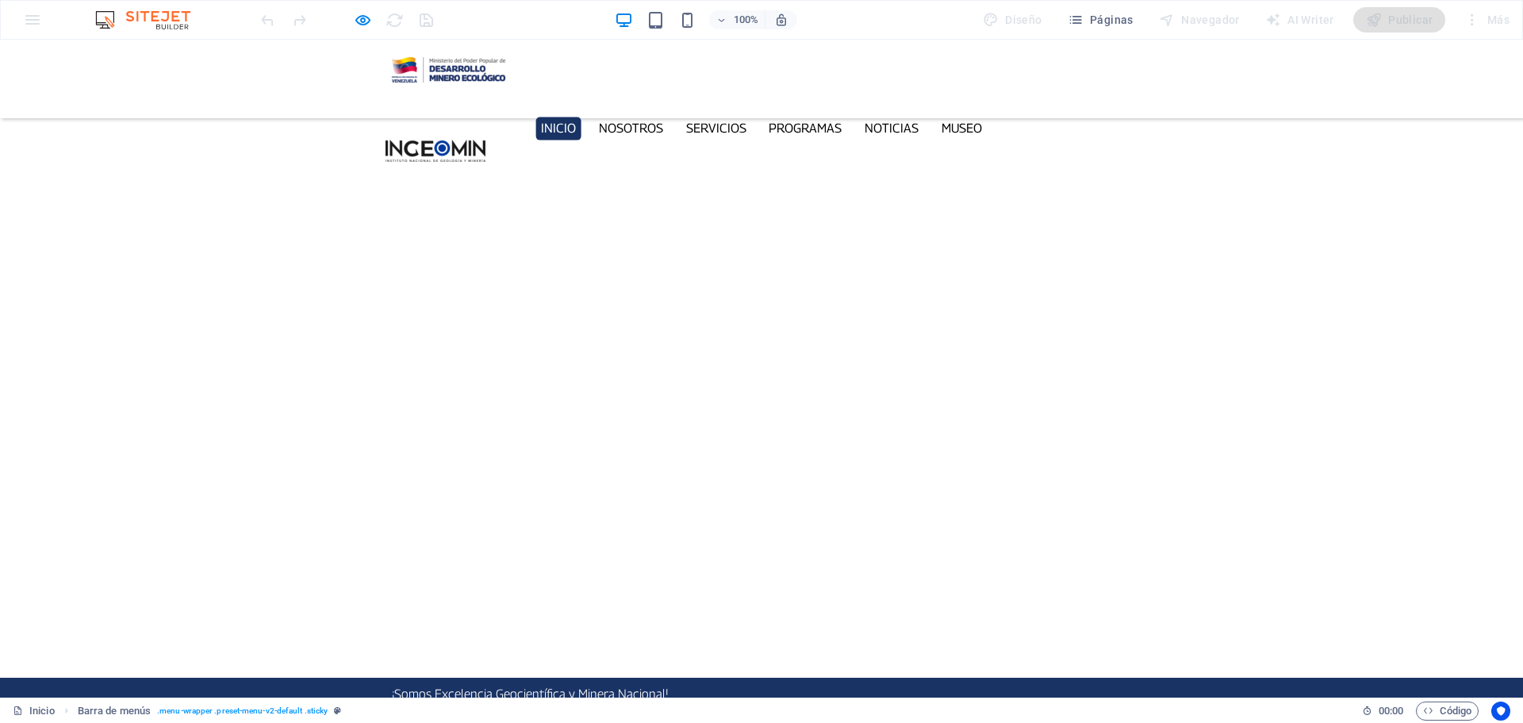
click at [289, 71] on div "Inicio Nosotros Servicios Programas PNG INGEOMIN Va a La Escuela Comité de Muje…" at bounding box center [761, 79] width 1523 height 79
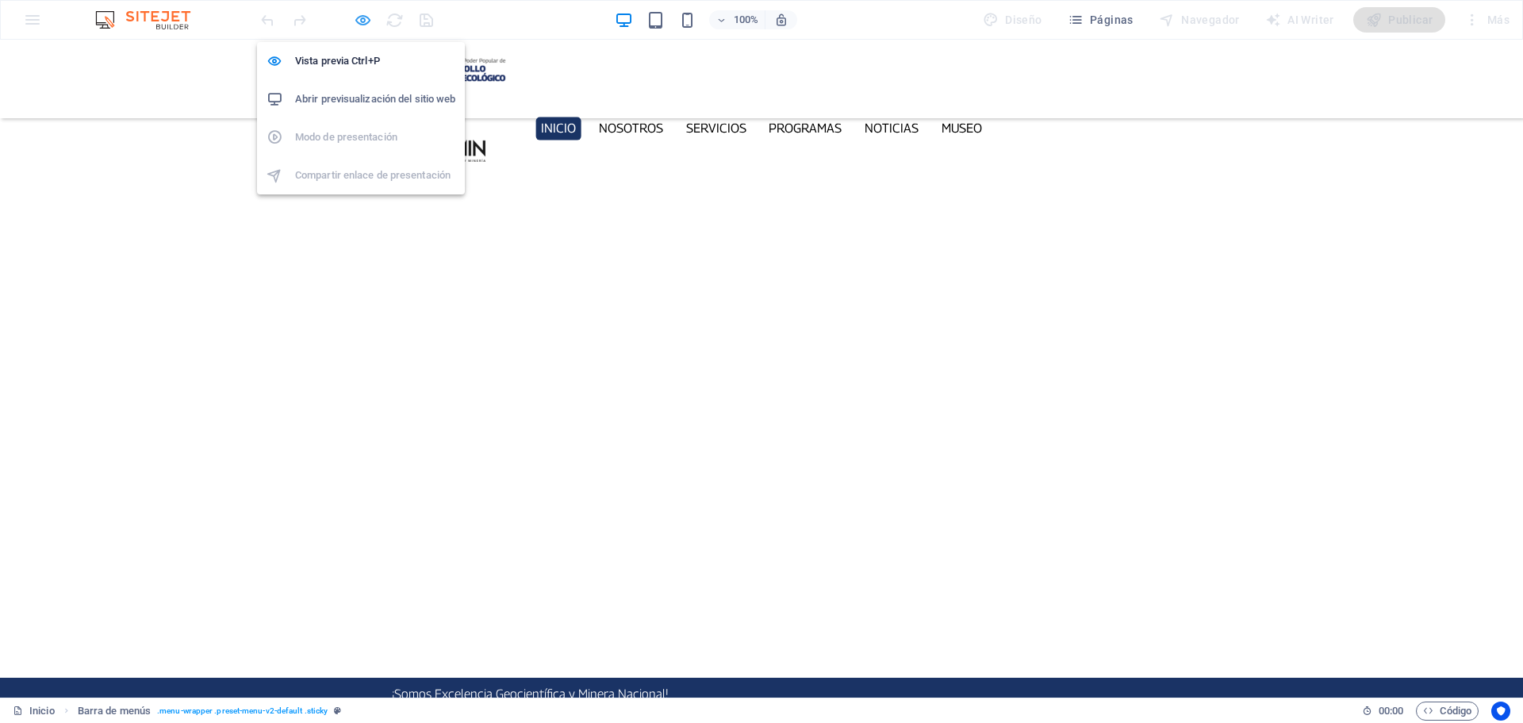
click at [362, 15] on icon "button" at bounding box center [363, 20] width 18 height 18
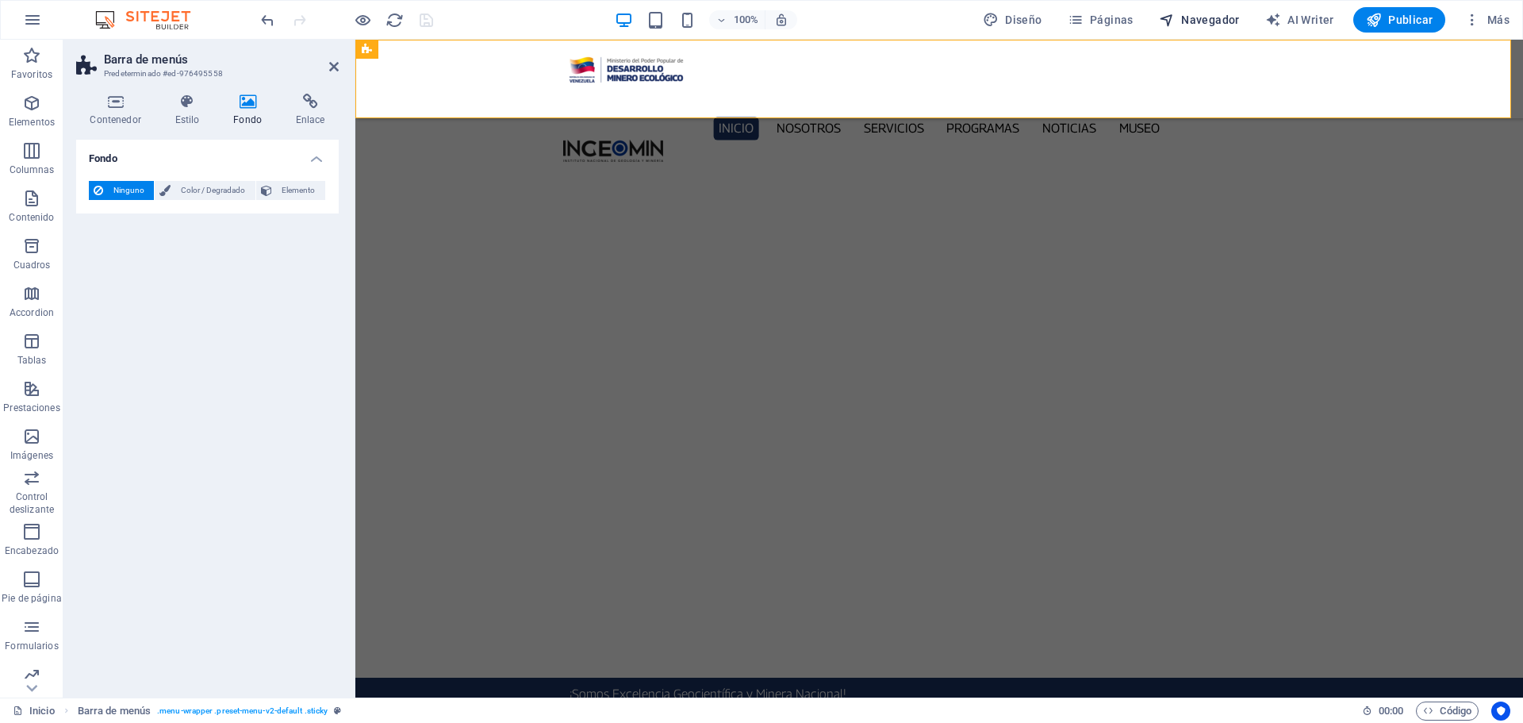
click at [1217, 15] on span "Navegador" at bounding box center [1199, 20] width 81 height 16
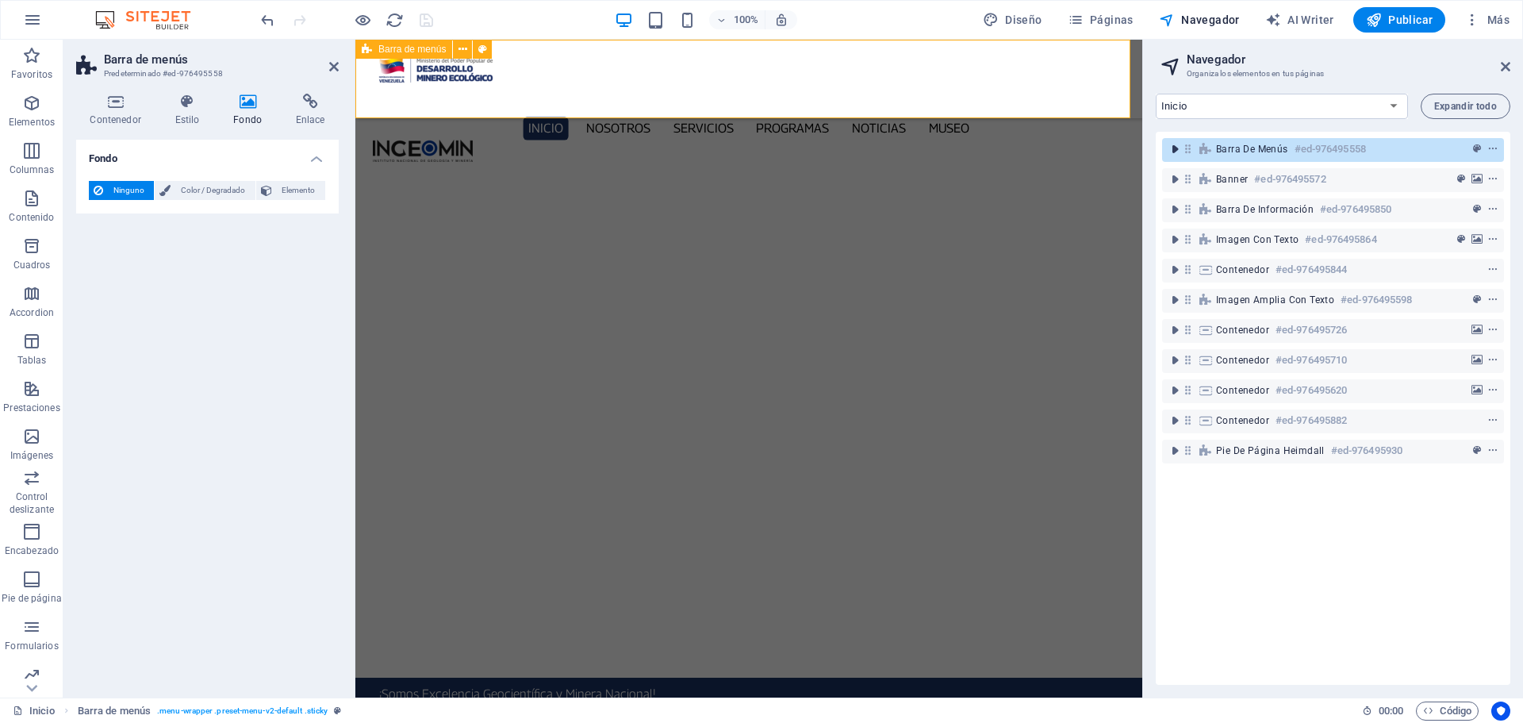
click at [1176, 154] on icon "toggle-expand" at bounding box center [1175, 149] width 16 height 16
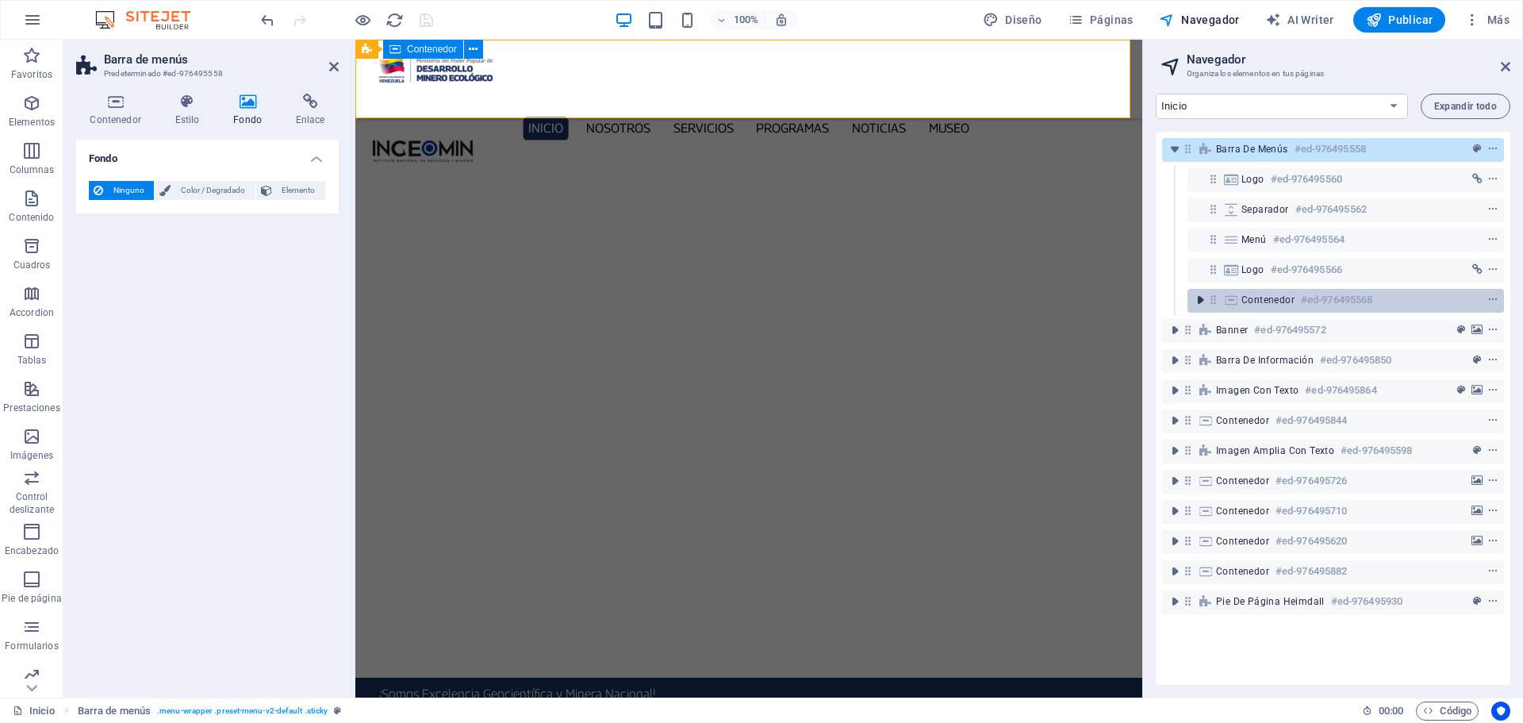
click at [1200, 304] on icon "toggle-expand" at bounding box center [1200, 300] width 16 height 16
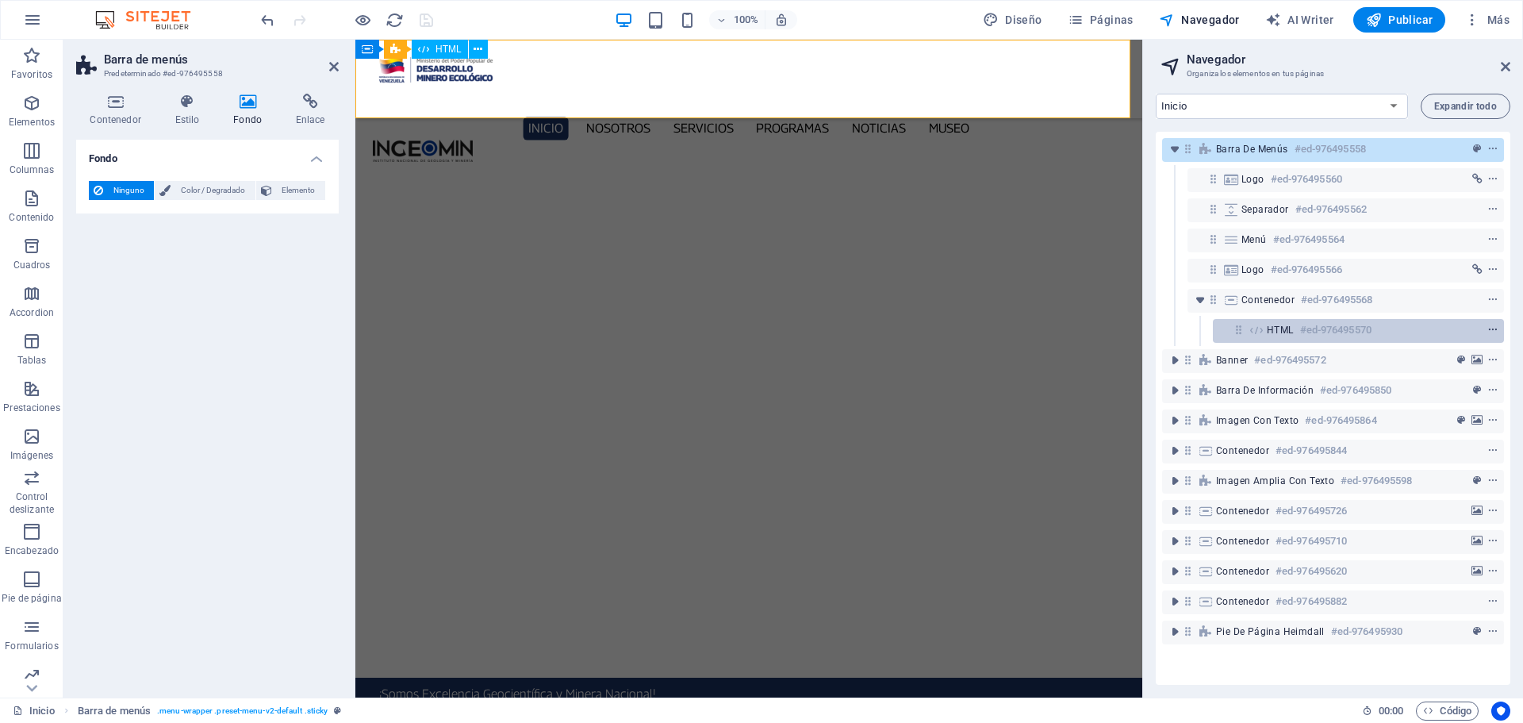
click at [1490, 332] on icon "context-menu" at bounding box center [1492, 329] width 11 height 11
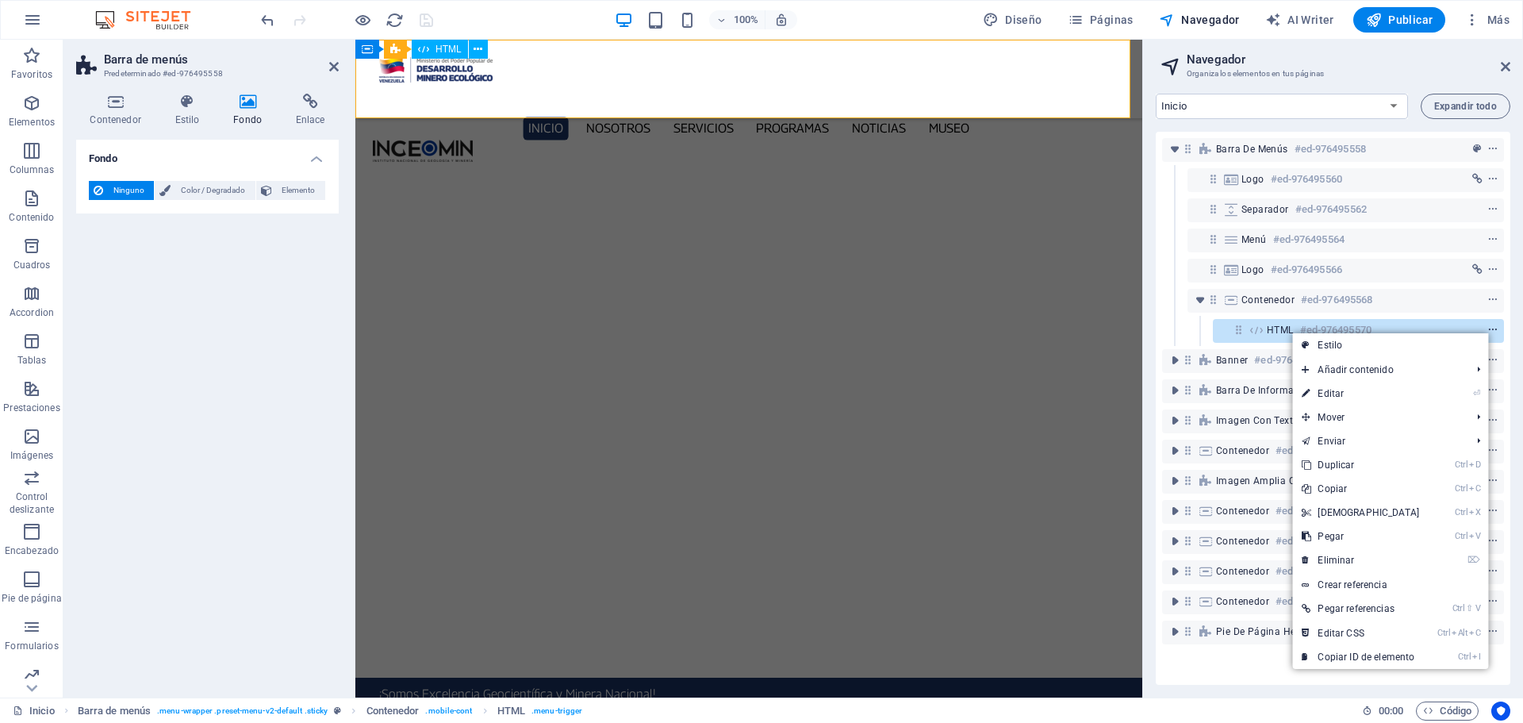
click at [1490, 332] on icon "context-menu" at bounding box center [1492, 329] width 11 height 11
click at [1490, 329] on icon "context-menu" at bounding box center [1492, 329] width 11 height 11
click at [1240, 324] on div "HTML #ed-976495570" at bounding box center [1358, 331] width 291 height 24
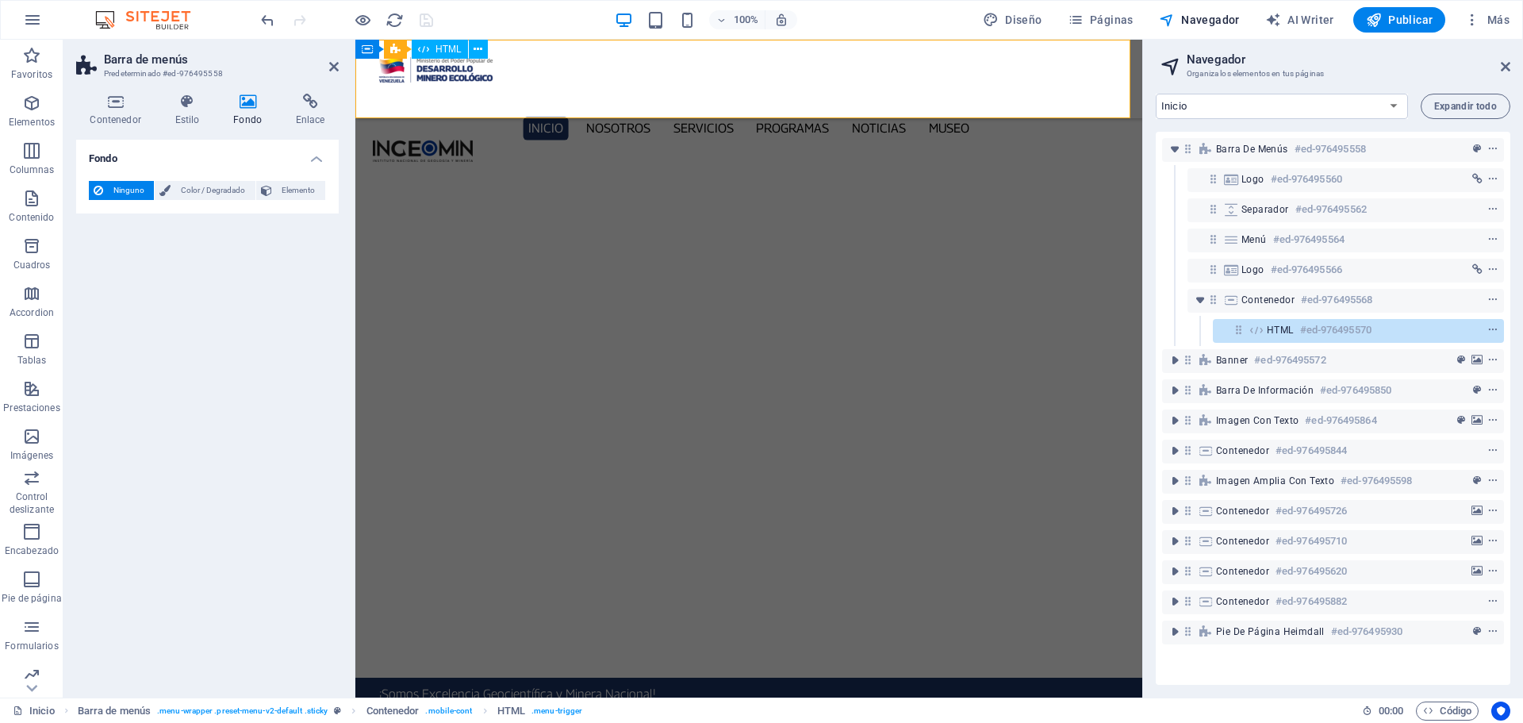
click at [1252, 334] on icon at bounding box center [1256, 330] width 17 height 13
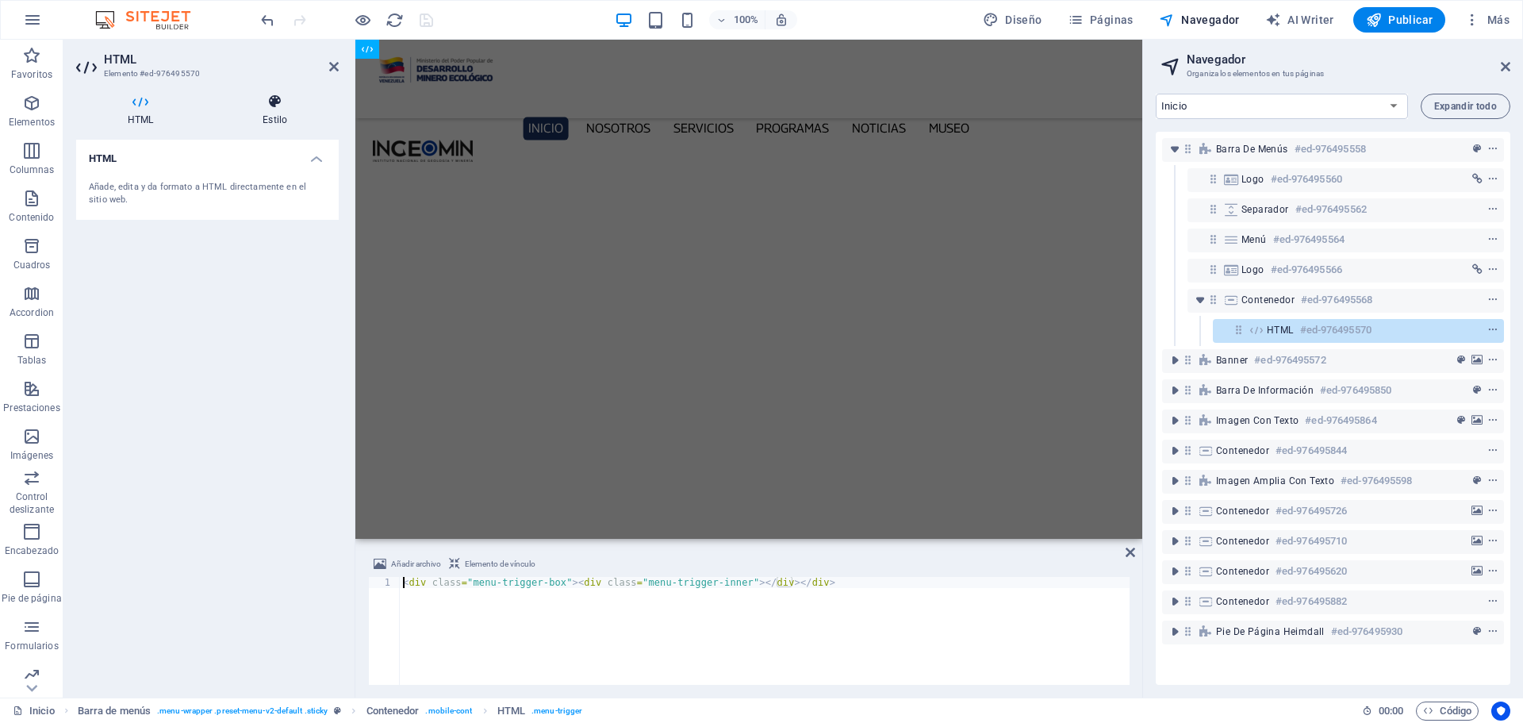
click at [280, 104] on icon at bounding box center [275, 102] width 128 height 16
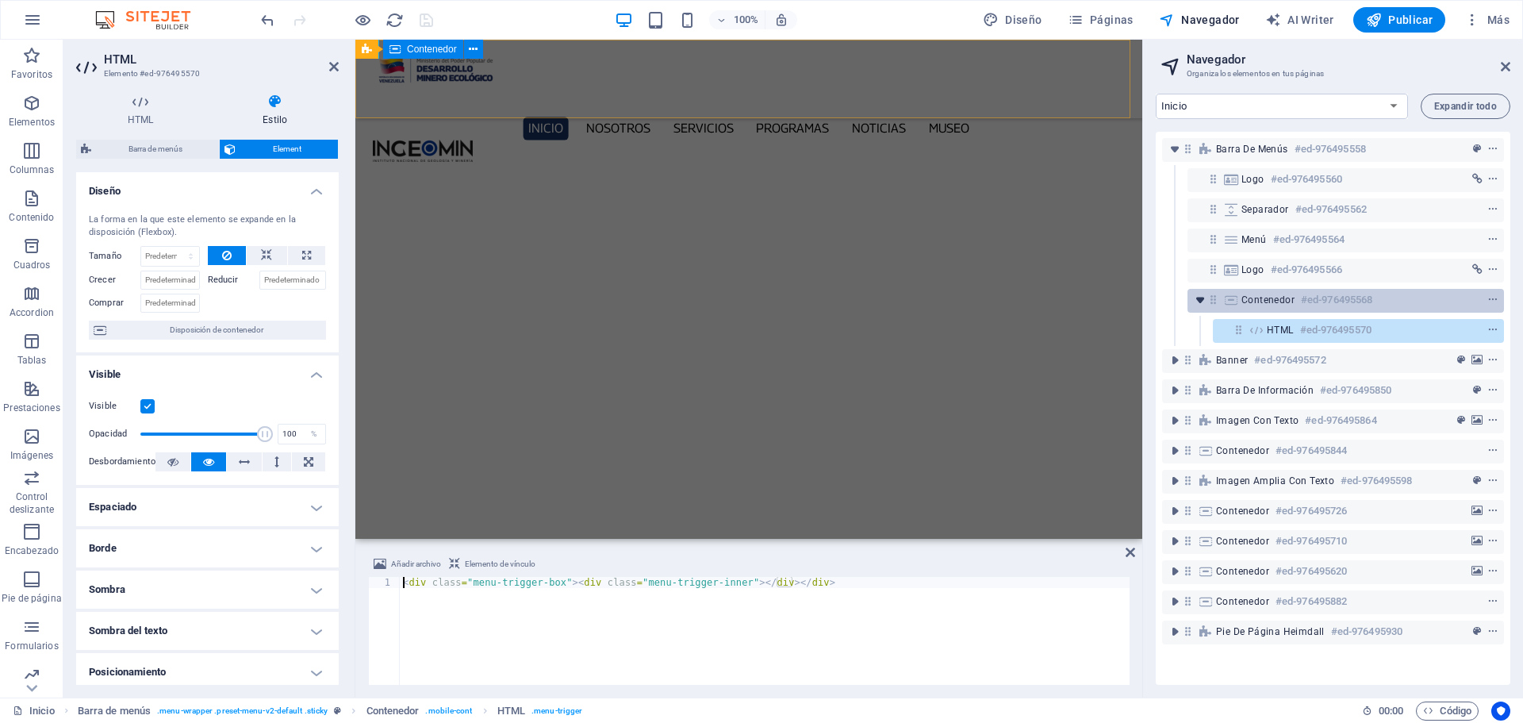
click at [1203, 299] on icon "toggle-expand" at bounding box center [1200, 300] width 16 height 16
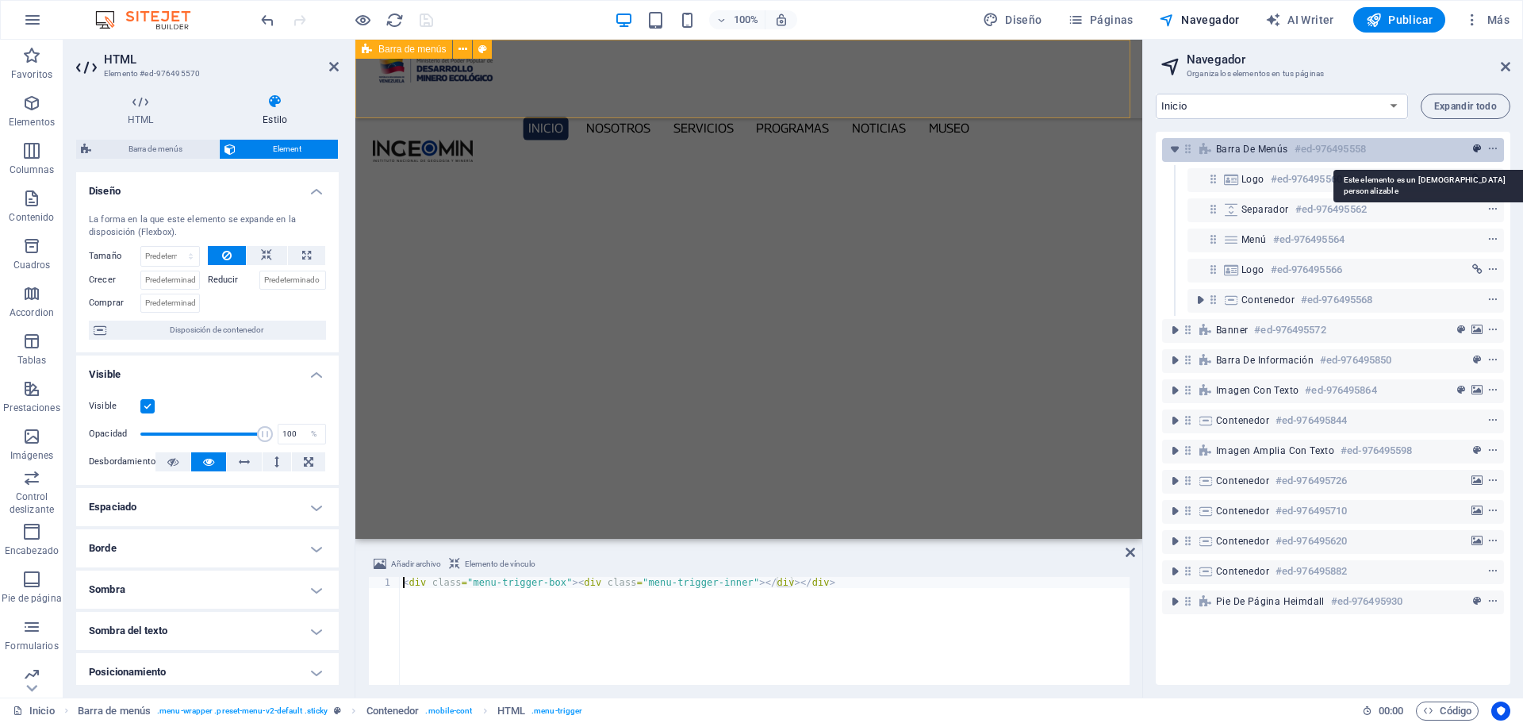
click at [1478, 149] on icon "preset" at bounding box center [1477, 149] width 8 height 11
select select "rem"
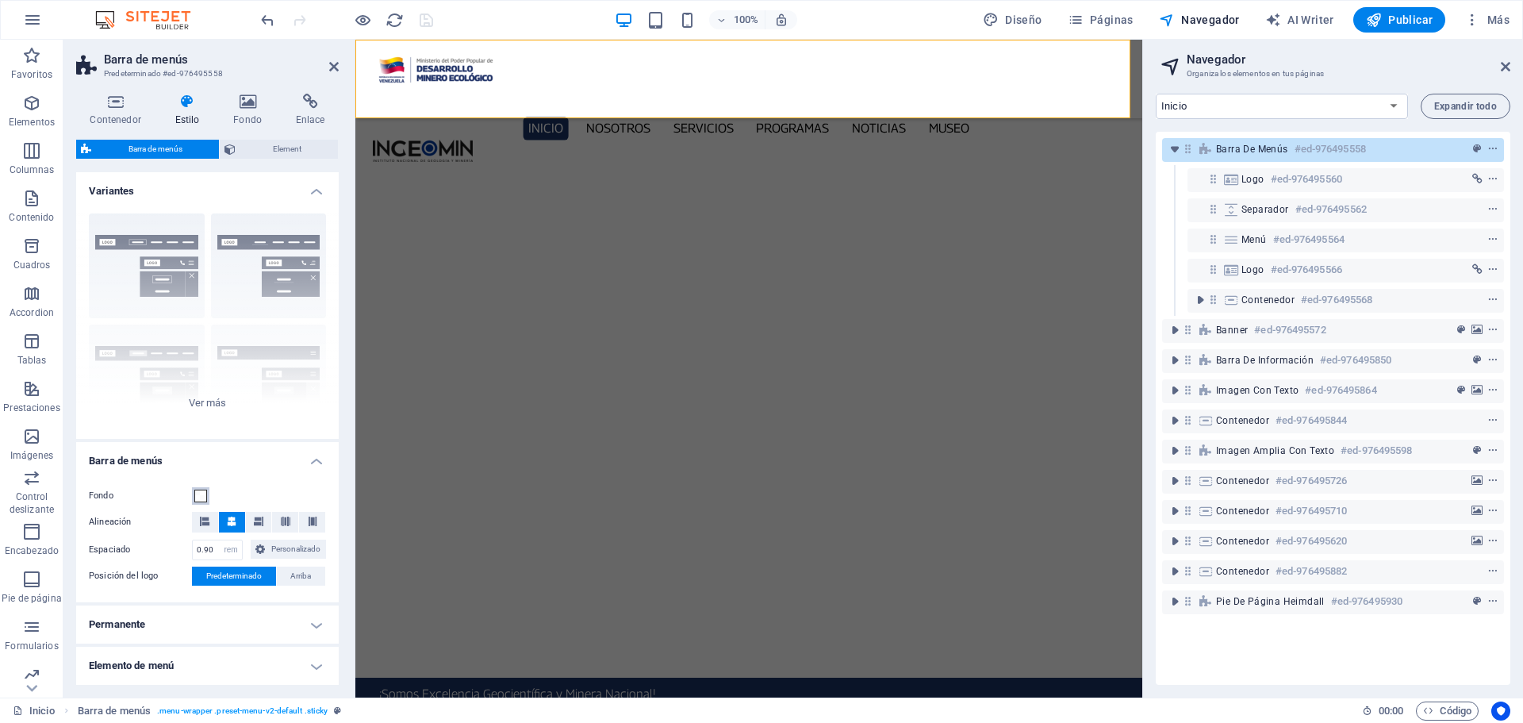
click at [201, 494] on span at bounding box center [200, 495] width 13 height 13
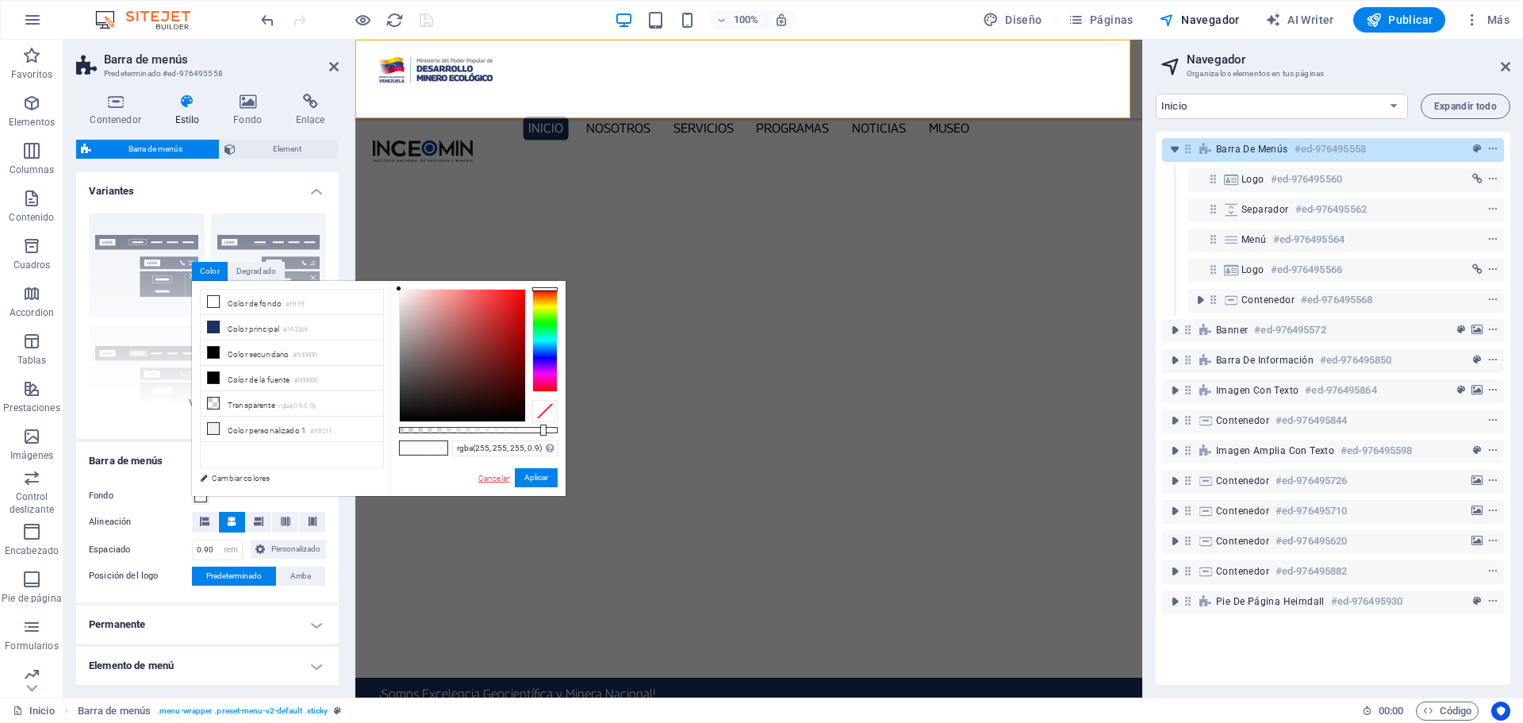
click at [501, 477] on link "Cancelar" at bounding box center [494, 478] width 34 height 12
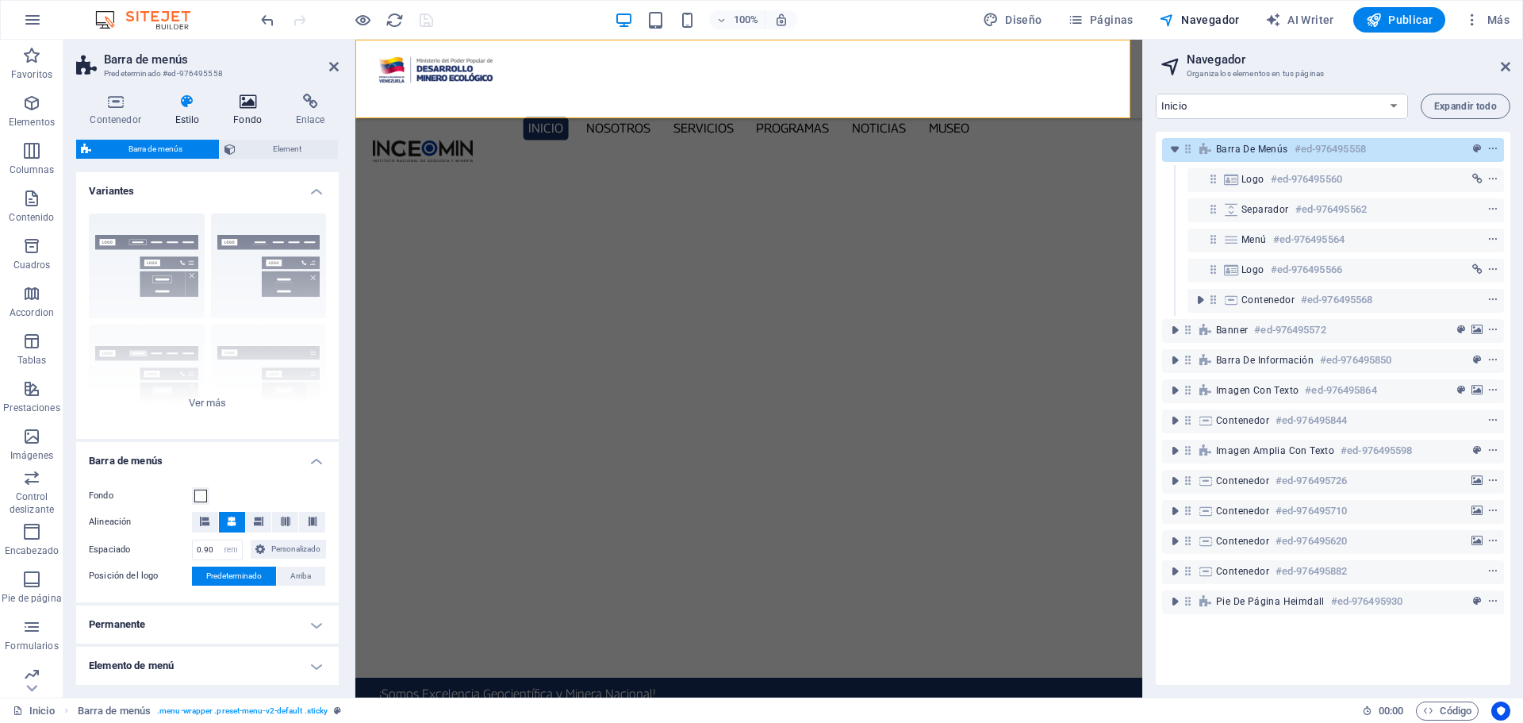
click at [245, 101] on icon at bounding box center [248, 102] width 56 height 16
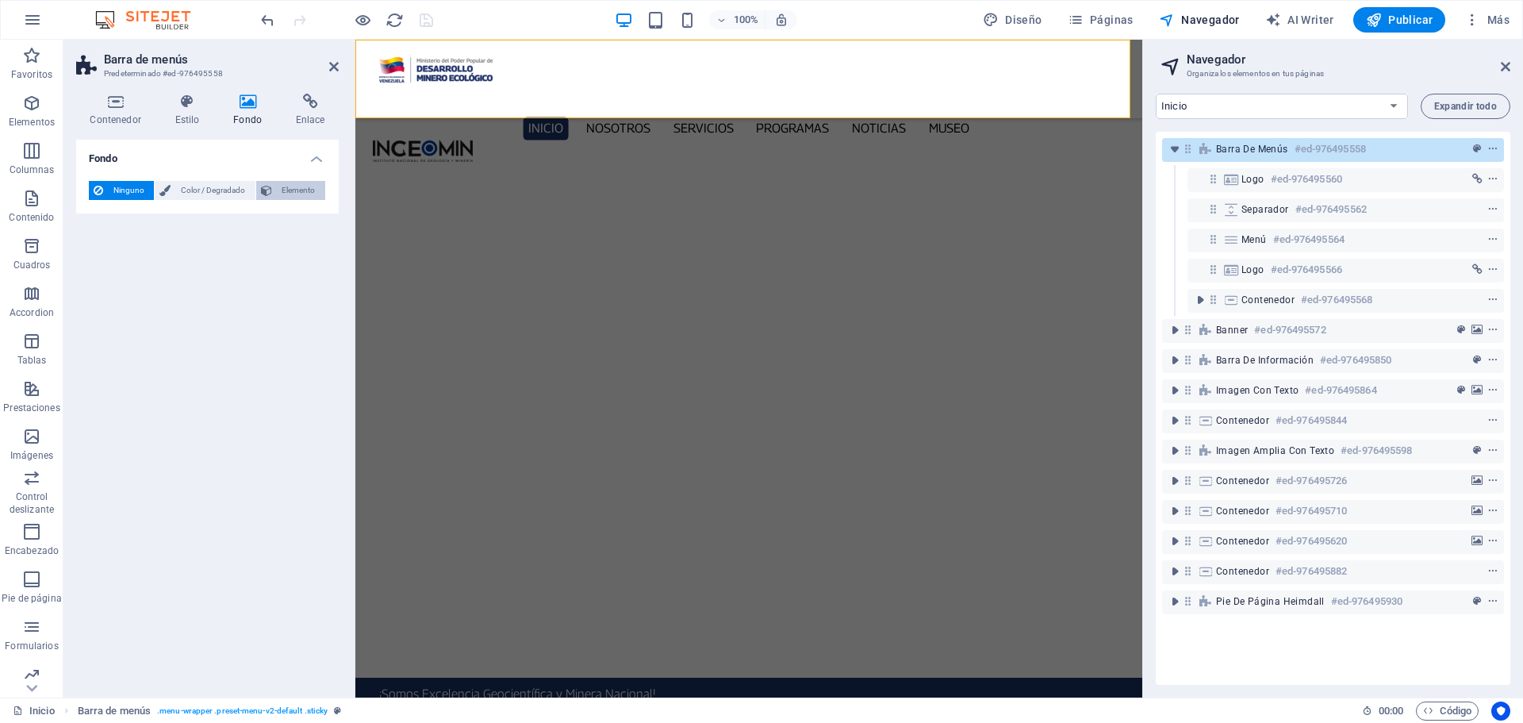
click at [299, 190] on span "Elemento" at bounding box center [299, 190] width 44 height 19
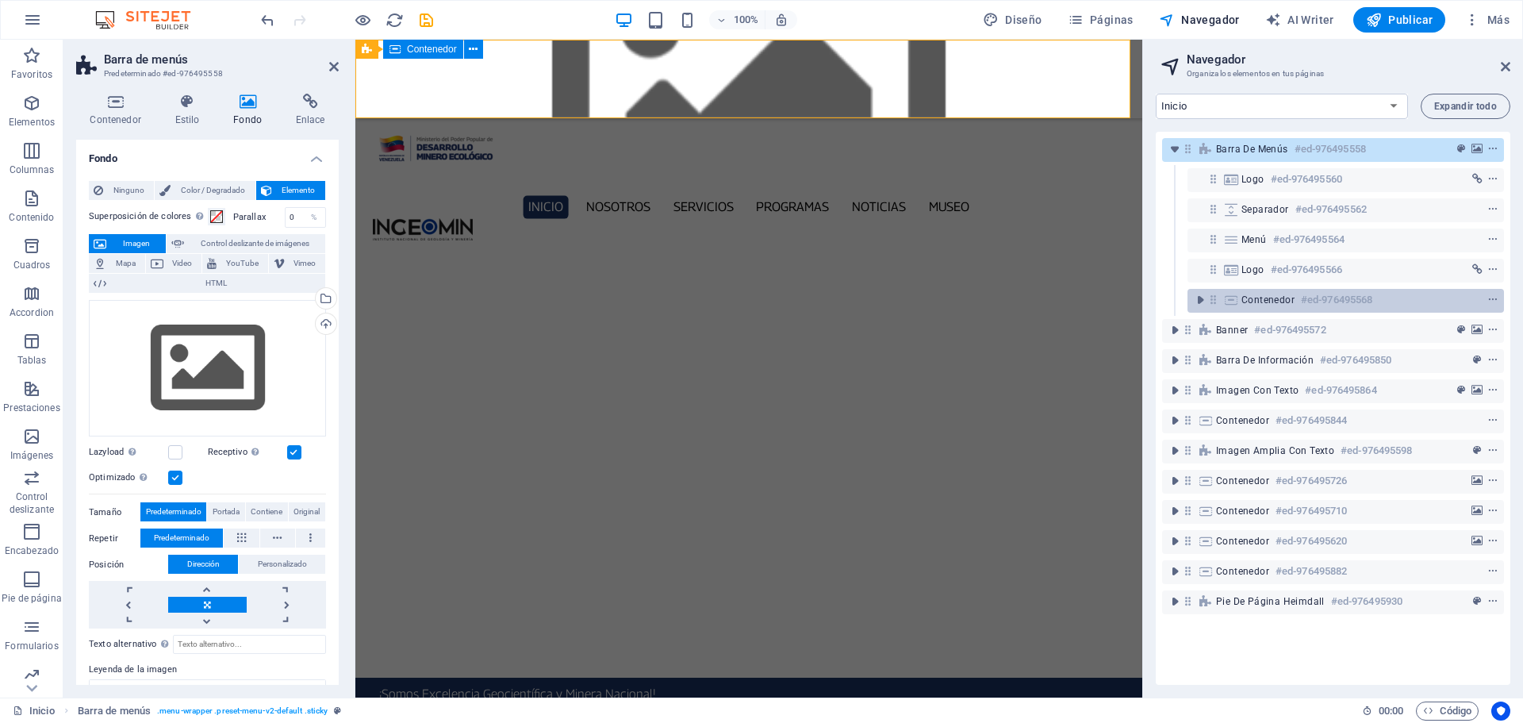
click at [1260, 302] on span "Contenedor" at bounding box center [1267, 299] width 53 height 13
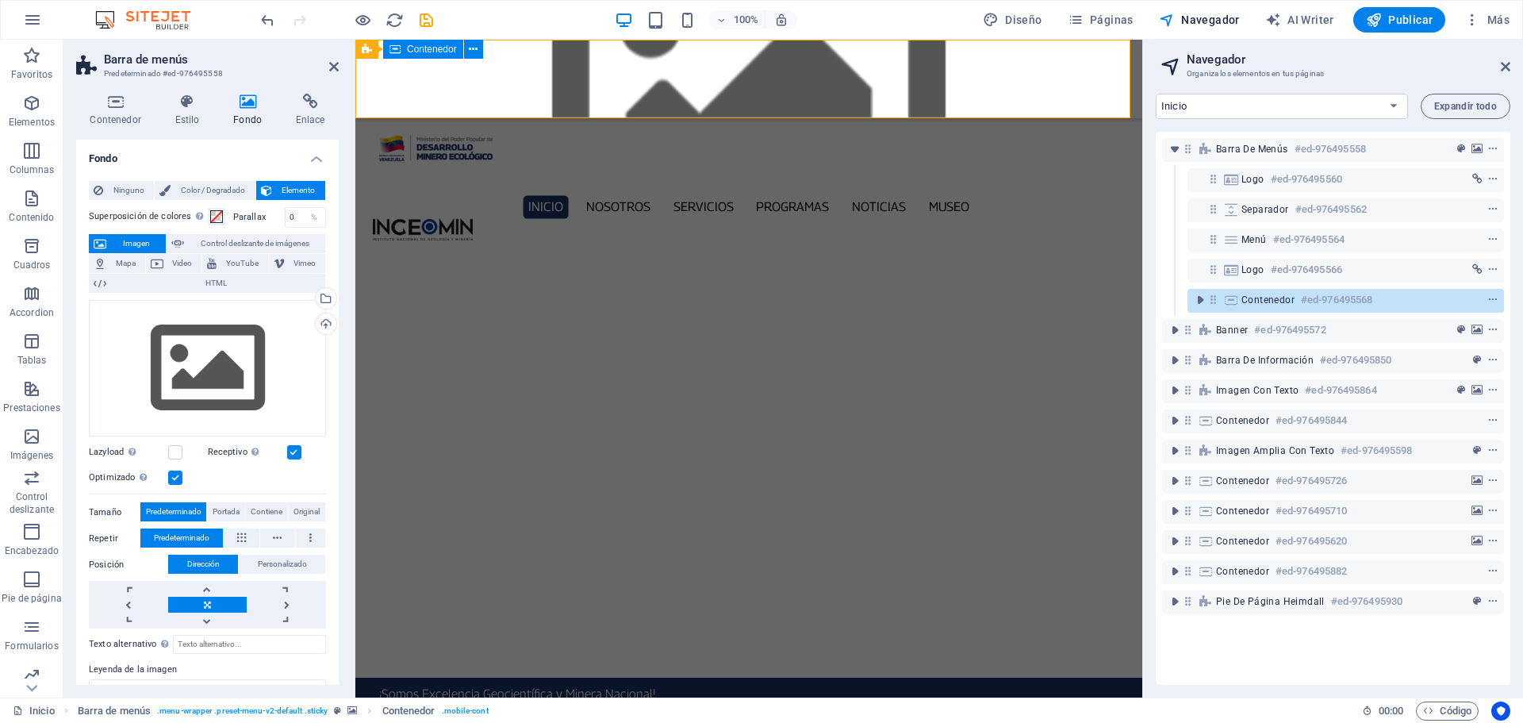
click at [1260, 302] on span "Contenedor" at bounding box center [1267, 299] width 53 height 13
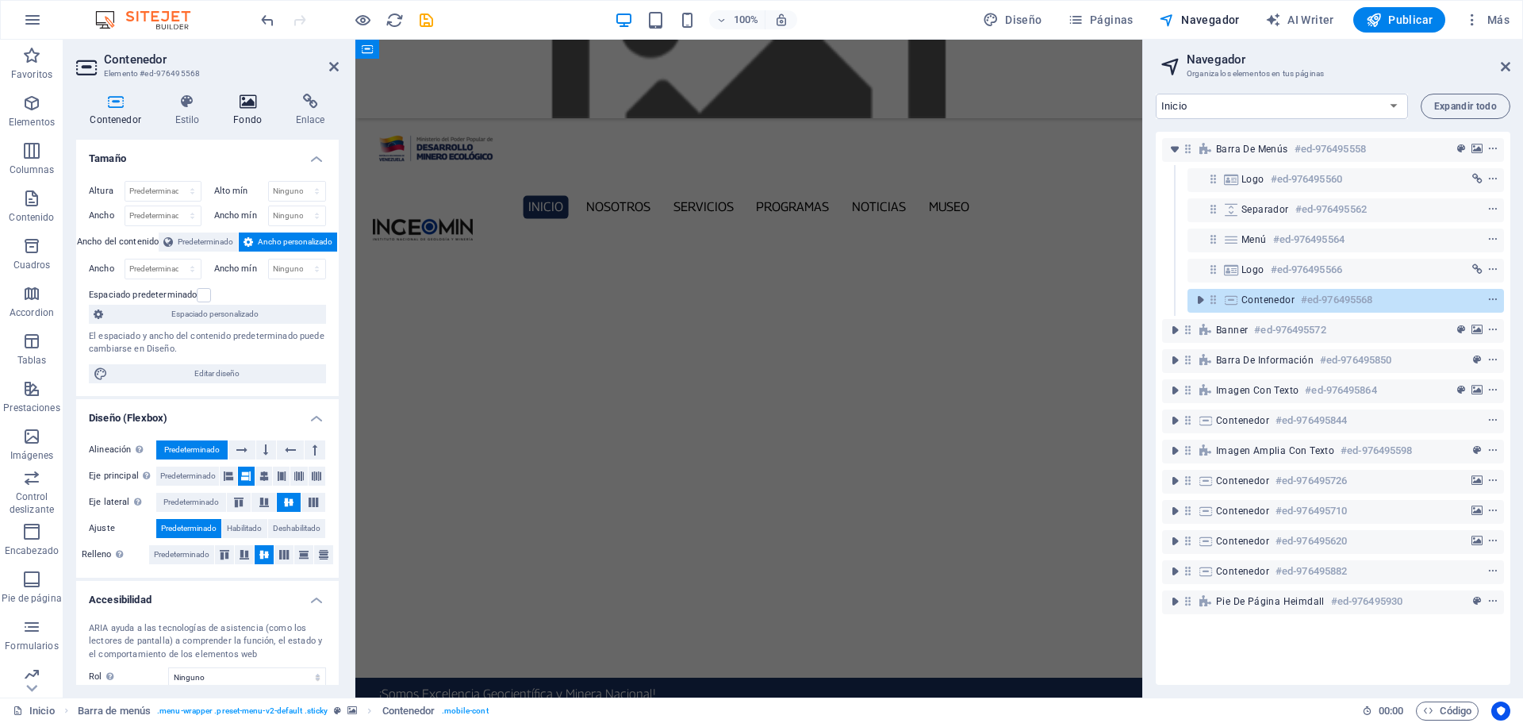
click at [251, 116] on h4 "Fondo" at bounding box center [251, 110] width 63 height 33
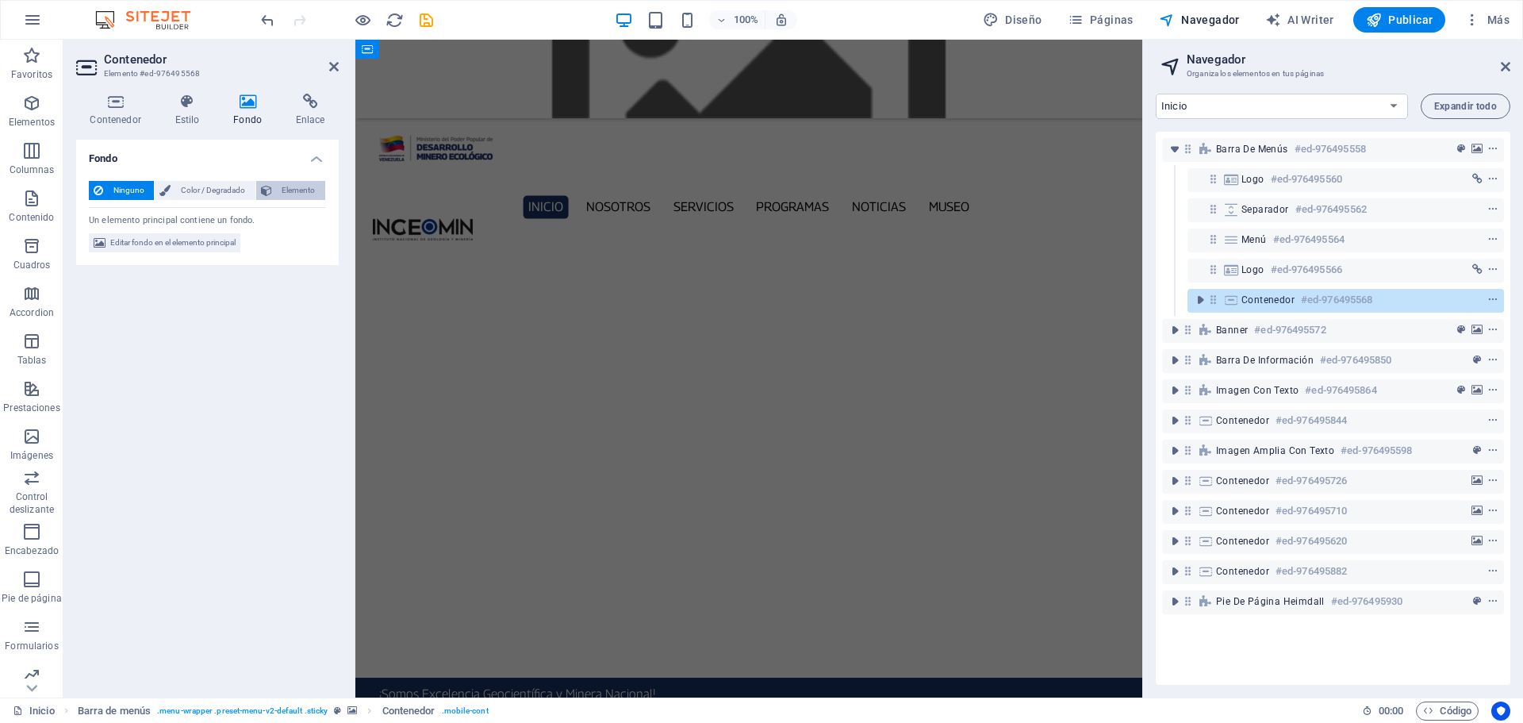
click at [308, 190] on span "Elemento" at bounding box center [299, 190] width 44 height 19
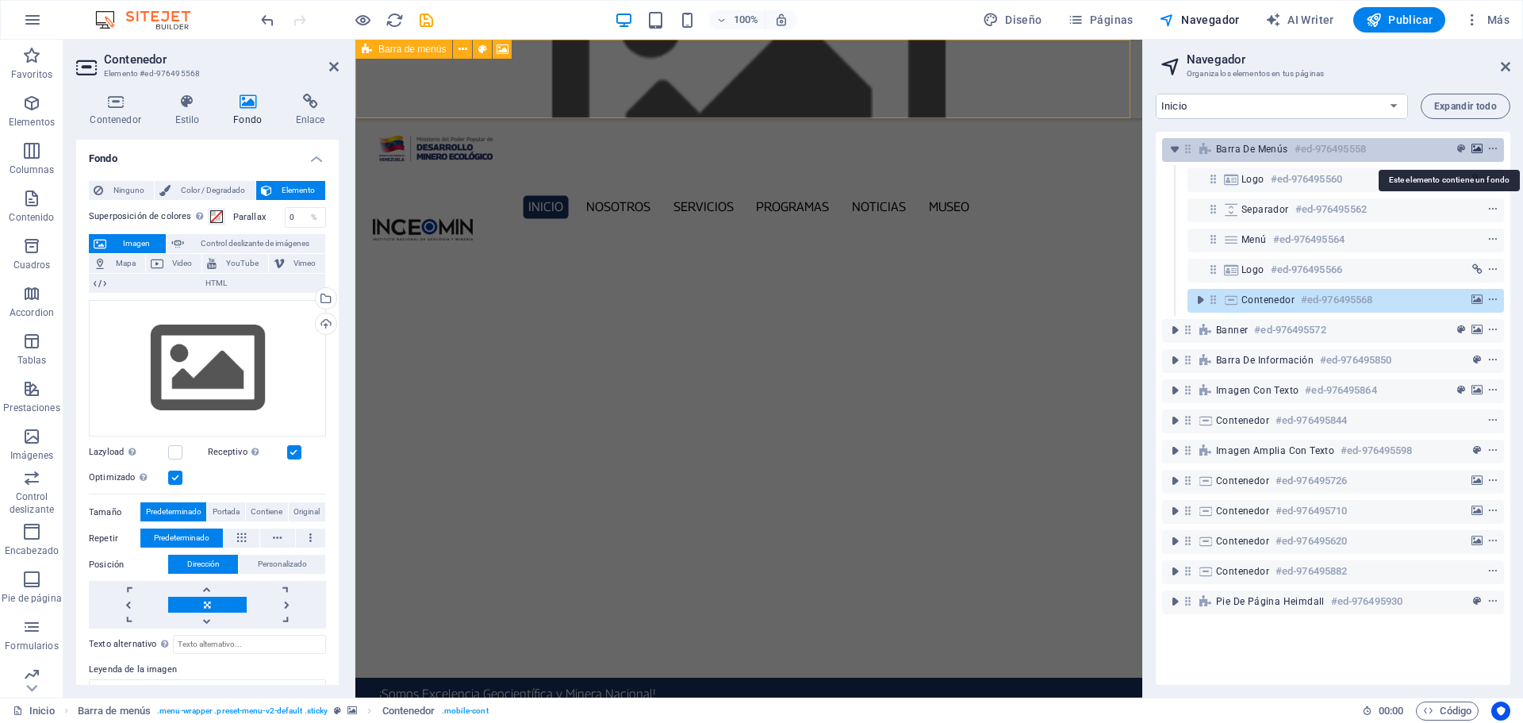
click at [1475, 146] on icon "background" at bounding box center [1476, 149] width 11 height 11
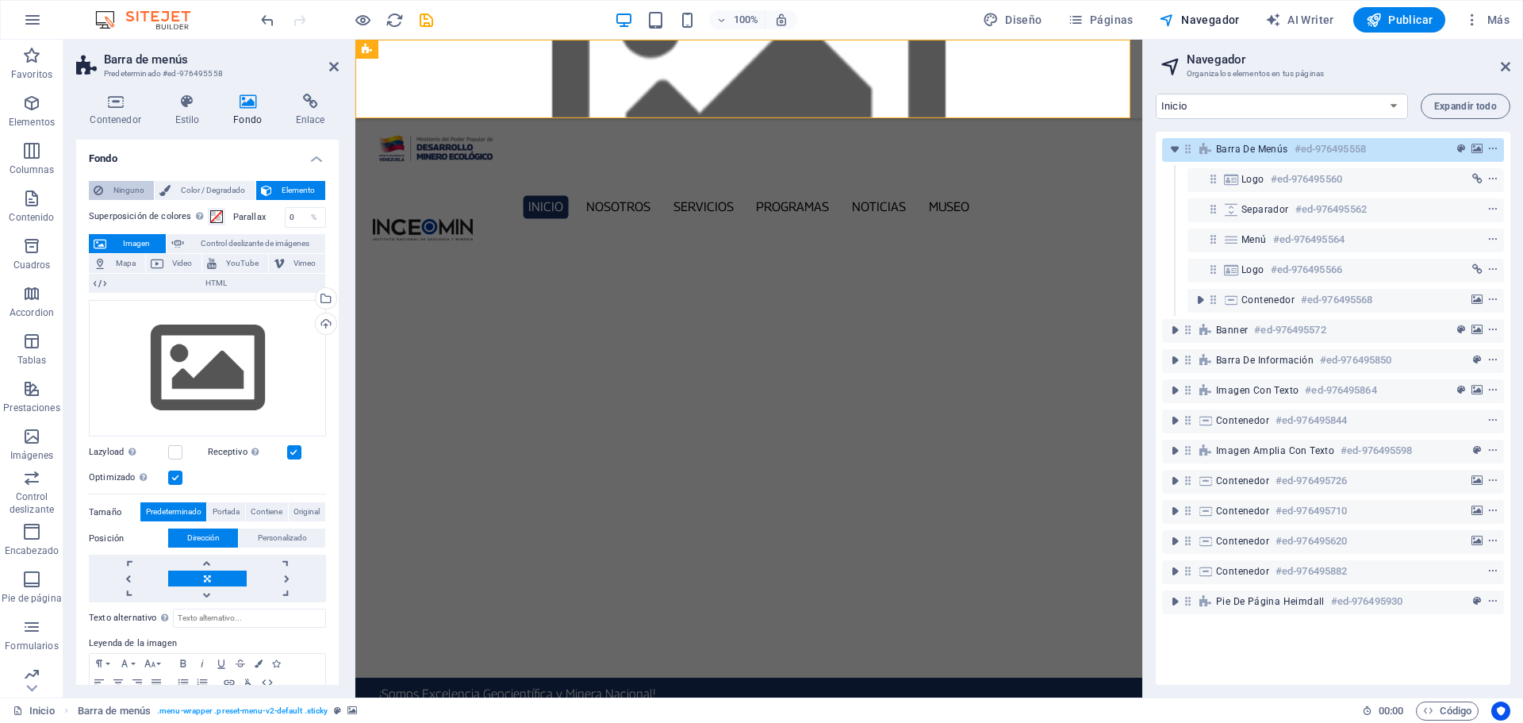
click at [109, 186] on span "Ninguno" at bounding box center [128, 190] width 41 height 19
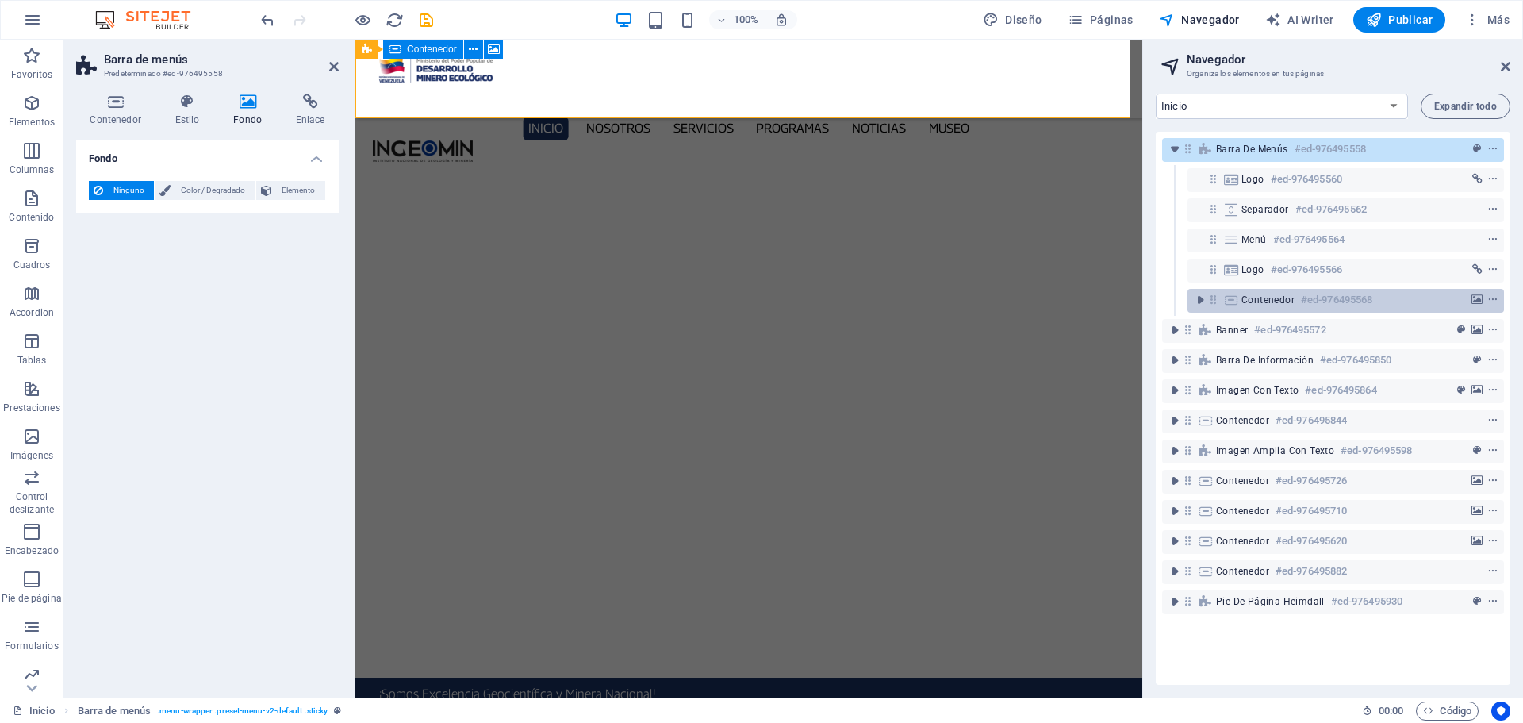
click at [1301, 302] on h6 "#ed-976495568" at bounding box center [1336, 299] width 71 height 19
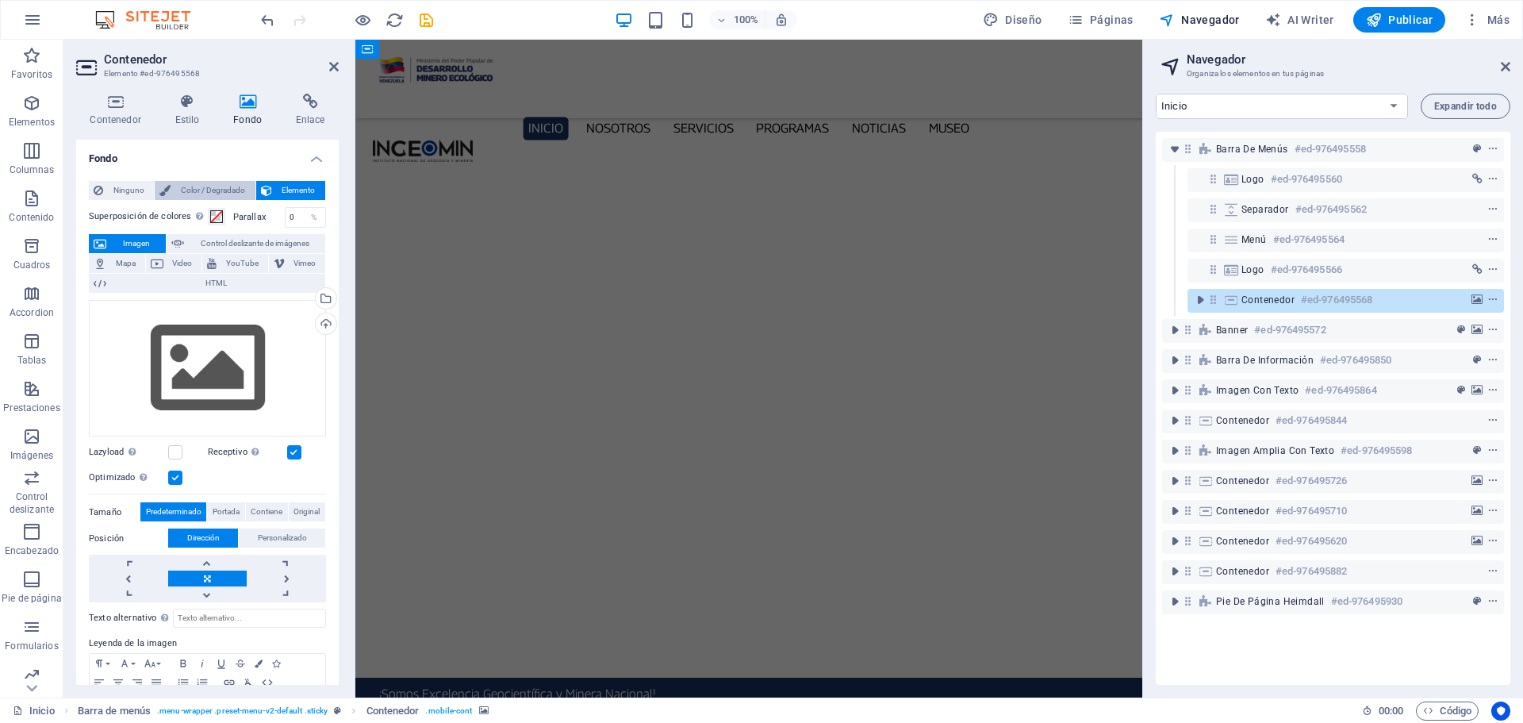
click at [197, 191] on span "Color / Degradado" at bounding box center [212, 190] width 75 height 19
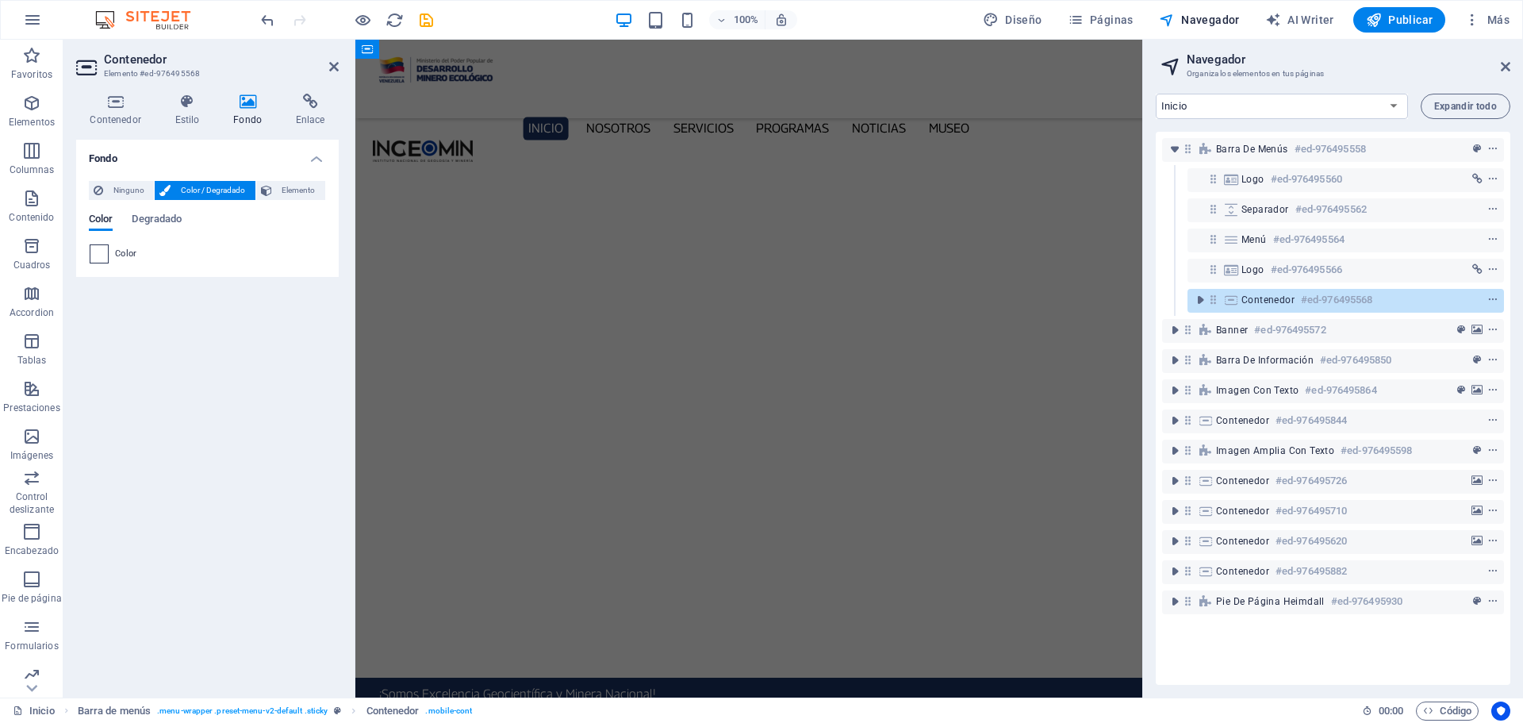
click at [99, 249] on span at bounding box center [98, 253] width 17 height 17
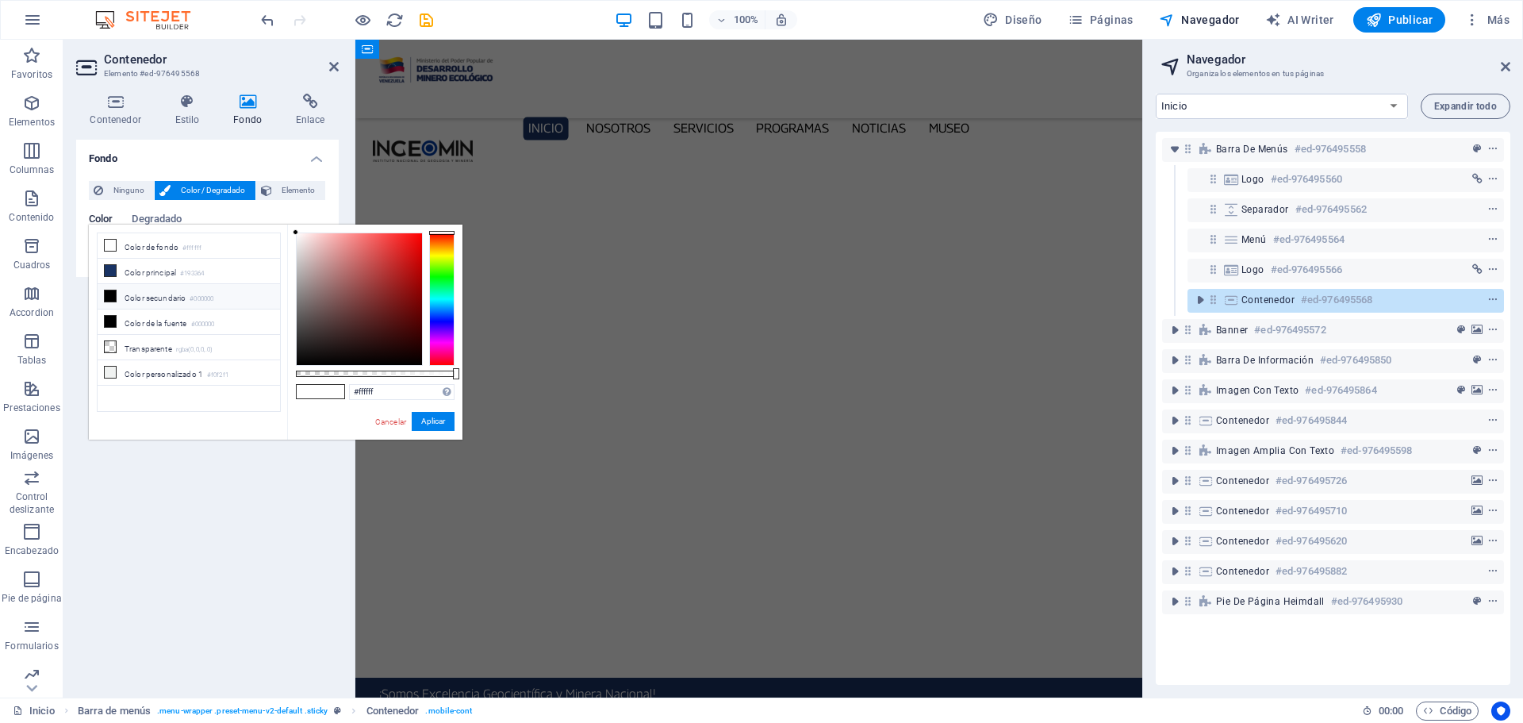
click at [108, 301] on li "Color secundario #000000" at bounding box center [189, 296] width 182 height 25
type input "#000000"
click at [431, 423] on button "Aplicar" at bounding box center [433, 421] width 43 height 19
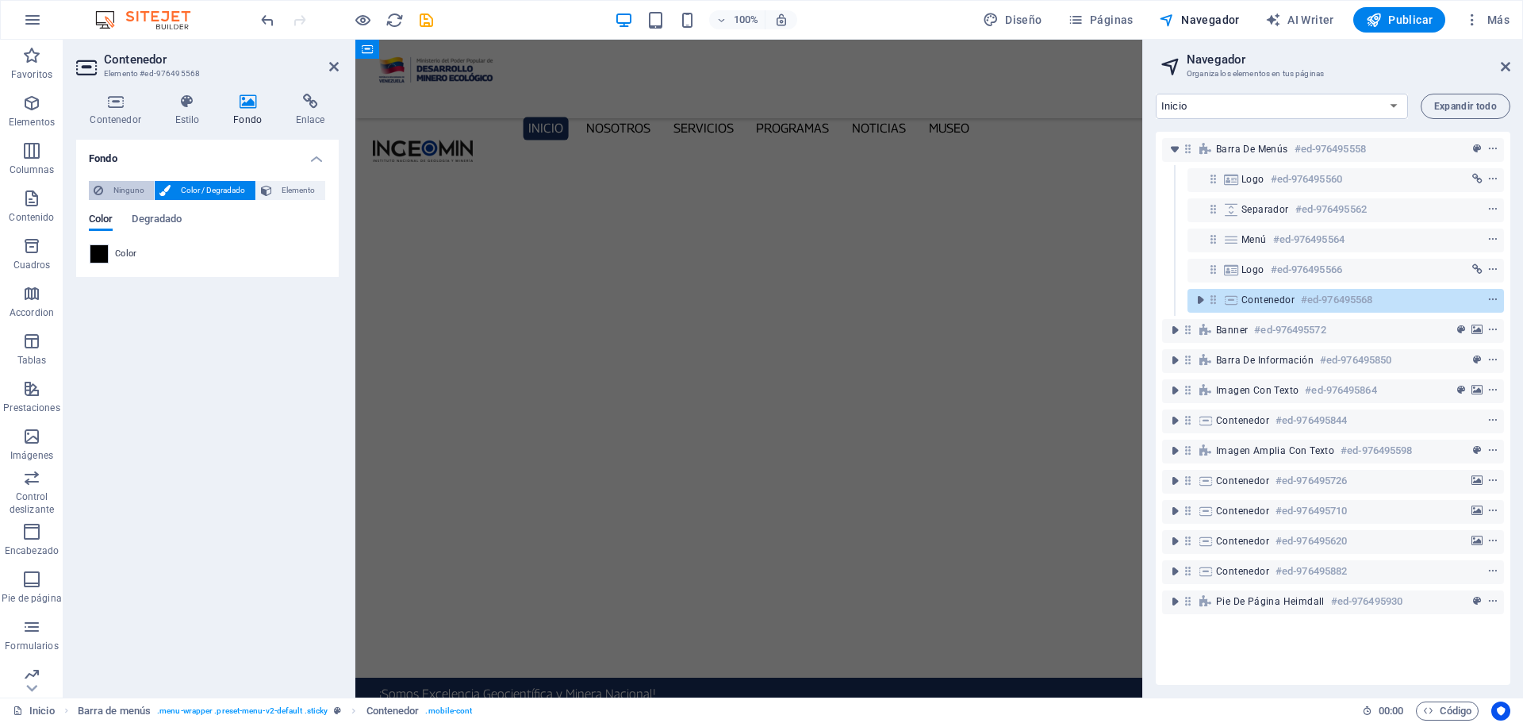
click at [116, 194] on span "Ninguno" at bounding box center [128, 190] width 41 height 19
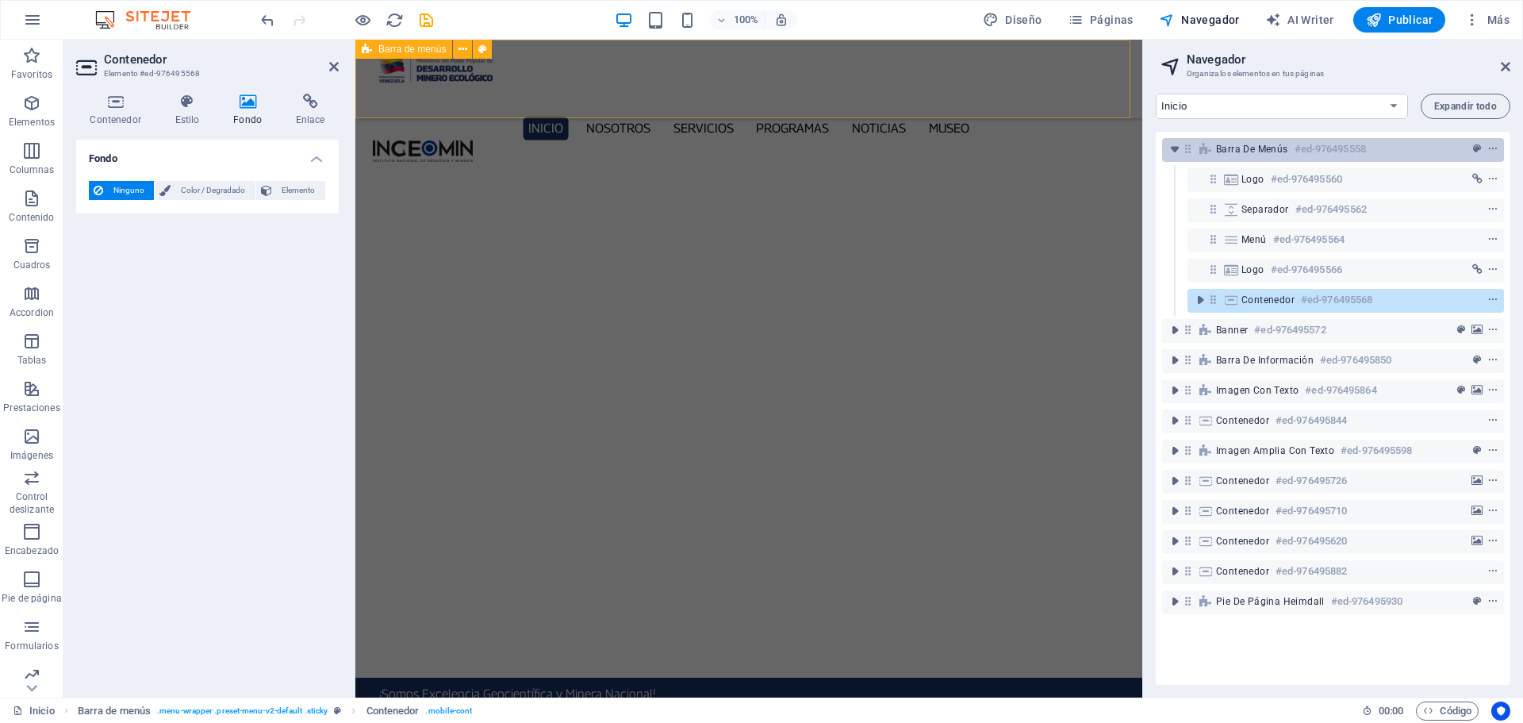
click at [1240, 148] on span "Barra de menús" at bounding box center [1252, 149] width 72 height 13
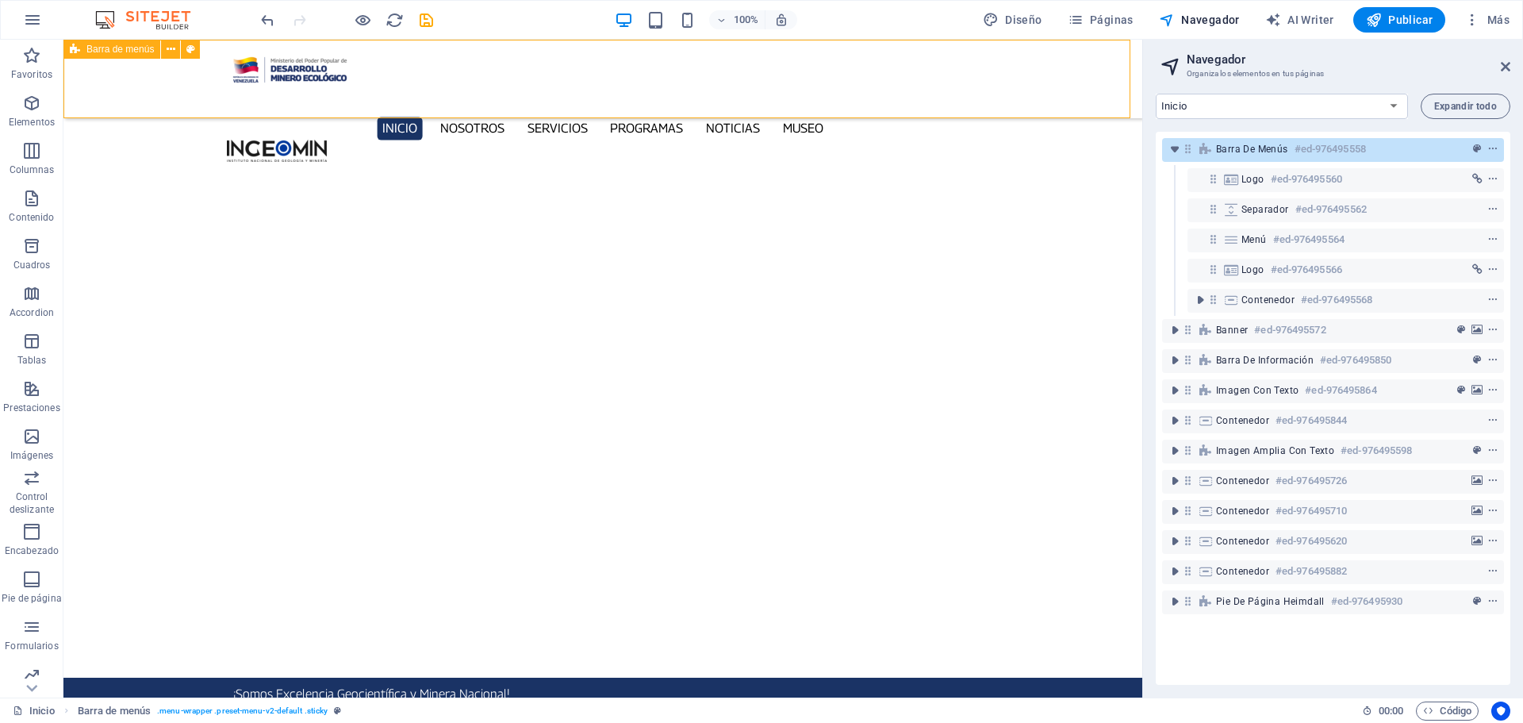
click at [1240, 148] on span "Barra de menús" at bounding box center [1252, 149] width 72 height 13
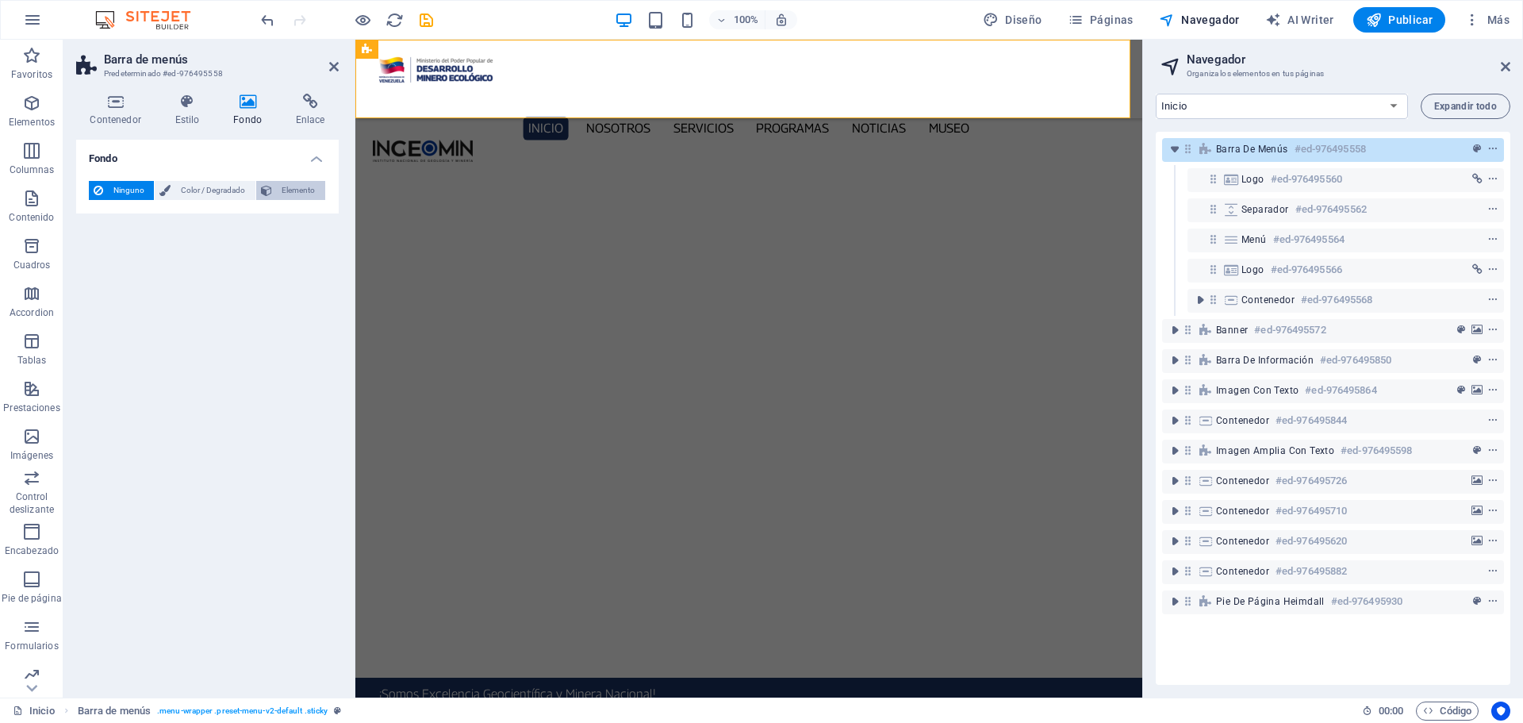
click at [309, 199] on span "Elemento" at bounding box center [299, 190] width 44 height 19
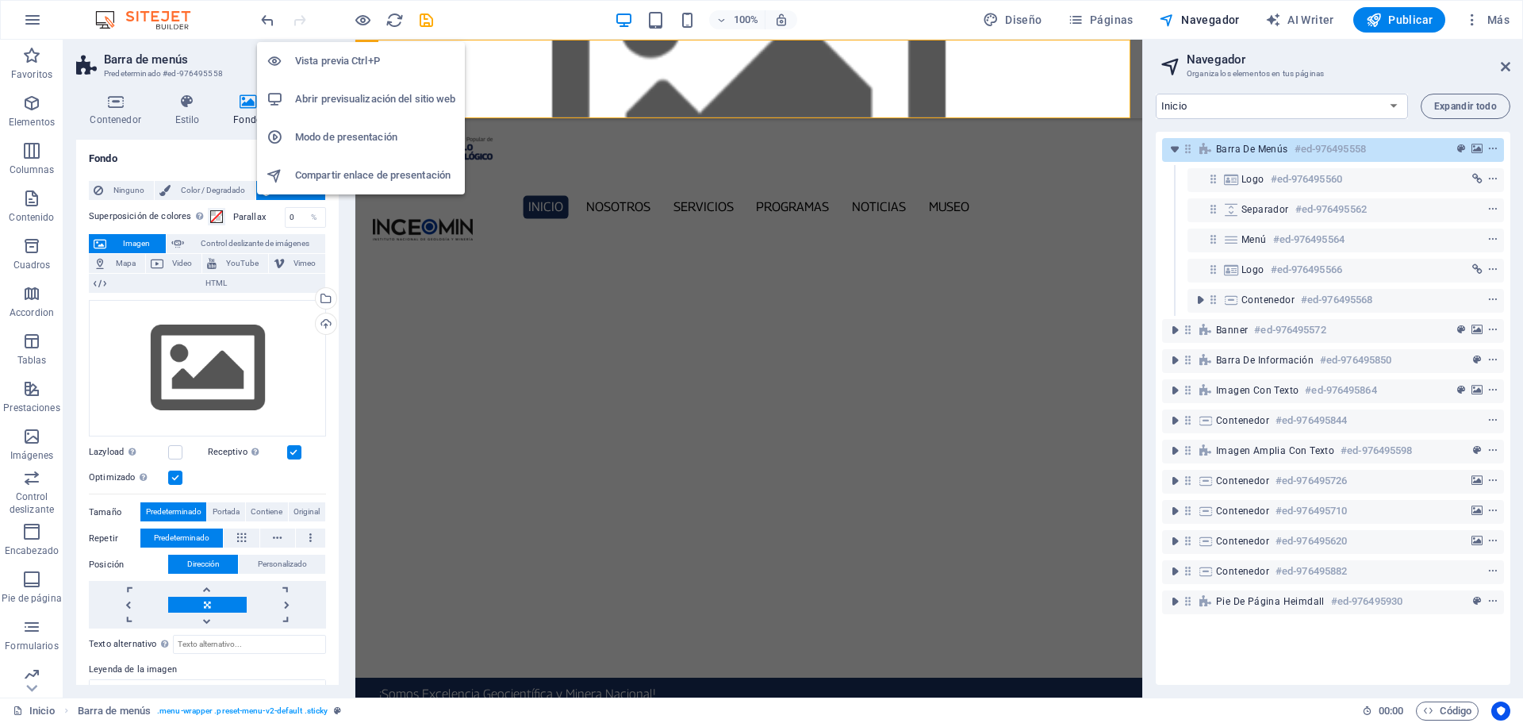
click at [347, 104] on h6 "Abrir previsualización del sitio web" at bounding box center [375, 99] width 160 height 19
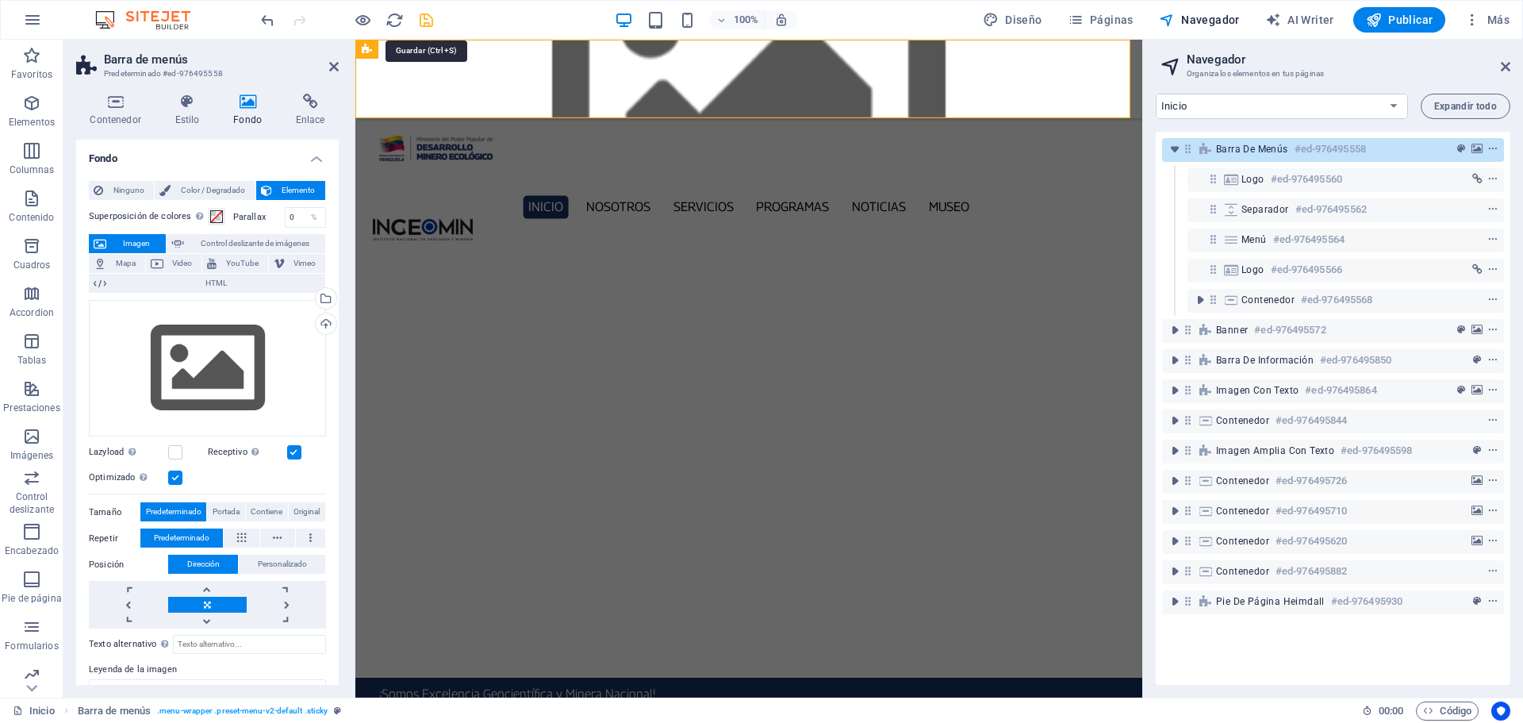
click at [428, 19] on icon "save" at bounding box center [426, 20] width 18 height 18
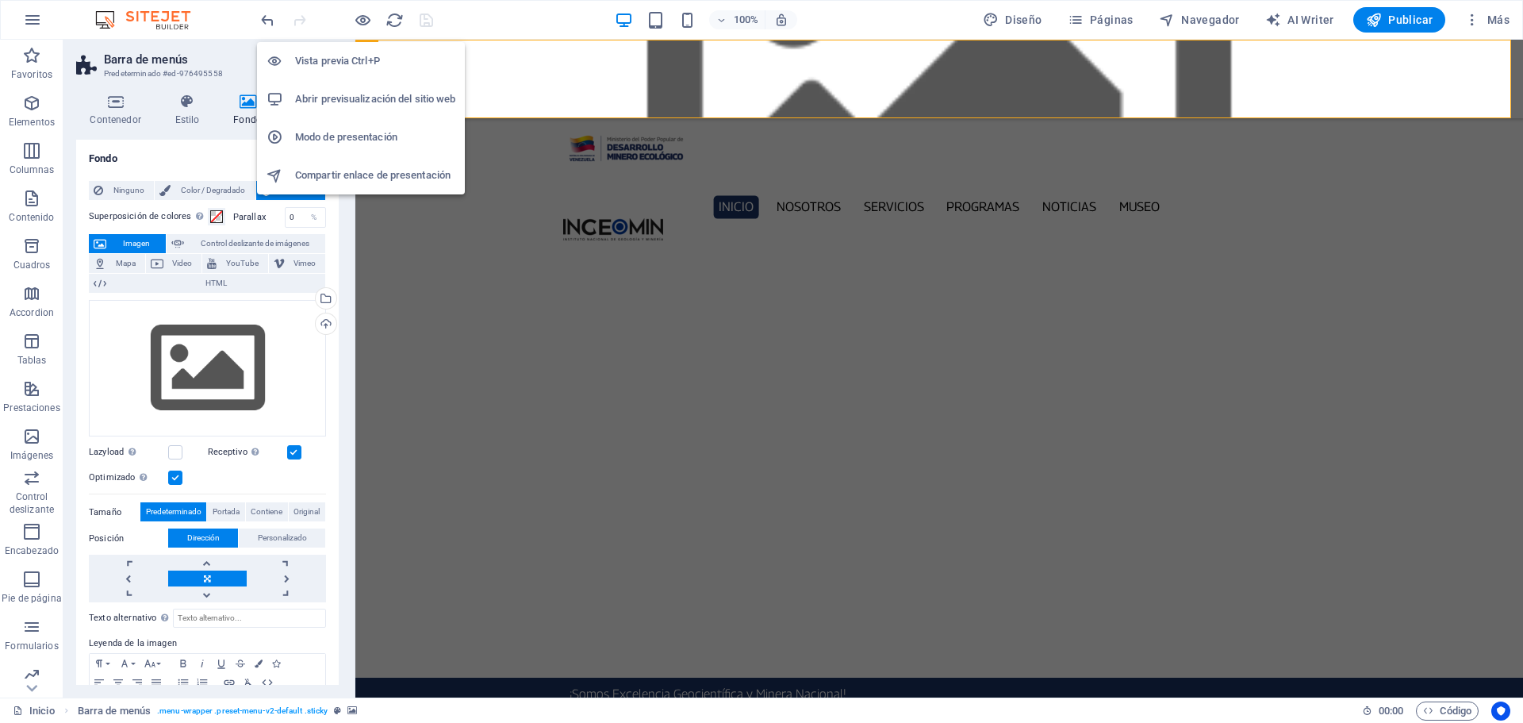
click at [373, 103] on h6 "Abrir previsualización del sitio web" at bounding box center [375, 99] width 160 height 19
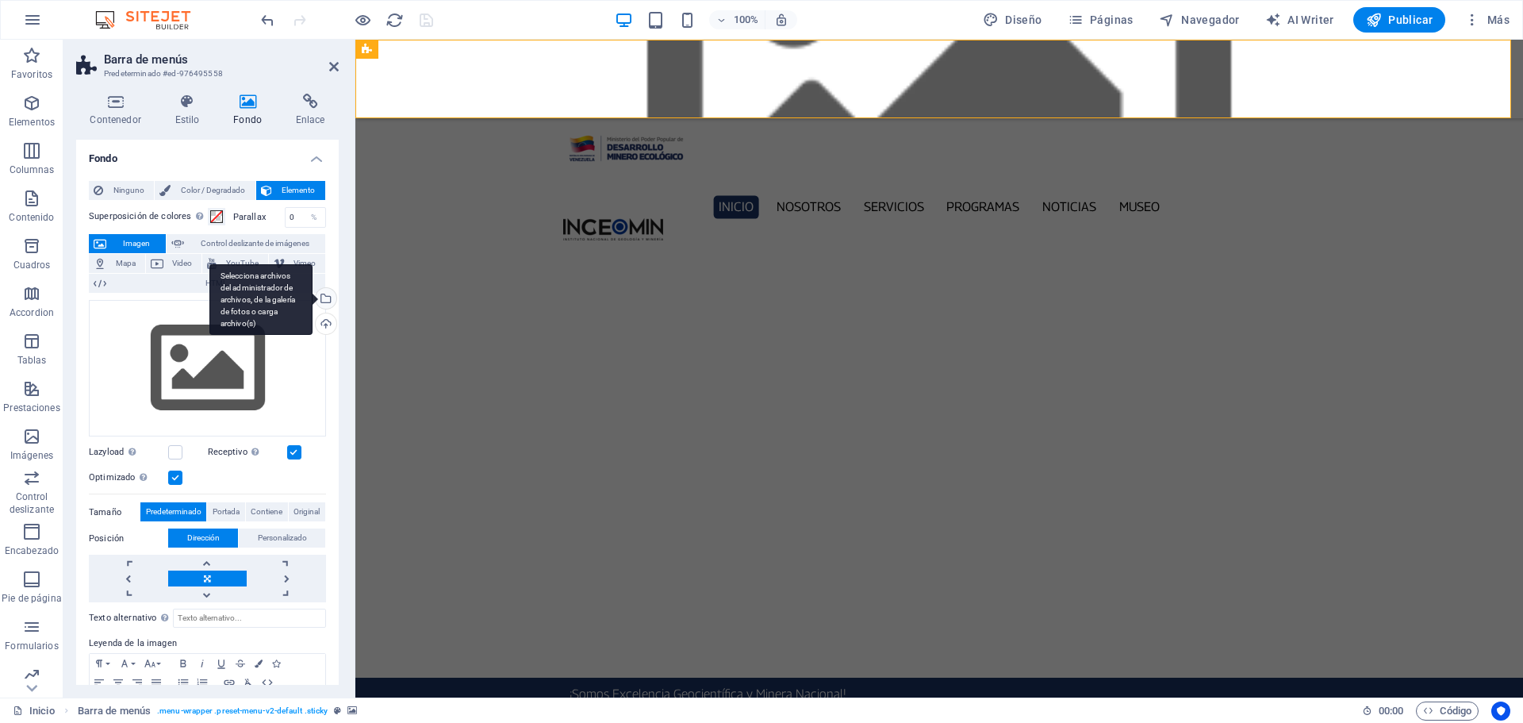
click at [326, 301] on div "Selecciona archivos del administrador de archivos, de la galería de fotos o car…" at bounding box center [325, 300] width 24 height 24
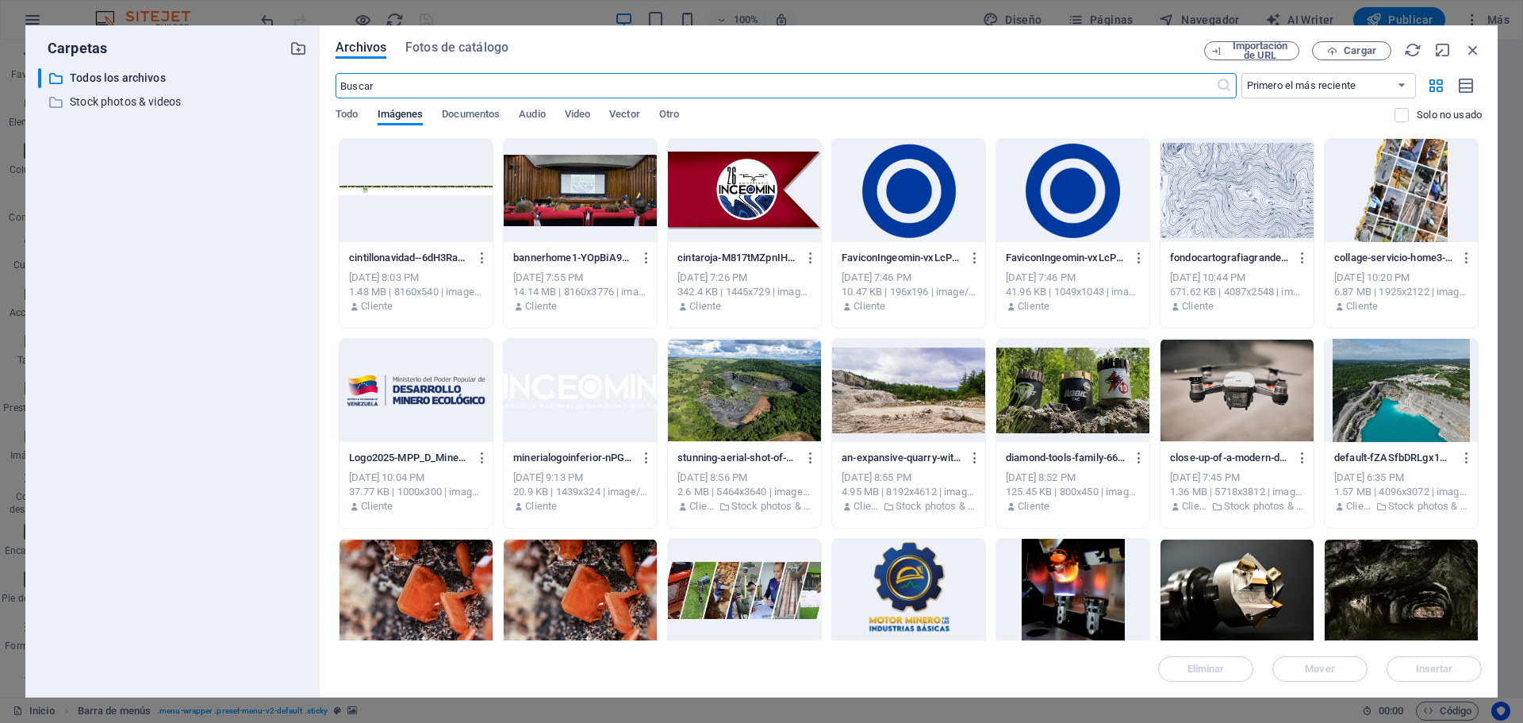
click at [378, 205] on div at bounding box center [415, 190] width 153 height 103
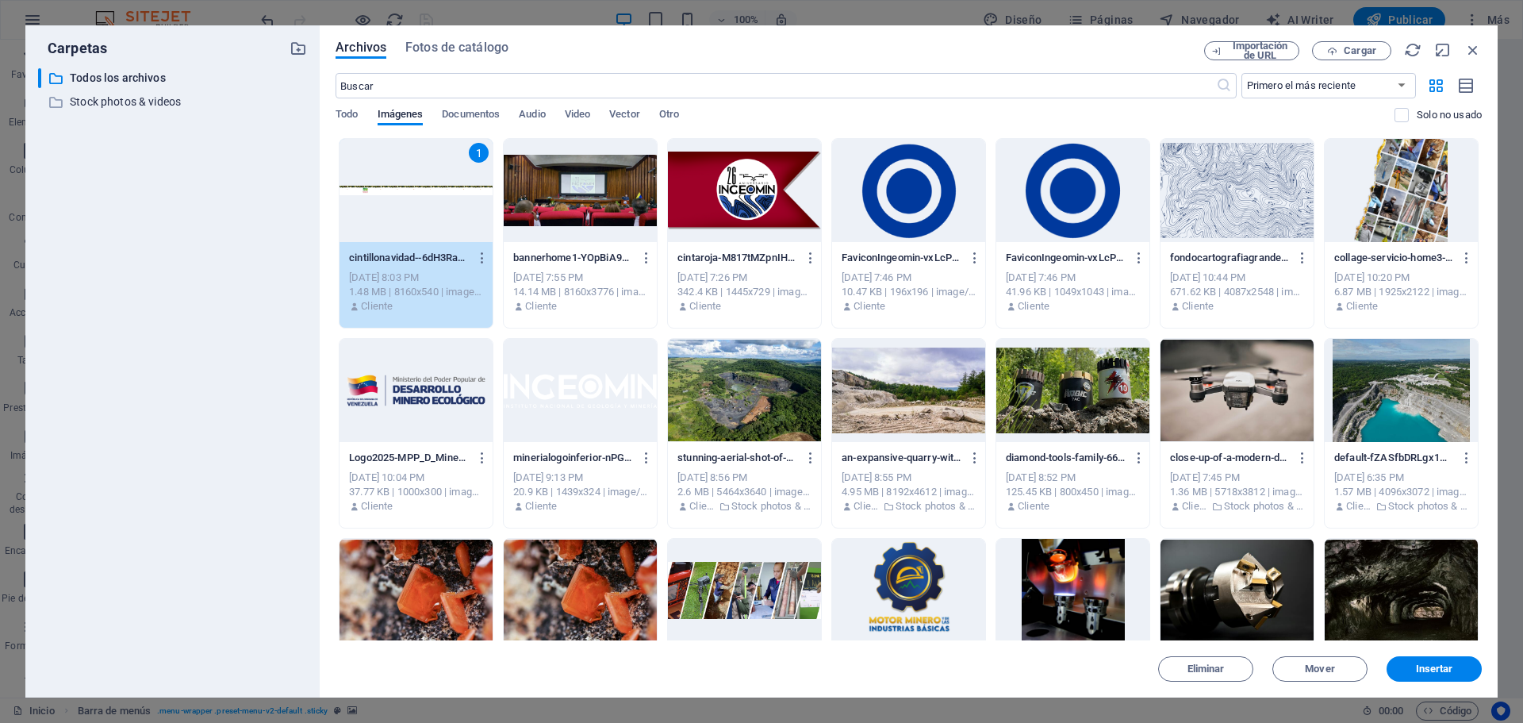
click at [1424, 656] on div "Eliminar Mover Insertar" at bounding box center [909, 660] width 1146 height 41
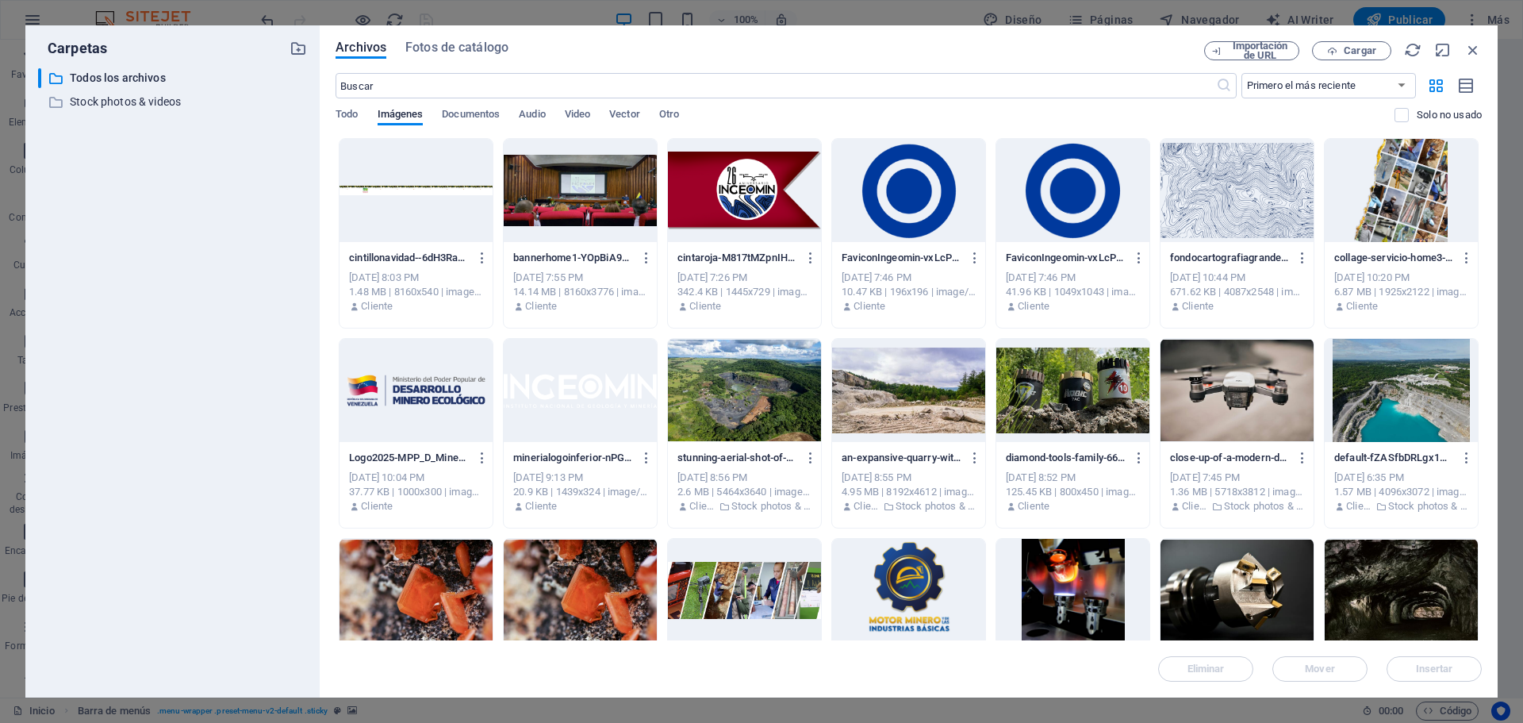
click at [1425, 664] on div "Eliminar Mover Insertar" at bounding box center [909, 660] width 1146 height 41
click at [425, 201] on div at bounding box center [415, 190] width 153 height 103
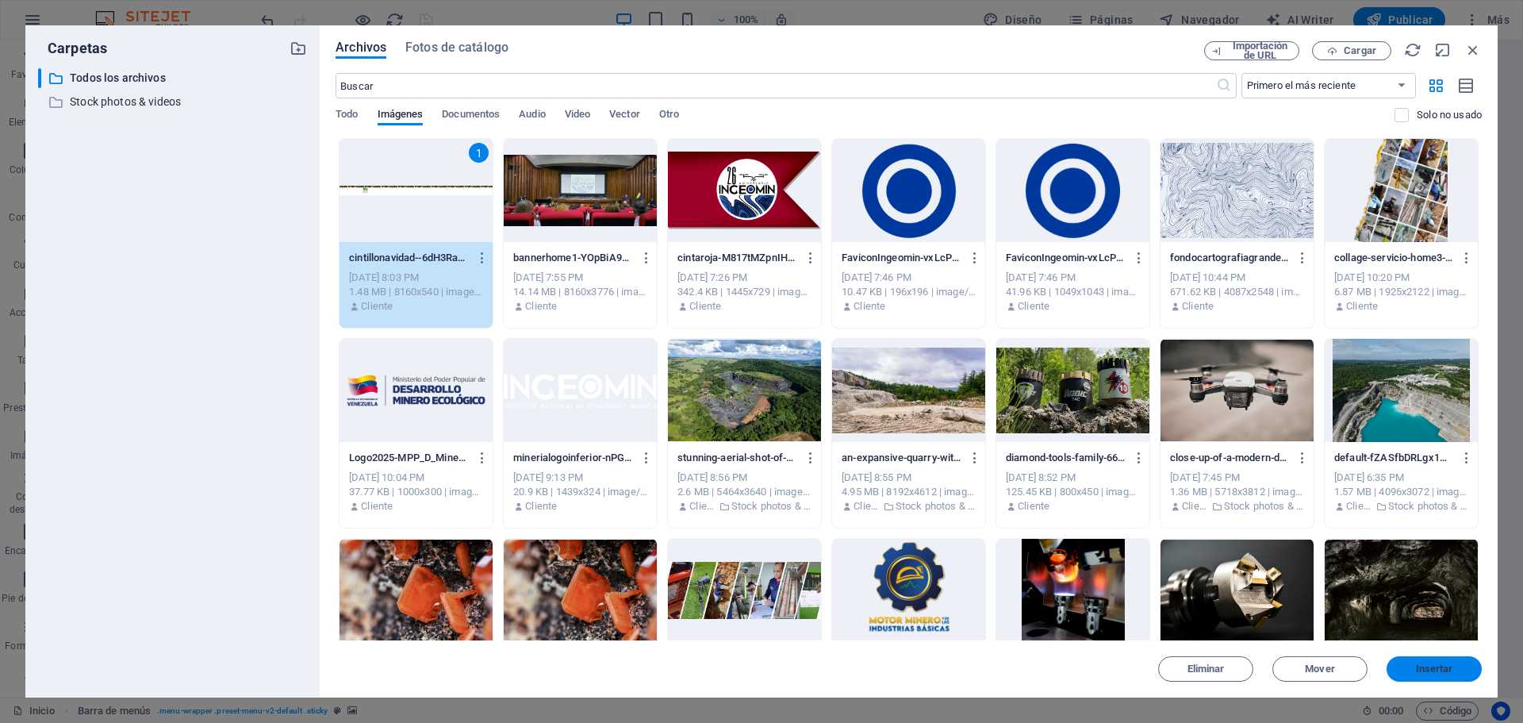
drag, startPoint x: 1448, startPoint y: 669, endPoint x: 1094, endPoint y: 623, distance: 356.7
click at [1448, 669] on span "Insertar" at bounding box center [1434, 669] width 37 height 10
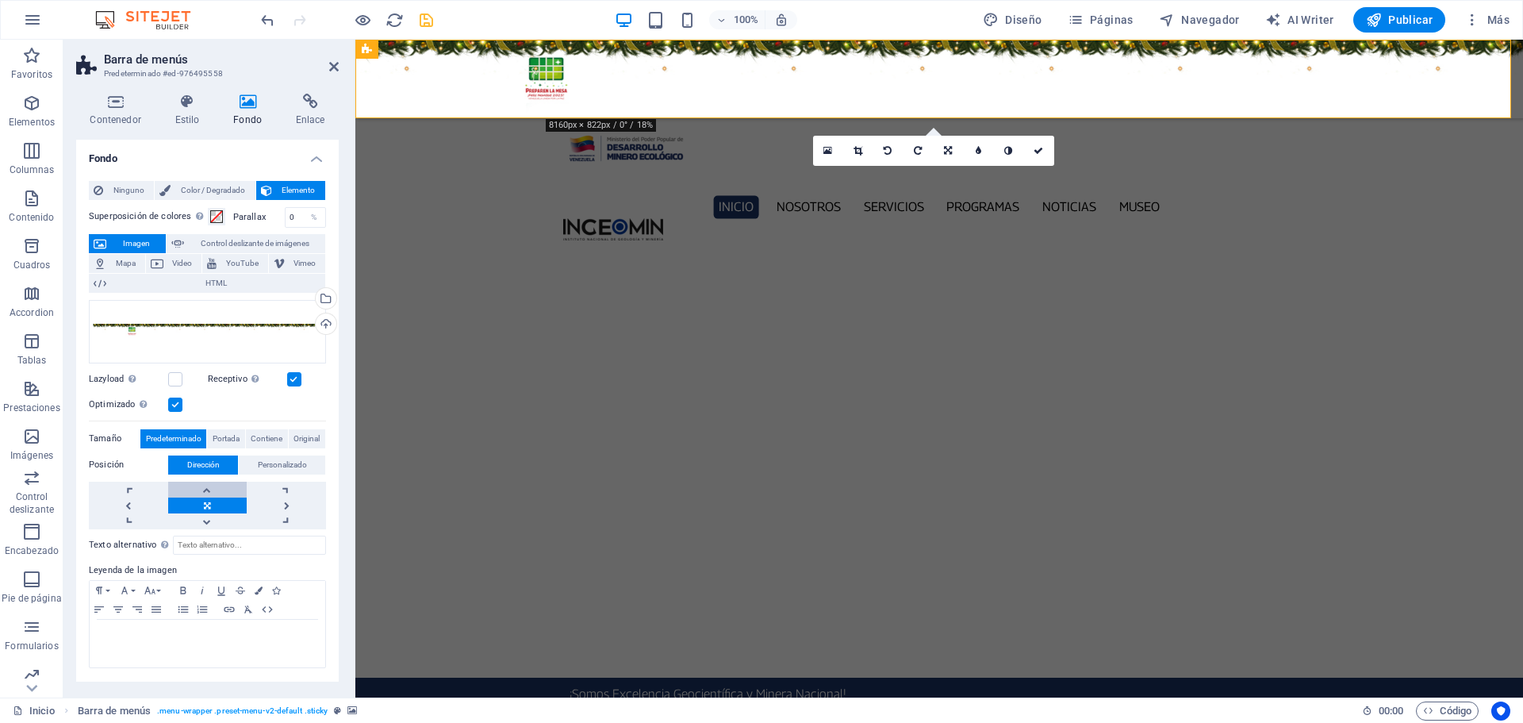
click at [206, 487] on link at bounding box center [207, 489] width 79 height 16
click at [1037, 148] on icon at bounding box center [1038, 151] width 10 height 10
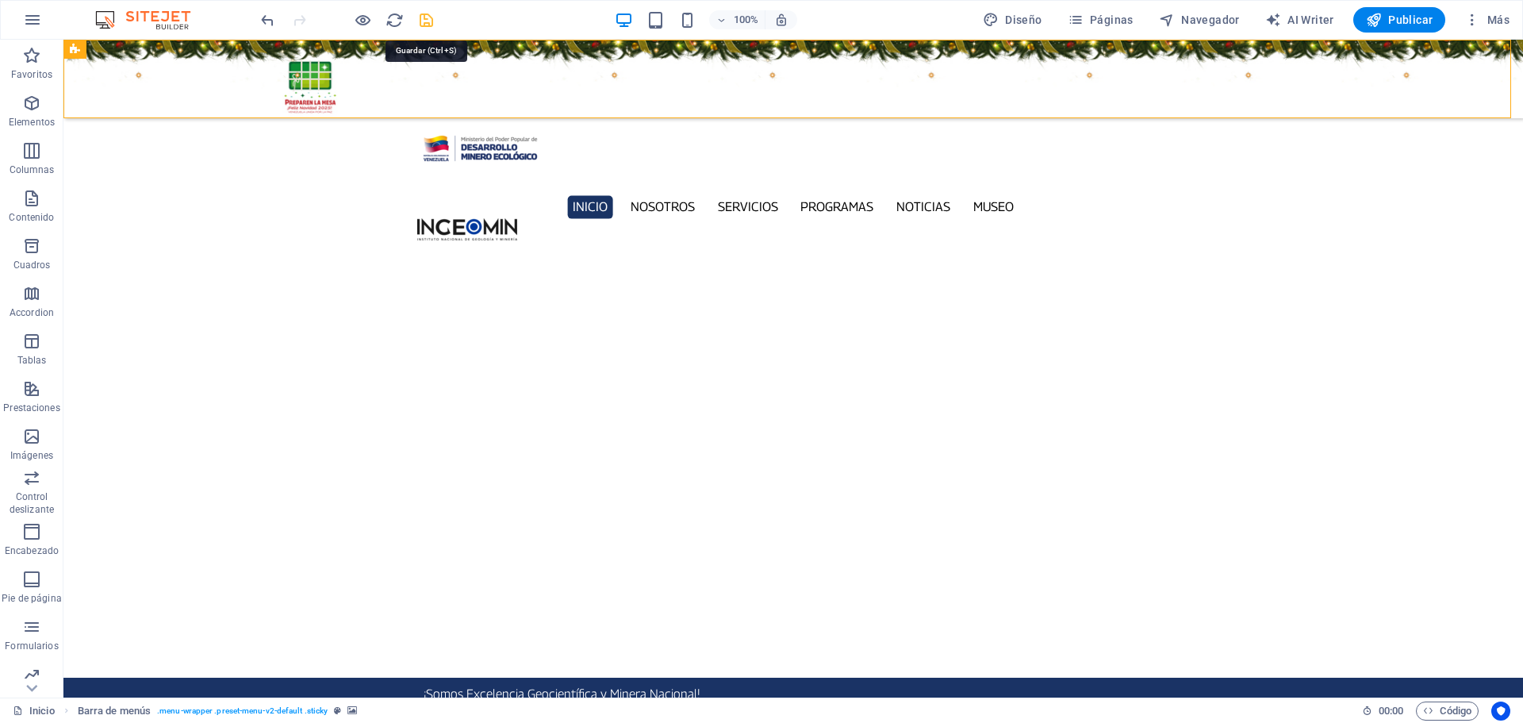
click at [429, 21] on icon "save" at bounding box center [426, 20] width 18 height 18
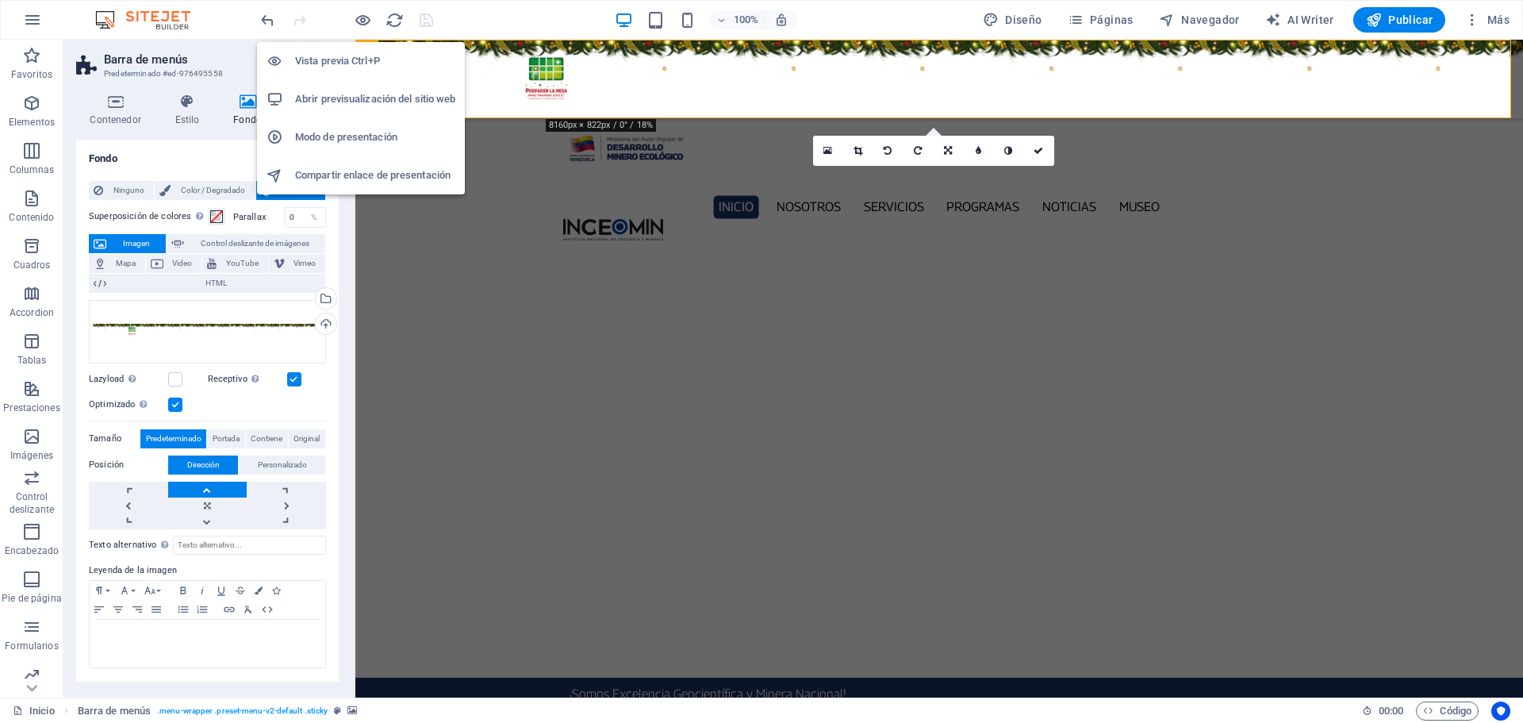
click at [355, 103] on h6 "Abrir previsualización del sitio web" at bounding box center [375, 99] width 160 height 19
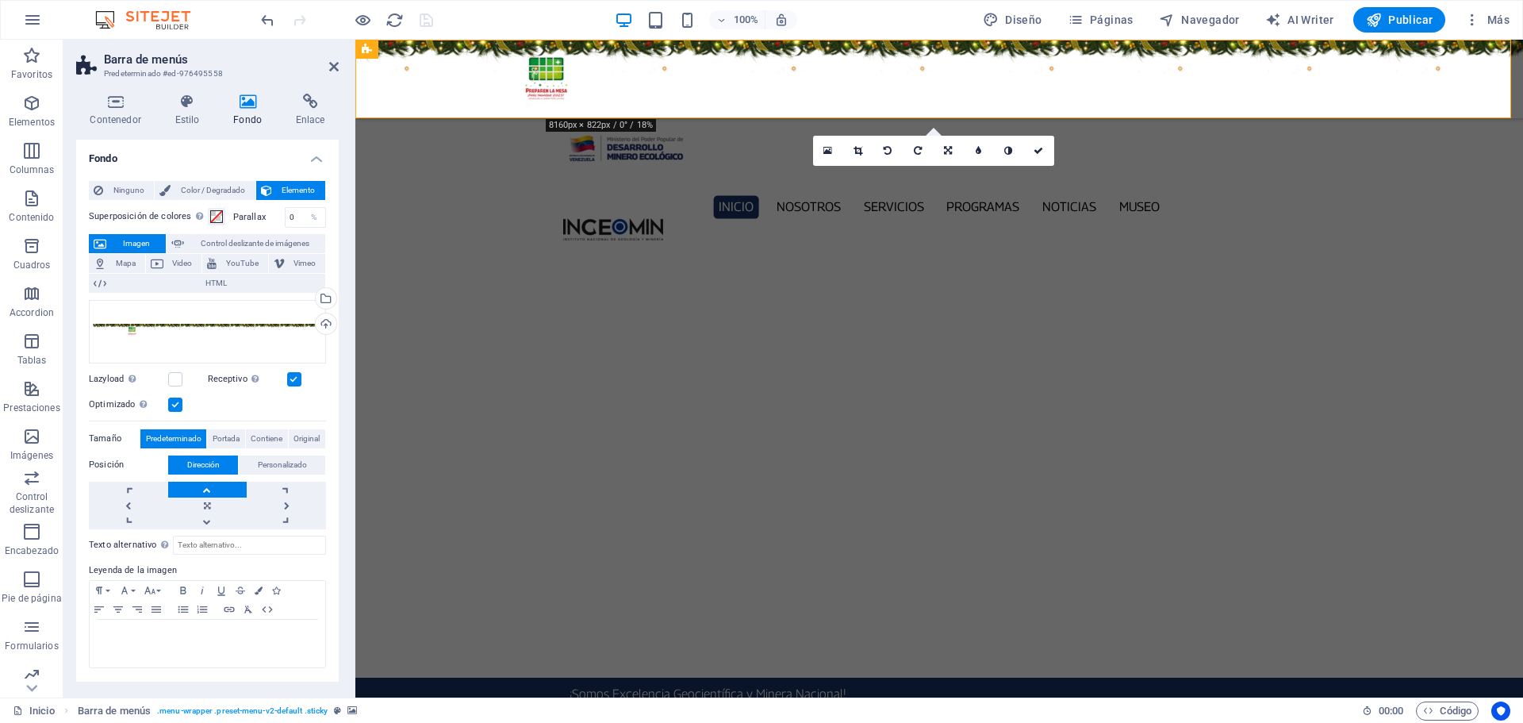
click at [172, 404] on label at bounding box center [175, 404] width 14 height 14
click at [0, 0] on input "Optimizado Las imágenes se comprimen para así mejorar la velocidad de las págin…" at bounding box center [0, 0] width 0 height 0
click at [433, 7] on div "100% Diseño Páginas Navegador AI Writer Publicar Más" at bounding box center [761, 20] width 1521 height 38
click at [431, 20] on icon "save" at bounding box center [426, 20] width 18 height 18
checkbox input "false"
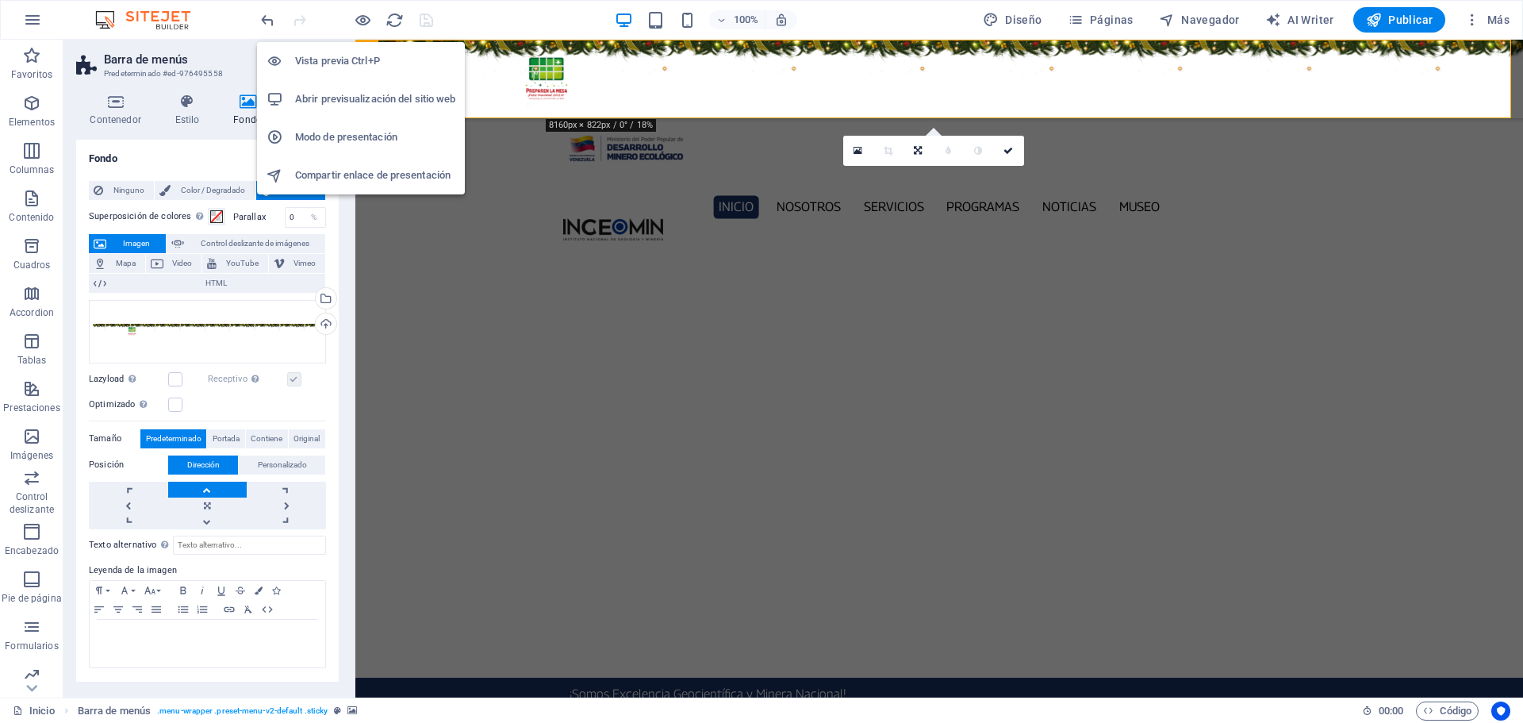
click at [346, 102] on h6 "Abrir previsualización del sitio web" at bounding box center [375, 99] width 160 height 19
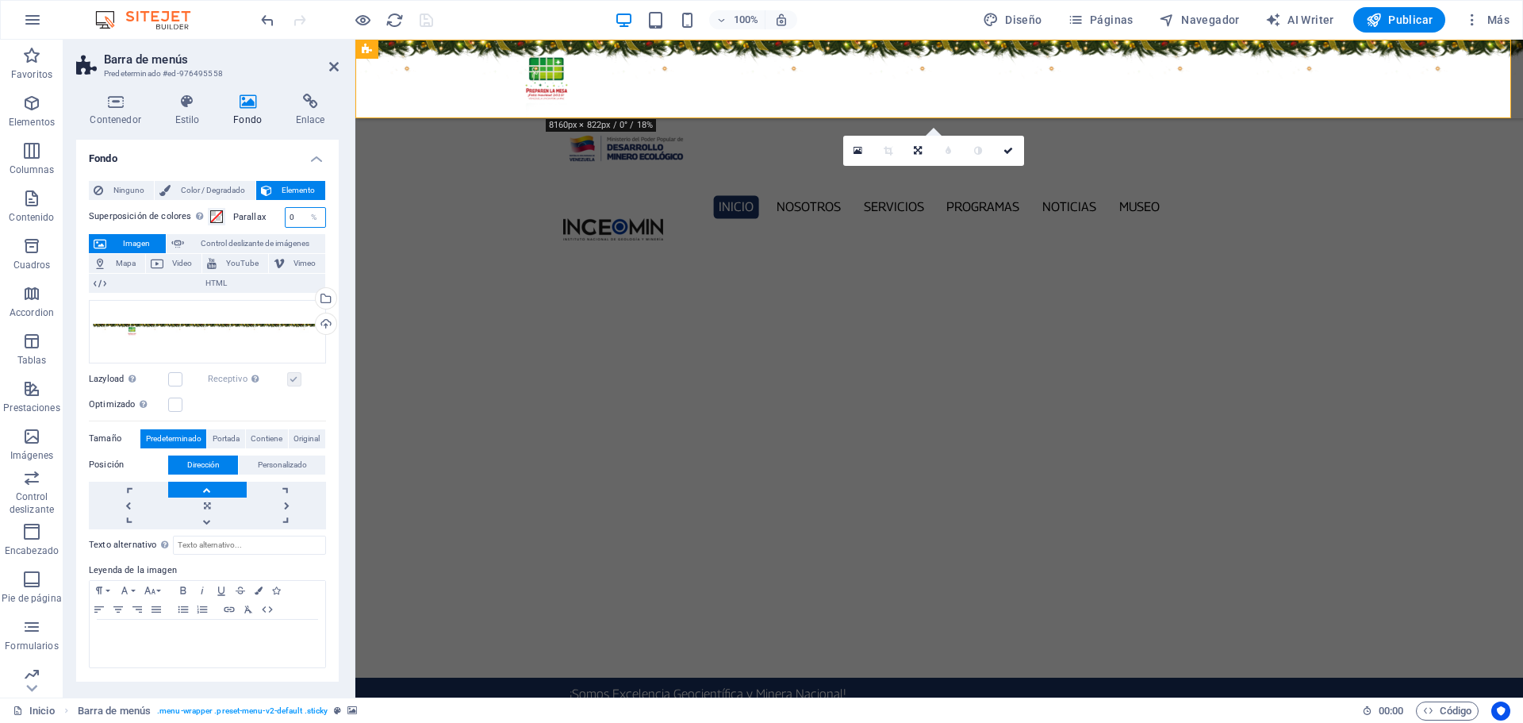
click at [291, 219] on input "0" at bounding box center [306, 217] width 40 height 19
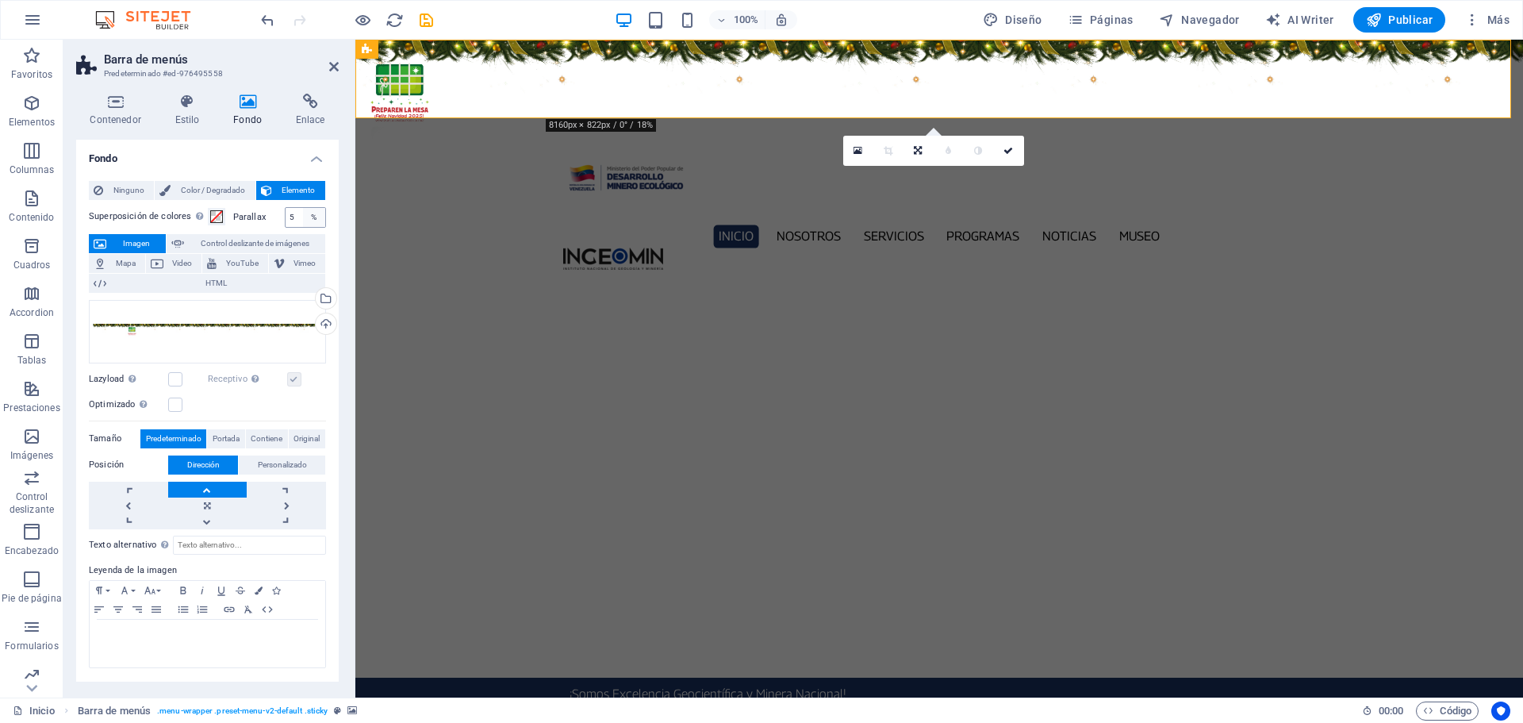
click at [304, 215] on div "%" at bounding box center [314, 217] width 22 height 19
drag, startPoint x: 293, startPoint y: 216, endPoint x: 265, endPoint y: 218, distance: 28.7
click at [265, 218] on div "Parallax 5 %" at bounding box center [279, 217] width 93 height 21
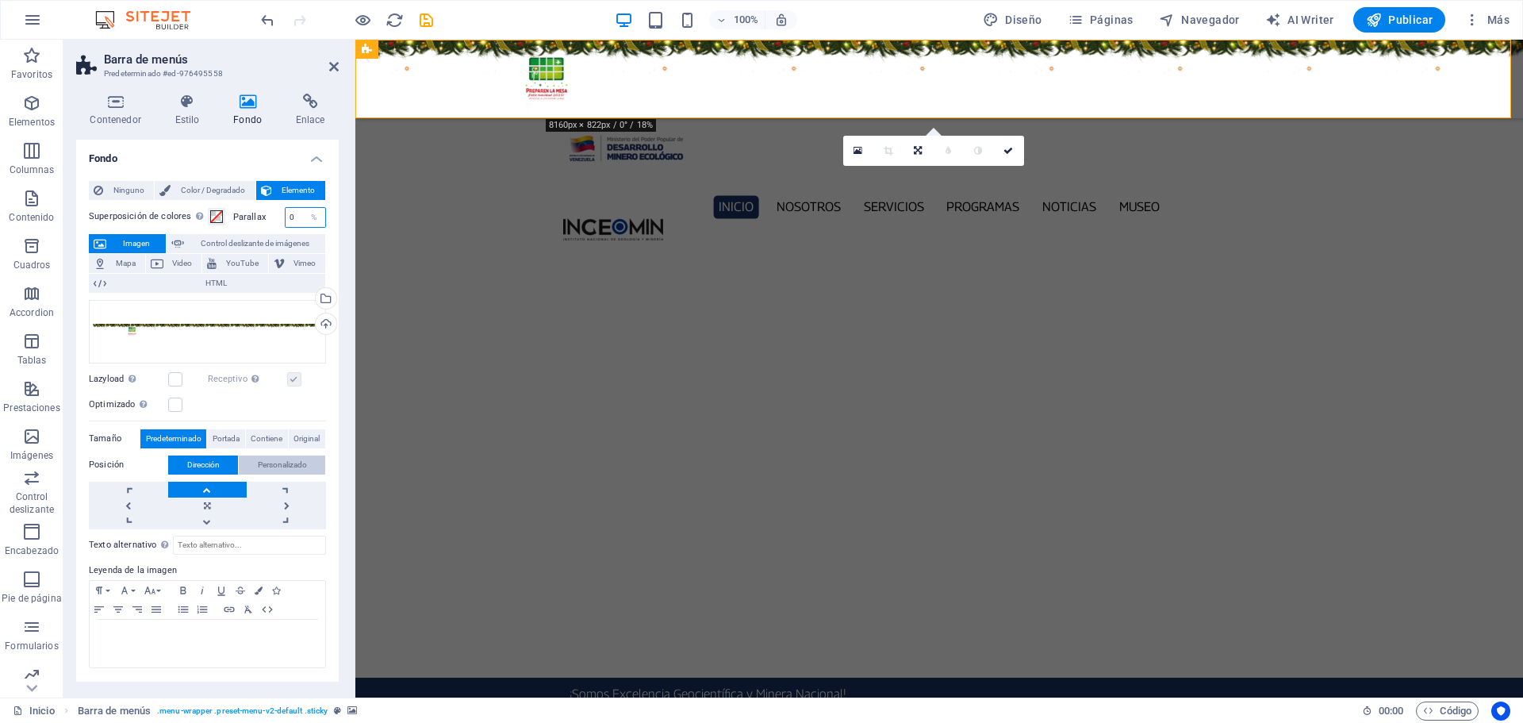
type input "0"
click at [288, 463] on span "Personalizado" at bounding box center [282, 464] width 49 height 19
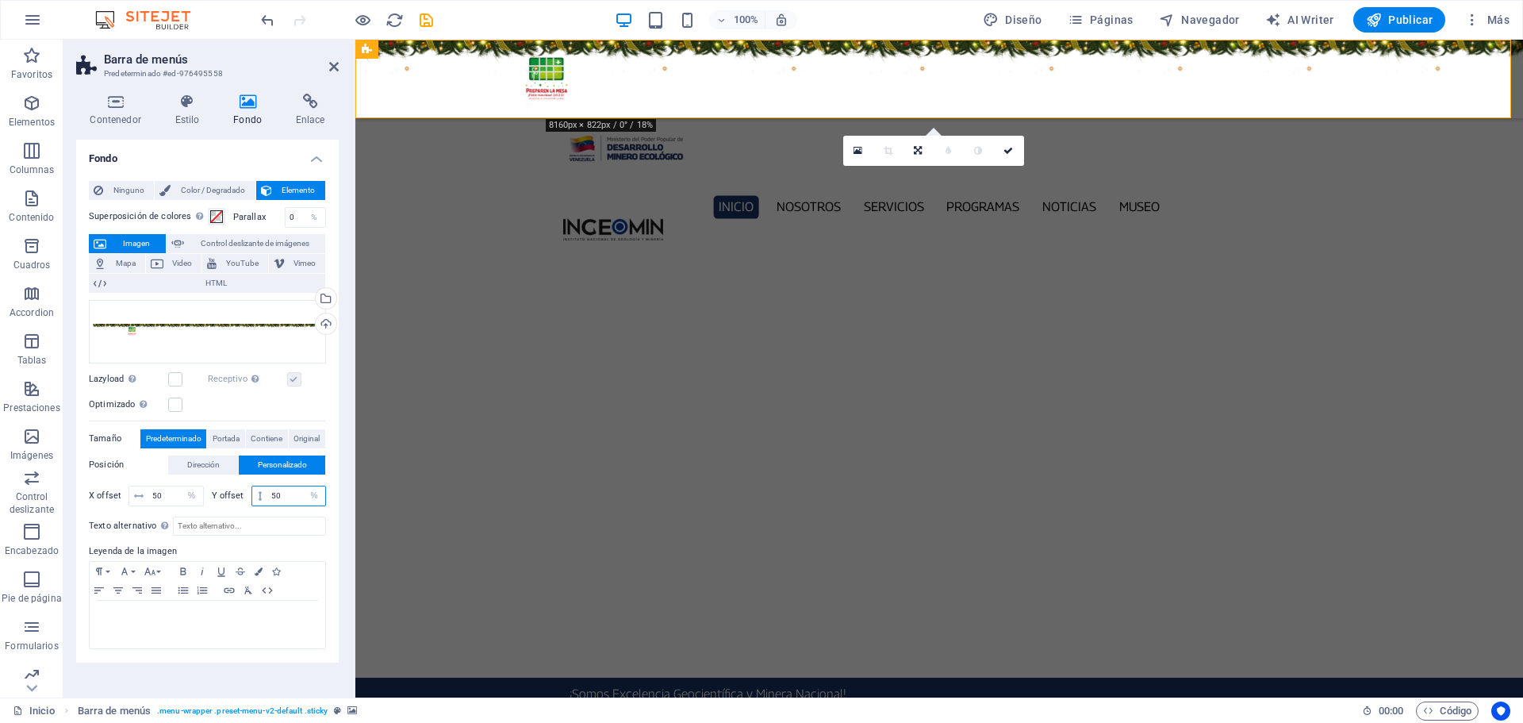
click at [283, 495] on input "50" at bounding box center [296, 495] width 58 height 19
click at [286, 500] on input "40" at bounding box center [296, 495] width 58 height 19
type input "20"
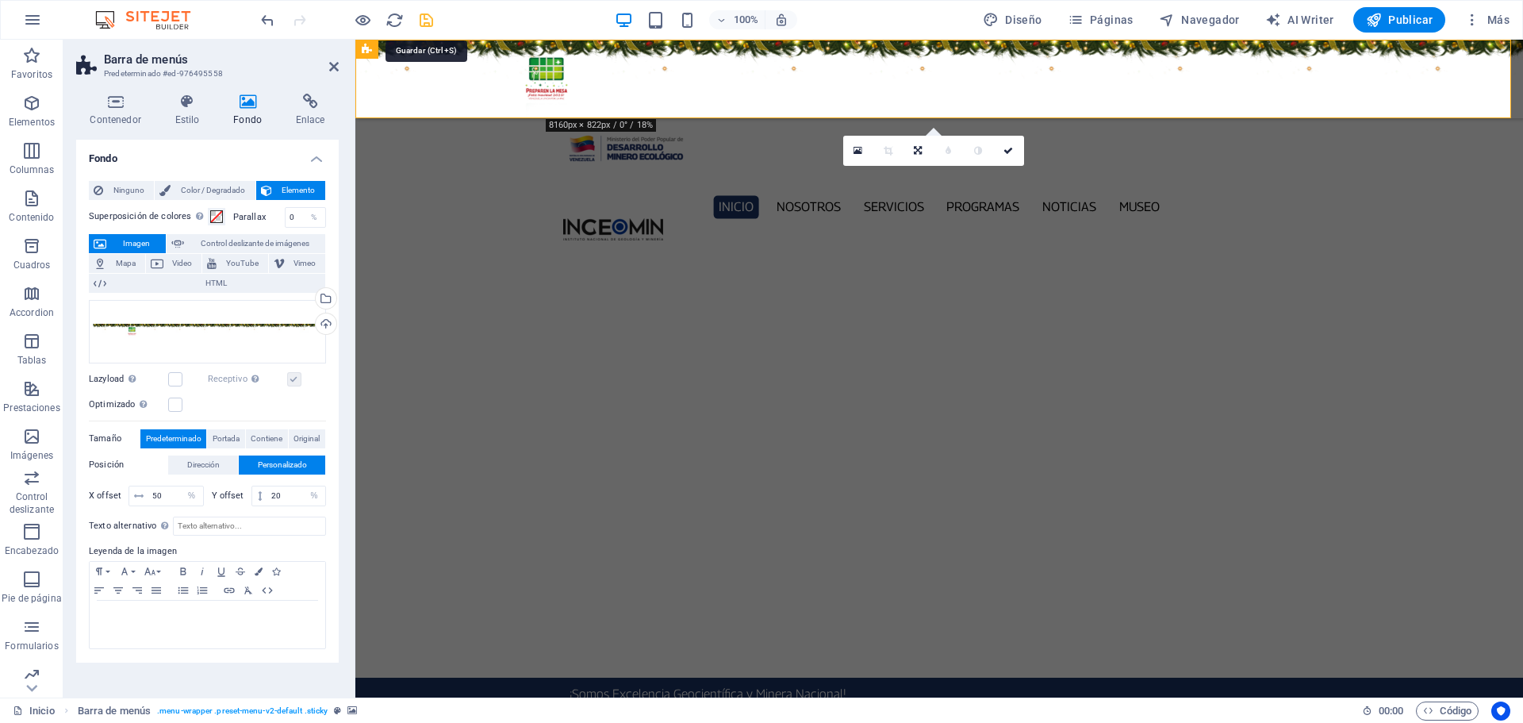
click at [425, 19] on icon "save" at bounding box center [426, 20] width 18 height 18
select select "%"
checkbox input "false"
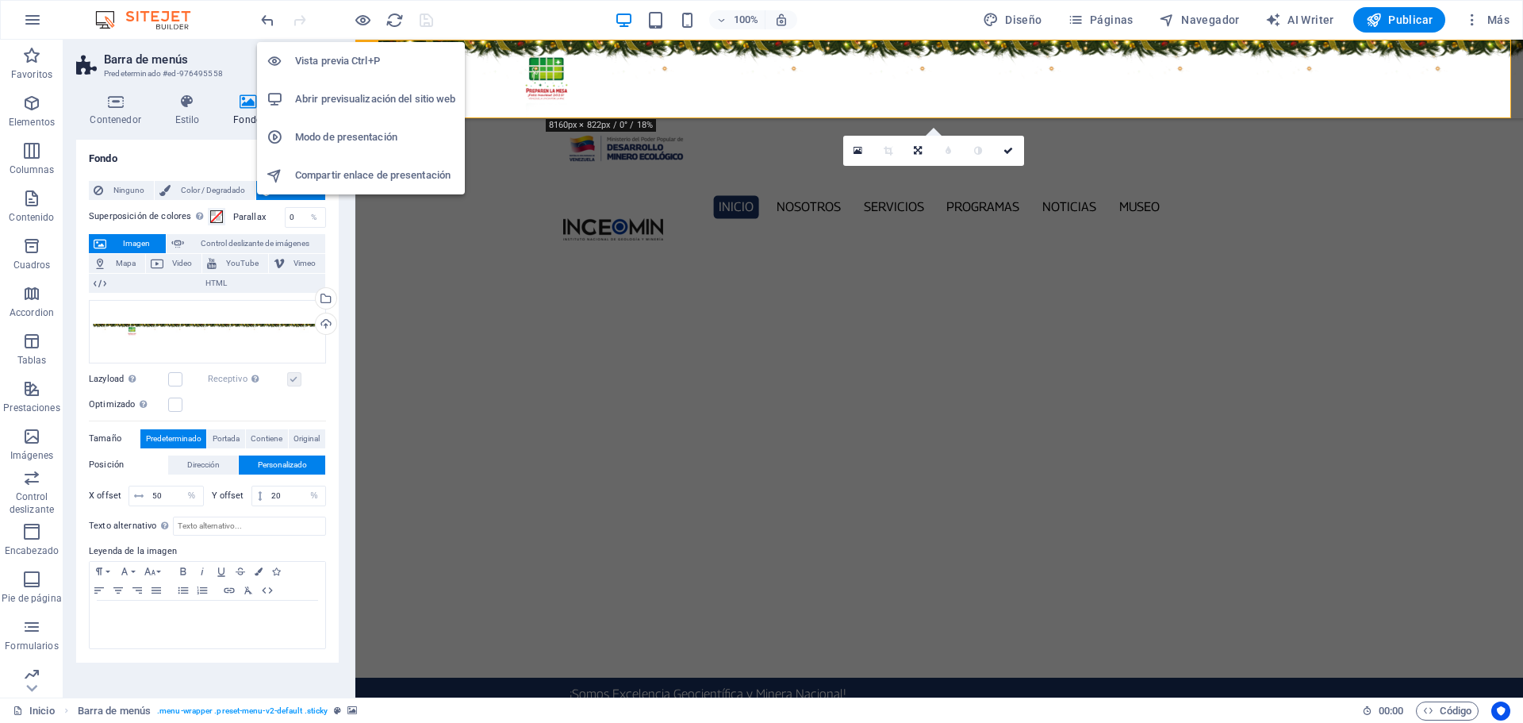
click at [370, 94] on h6 "Abrir previsualización del sitio web" at bounding box center [375, 99] width 160 height 19
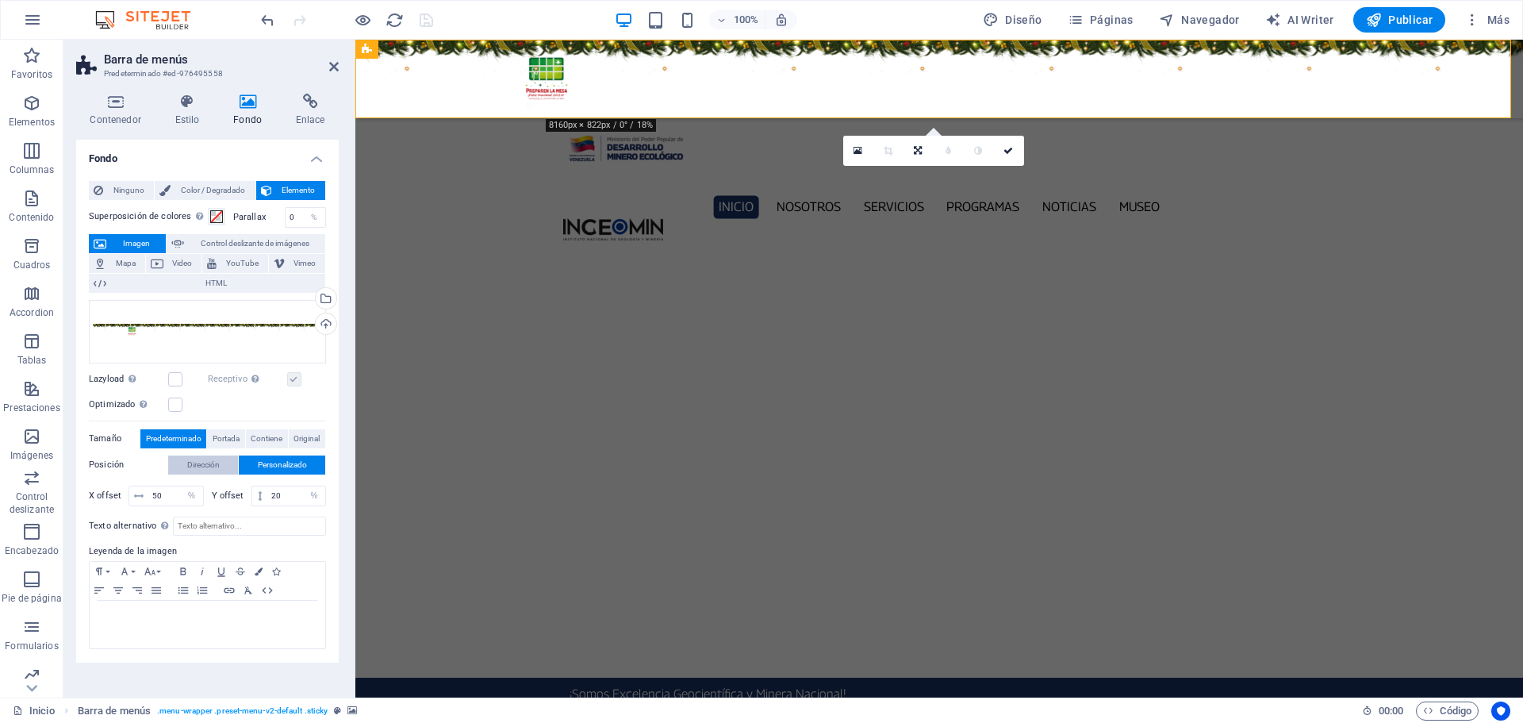
click at [200, 462] on span "Dirección" at bounding box center [203, 464] width 33 height 19
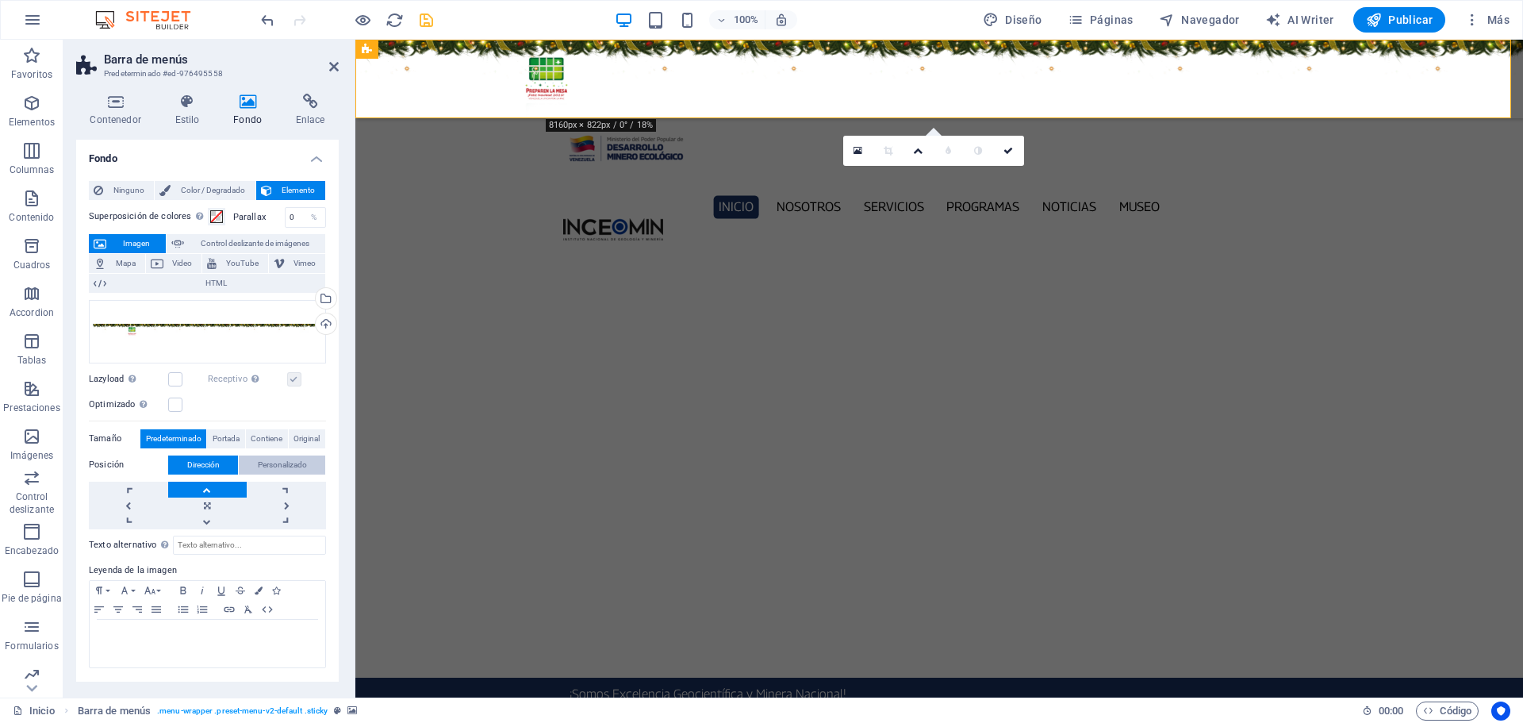
click at [288, 466] on span "Personalizado" at bounding box center [282, 464] width 49 height 19
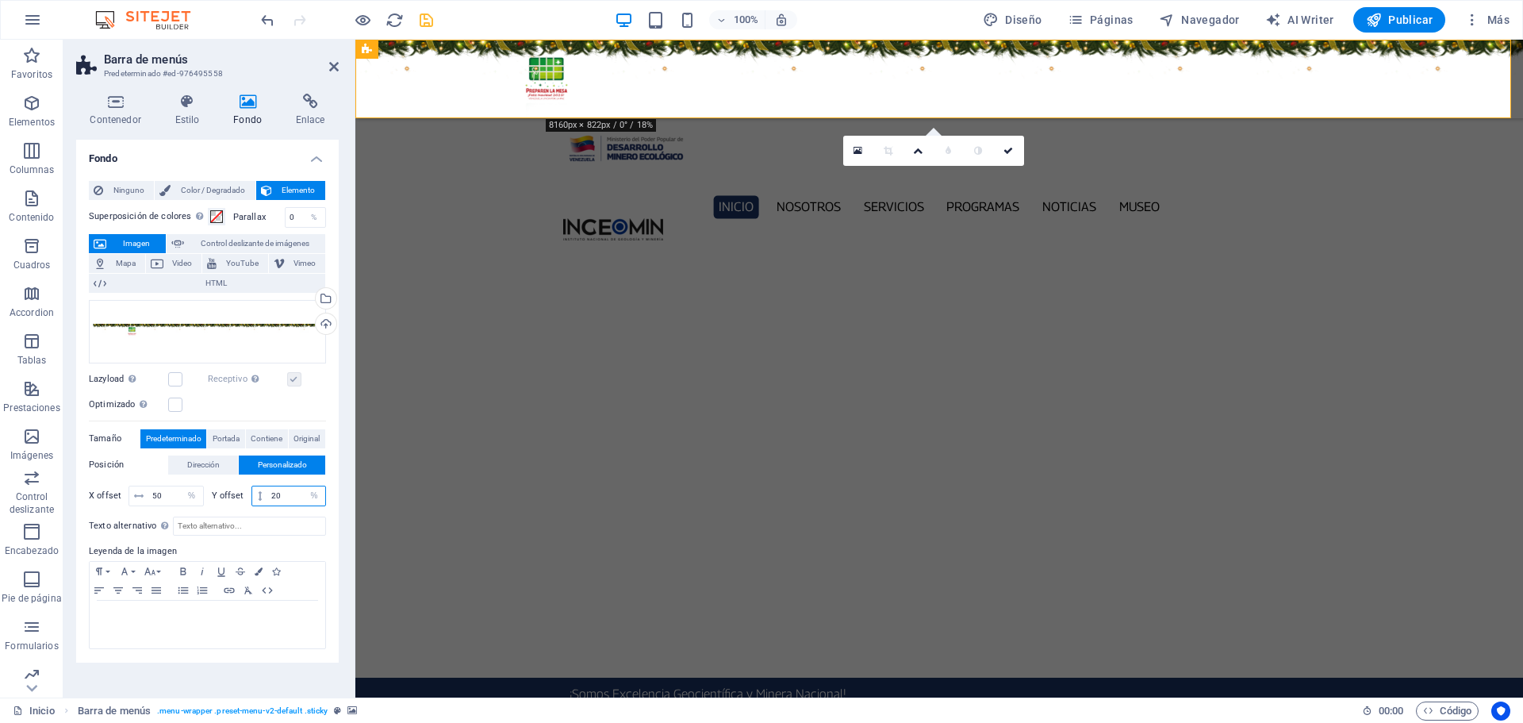
click at [281, 499] on input "20" at bounding box center [296, 495] width 58 height 19
click at [282, 499] on input "20" at bounding box center [296, 495] width 58 height 19
type input "50"
drag, startPoint x: 426, startPoint y: 19, endPoint x: 134, endPoint y: 110, distance: 305.8
click at [426, 19] on icon "save" at bounding box center [426, 20] width 18 height 18
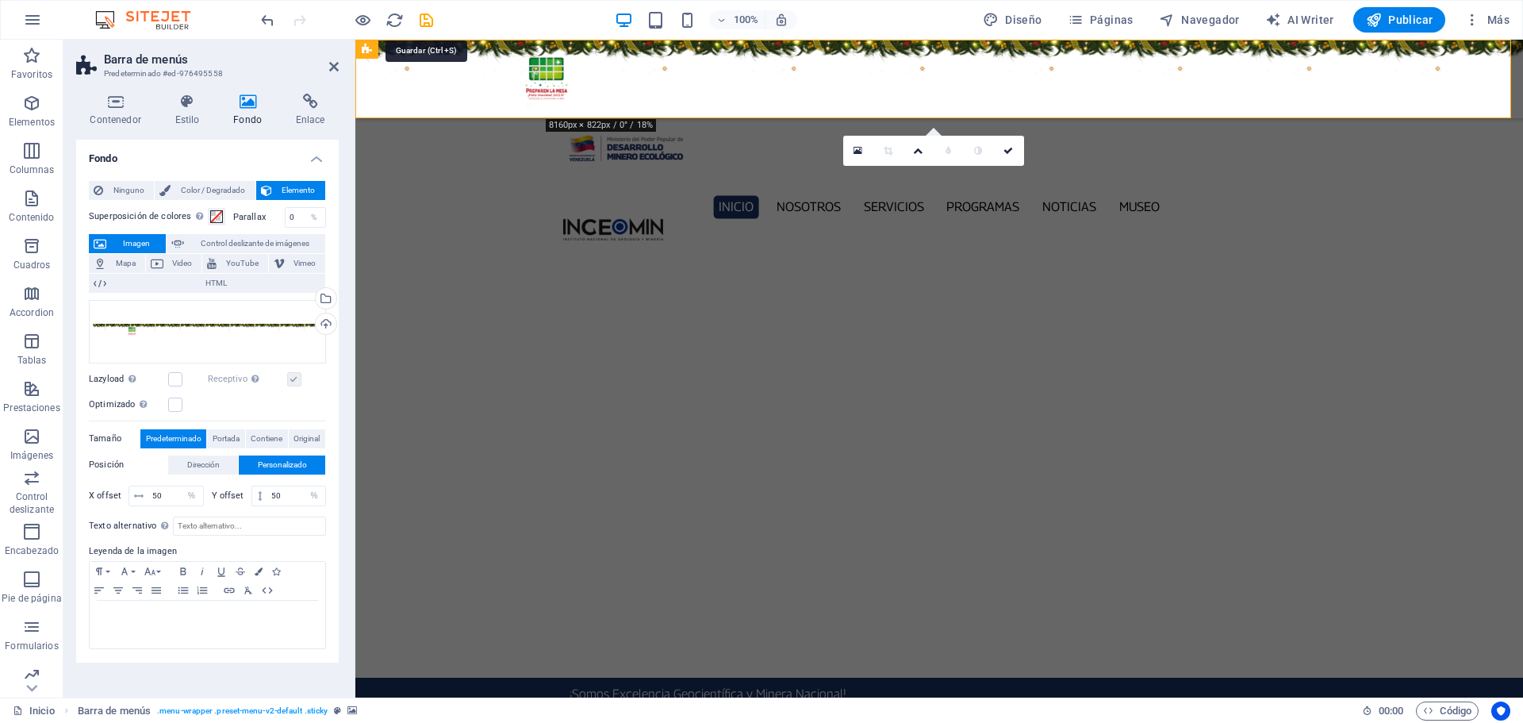
checkbox input "false"
select select "%"
click at [209, 471] on span "Dirección" at bounding box center [203, 464] width 33 height 19
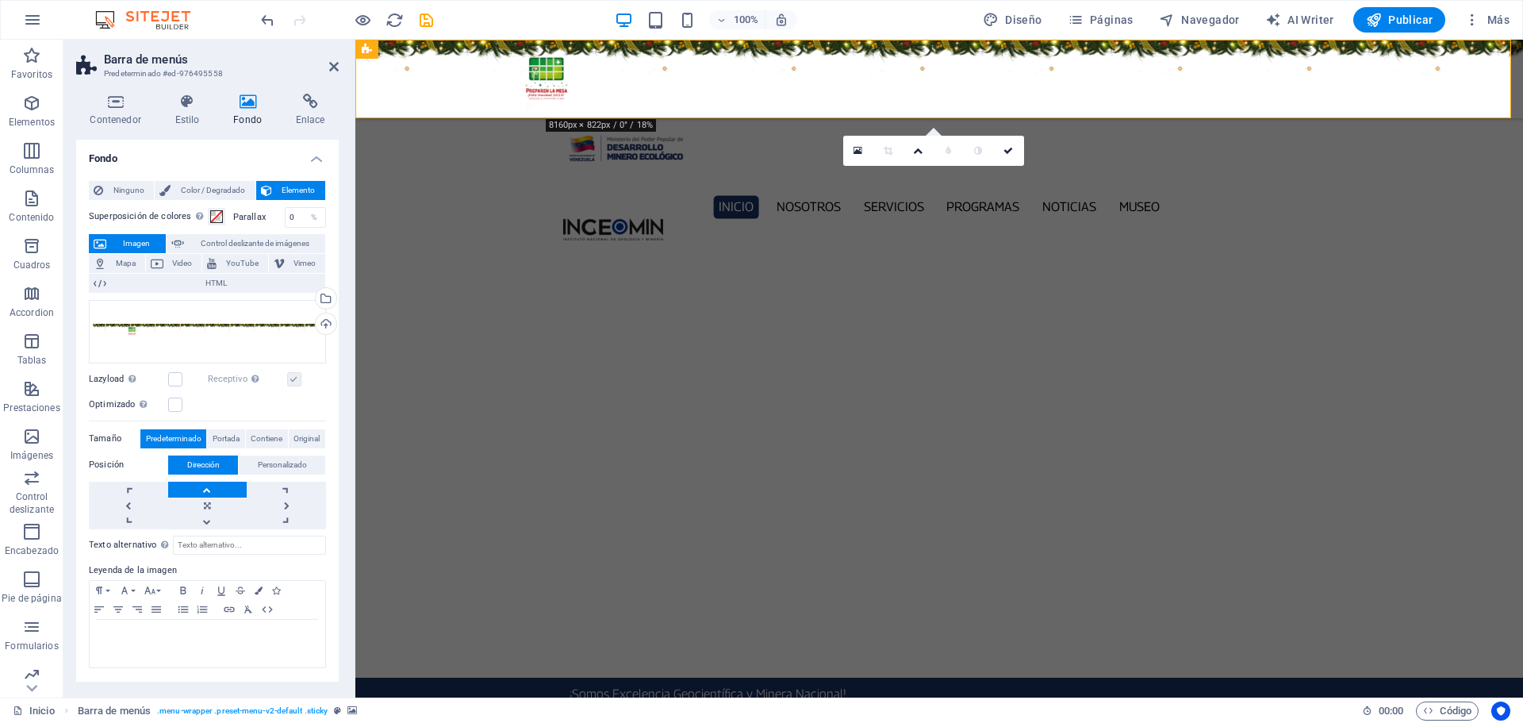
click at [220, 490] on link at bounding box center [207, 489] width 79 height 16
click at [220, 435] on span "Portada" at bounding box center [226, 438] width 27 height 19
click at [425, 22] on icon "save" at bounding box center [426, 20] width 18 height 18
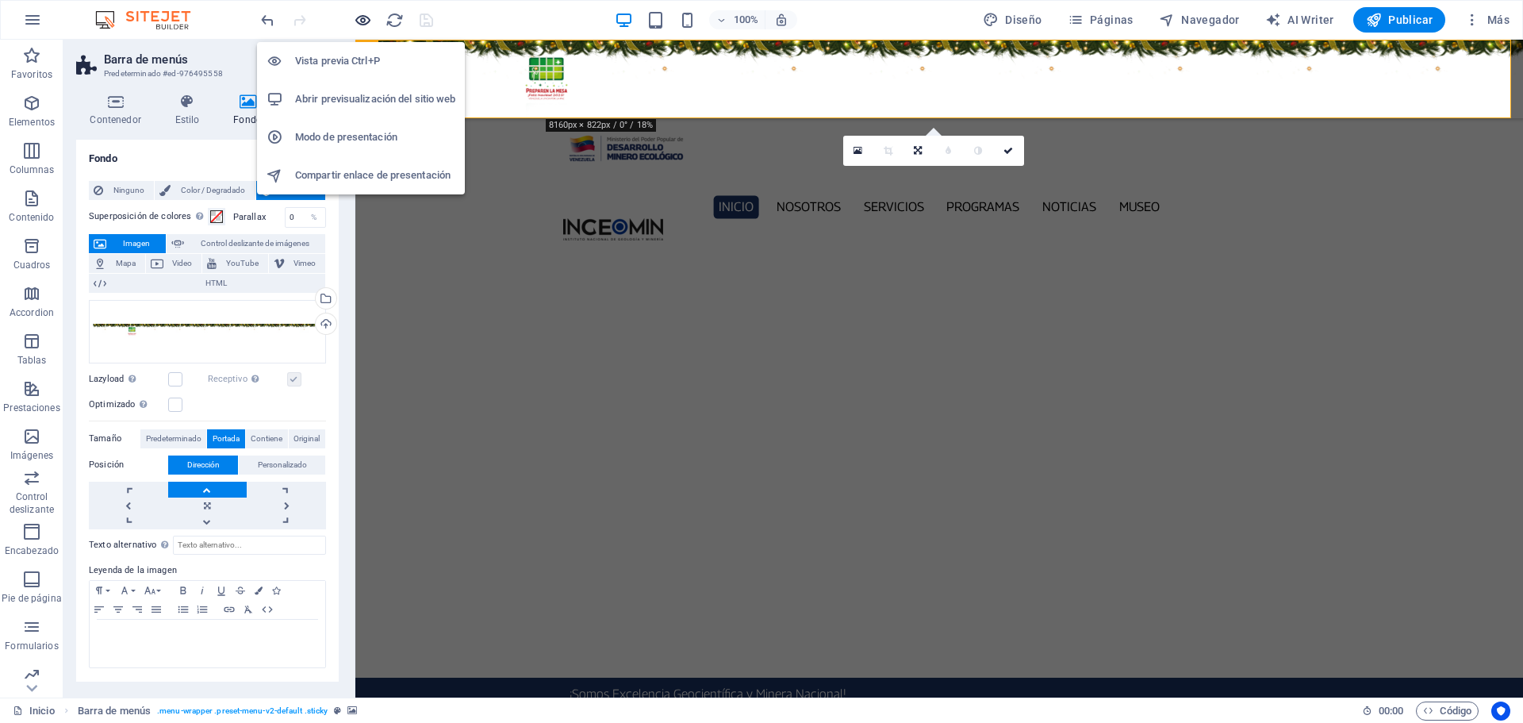
click at [364, 23] on icon "button" at bounding box center [363, 20] width 18 height 18
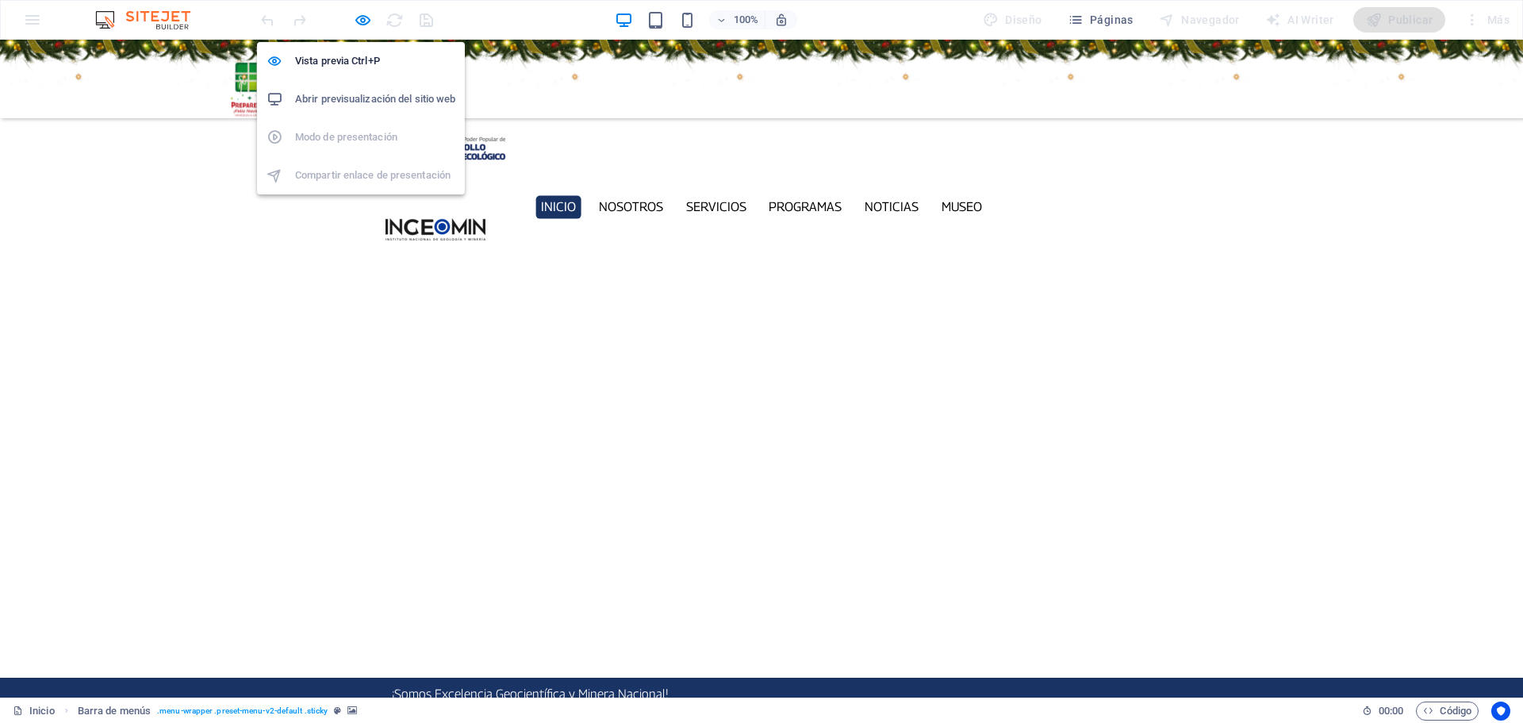
click at [369, 99] on h6 "Abrir previsualización del sitio web" at bounding box center [375, 99] width 160 height 19
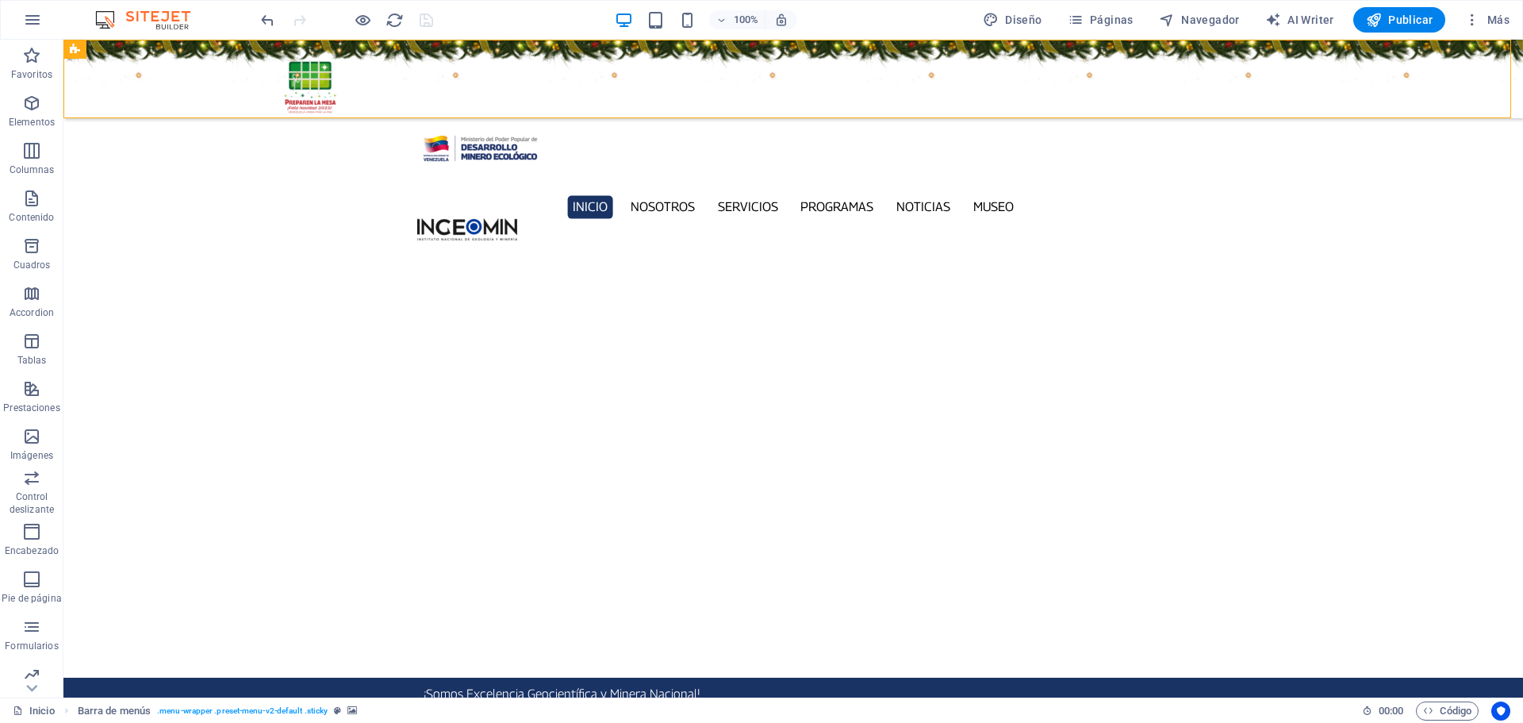
click at [1313, 104] on figure at bounding box center [792, 79] width 1459 height 79
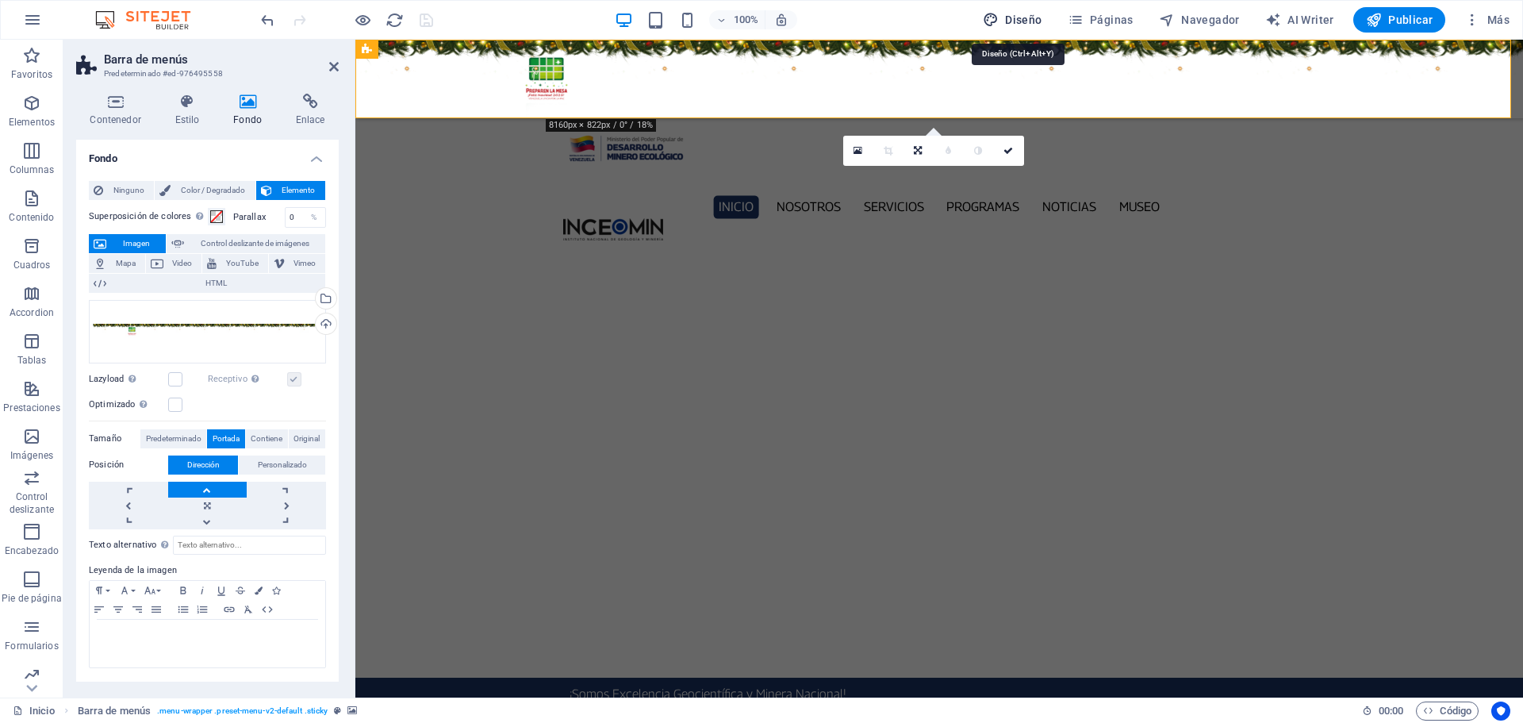
click at [1019, 18] on span "Diseño" at bounding box center [1012, 20] width 59 height 16
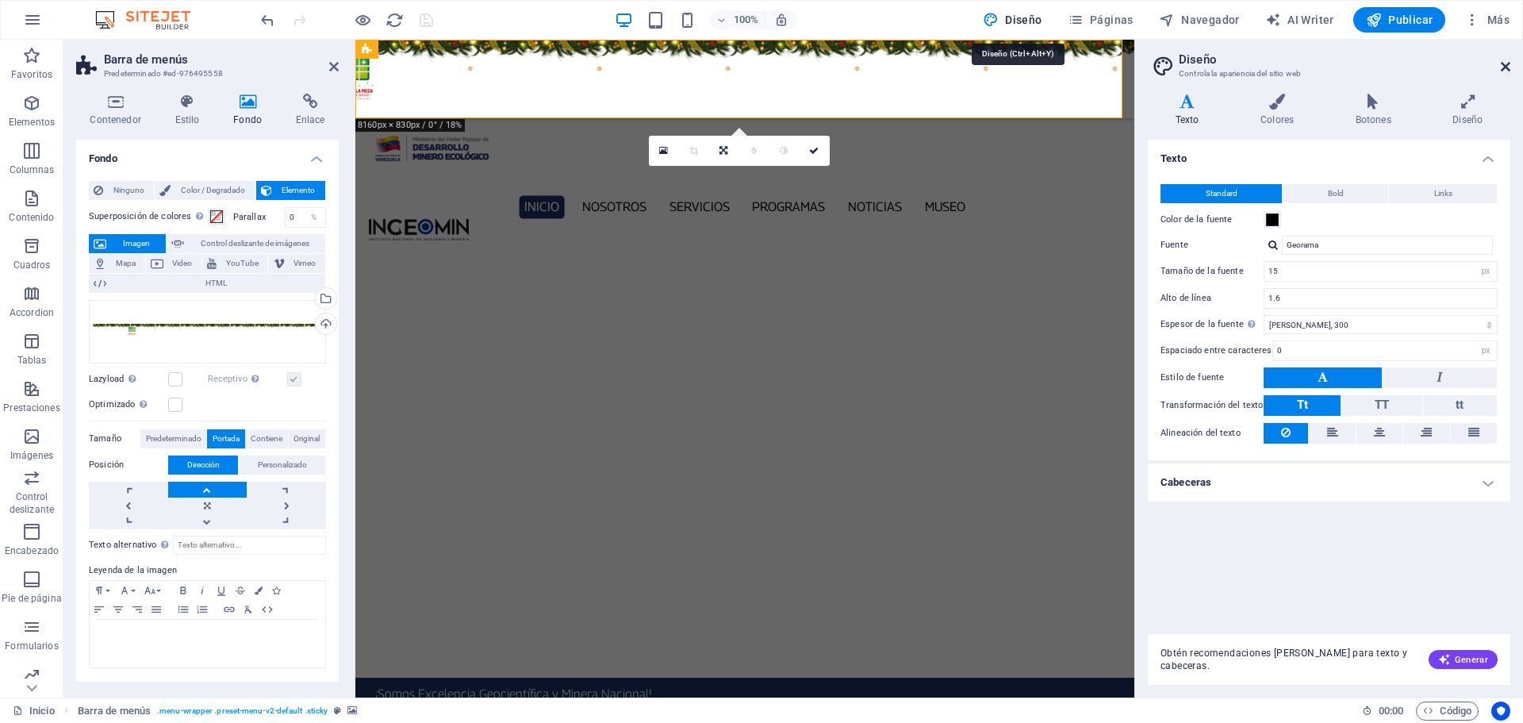
click at [1509, 64] on icon at bounding box center [1506, 66] width 10 height 13
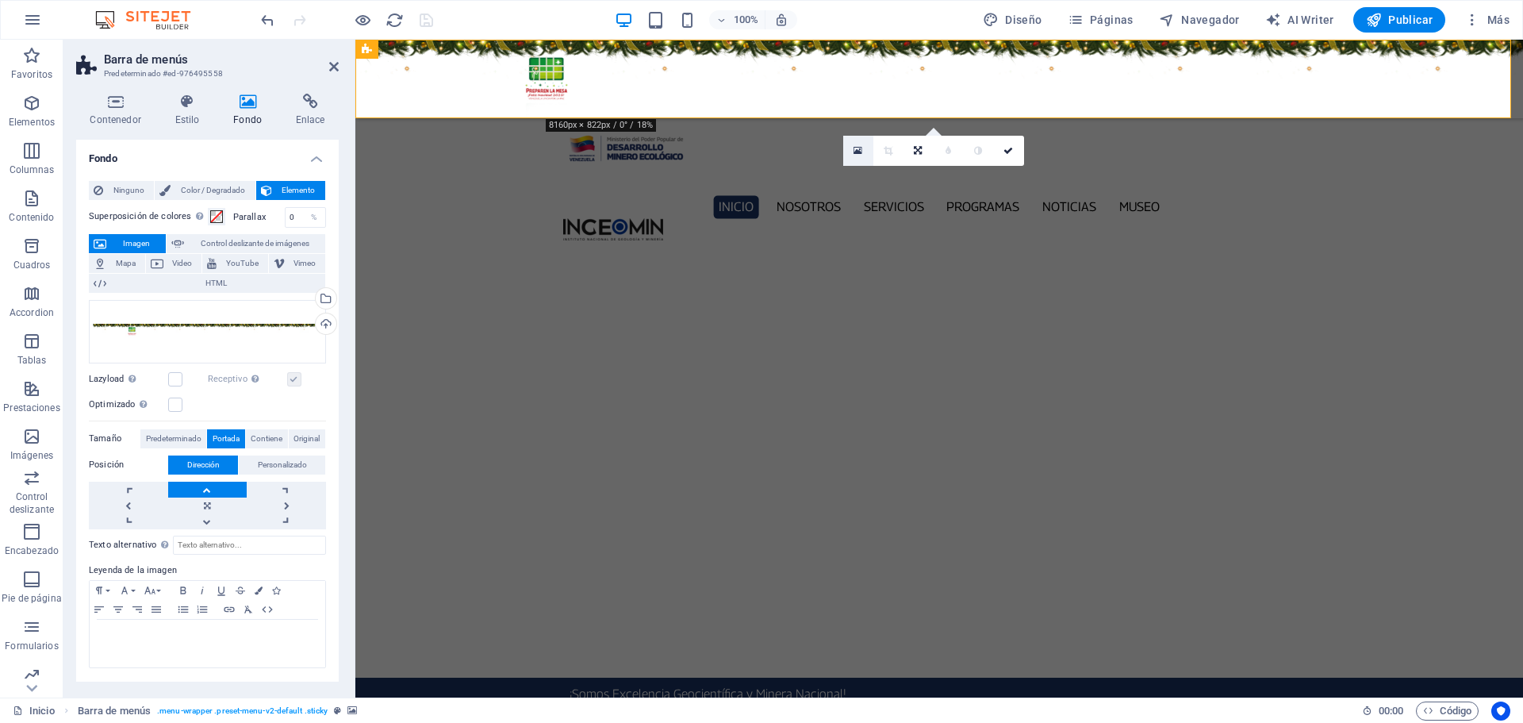
click at [858, 151] on icon at bounding box center [857, 150] width 9 height 11
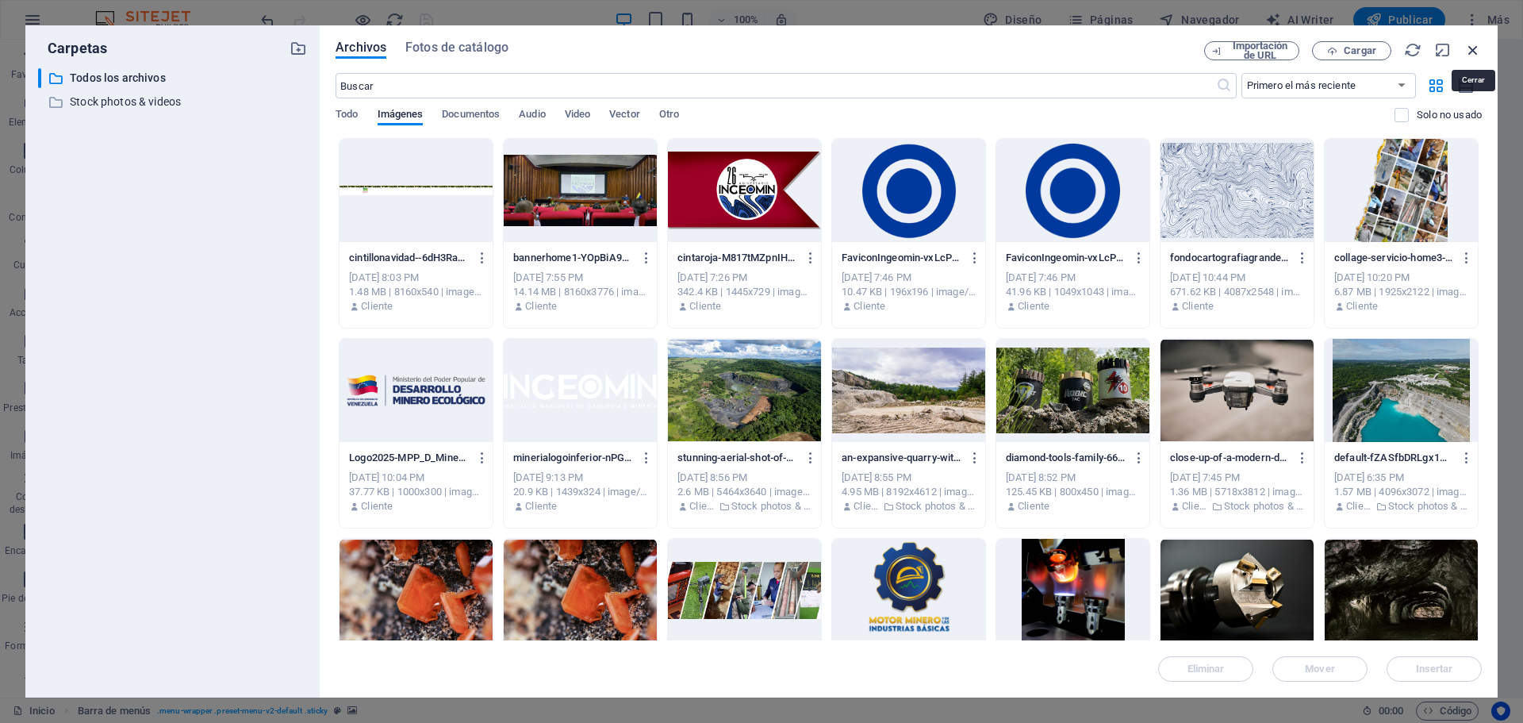
click at [1475, 48] on icon "button" at bounding box center [1472, 49] width 17 height 17
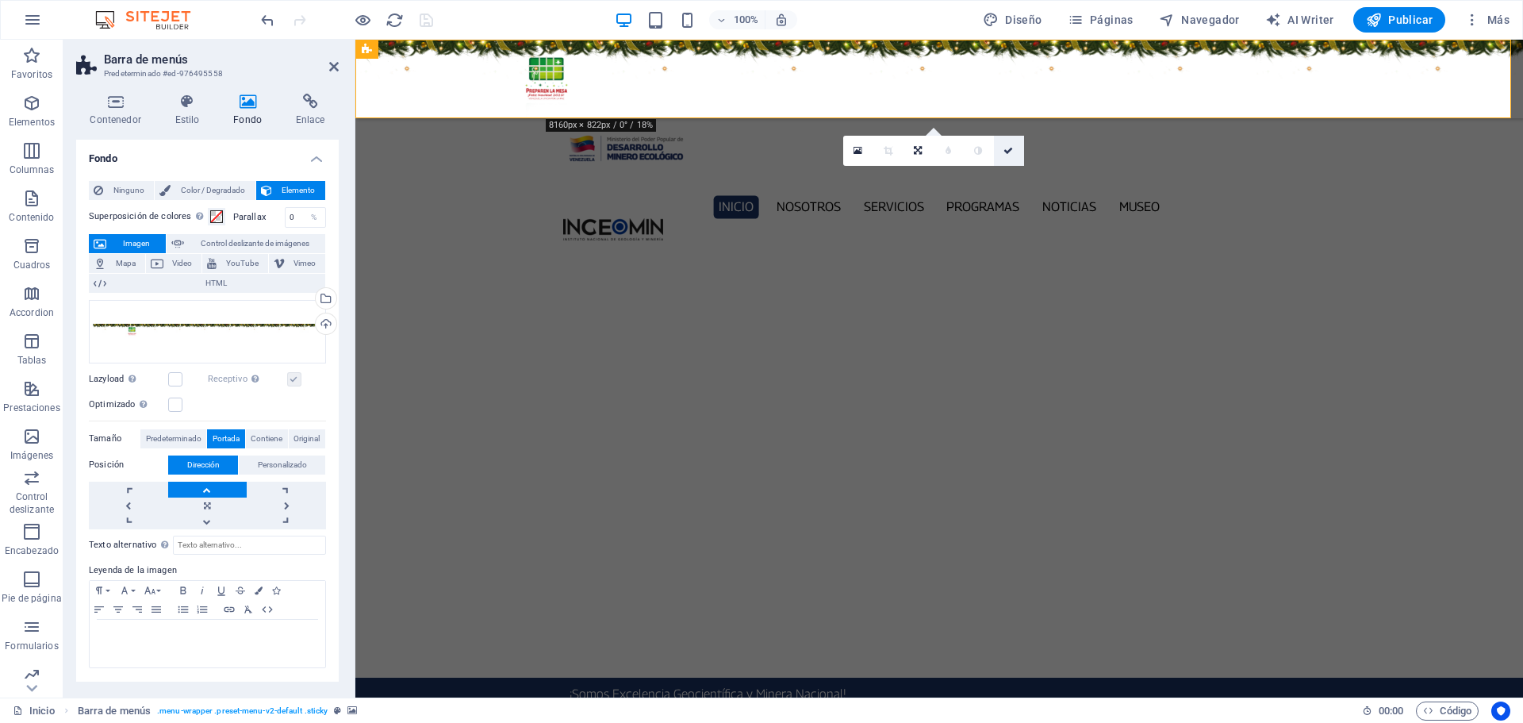
click at [1005, 146] on icon at bounding box center [1008, 151] width 10 height 10
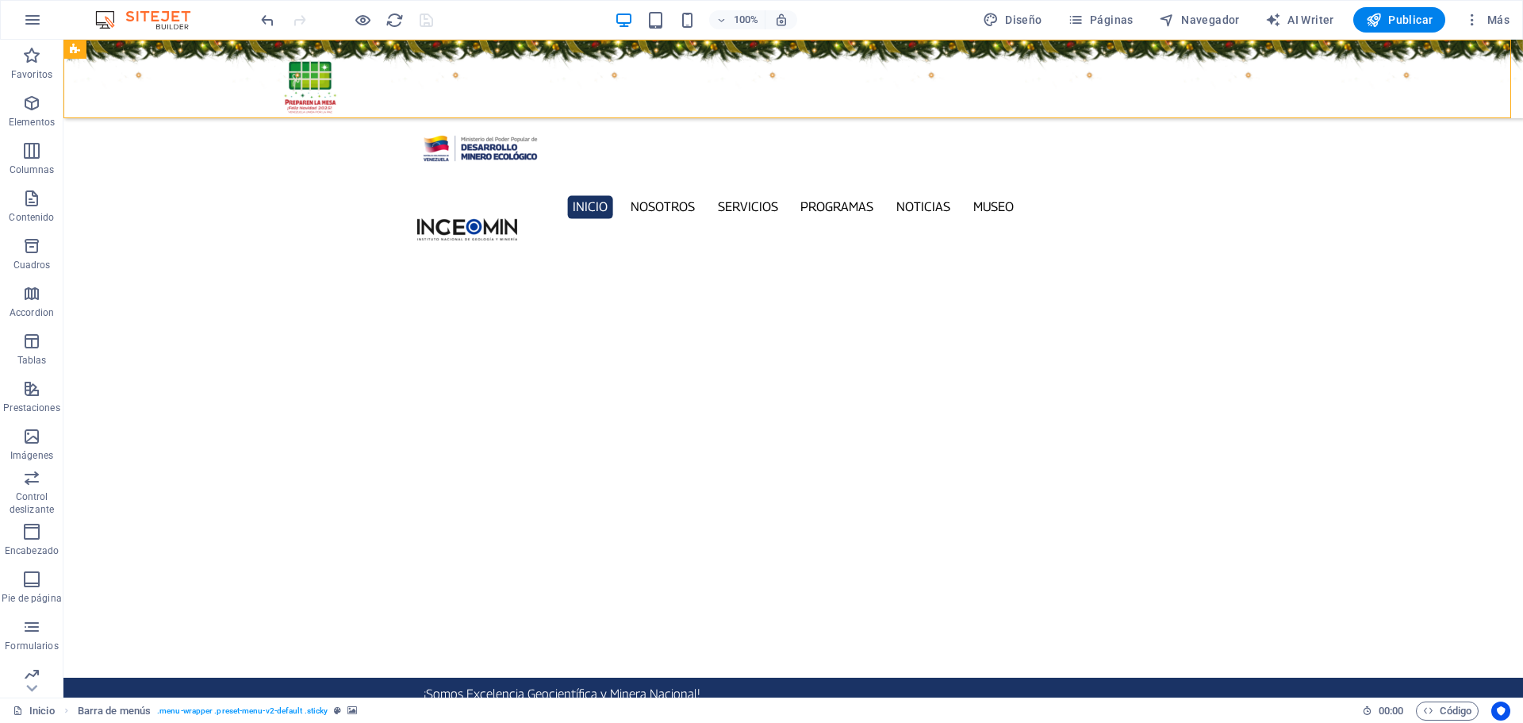
click at [194, 73] on figure at bounding box center [792, 79] width 1459 height 79
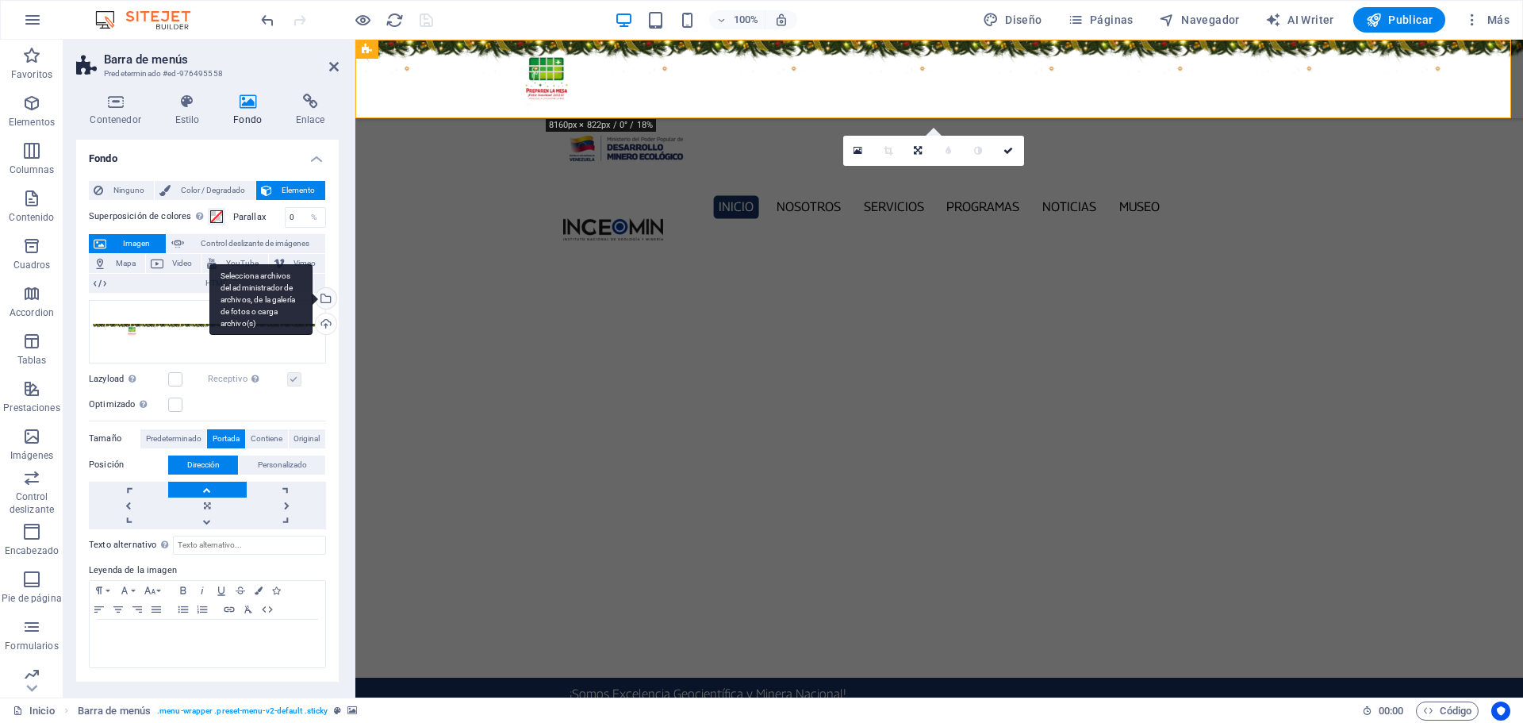
click at [313, 300] on div "Selecciona archivos del administrador de archivos, de la galería de fotos o car…" at bounding box center [260, 299] width 103 height 71
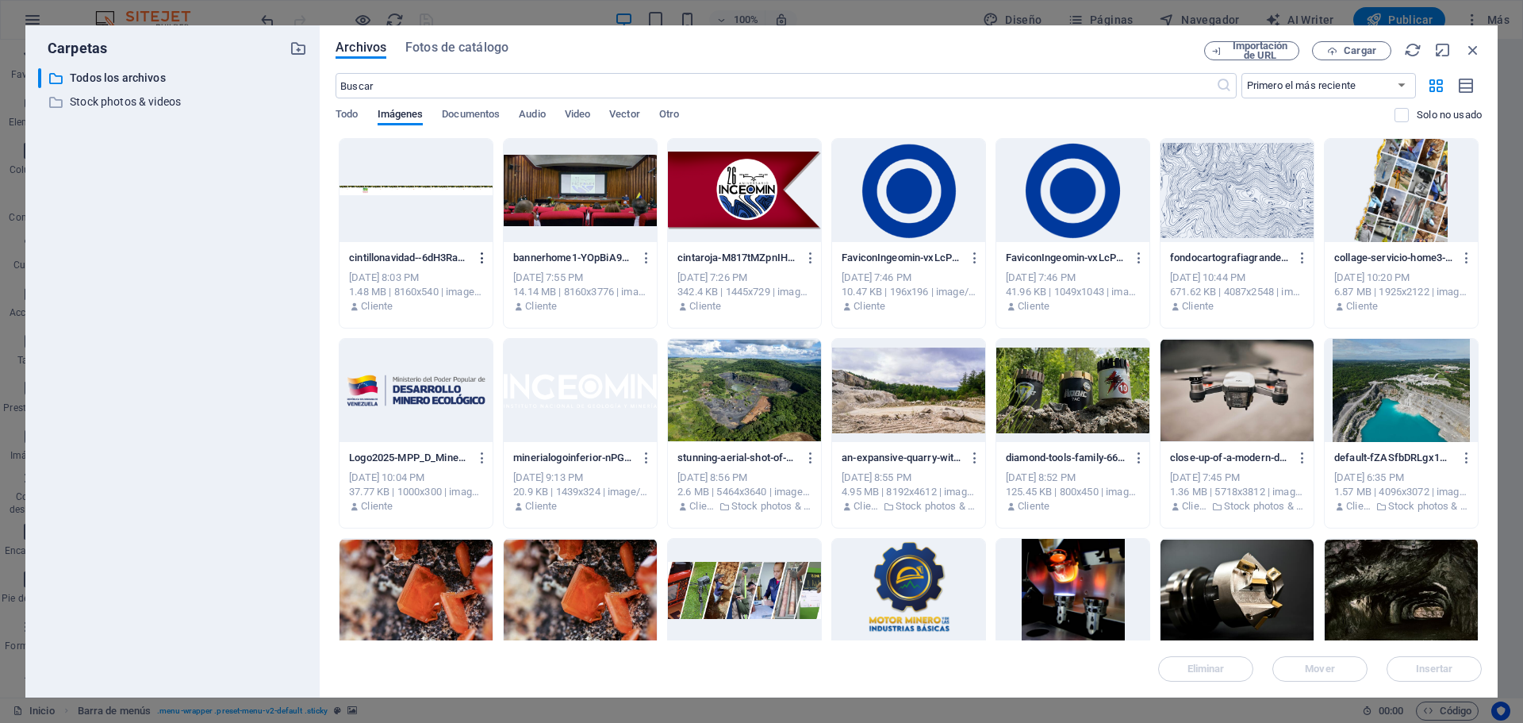
click at [481, 261] on icon "button" at bounding box center [482, 258] width 15 height 14
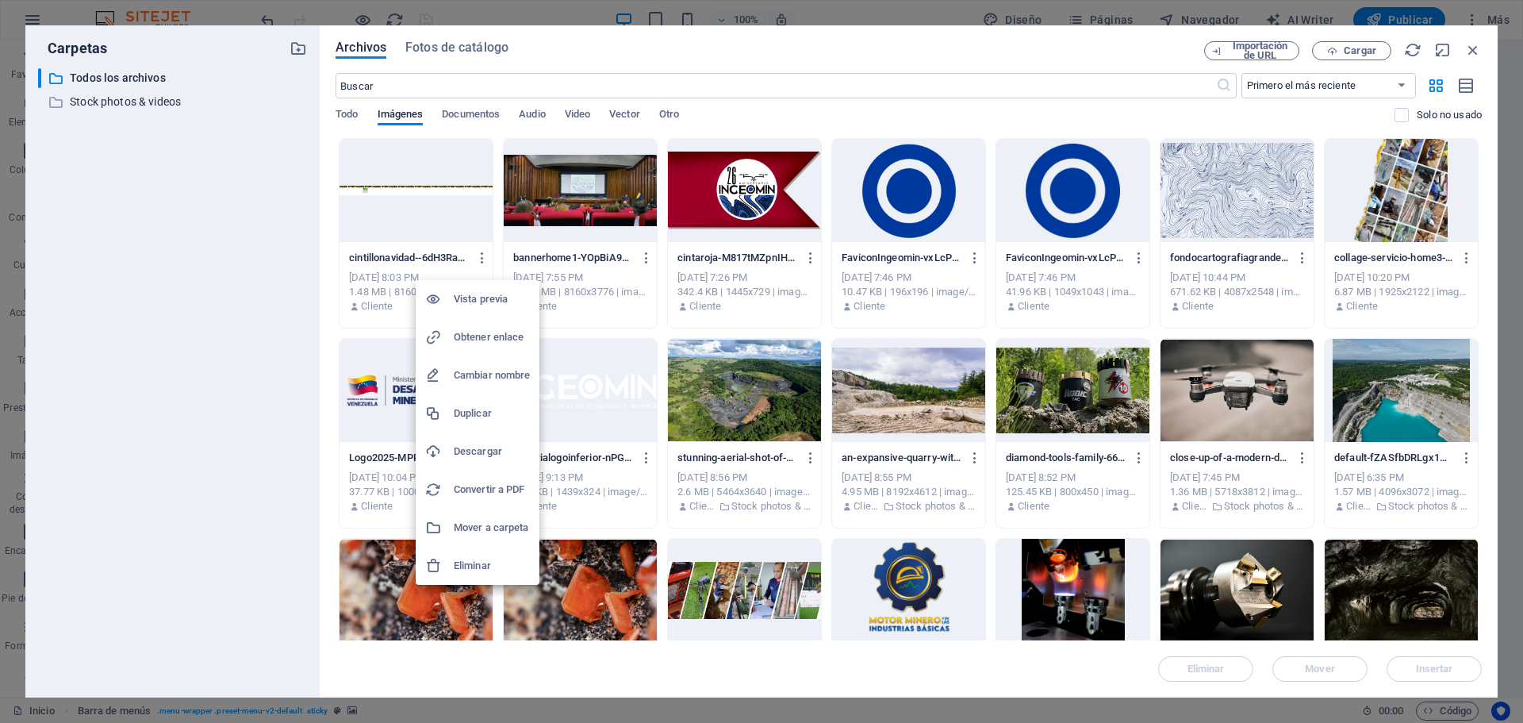
click at [475, 566] on h6 "Eliminar" at bounding box center [492, 565] width 76 height 19
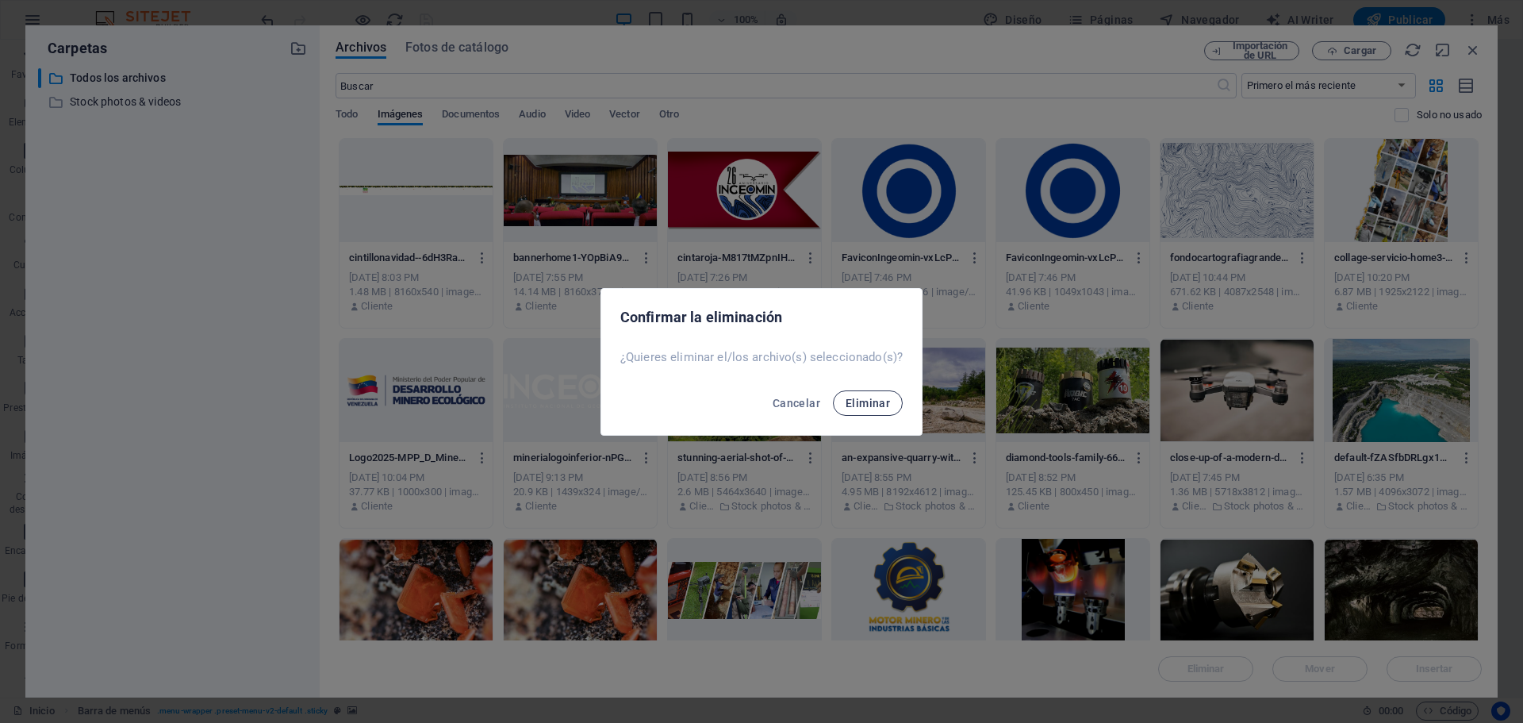
click at [872, 408] on span "Eliminar" at bounding box center [868, 403] width 44 height 13
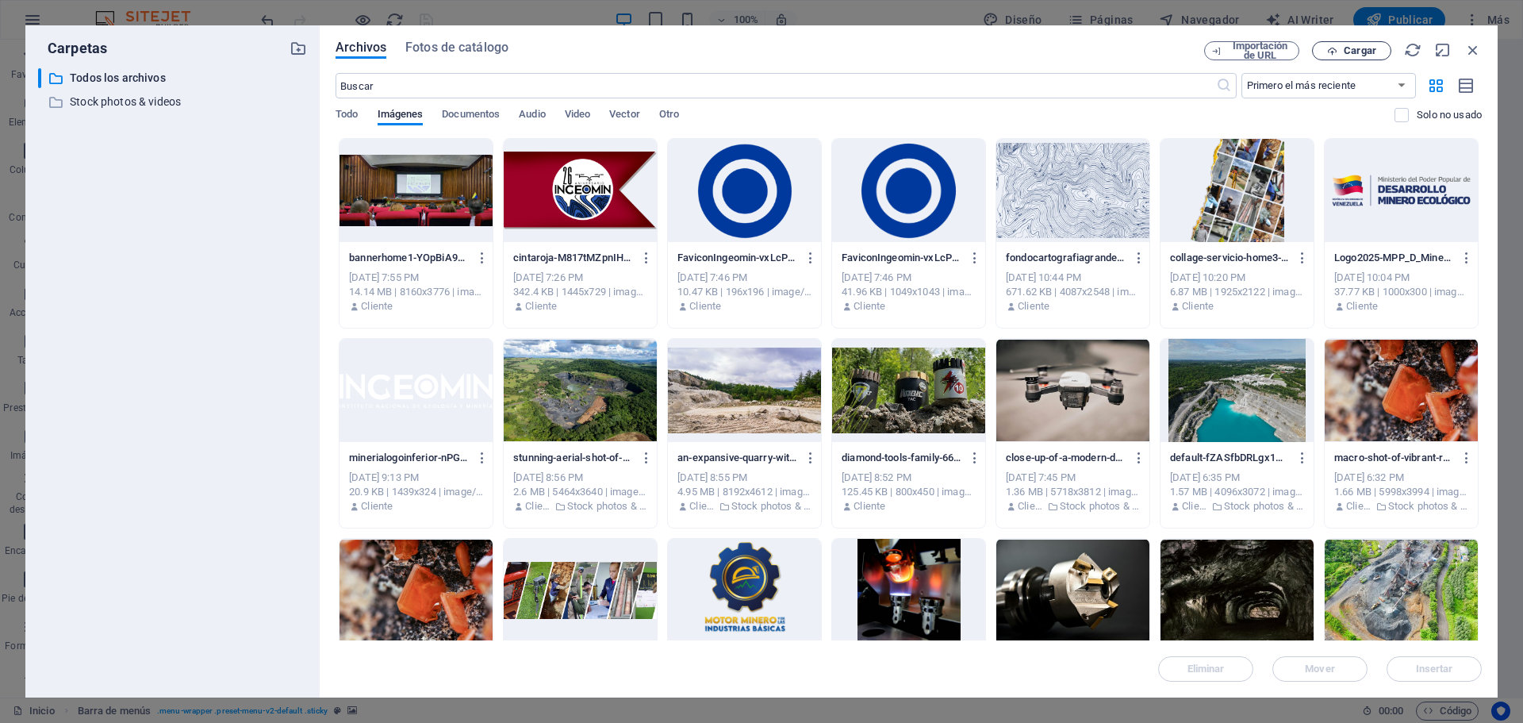
click at [1380, 48] on span "Cargar" at bounding box center [1351, 51] width 65 height 10
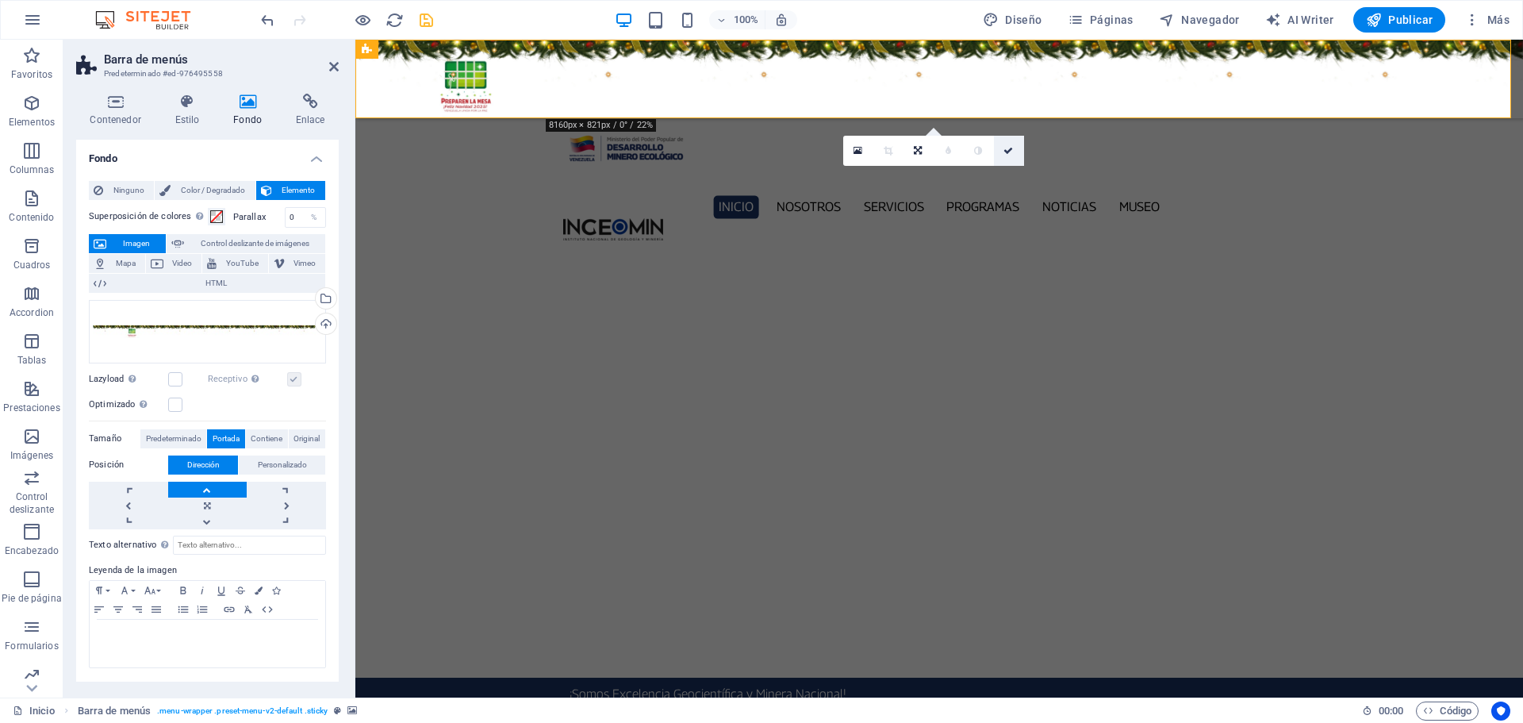
click at [1008, 149] on icon at bounding box center [1008, 151] width 10 height 10
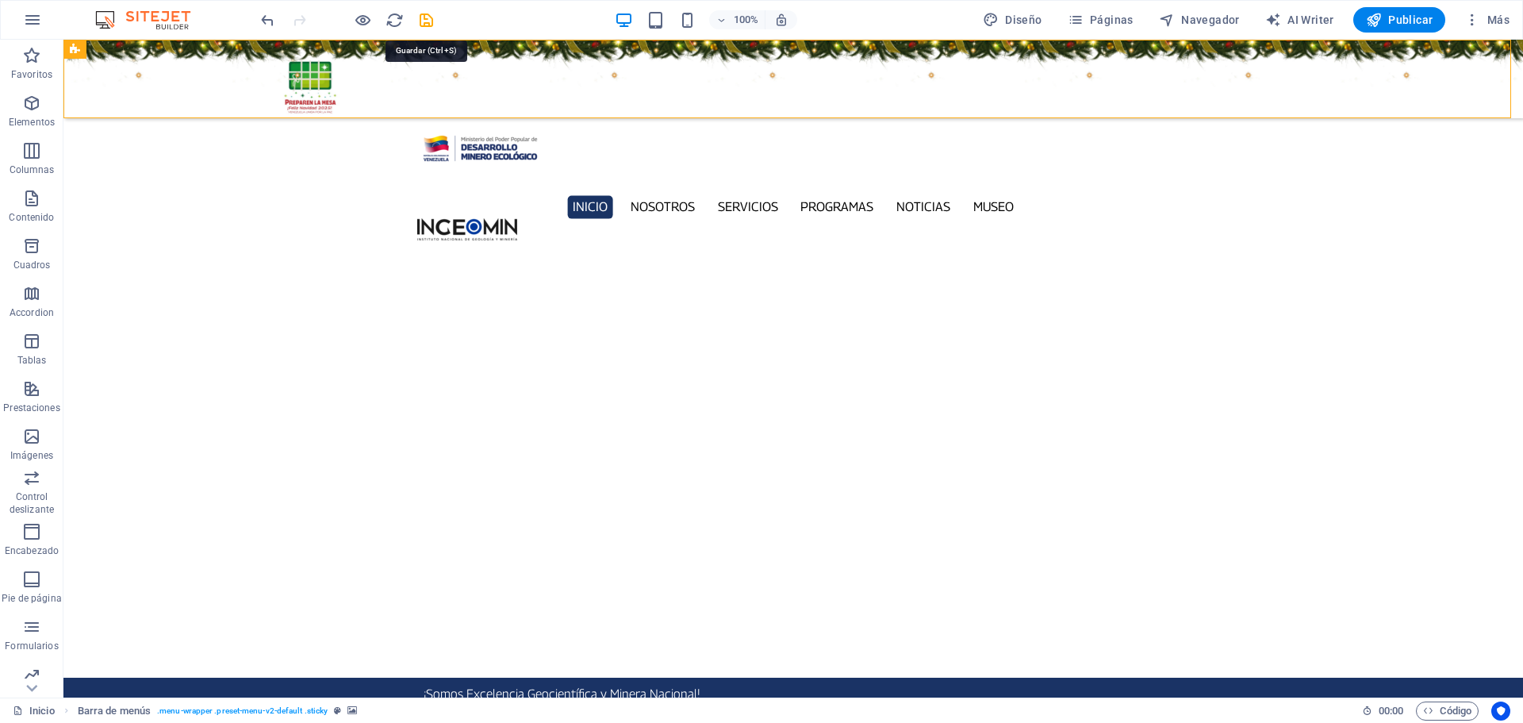
click at [423, 19] on icon "save" at bounding box center [426, 20] width 18 height 18
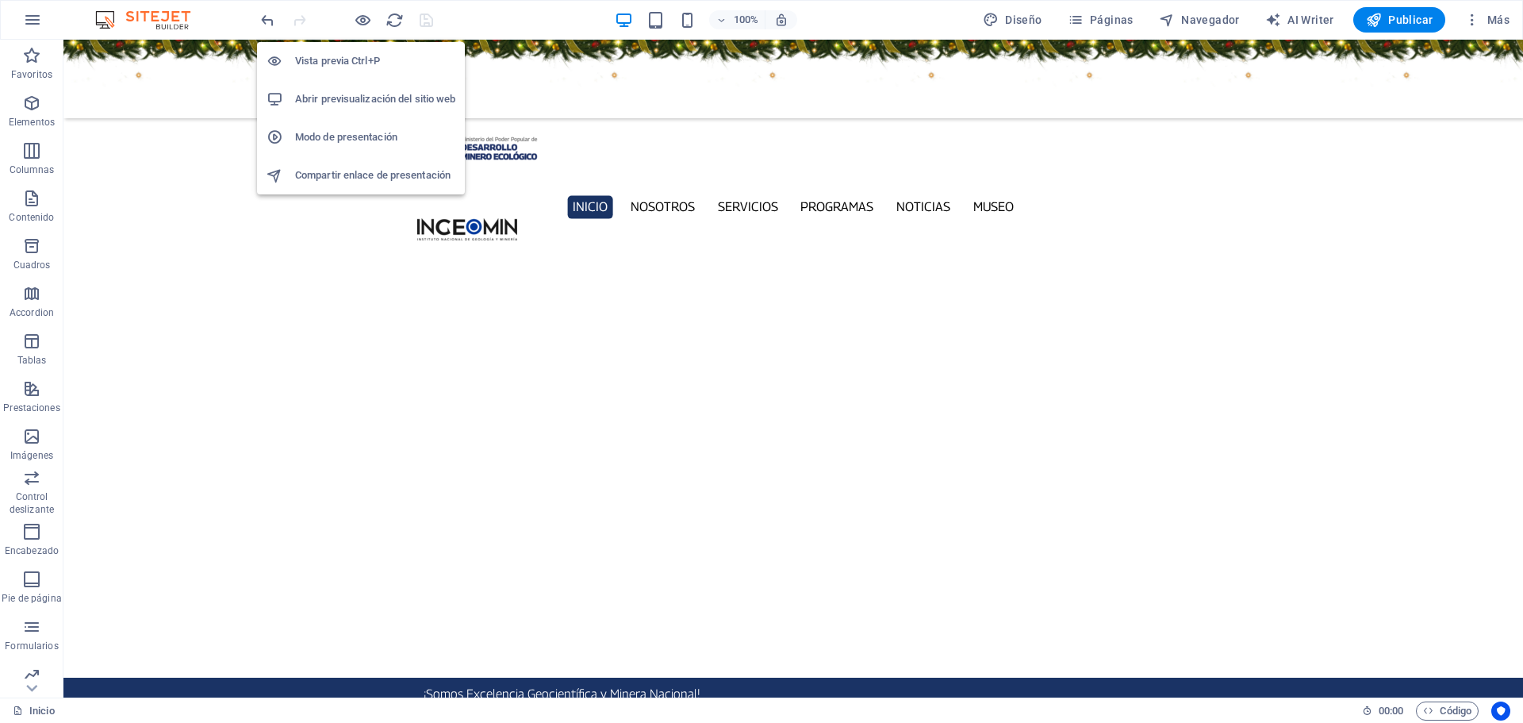
click at [371, 107] on h6 "Abrir previsualización del sitio web" at bounding box center [375, 99] width 160 height 19
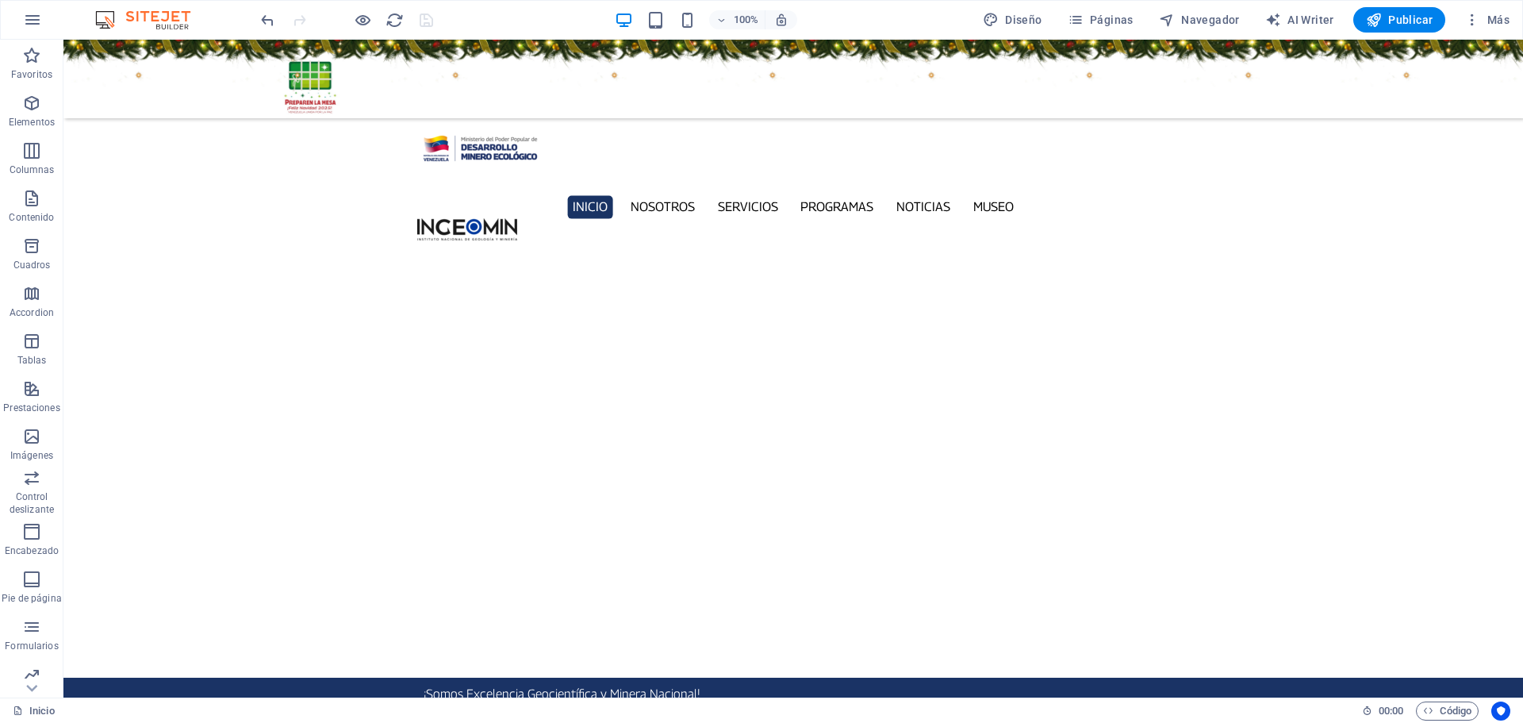
click at [148, 70] on figure at bounding box center [792, 79] width 1459 height 79
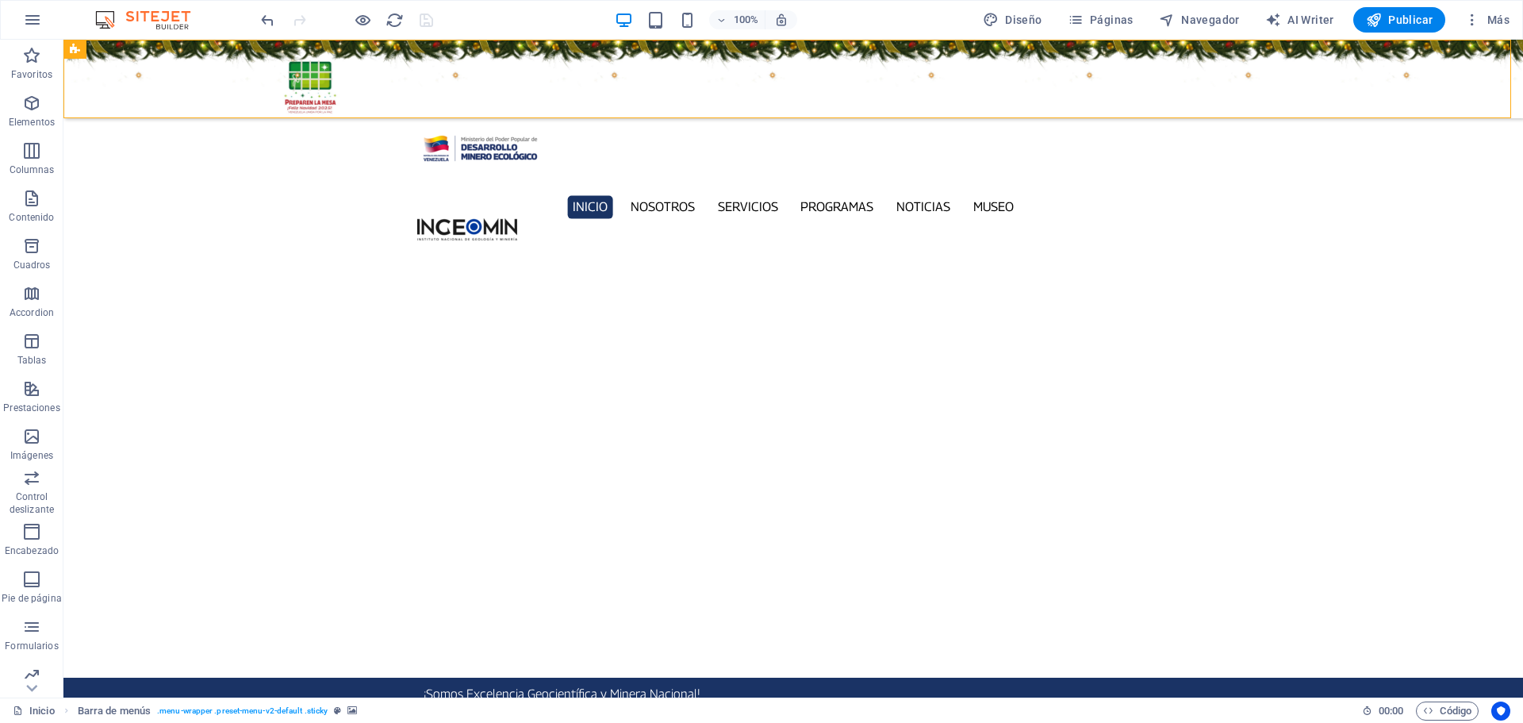
click at [148, 70] on figure at bounding box center [792, 79] width 1459 height 79
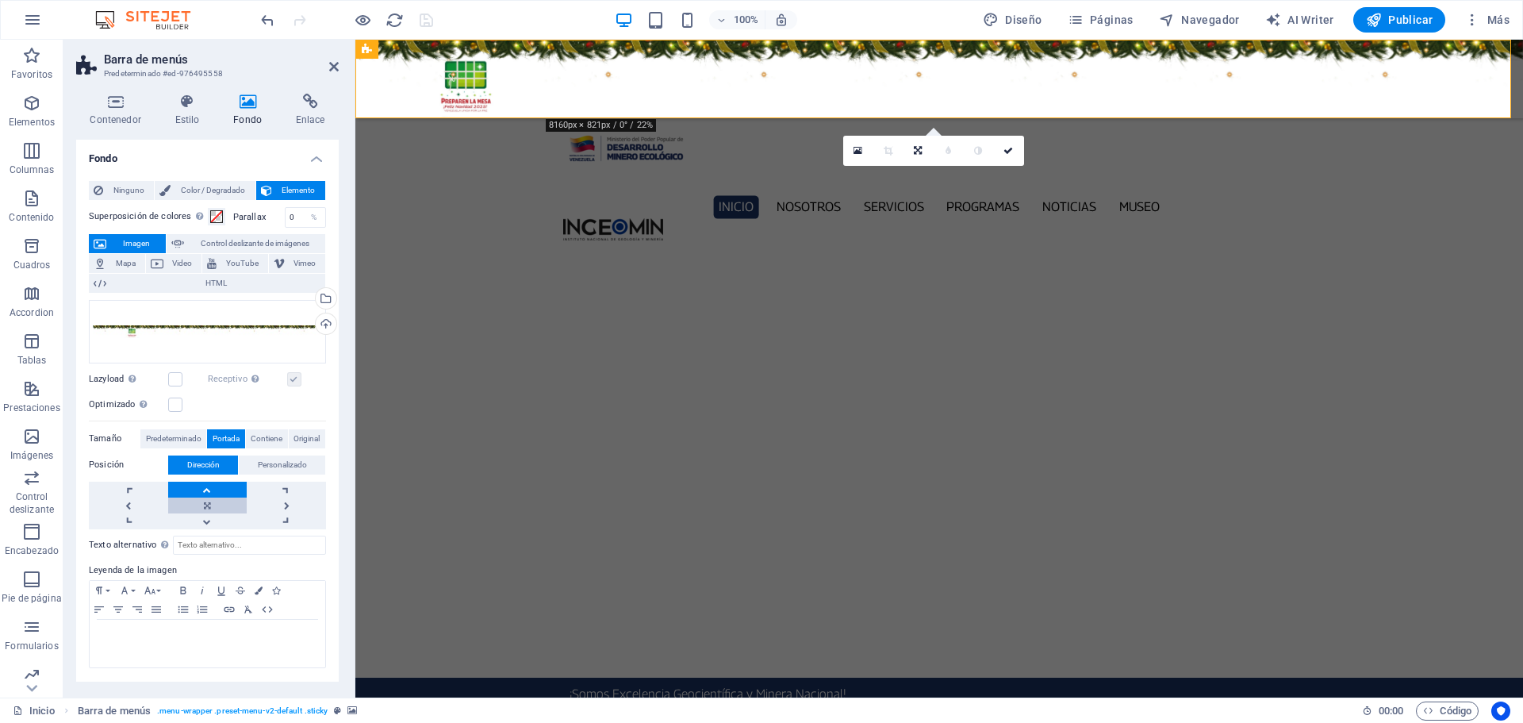
click at [201, 504] on link at bounding box center [207, 505] width 79 height 16
click at [428, 22] on icon "save" at bounding box center [426, 20] width 18 height 18
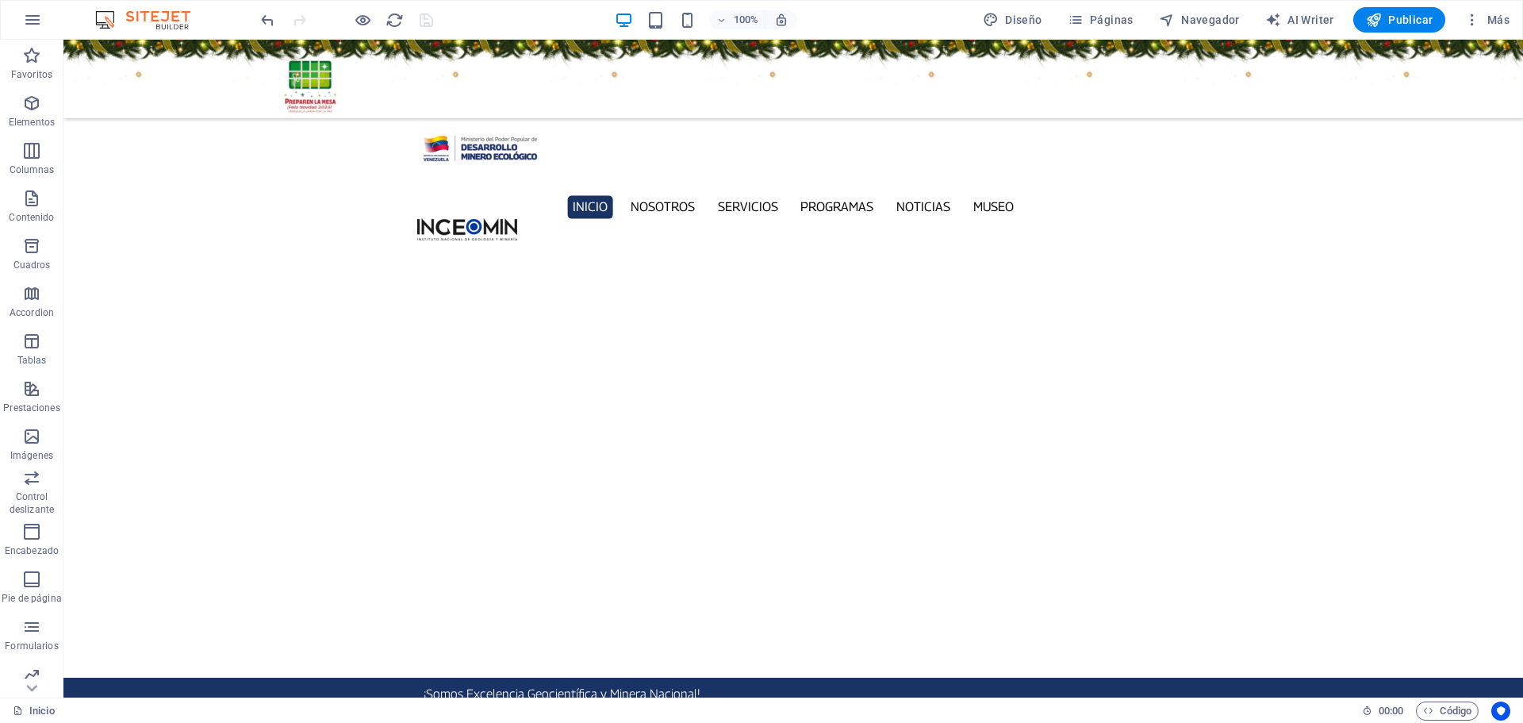
click at [196, 58] on figure at bounding box center [792, 79] width 1459 height 79
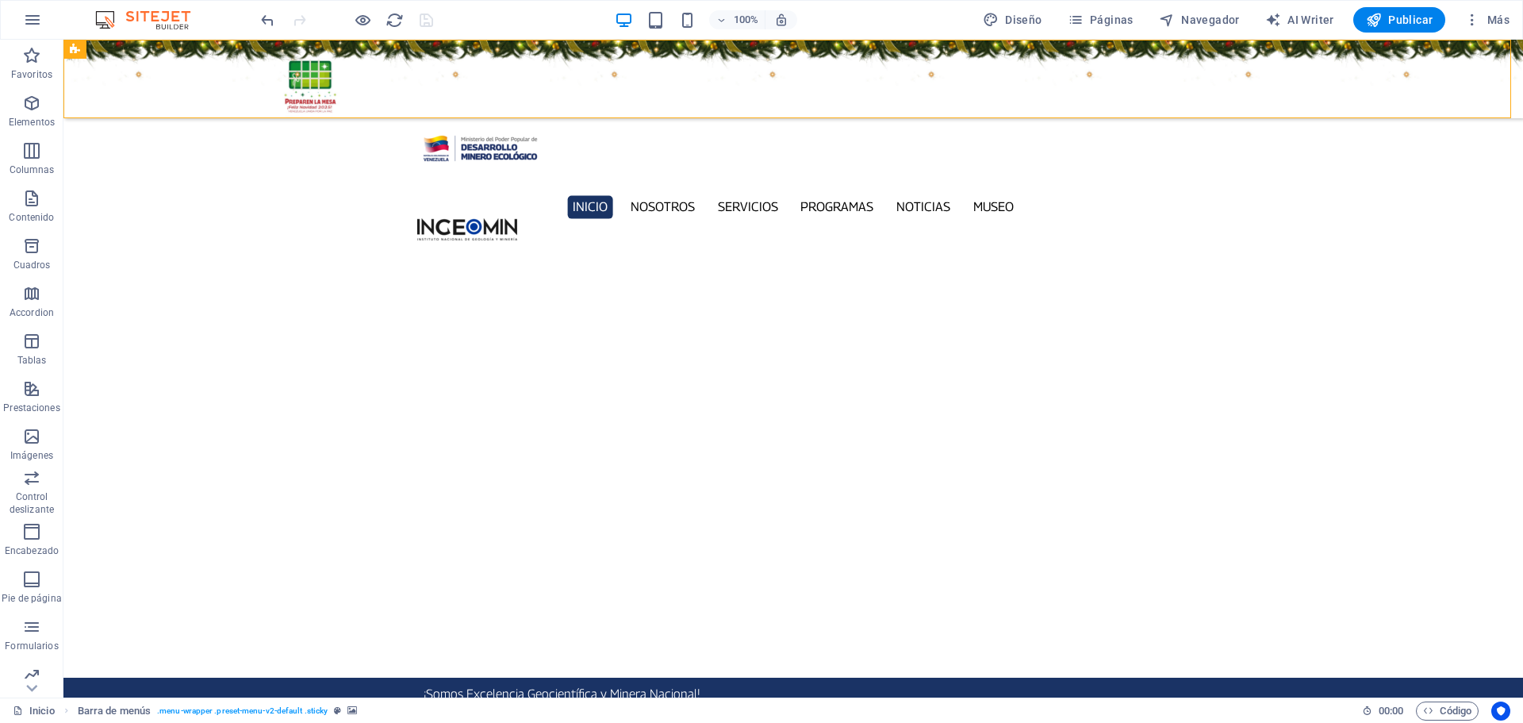
click at [194, 57] on figure at bounding box center [792, 79] width 1459 height 79
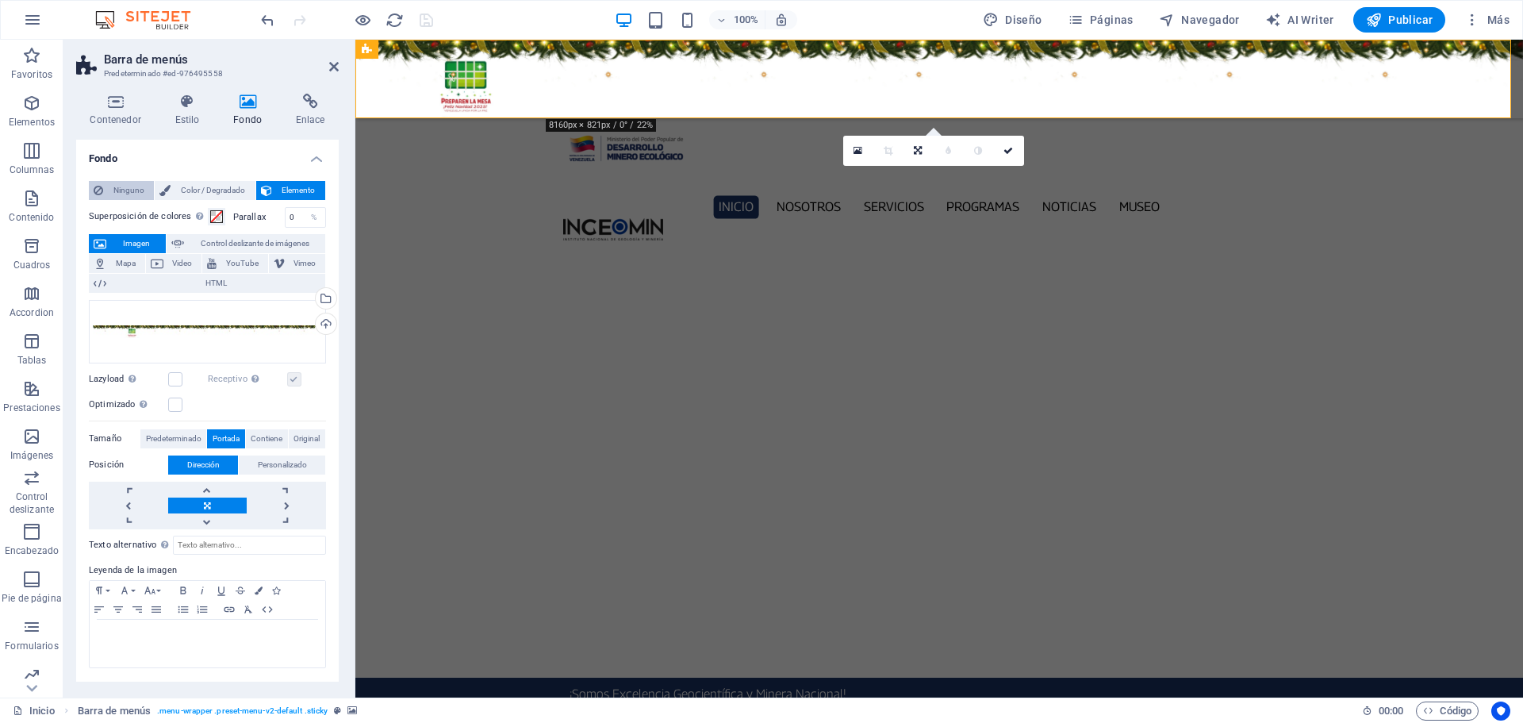
click at [124, 185] on span "Ninguno" at bounding box center [128, 190] width 41 height 19
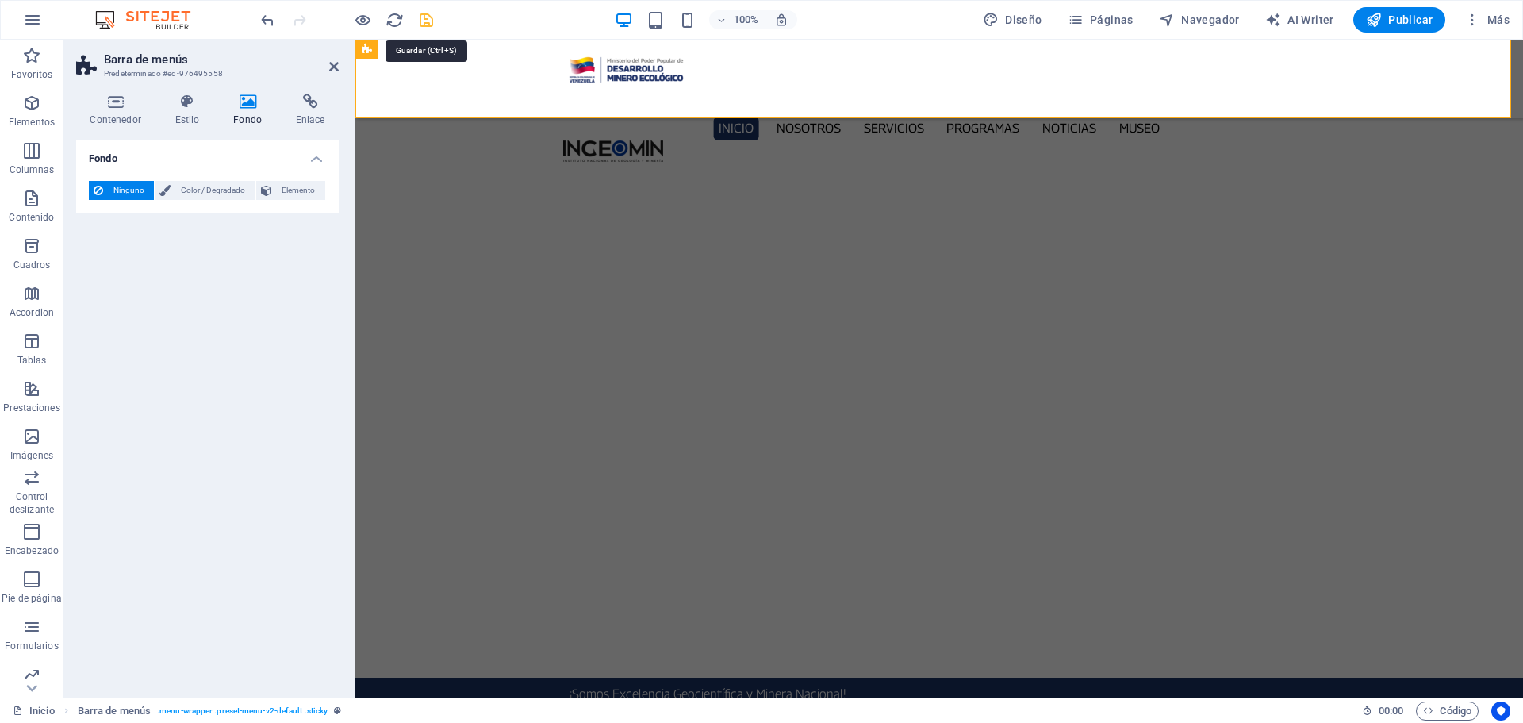
click at [428, 21] on icon "save" at bounding box center [426, 20] width 18 height 18
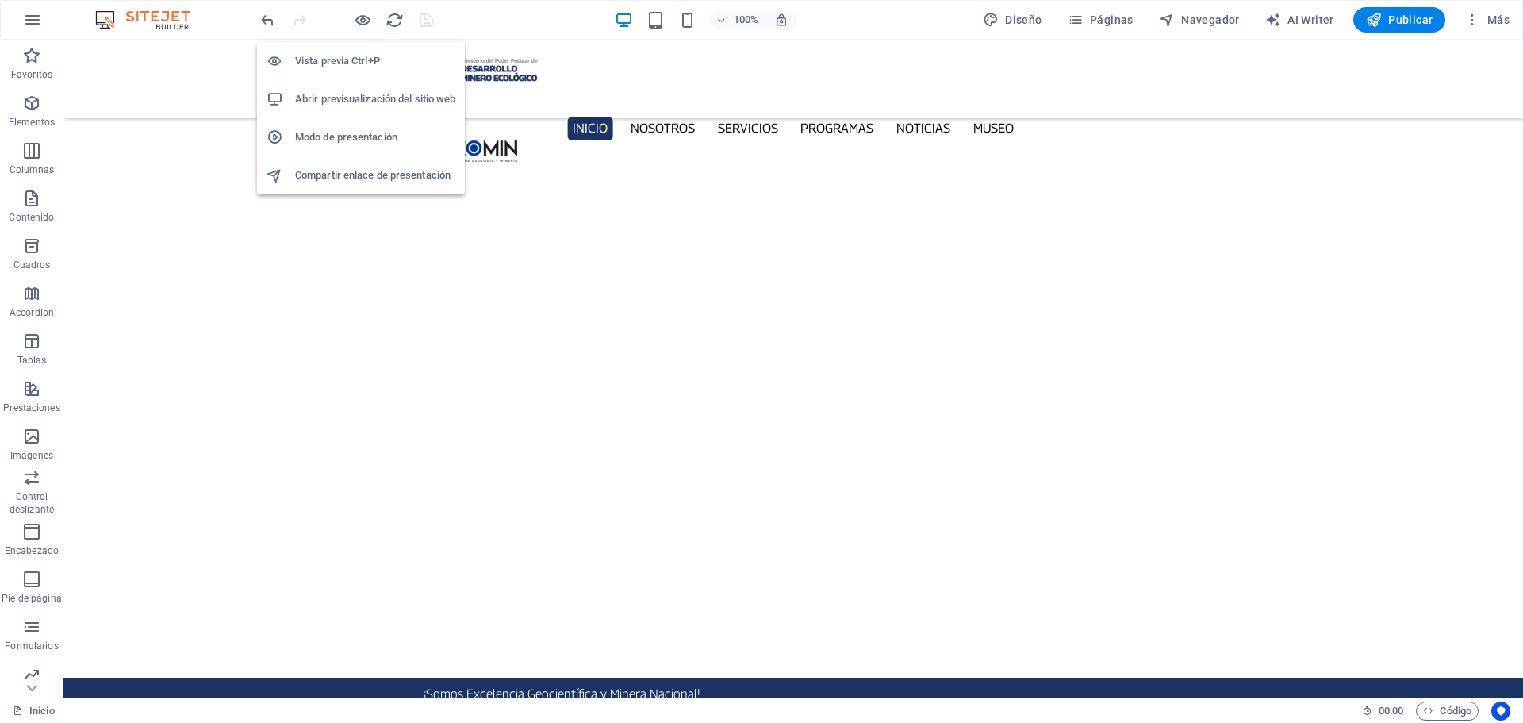
click at [384, 99] on h6 "Abrir previsualización del sitio web" at bounding box center [375, 99] width 160 height 19
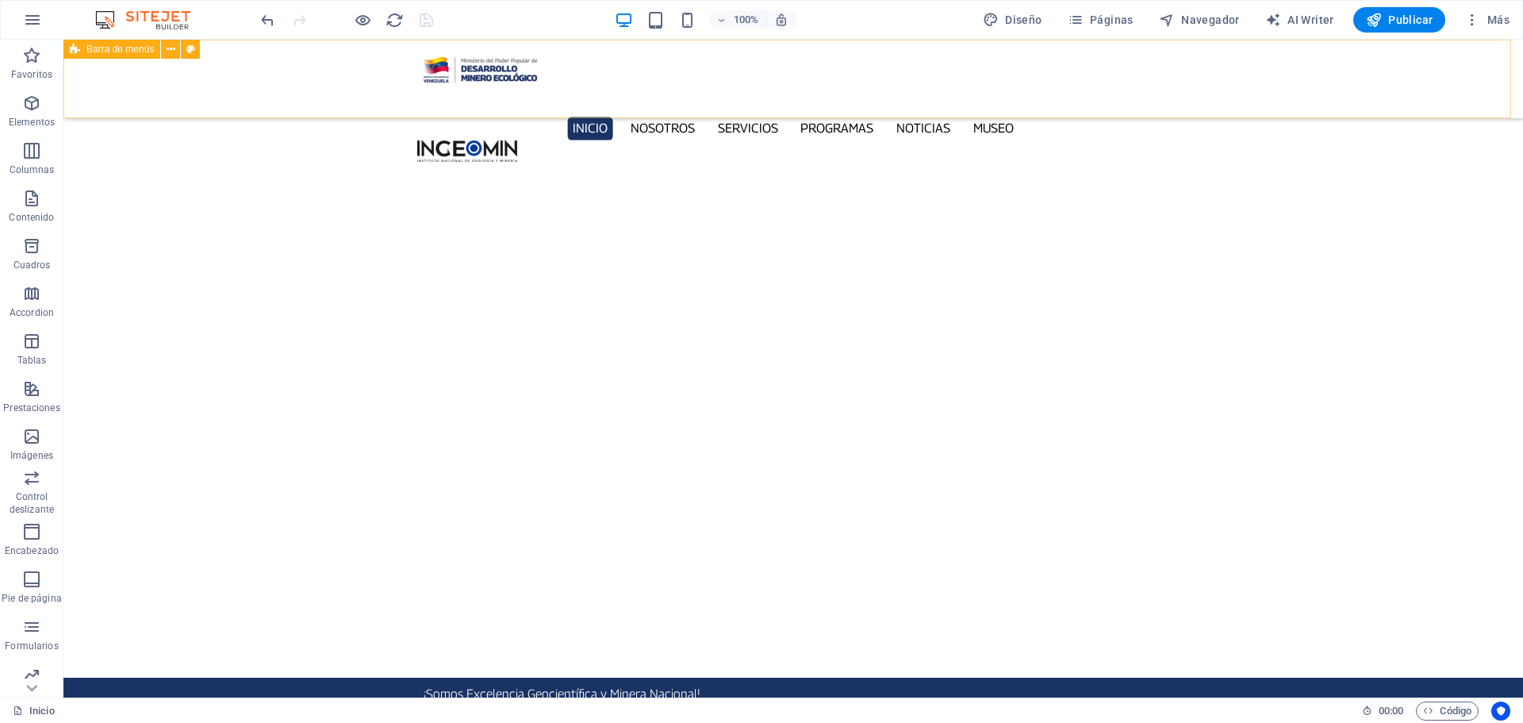
click at [261, 62] on div "Inicio Nosotros Servicios Programas PNG INGEOMIN Va a La Escuela Comité de Muje…" at bounding box center [792, 79] width 1459 height 79
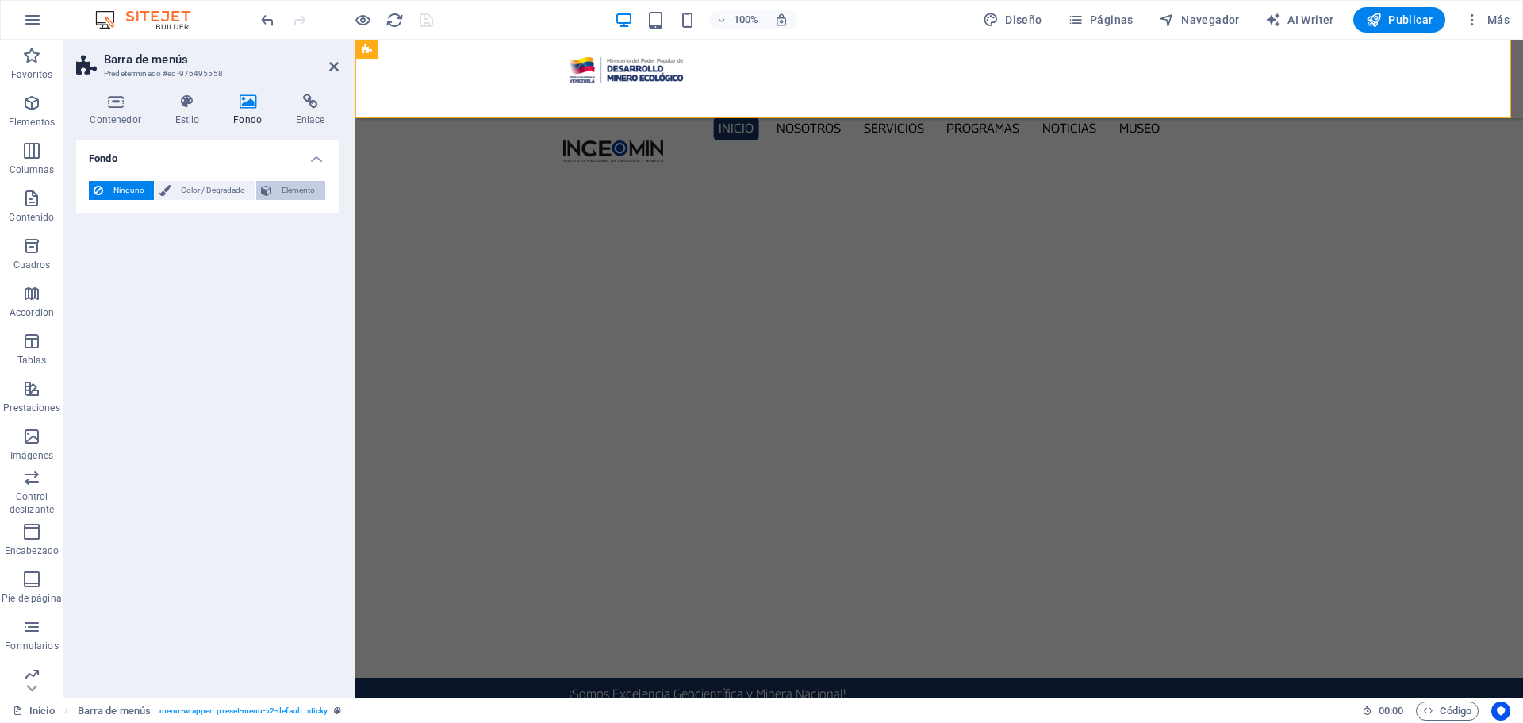
click at [290, 192] on span "Elemento" at bounding box center [299, 190] width 44 height 19
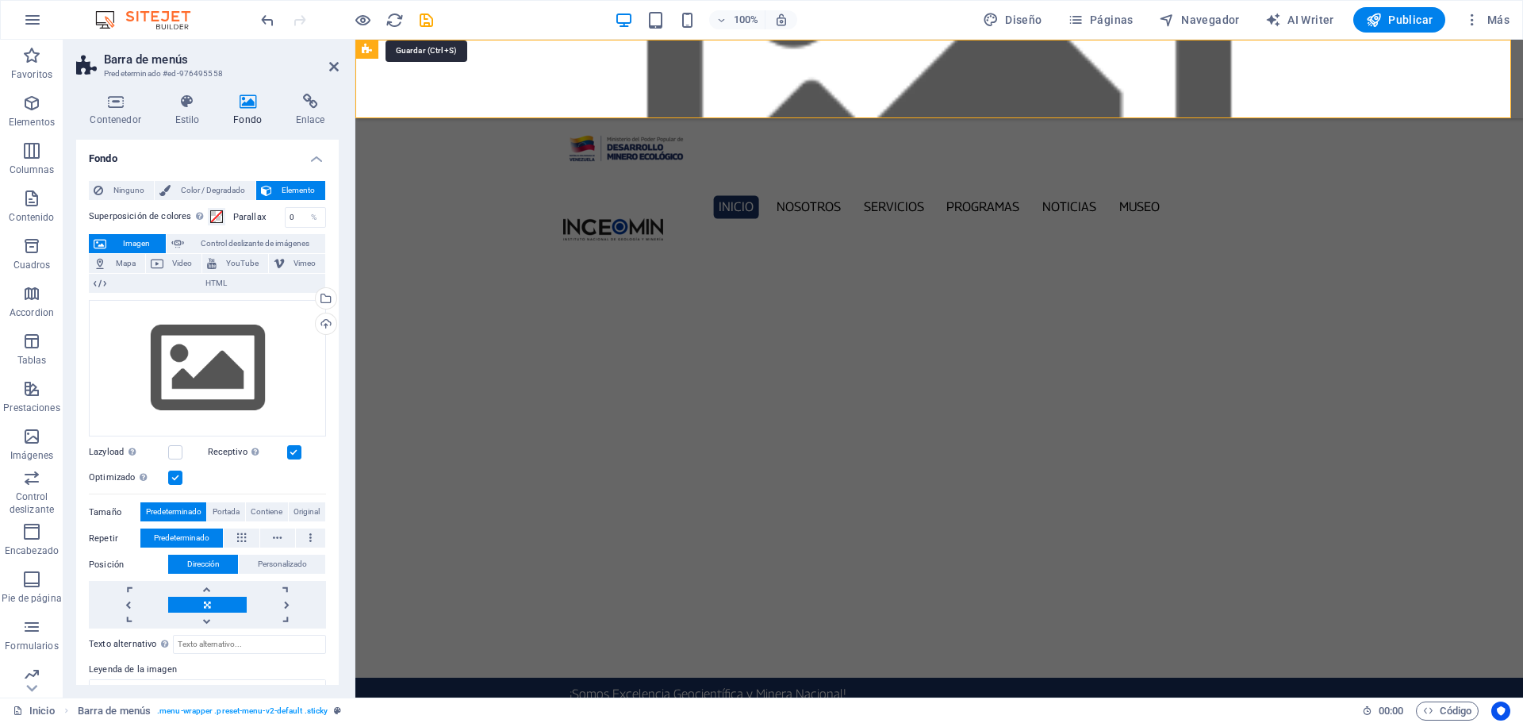
click at [430, 21] on icon "save" at bounding box center [426, 20] width 18 height 18
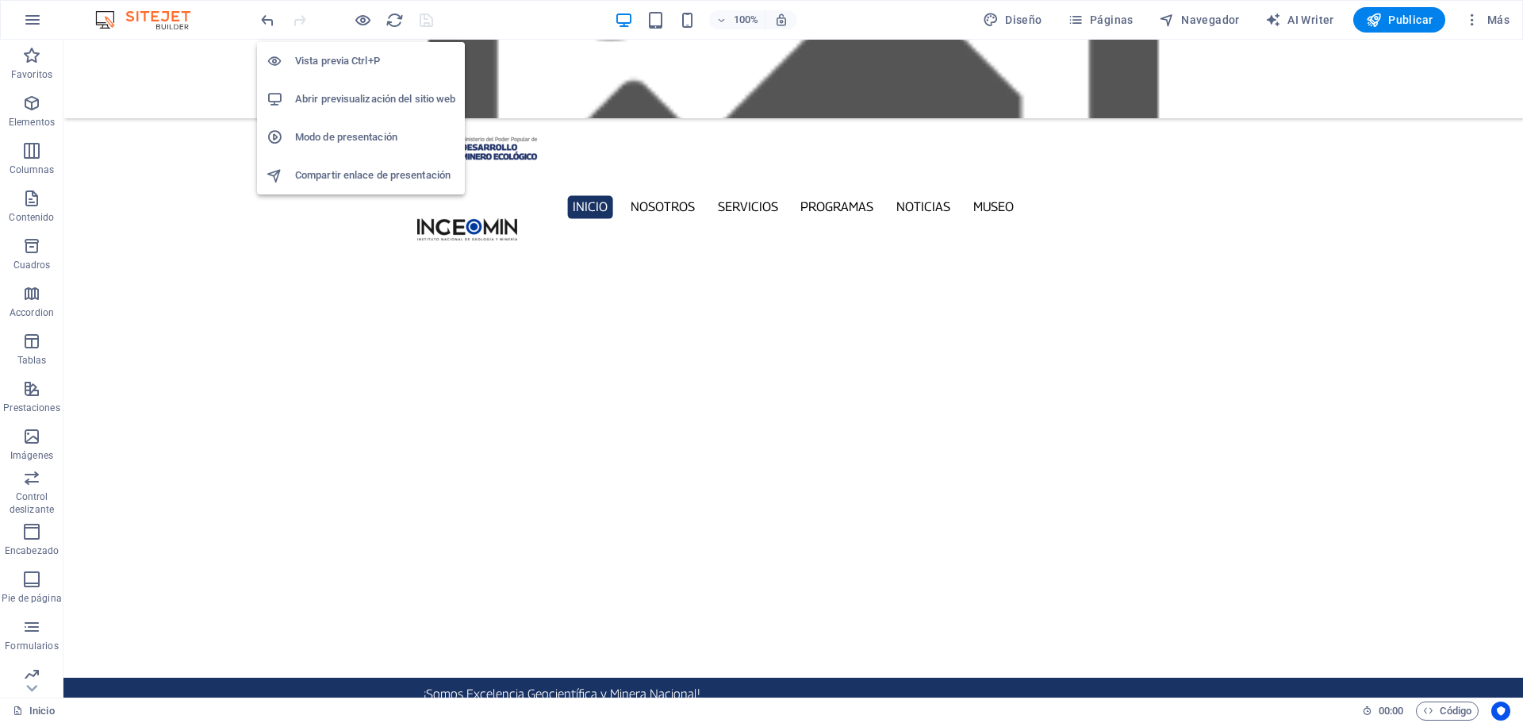
click at [360, 98] on h6 "Abrir previsualización del sitio web" at bounding box center [375, 99] width 160 height 19
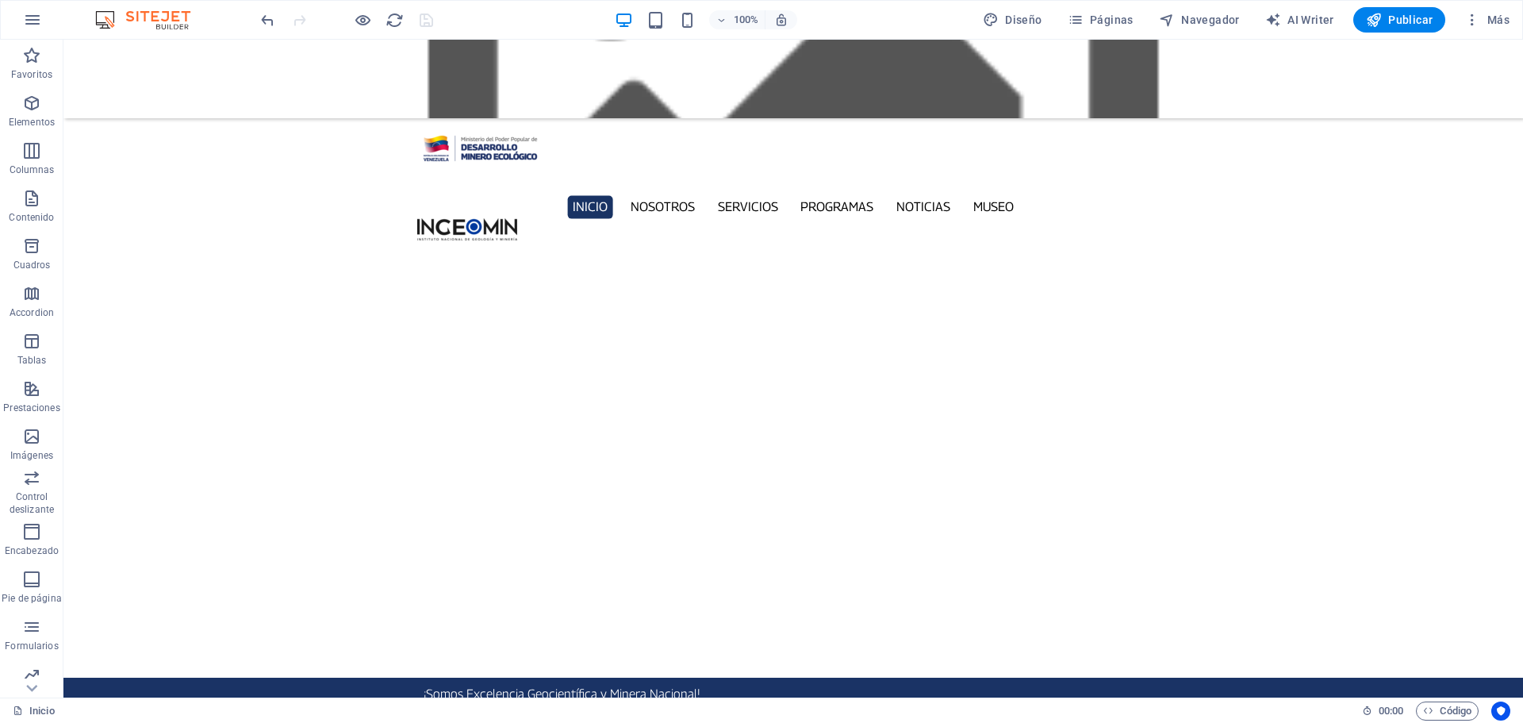
click at [225, 67] on figure at bounding box center [792, 79] width 1459 height 79
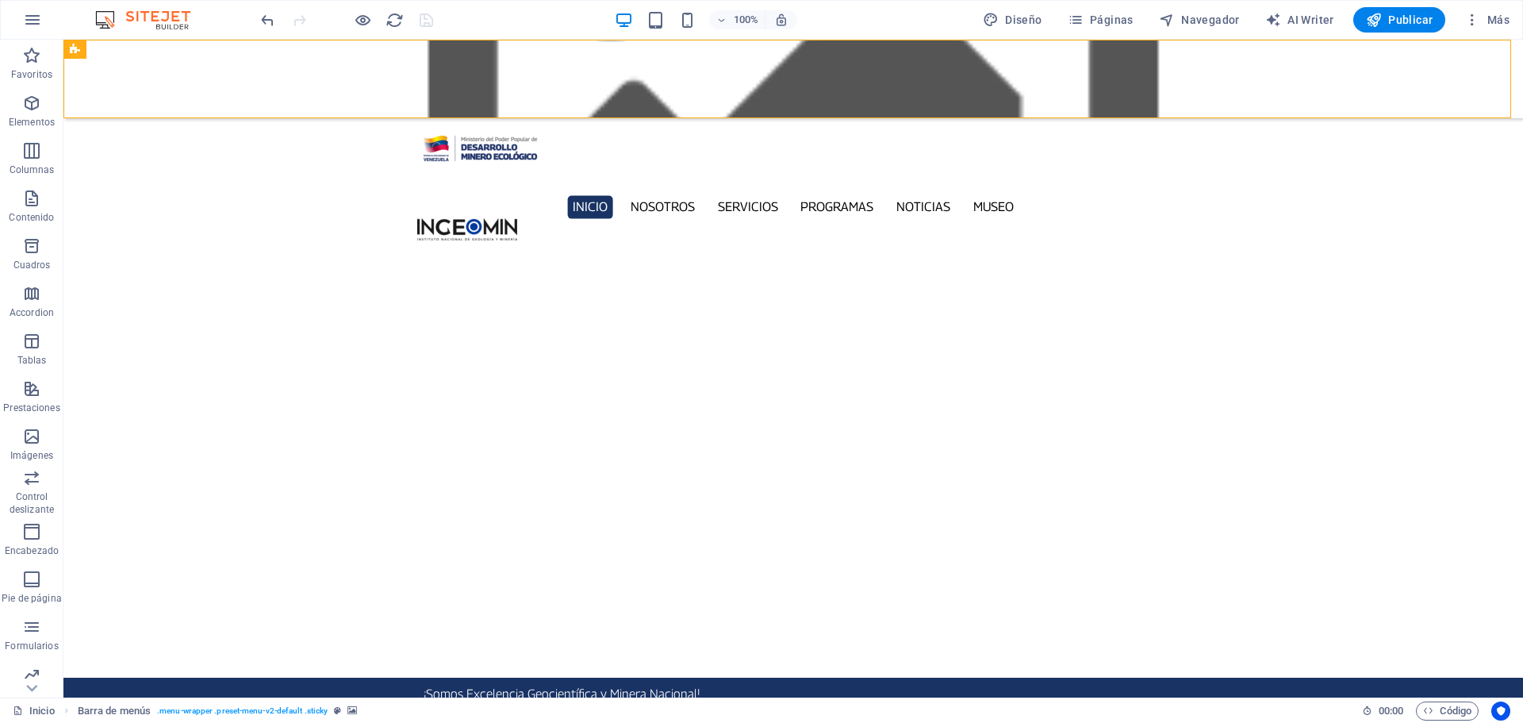
click at [225, 67] on figure at bounding box center [792, 79] width 1459 height 79
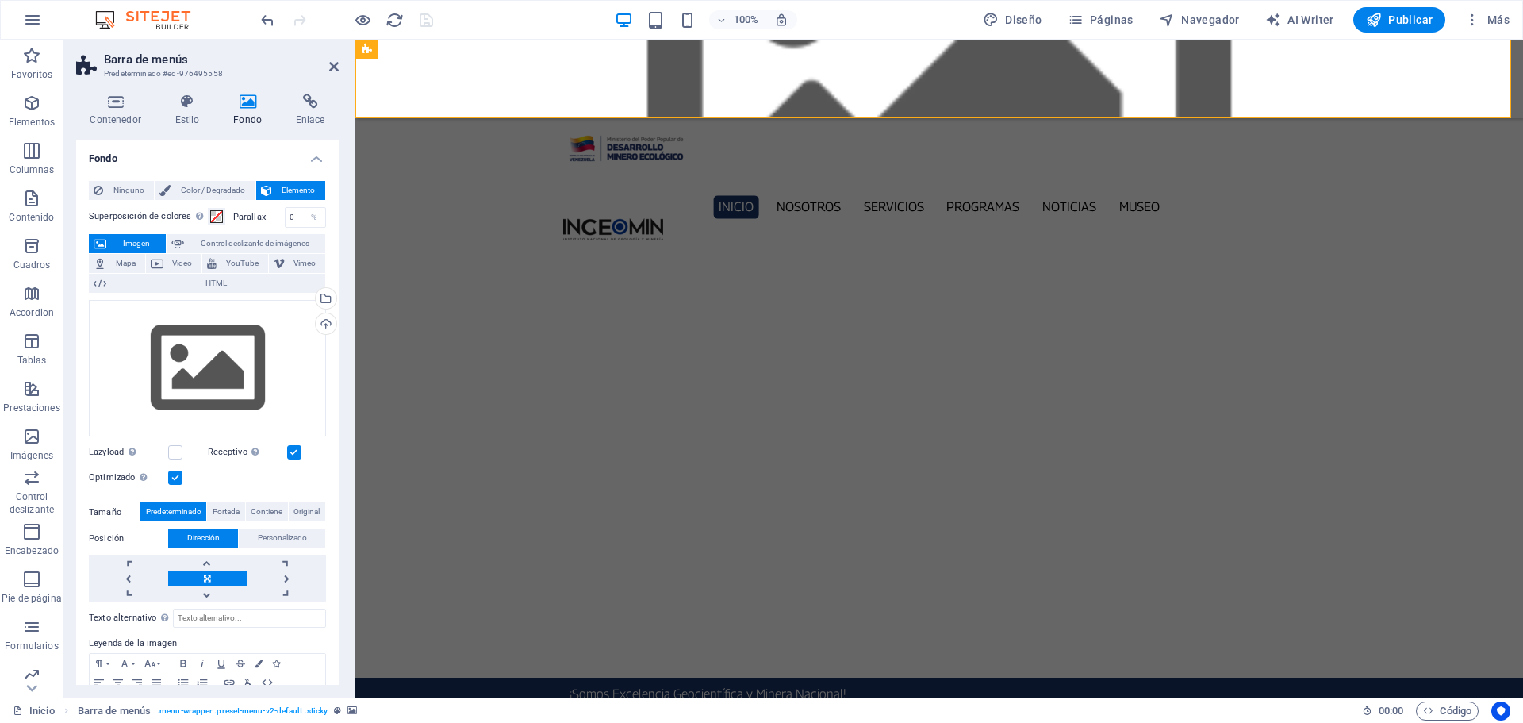
click at [178, 479] on label at bounding box center [175, 477] width 14 height 14
click at [0, 0] on input "Optimizado Las imágenes se comprimen para así mejorar la velocidad de las págin…" at bounding box center [0, 0] width 0 height 0
drag, startPoint x: 172, startPoint y: 477, endPoint x: 187, endPoint y: 477, distance: 15.1
click at [174, 477] on label at bounding box center [175, 477] width 14 height 14
click at [0, 0] on input "Optimizado Las imágenes se comprimen para así mejorar la velocidad de las págin…" at bounding box center [0, 0] width 0 height 0
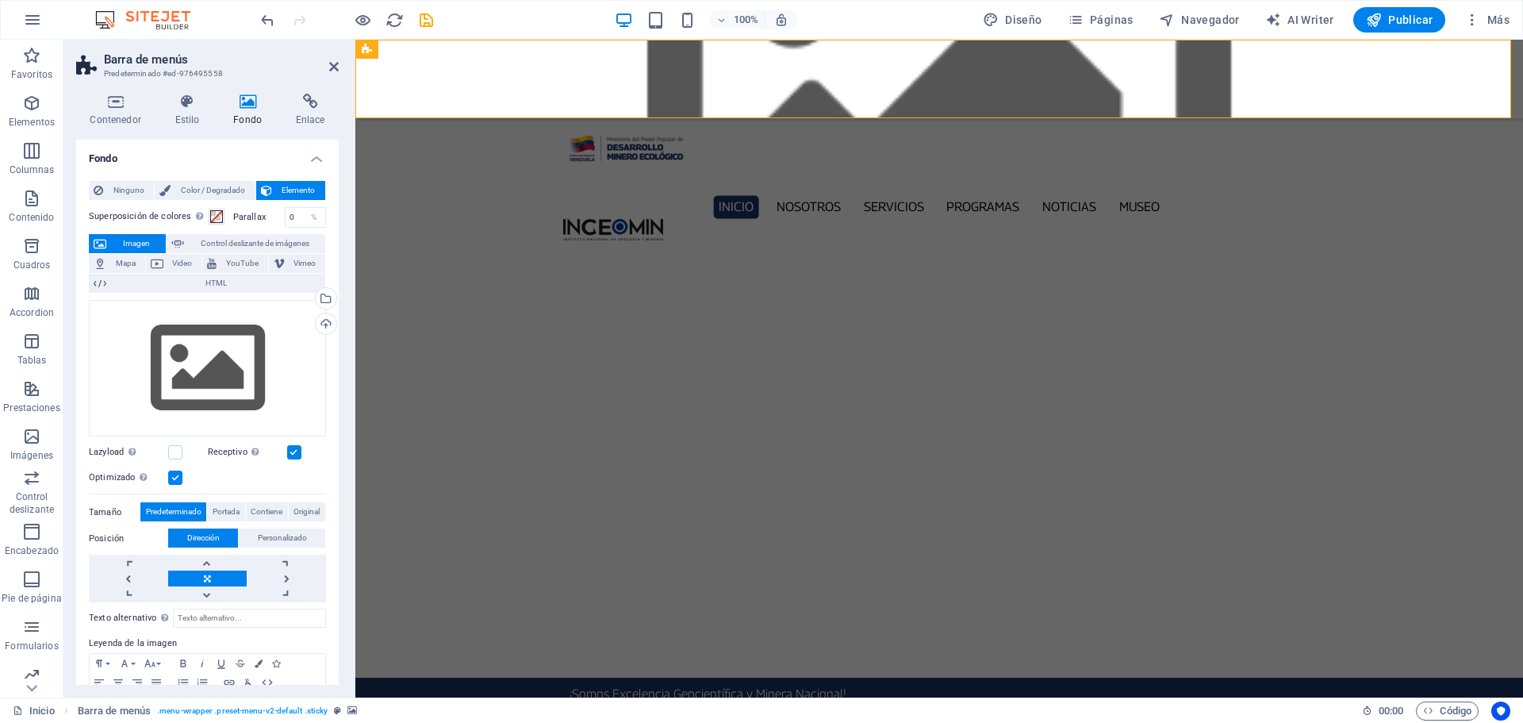
click at [294, 454] on label at bounding box center [294, 452] width 14 height 14
click at [0, 0] on input "Receptivo Automáticamente cargar tamaños optimizados de smartphone e imagen ret…" at bounding box center [0, 0] width 0 height 0
click at [177, 474] on label at bounding box center [175, 477] width 14 height 14
click at [0, 0] on input "Optimizado Las imágenes se comprimen para así mejorar la velocidad de las págin…" at bounding box center [0, 0] width 0 height 0
click at [428, 17] on icon "save" at bounding box center [426, 20] width 18 height 18
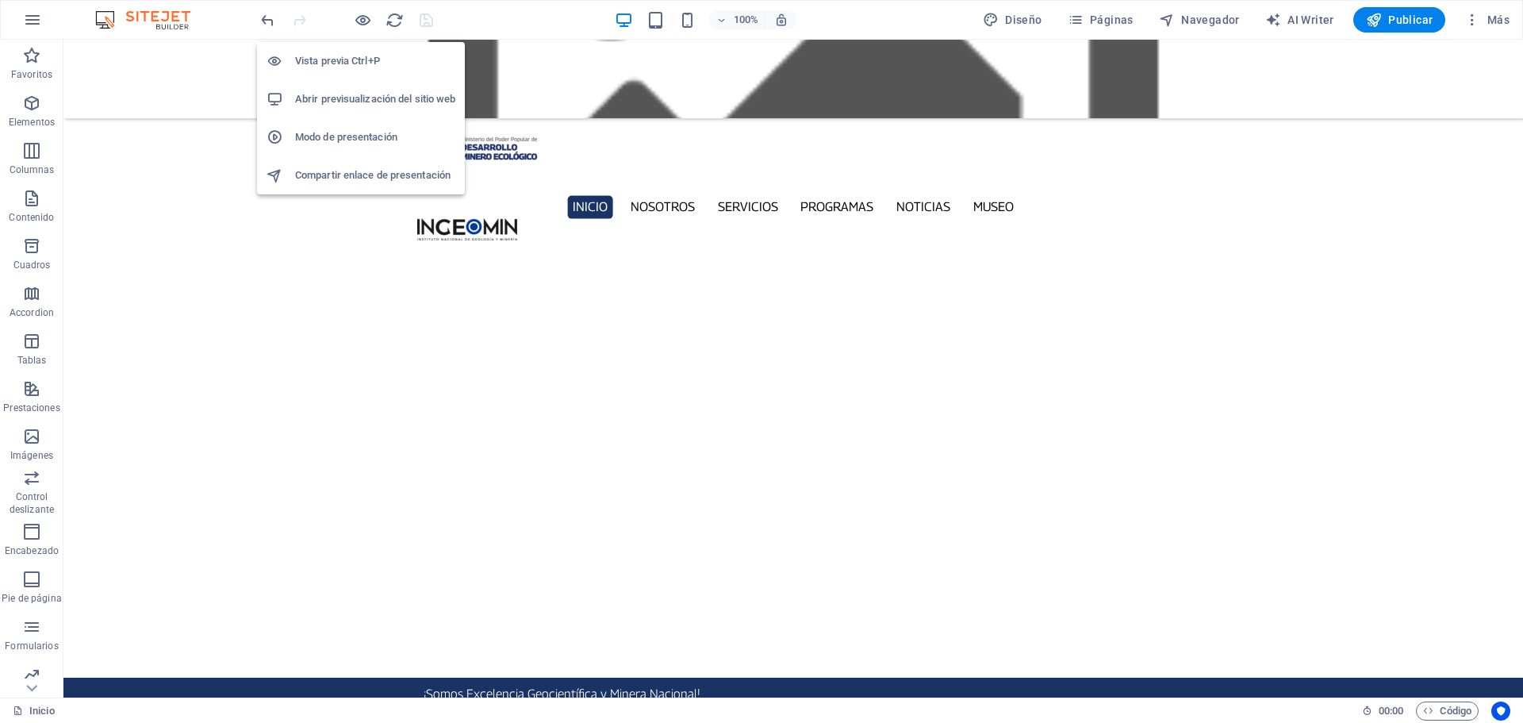
click at [369, 99] on h6 "Abrir previsualización del sitio web" at bounding box center [375, 99] width 160 height 19
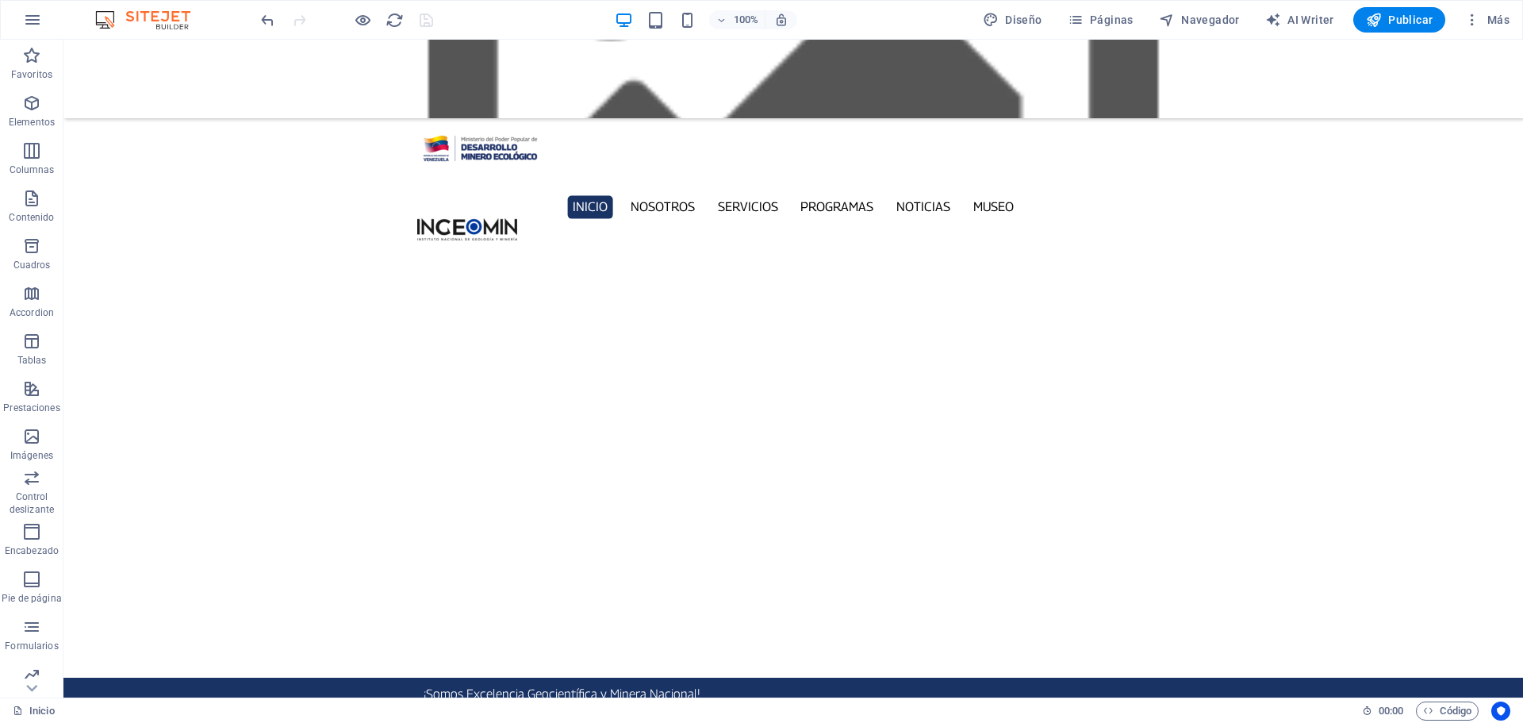
click at [304, 98] on figure at bounding box center [792, 79] width 1459 height 79
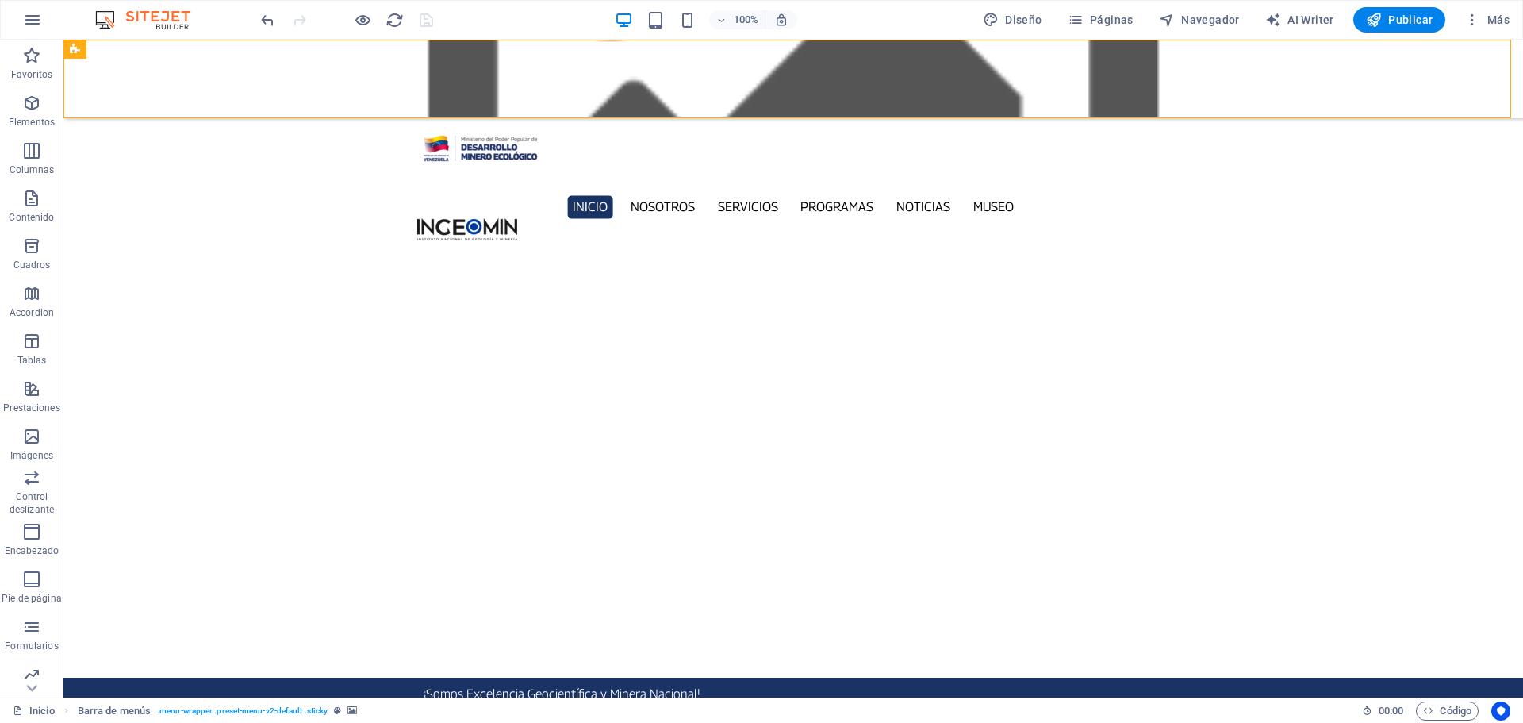
click at [304, 98] on figure at bounding box center [792, 79] width 1459 height 79
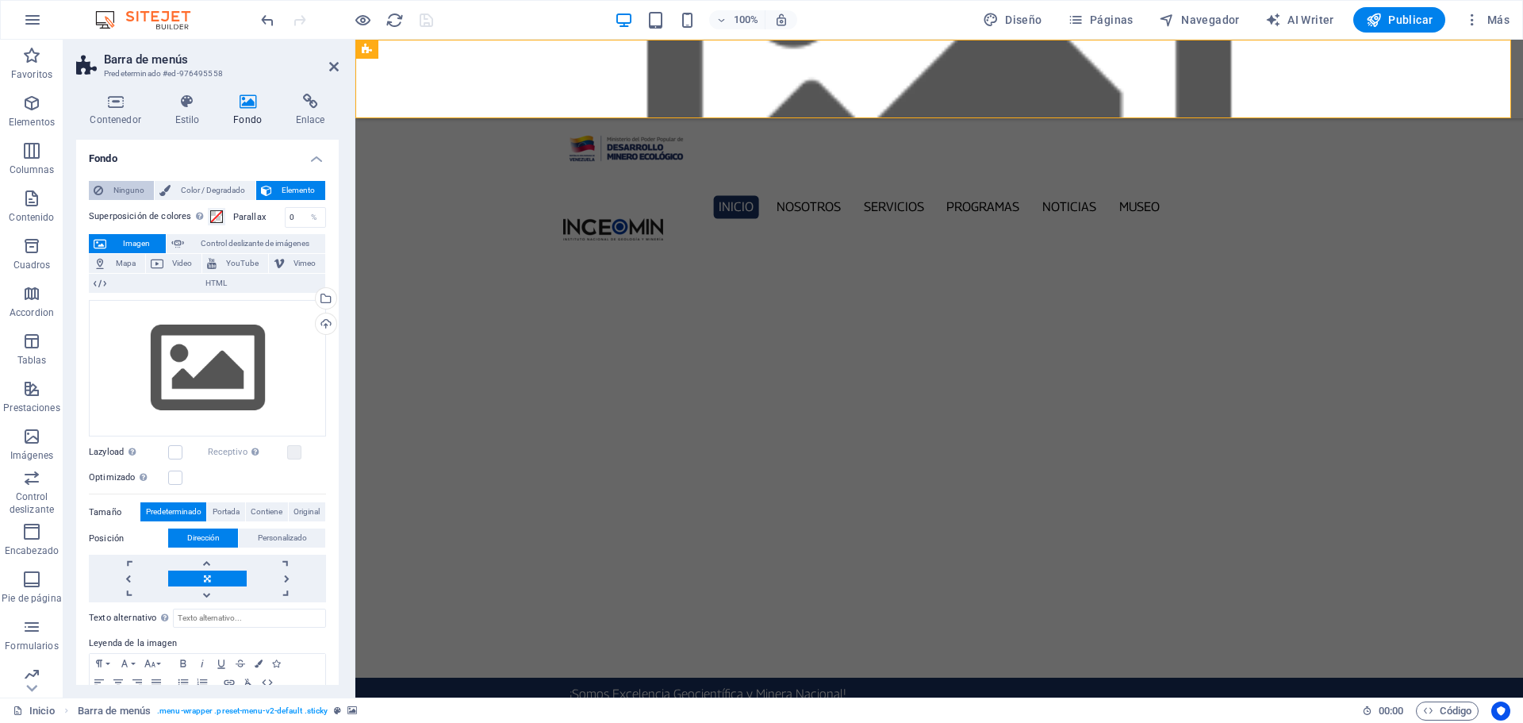
click at [125, 194] on span "Ninguno" at bounding box center [128, 190] width 41 height 19
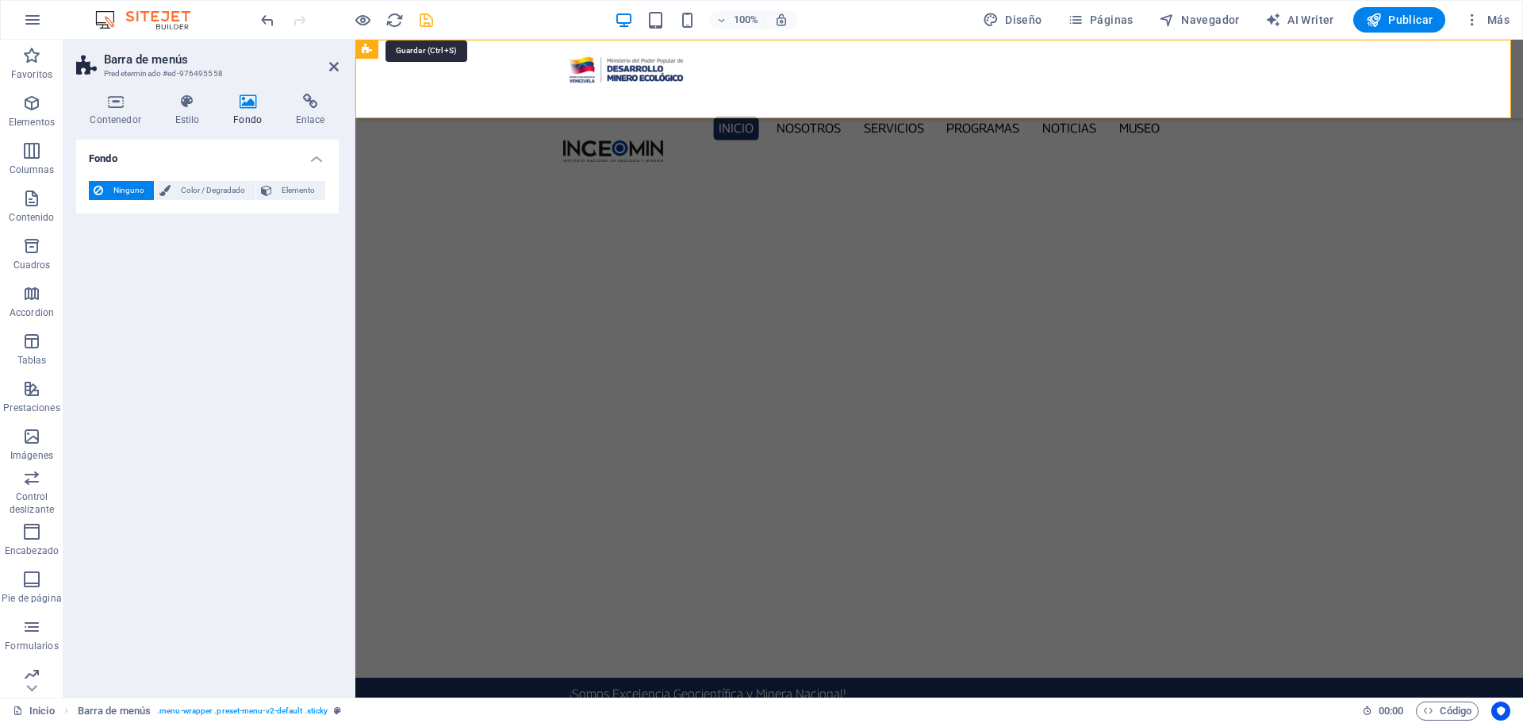
click at [428, 19] on icon "save" at bounding box center [426, 20] width 18 height 18
checkbox input "false"
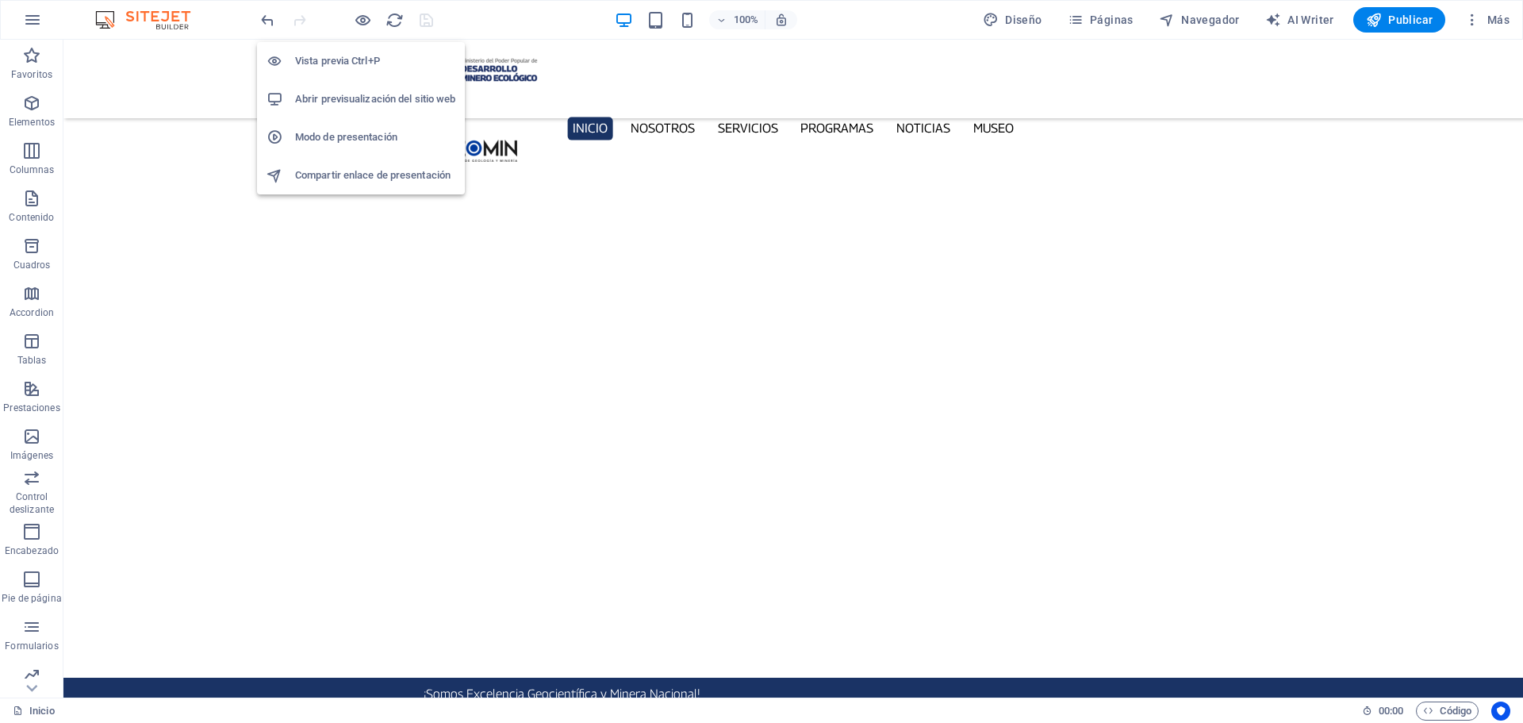
click at [365, 99] on h6 "Abrir previsualización del sitio web" at bounding box center [375, 99] width 160 height 19
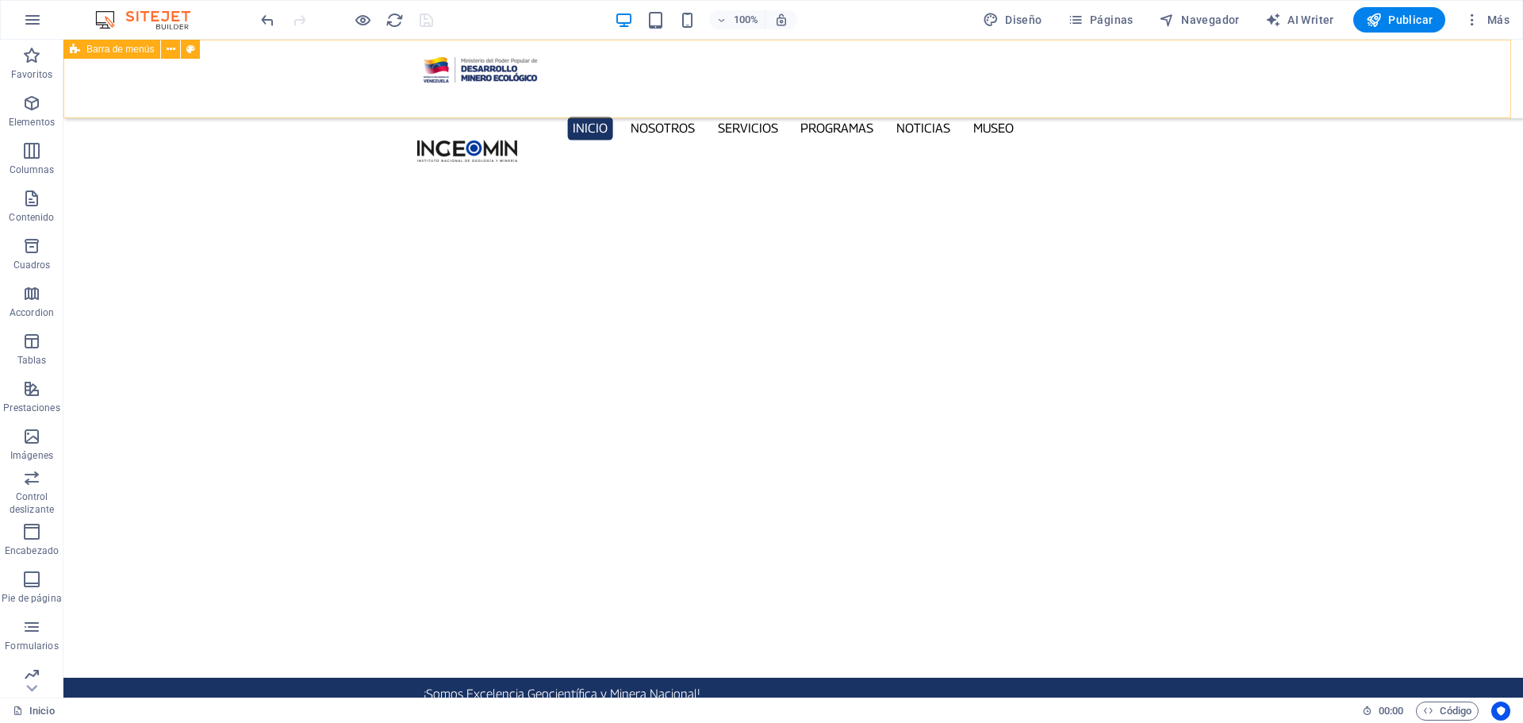
click at [256, 65] on div "Inicio Nosotros Servicios Programas PNG INGEOMIN Va a La Escuela Comité de Muje…" at bounding box center [792, 79] width 1459 height 79
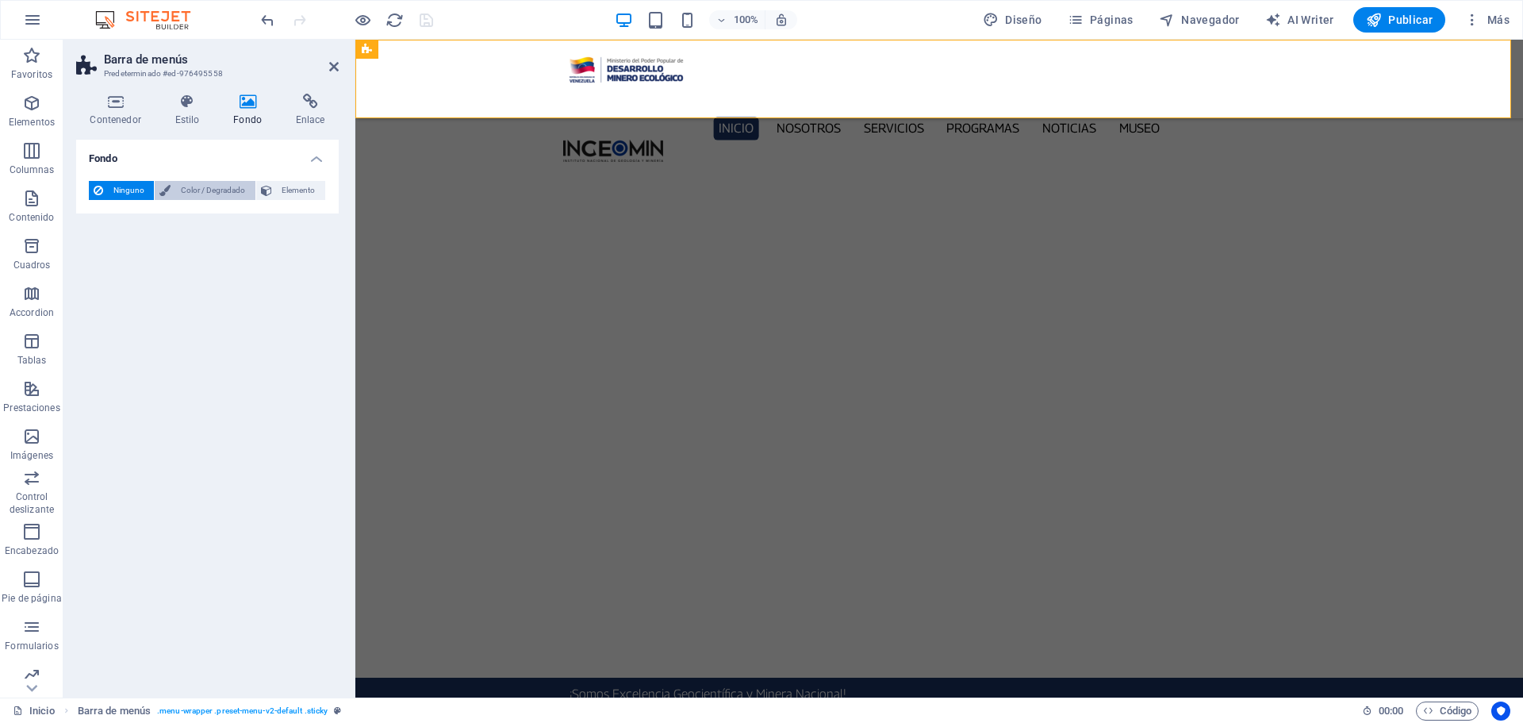
click at [194, 192] on span "Color / Degradado" at bounding box center [212, 190] width 75 height 19
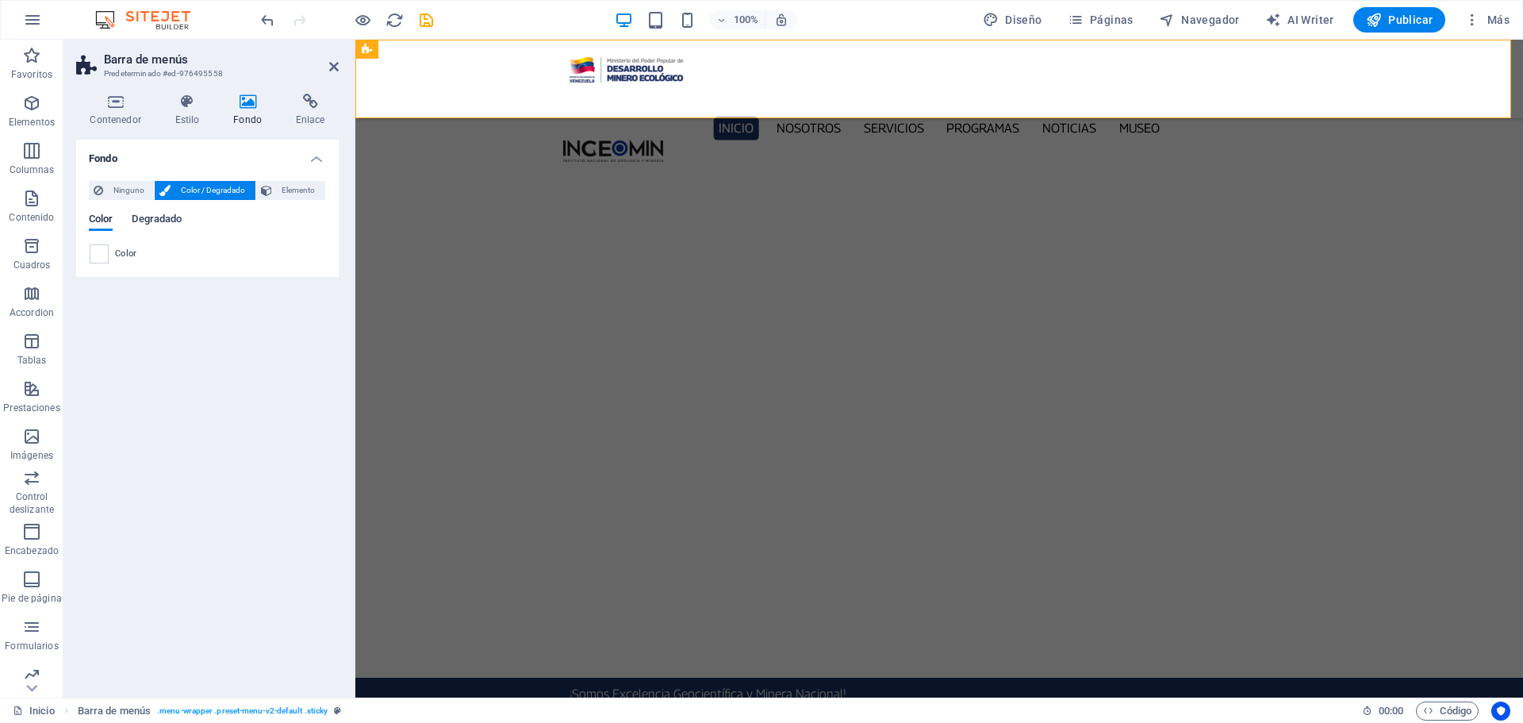
click at [169, 217] on span "Degradado" at bounding box center [157, 220] width 50 height 22
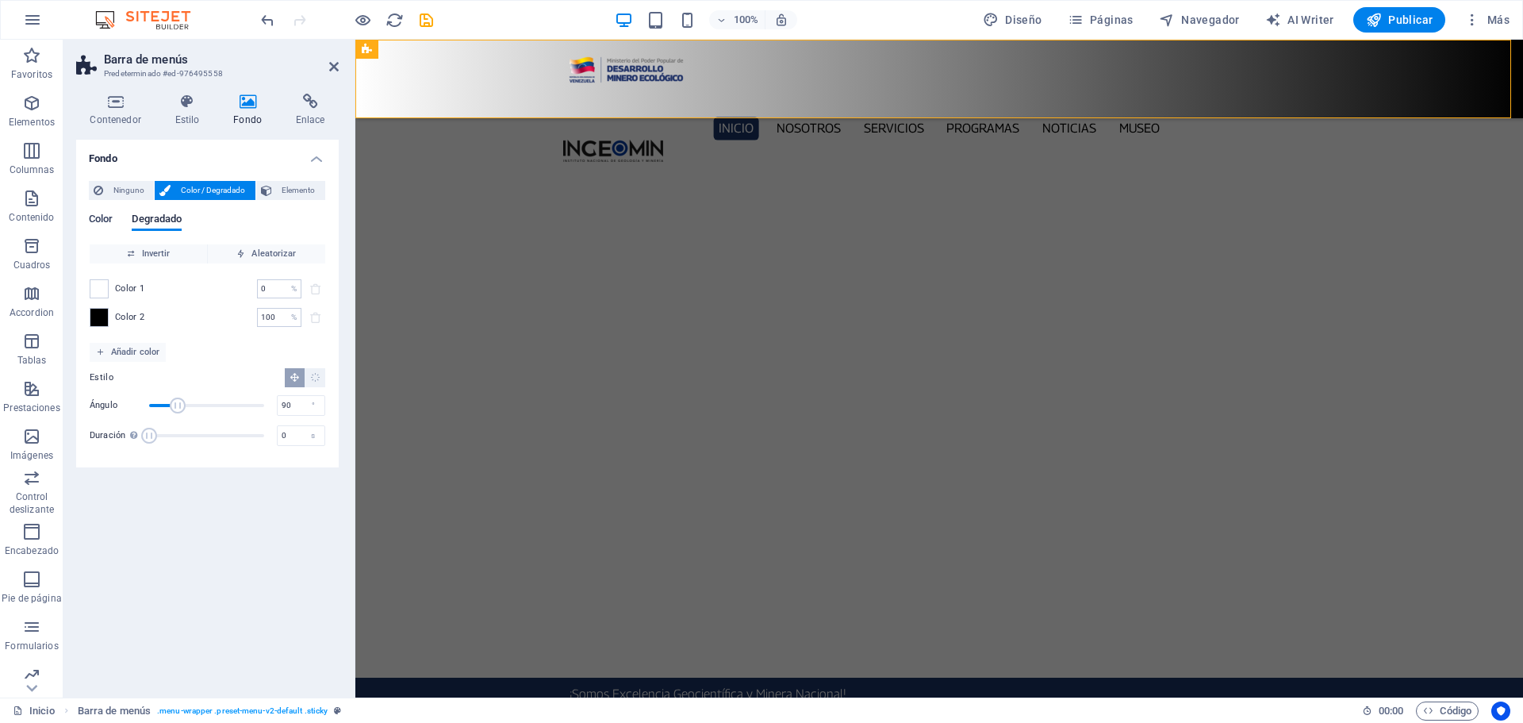
click at [98, 216] on span "Color" at bounding box center [101, 220] width 24 height 22
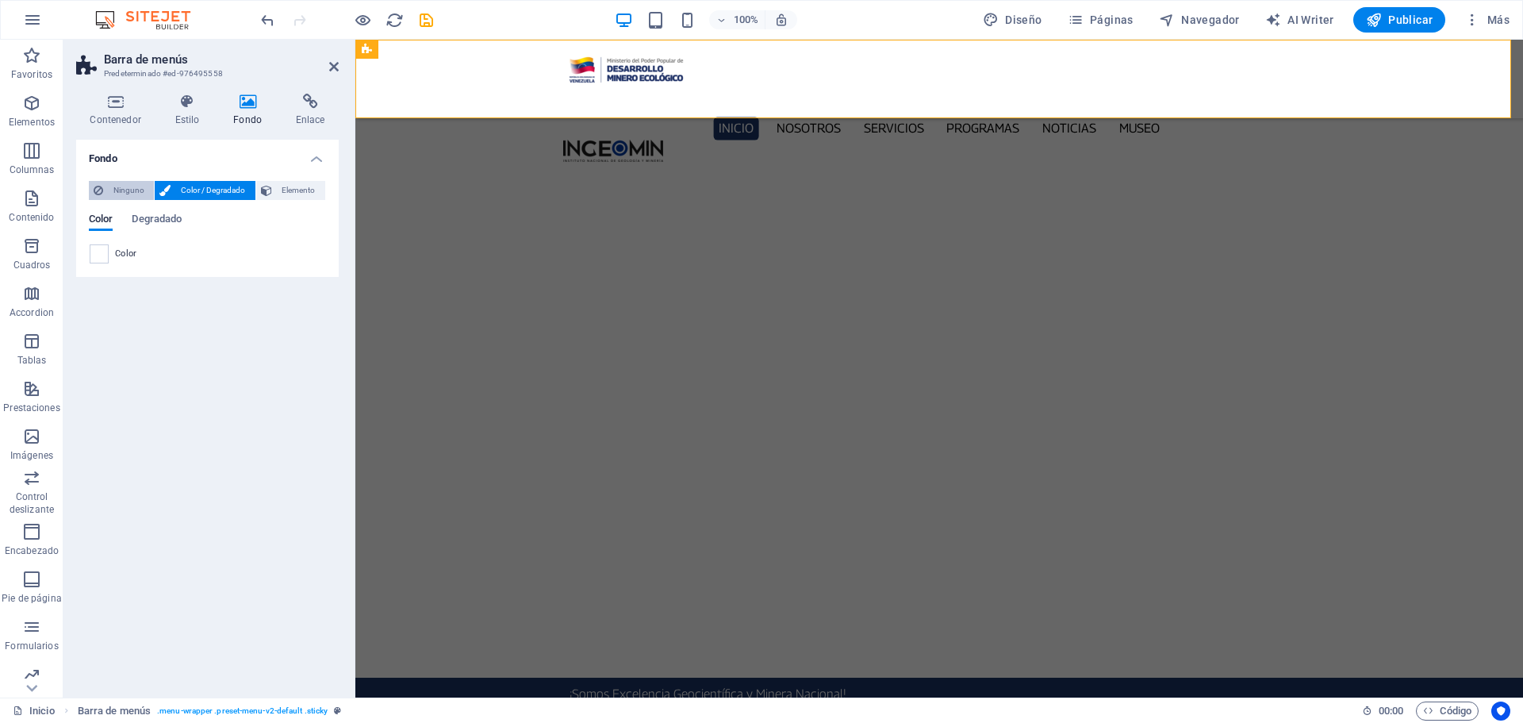
click at [121, 193] on span "Ninguno" at bounding box center [128, 190] width 41 height 19
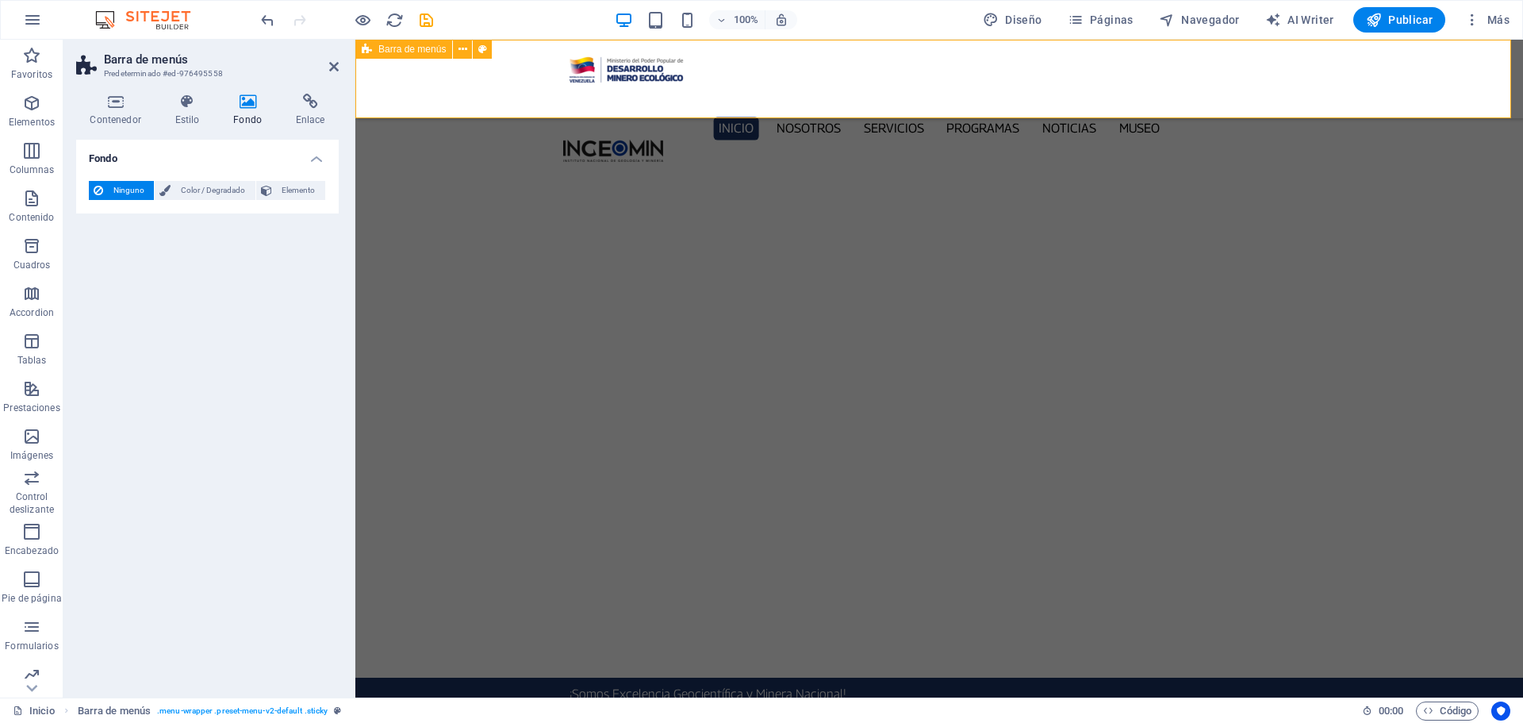
click at [430, 90] on div "Inicio Nosotros Servicios Programas PNG INGEOMIN Va a La Escuela Comité de Muje…" at bounding box center [939, 79] width 1168 height 79
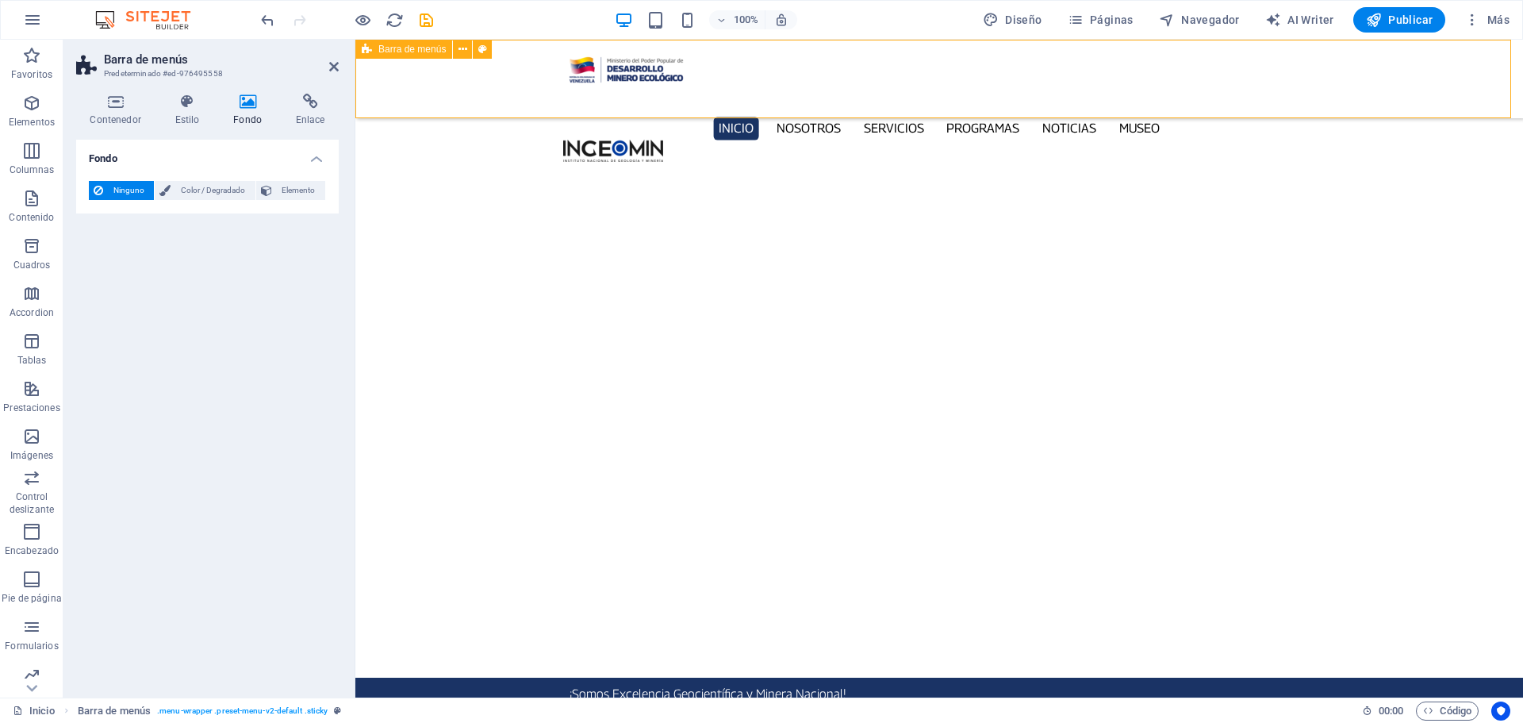
click at [430, 90] on div "Inicio Nosotros Servicios Programas PNG INGEOMIN Va a La Escuela Comité de Muje…" at bounding box center [939, 79] width 1168 height 79
click at [1206, 13] on span "Navegador" at bounding box center [1199, 20] width 81 height 16
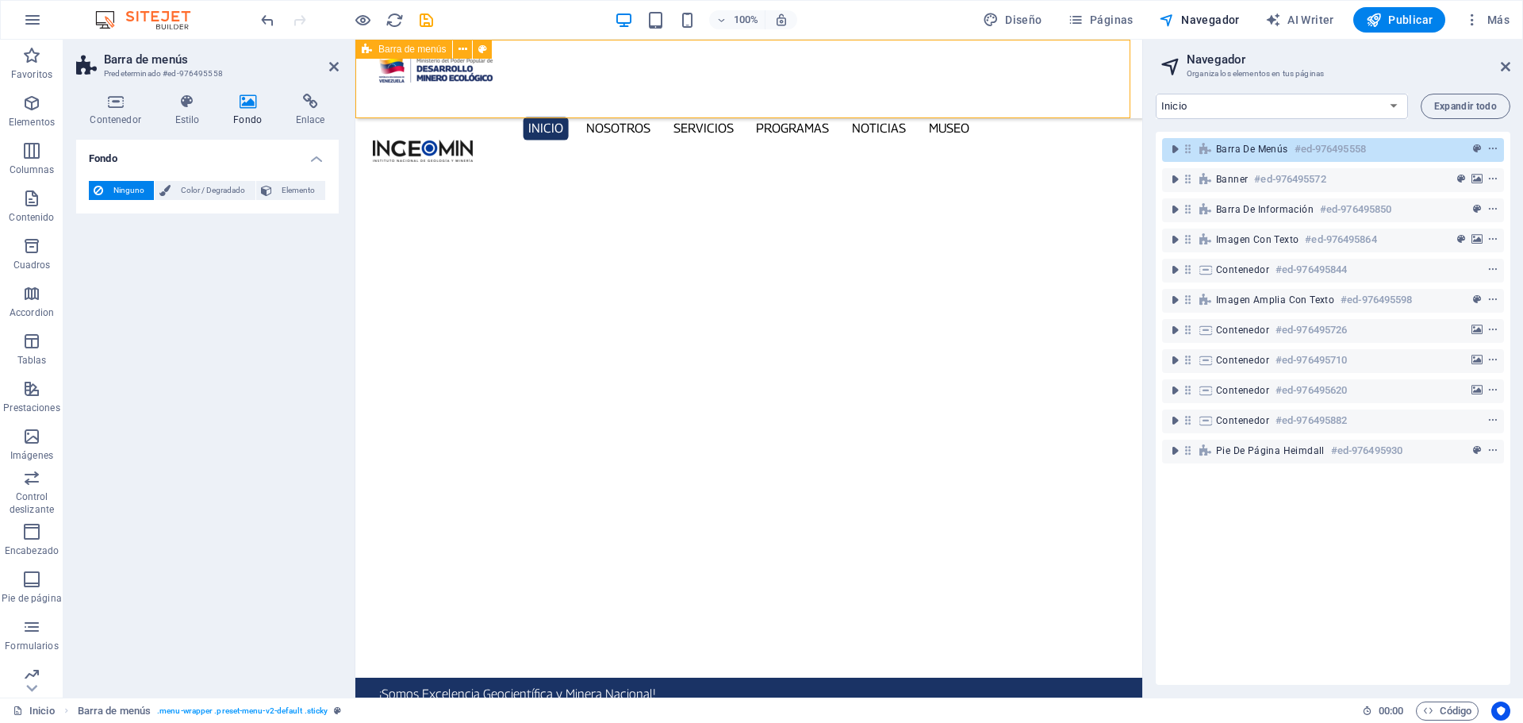
click at [1327, 150] on h6 "#ed-976495558" at bounding box center [1329, 149] width 71 height 19
click at [1325, 150] on h6 "#ed-976495558" at bounding box center [1329, 149] width 71 height 19
click at [1497, 145] on div "Barra de menús #ed-976495558" at bounding box center [1333, 150] width 342 height 24
click at [1493, 147] on icon "context-menu" at bounding box center [1492, 149] width 11 height 11
click at [1493, 148] on icon "context-menu" at bounding box center [1492, 149] width 11 height 11
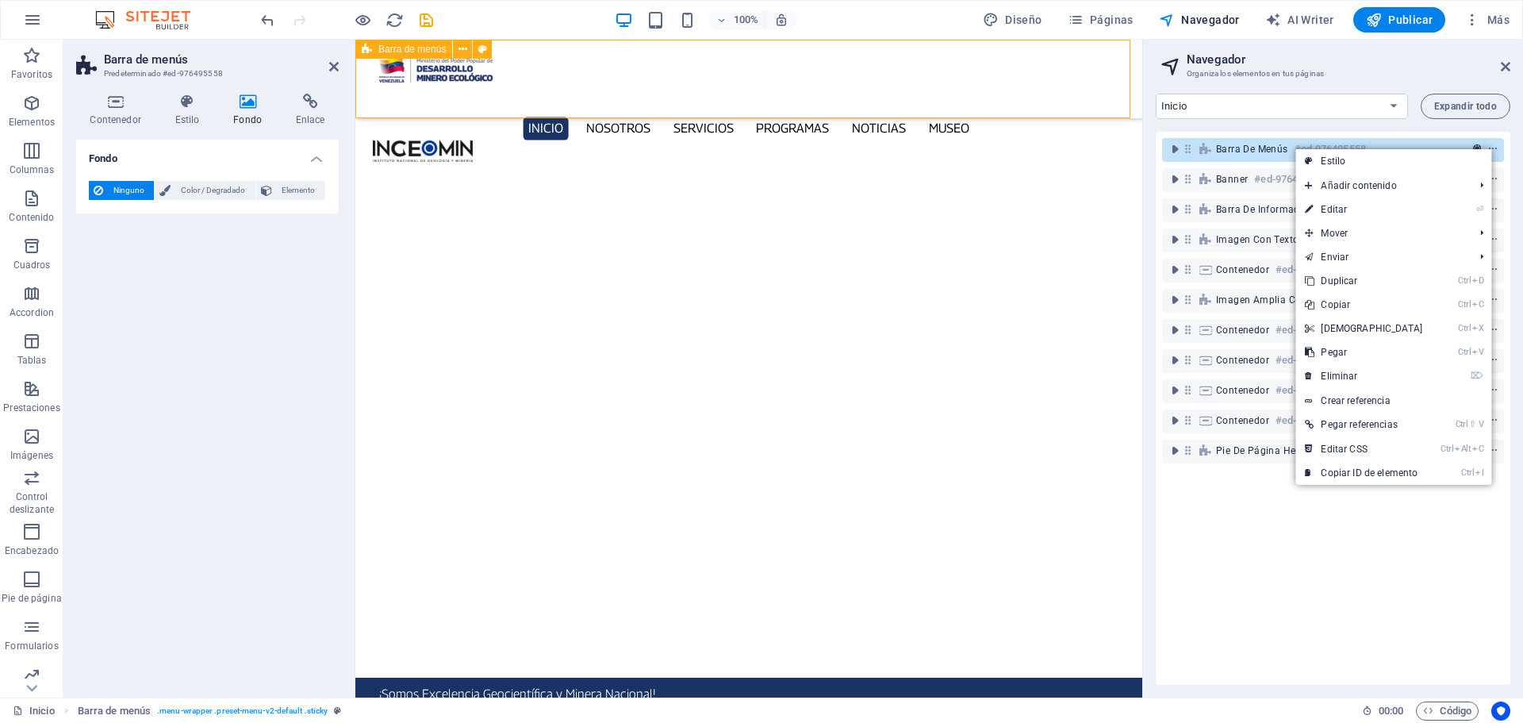
click at [1480, 144] on span "preset" at bounding box center [1477, 149] width 16 height 11
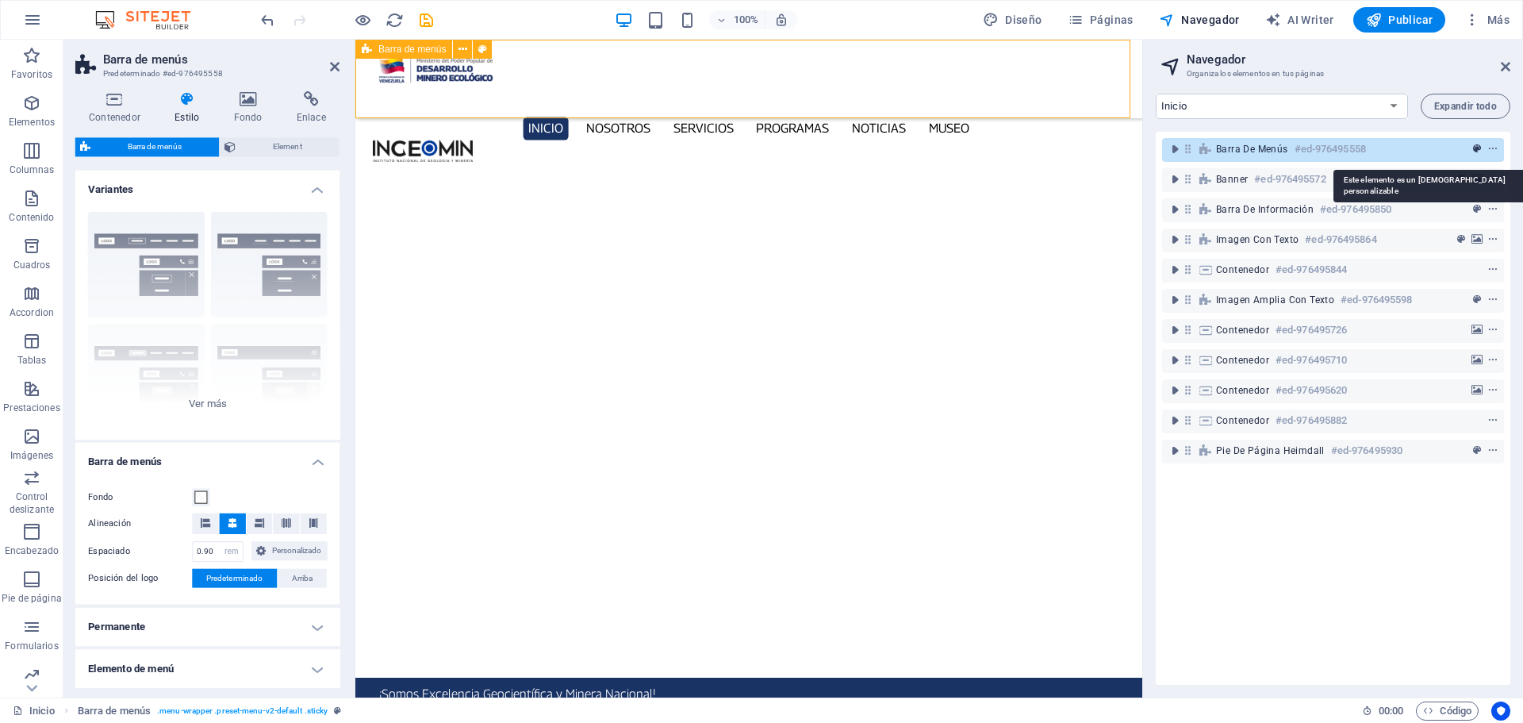
click at [1475, 144] on icon "preset" at bounding box center [1477, 149] width 8 height 11
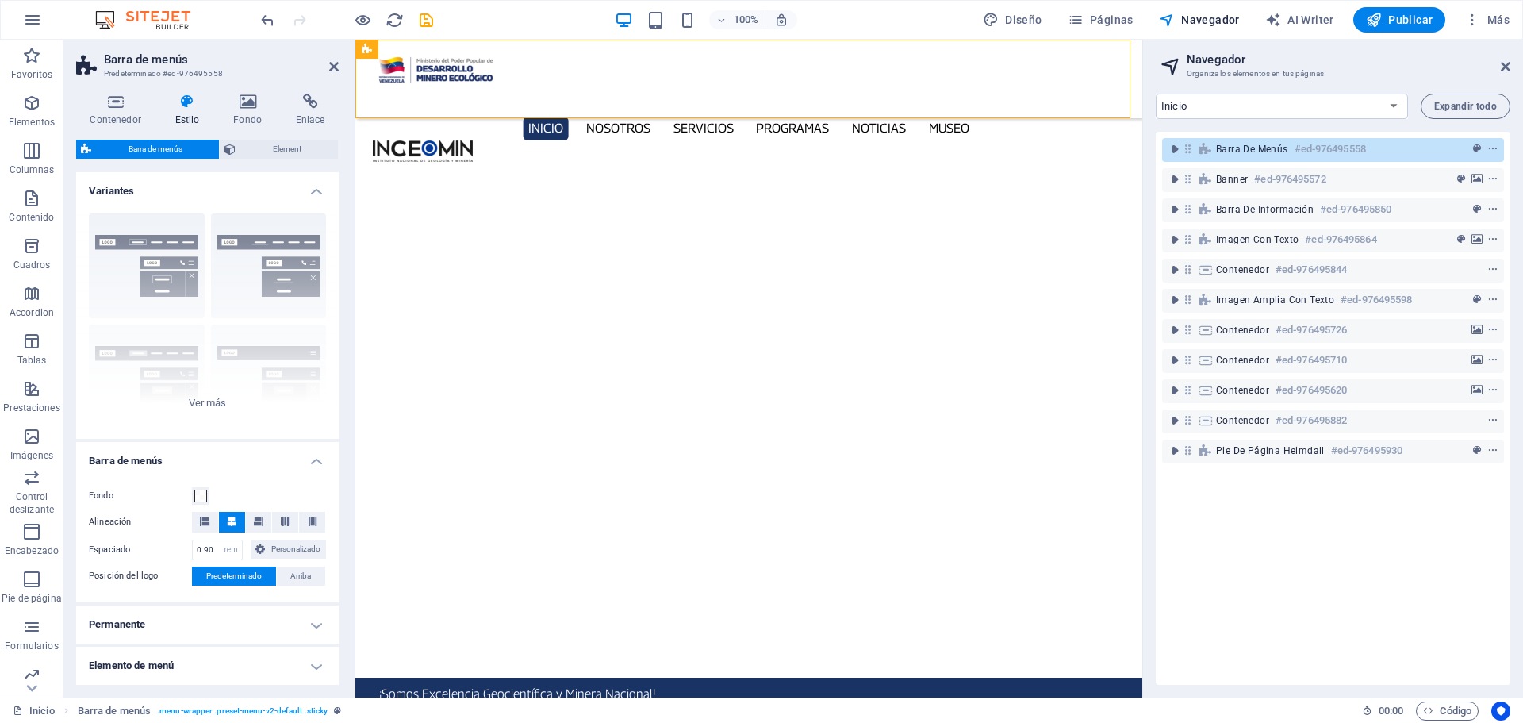
scroll to position [79, 0]
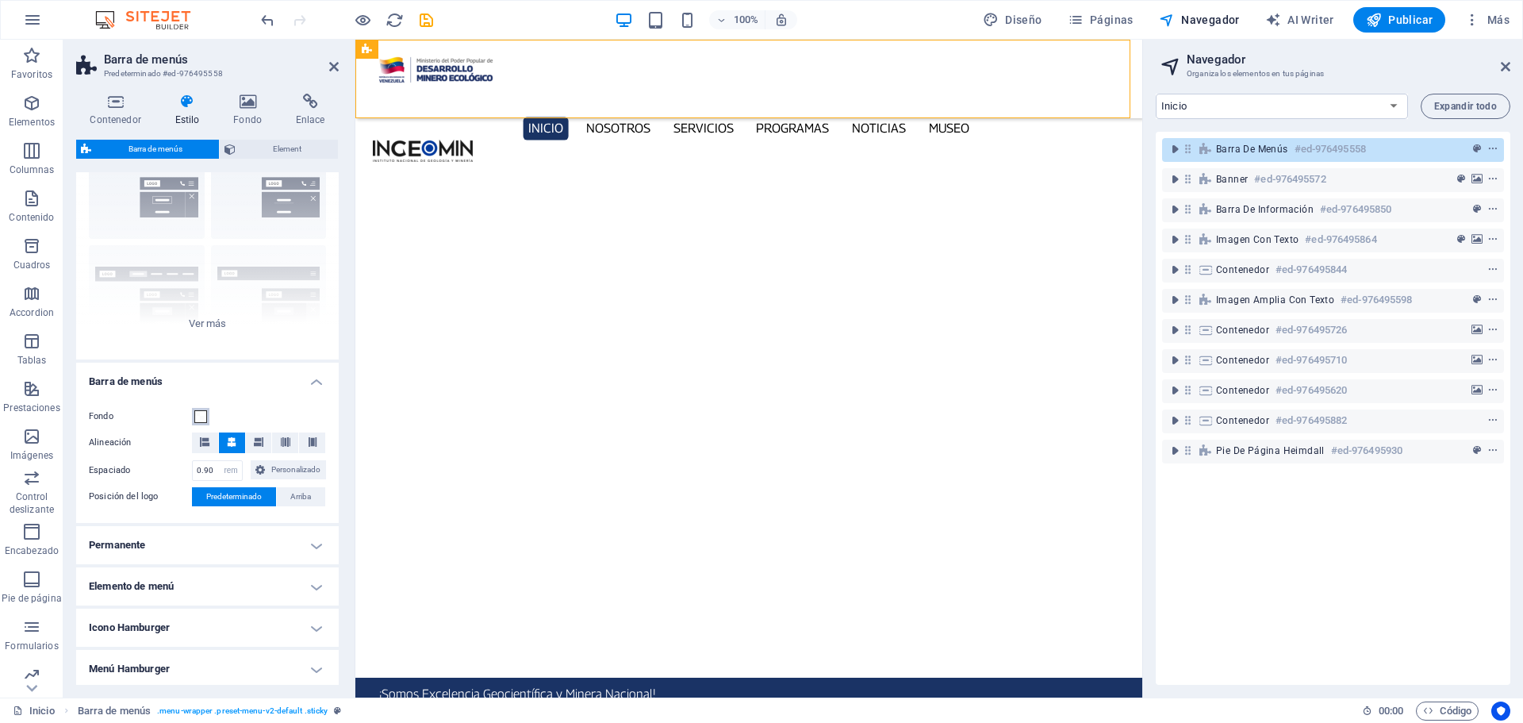
click at [201, 418] on span at bounding box center [200, 416] width 13 height 13
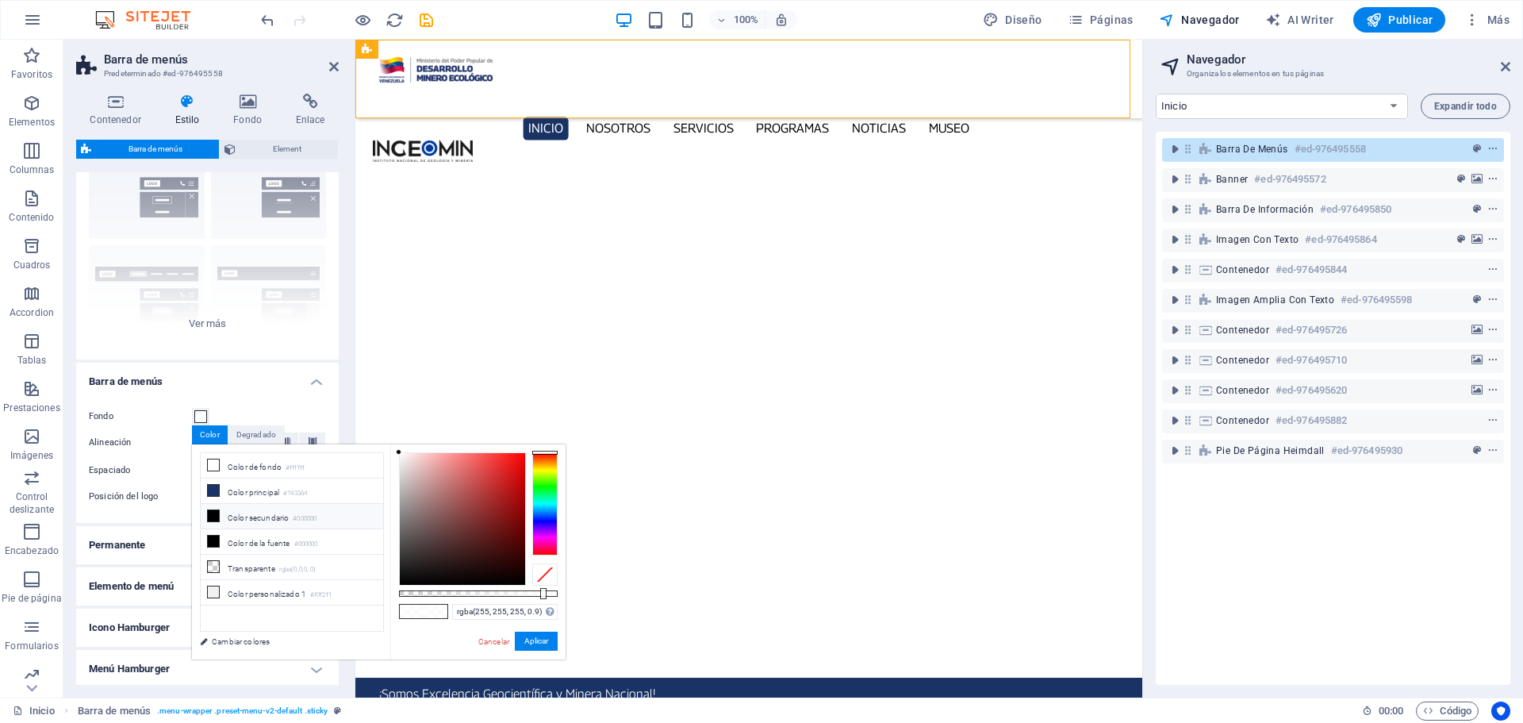
click at [213, 517] on icon at bounding box center [213, 515] width 11 height 11
click at [533, 640] on button "Aplicar" at bounding box center [536, 640] width 43 height 19
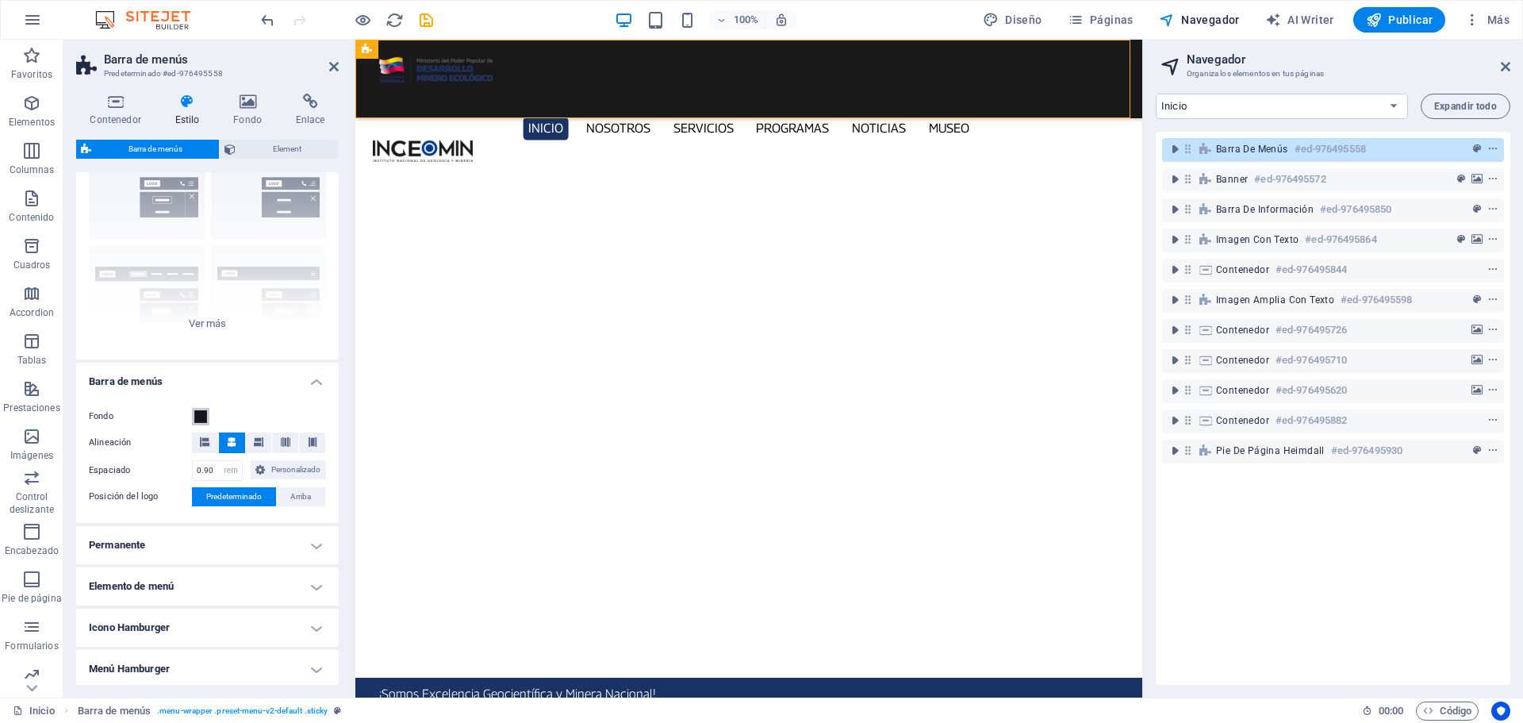
click at [208, 420] on button "Fondo" at bounding box center [200, 416] width 17 height 17
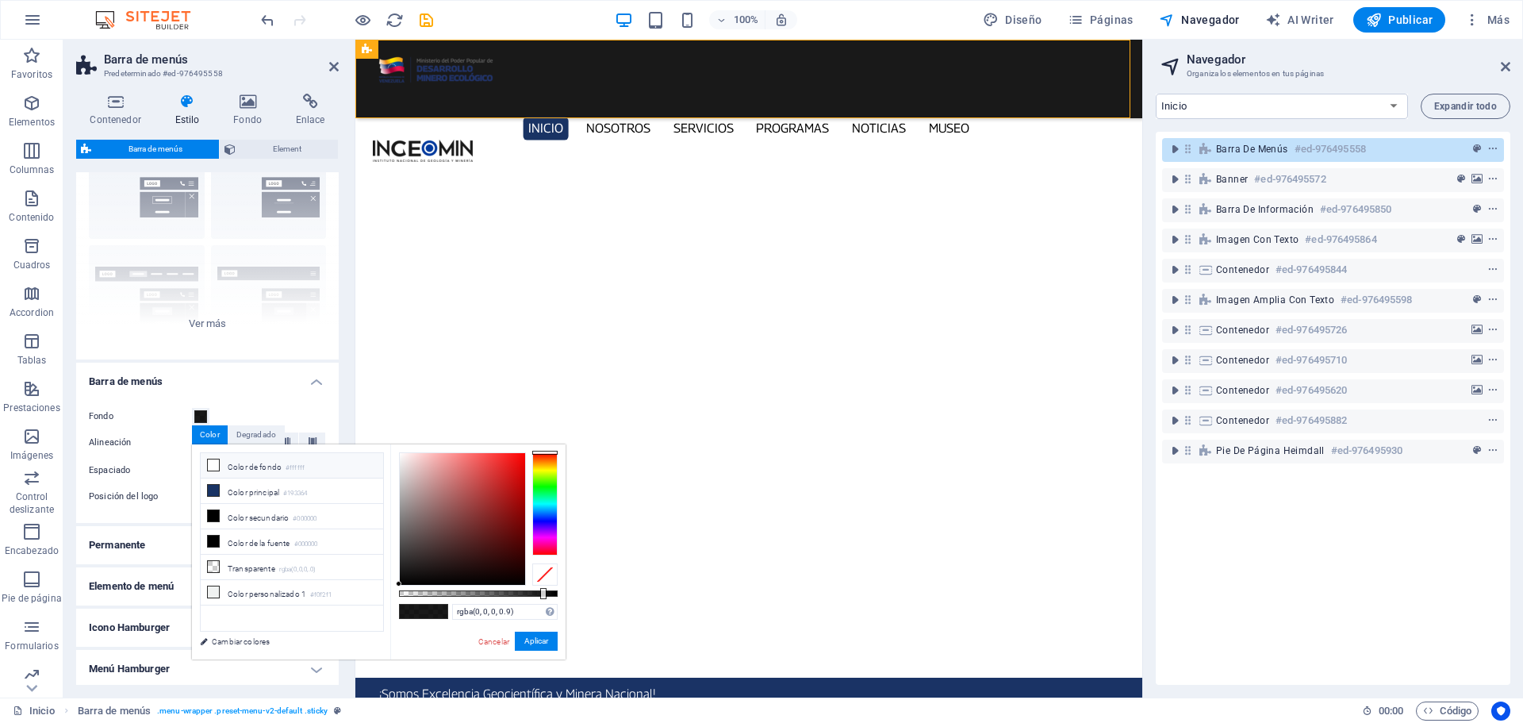
click at [215, 467] on icon at bounding box center [213, 464] width 11 height 11
type input "rgba(255, 255, 255, 0.9)"
click at [537, 639] on button "Aplicar" at bounding box center [536, 640] width 43 height 19
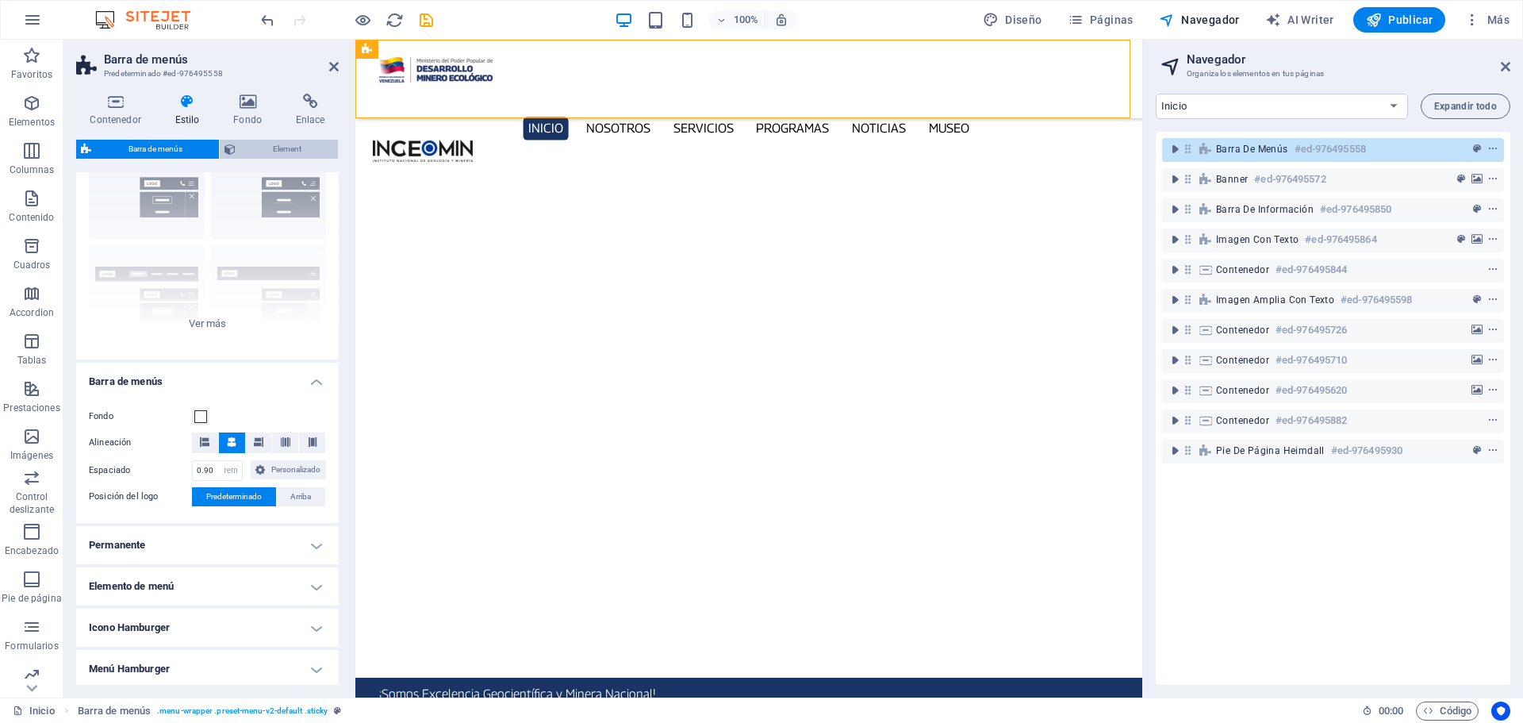
click at [289, 148] on span "Element" at bounding box center [286, 149] width 93 height 19
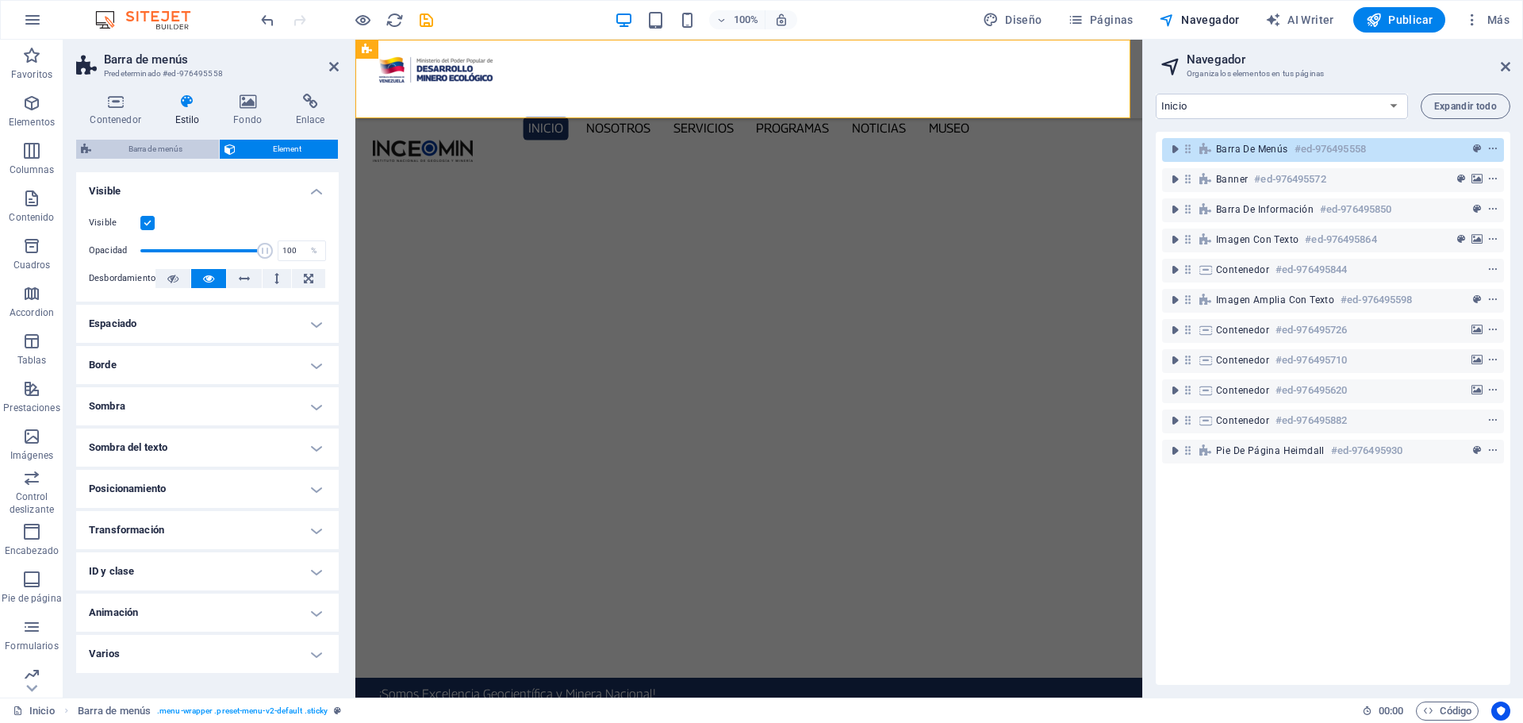
click at [163, 154] on span "Barra de menús" at bounding box center [155, 149] width 118 height 19
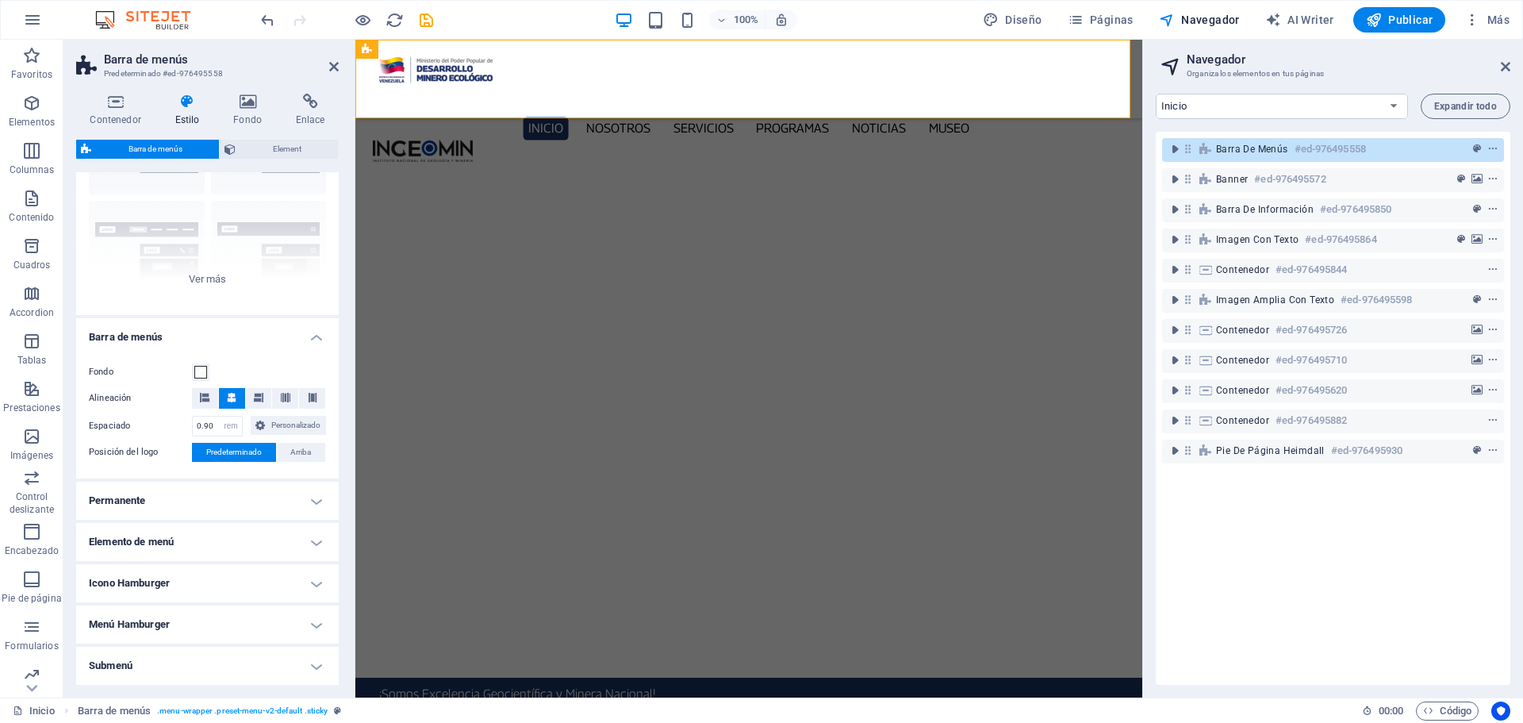
scroll to position [159, 0]
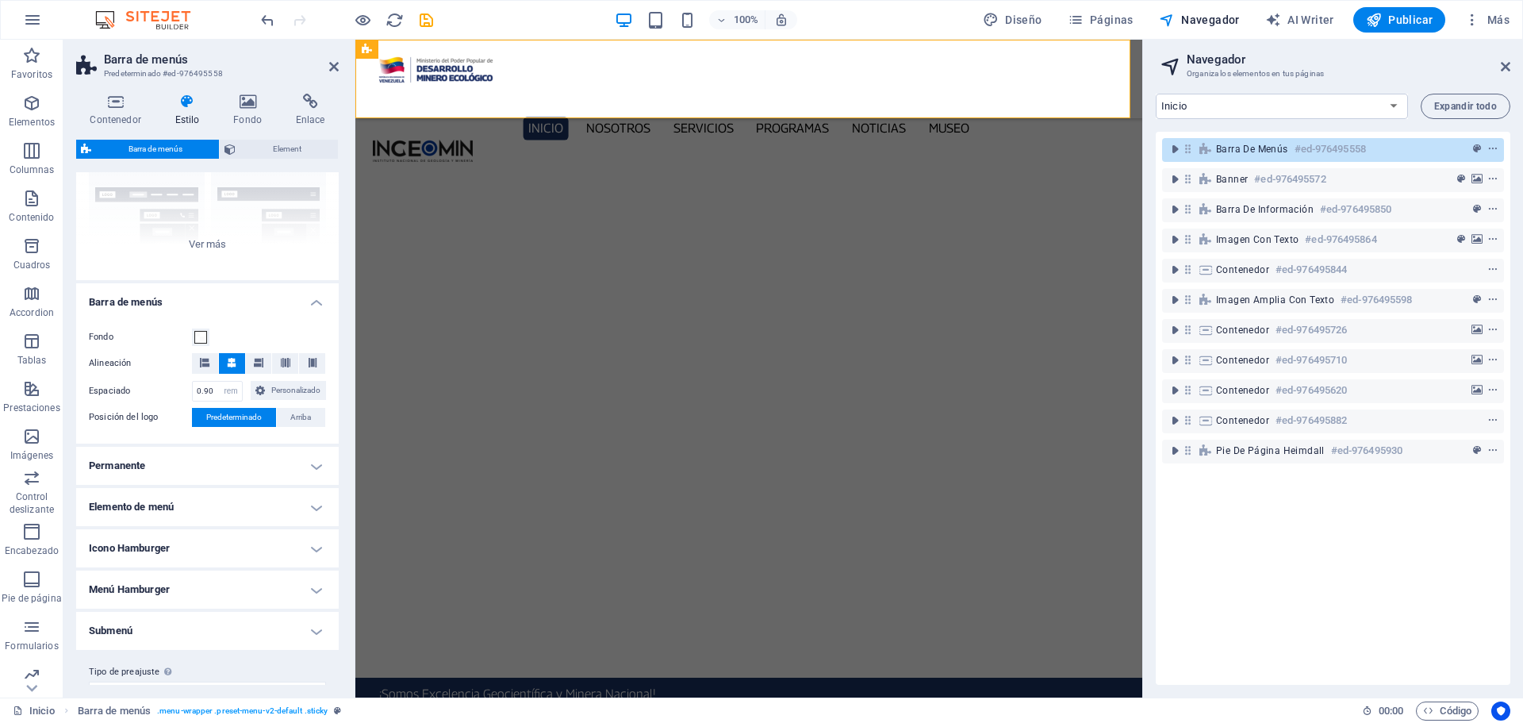
click at [320, 461] on h4 "Permanente" at bounding box center [207, 466] width 263 height 38
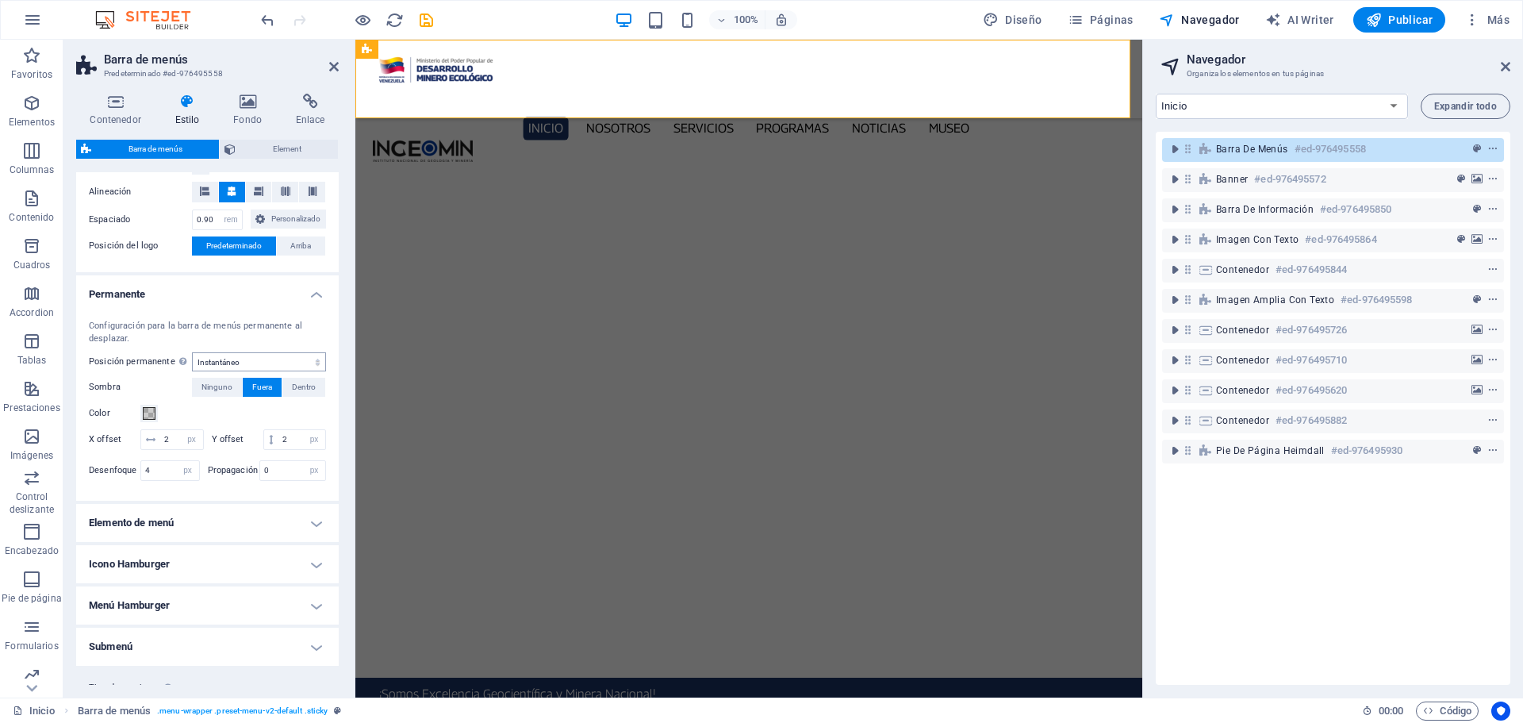
scroll to position [395, 0]
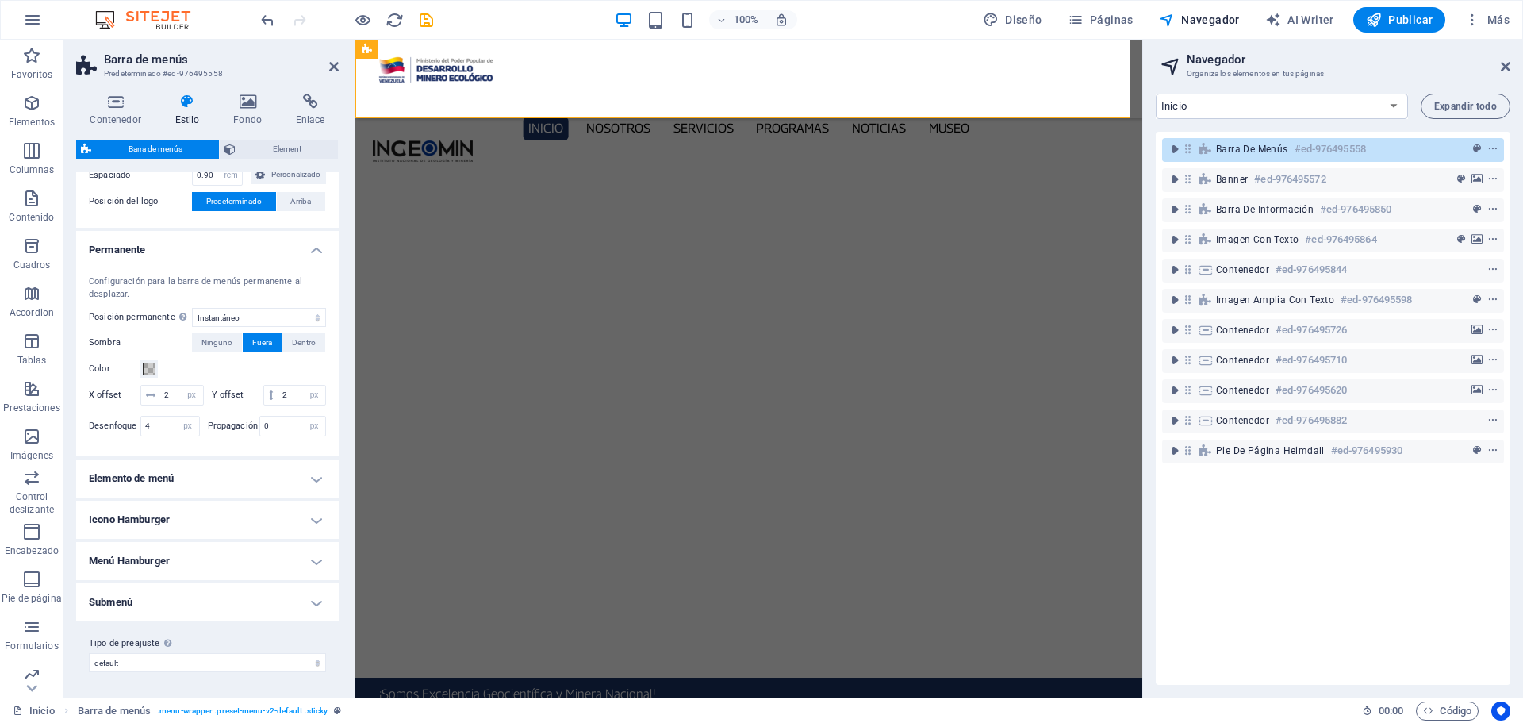
click at [314, 478] on h4 "Elemento de menú" at bounding box center [207, 478] width 263 height 38
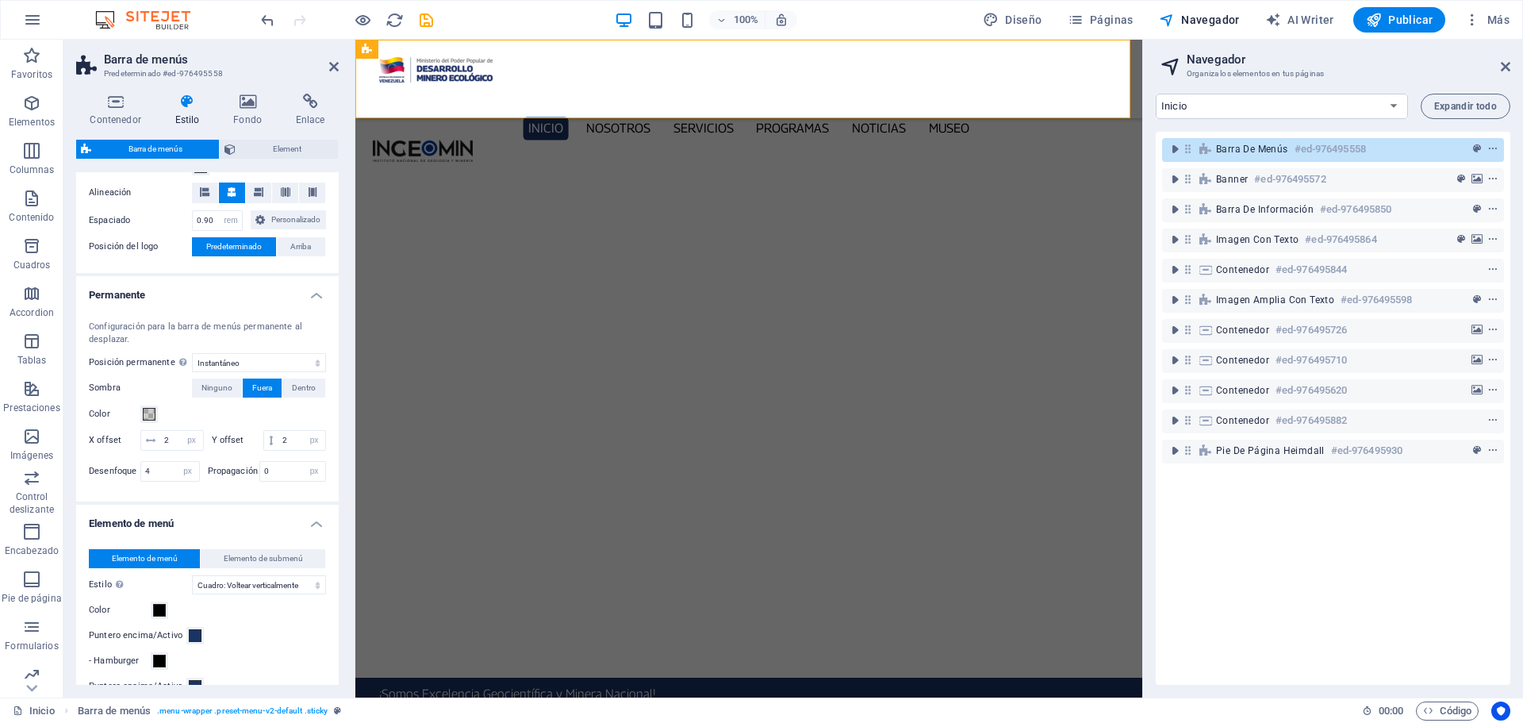
scroll to position [0, 0]
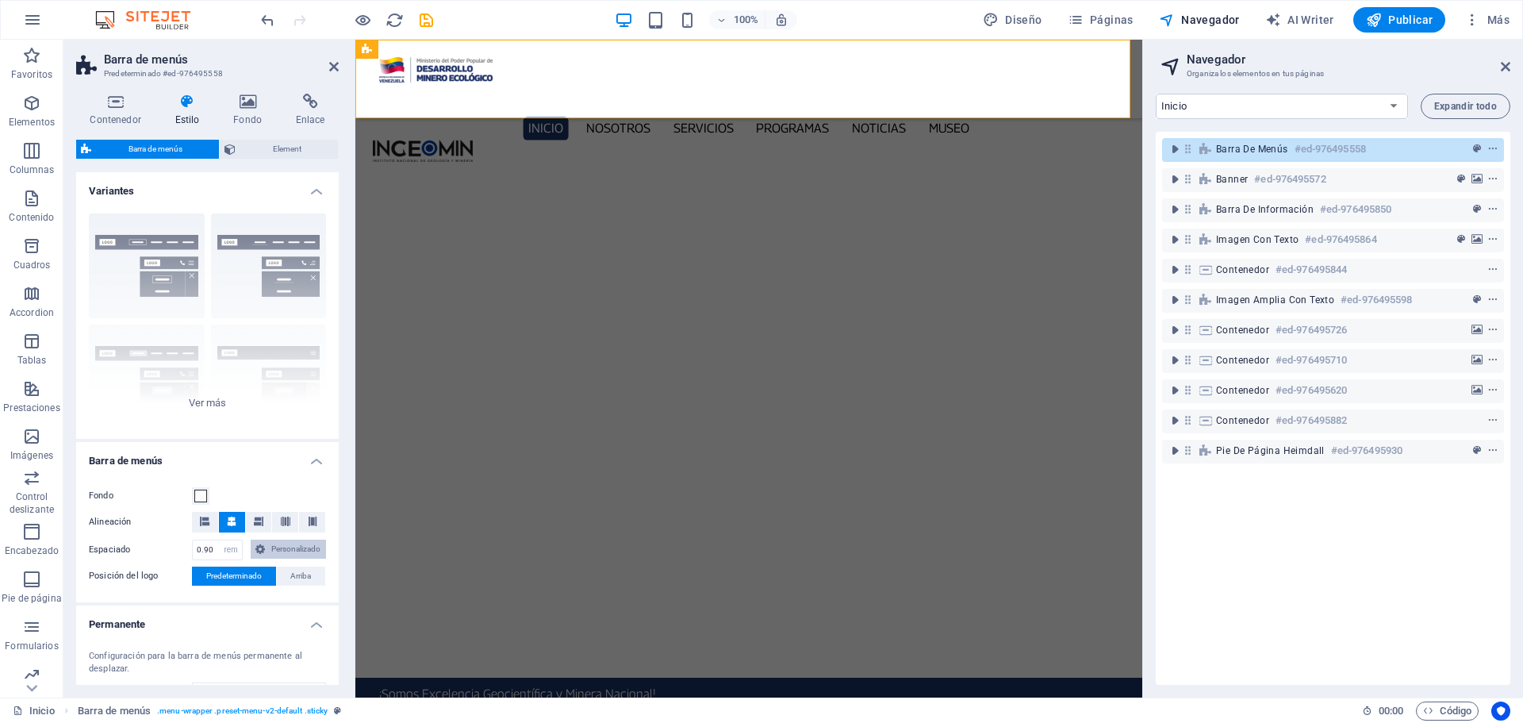
click at [274, 552] on span "Personalizado" at bounding box center [296, 548] width 52 height 19
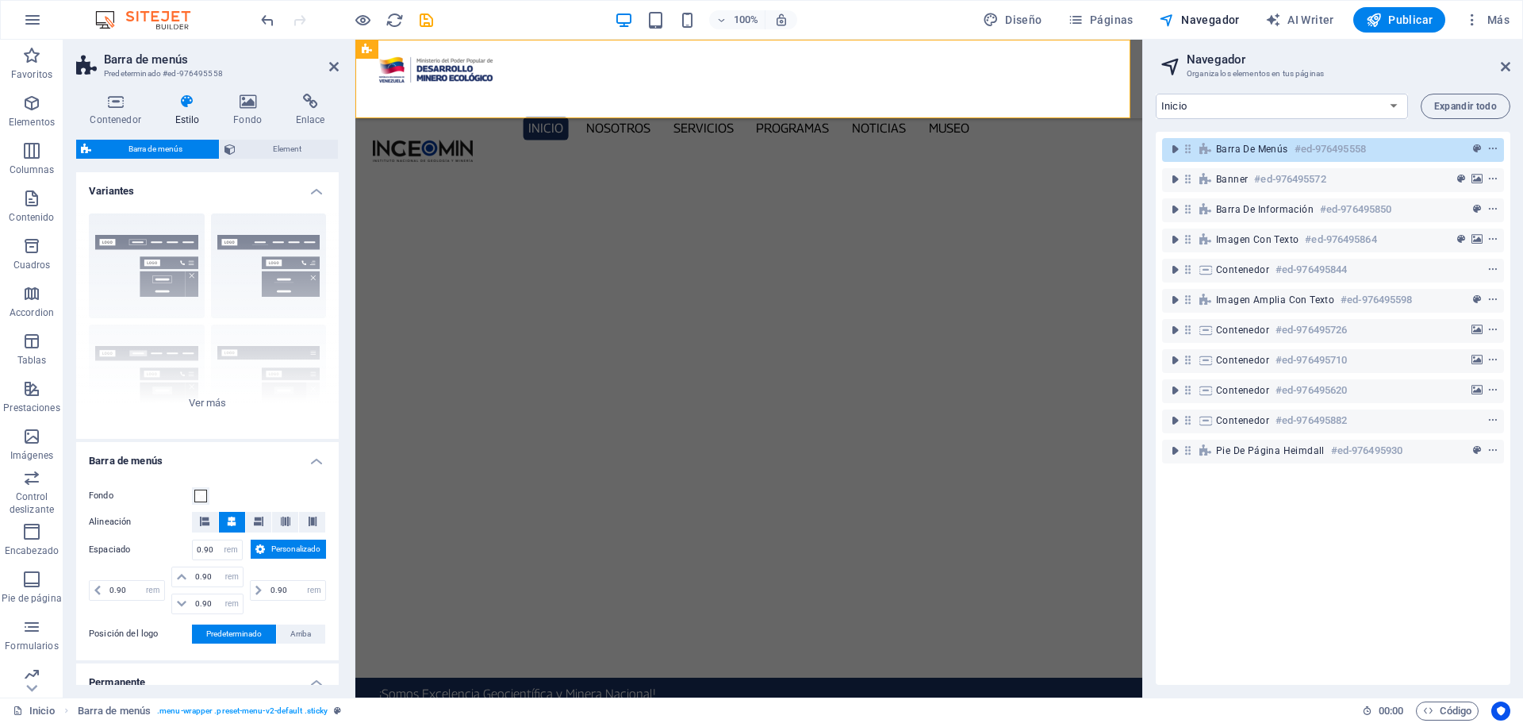
click at [275, 550] on span "Personalizado" at bounding box center [296, 548] width 52 height 19
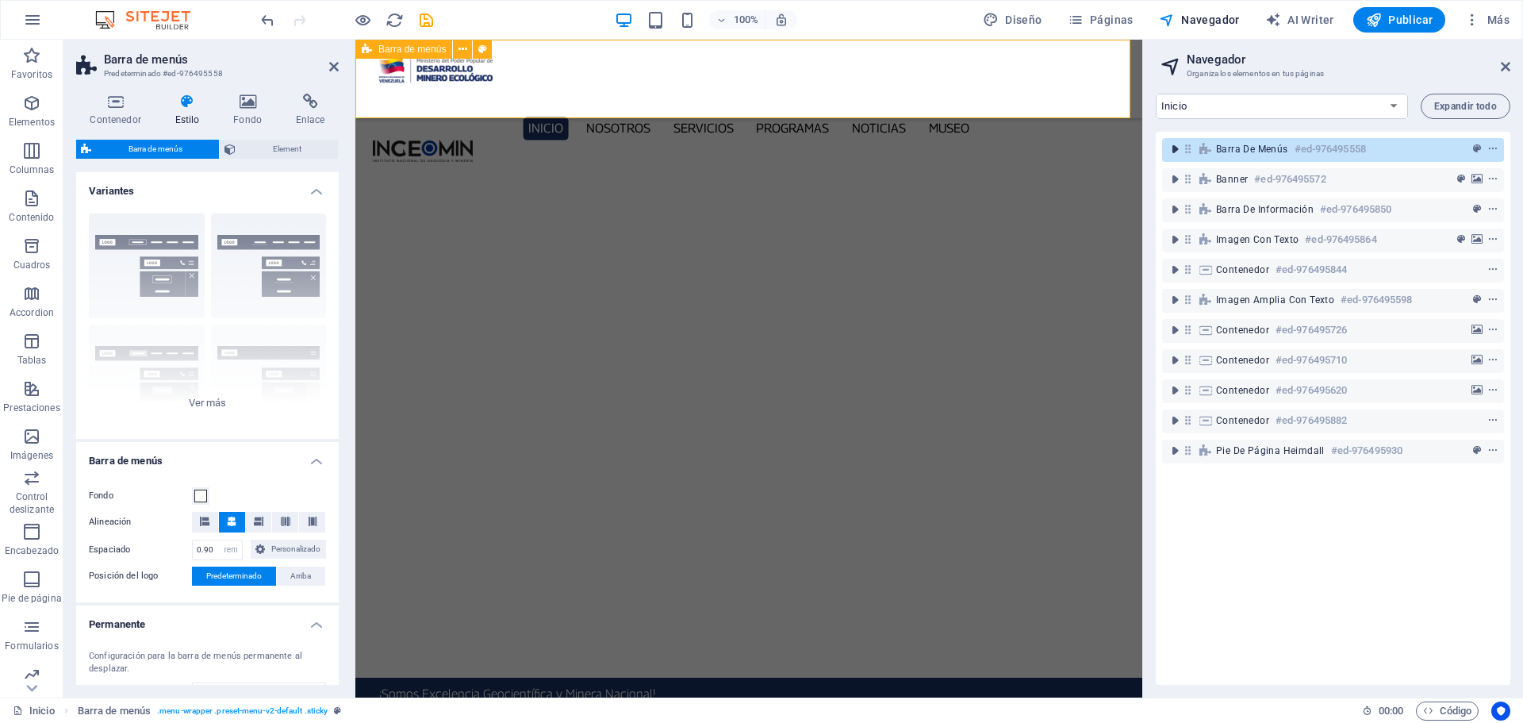
click at [1172, 151] on icon "toggle-expand" at bounding box center [1175, 149] width 16 height 16
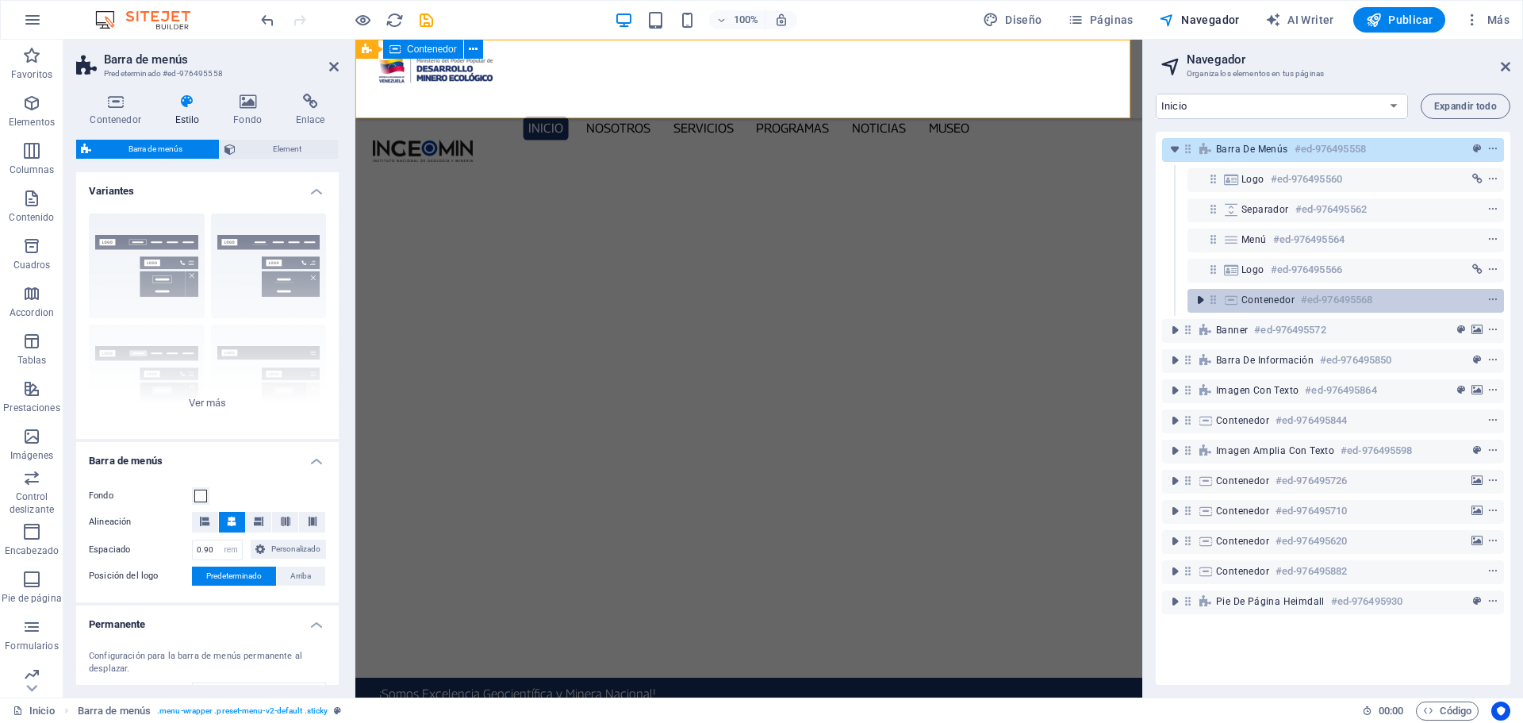
click at [1202, 301] on icon "toggle-expand" at bounding box center [1200, 300] width 16 height 16
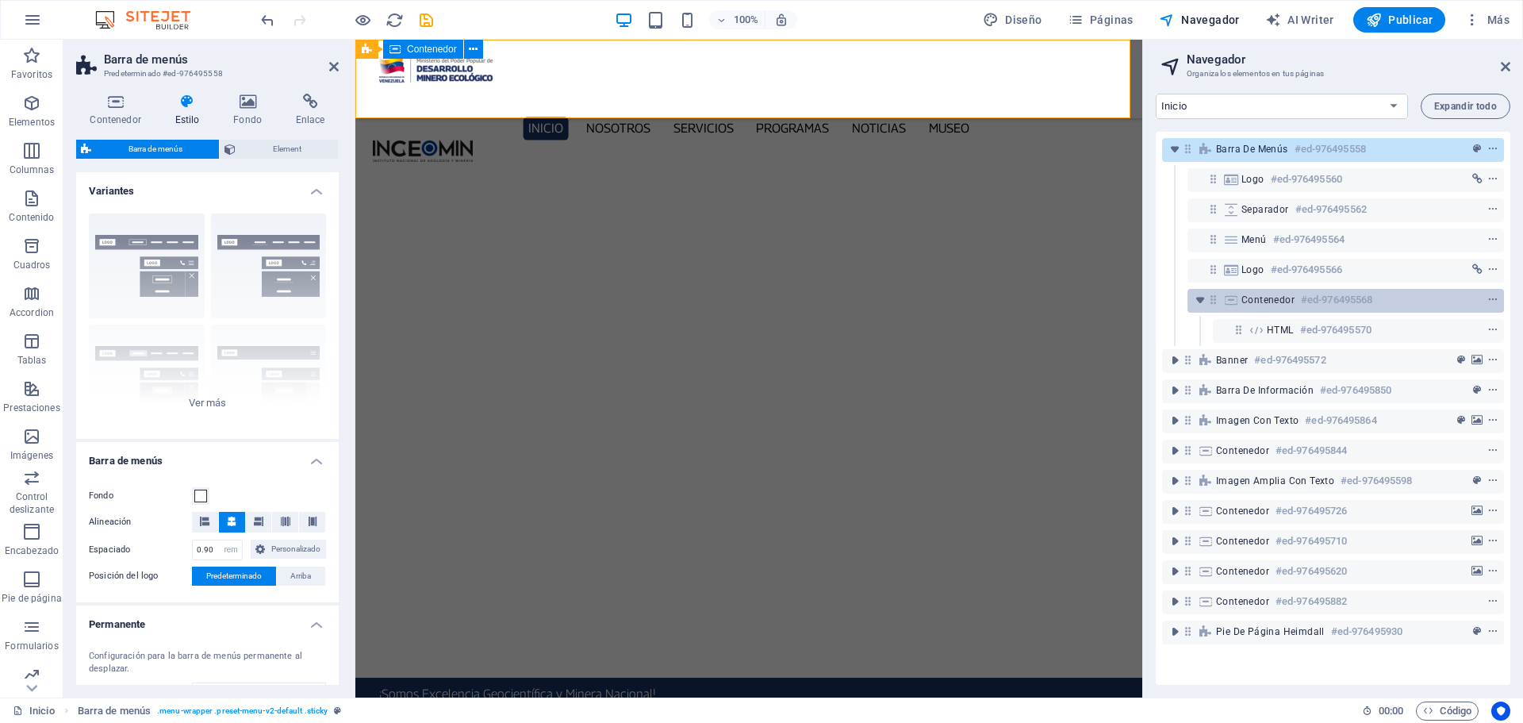
click at [1286, 295] on span "Contenedor" at bounding box center [1267, 299] width 53 height 13
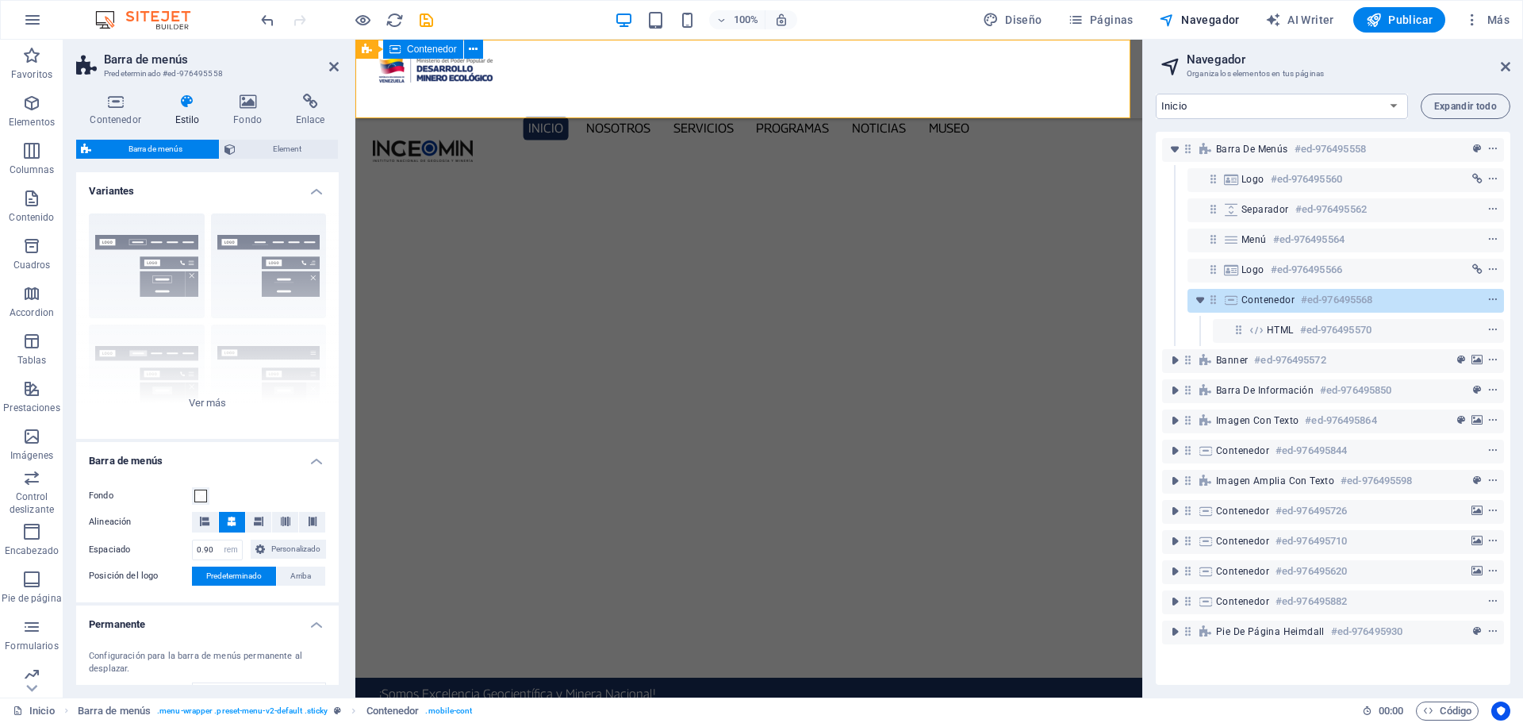
click at [1256, 300] on span "Contenedor" at bounding box center [1267, 299] width 53 height 13
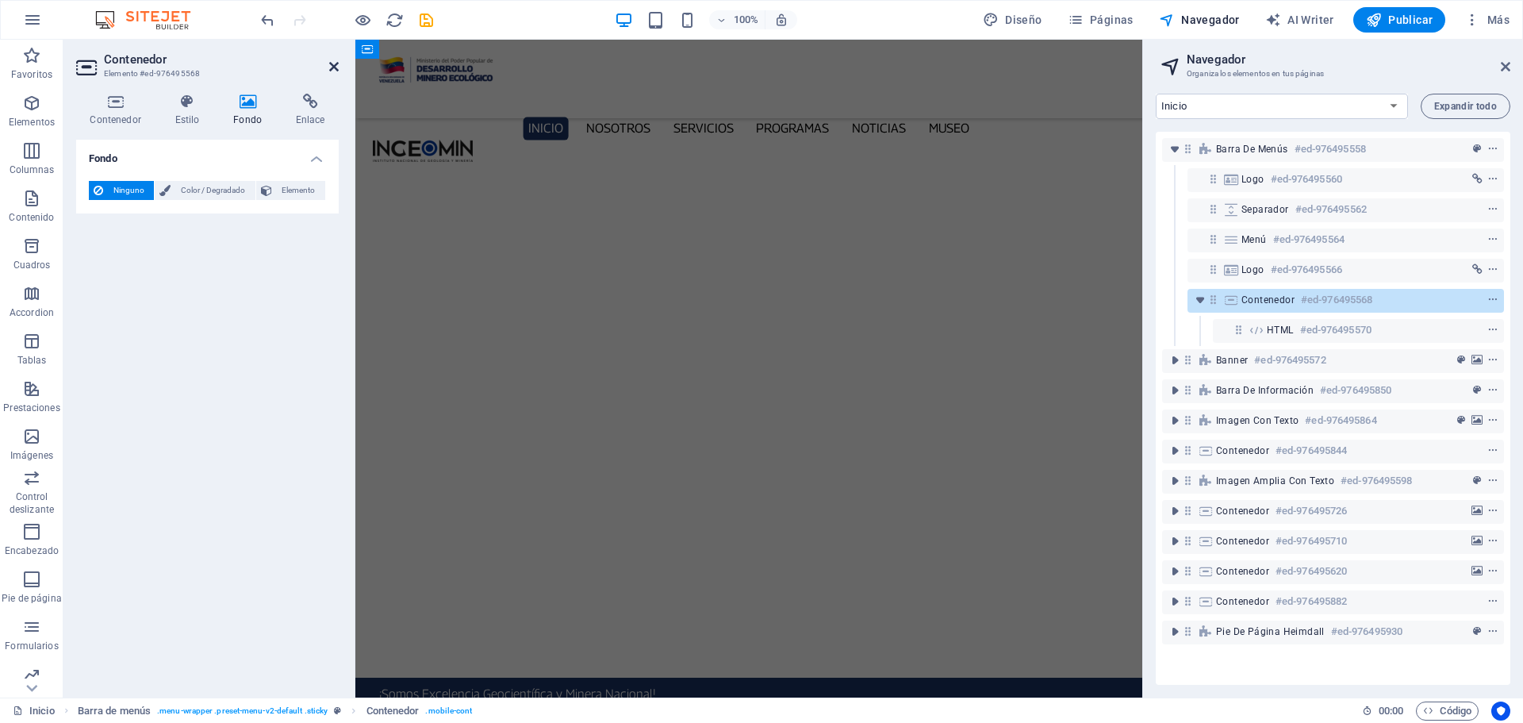
click at [333, 66] on icon at bounding box center [334, 66] width 10 height 13
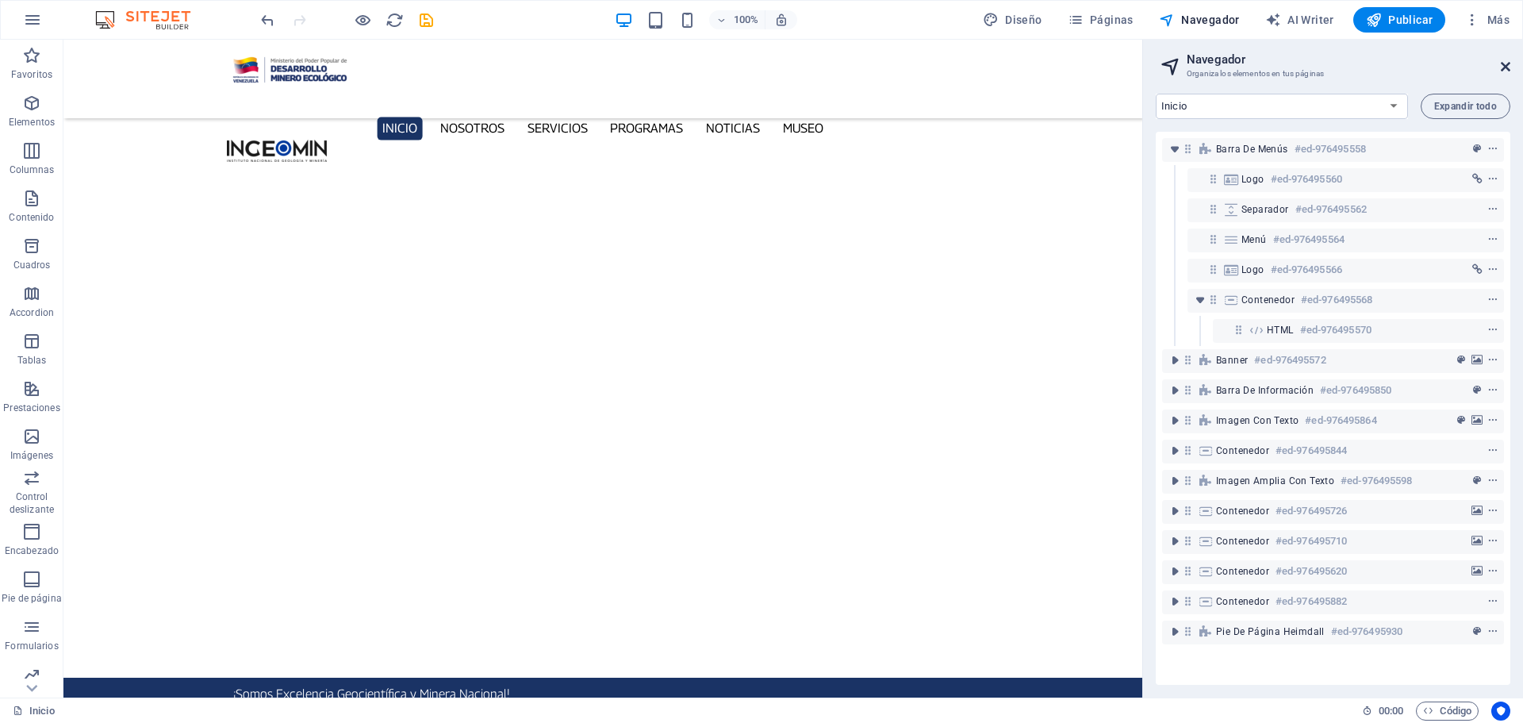
click at [1500, 66] on header "Navegador Organiza los elementos en tus páginas" at bounding box center [1334, 60] width 351 height 41
click at [1512, 65] on aside "Navegador Organiza los elementos en tus páginas Inicio Nosotros Servicios Progr…" at bounding box center [1332, 369] width 381 height 658
click at [1505, 66] on icon at bounding box center [1506, 66] width 10 height 13
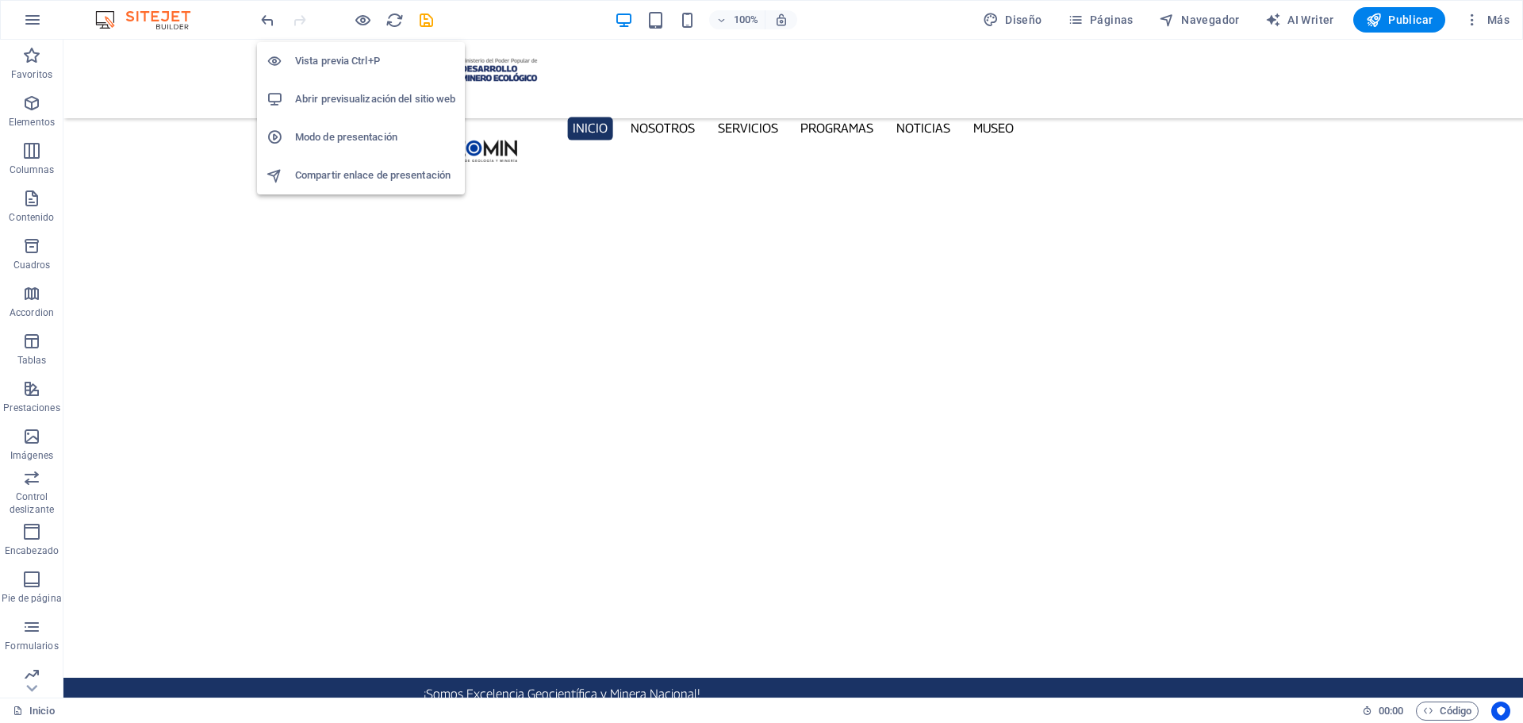
click at [350, 94] on h6 "Abrir previsualización del sitio web" at bounding box center [375, 99] width 160 height 19
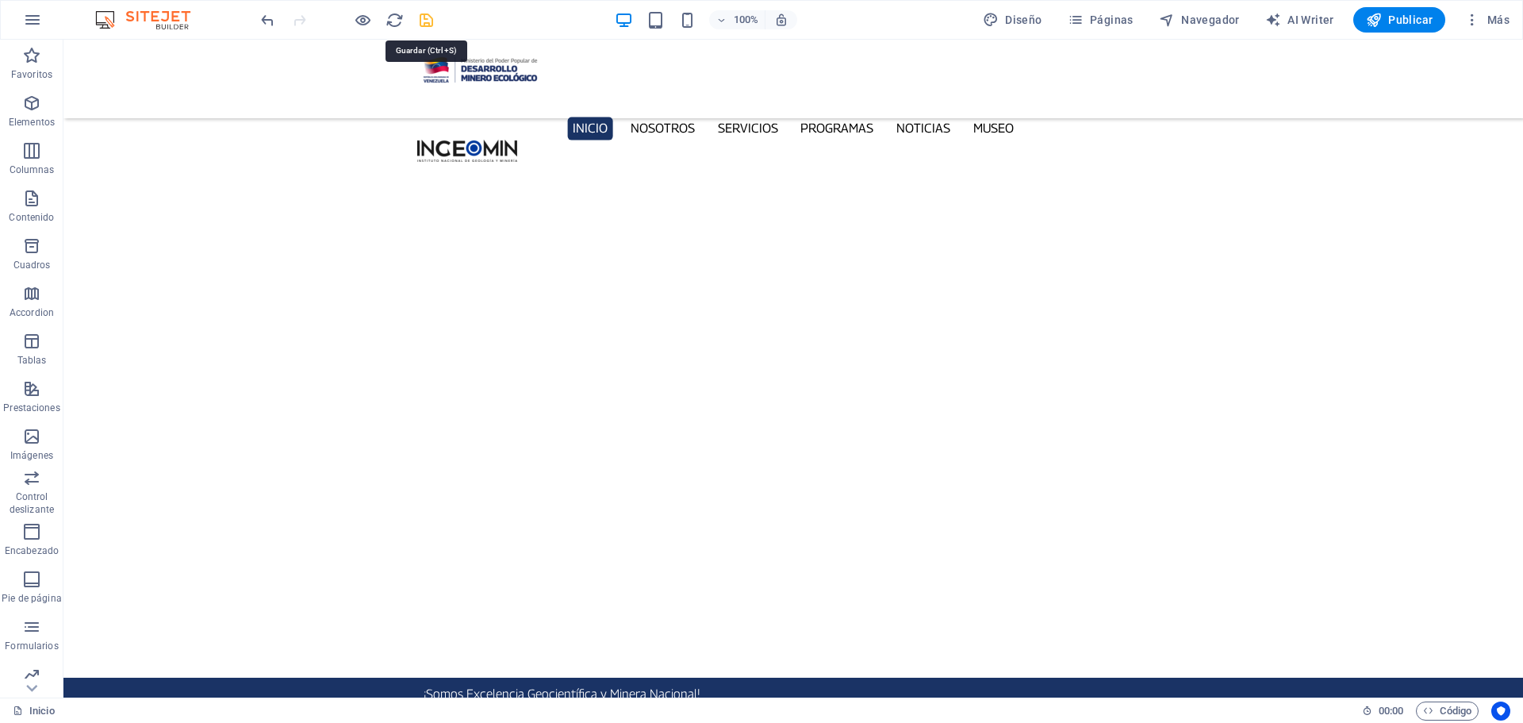
click at [427, 24] on icon "save" at bounding box center [426, 20] width 18 height 18
checkbox input "false"
click at [186, 49] on button at bounding box center [190, 49] width 19 height 19
select select "rem"
select select "sticky_instant"
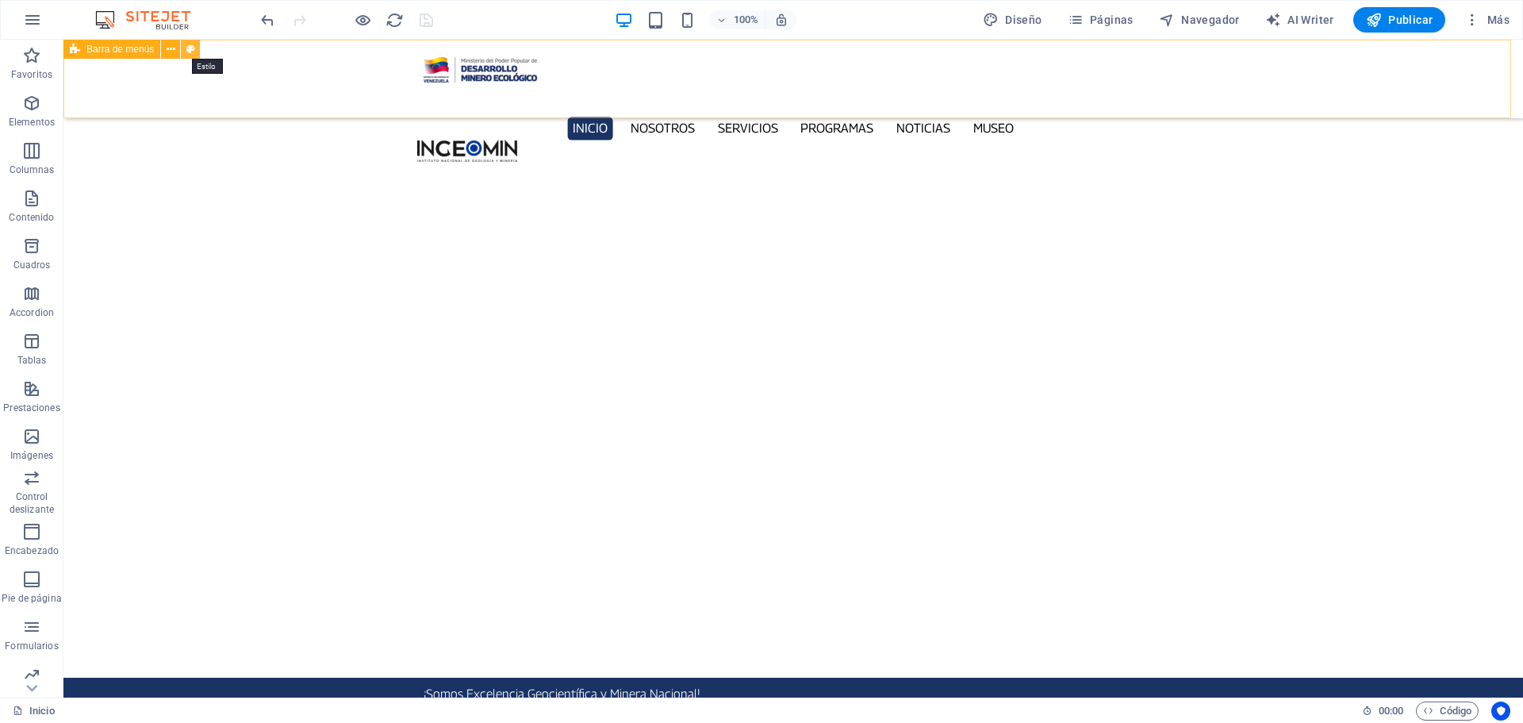
select select "px"
select select "hover_box_vertical"
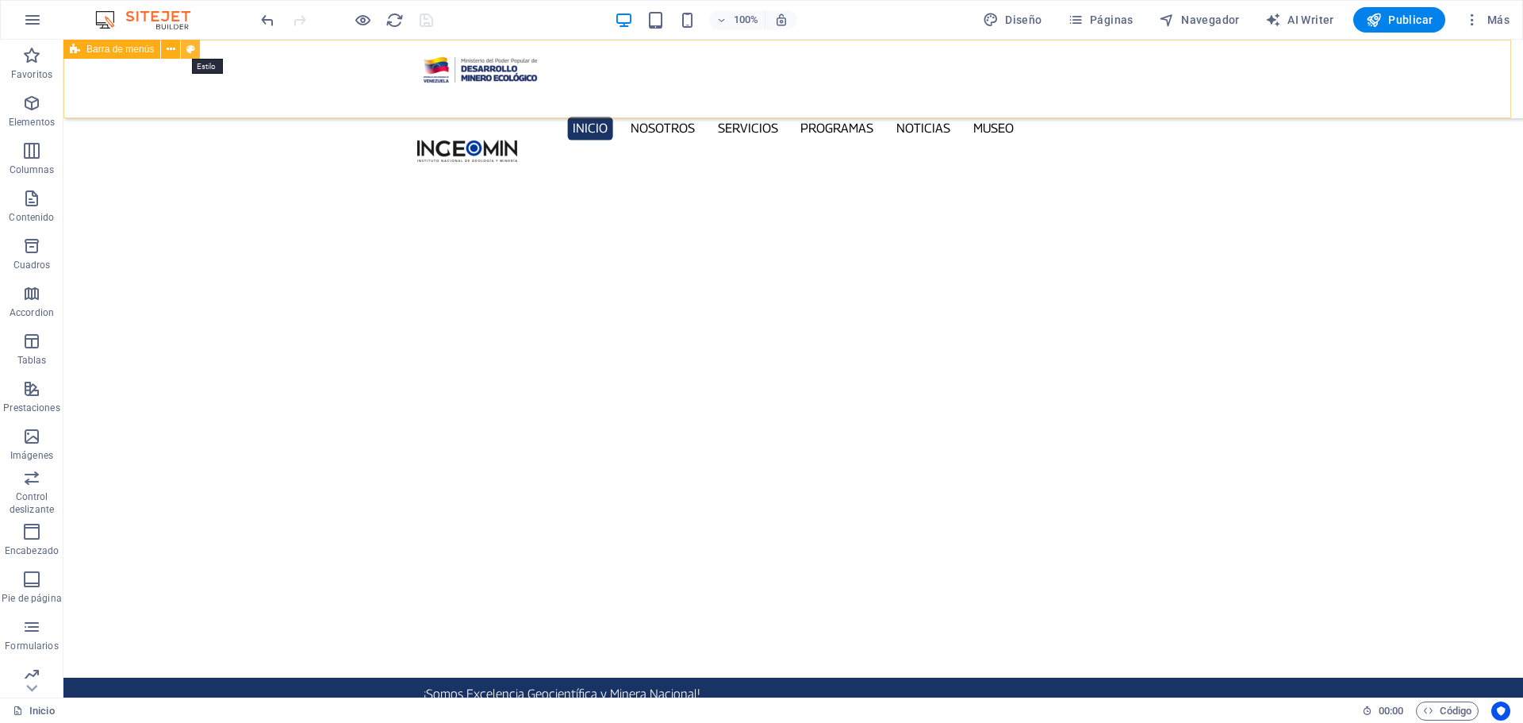
select select "px"
select select "rem"
select select "400"
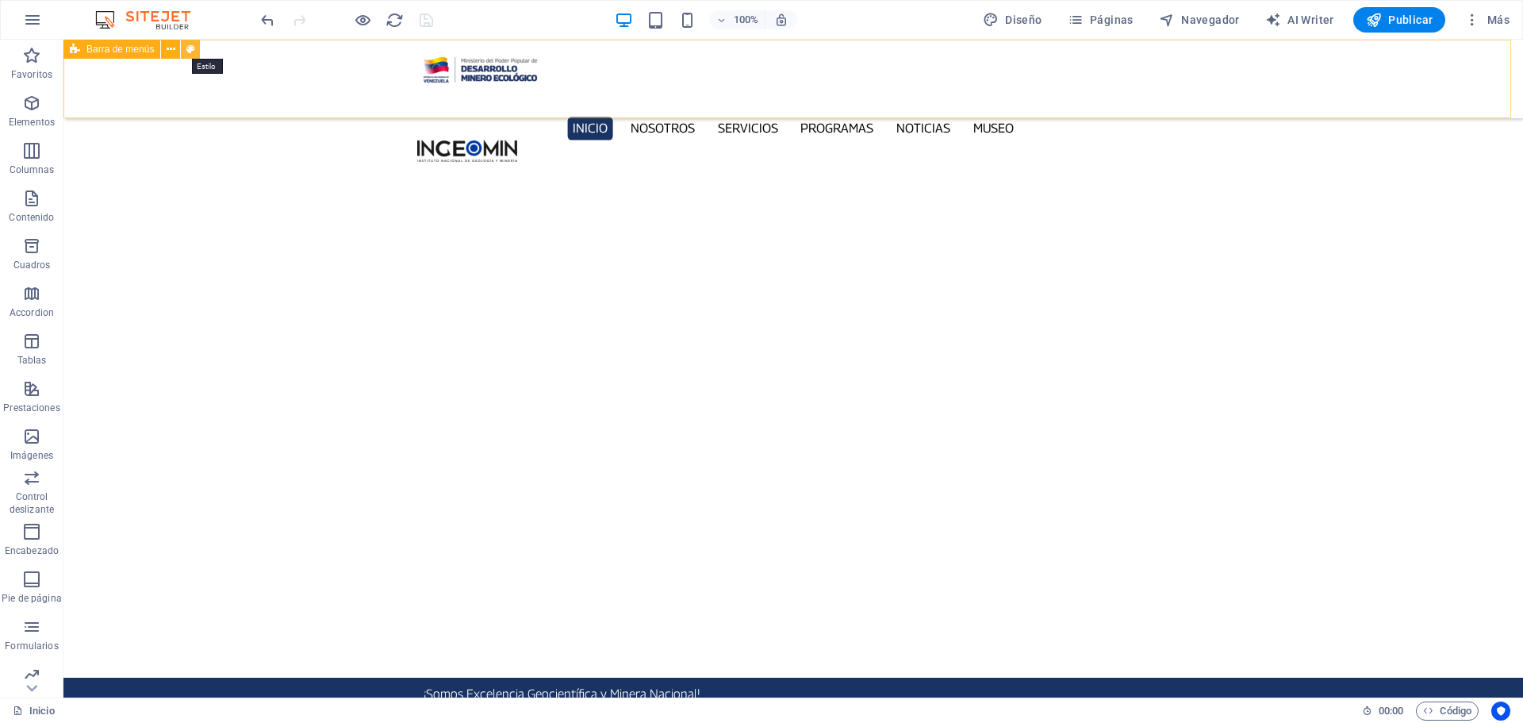
select select "px"
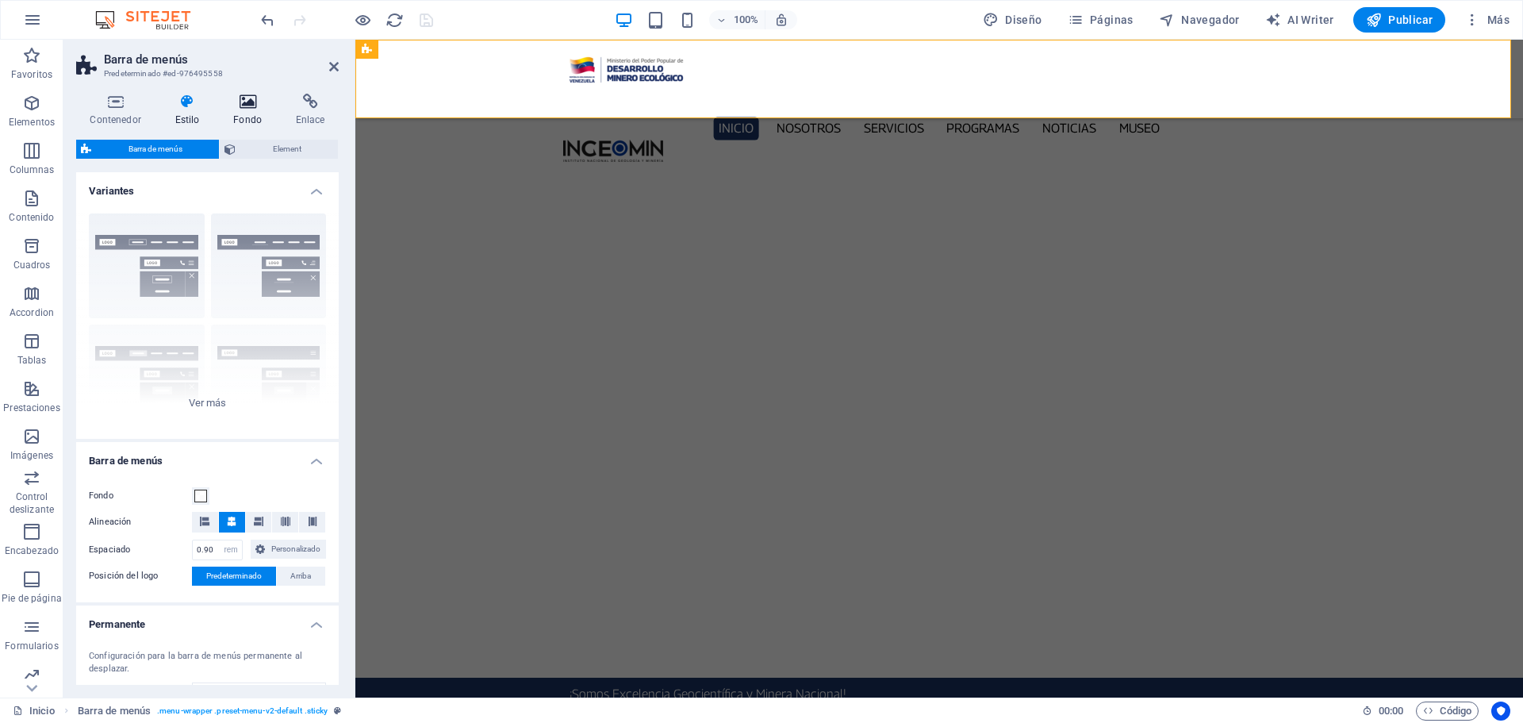
click at [260, 105] on icon at bounding box center [248, 102] width 56 height 16
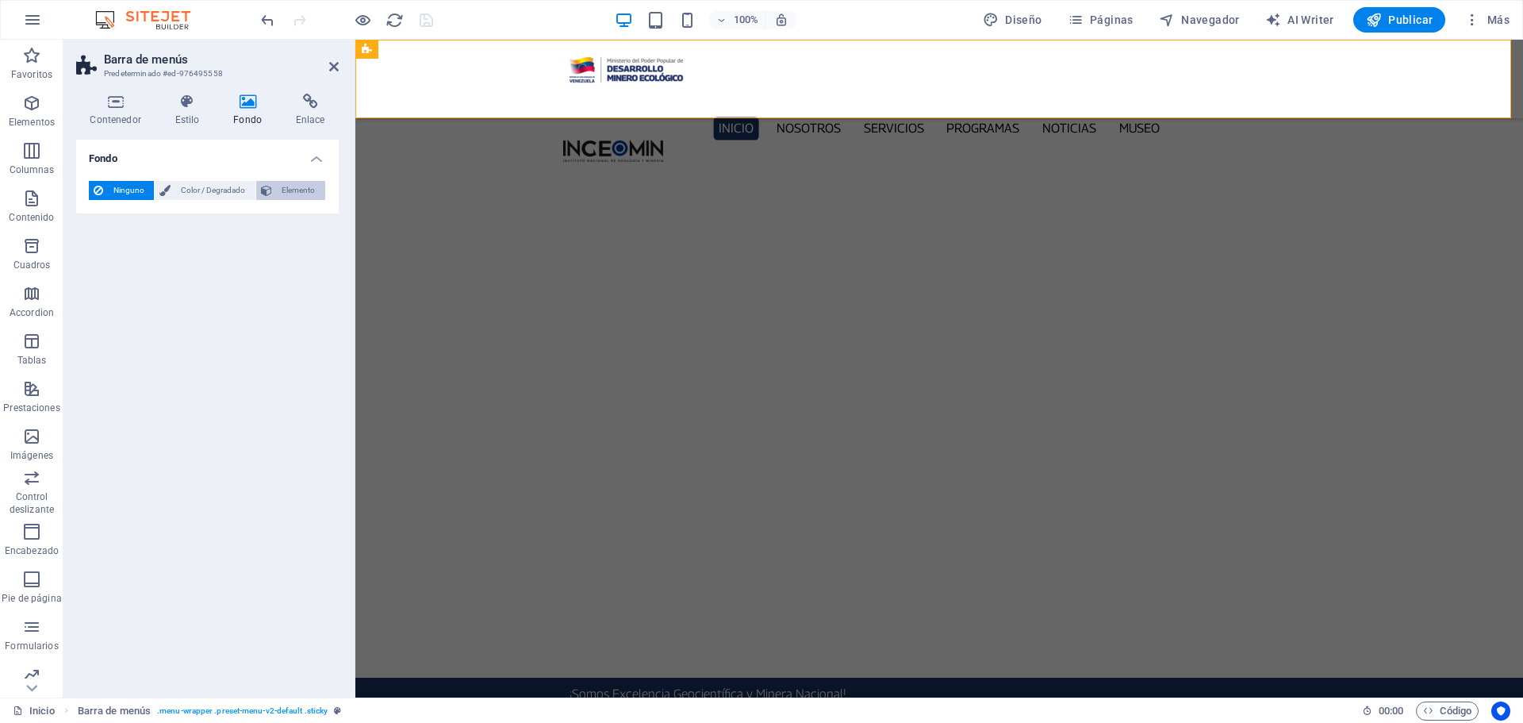
click at [287, 190] on span "Elemento" at bounding box center [299, 190] width 44 height 19
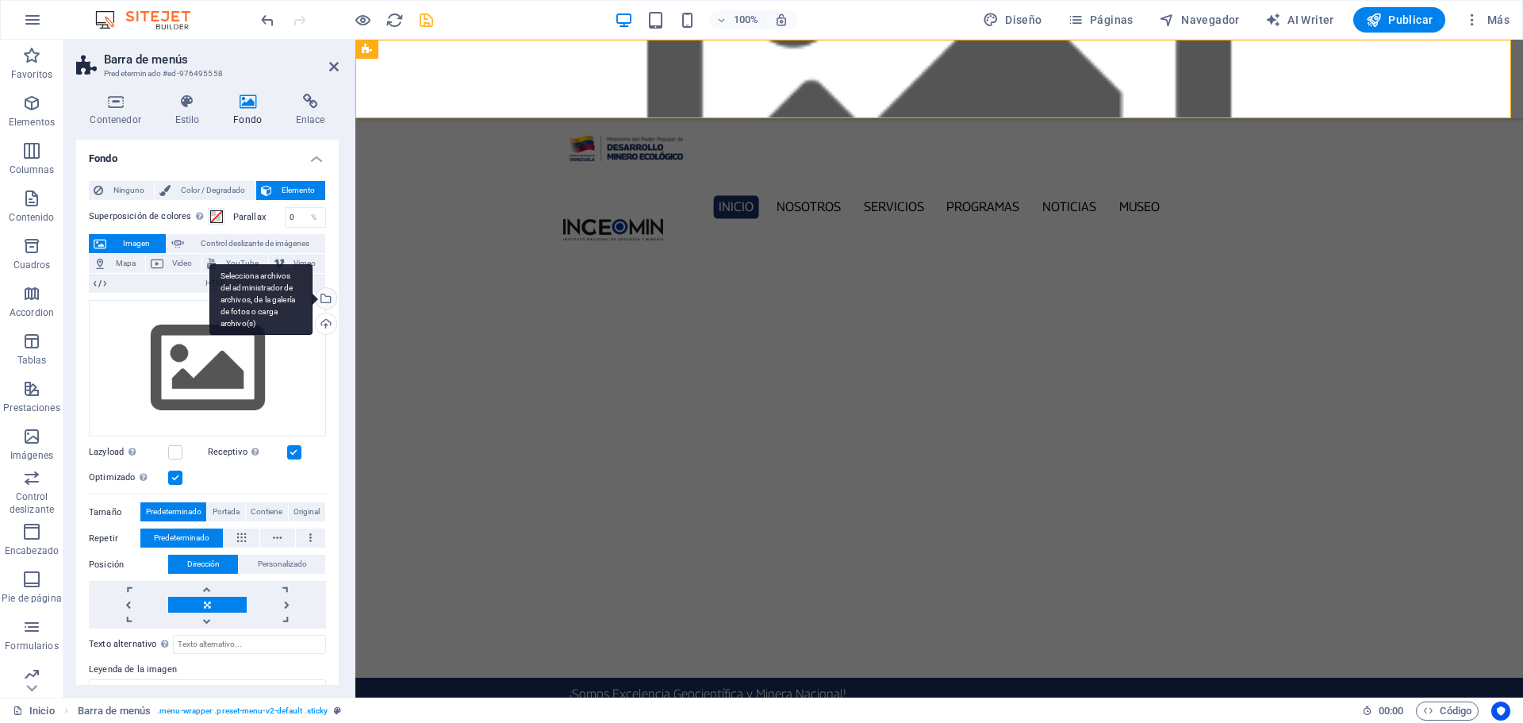
click at [313, 305] on div "Selecciona archivos del administrador de archivos, de la galería de fotos o car…" at bounding box center [260, 299] width 103 height 71
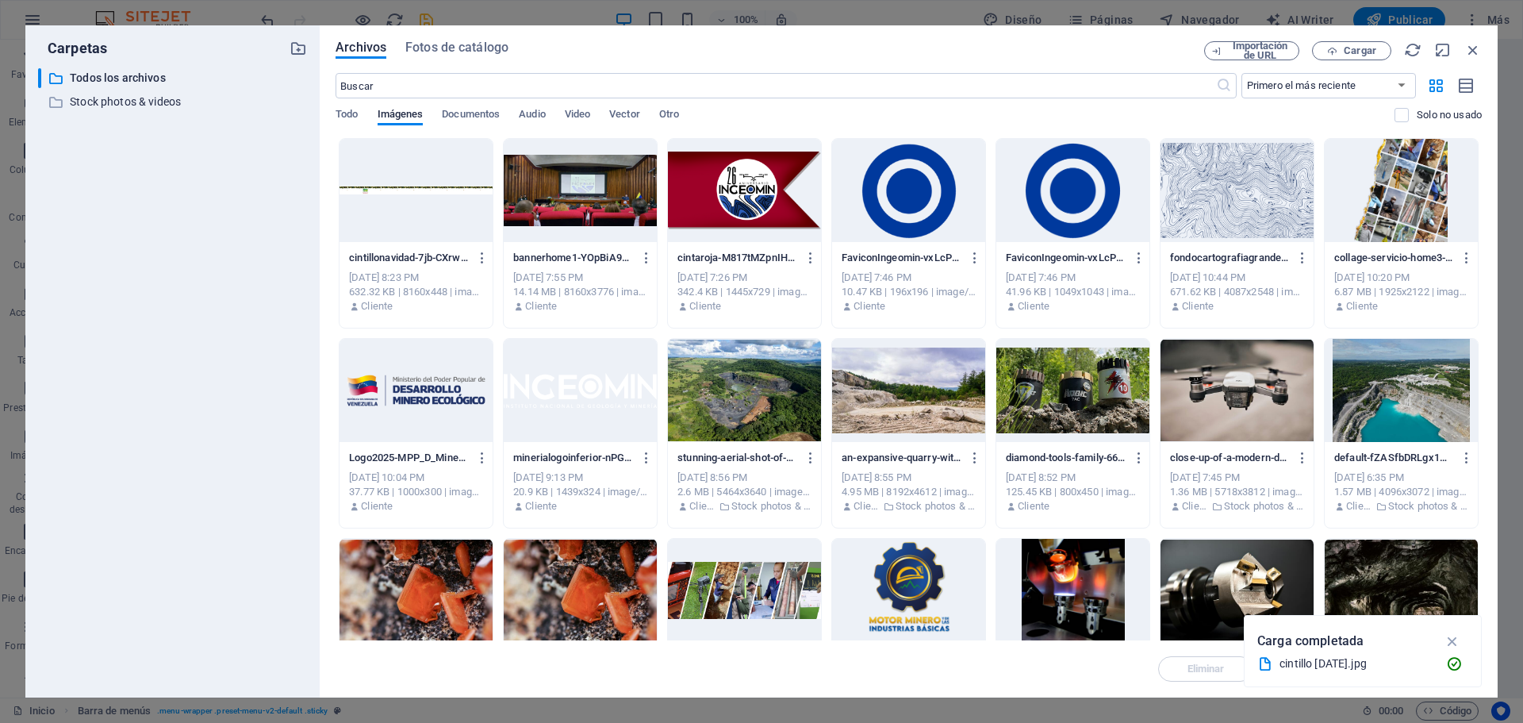
click at [618, 423] on div at bounding box center [580, 390] width 153 height 103
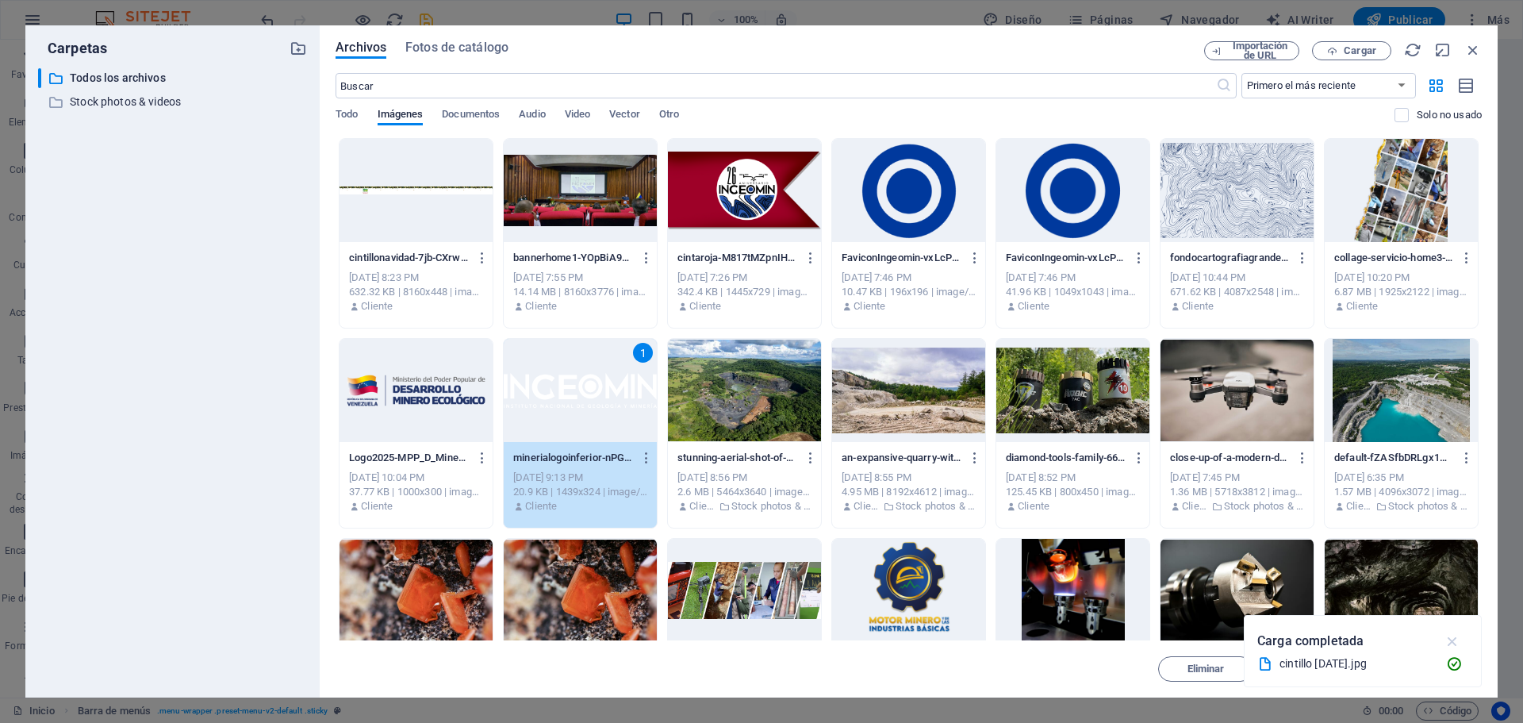
click at [1455, 638] on icon "button" at bounding box center [1453, 640] width 18 height 17
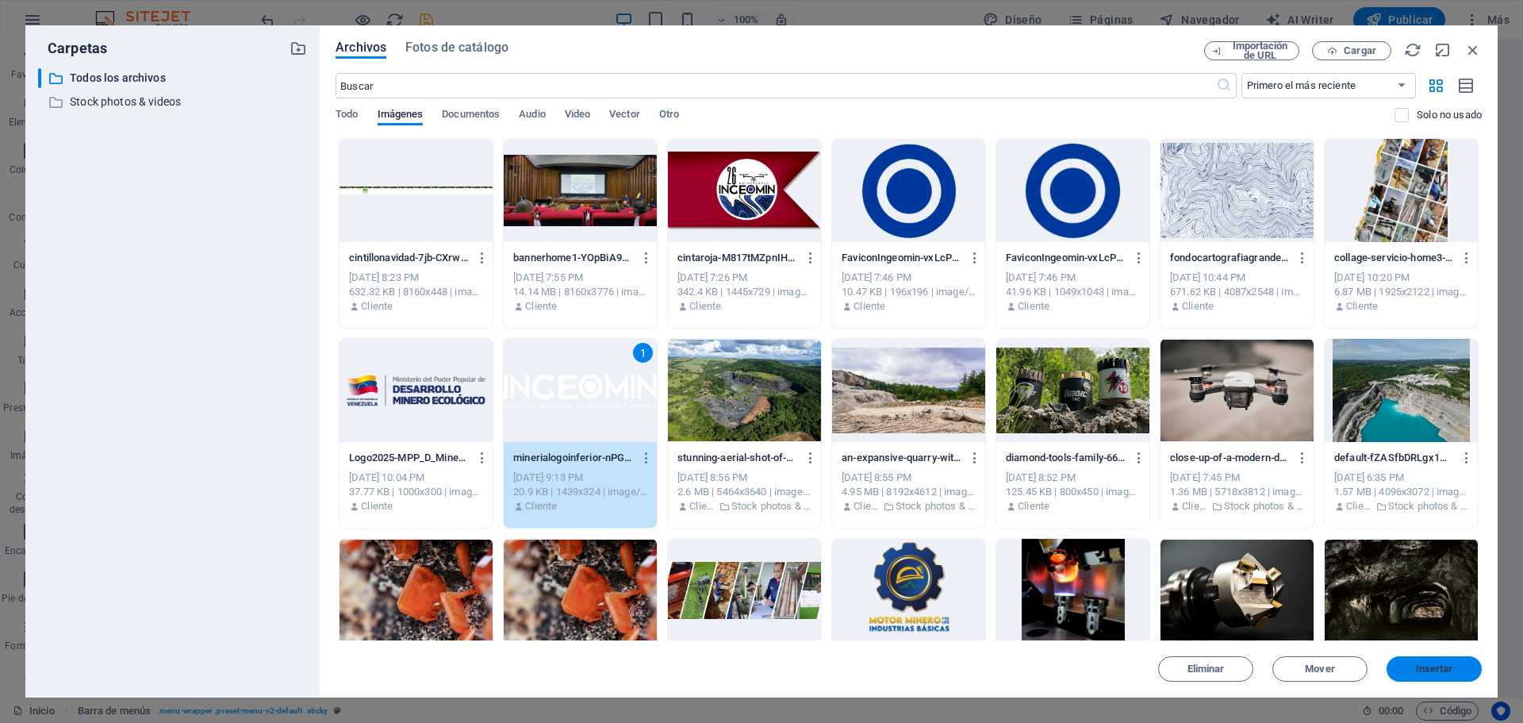
drag, startPoint x: 1440, startPoint y: 661, endPoint x: 1090, endPoint y: 620, distance: 352.9
click at [1440, 661] on button "Insertar" at bounding box center [1433, 668] width 95 height 25
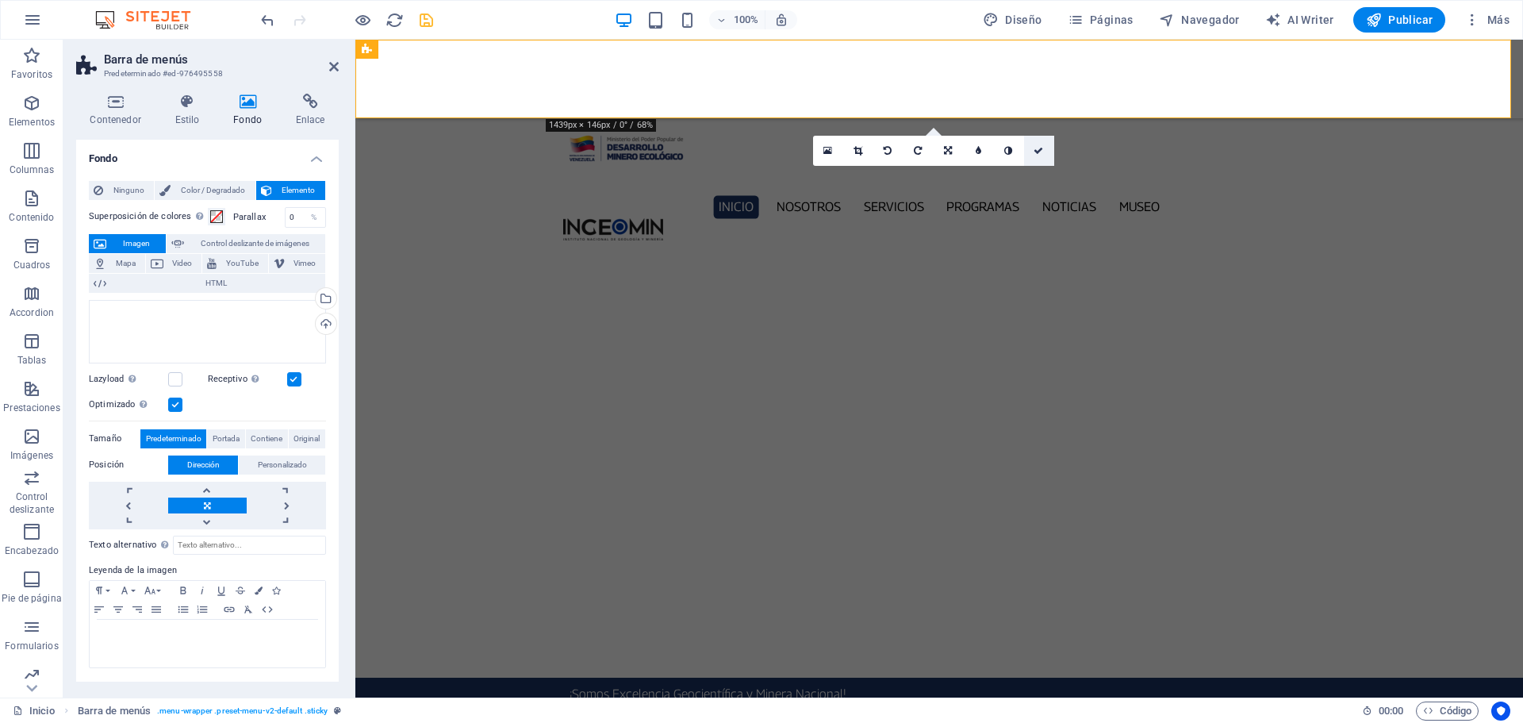
click at [1034, 145] on link at bounding box center [1039, 151] width 30 height 30
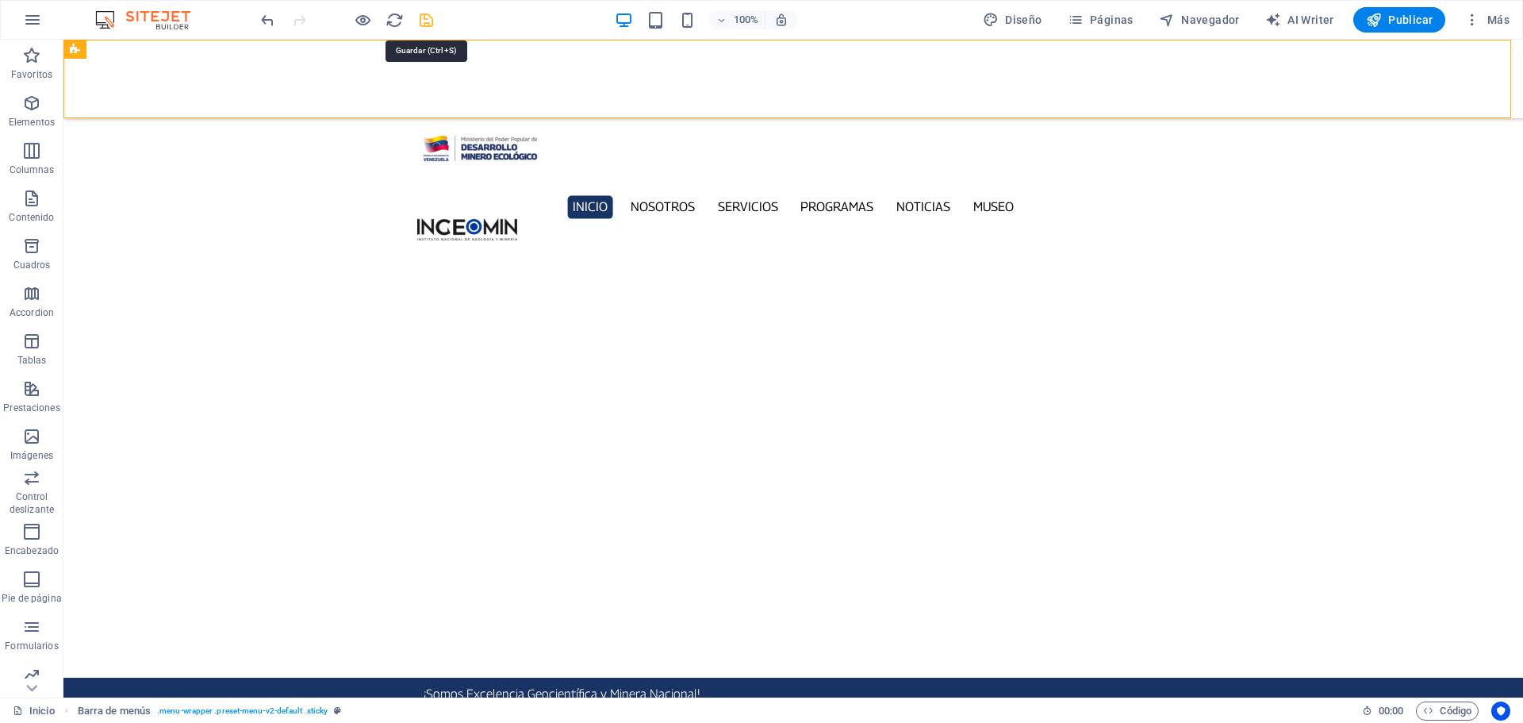
click at [429, 23] on icon "save" at bounding box center [426, 20] width 18 height 18
checkbox input "false"
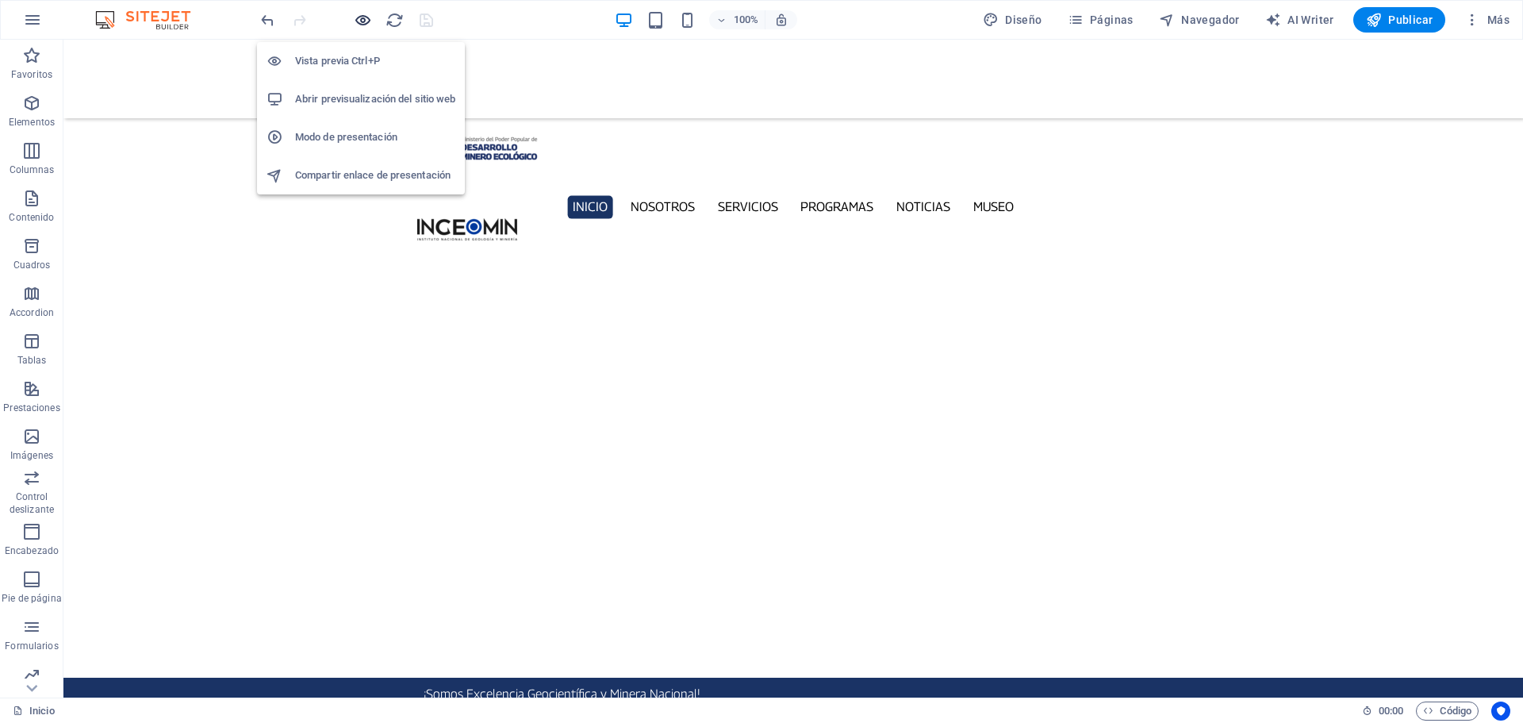
click at [368, 21] on icon "button" at bounding box center [363, 20] width 18 height 18
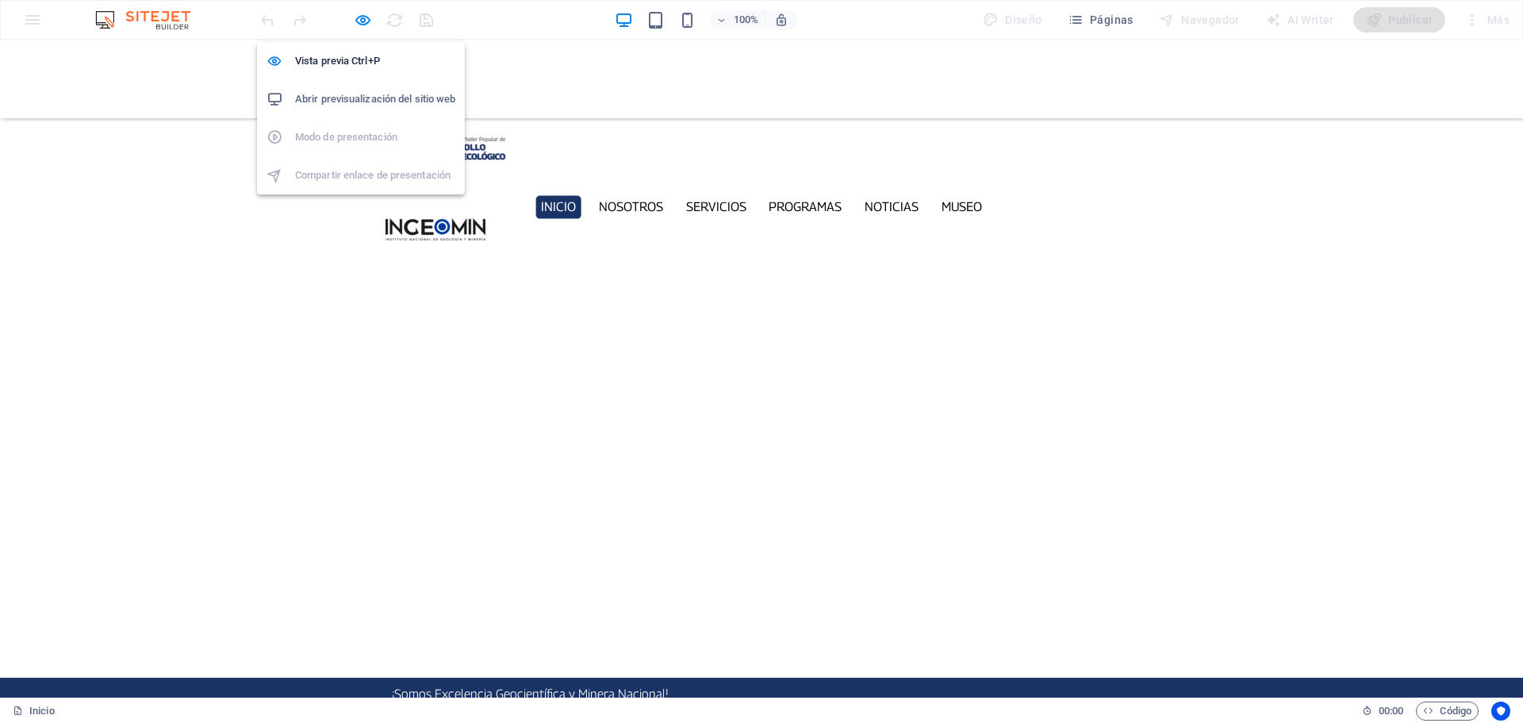
click at [359, 90] on h6 "Abrir previsualización del sitio web" at bounding box center [375, 99] width 160 height 19
drag, startPoint x: 317, startPoint y: 61, endPoint x: 151, endPoint y: 38, distance: 167.4
click at [317, 61] on h6 "Vista previa Ctrl+P" at bounding box center [375, 61] width 160 height 19
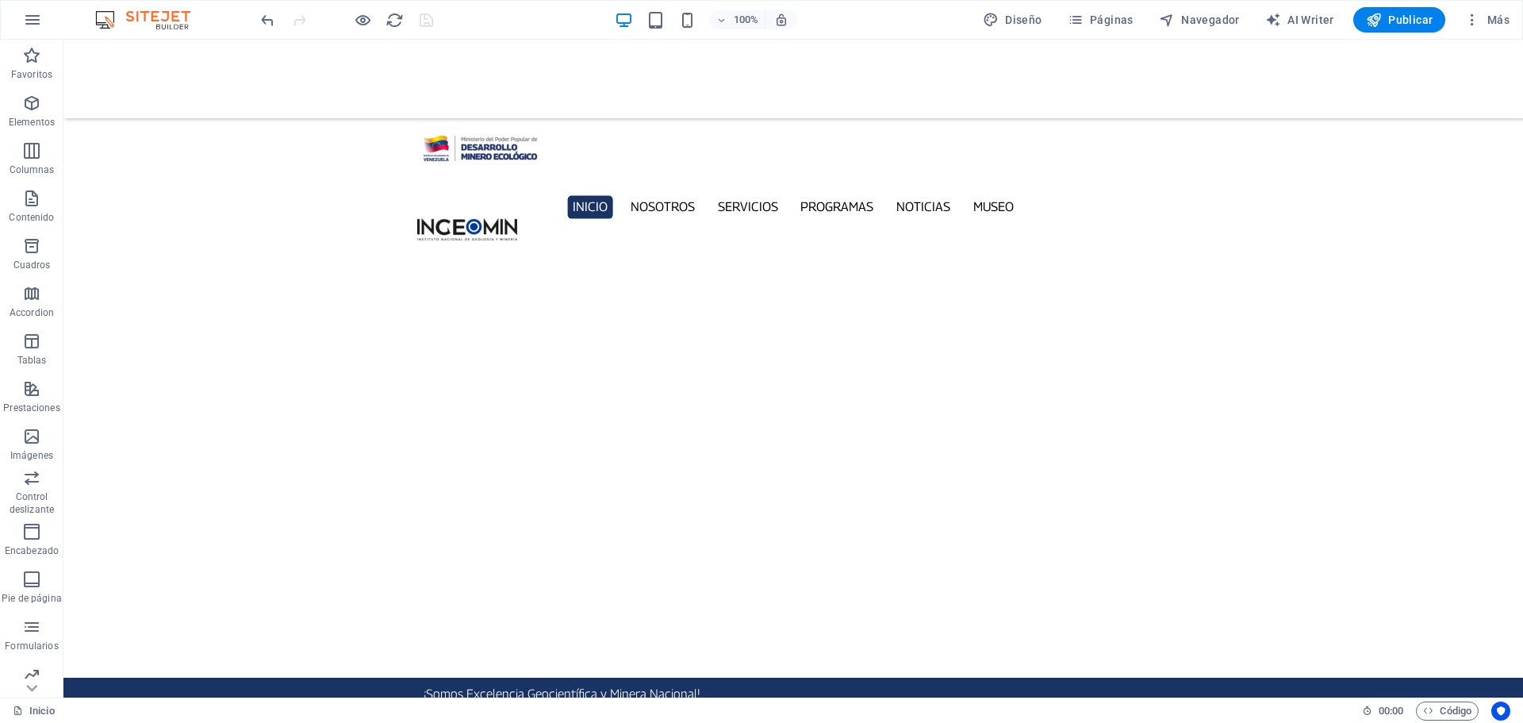
click at [190, 74] on figure at bounding box center [792, 79] width 1459 height 79
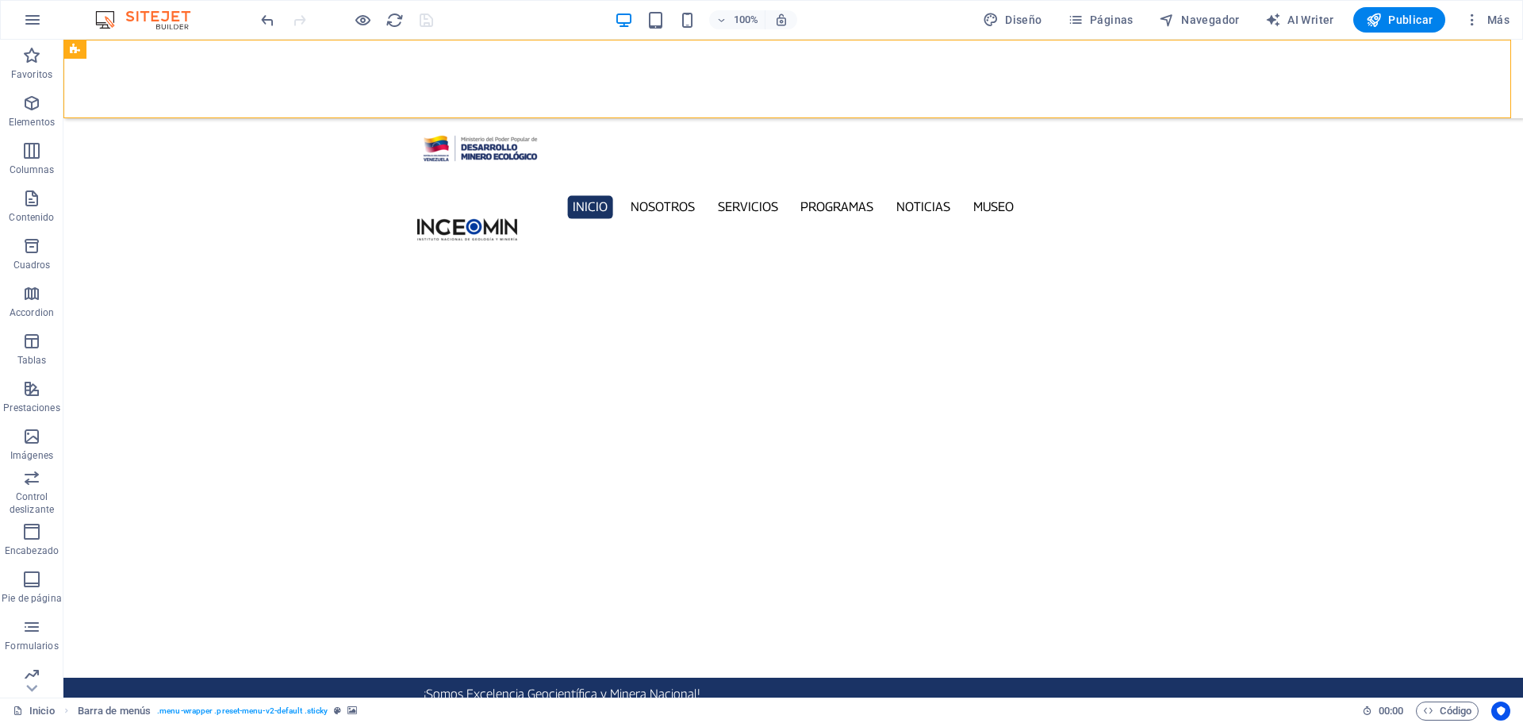
click at [190, 74] on figure at bounding box center [792, 79] width 1459 height 79
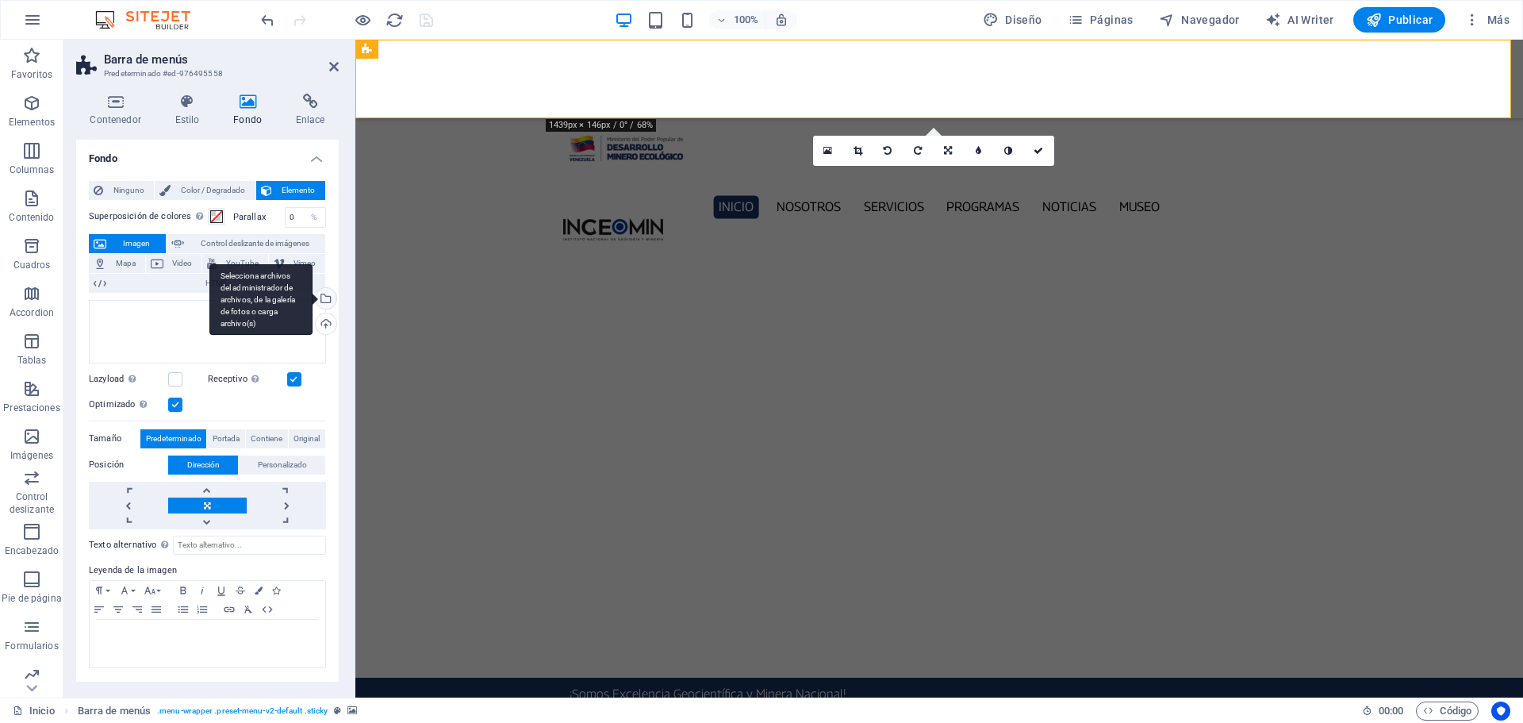
click at [326, 293] on div "Selecciona archivos del administrador de archivos, de la galería de fotos o car…" at bounding box center [325, 300] width 24 height 24
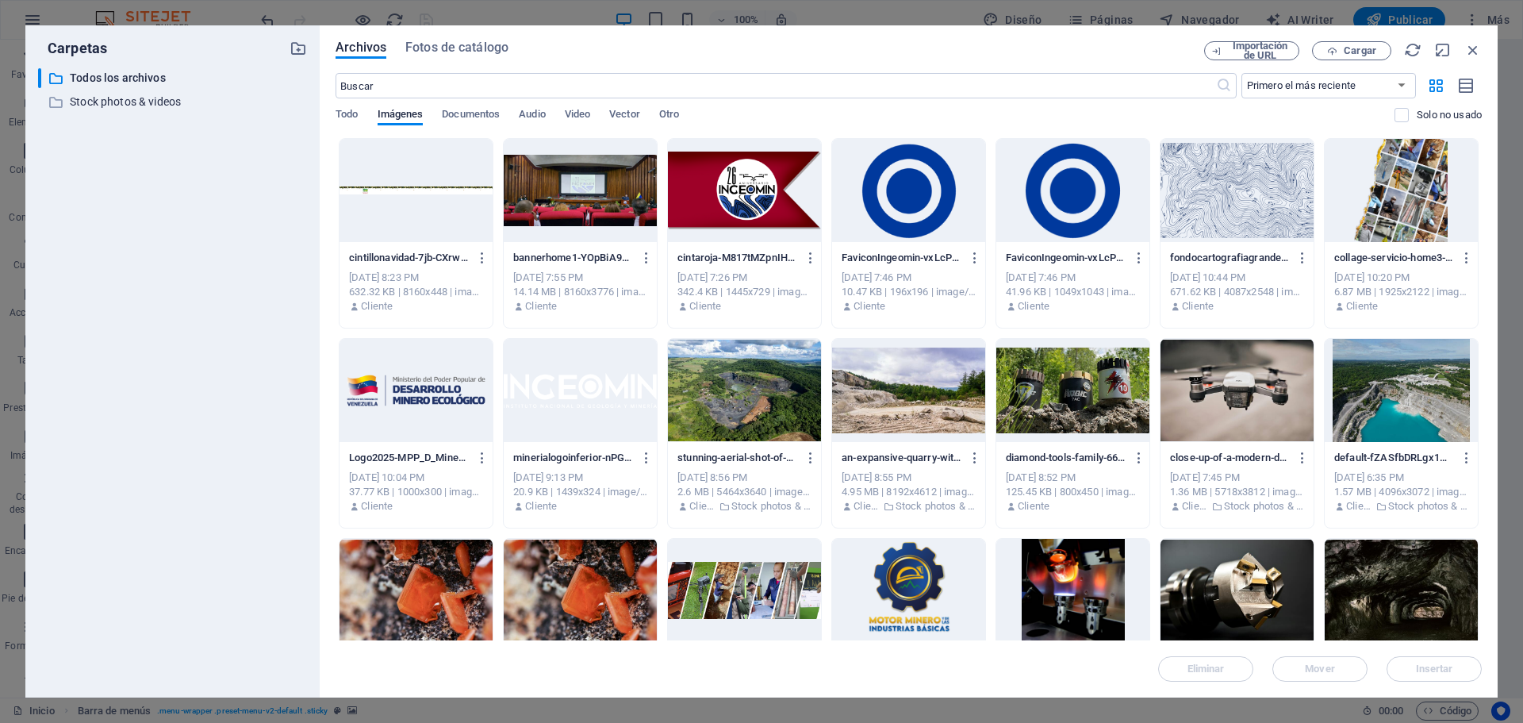
click at [446, 162] on div at bounding box center [415, 190] width 153 height 103
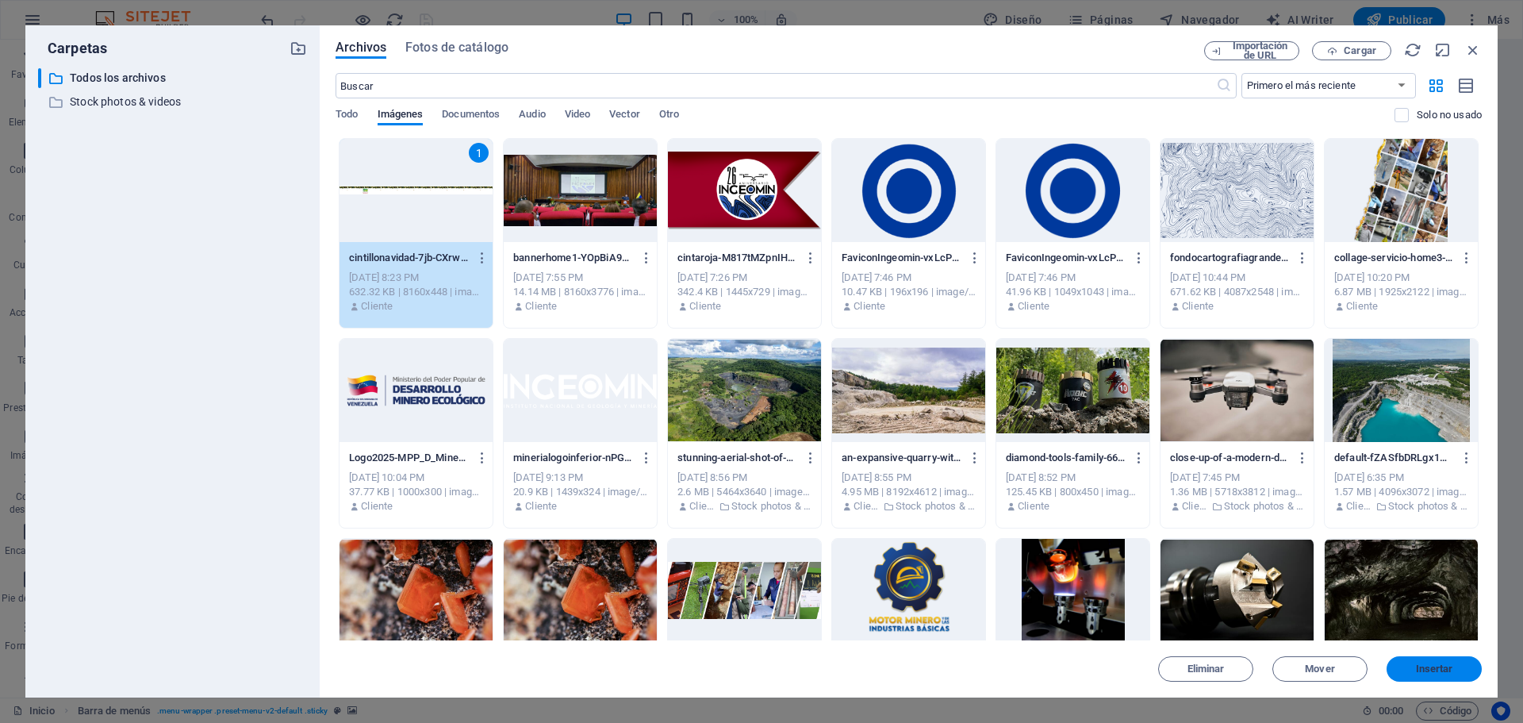
click at [1446, 658] on button "Insertar" at bounding box center [1433, 668] width 95 height 25
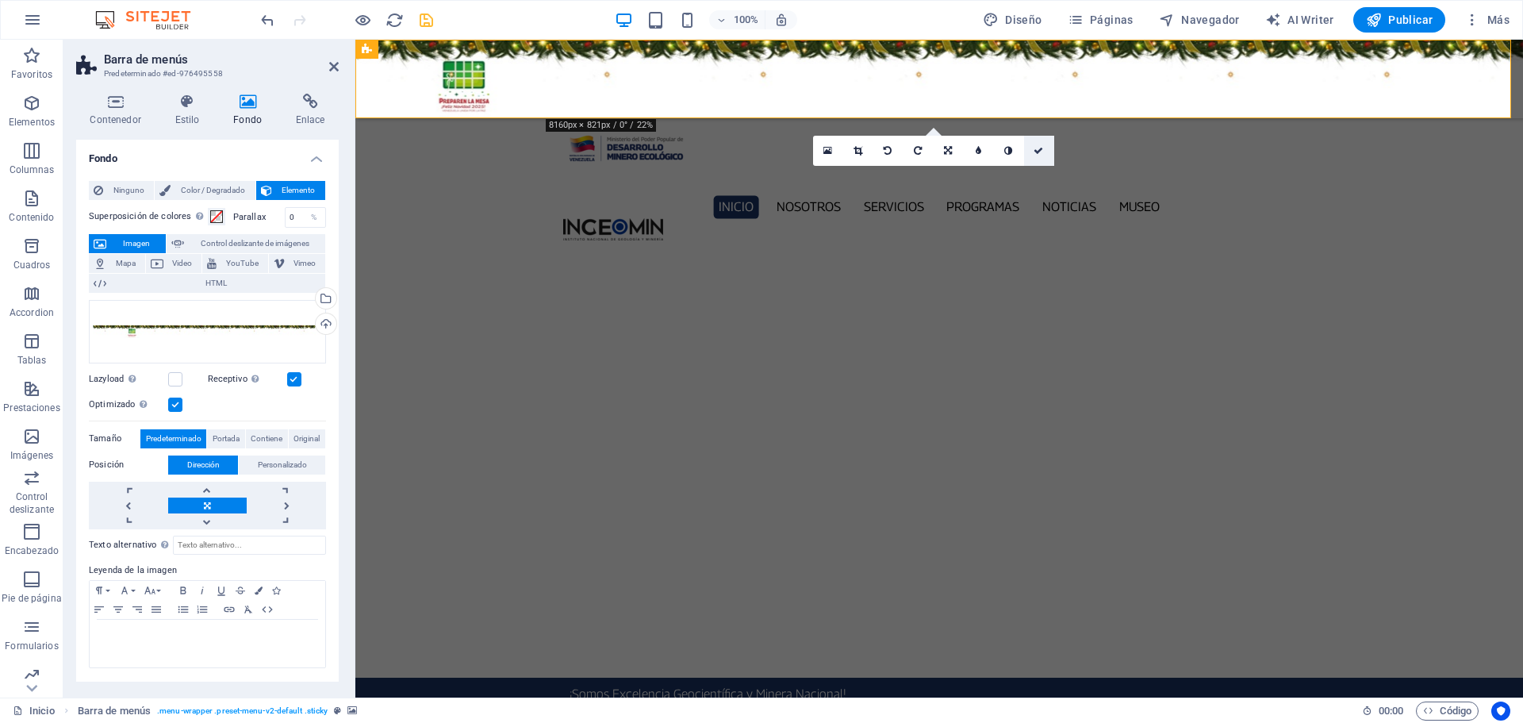
click at [1033, 152] on icon at bounding box center [1038, 151] width 10 height 10
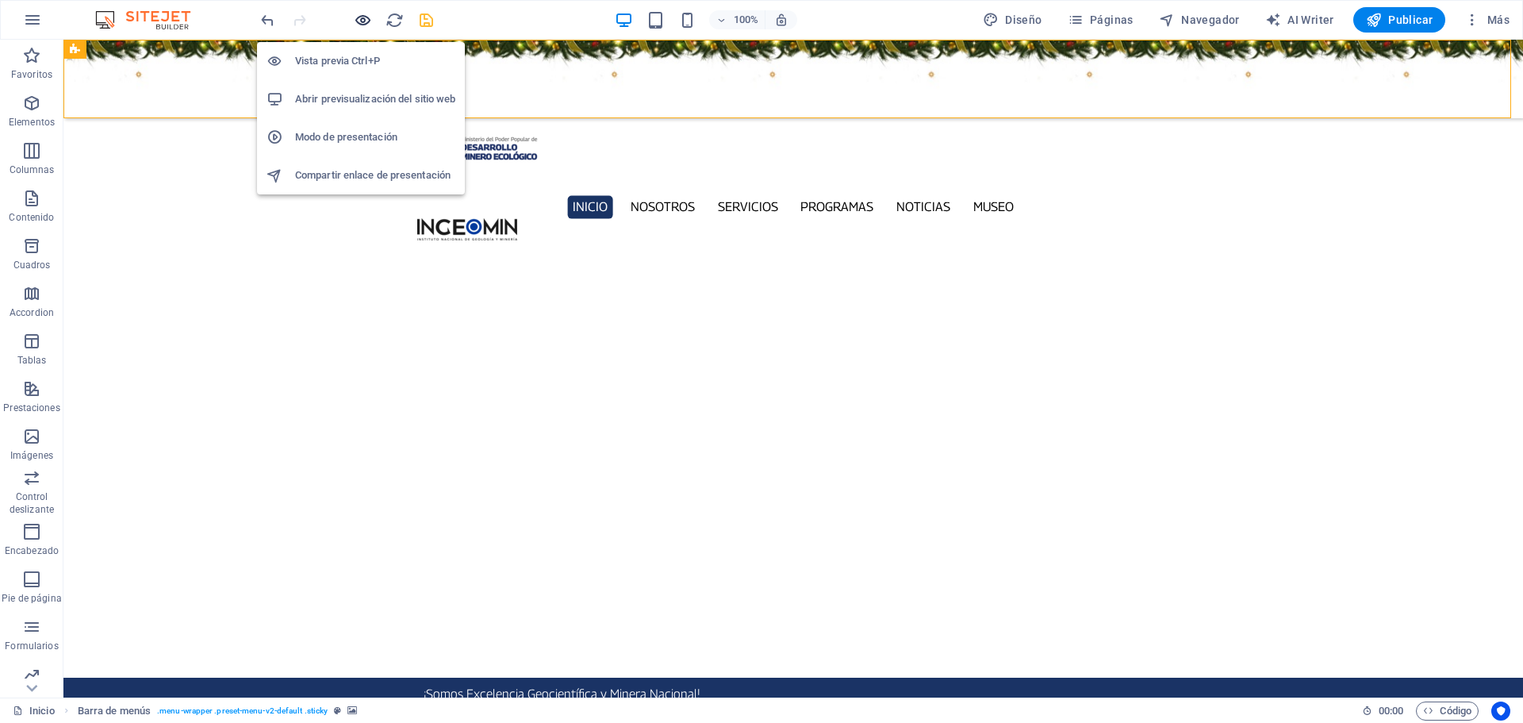
click at [356, 11] on icon "button" at bounding box center [363, 20] width 18 height 18
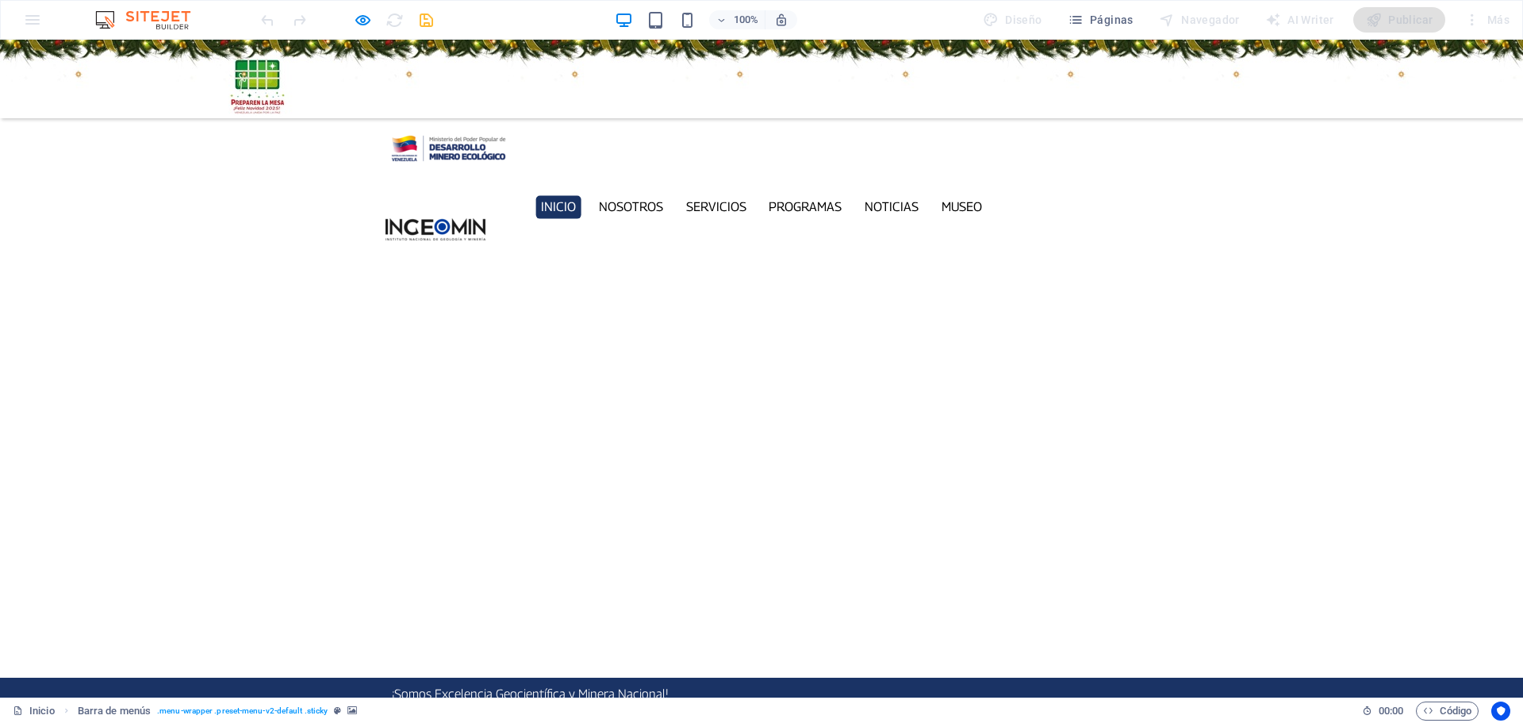
click at [0, 709] on button "button" at bounding box center [0, 709] width 0 height 0
click at [106, 78] on div at bounding box center [761, 79] width 1523 height 79
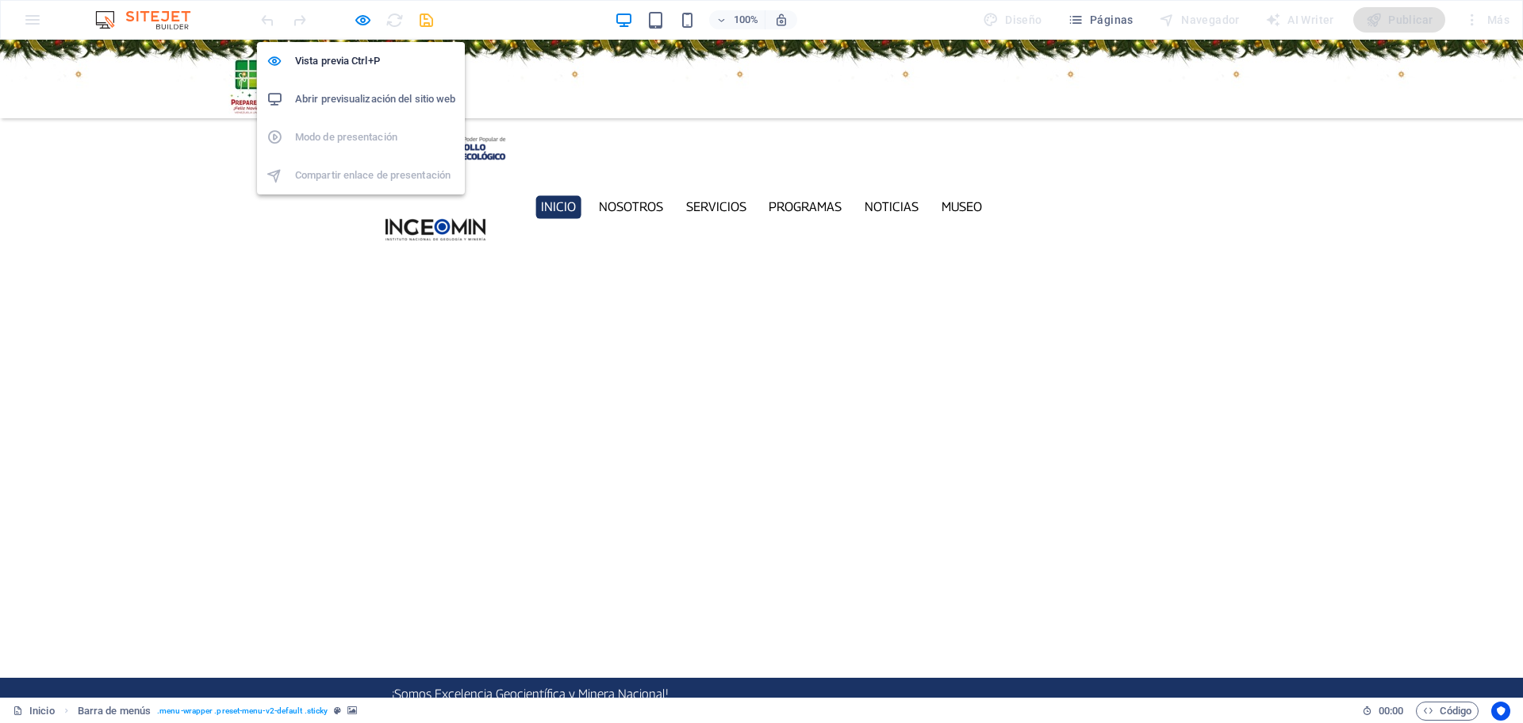
click at [364, 103] on h6 "Abrir previsualización del sitio web" at bounding box center [375, 99] width 160 height 19
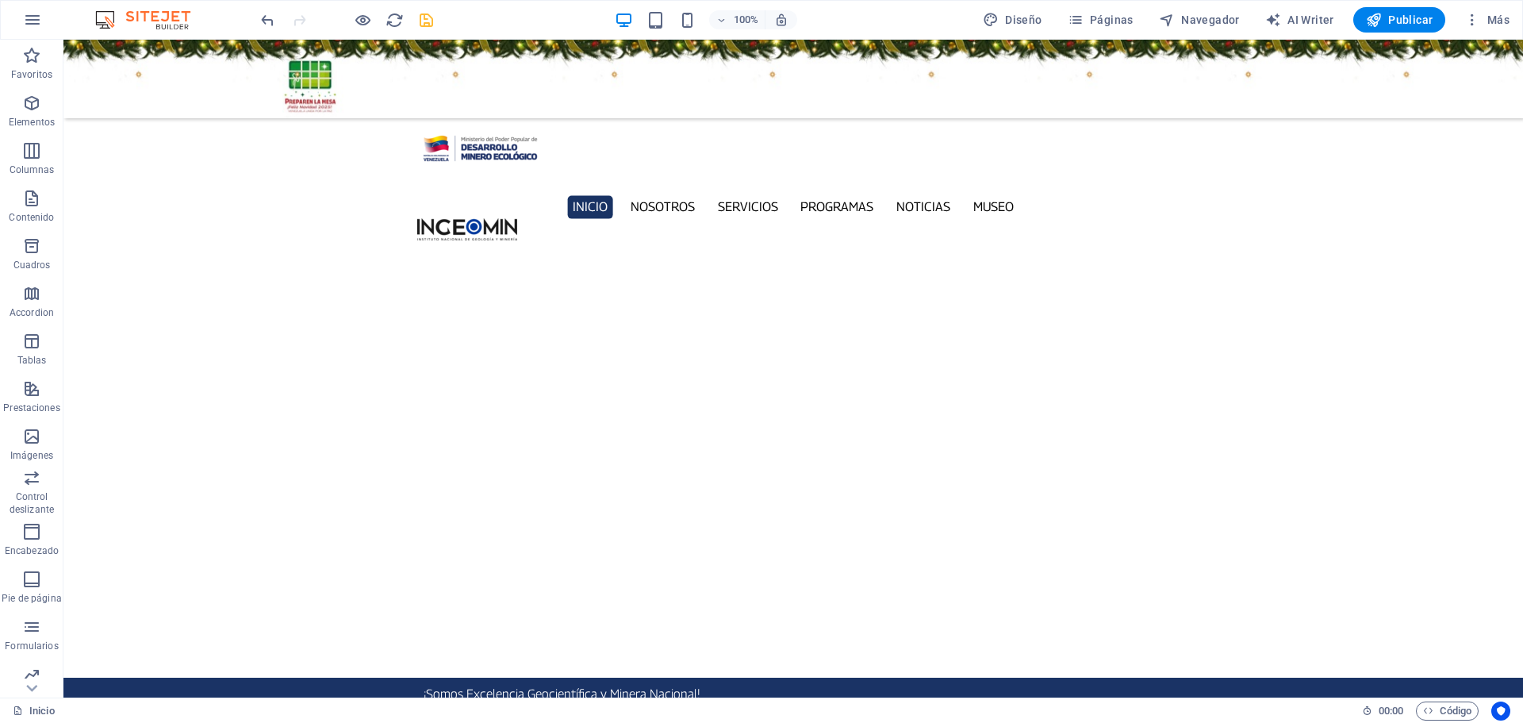
click at [215, 78] on figure at bounding box center [792, 79] width 1459 height 79
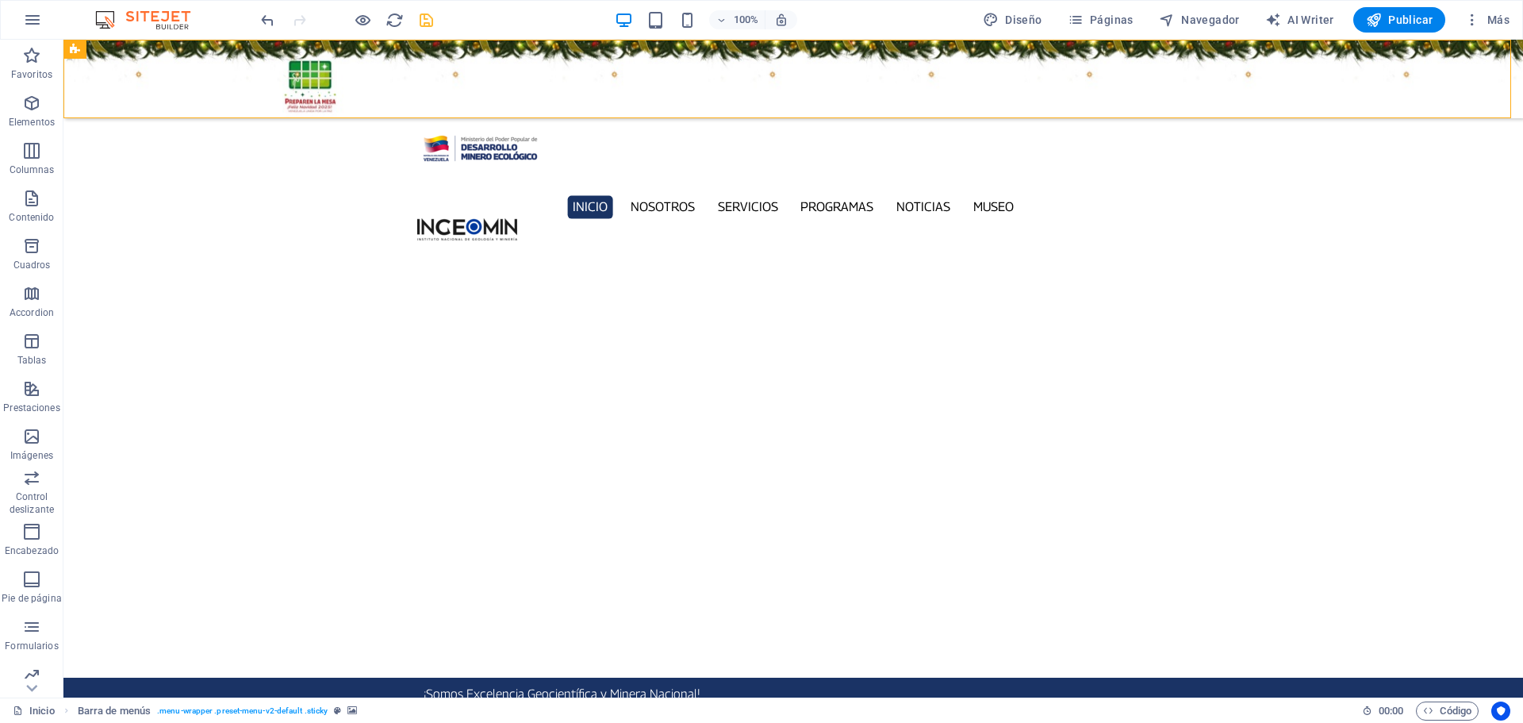
click at [215, 78] on figure at bounding box center [792, 79] width 1459 height 79
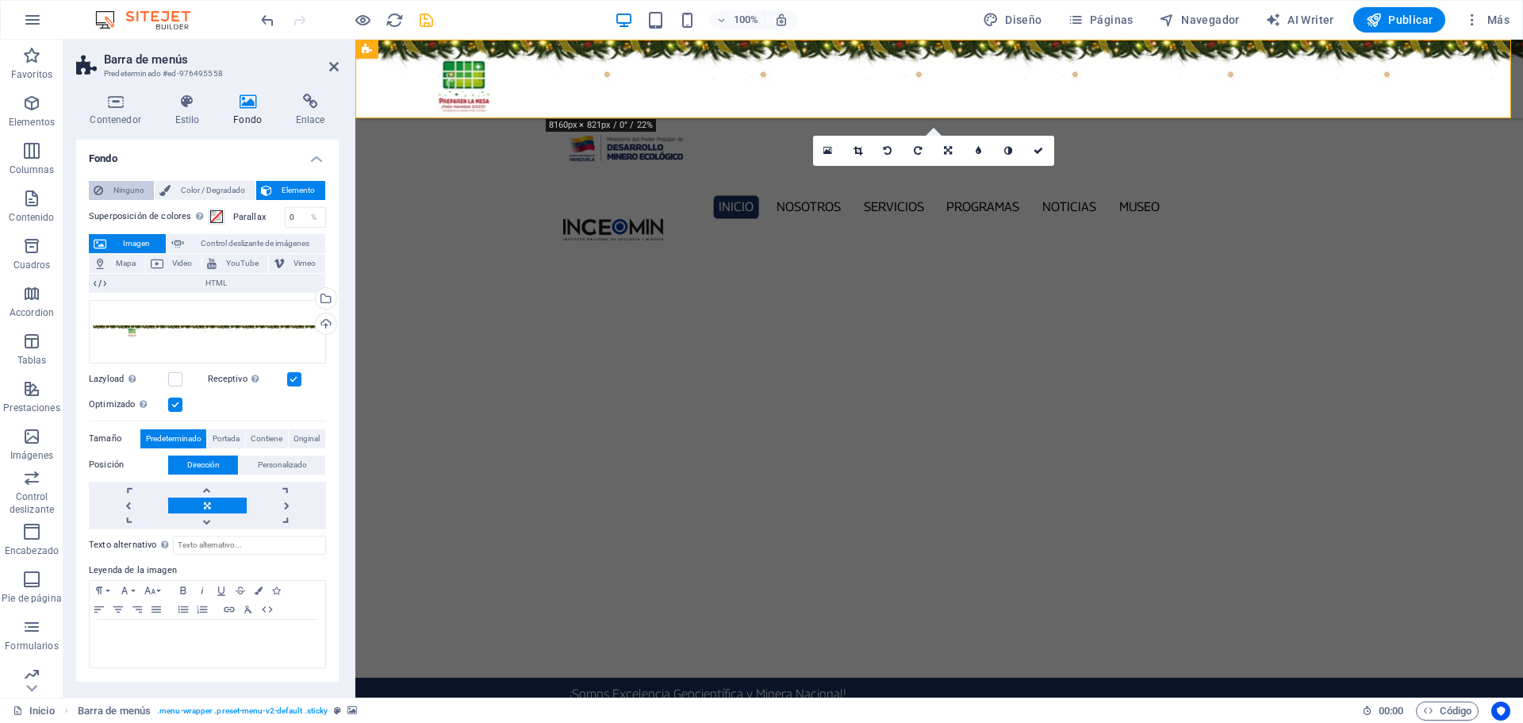
click at [125, 193] on span "Ninguno" at bounding box center [128, 190] width 41 height 19
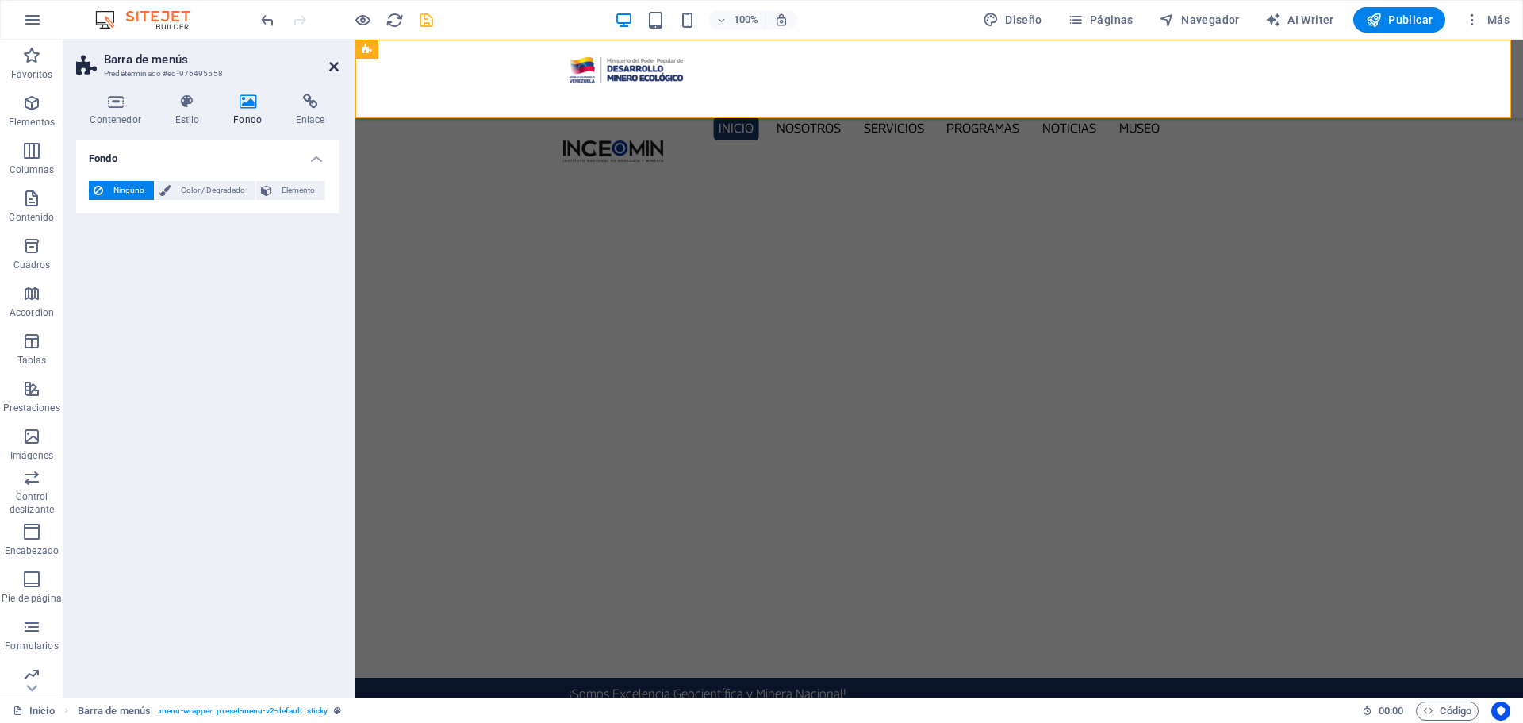
click at [332, 65] on icon at bounding box center [334, 66] width 10 height 13
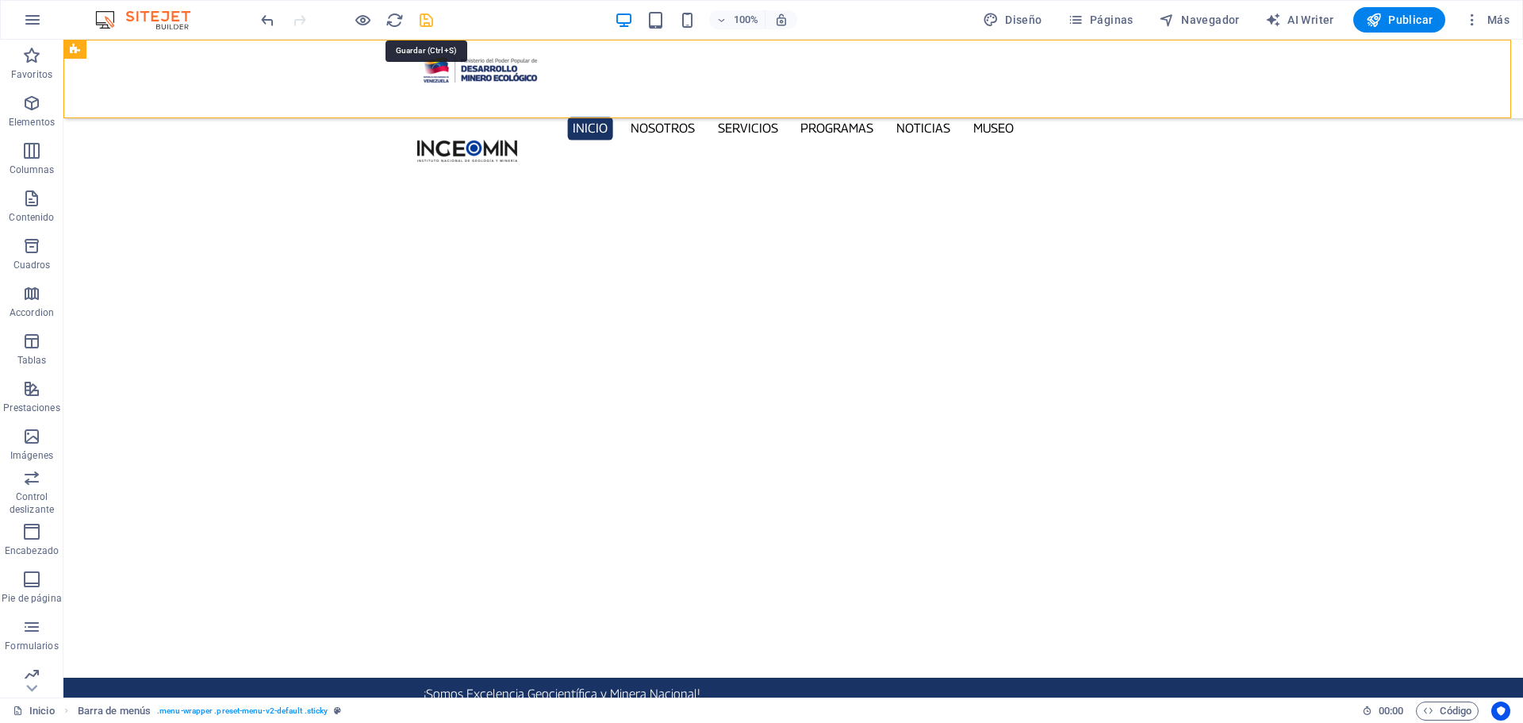
click at [428, 26] on icon "save" at bounding box center [426, 20] width 18 height 18
click at [144, 72] on div "Inicio Nosotros Servicios Programas PNG INGEOMIN Va a La Escuela Comité de Muje…" at bounding box center [792, 79] width 1459 height 79
click at [147, 65] on div "Inicio Nosotros Servicios Programas PNG INGEOMIN Va a La Escuela Comité de Muje…" at bounding box center [792, 79] width 1459 height 79
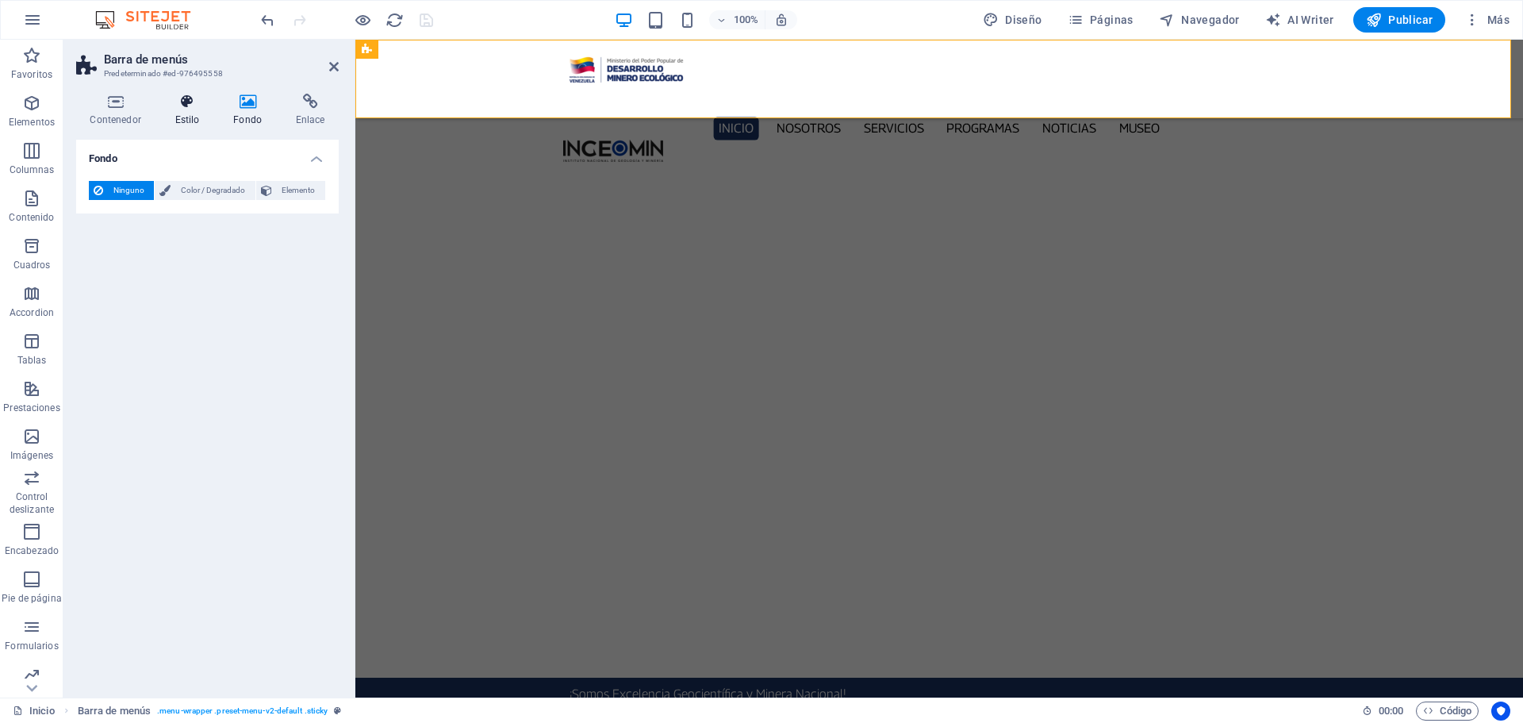
click at [183, 113] on h4 "Estilo" at bounding box center [190, 110] width 59 height 33
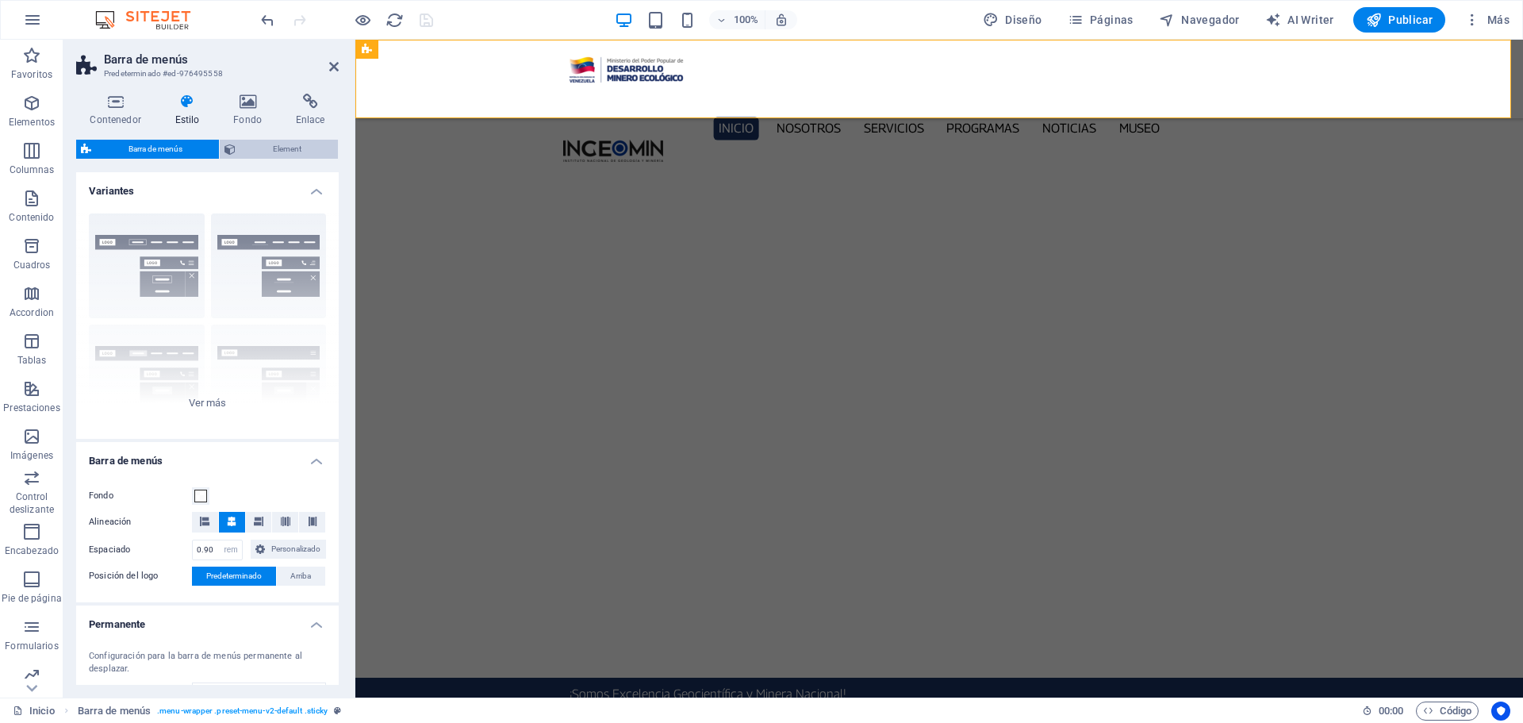
click at [298, 143] on span "Element" at bounding box center [286, 149] width 93 height 19
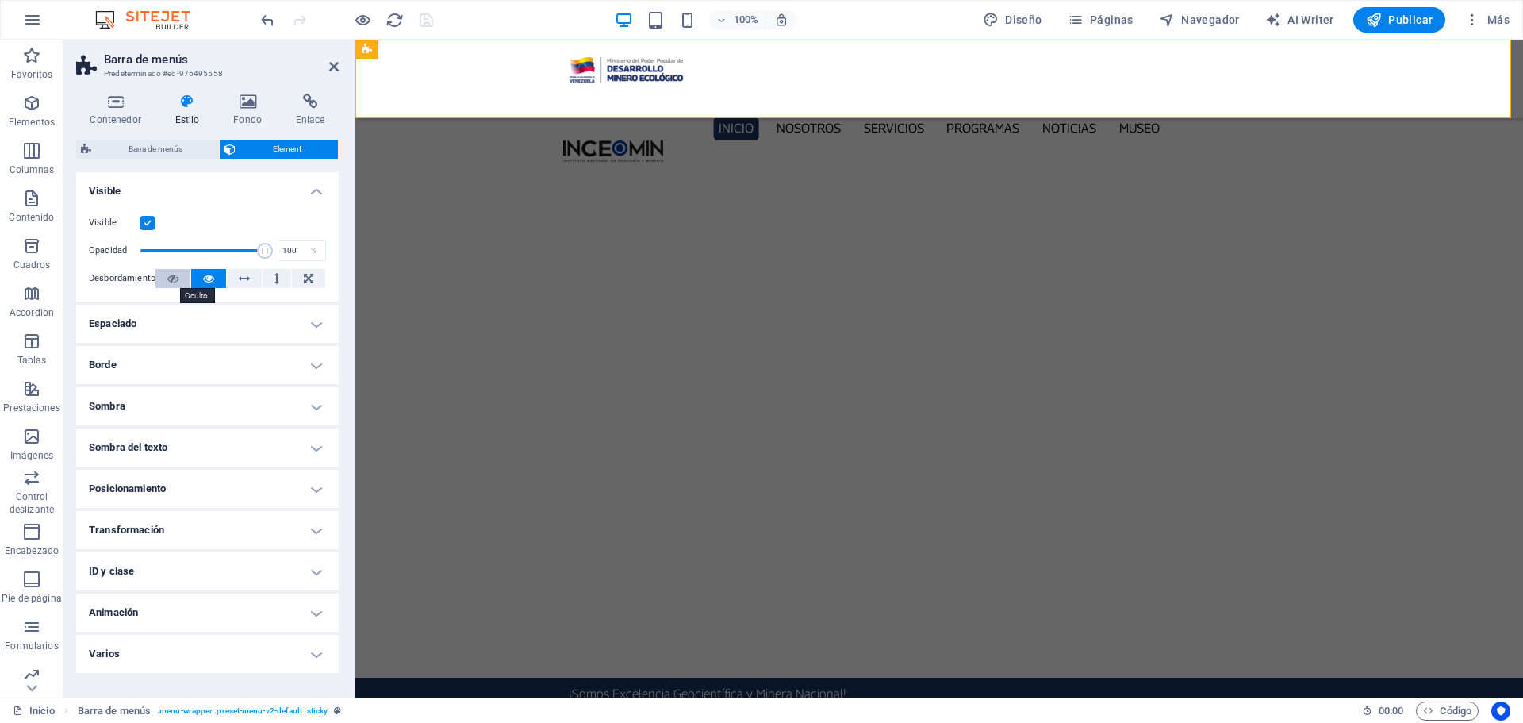
click at [176, 278] on icon at bounding box center [172, 278] width 11 height 19
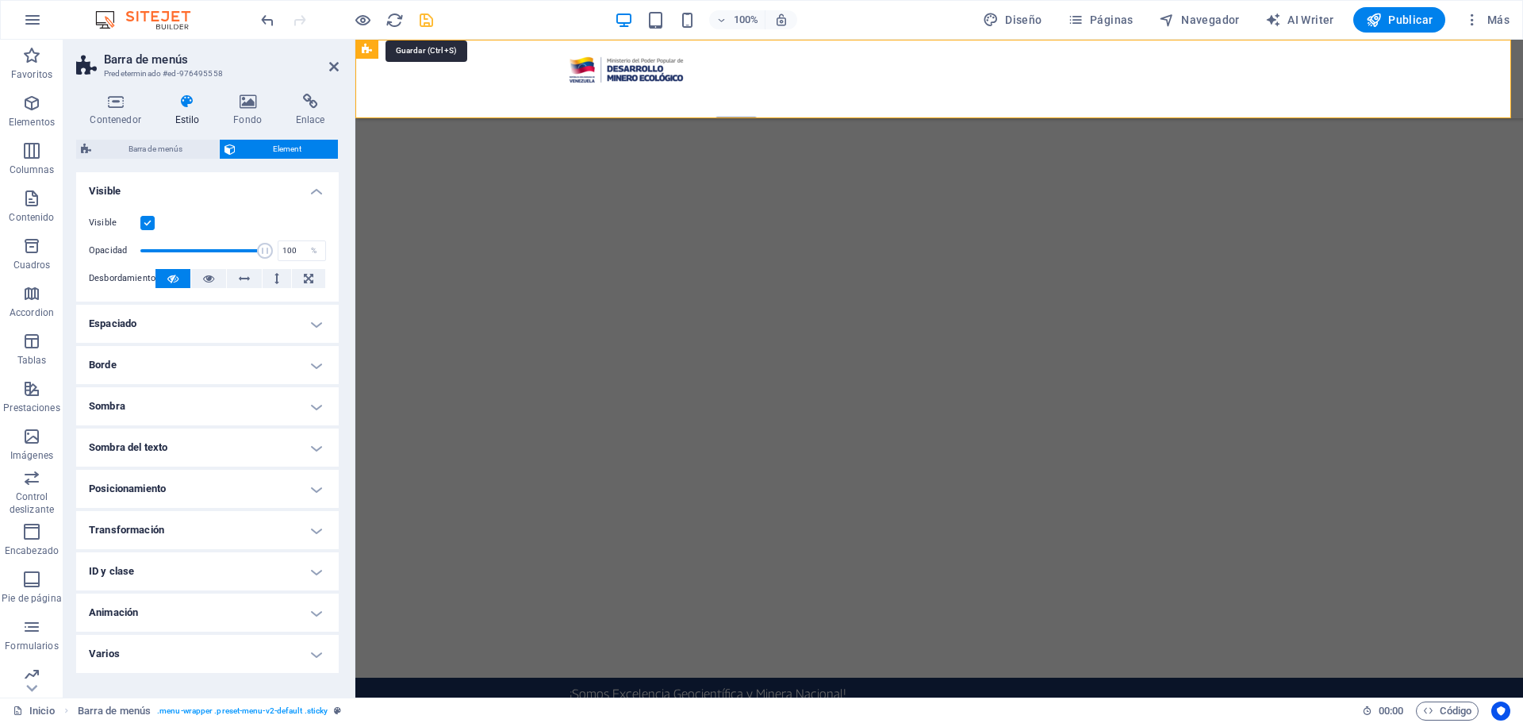
click at [425, 16] on icon "save" at bounding box center [426, 20] width 18 height 18
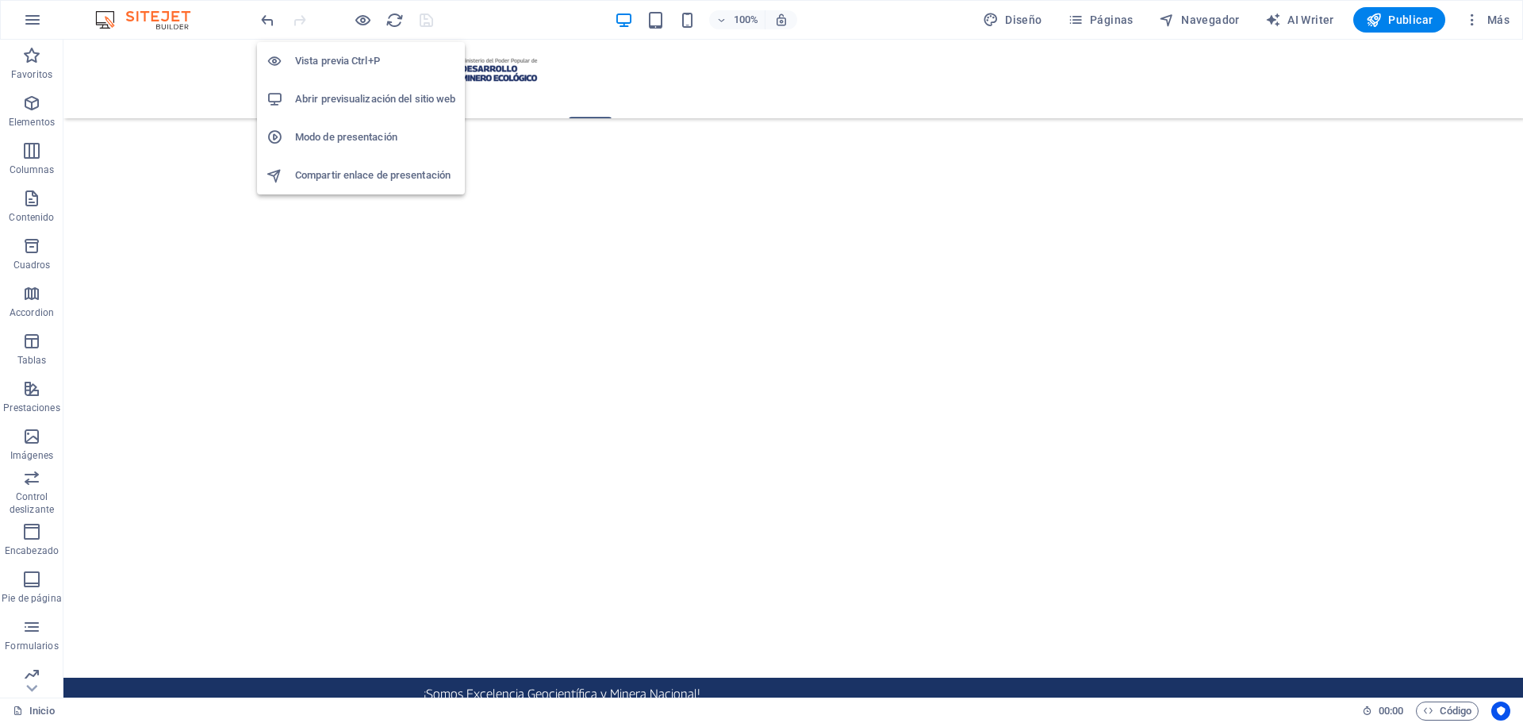
click at [359, 98] on h6 "Abrir previsualización del sitio web" at bounding box center [375, 99] width 160 height 19
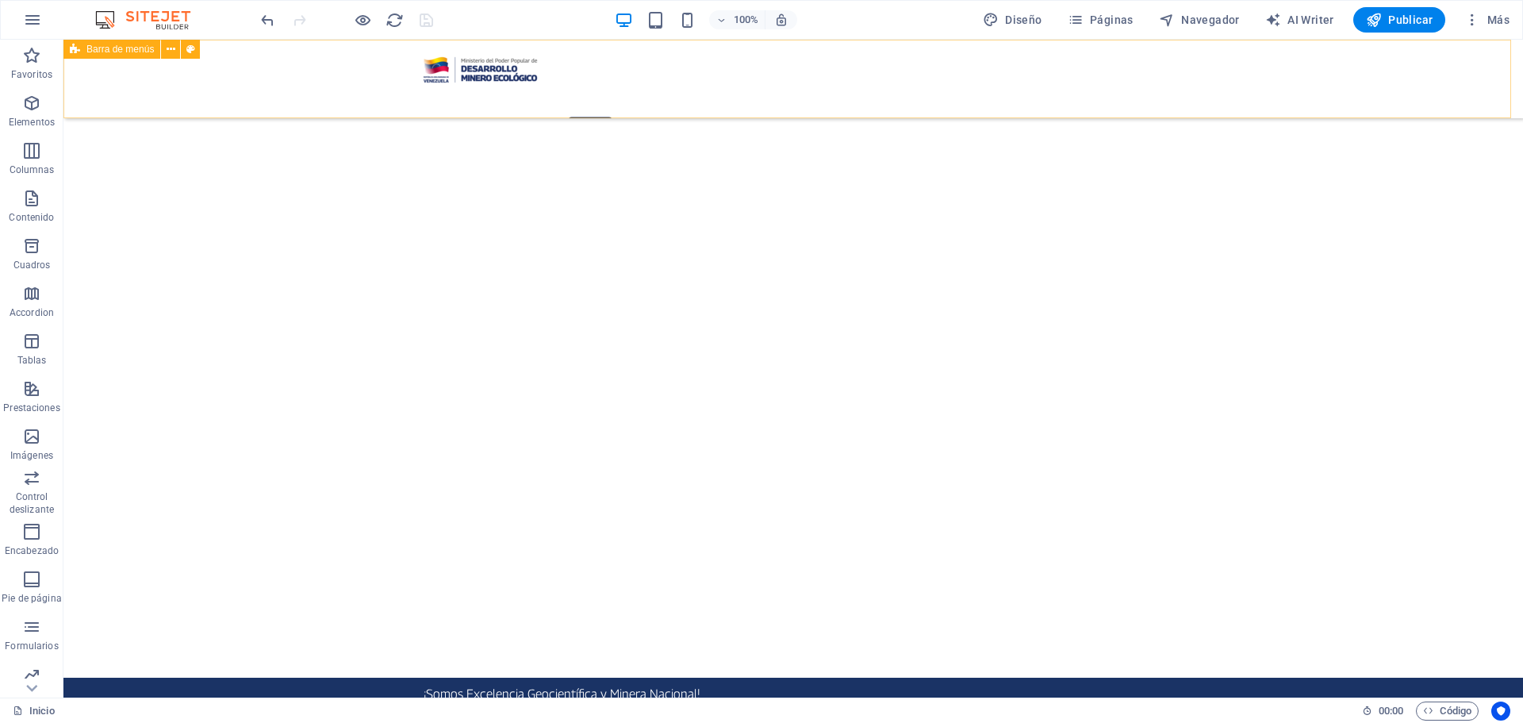
click at [303, 78] on div "Inicio Nosotros Servicios Programas PNG INGEOMIN Va a La Escuela Comité de Muje…" at bounding box center [792, 79] width 1459 height 79
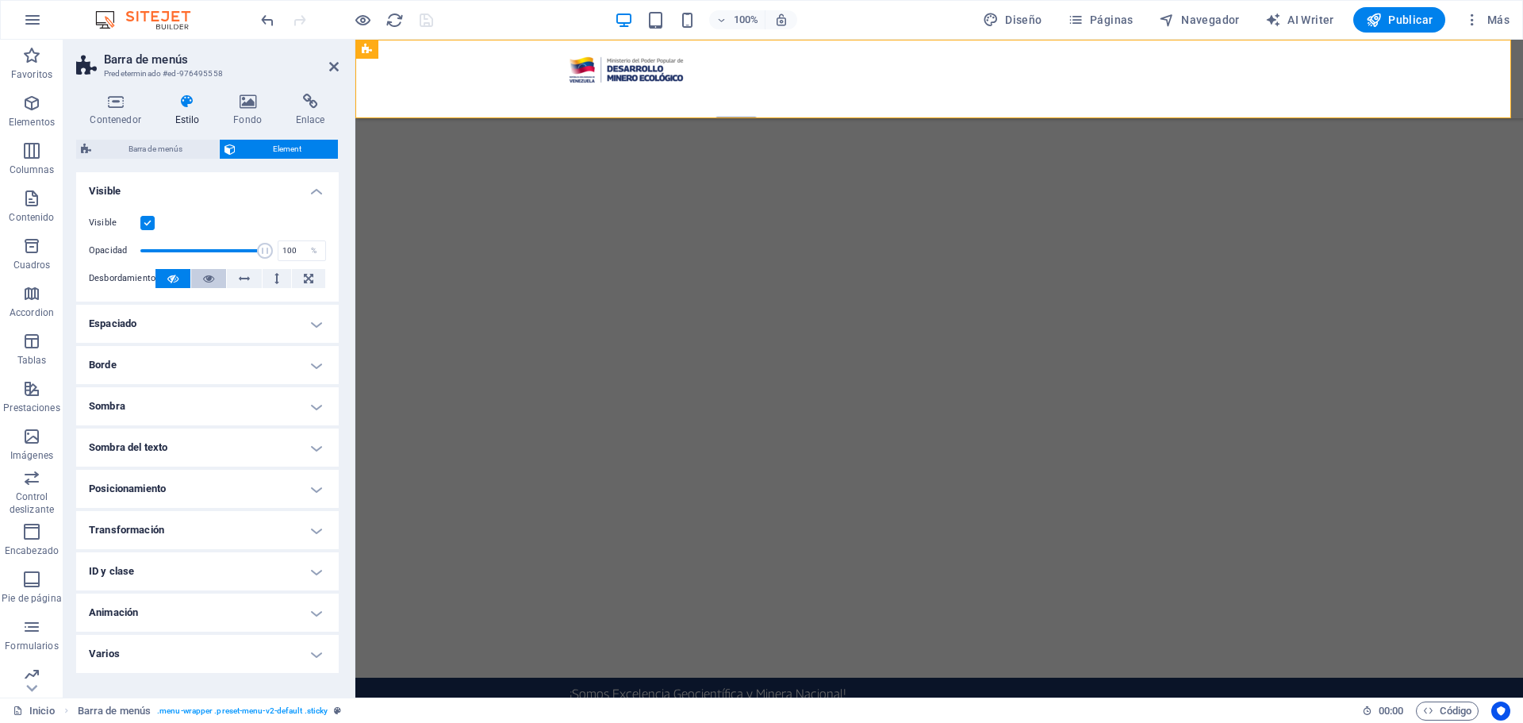
click at [218, 275] on button at bounding box center [208, 278] width 35 height 19
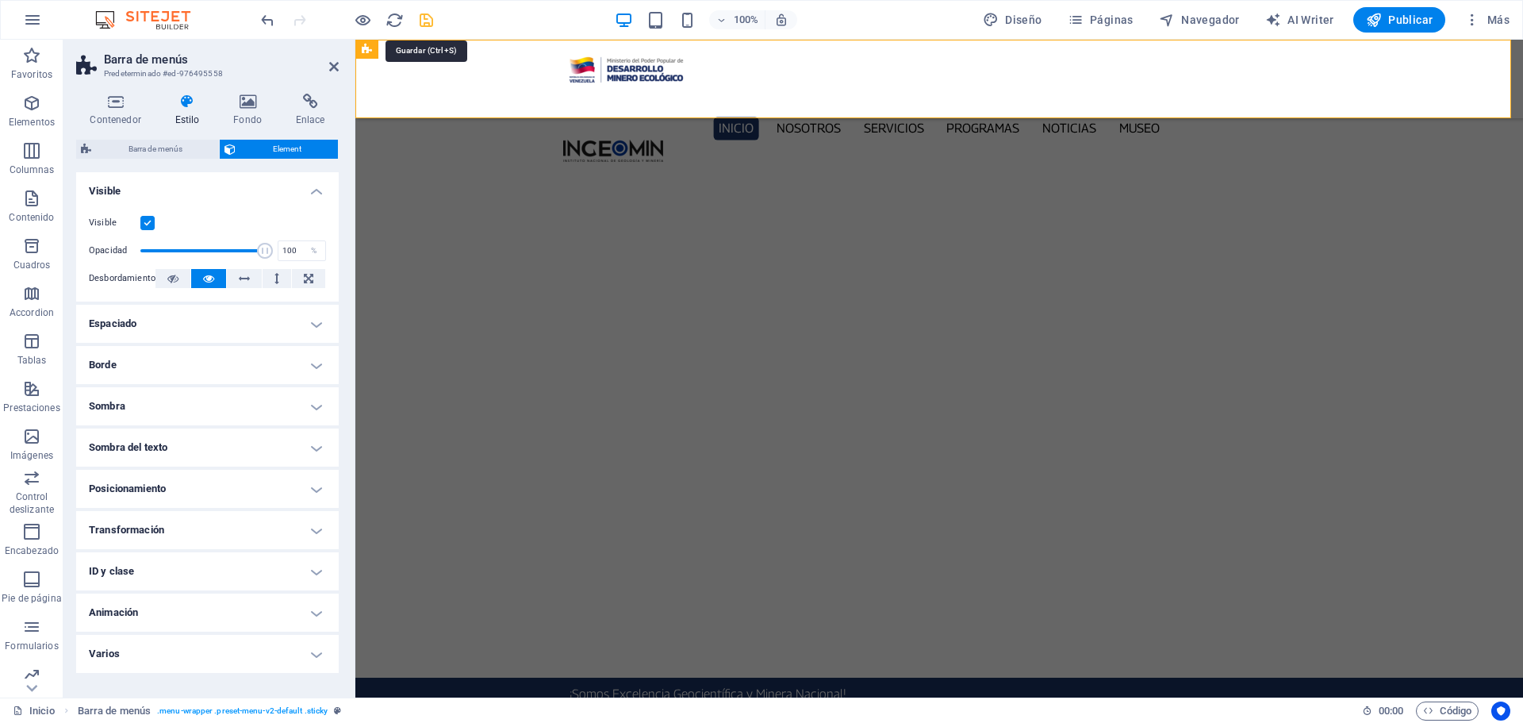
click at [422, 21] on icon "save" at bounding box center [426, 20] width 18 height 18
checkbox input "false"
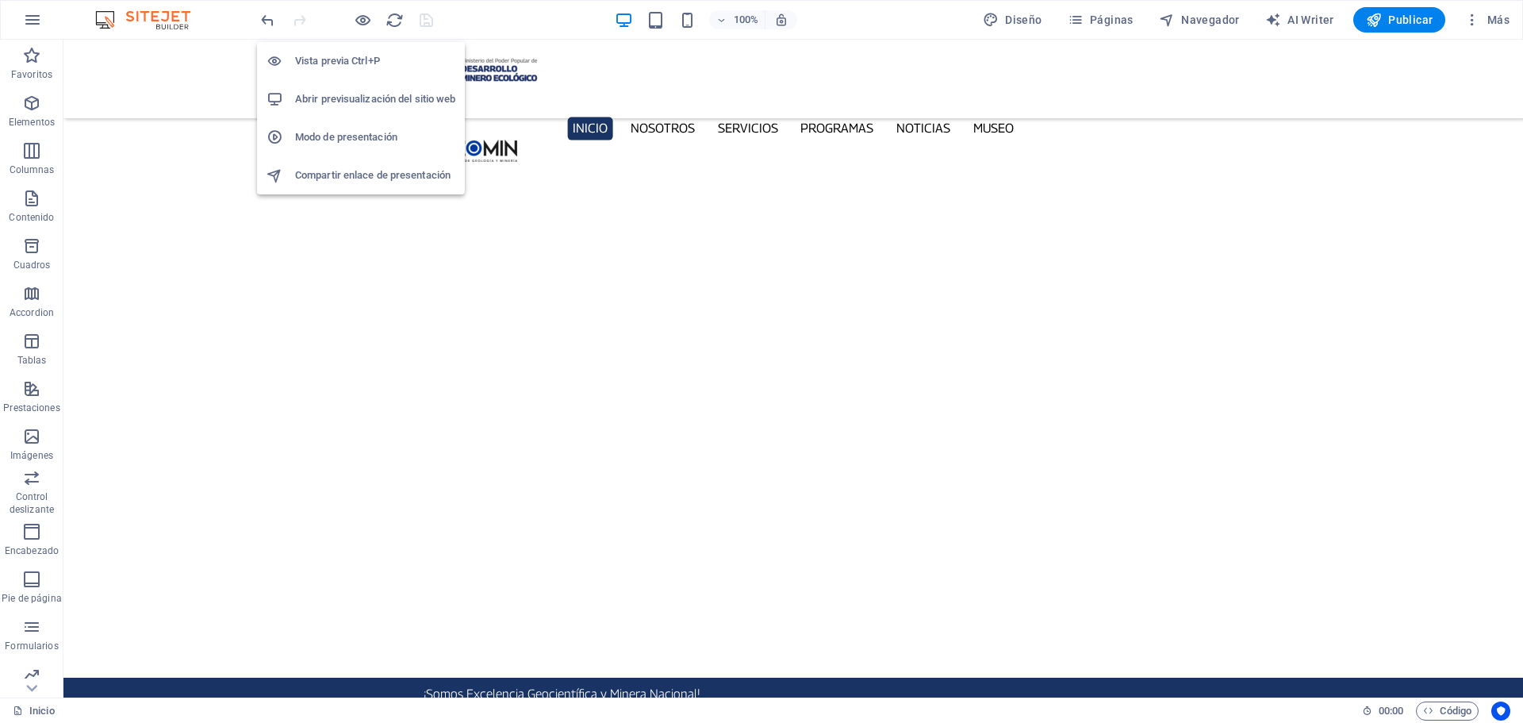
click at [350, 92] on h6 "Abrir previsualización del sitio web" at bounding box center [375, 99] width 160 height 19
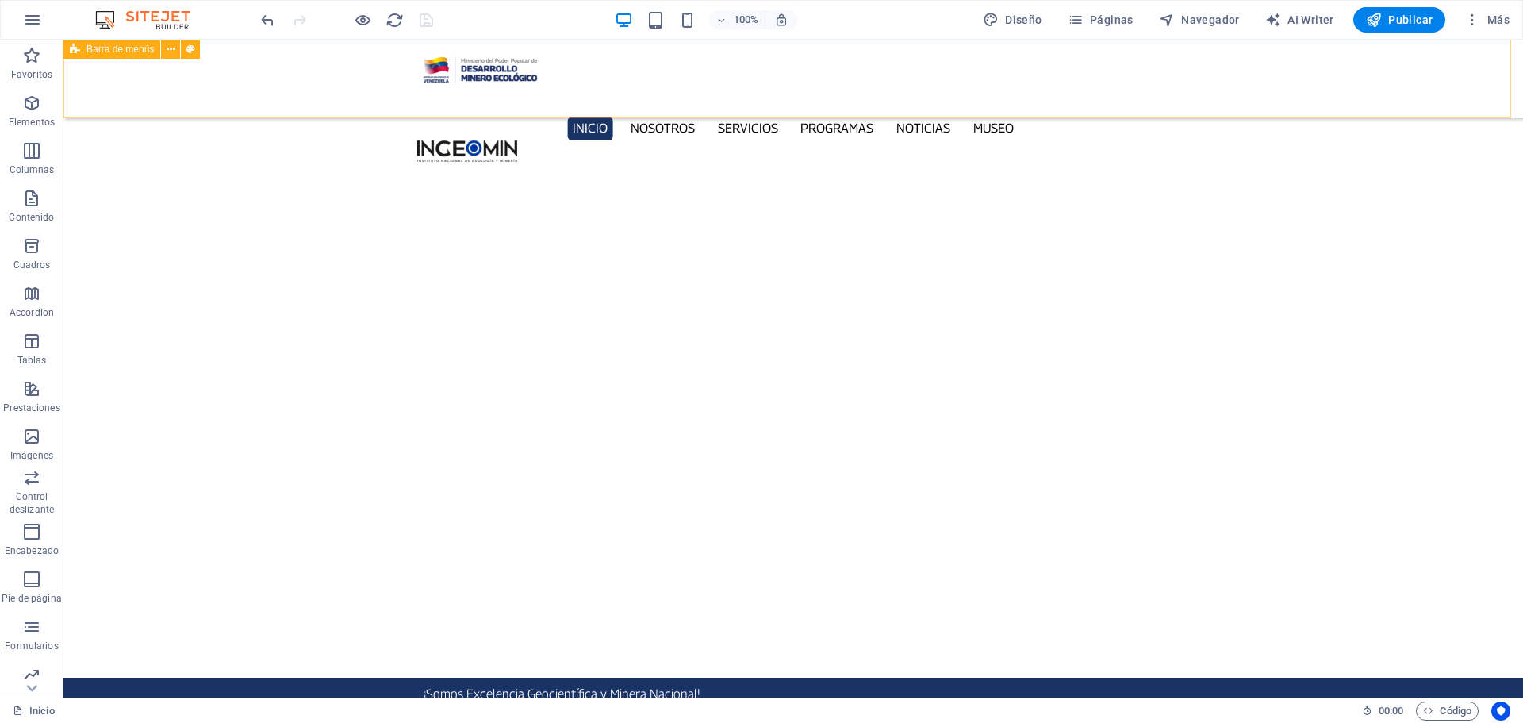
click at [224, 79] on div "Inicio Nosotros Servicios Programas PNG INGEOMIN Va a La Escuela Comité de Muje…" at bounding box center [792, 79] width 1459 height 79
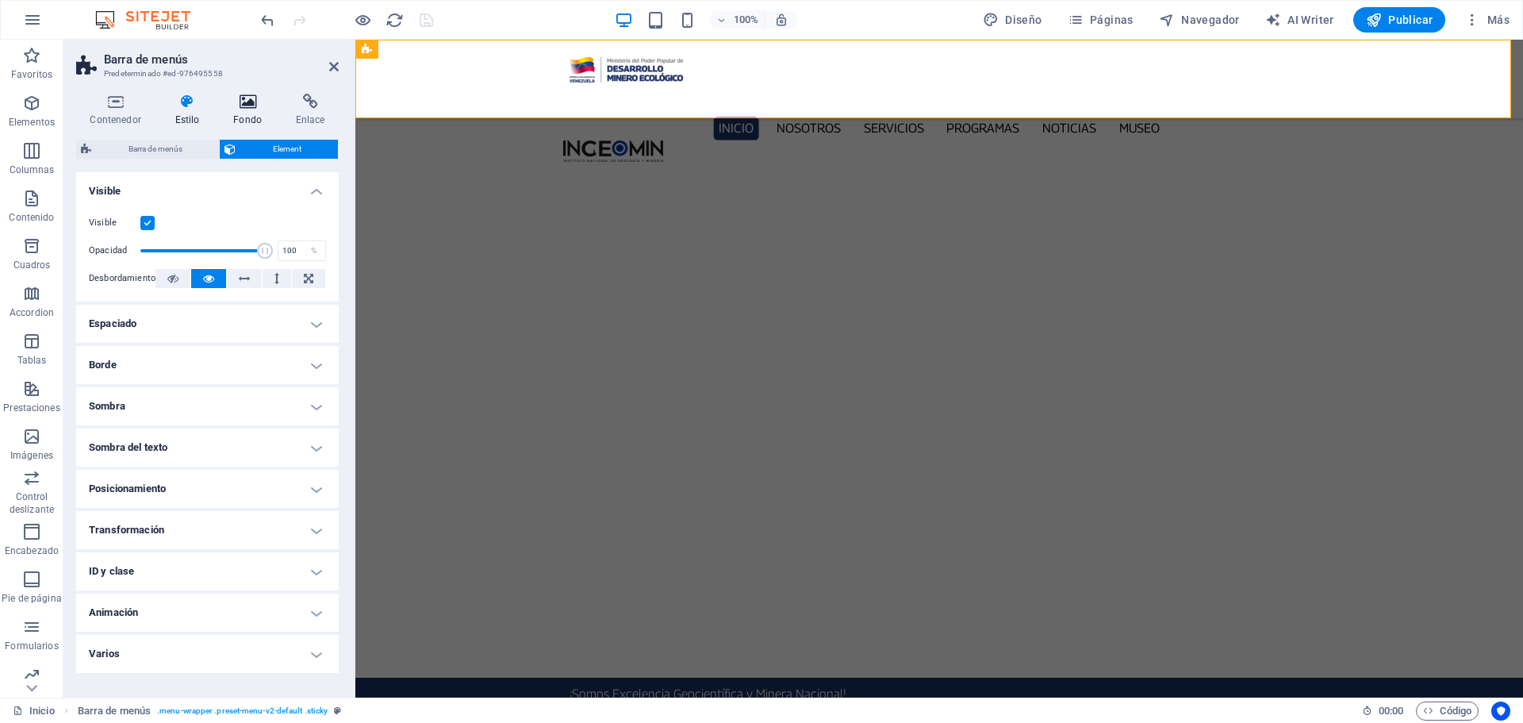
click at [247, 113] on h4 "Fondo" at bounding box center [251, 110] width 63 height 33
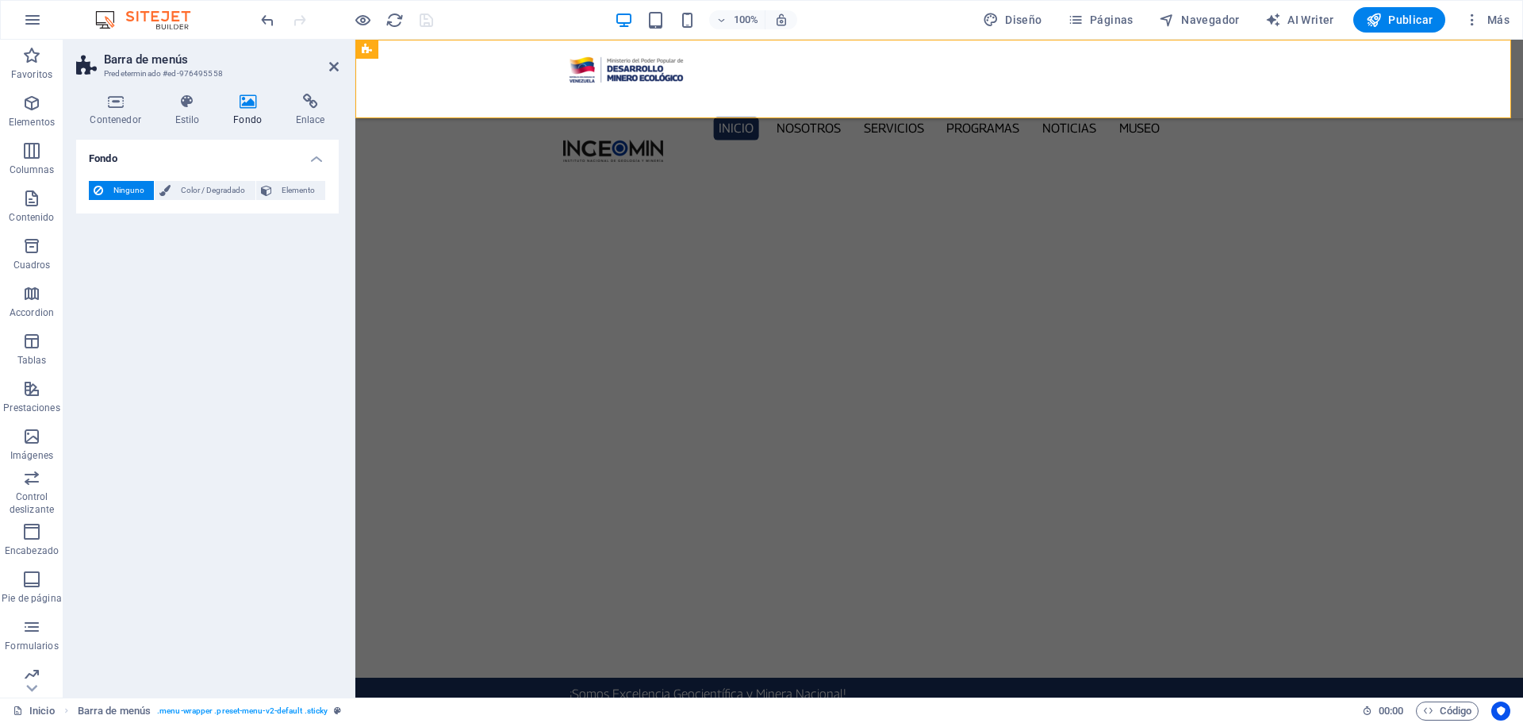
click at [125, 184] on span "Ninguno" at bounding box center [128, 190] width 41 height 19
click at [406, 94] on div "Inicio Nosotros Servicios Programas PNG INGEOMIN Va a La Escuela Comité de Muje…" at bounding box center [939, 79] width 1168 height 79
click at [194, 106] on icon at bounding box center [187, 102] width 52 height 16
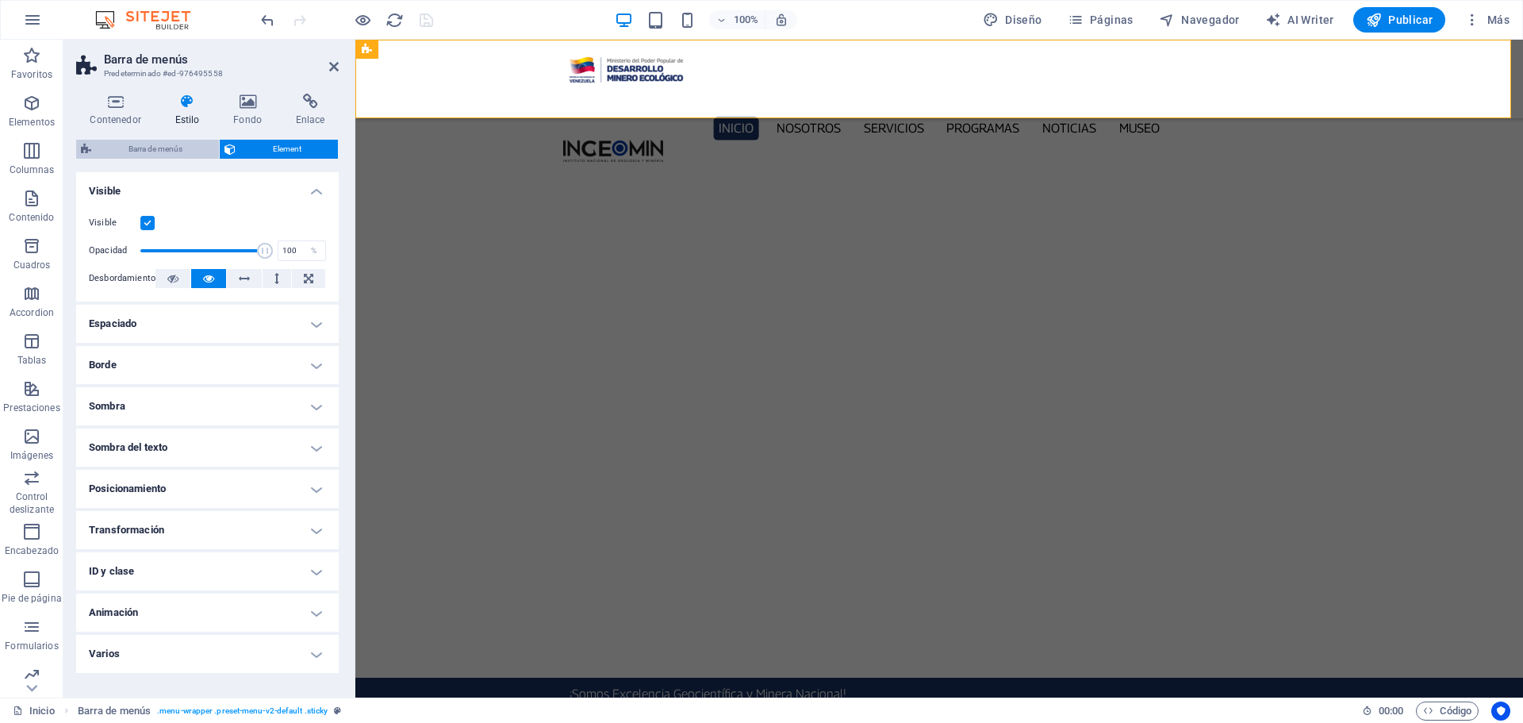
click at [176, 150] on span "Barra de menús" at bounding box center [155, 149] width 118 height 19
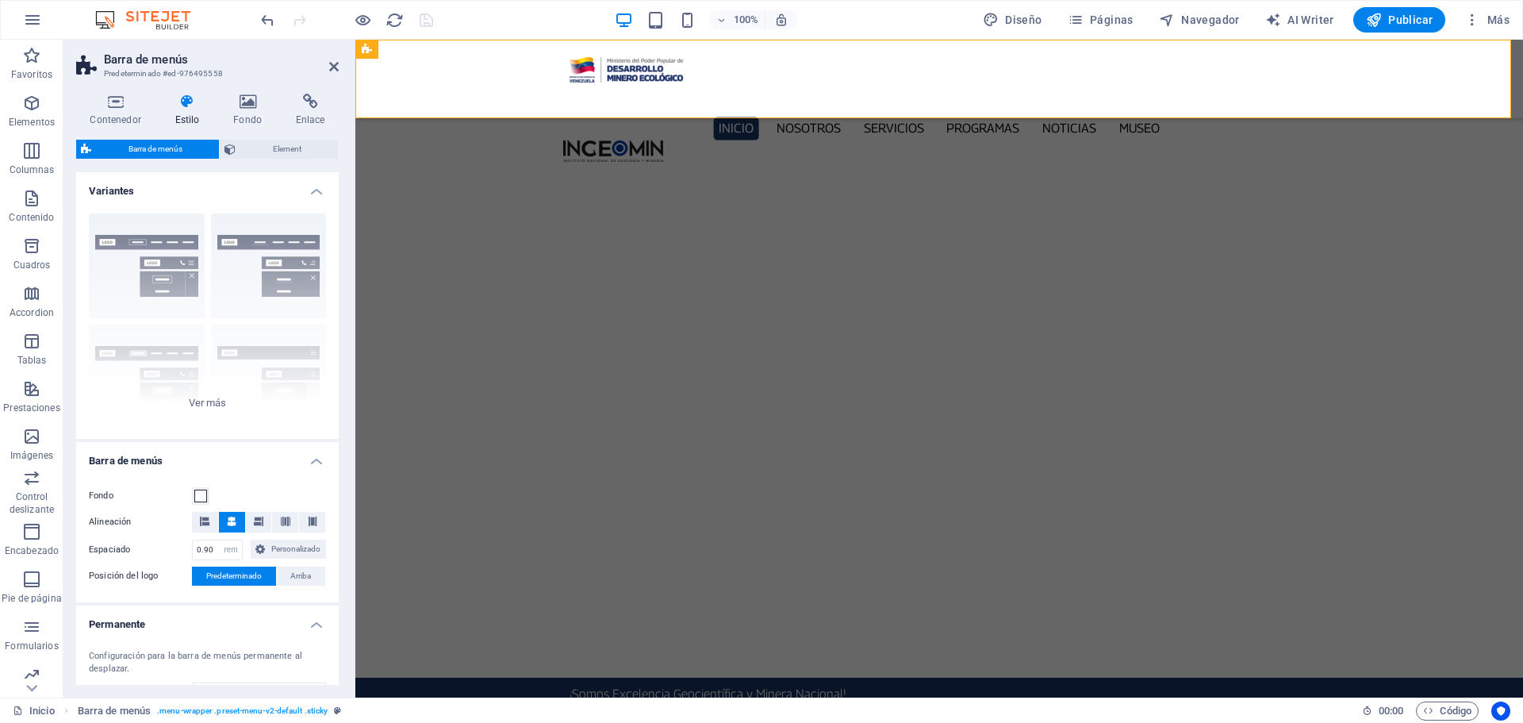
click at [514, 11] on div "100% Diseño Páginas Navegador AI Writer Publicar Más" at bounding box center [887, 19] width 1258 height 25
click at [398, 100] on div "Inicio Nosotros Servicios Programas PNG INGEOMIN Va a La Escuela Comité de Muje…" at bounding box center [939, 79] width 1168 height 79
click at [331, 67] on icon at bounding box center [334, 66] width 10 height 13
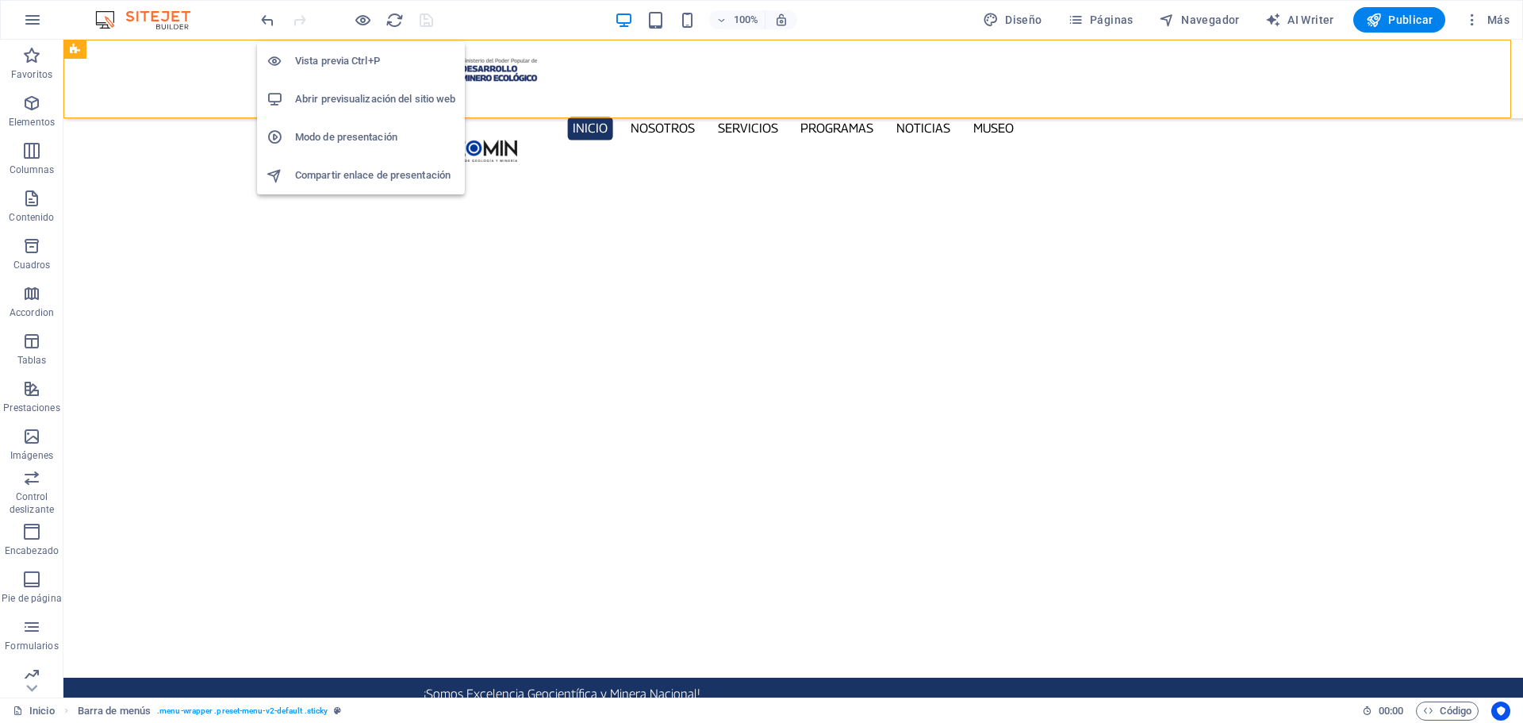
click at [365, 104] on h6 "Abrir previsualización del sitio web" at bounding box center [375, 99] width 160 height 19
click at [365, 19] on icon "button" at bounding box center [363, 20] width 18 height 18
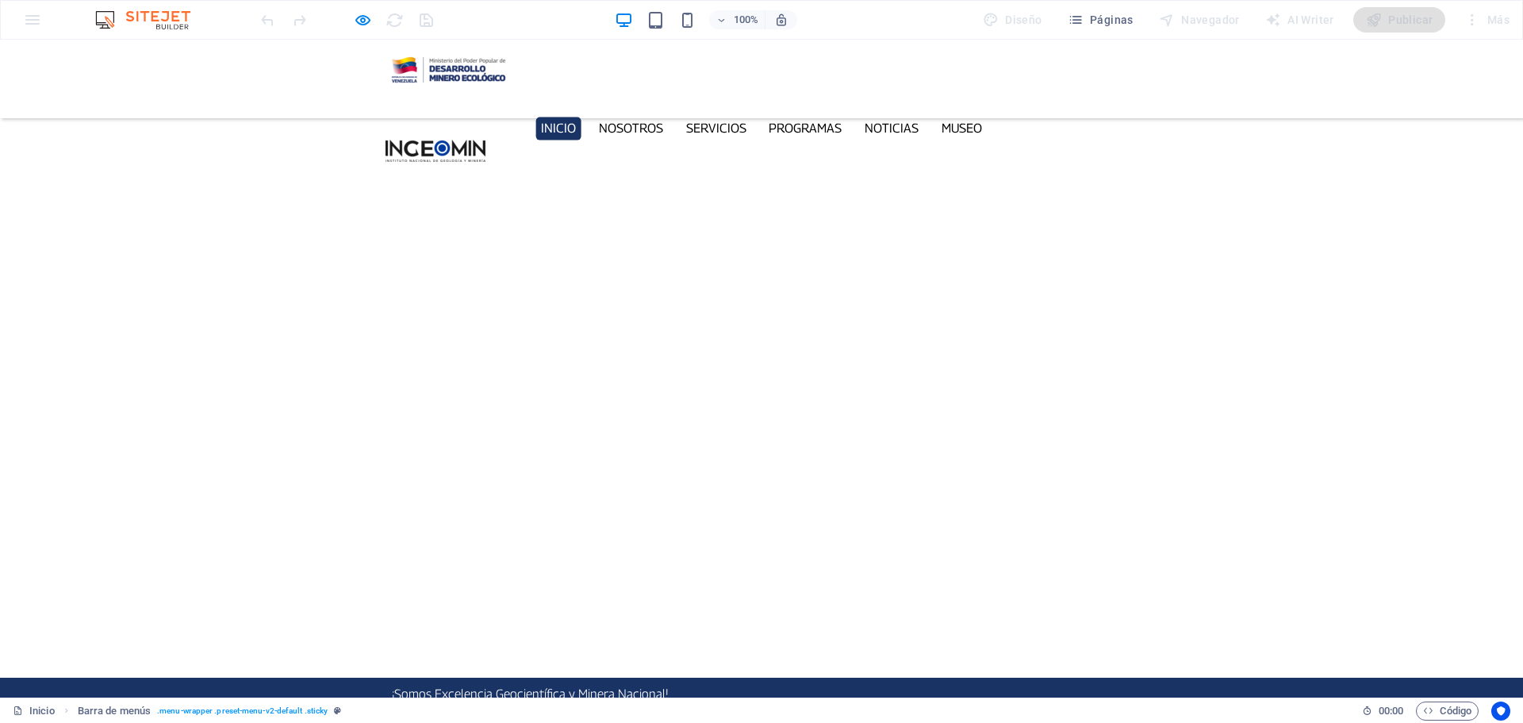
click at [197, 63] on div "Inicio Nosotros Servicios Programas PNG INGEOMIN Va a La Escuela Comité de Muje…" at bounding box center [761, 79] width 1523 height 79
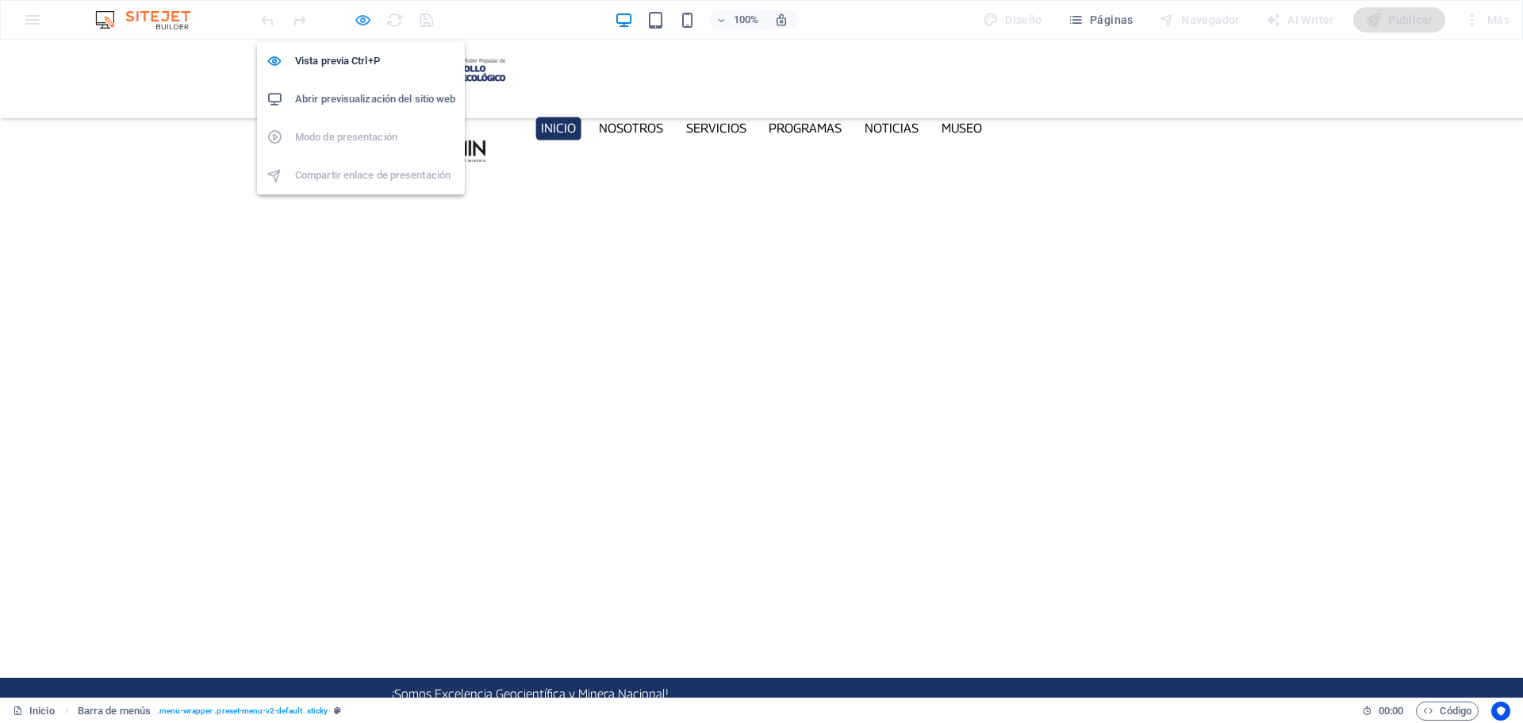
click at [371, 21] on icon "button" at bounding box center [363, 20] width 18 height 18
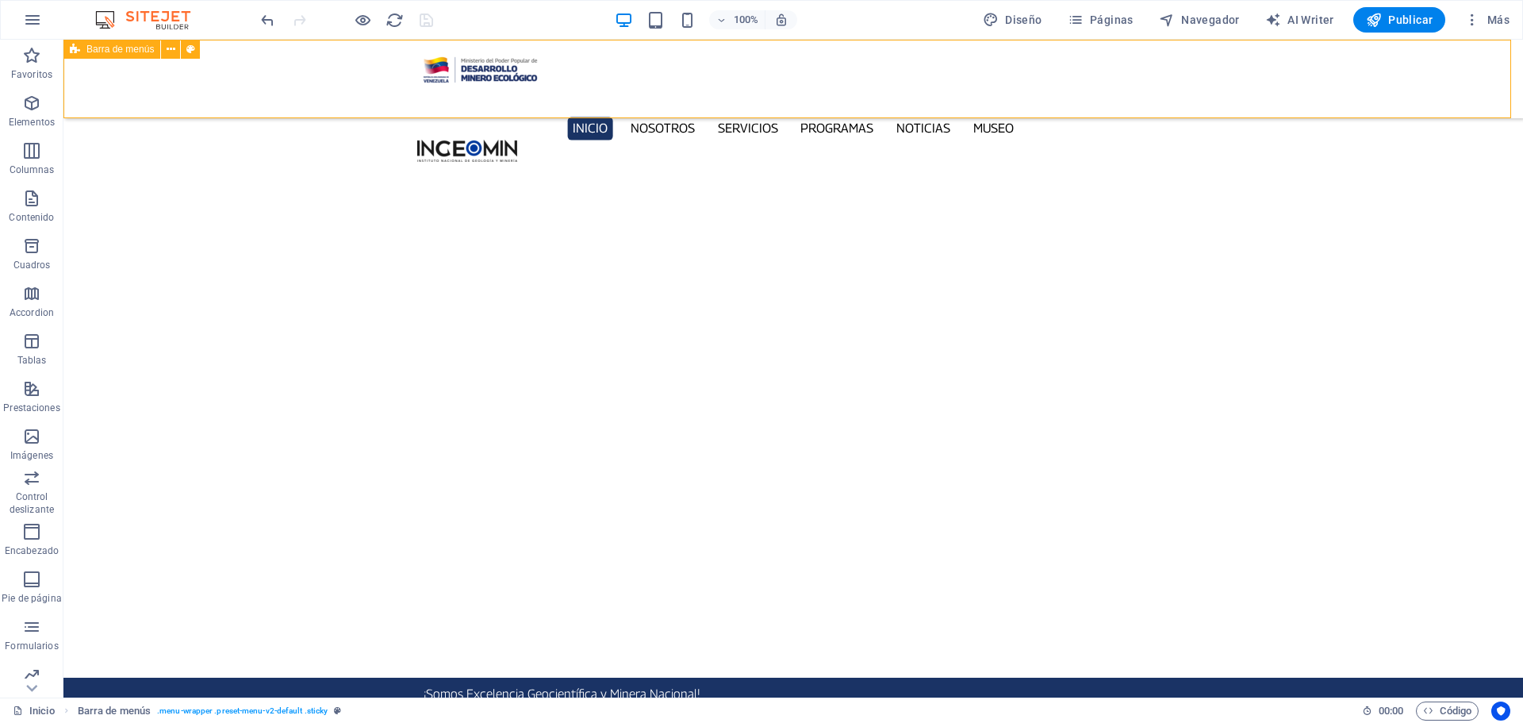
click at [231, 68] on div "Inicio Nosotros Servicios Programas PNG INGEOMIN Va a La Escuela Comité de Muje…" at bounding box center [792, 79] width 1459 height 79
select select "px"
select select "rem"
select select "sticky_instant"
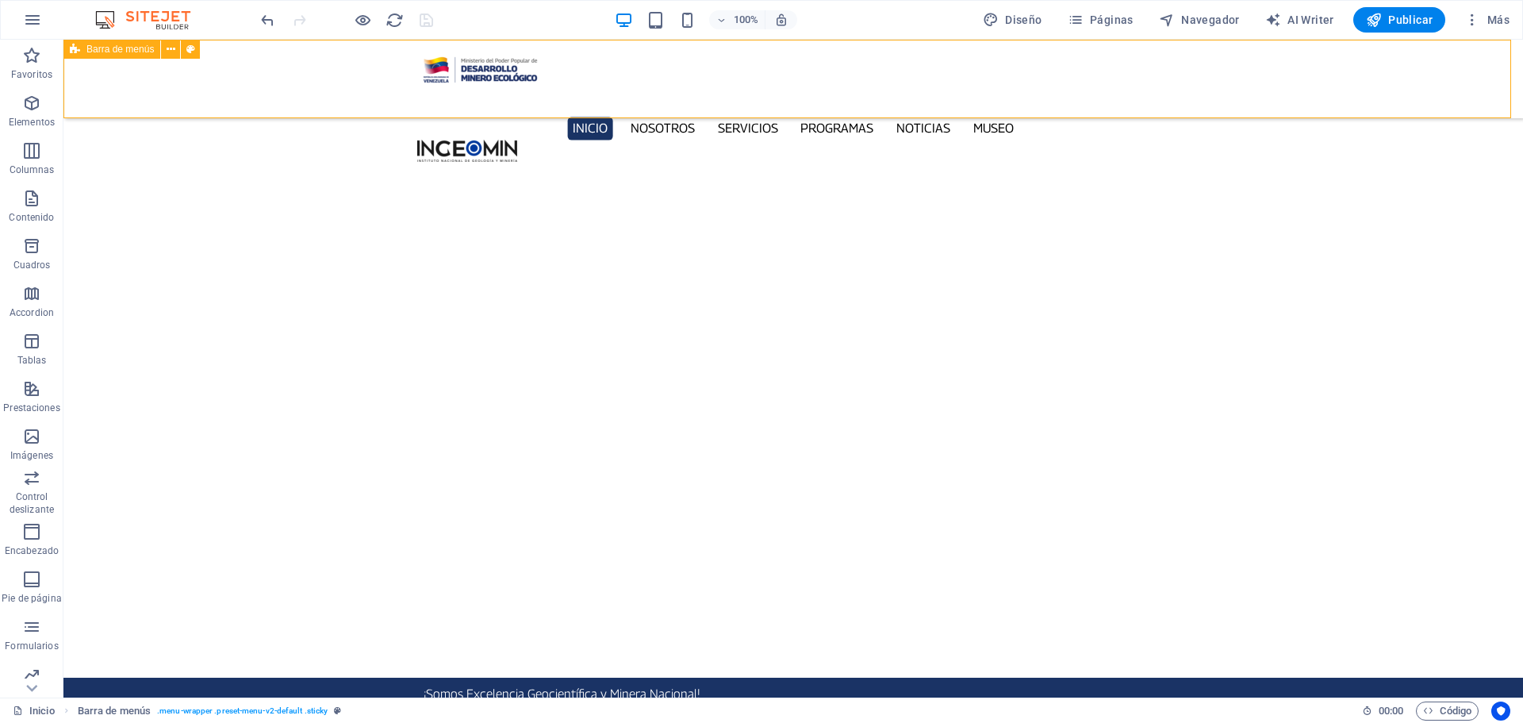
select select "px"
select select "hover_box_vertical"
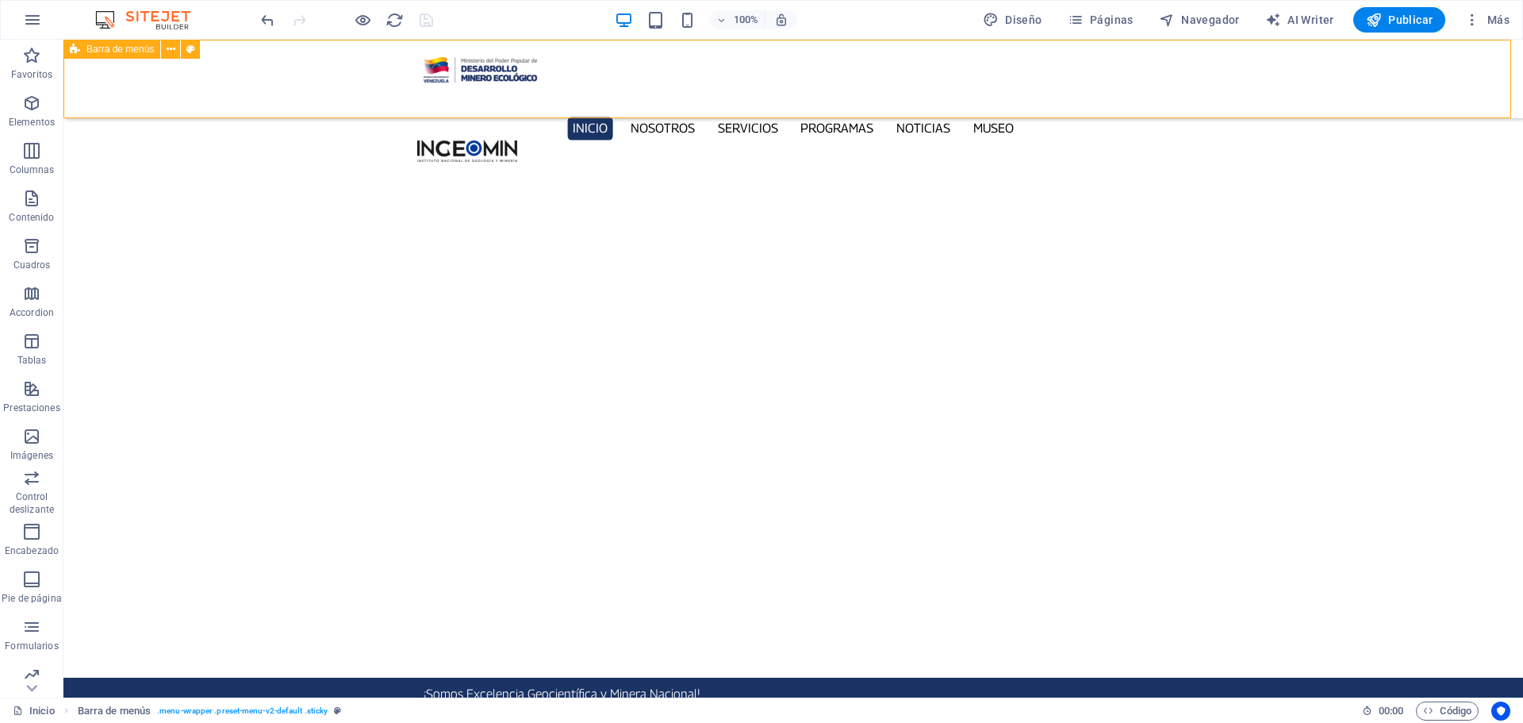
select select "px"
select select "rem"
select select "400"
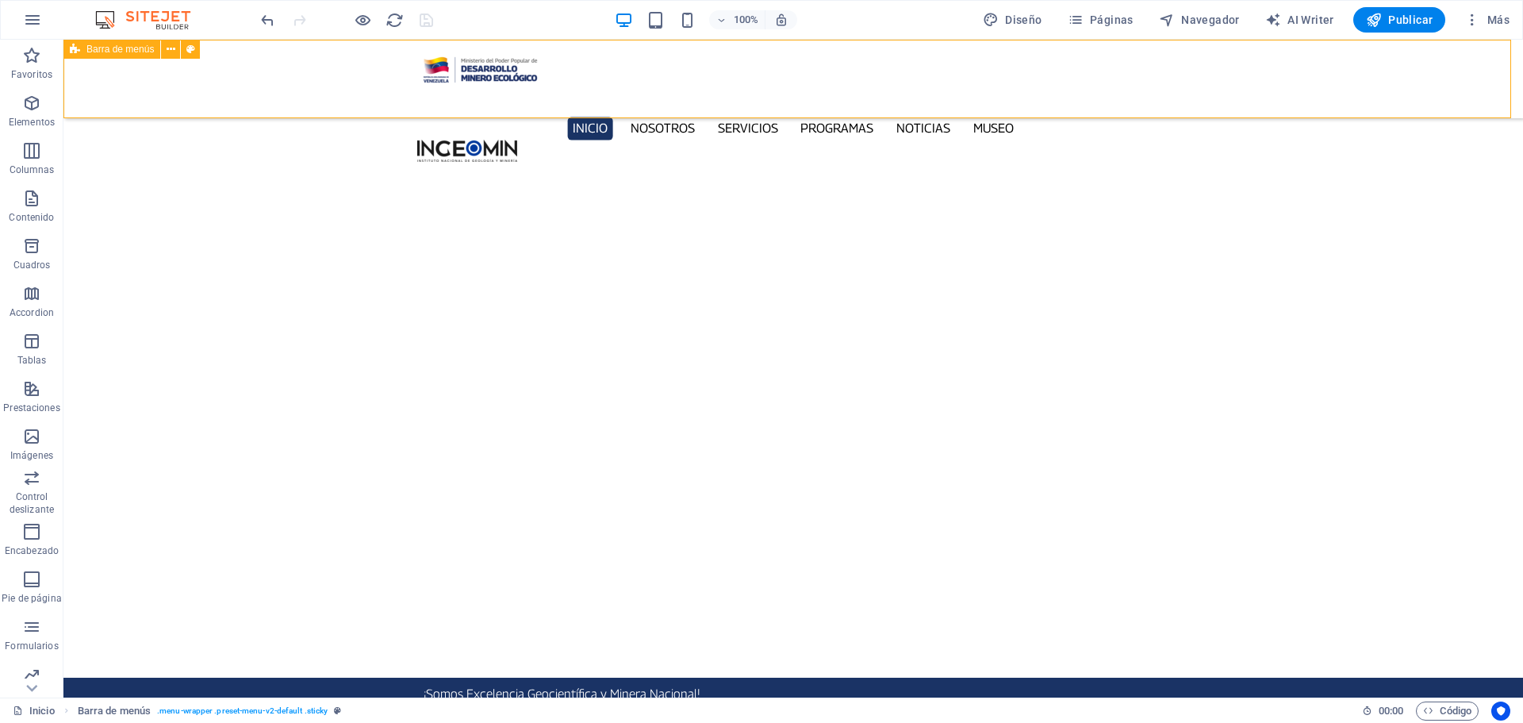
select select "px"
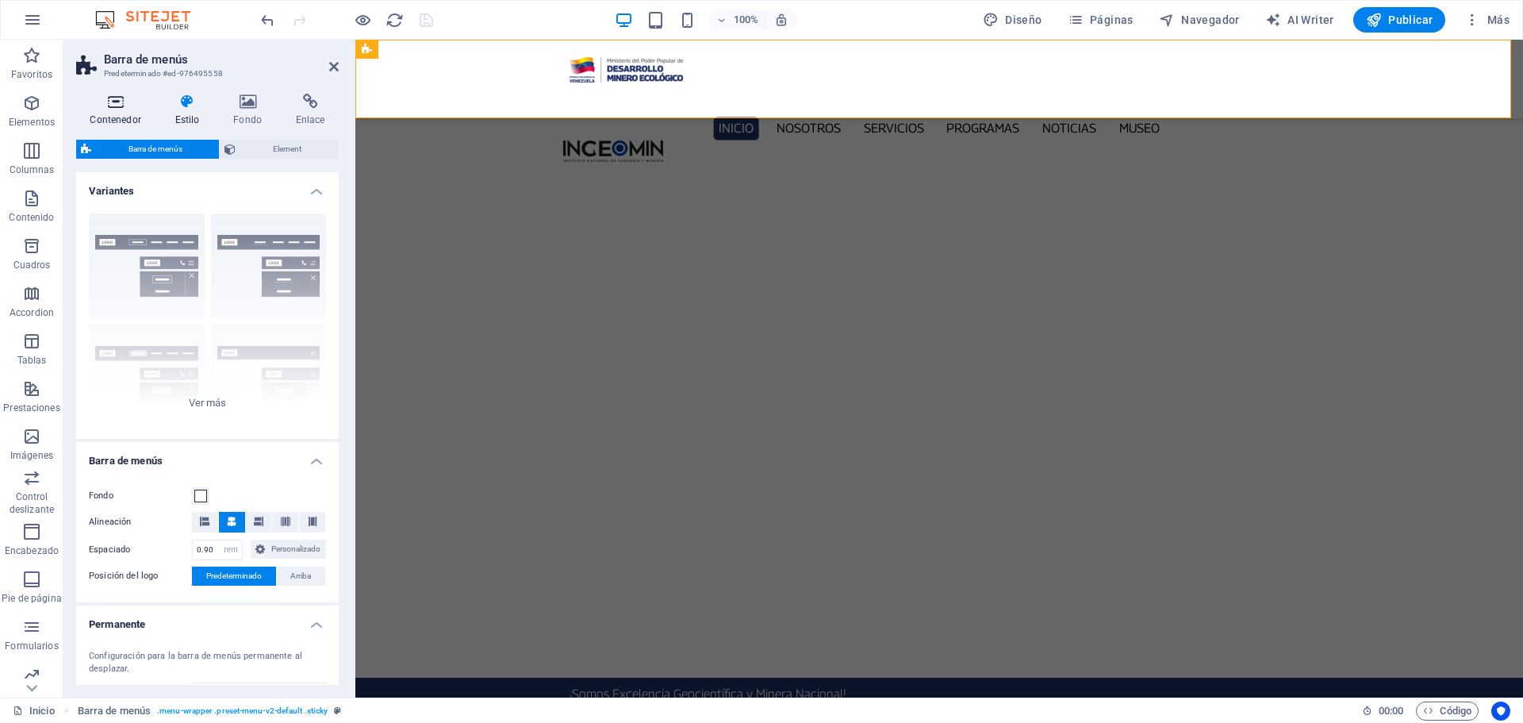
click at [109, 105] on icon at bounding box center [115, 102] width 79 height 16
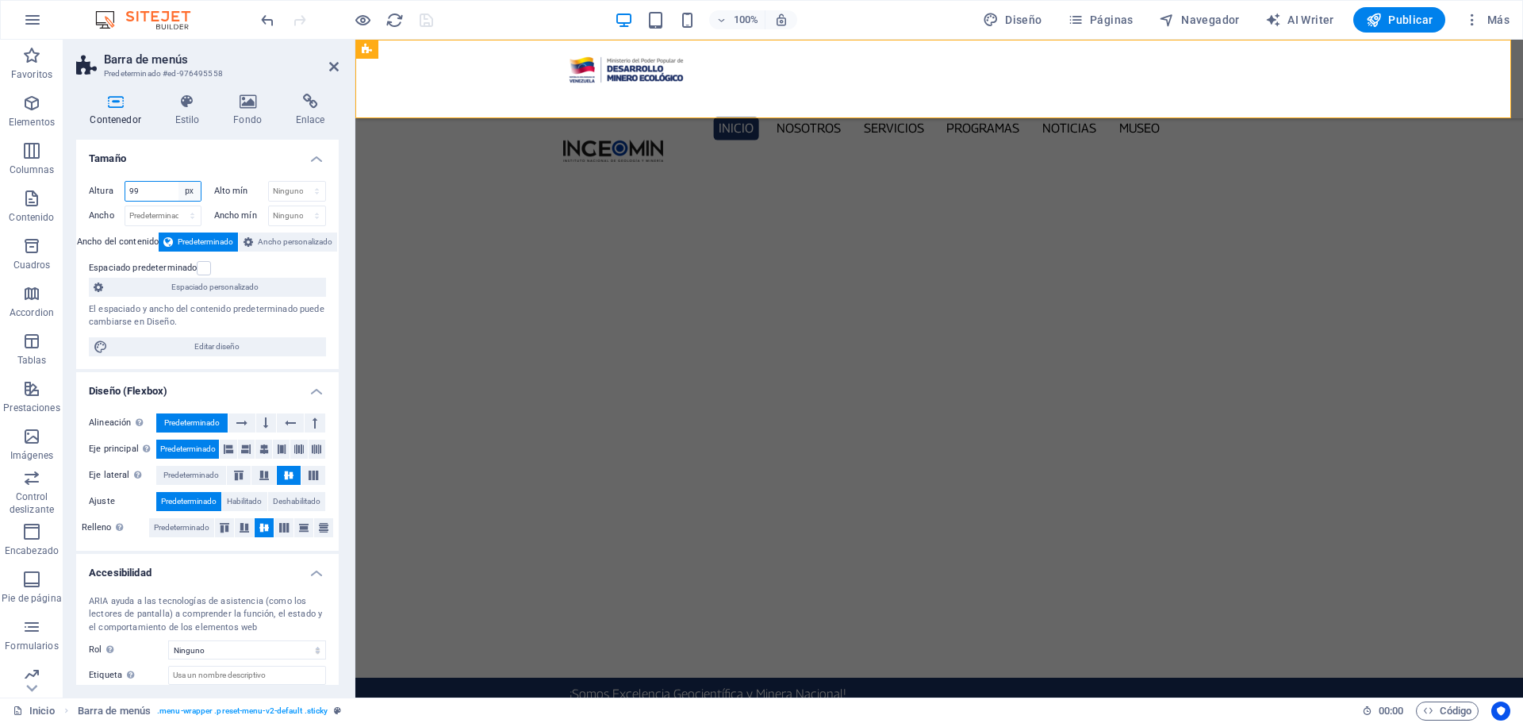
click at [194, 190] on select "Predeterminado px rem % vh vw" at bounding box center [189, 191] width 22 height 19
select select "%"
click at [178, 182] on select "Predeterminado px rem % vh vw" at bounding box center [189, 191] width 22 height 19
type input "12"
click at [423, 19] on icon "save" at bounding box center [426, 20] width 18 height 18
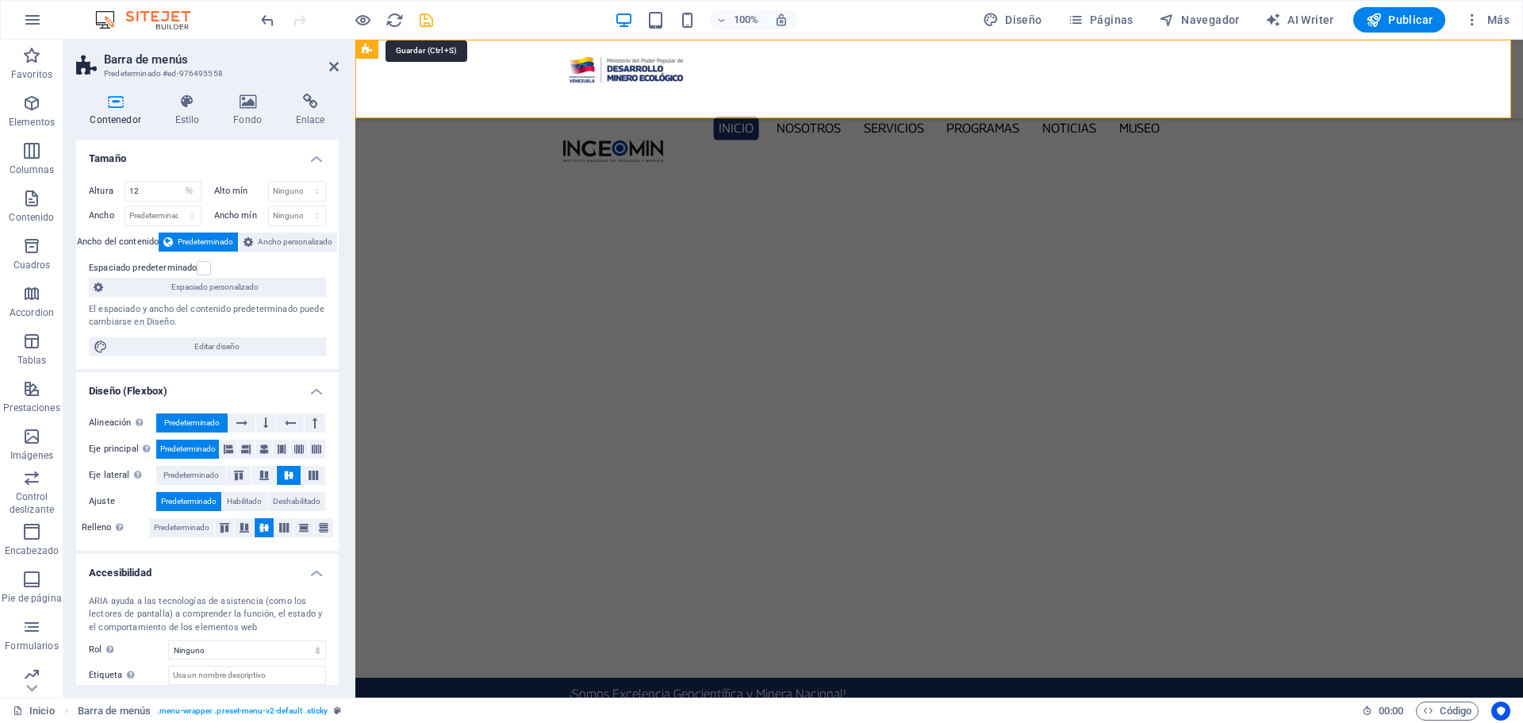
checkbox input "false"
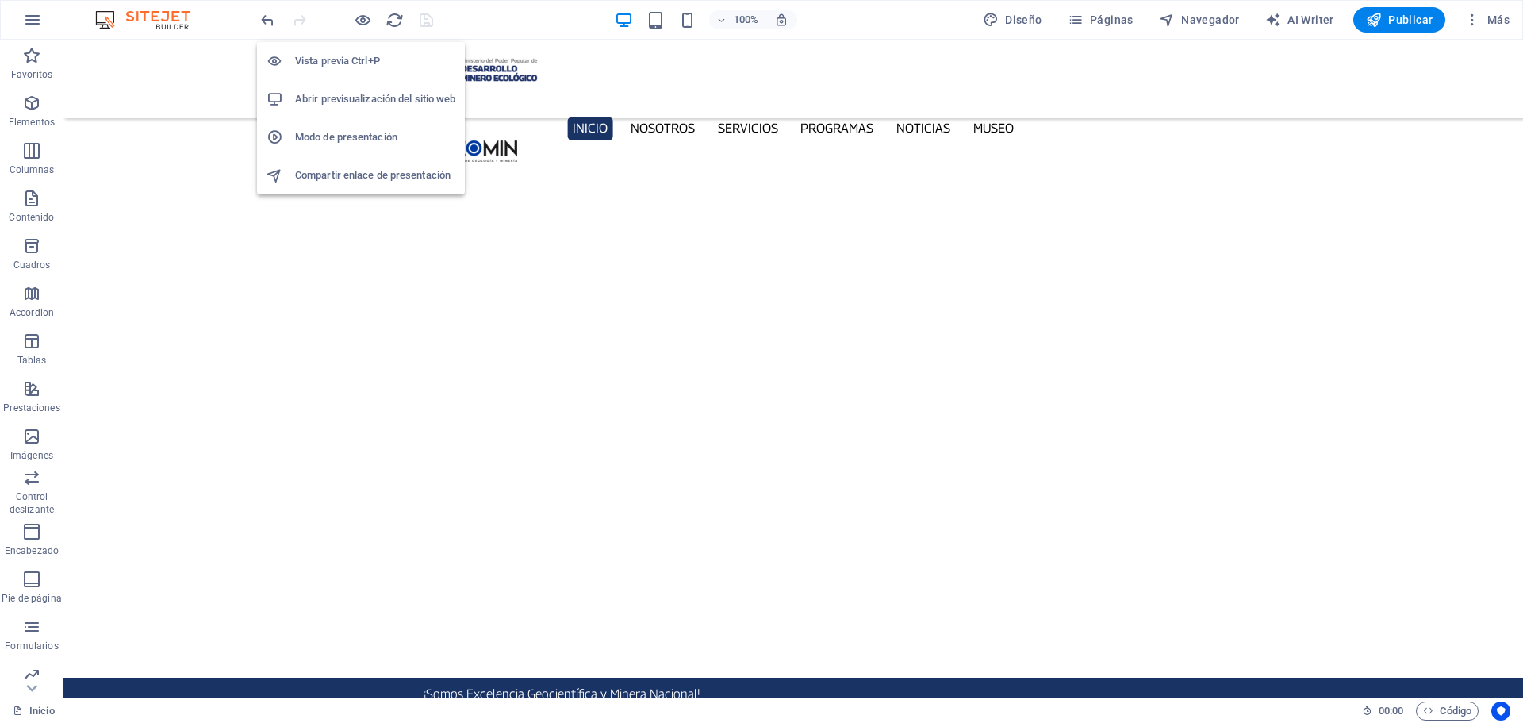
click at [368, 87] on li "Abrir previsualización del sitio web" at bounding box center [361, 99] width 208 height 38
click at [378, 100] on h6 "Abrir previsualización del sitio web" at bounding box center [375, 99] width 160 height 19
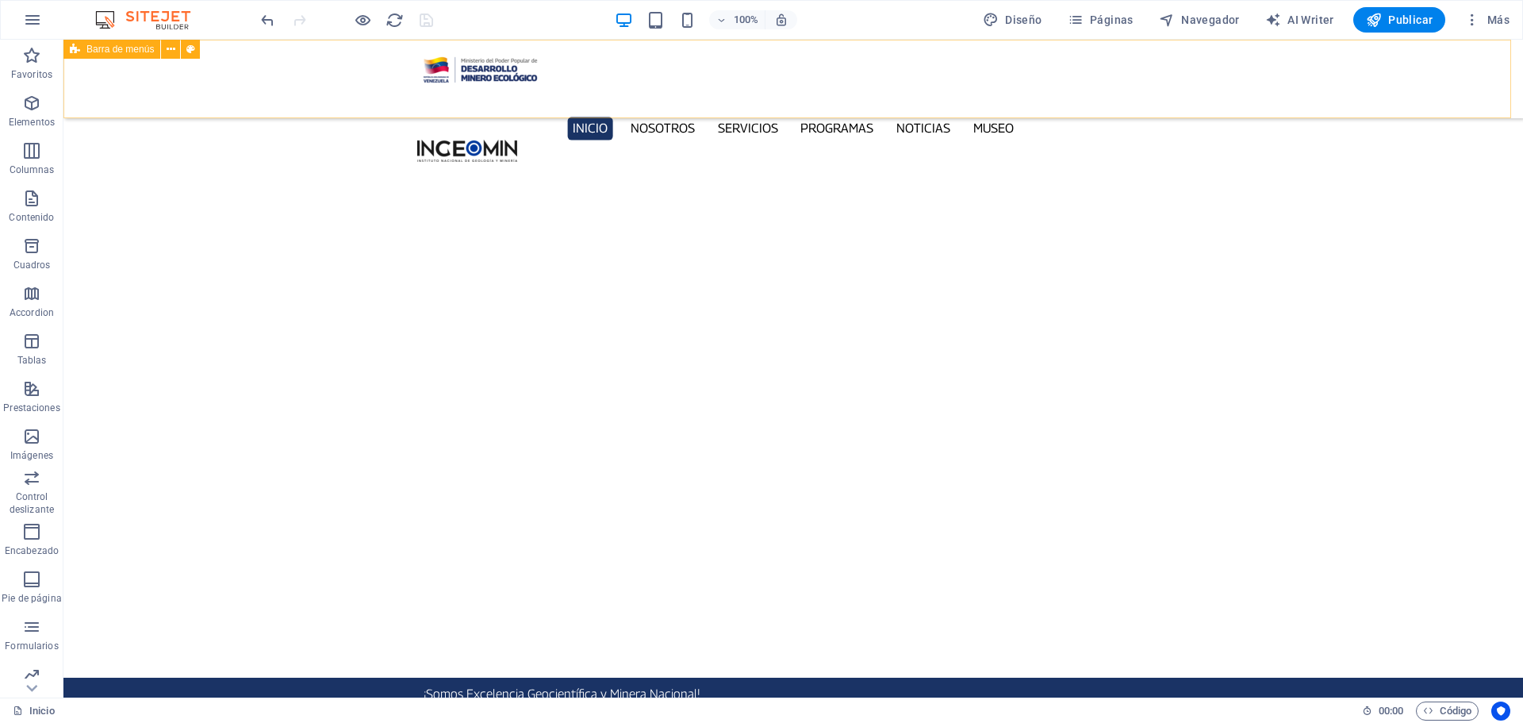
click at [163, 70] on div "Inicio Nosotros Servicios Programas PNG INGEOMIN Va a La Escuela Comité de Muje…" at bounding box center [792, 79] width 1459 height 79
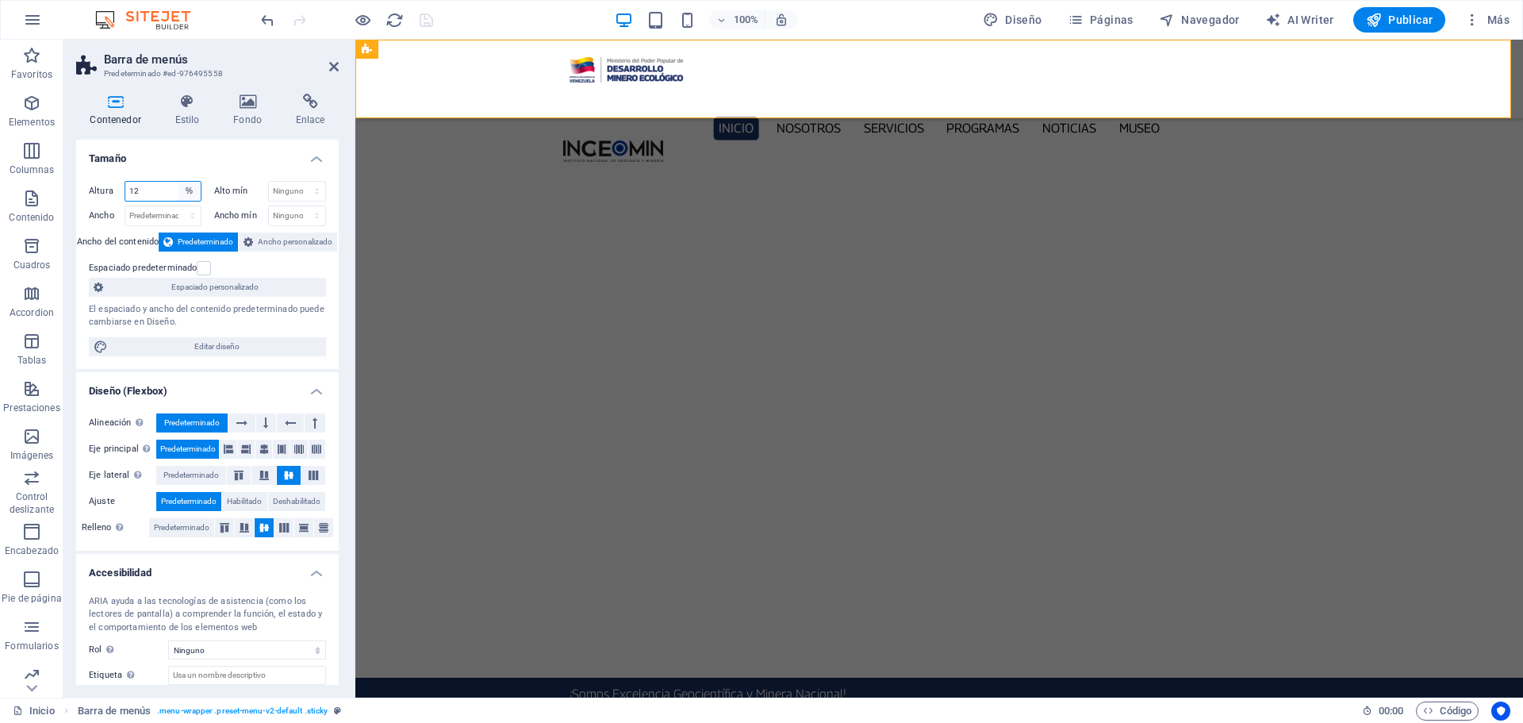
click at [188, 188] on select "Predeterminado px rem % vh vw" at bounding box center [189, 191] width 22 height 19
select select "default"
click at [178, 182] on select "Predeterminado px rem % vh vw" at bounding box center [189, 191] width 22 height 19
select select "DISABLED_OPTION_VALUE"
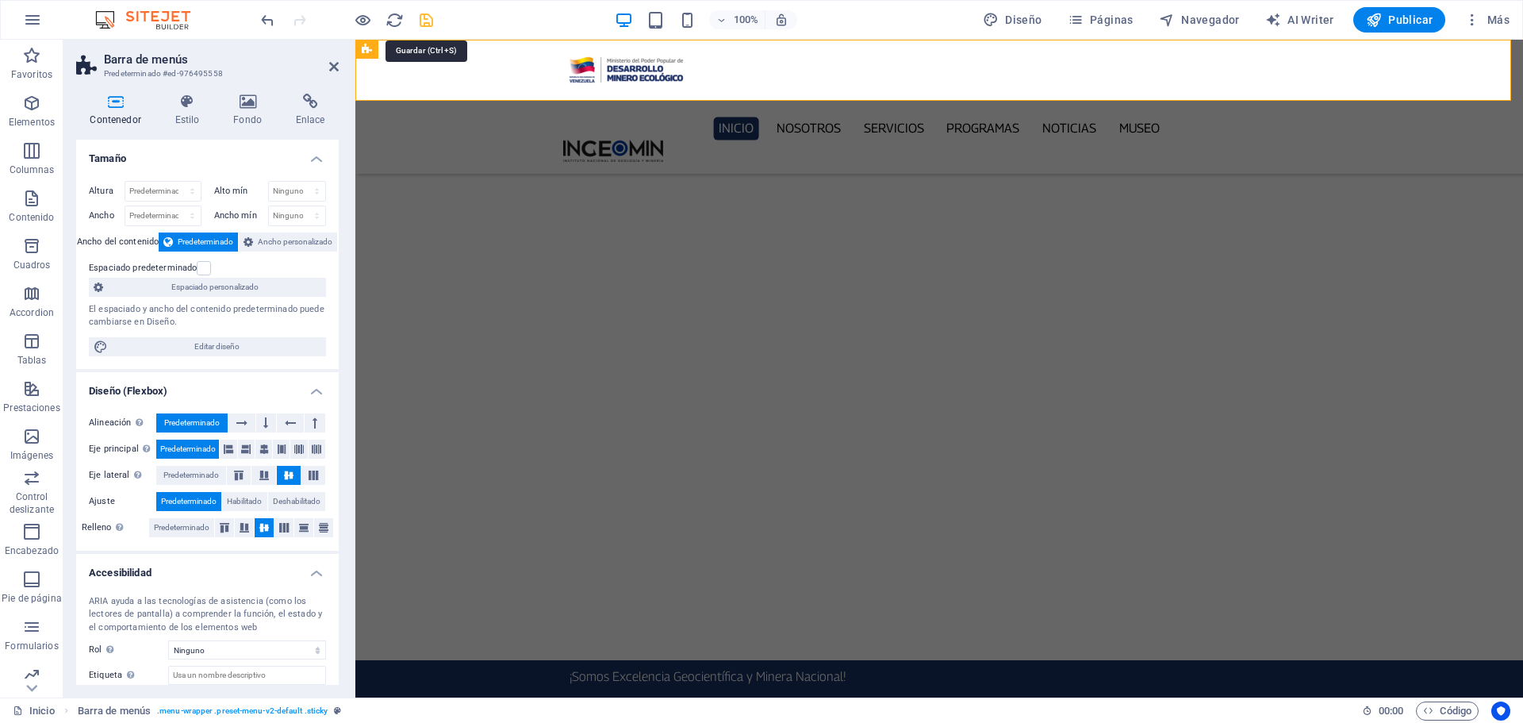
click at [433, 25] on icon "save" at bounding box center [426, 20] width 18 height 18
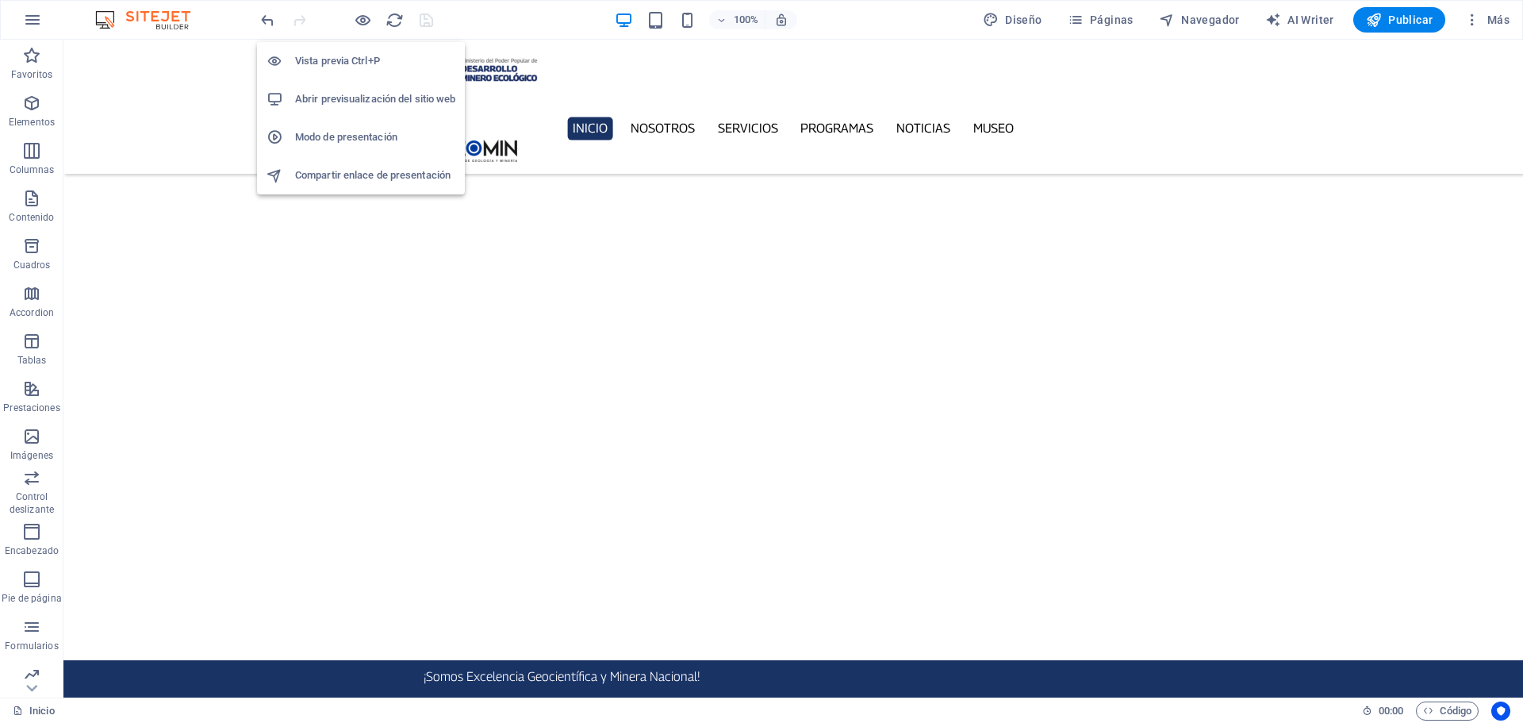
click at [341, 90] on h6 "Abrir previsualización del sitio web" at bounding box center [375, 99] width 160 height 19
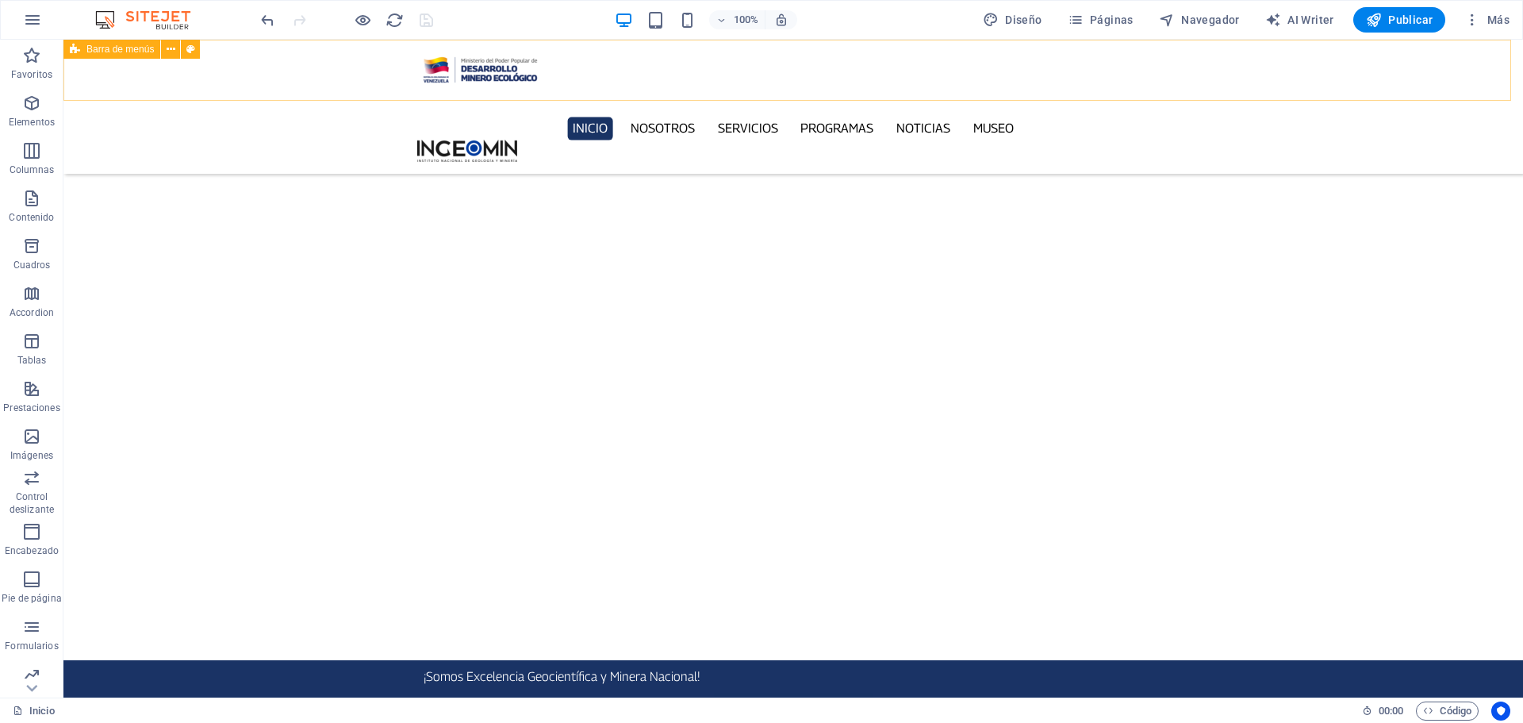
click at [333, 71] on div "Inicio Nosotros Servicios Programas PNG INGEOMIN Va a La Escuela Comité de Muje…" at bounding box center [792, 107] width 1459 height 134
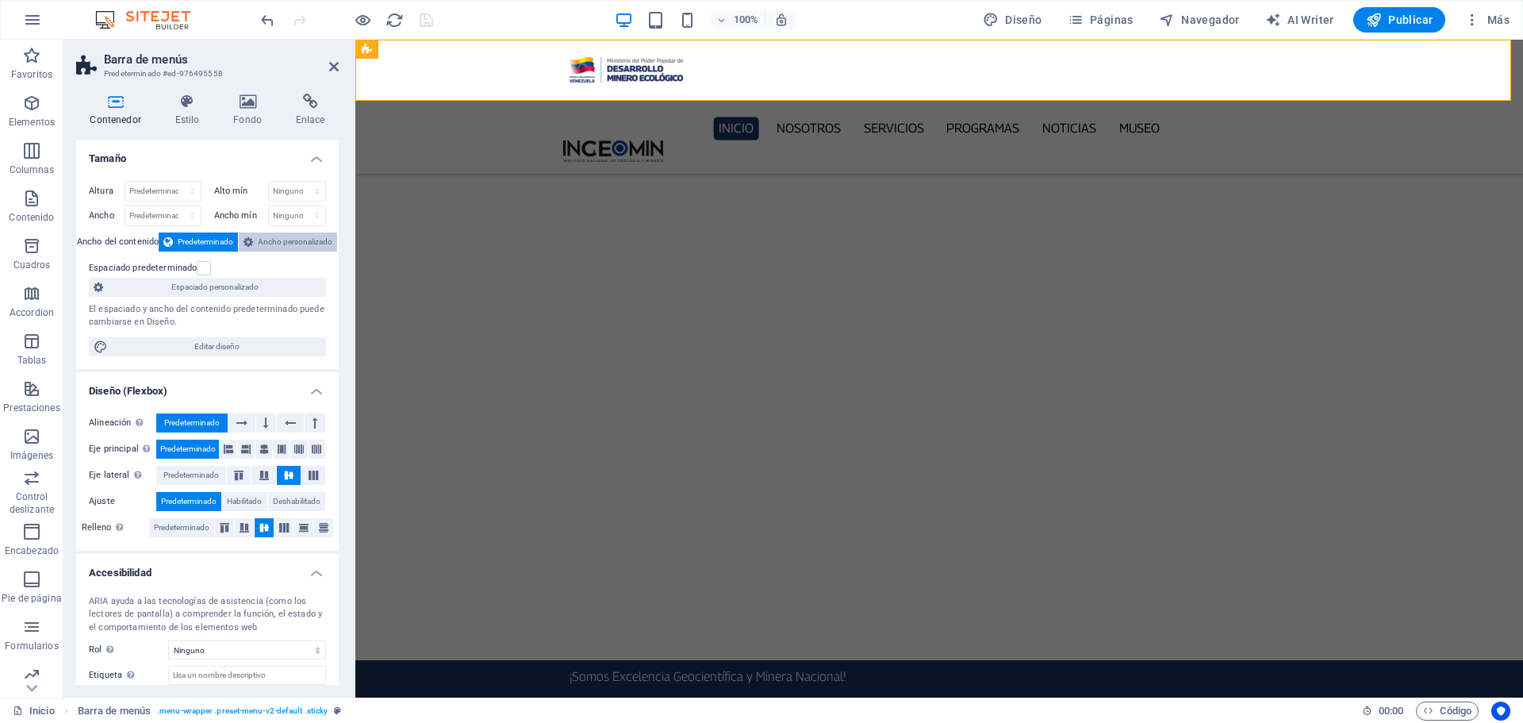
click at [307, 243] on span "Ancho personalizado" at bounding box center [295, 241] width 75 height 19
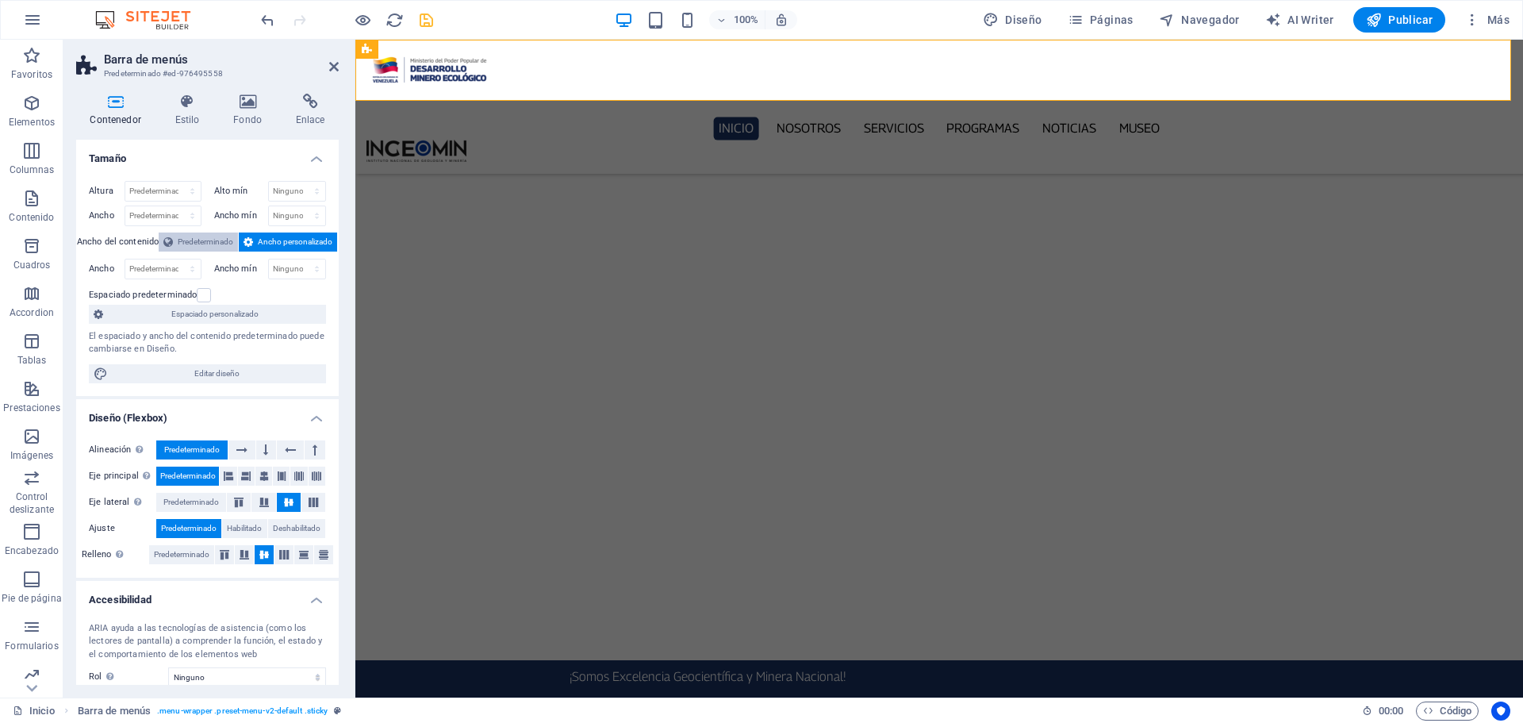
click at [211, 235] on span "Predeterminado" at bounding box center [206, 241] width 56 height 19
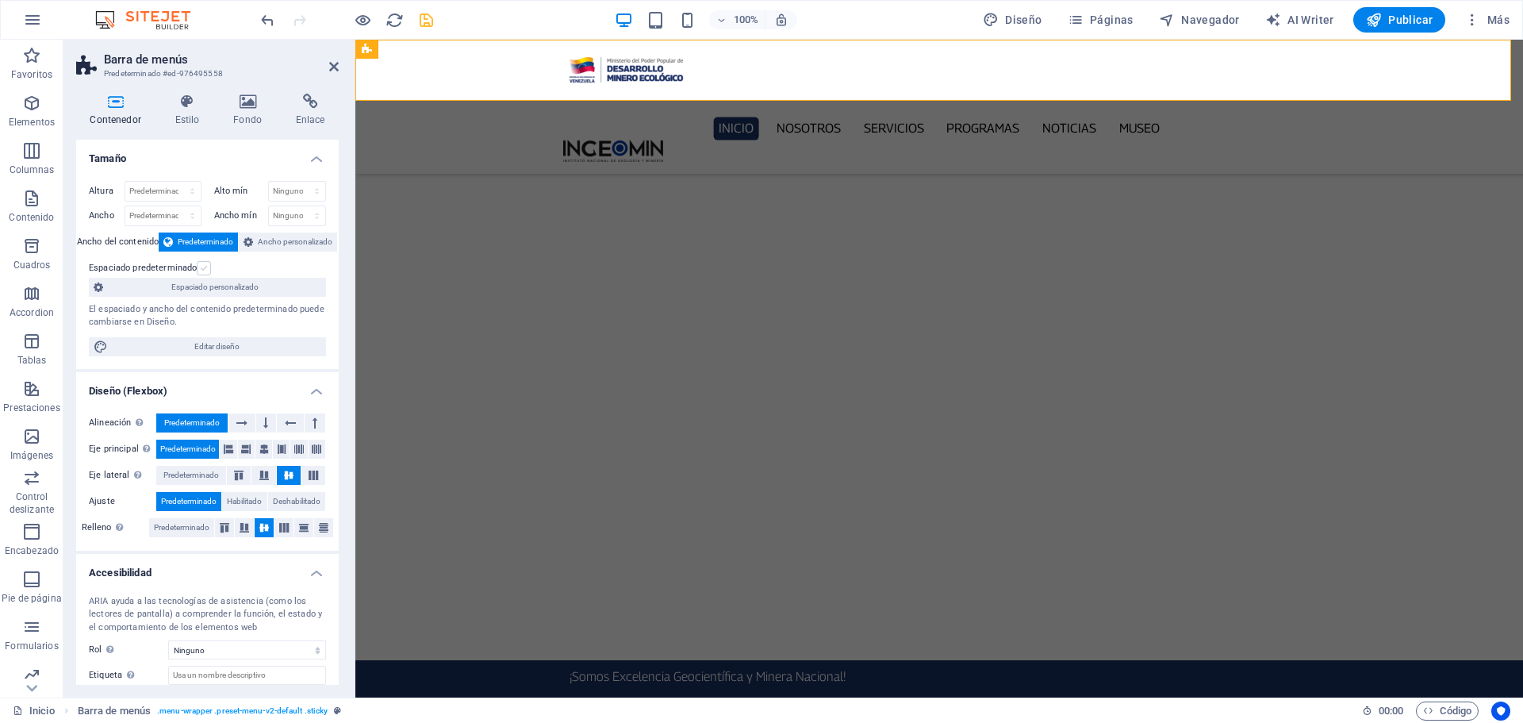
click at [197, 269] on label at bounding box center [204, 268] width 14 height 14
click at [0, 0] on input "Espaciado predeterminado" at bounding box center [0, 0] width 0 height 0
click at [427, 19] on icon "save" at bounding box center [426, 20] width 18 height 18
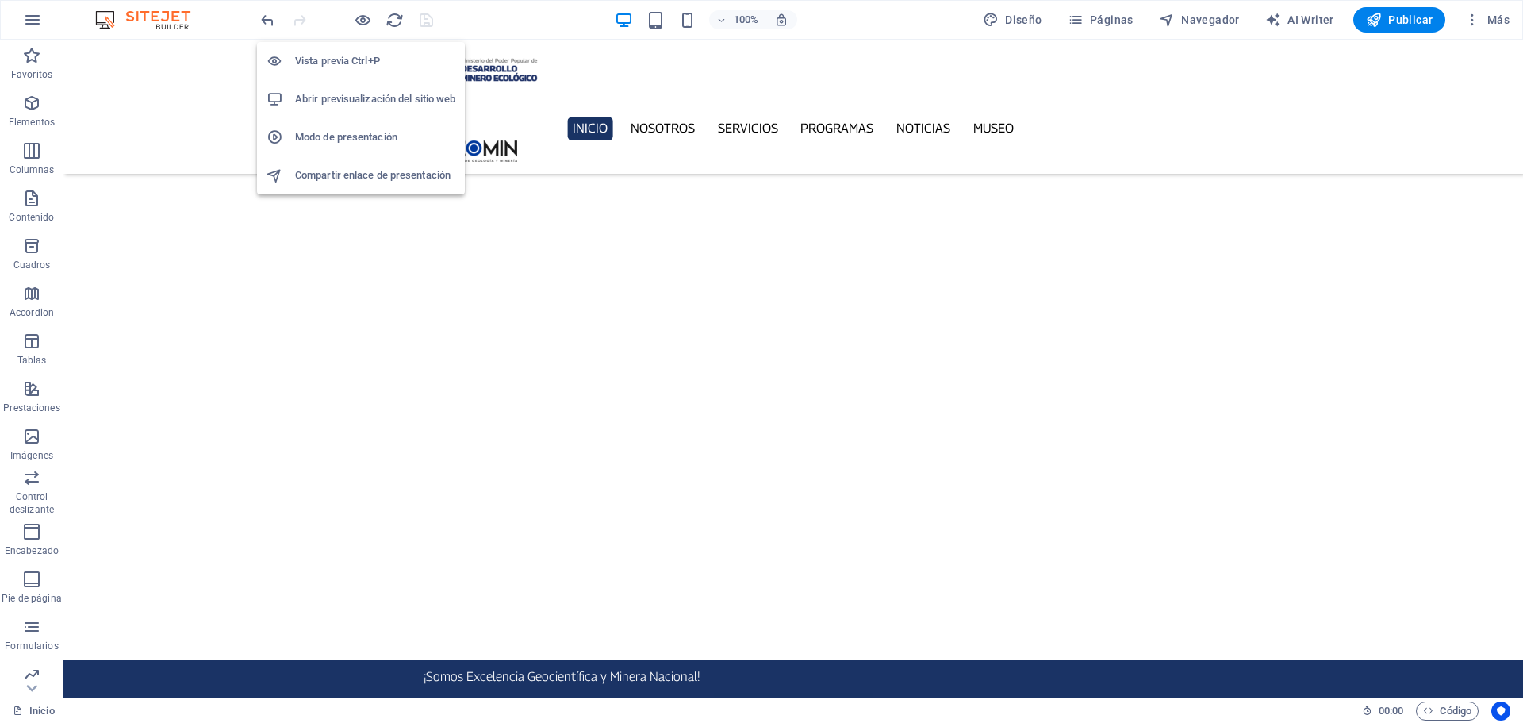
click at [367, 95] on h6 "Abrir previsualización del sitio web" at bounding box center [375, 99] width 160 height 19
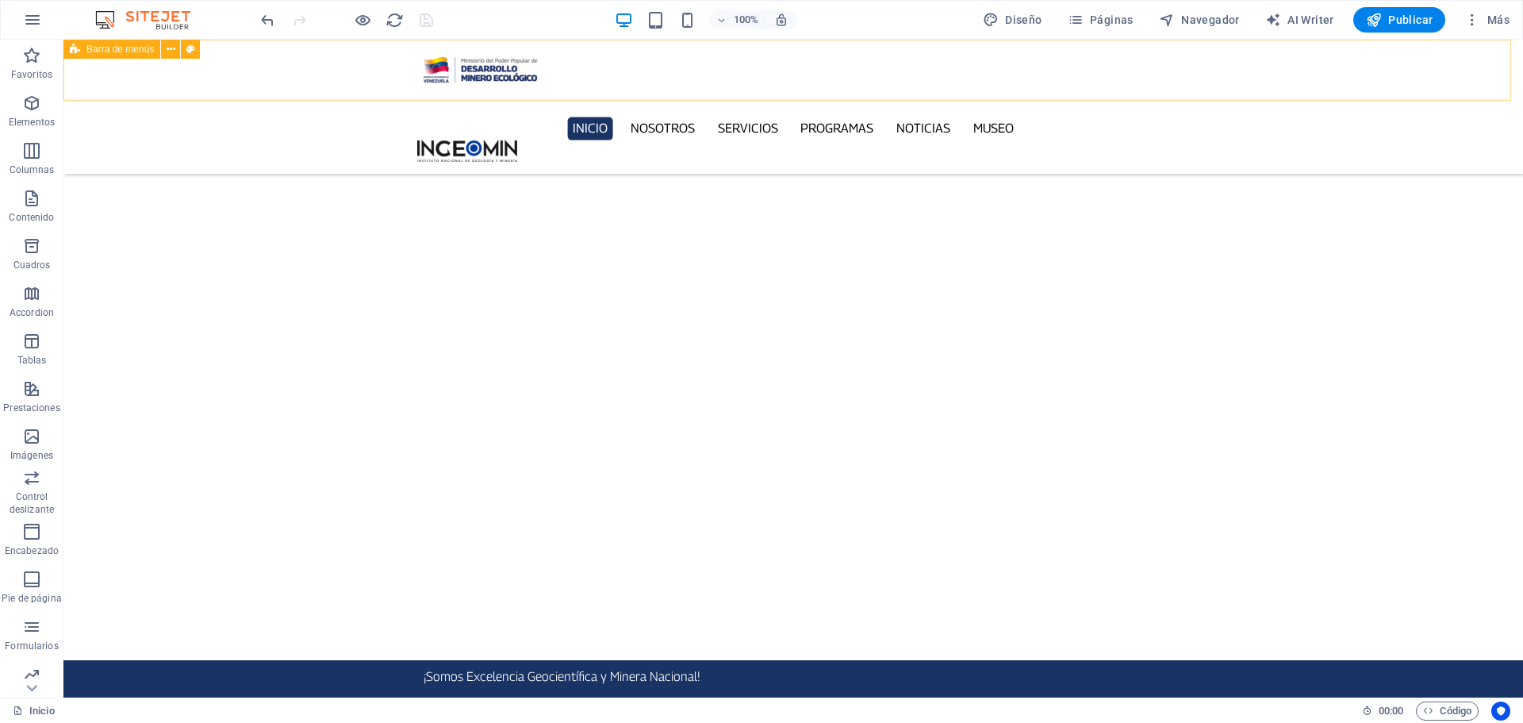
click at [238, 51] on div "Inicio Nosotros Servicios Programas PNG INGEOMIN Va a La Escuela Comité de Muje…" at bounding box center [792, 107] width 1459 height 134
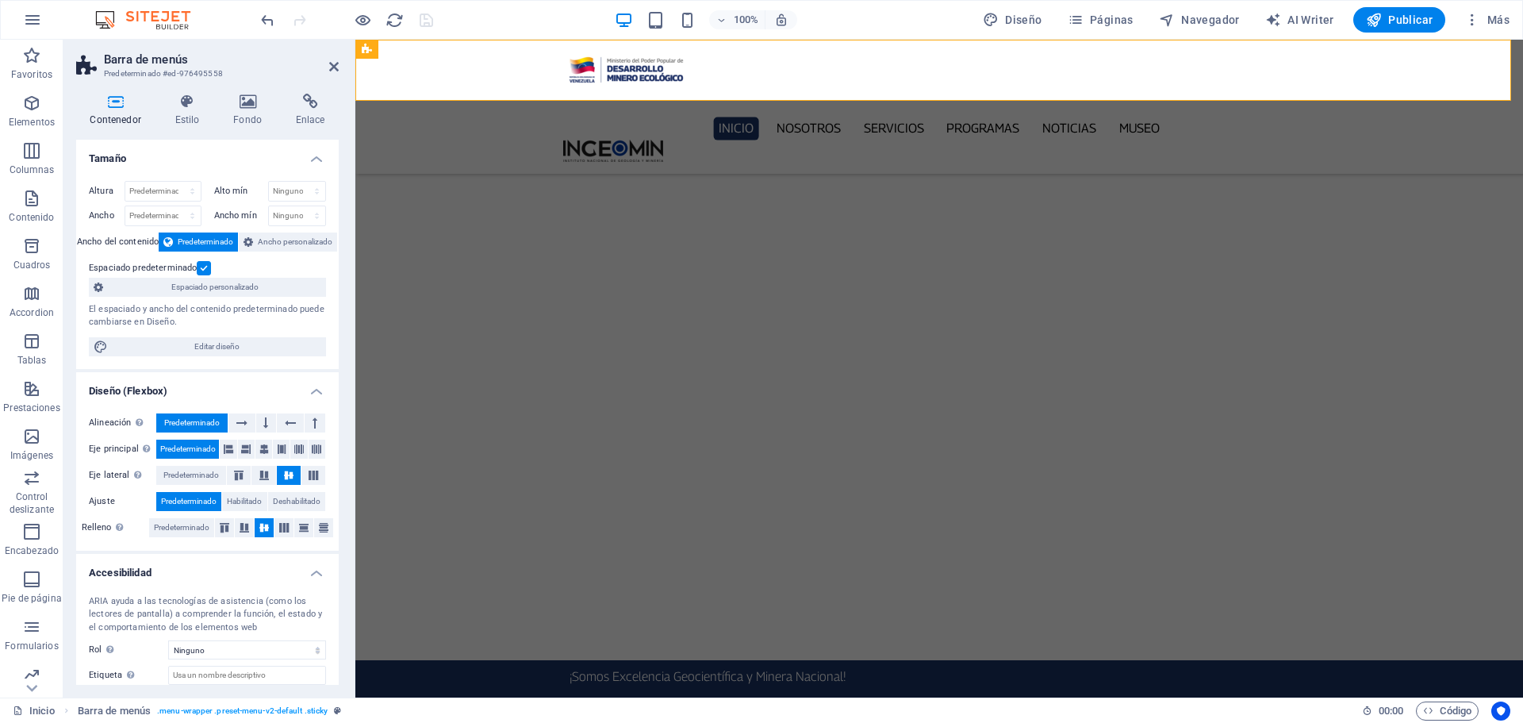
click at [205, 265] on label at bounding box center [204, 268] width 14 height 14
click at [0, 0] on input "Espaciado predeterminado" at bounding box center [0, 0] width 0 height 0
click at [187, 525] on span "Predeterminado" at bounding box center [182, 527] width 56 height 19
click at [421, 25] on icon "save" at bounding box center [426, 20] width 18 height 18
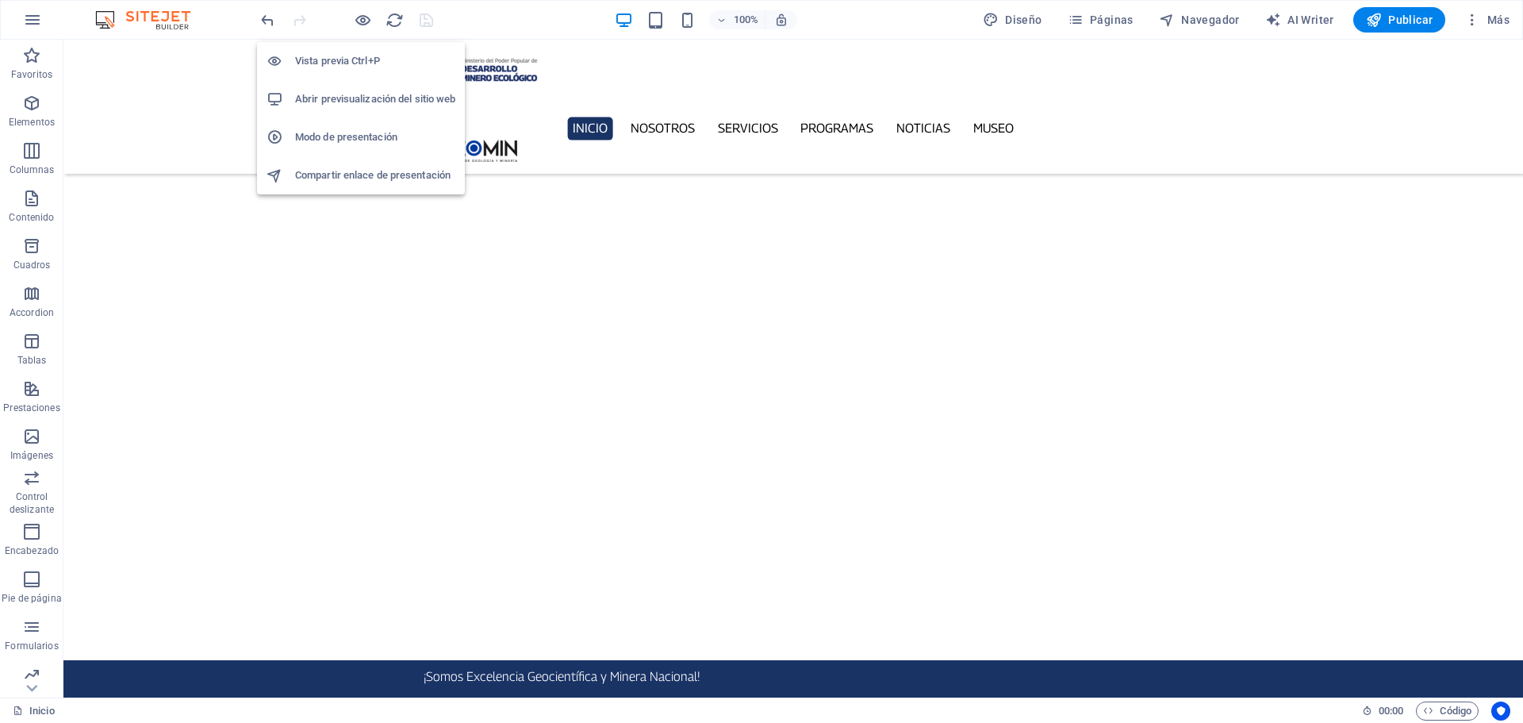
click at [363, 109] on li "Abrir previsualización del sitio web" at bounding box center [361, 99] width 208 height 38
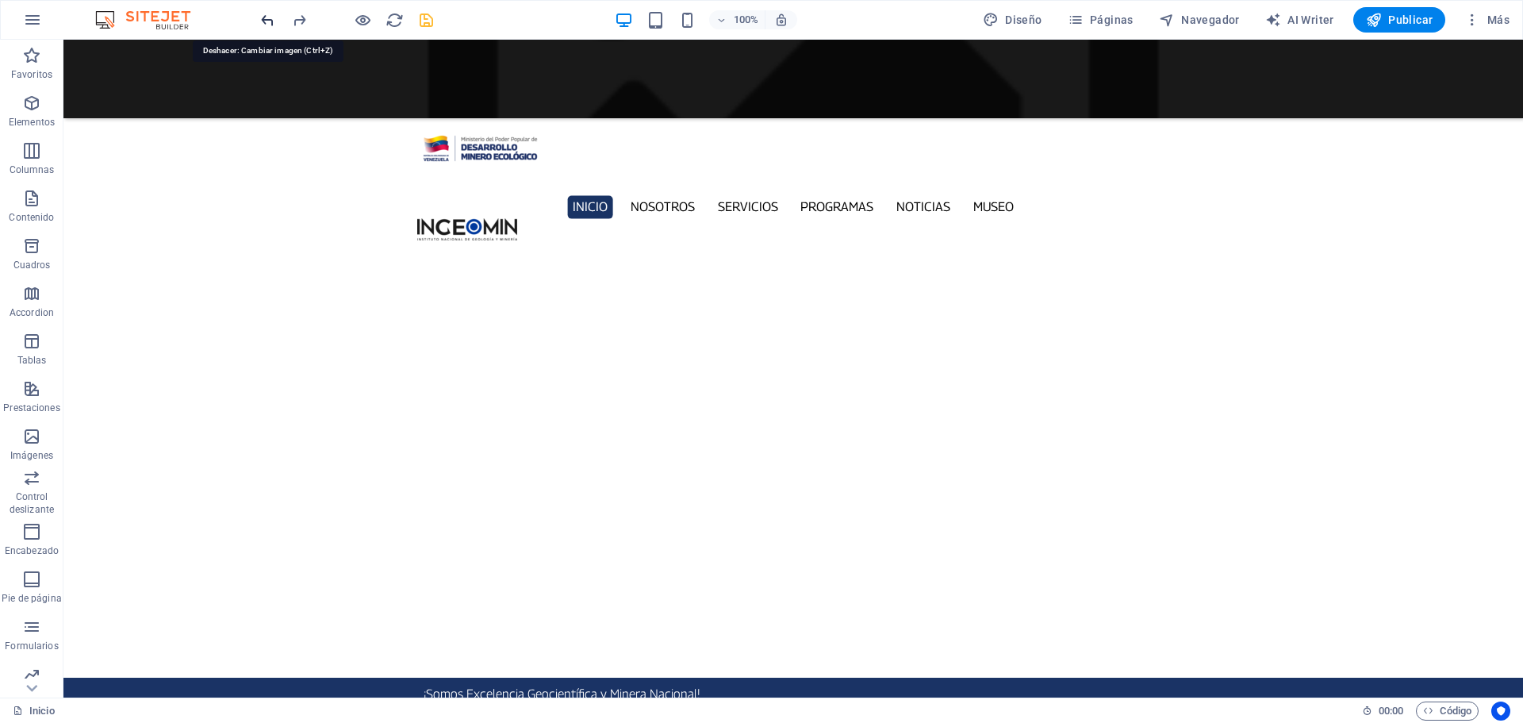
click at [262, 18] on icon "undo" at bounding box center [268, 20] width 18 height 18
click at [428, 17] on icon "save" at bounding box center [426, 20] width 18 height 18
checkbox input "false"
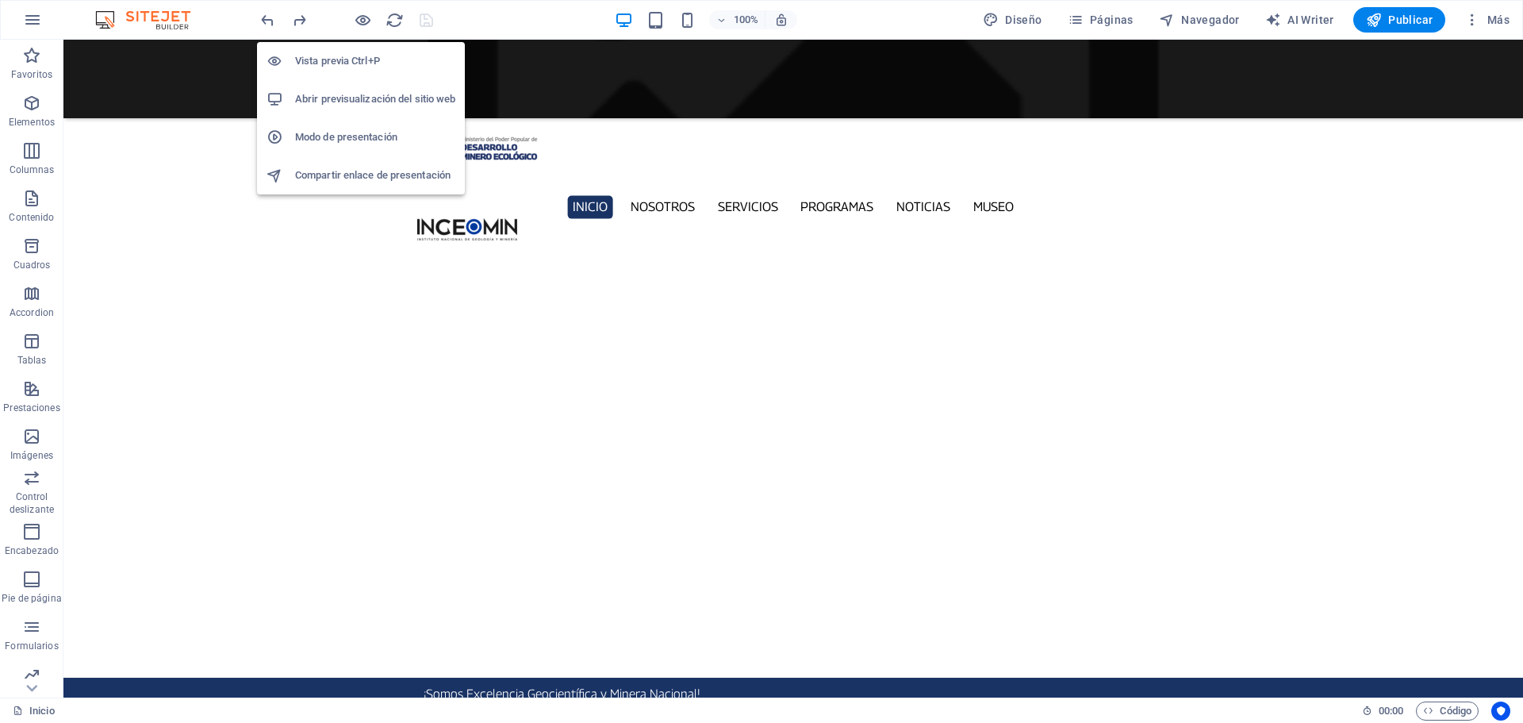
click at [353, 94] on h6 "Abrir previsualización del sitio web" at bounding box center [375, 99] width 160 height 19
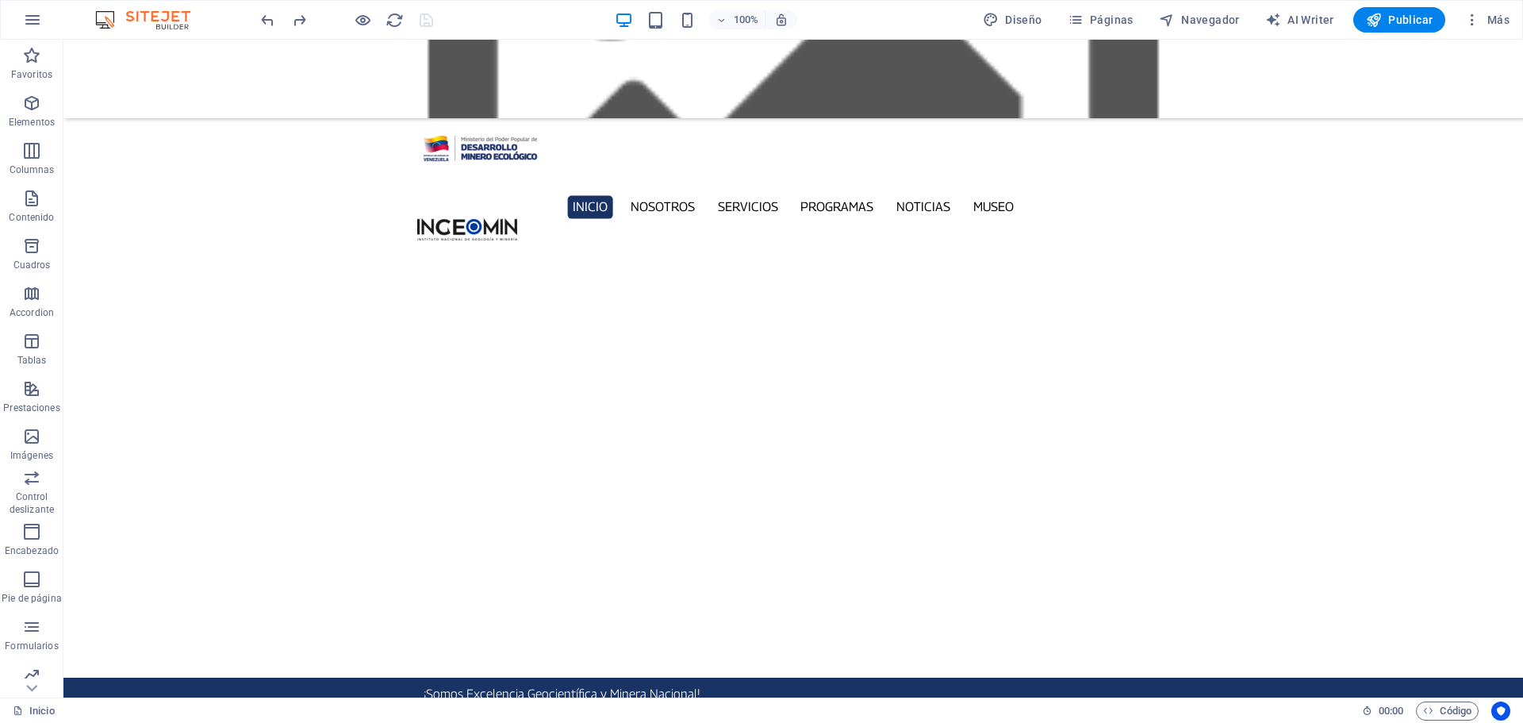
click at [283, 82] on figure at bounding box center [792, 79] width 1459 height 79
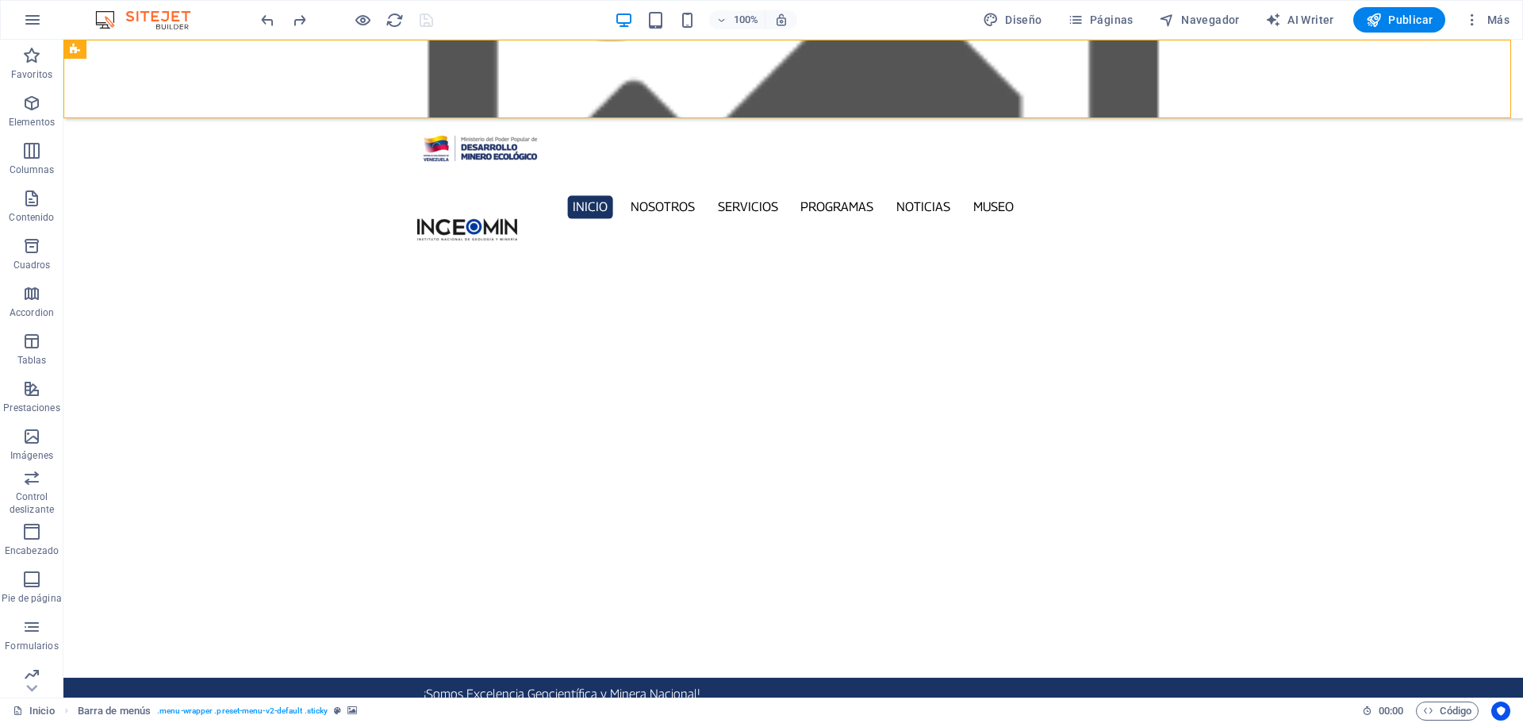
click at [283, 82] on figure at bounding box center [792, 79] width 1459 height 79
select select "px"
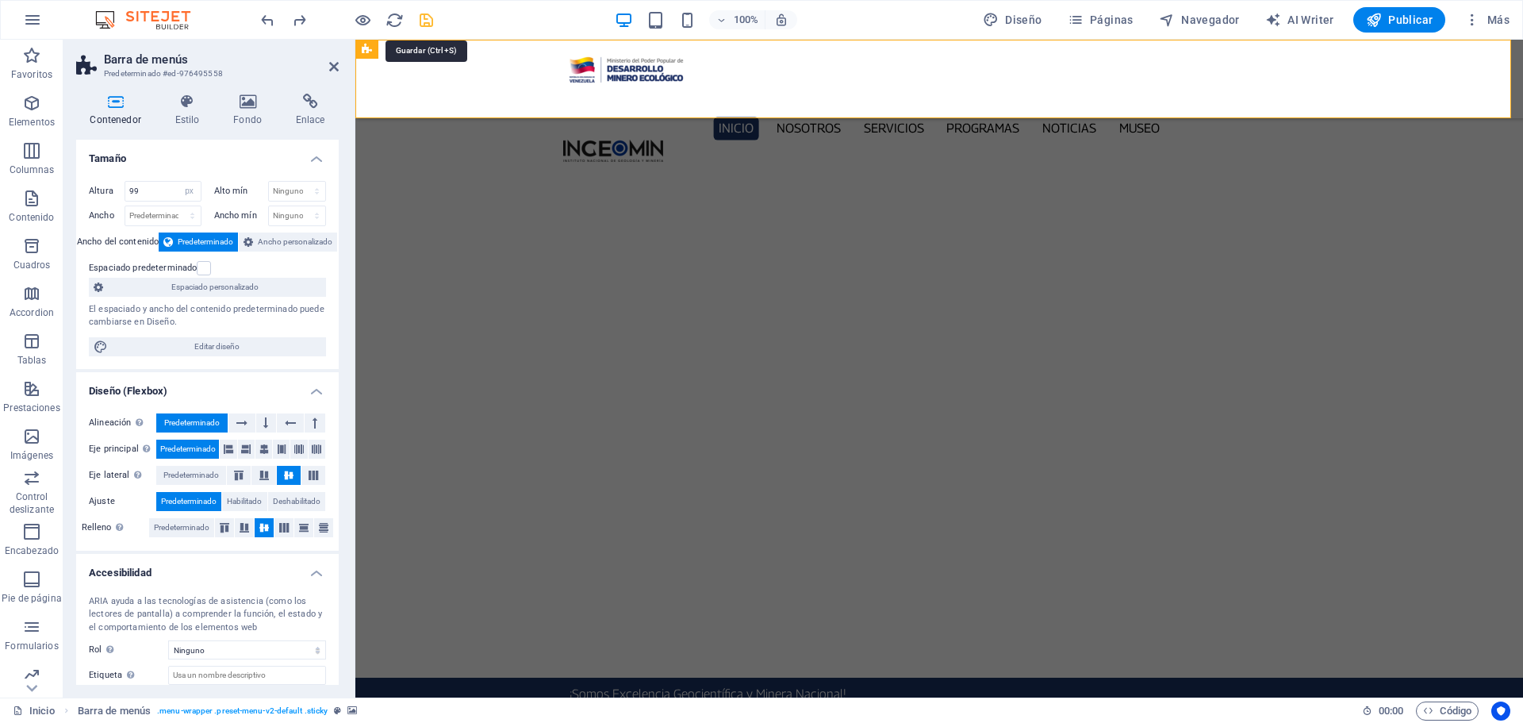
click at [418, 25] on icon "save" at bounding box center [426, 20] width 18 height 18
checkbox input "false"
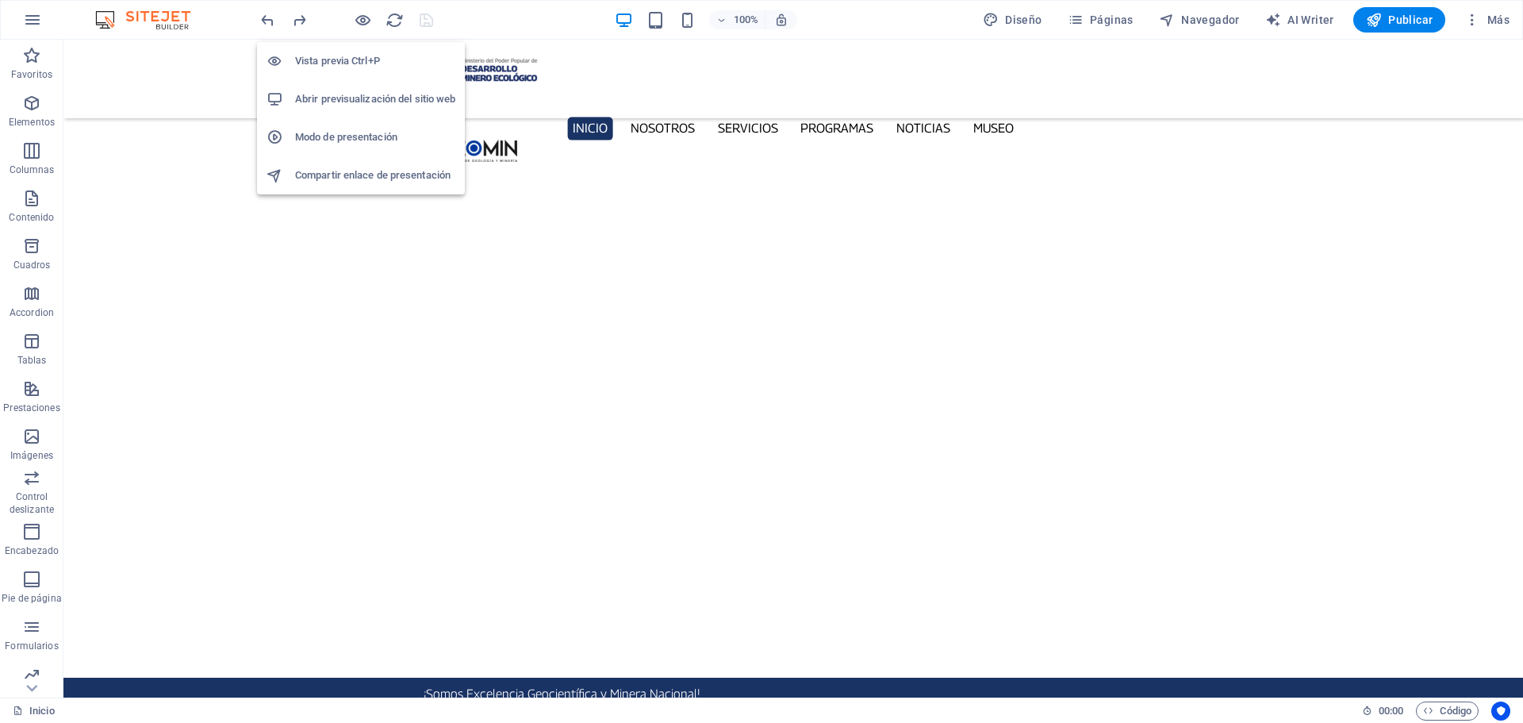
click at [351, 88] on li "Abrir previsualización del sitio web" at bounding box center [361, 99] width 208 height 38
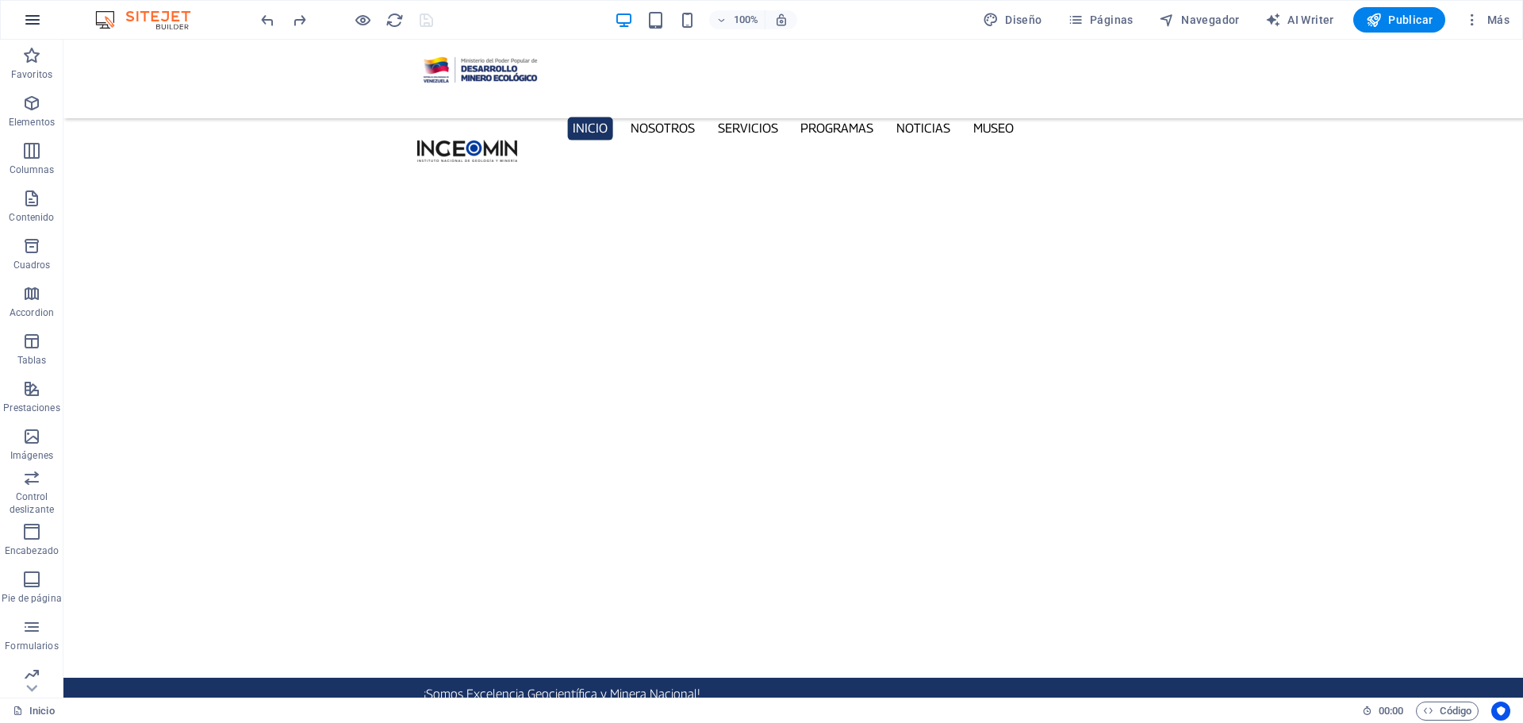
click at [19, 17] on button "button" at bounding box center [32, 20] width 38 height 38
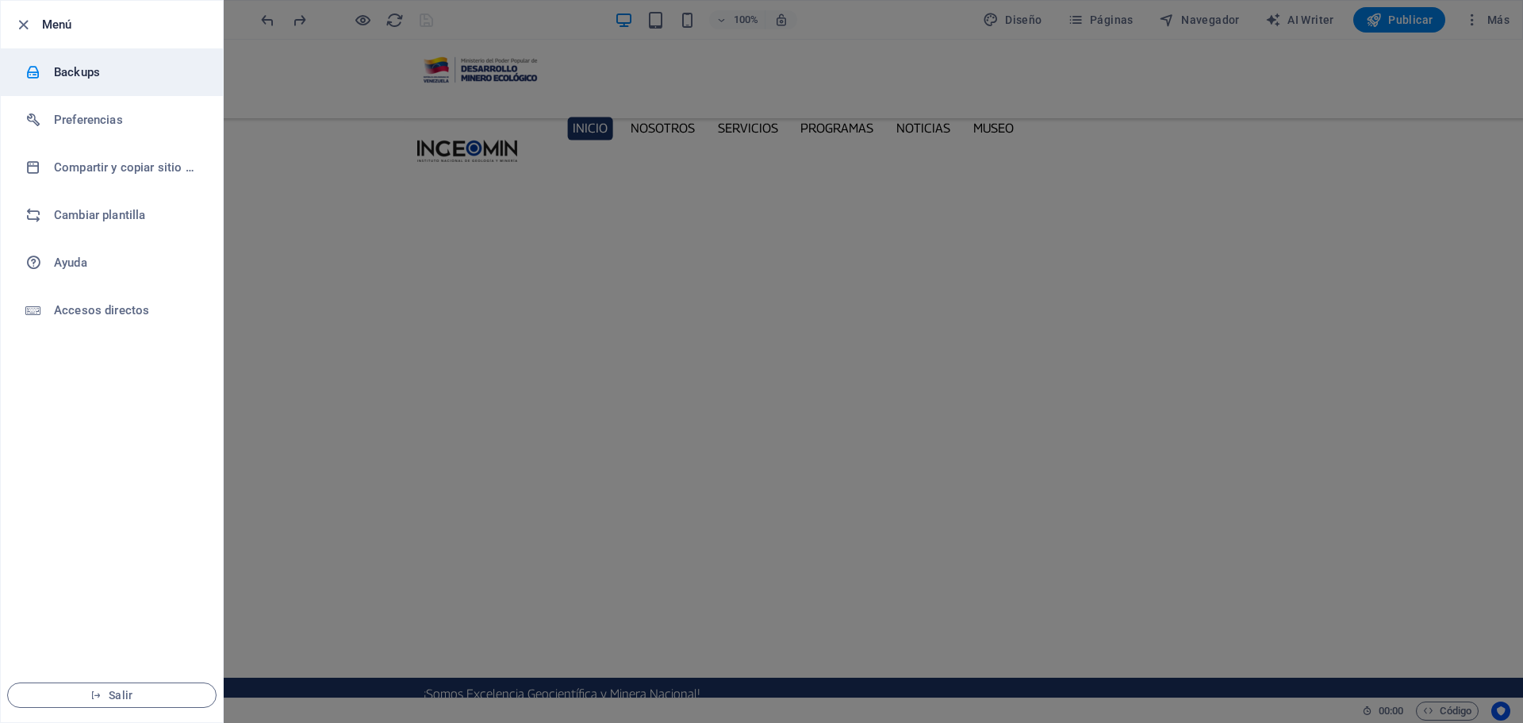
click at [93, 78] on h6 "Backups" at bounding box center [127, 72] width 147 height 19
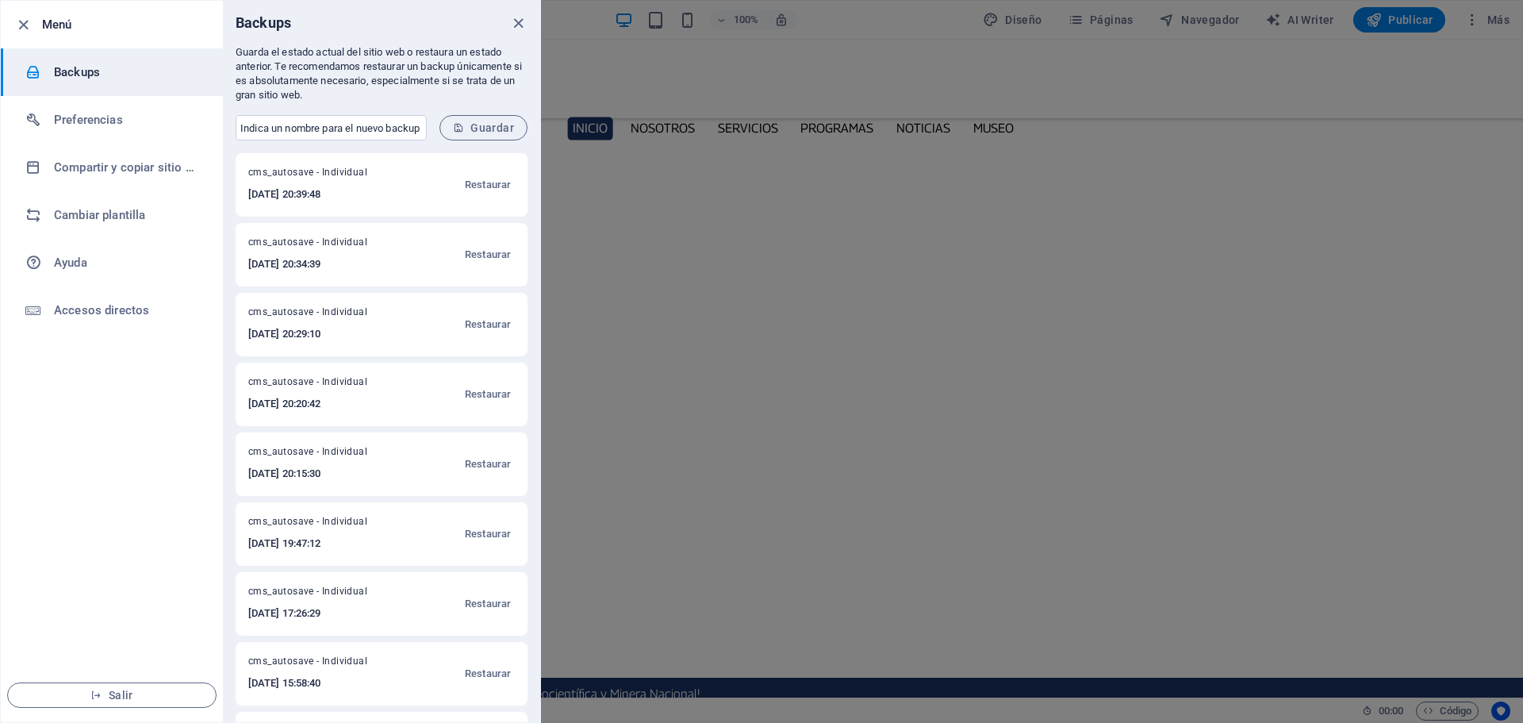
click at [515, 21] on icon "close" at bounding box center [518, 23] width 18 height 18
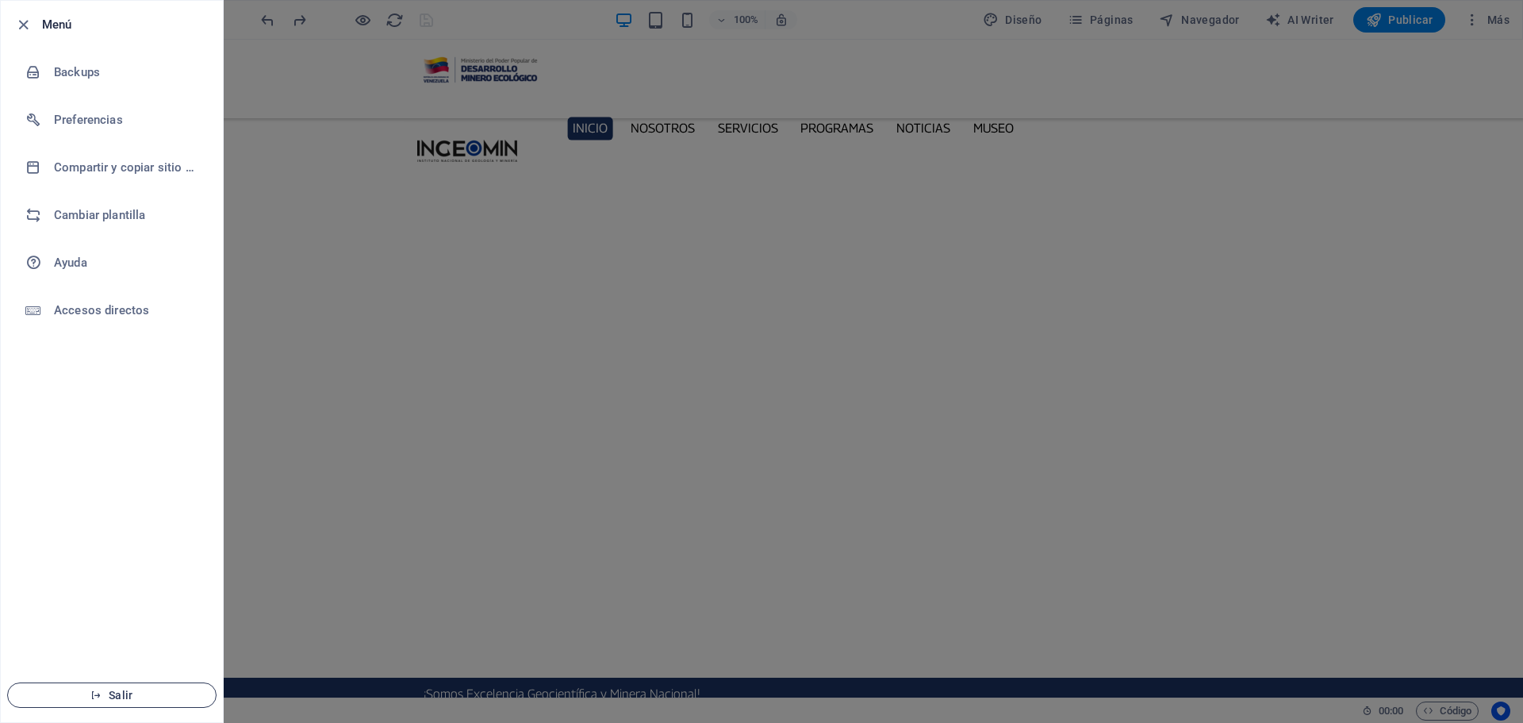
click at [130, 696] on span "Salir" at bounding box center [112, 694] width 182 height 13
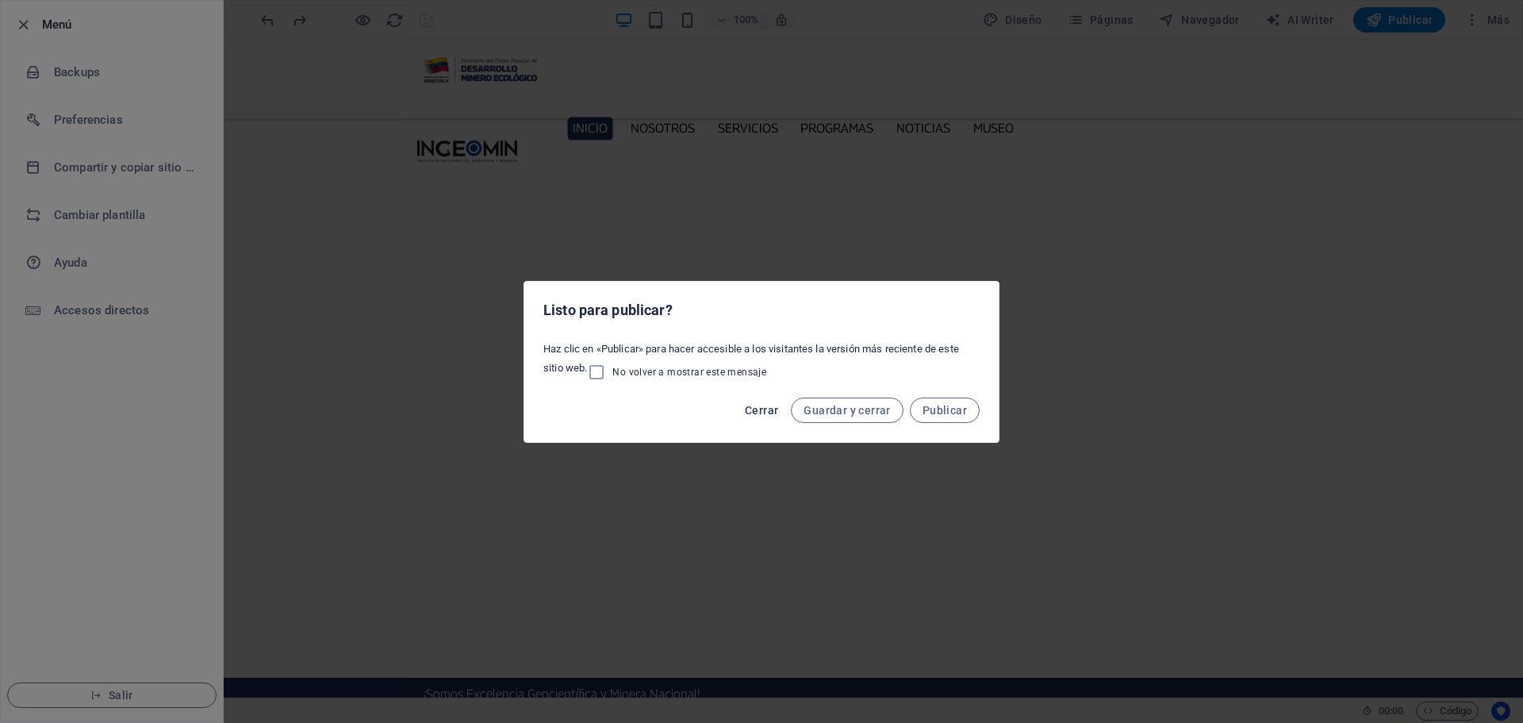
click at [767, 412] on span "Cerrar" at bounding box center [761, 410] width 33 height 13
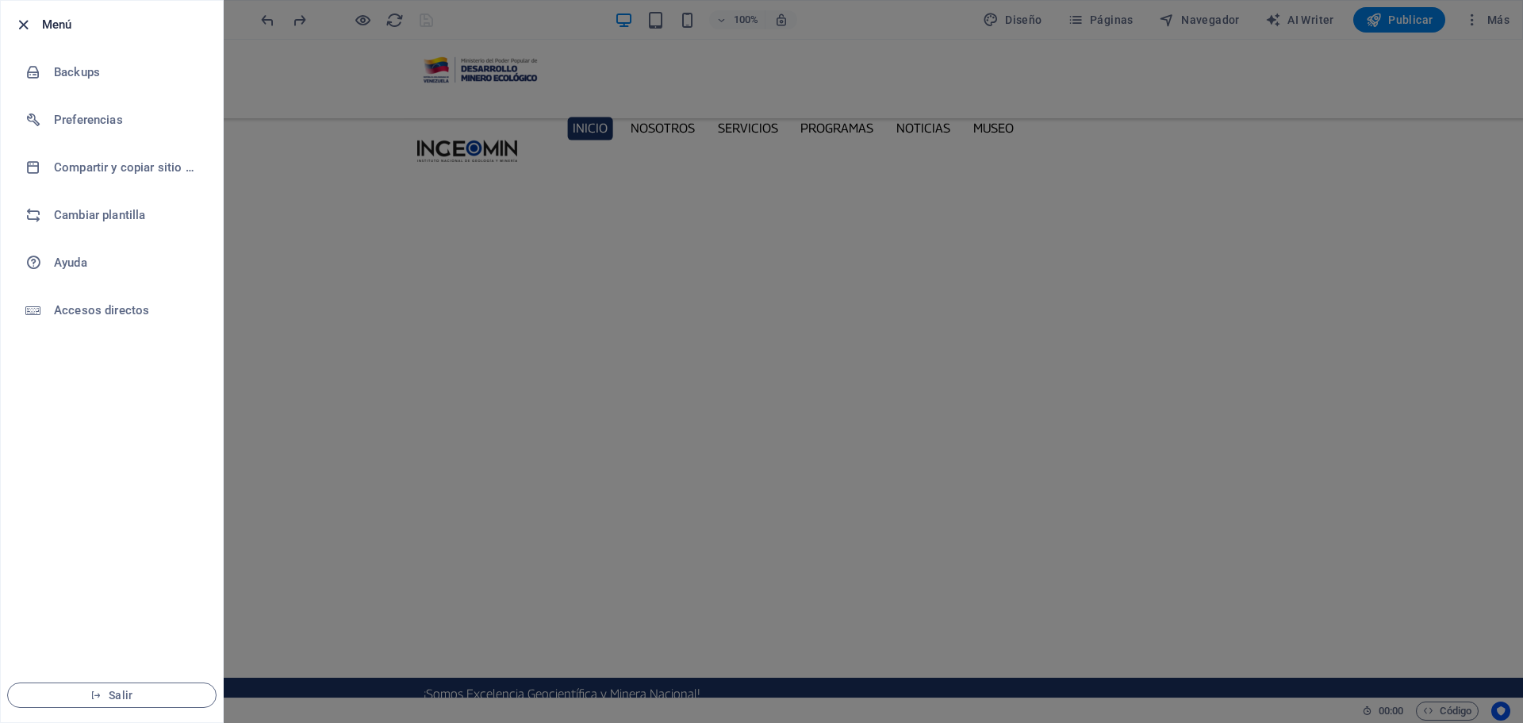
click at [16, 19] on icon "button" at bounding box center [23, 25] width 18 height 18
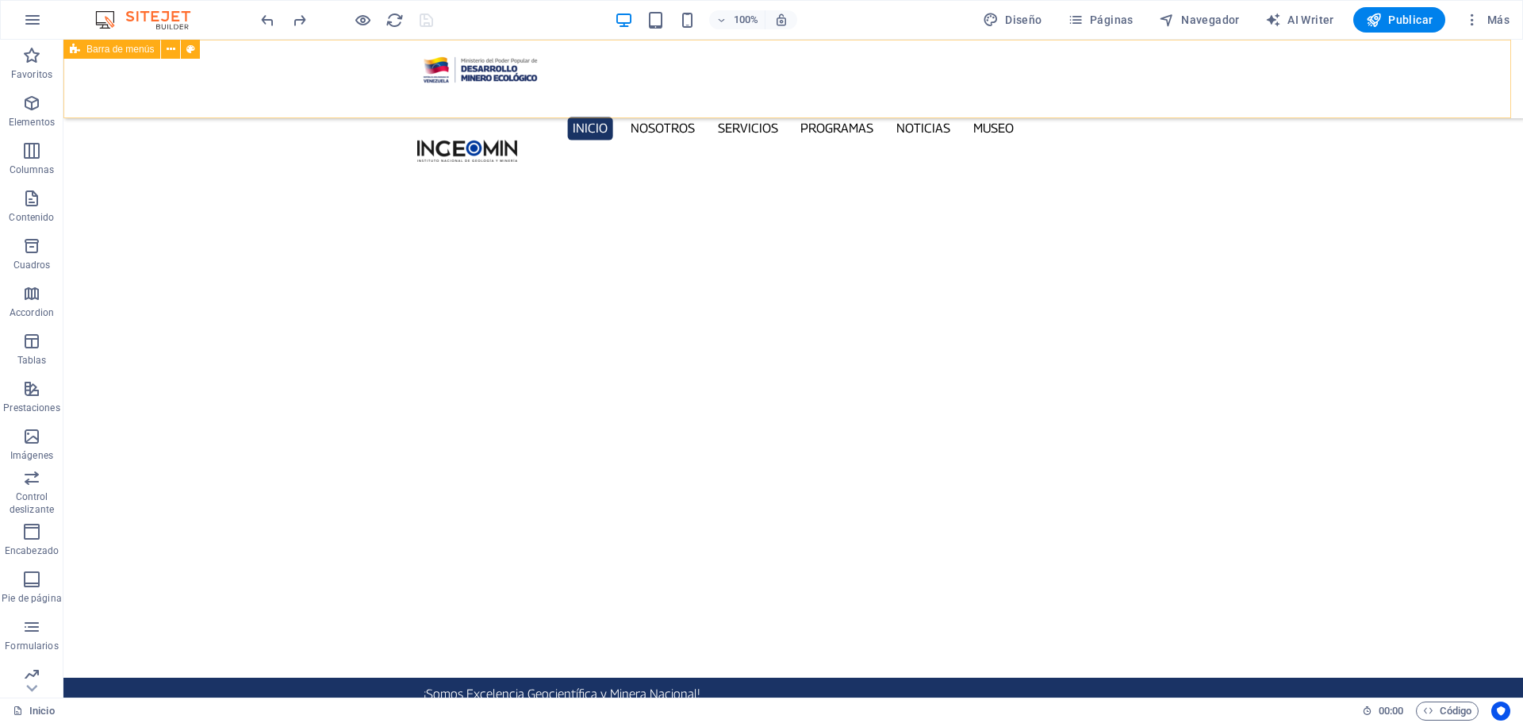
click at [226, 62] on div "Inicio Nosotros Servicios Programas PNG INGEOMIN Va a La Escuela Comité de Muje…" at bounding box center [792, 79] width 1459 height 79
click at [314, 73] on div "Inicio Nosotros Servicios Programas PNG INGEOMIN Va a La Escuela Comité de Muje…" at bounding box center [792, 79] width 1459 height 79
click at [314, 72] on div "Inicio Nosotros Servicios Programas PNG INGEOMIN Va a La Escuela Comité de Muje…" at bounding box center [792, 79] width 1459 height 79
select select "px"
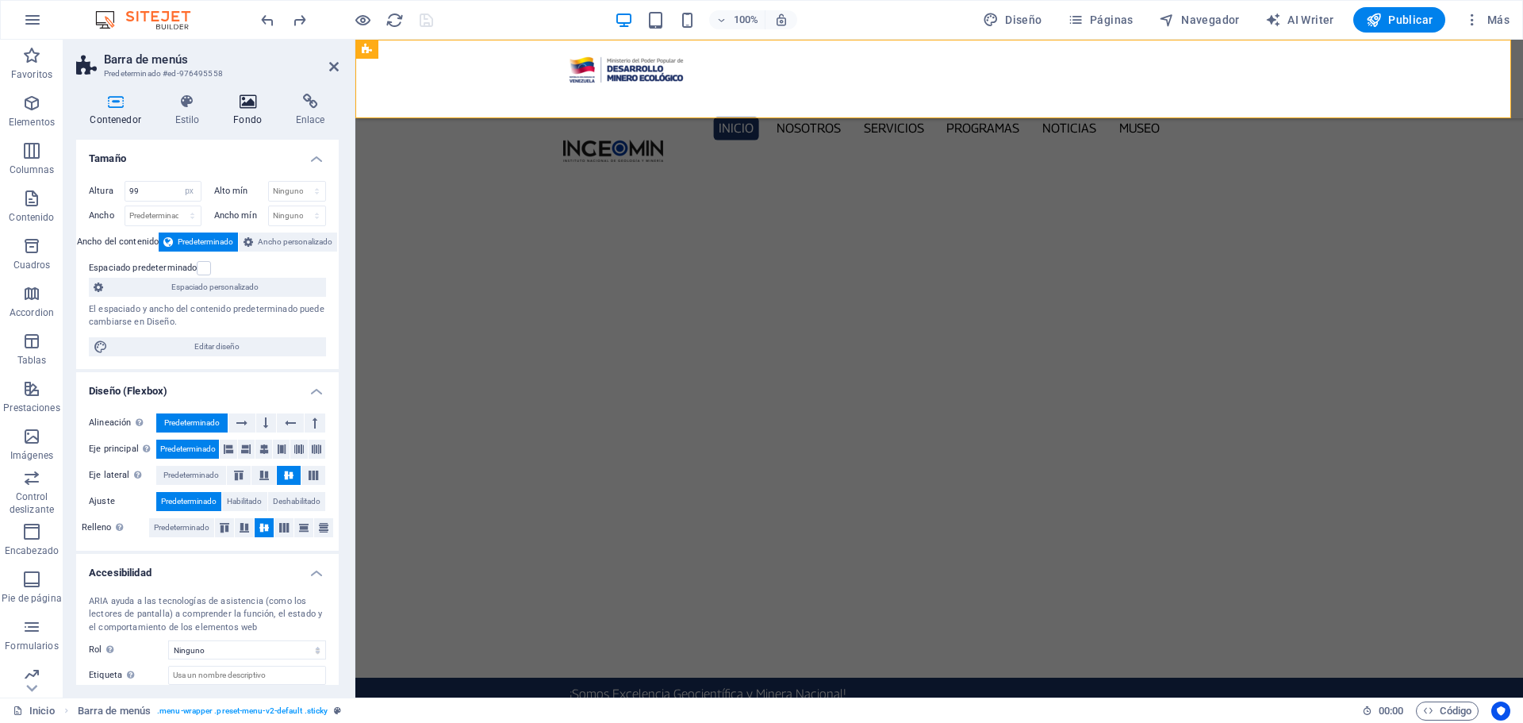
click at [258, 118] on h4 "Fondo" at bounding box center [251, 110] width 63 height 33
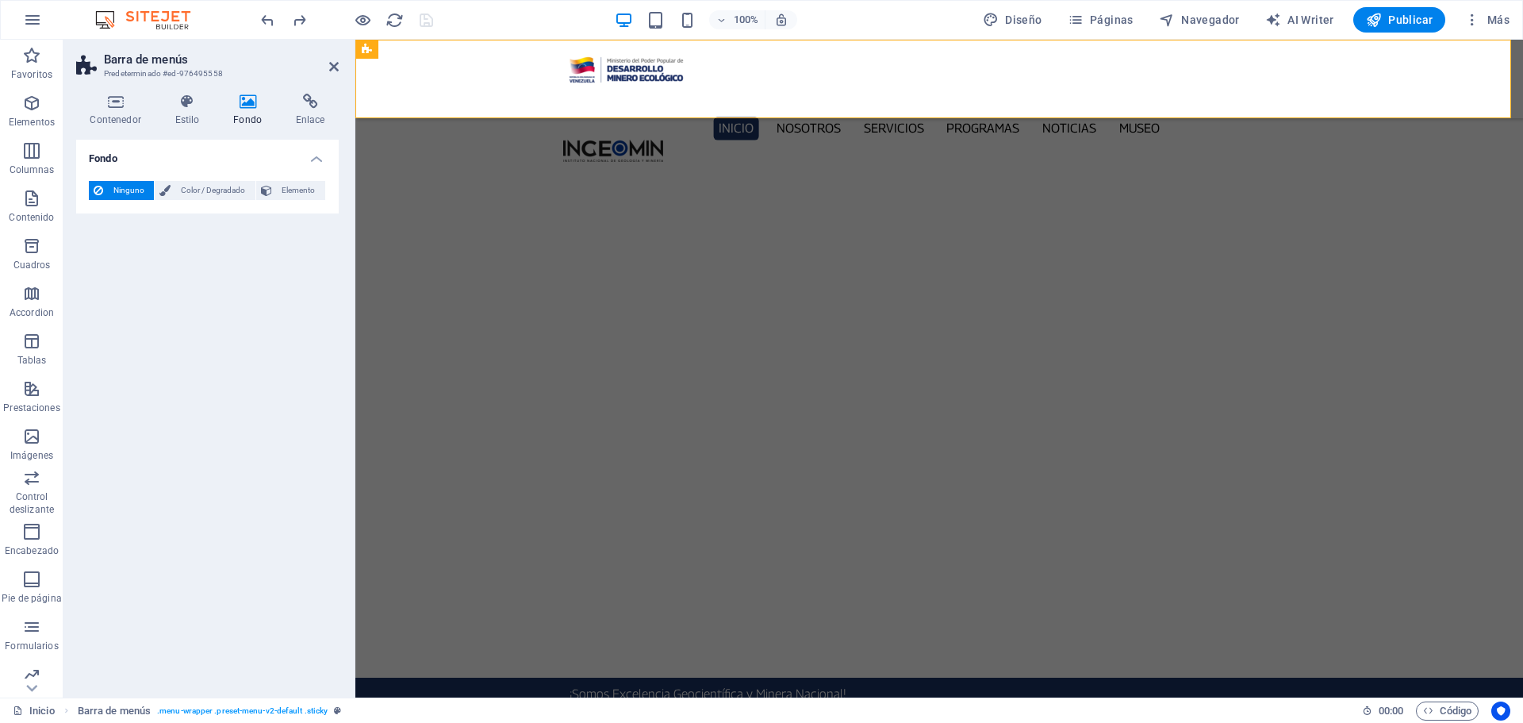
click at [110, 192] on span "Ninguno" at bounding box center [128, 190] width 41 height 19
click at [190, 109] on icon at bounding box center [187, 102] width 52 height 16
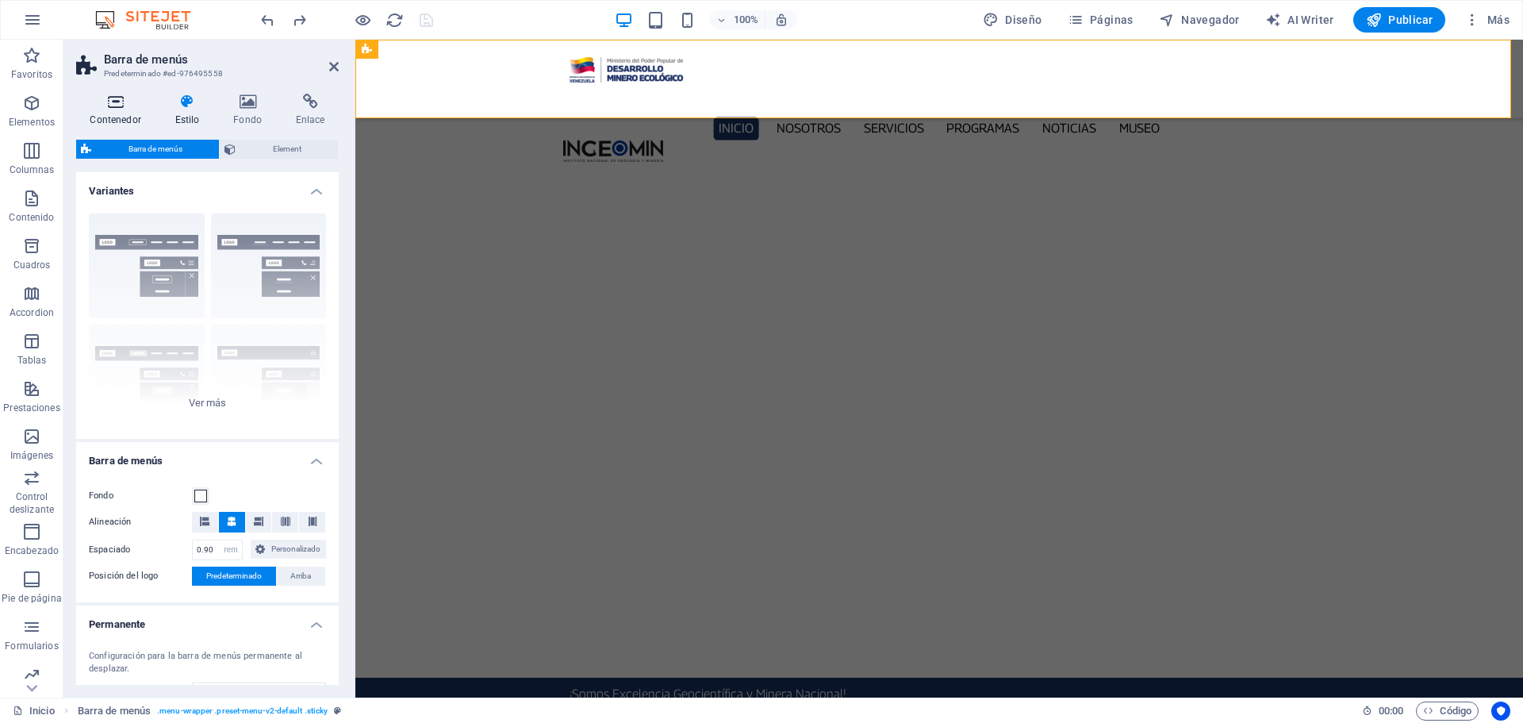
click at [116, 94] on icon at bounding box center [115, 102] width 79 height 16
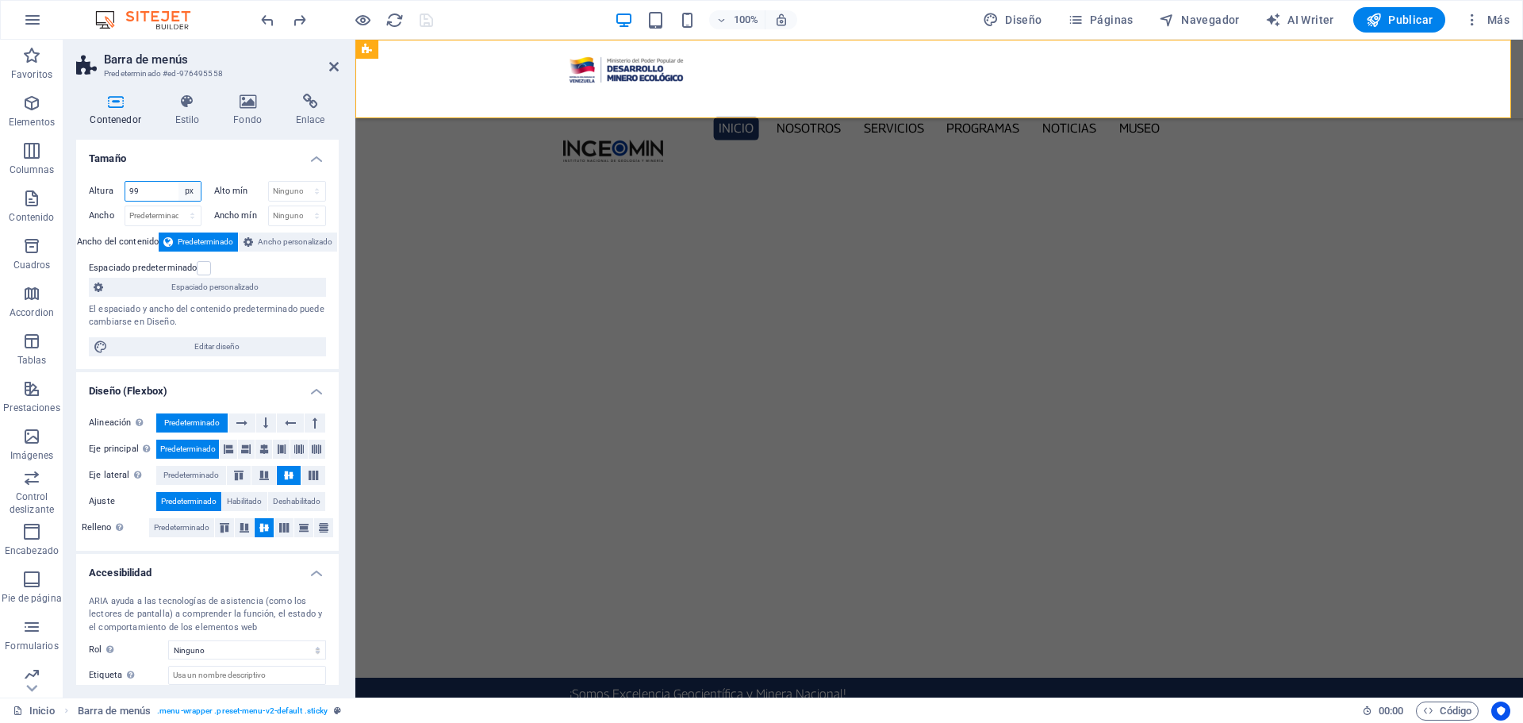
click at [186, 189] on select "Predeterminado px rem % vh vw" at bounding box center [189, 191] width 22 height 19
click at [403, 91] on div "Inicio Nosotros Servicios Programas PNG INGEOMIN Va a La Escuela Comité de Muje…" at bounding box center [939, 79] width 1168 height 79
click at [330, 65] on icon at bounding box center [334, 66] width 10 height 13
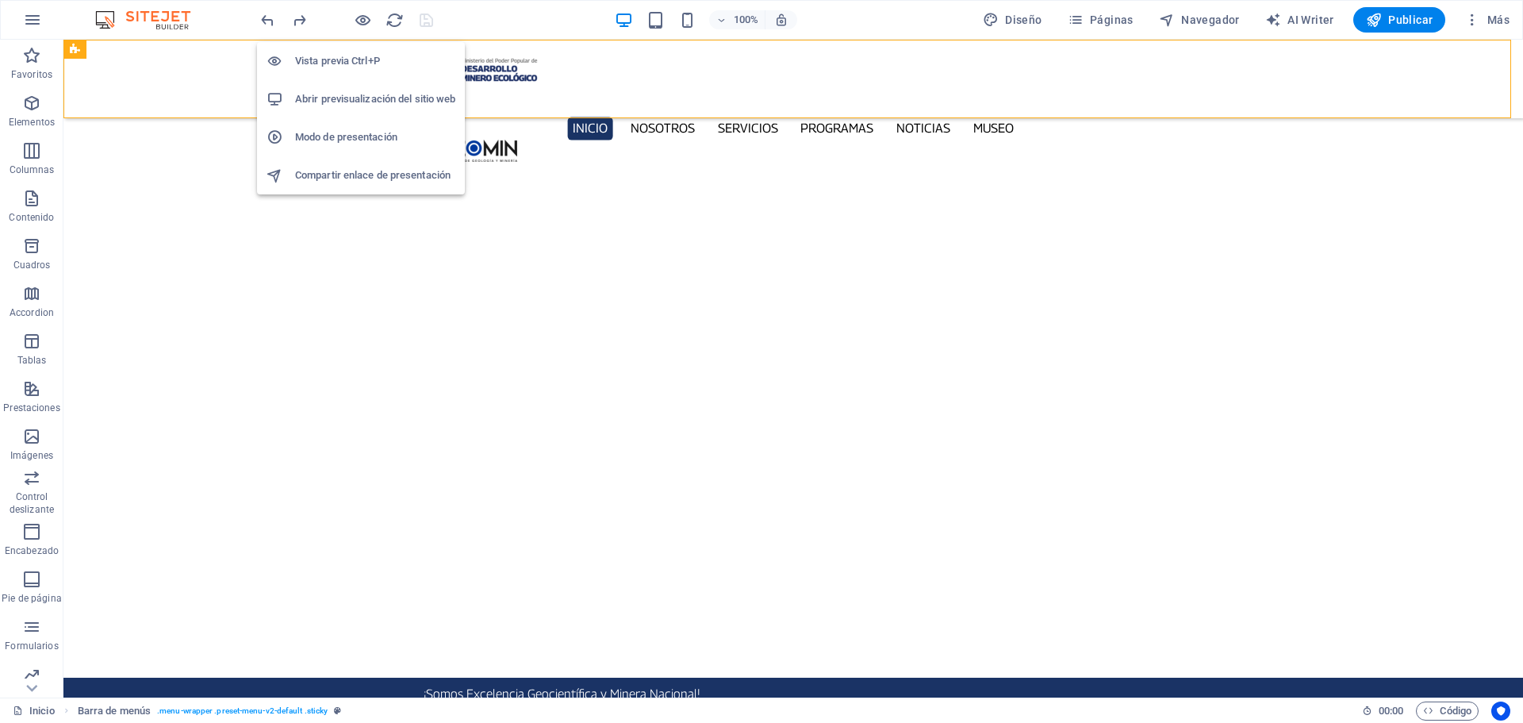
click at [350, 106] on h6 "Abrir previsualización del sitio web" at bounding box center [375, 99] width 160 height 19
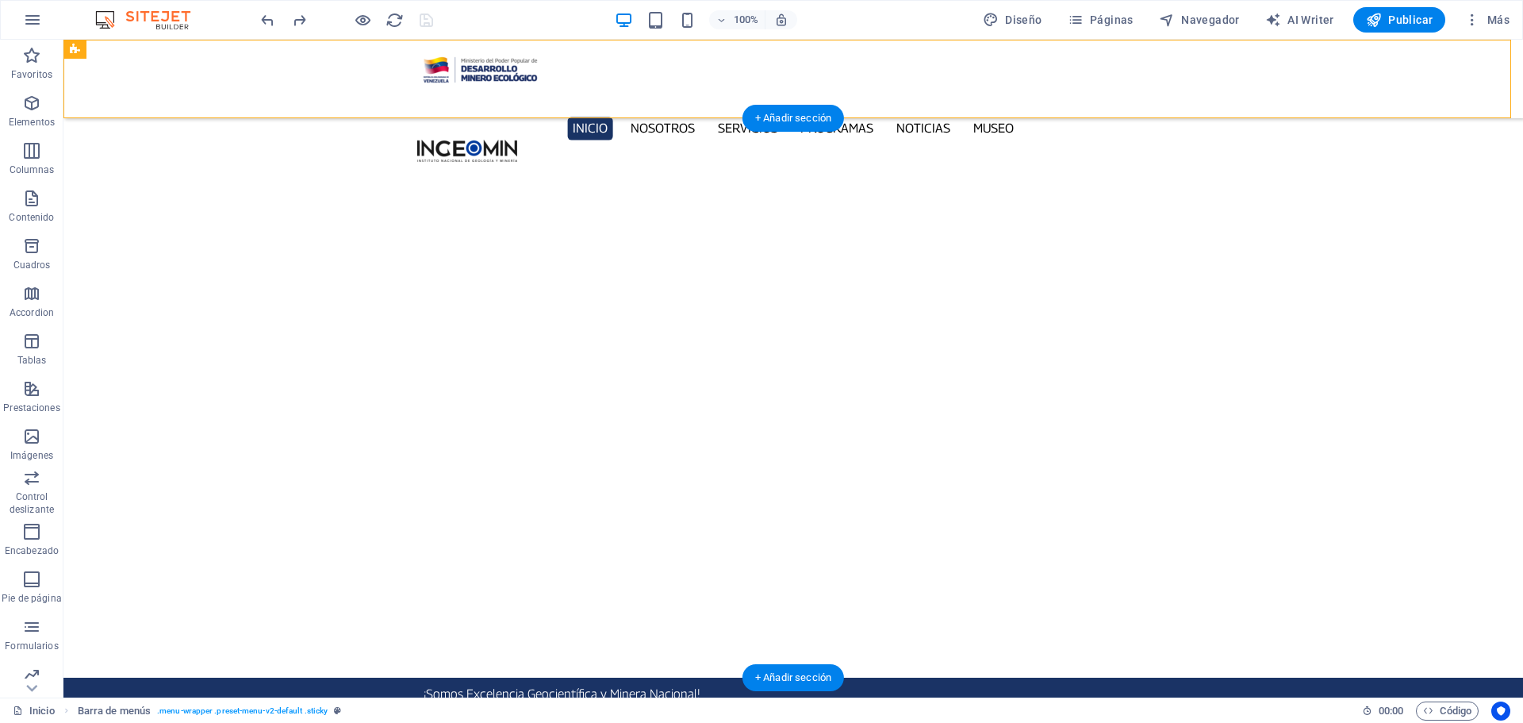
drag, startPoint x: 139, startPoint y: 459, endPoint x: 576, endPoint y: 444, distance: 437.3
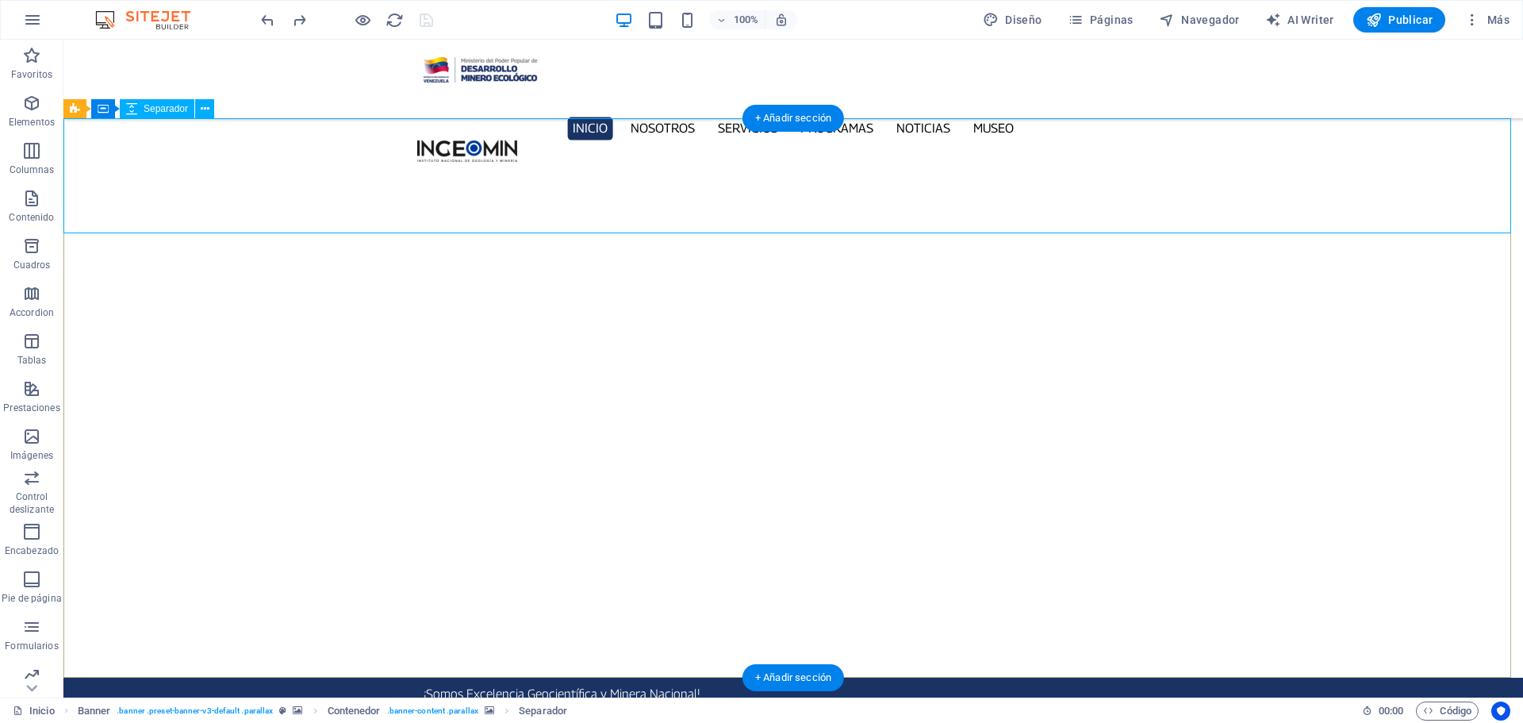
select select "px"
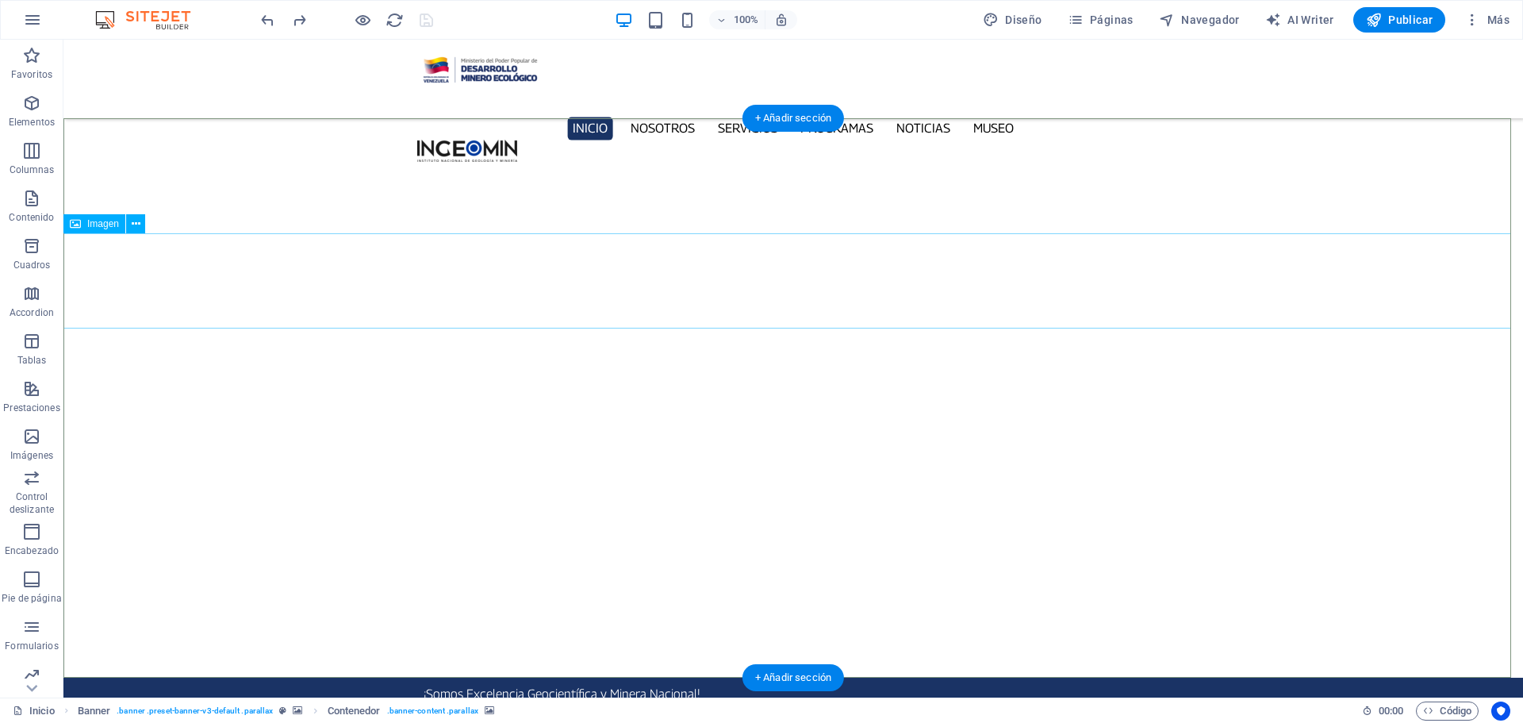
select select "px"
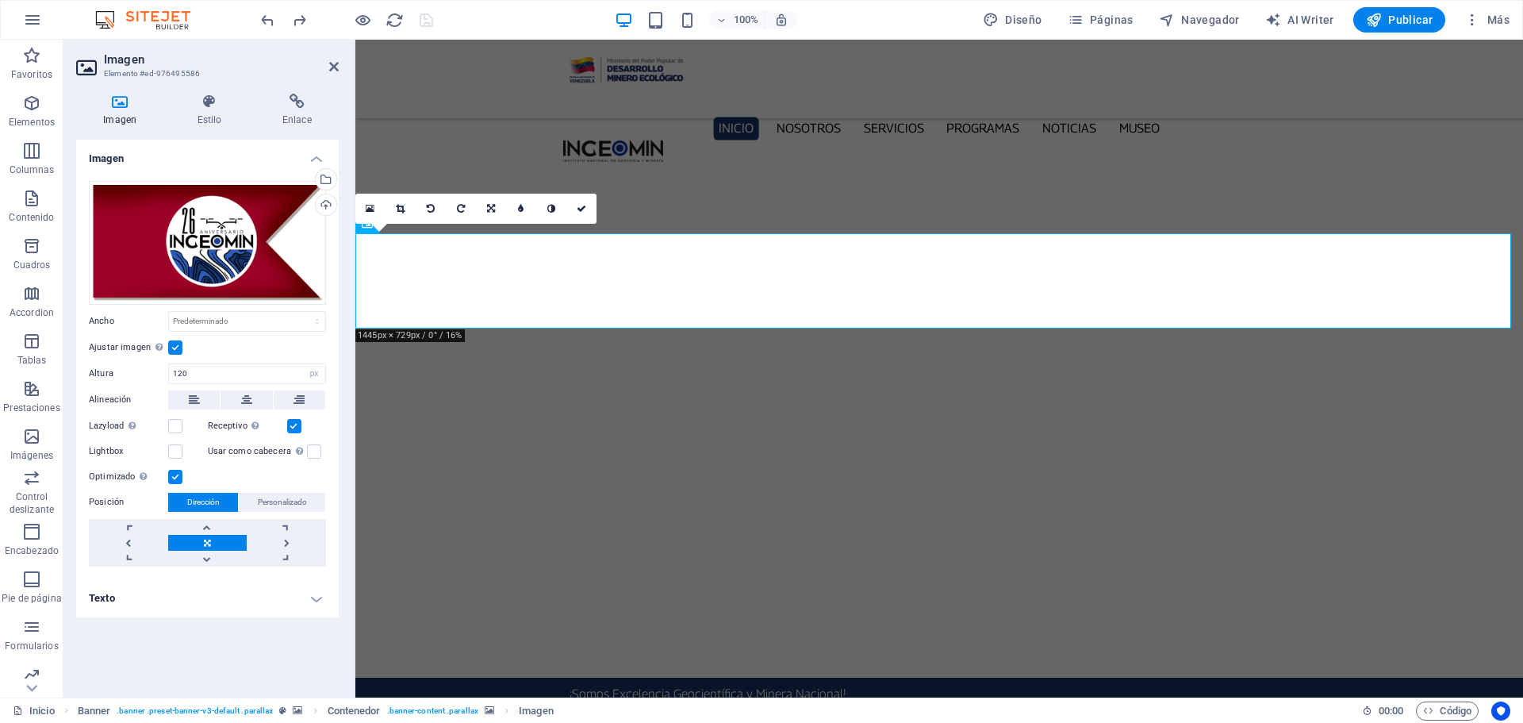
drag, startPoint x: 925, startPoint y: 545, endPoint x: 726, endPoint y: 317, distance: 302.4
select select "px"
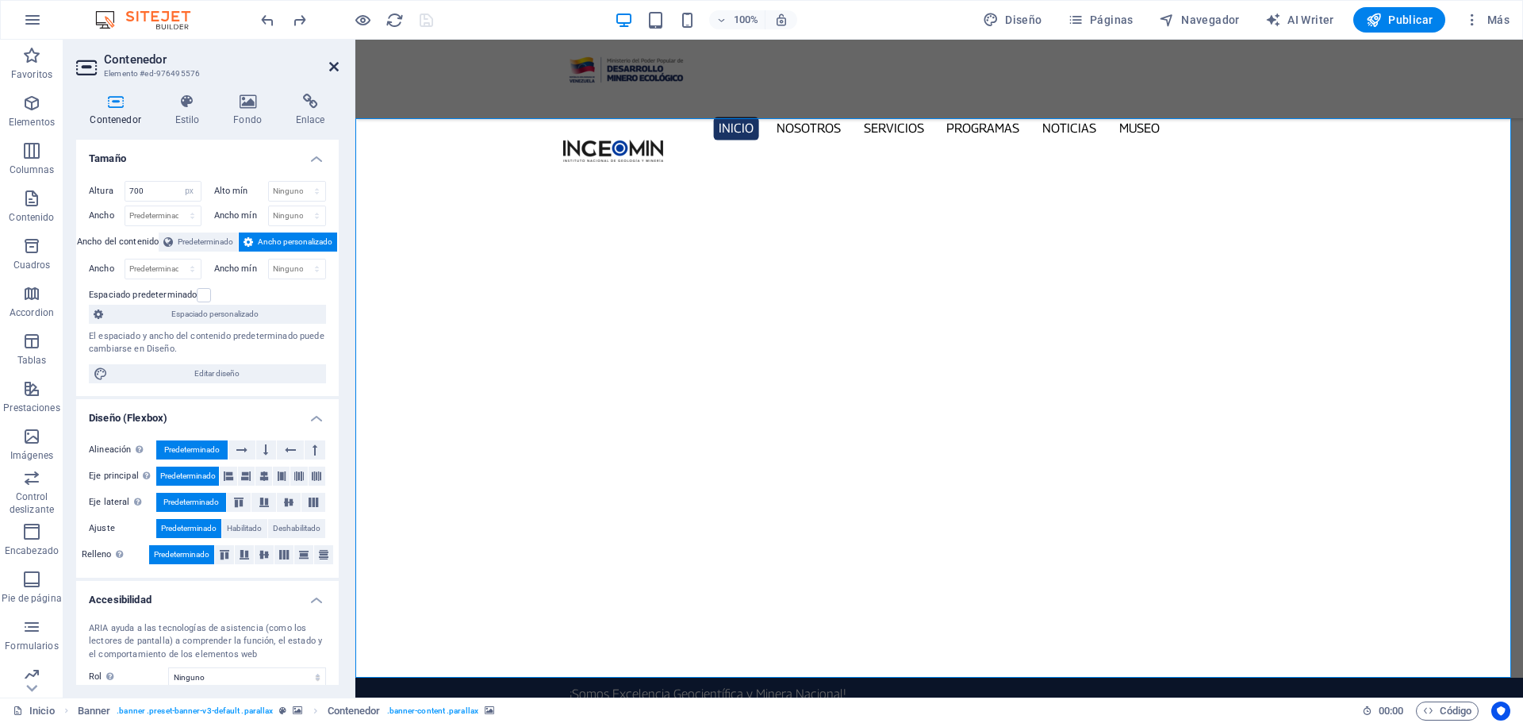
click at [330, 63] on icon at bounding box center [334, 66] width 10 height 13
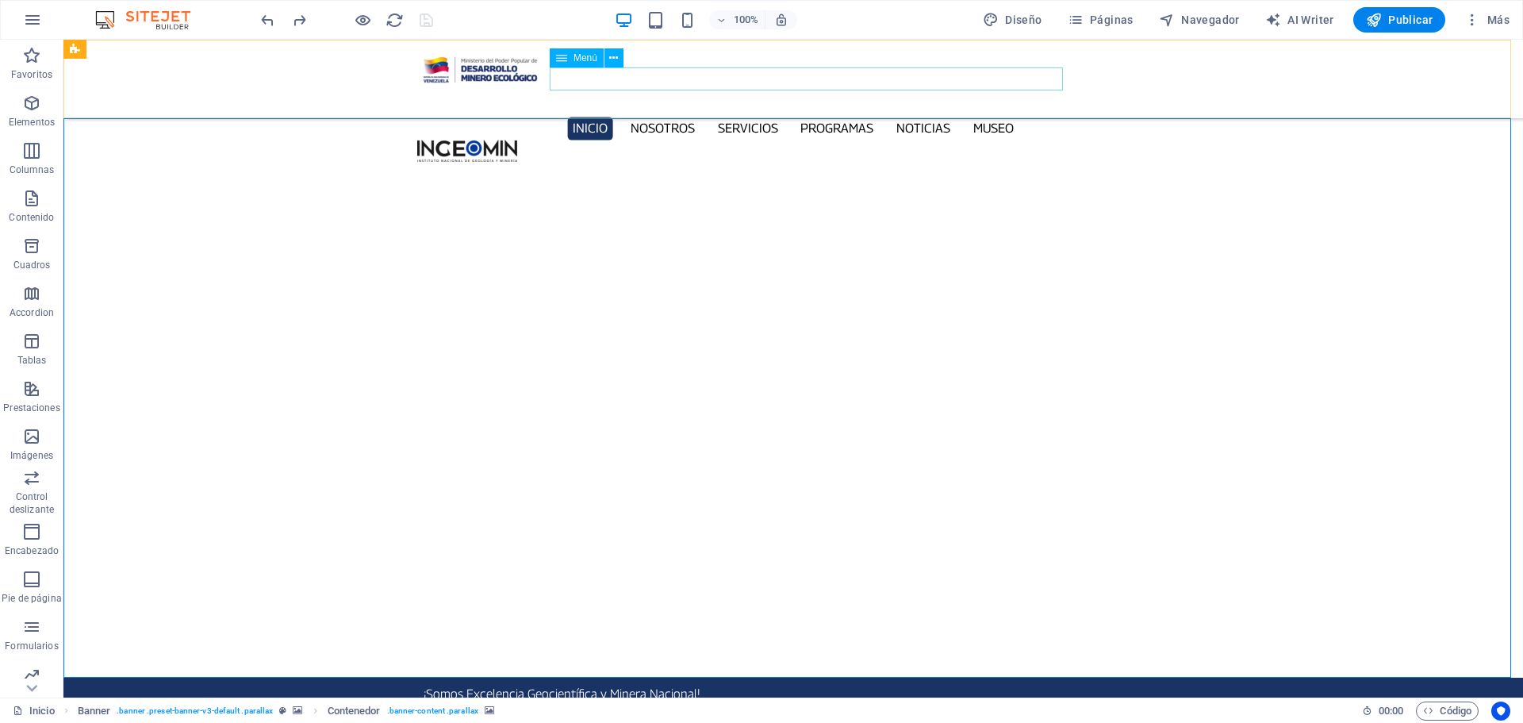
click at [642, 117] on nav "Inicio Nosotros Servicios Programas PNG INGEOMIN Va a La Escuela Comité de Muje…" at bounding box center [792, 128] width 751 height 23
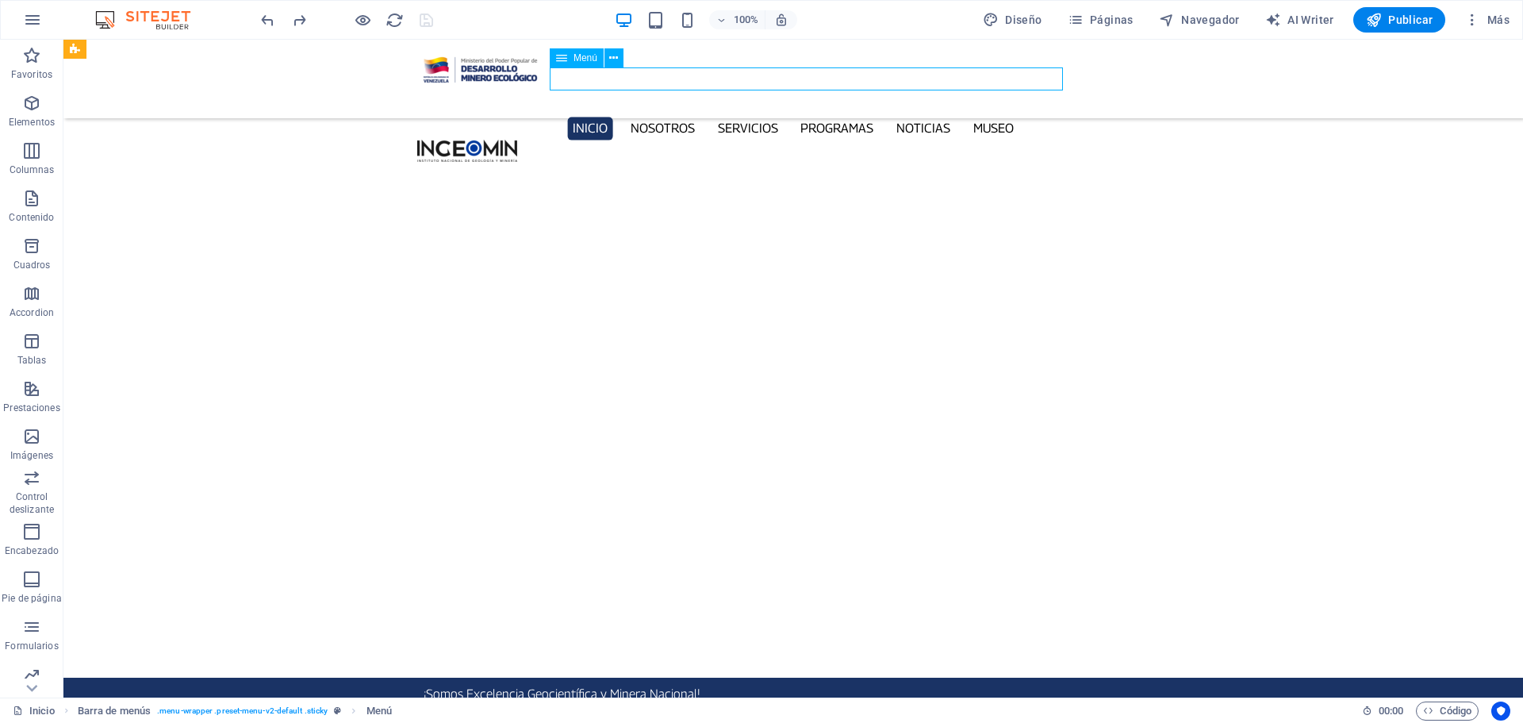
click at [642, 117] on nav "Inicio Nosotros Servicios Programas PNG INGEOMIN Va a La Escuela Comité de Muje…" at bounding box center [792, 128] width 751 height 23
select select
select select "1"
select select
select select "2"
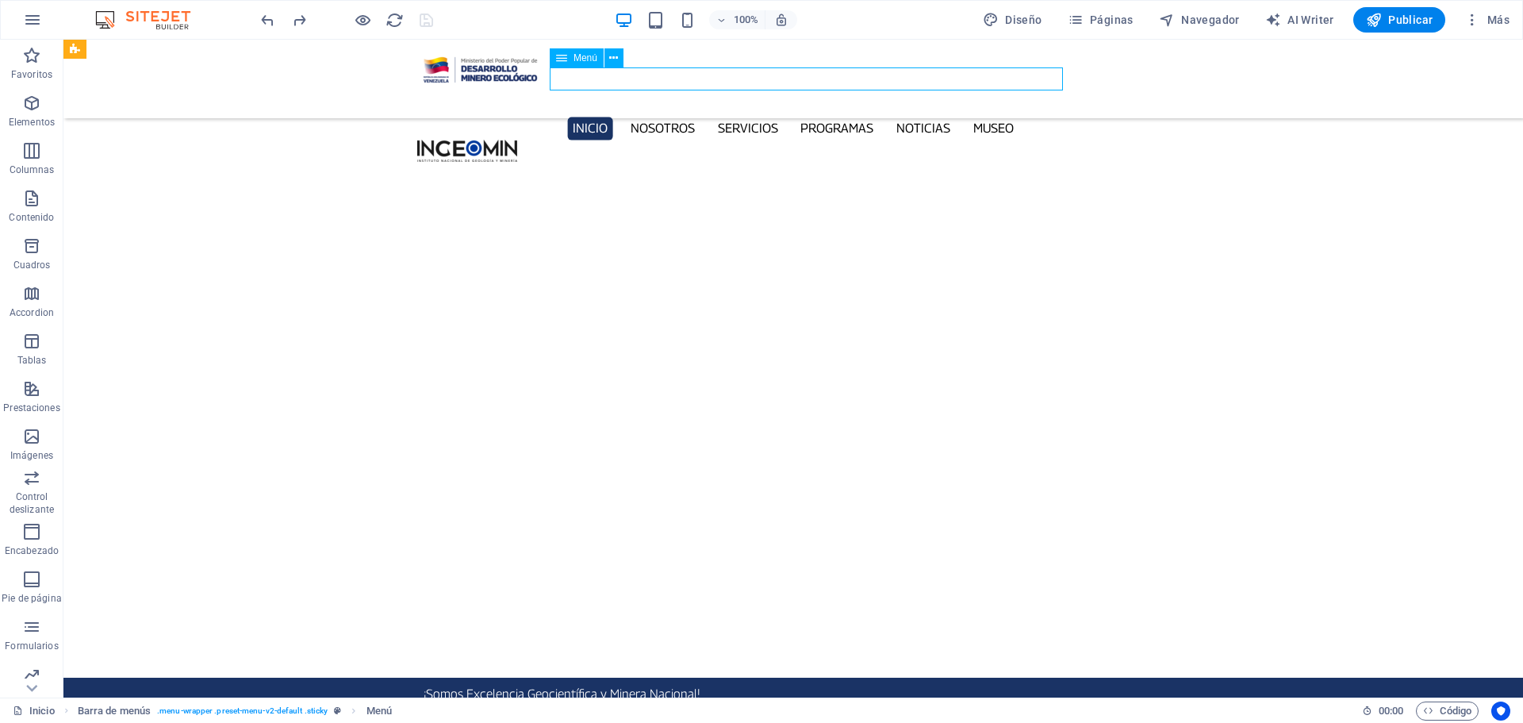
select select
select select "3"
select select
select select "4"
select select
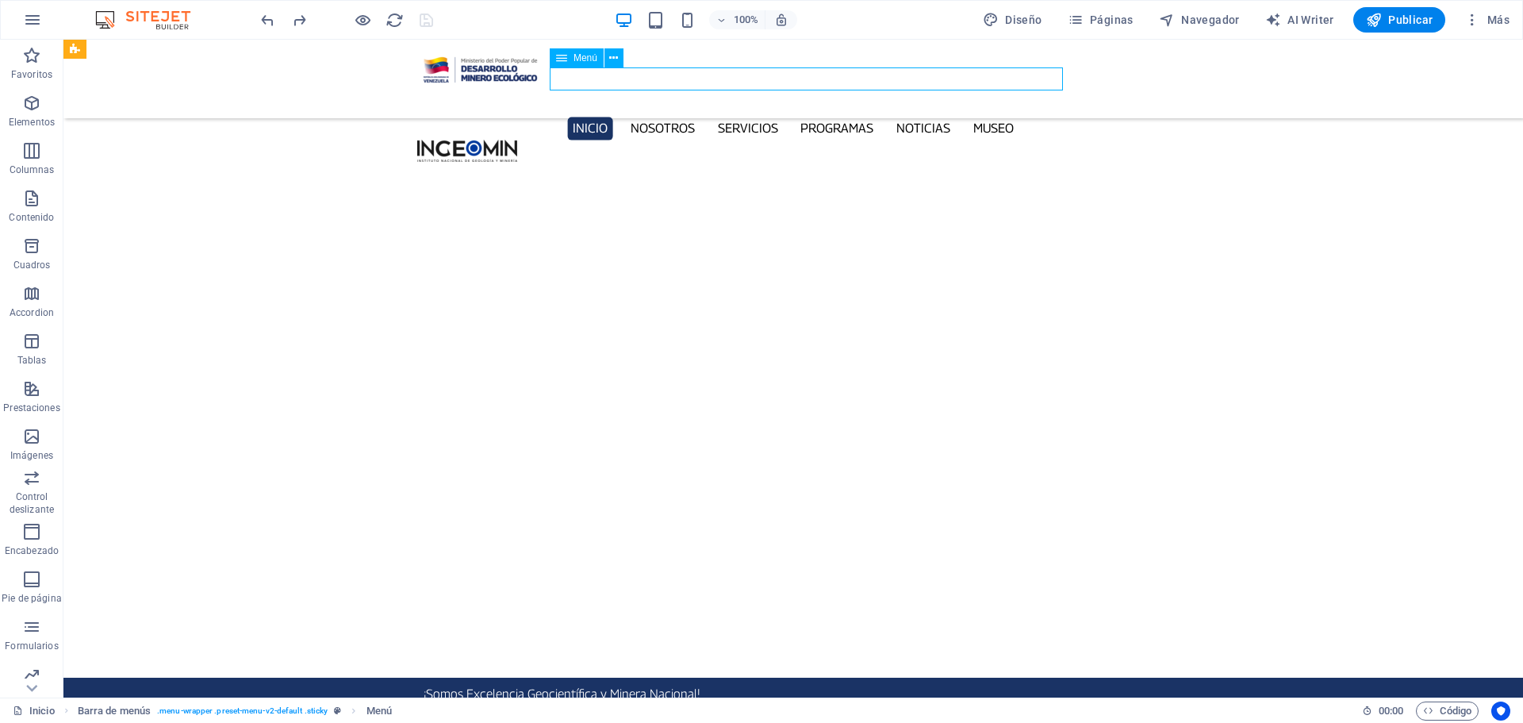
select select "5"
select select
select select "6"
select select
select select "7"
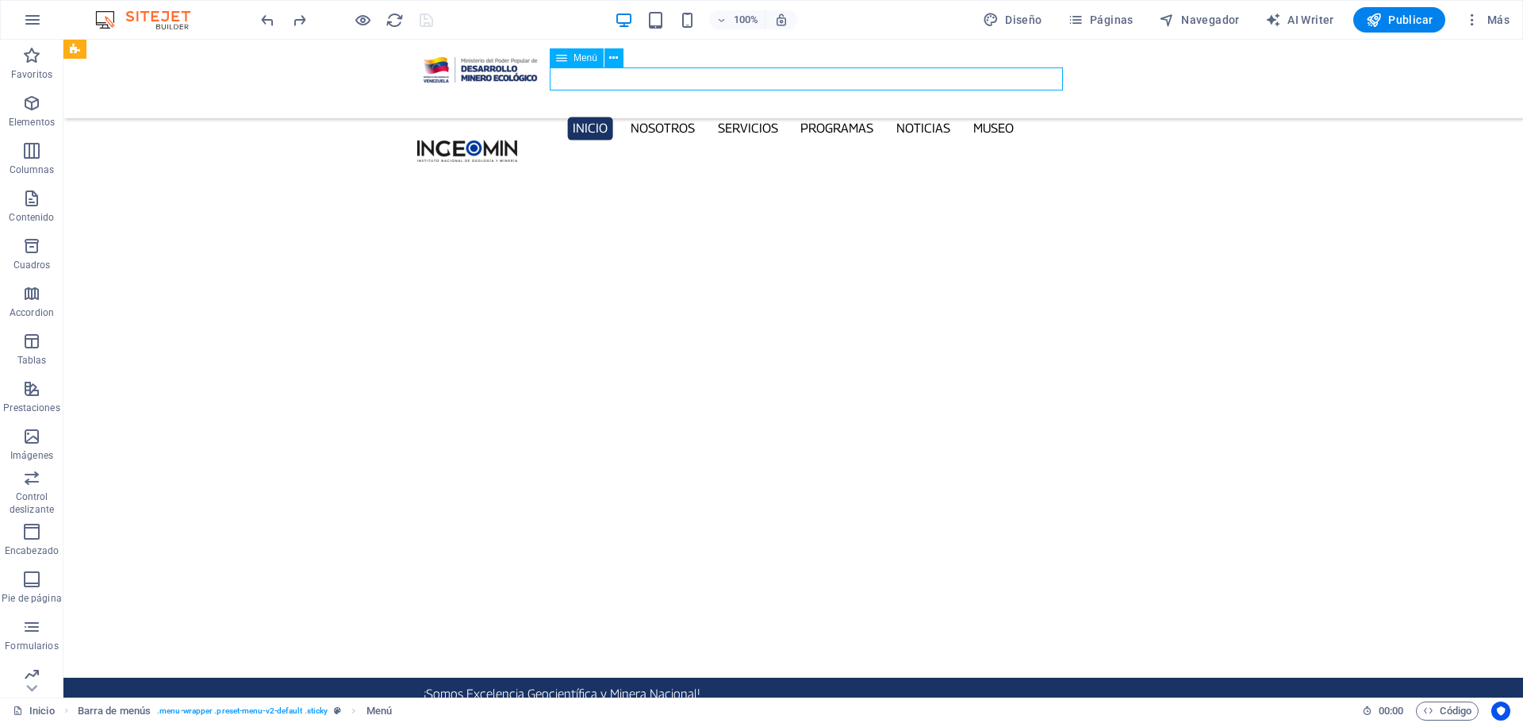
select select
select select "9"
select select
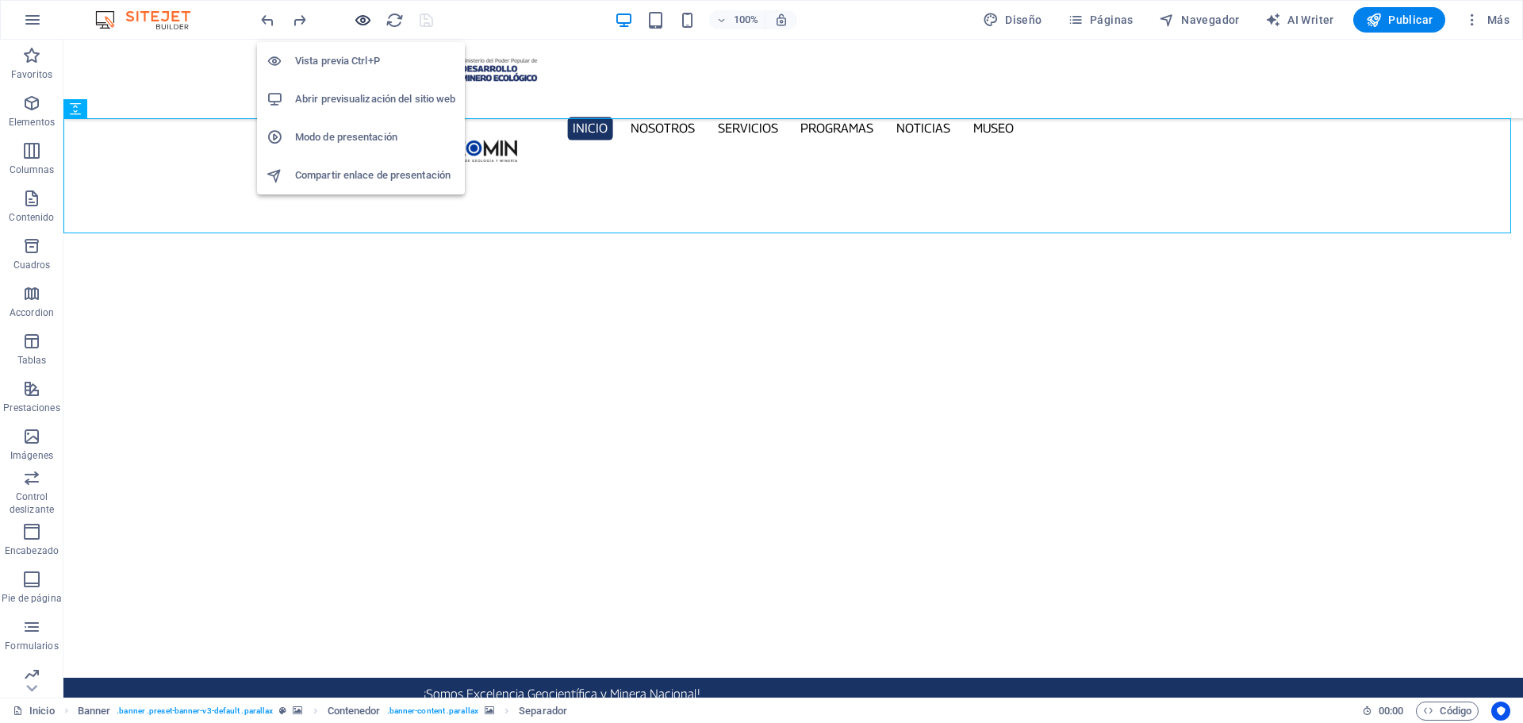
click at [366, 19] on icon "button" at bounding box center [363, 20] width 18 height 18
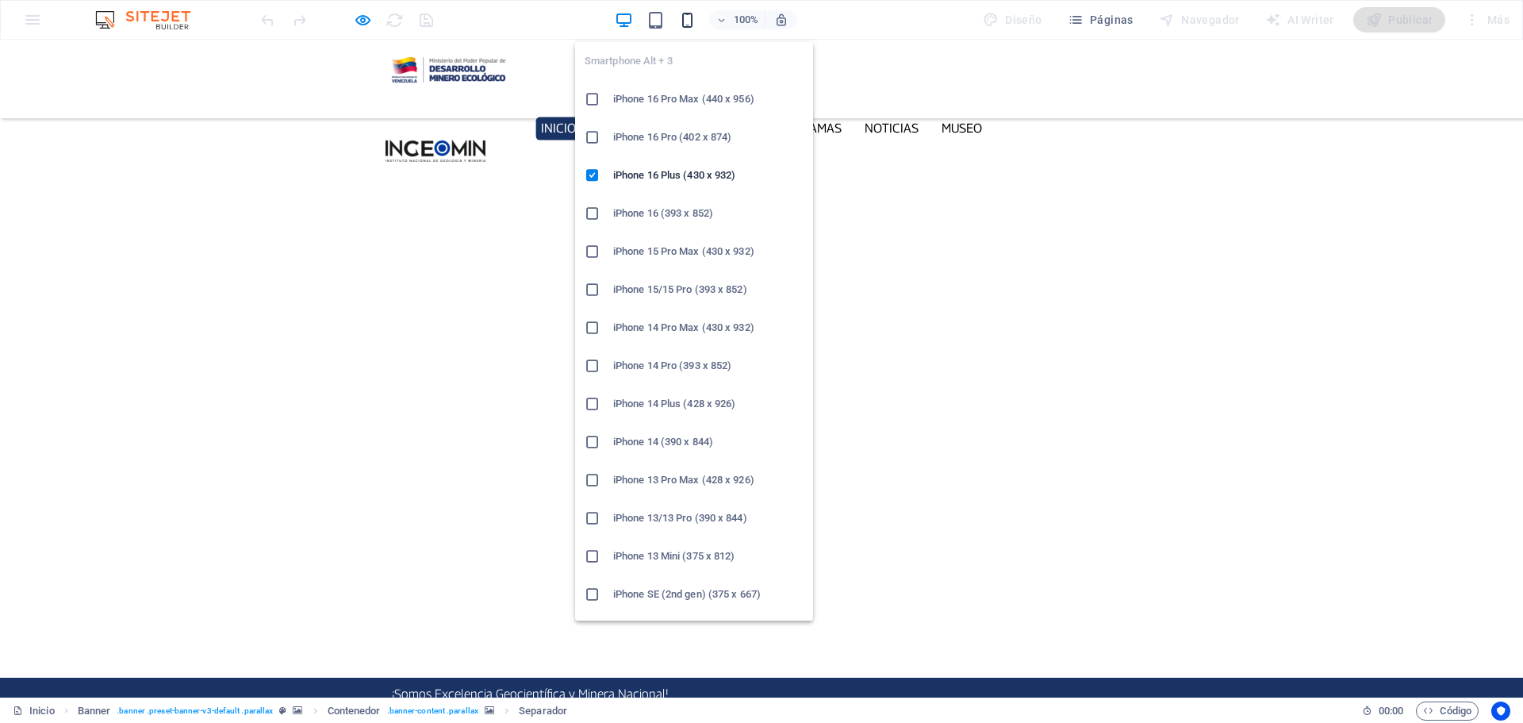
click at [694, 19] on icon "button" at bounding box center [687, 20] width 18 height 18
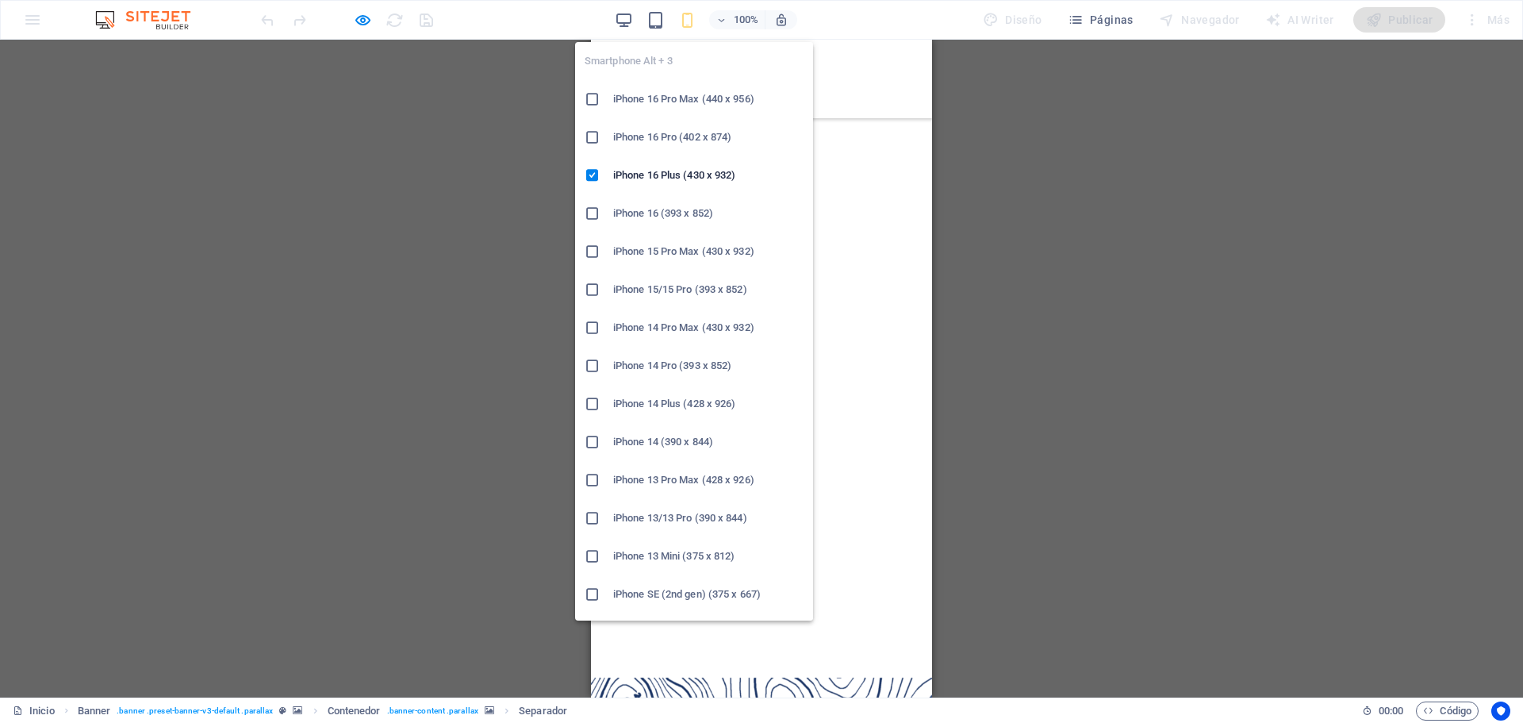
click at [693, 21] on icon "button" at bounding box center [687, 20] width 18 height 18
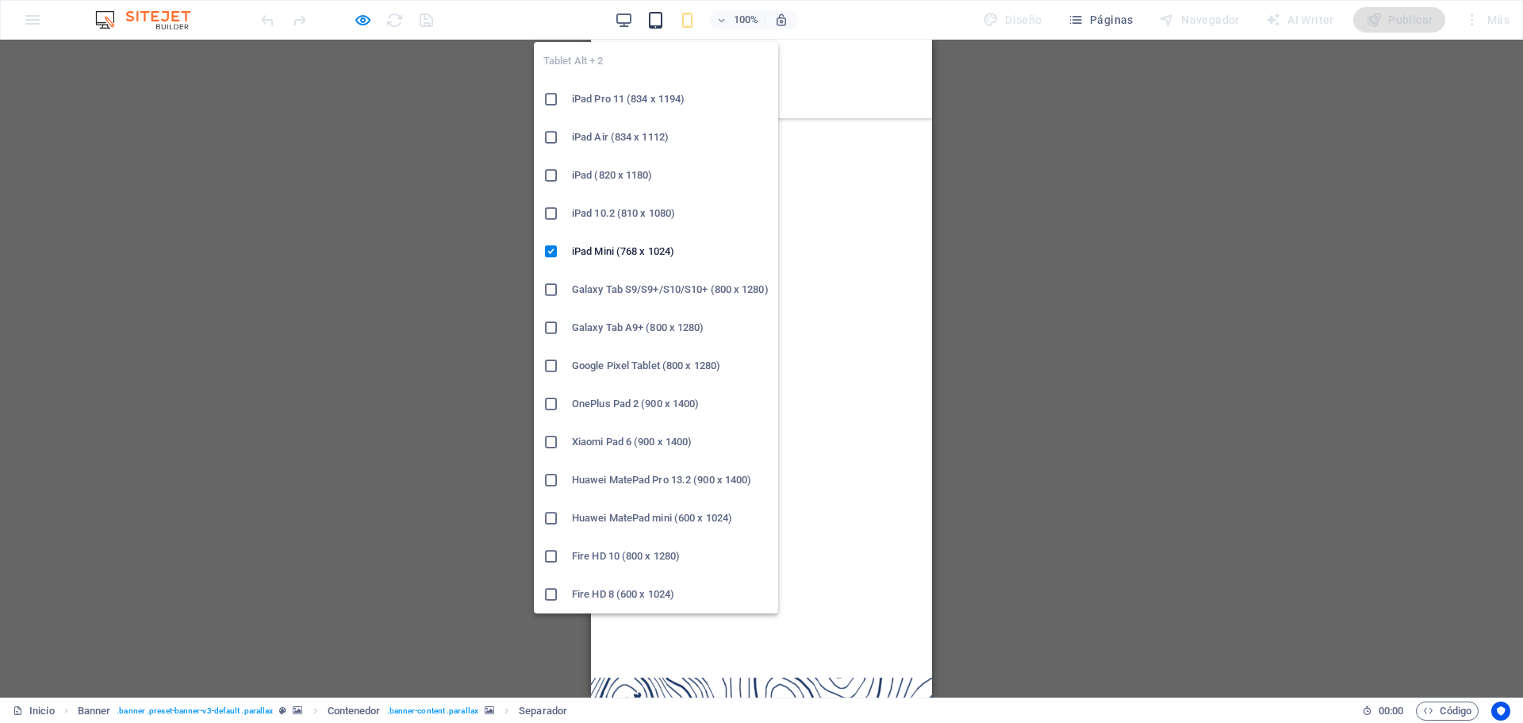
click at [660, 20] on icon "button" at bounding box center [655, 20] width 18 height 18
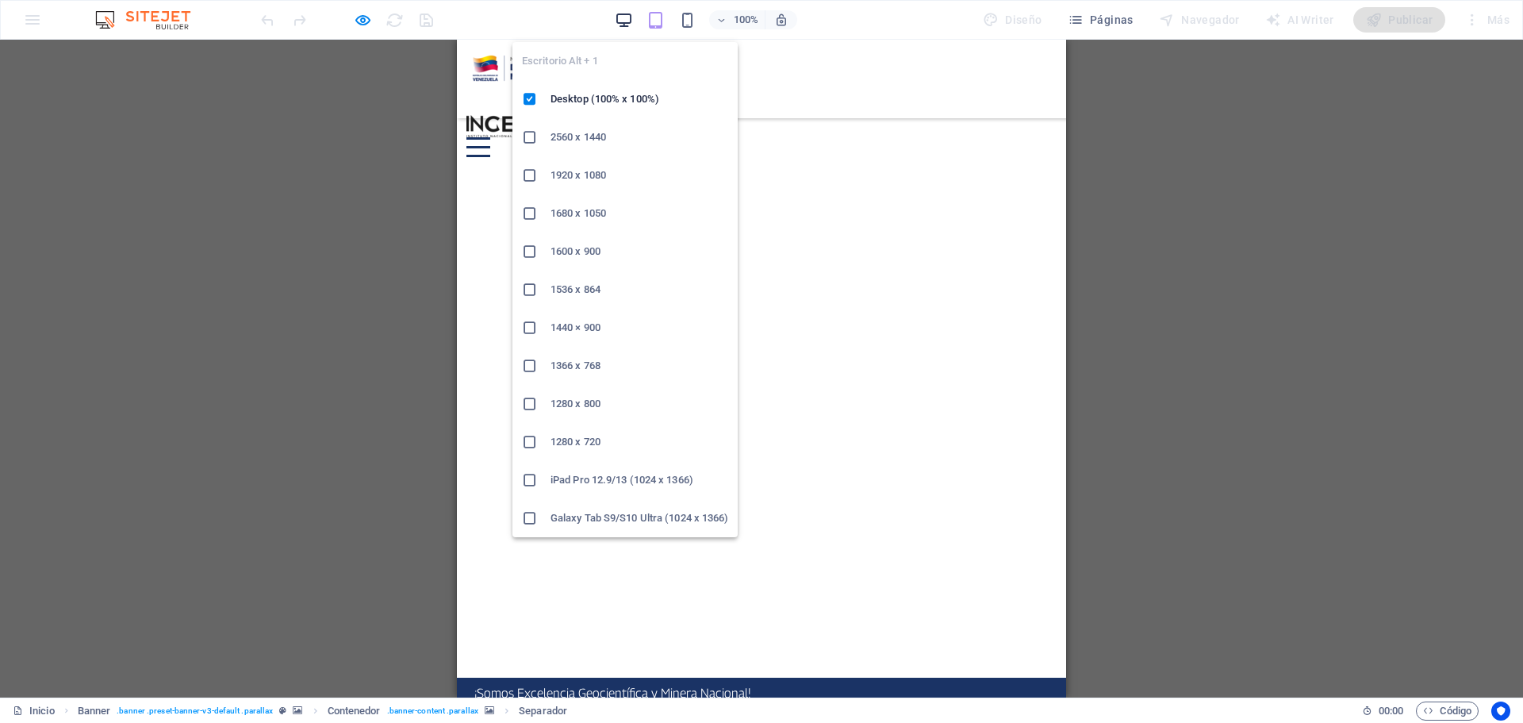
click at [629, 17] on icon "button" at bounding box center [624, 20] width 18 height 18
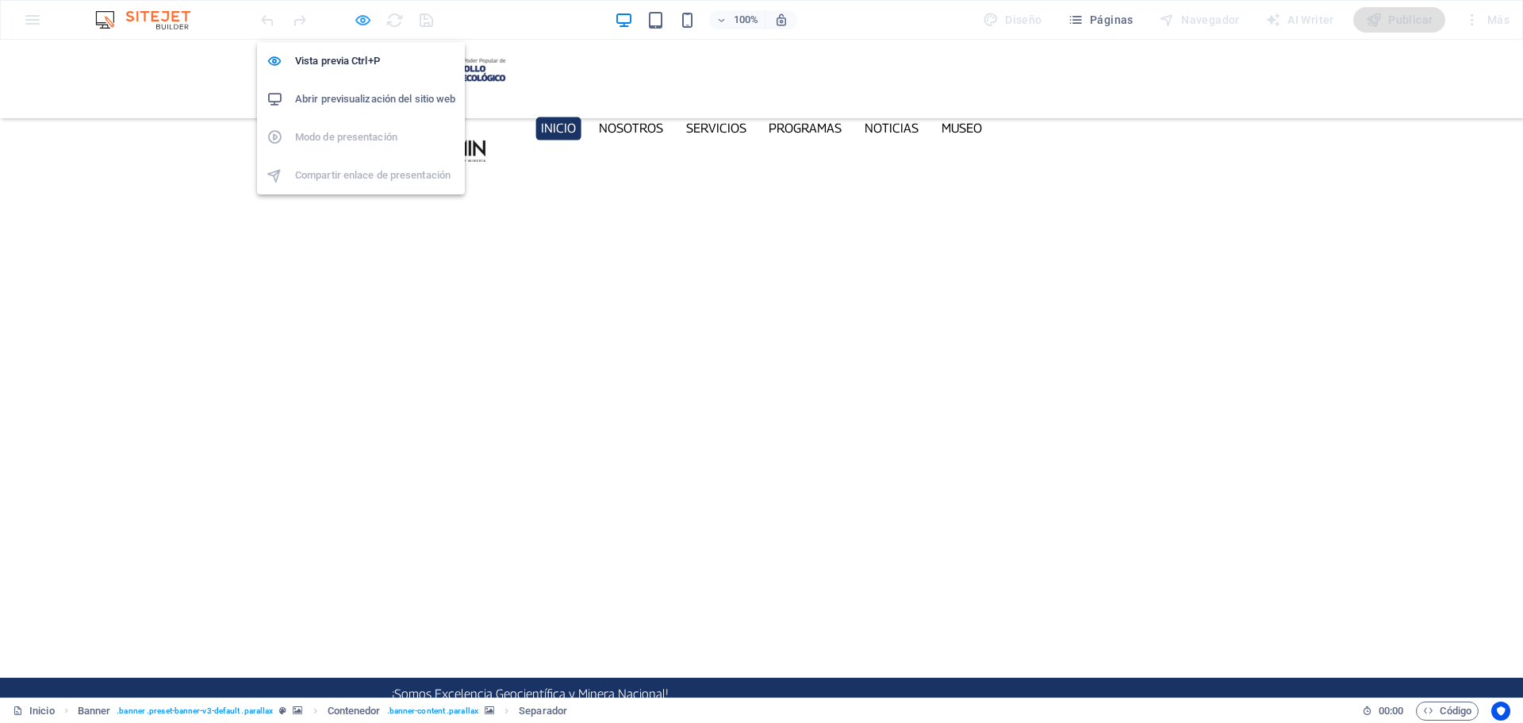
click at [358, 16] on icon "button" at bounding box center [363, 20] width 18 height 18
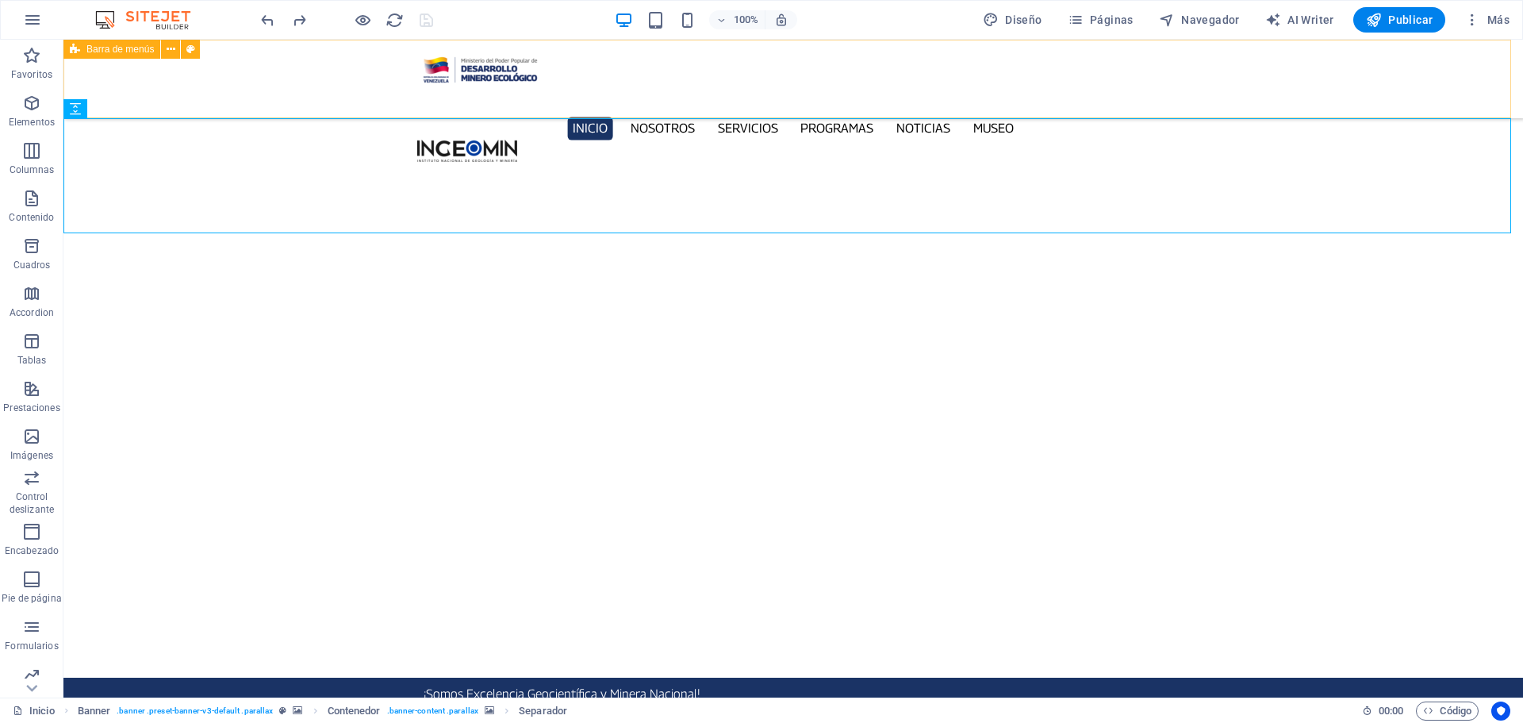
click at [126, 48] on span "Barra de menús" at bounding box center [119, 49] width 67 height 10
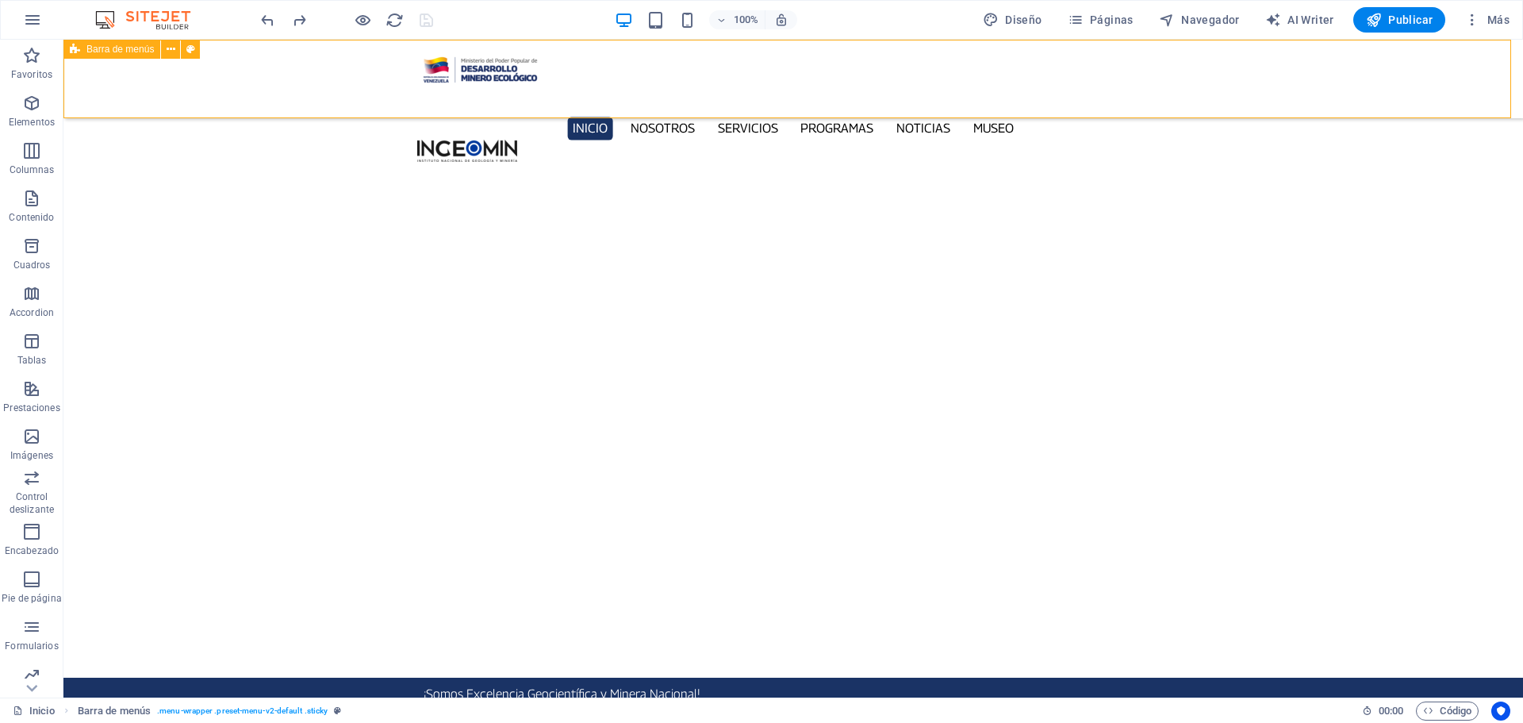
click at [126, 48] on span "Barra de menús" at bounding box center [119, 49] width 67 height 10
select select "px"
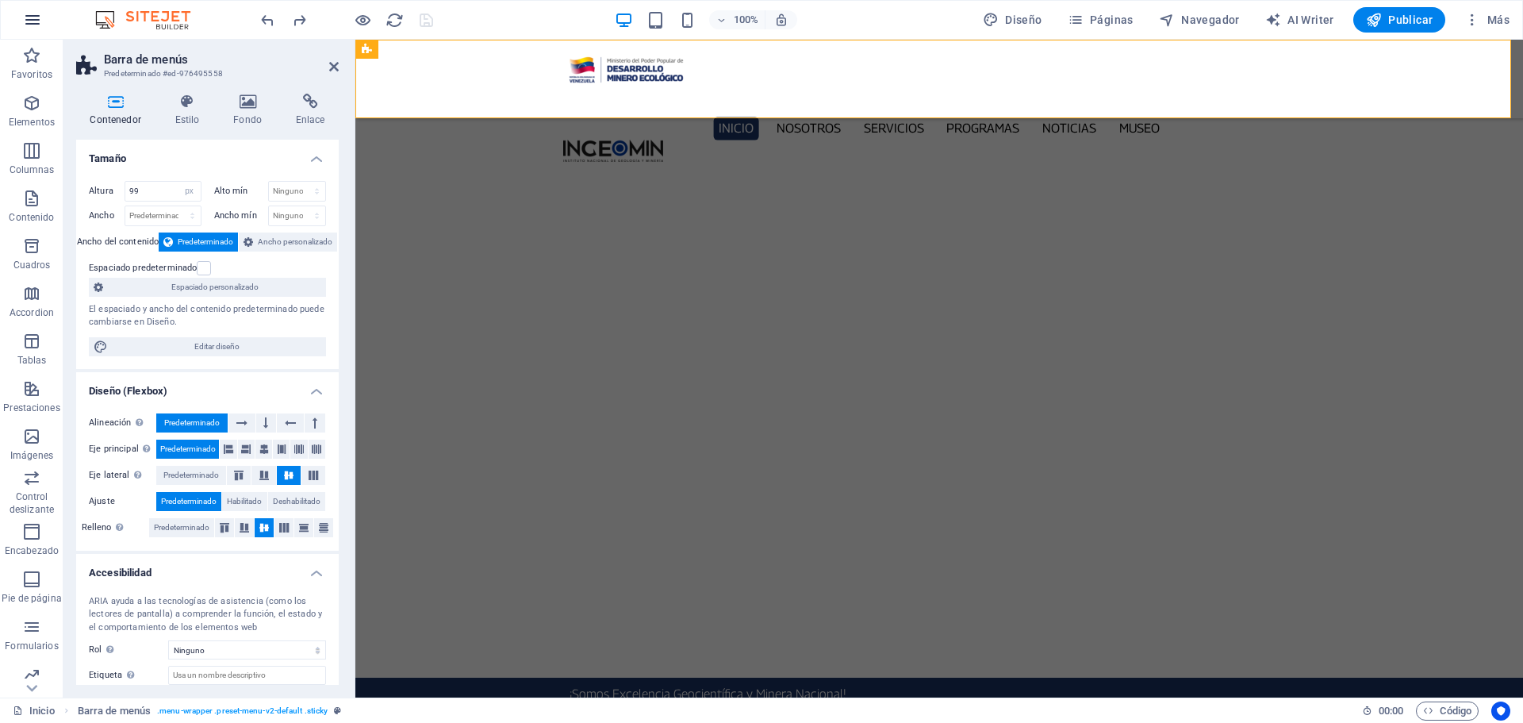
click at [28, 19] on icon "button" at bounding box center [32, 19] width 19 height 19
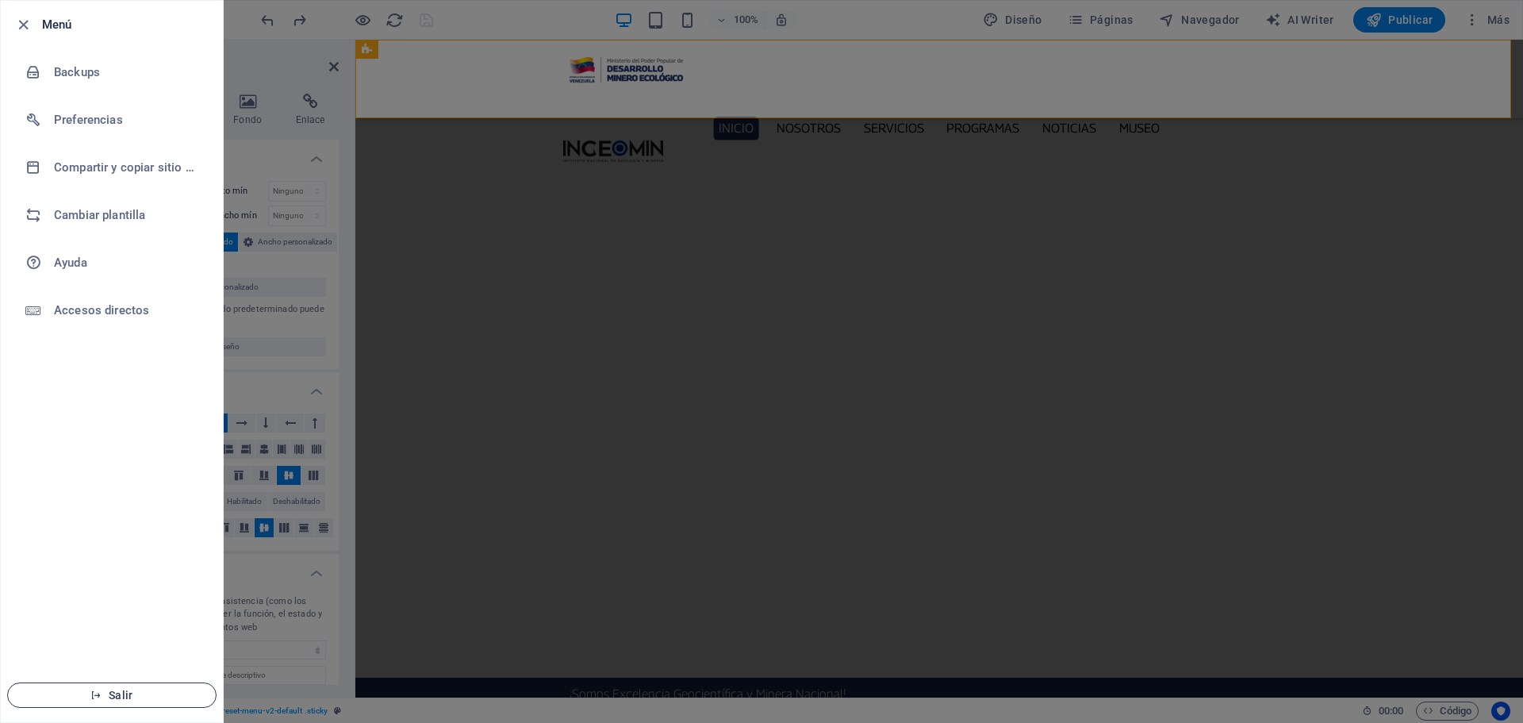
click at [120, 699] on span "Salir" at bounding box center [112, 694] width 182 height 13
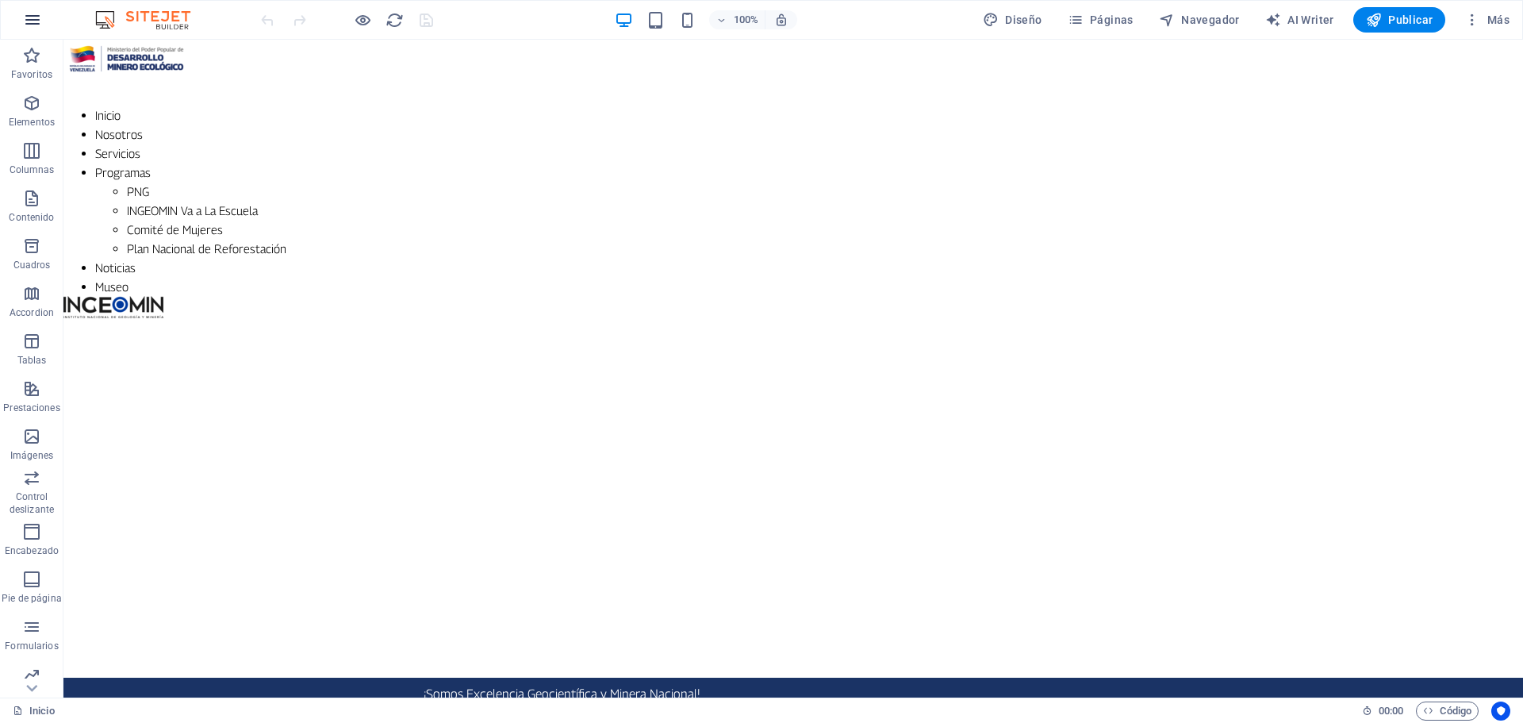
click at [27, 4] on button "button" at bounding box center [32, 20] width 38 height 38
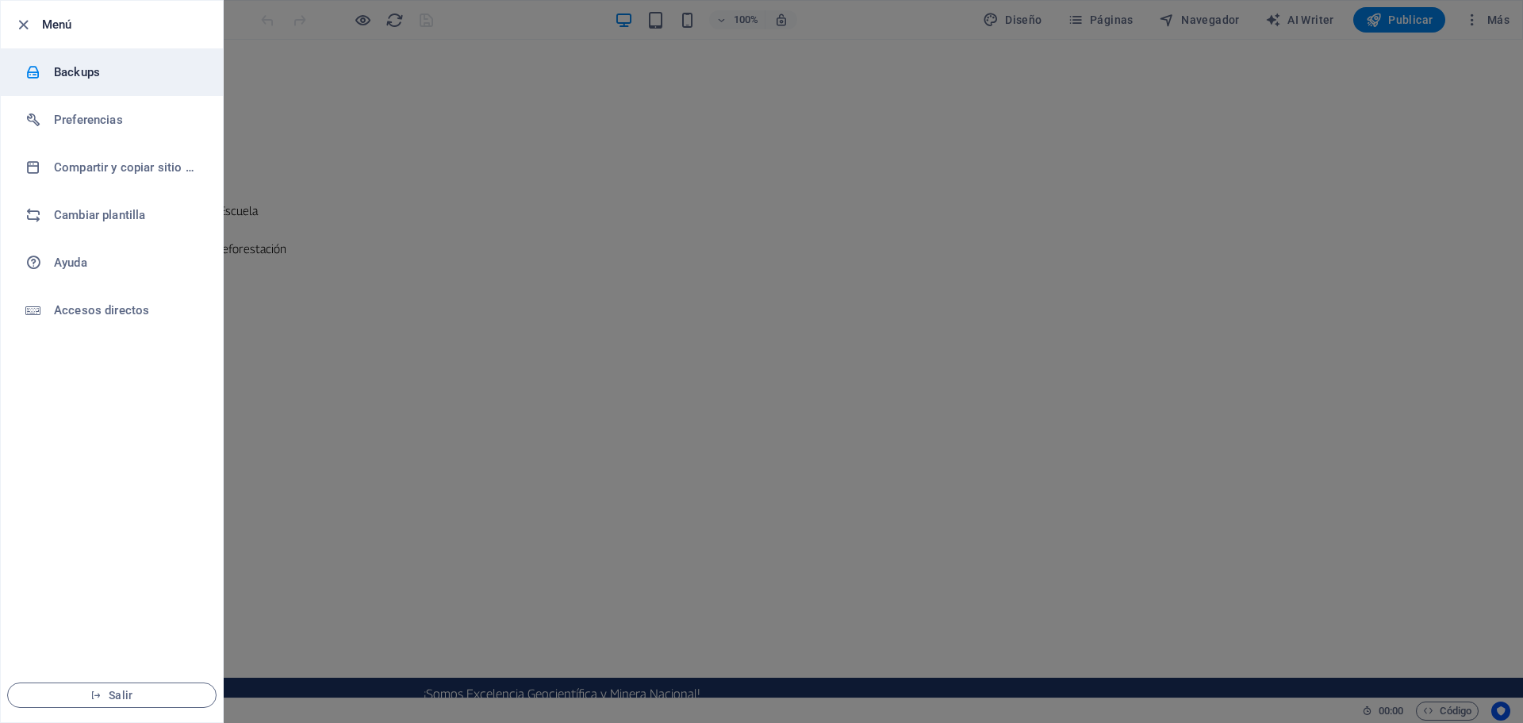
click at [66, 64] on h6 "Backups" at bounding box center [127, 72] width 147 height 19
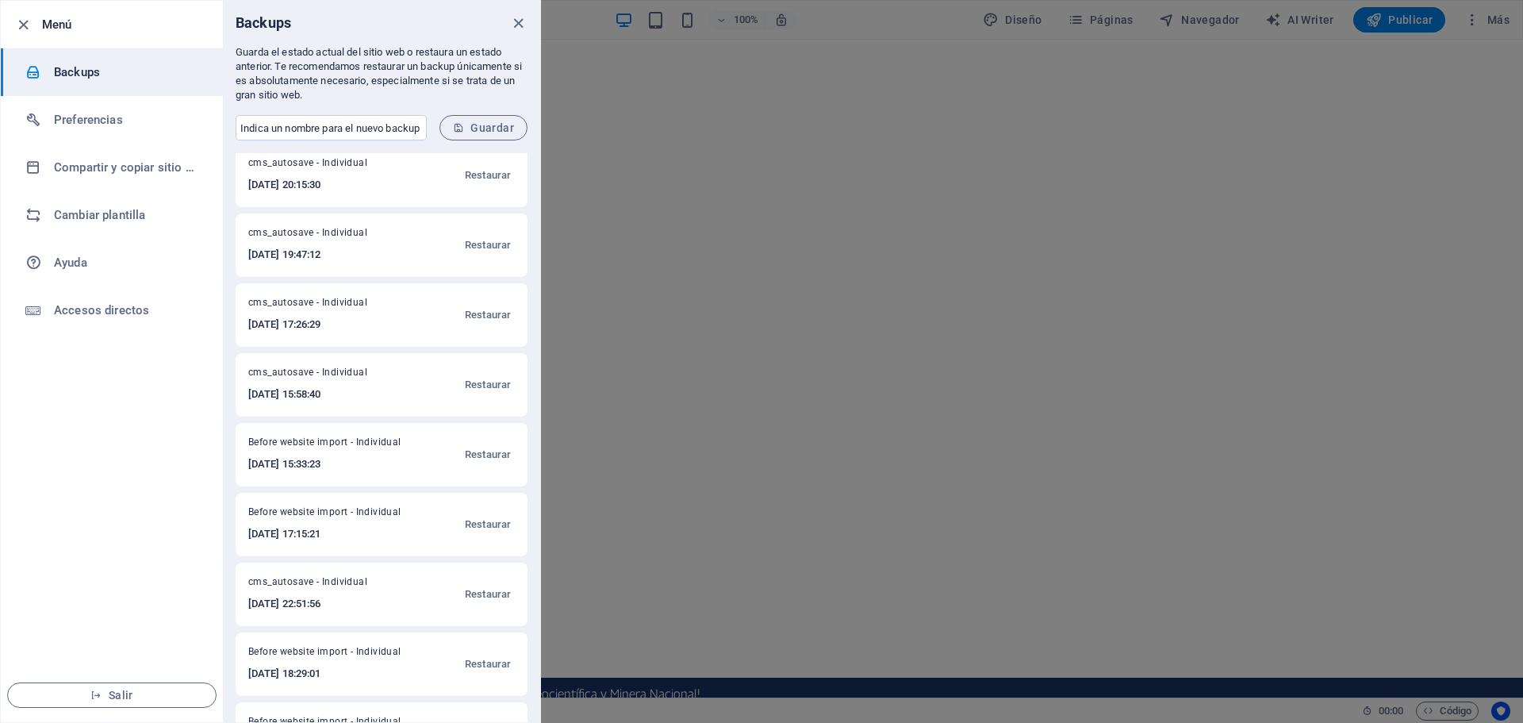
scroll to position [238, 0]
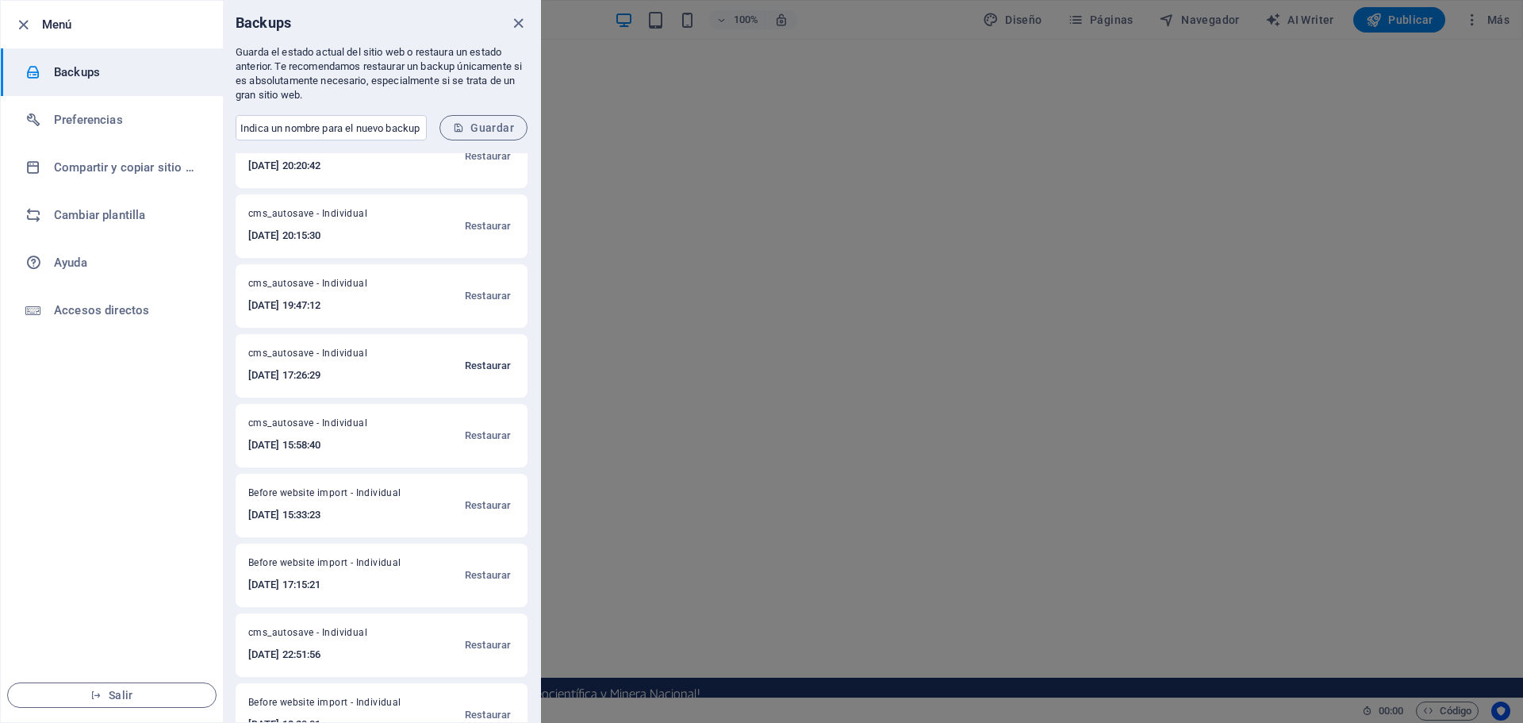
click at [509, 382] on button "Restaurar" at bounding box center [488, 366] width 54 height 38
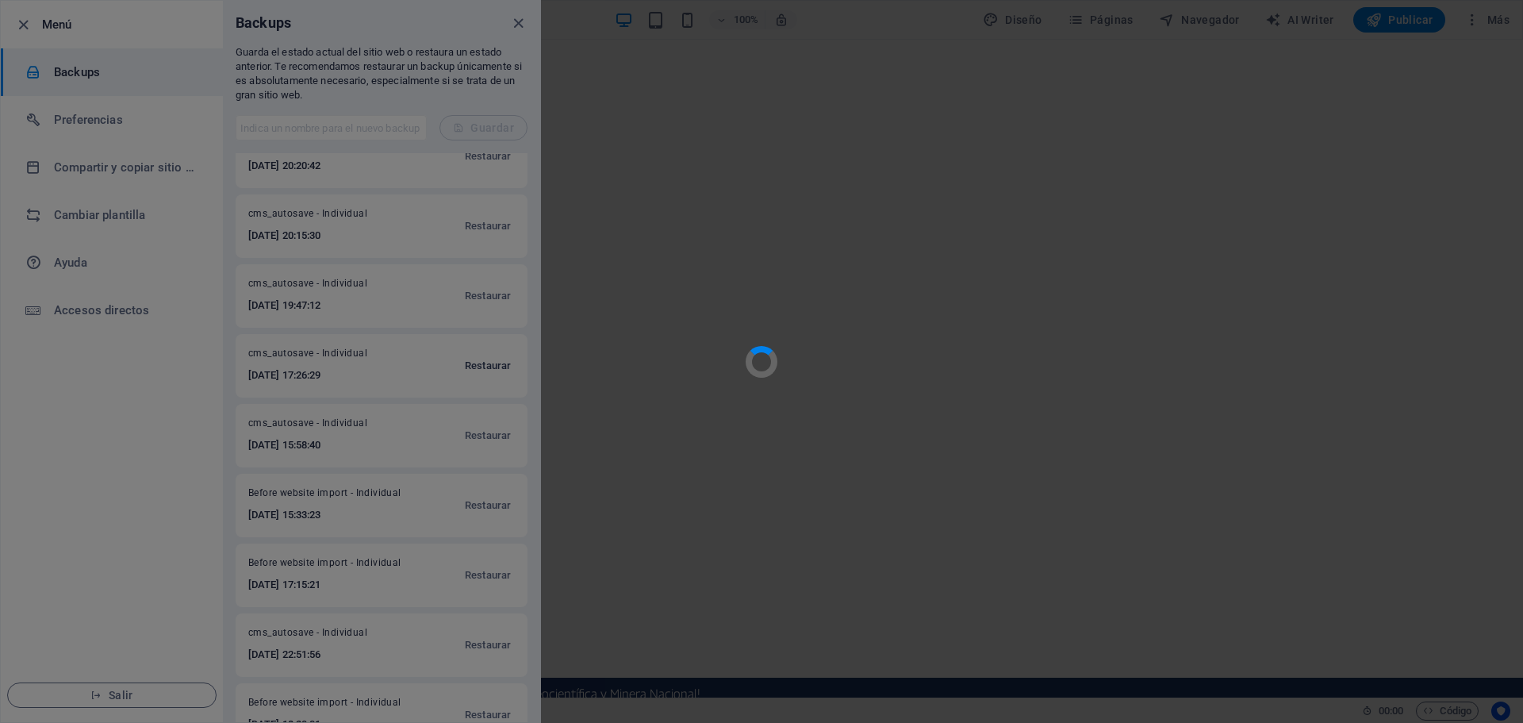
click at [488, 375] on div at bounding box center [761, 361] width 1523 height 723
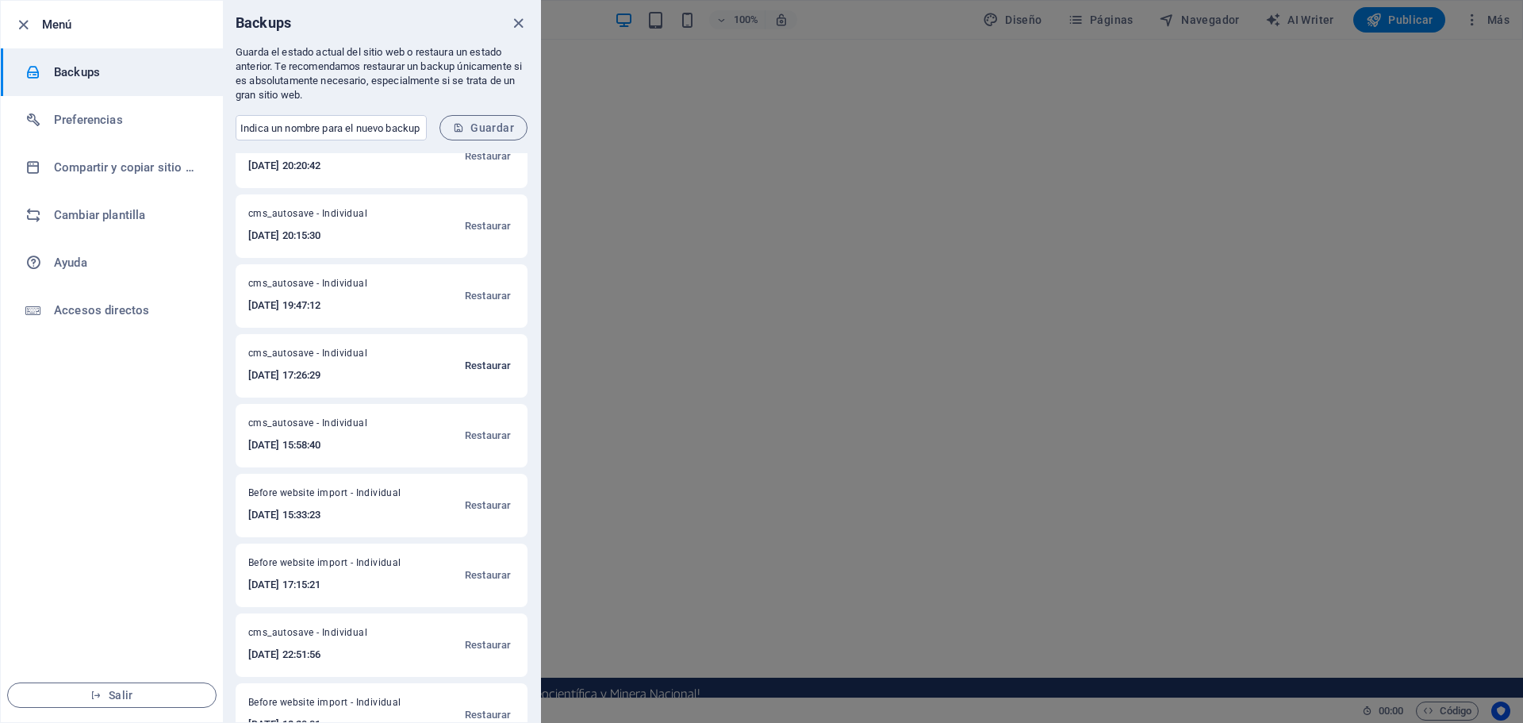
drag, startPoint x: 509, startPoint y: 382, endPoint x: 487, endPoint y: 374, distance: 23.3
click at [487, 374] on button "Restaurar" at bounding box center [488, 366] width 54 height 38
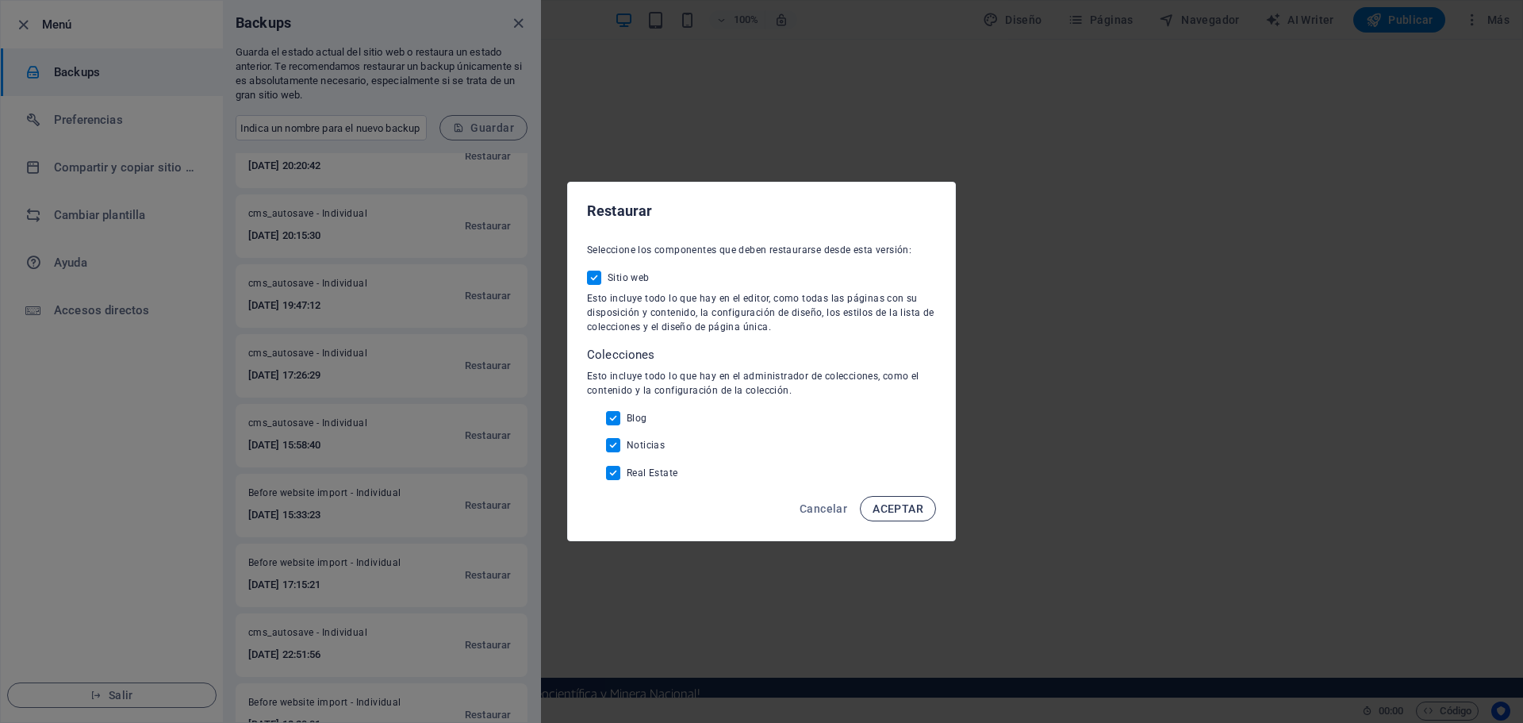
click at [913, 507] on span "ACEPTAR" at bounding box center [897, 508] width 51 height 13
checkbox input "false"
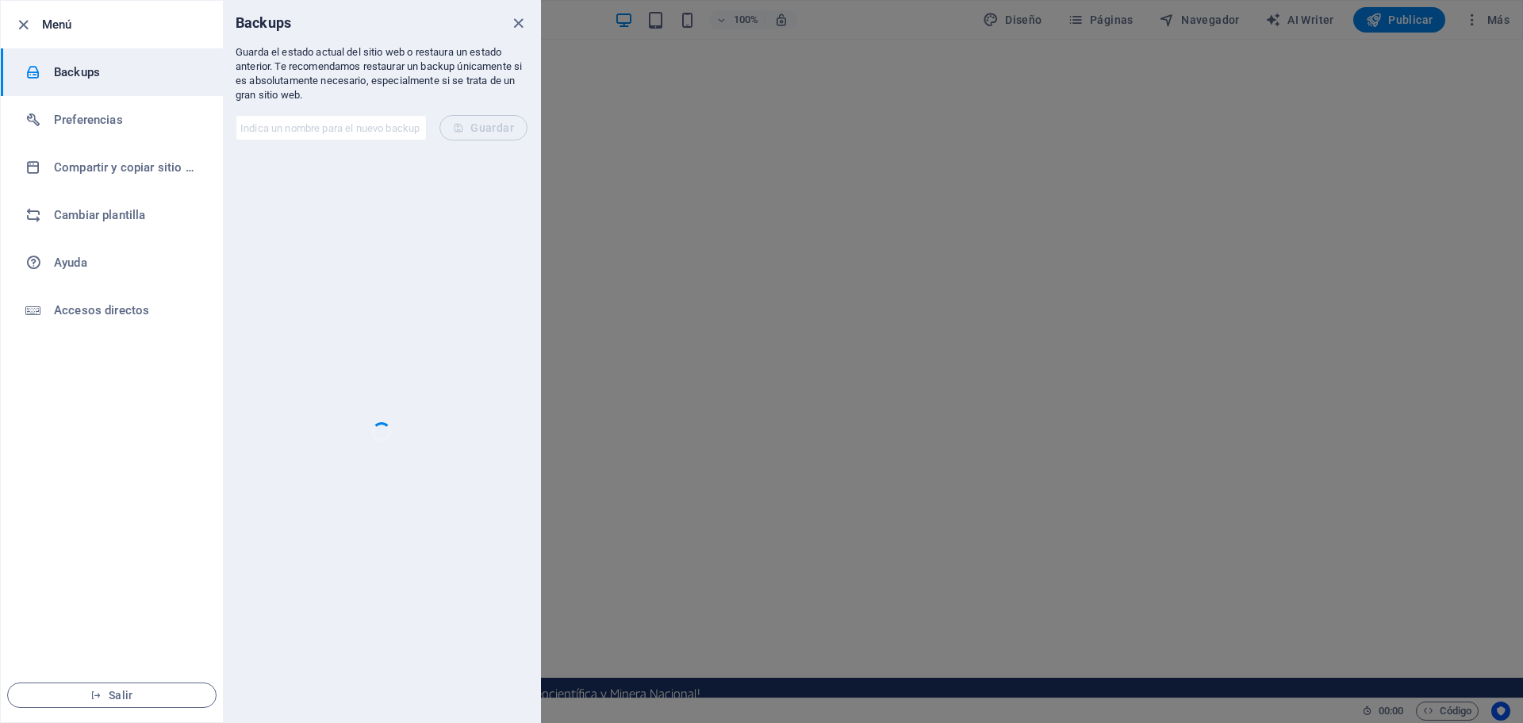
scroll to position [0, 0]
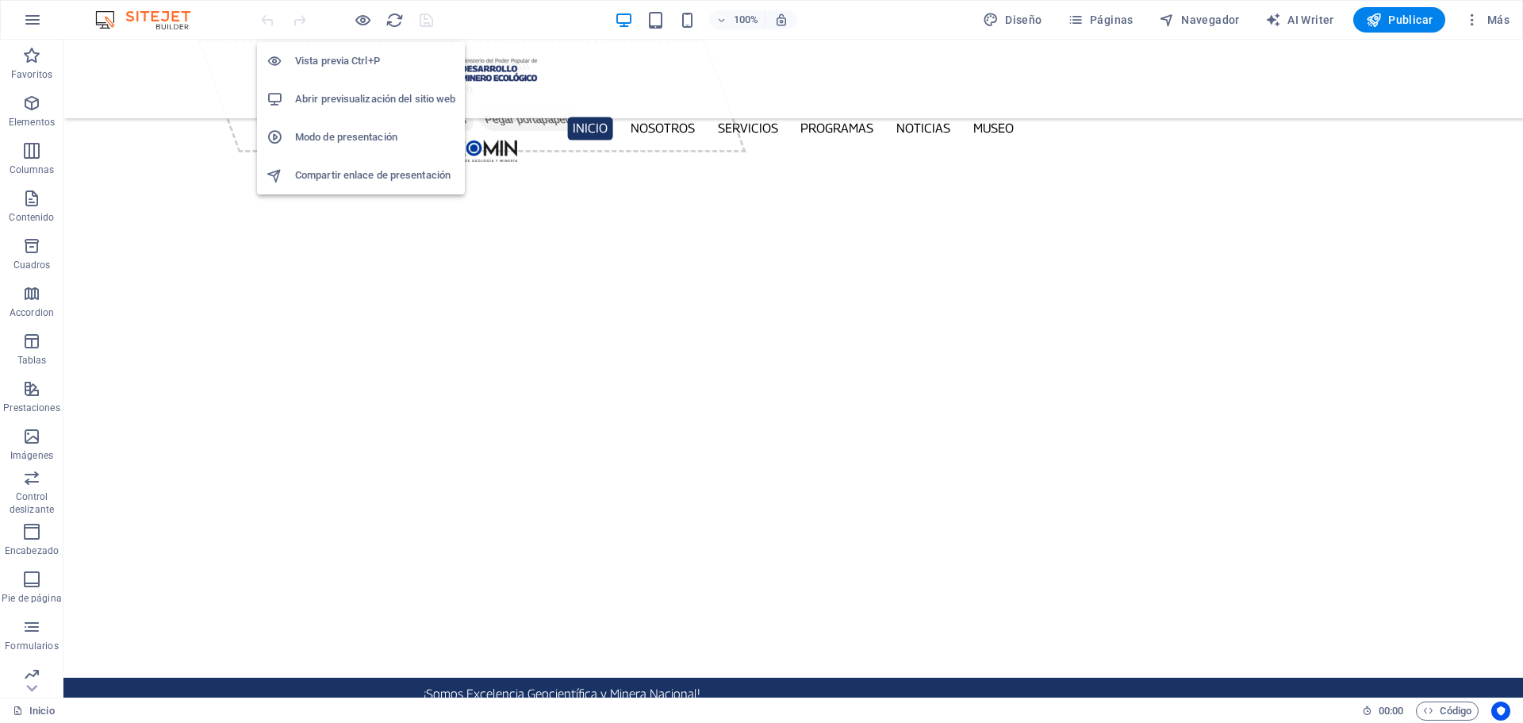
click at [369, 100] on h6 "Abrir previsualización del sitio web" at bounding box center [375, 99] width 160 height 19
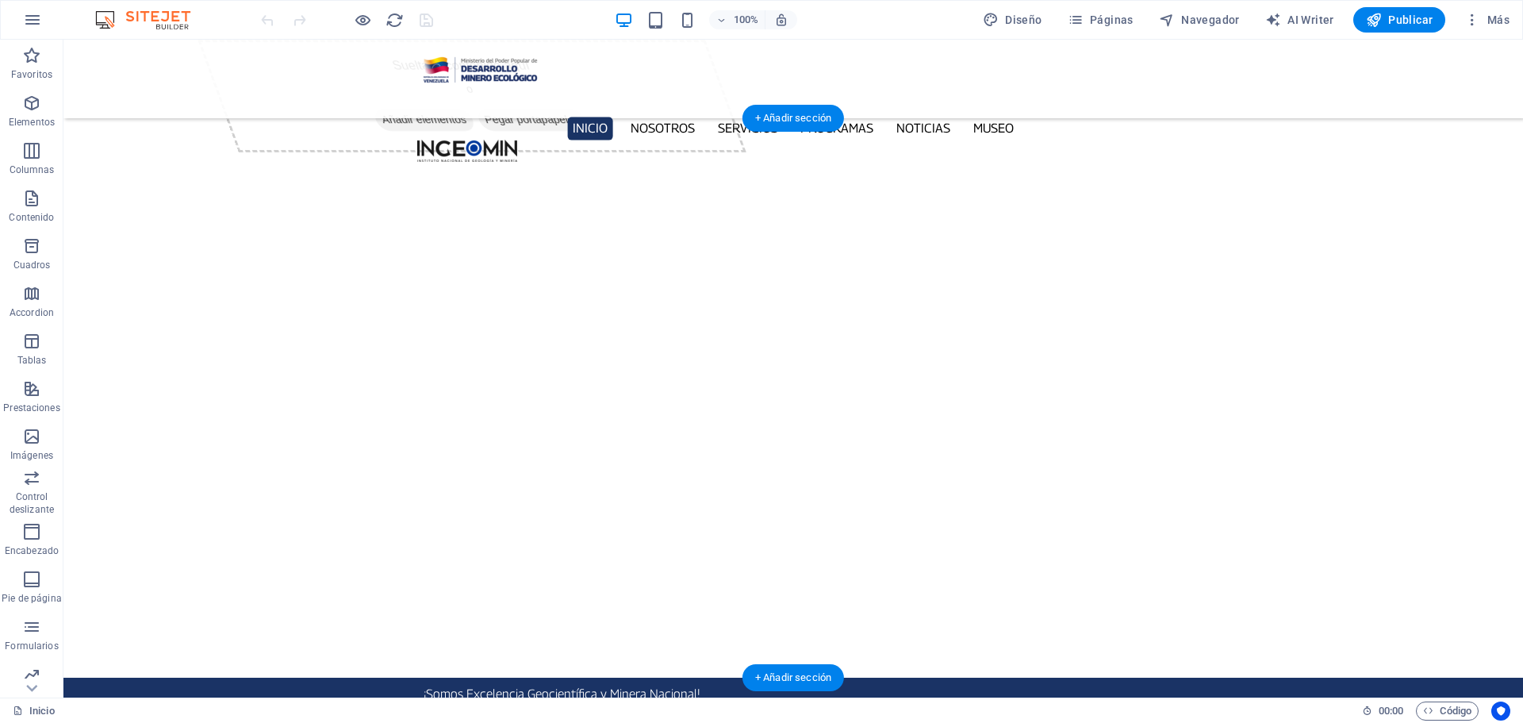
click at [63, 722] on button "button" at bounding box center [63, 728] width 0 height 0
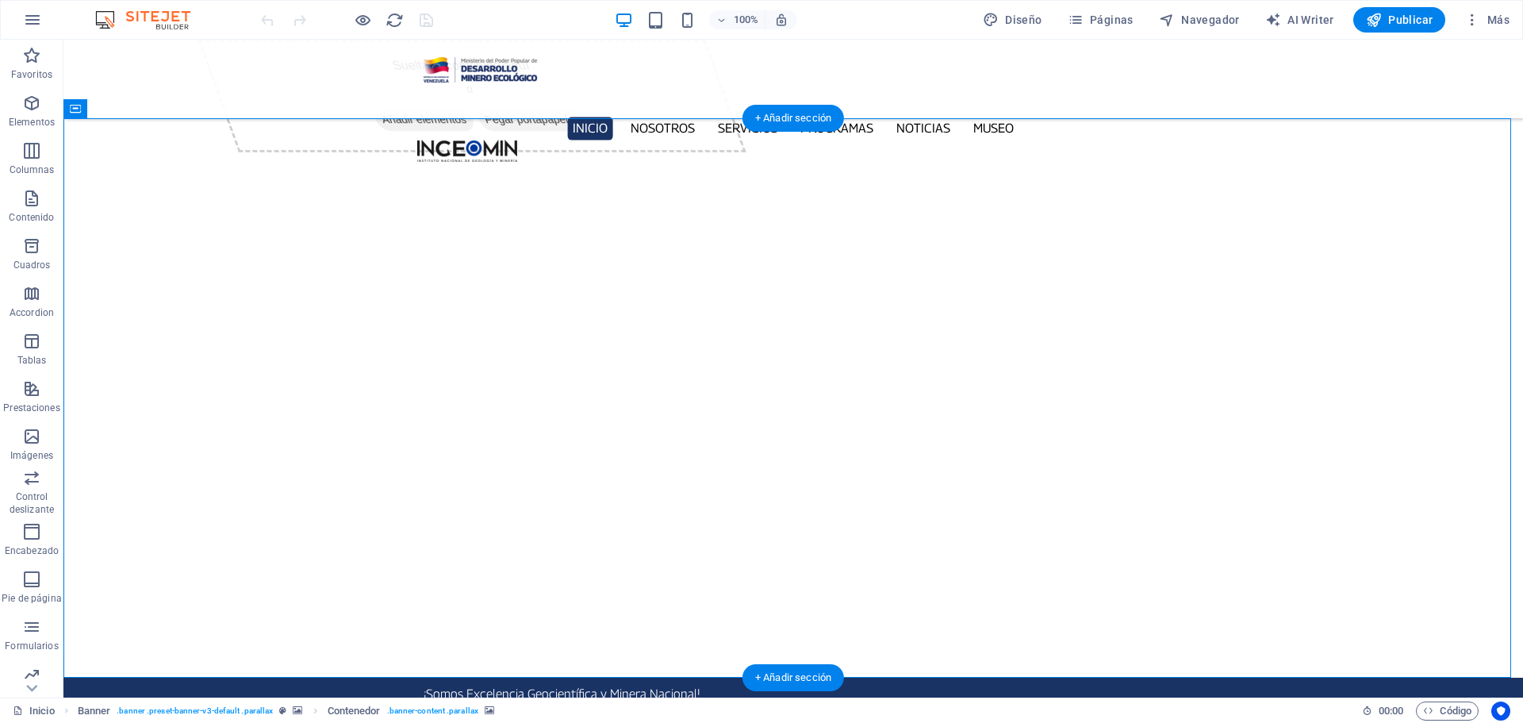
click at [63, 722] on button "button" at bounding box center [63, 728] width 0 height 0
click at [39, 13] on icon "button" at bounding box center [32, 19] width 19 height 19
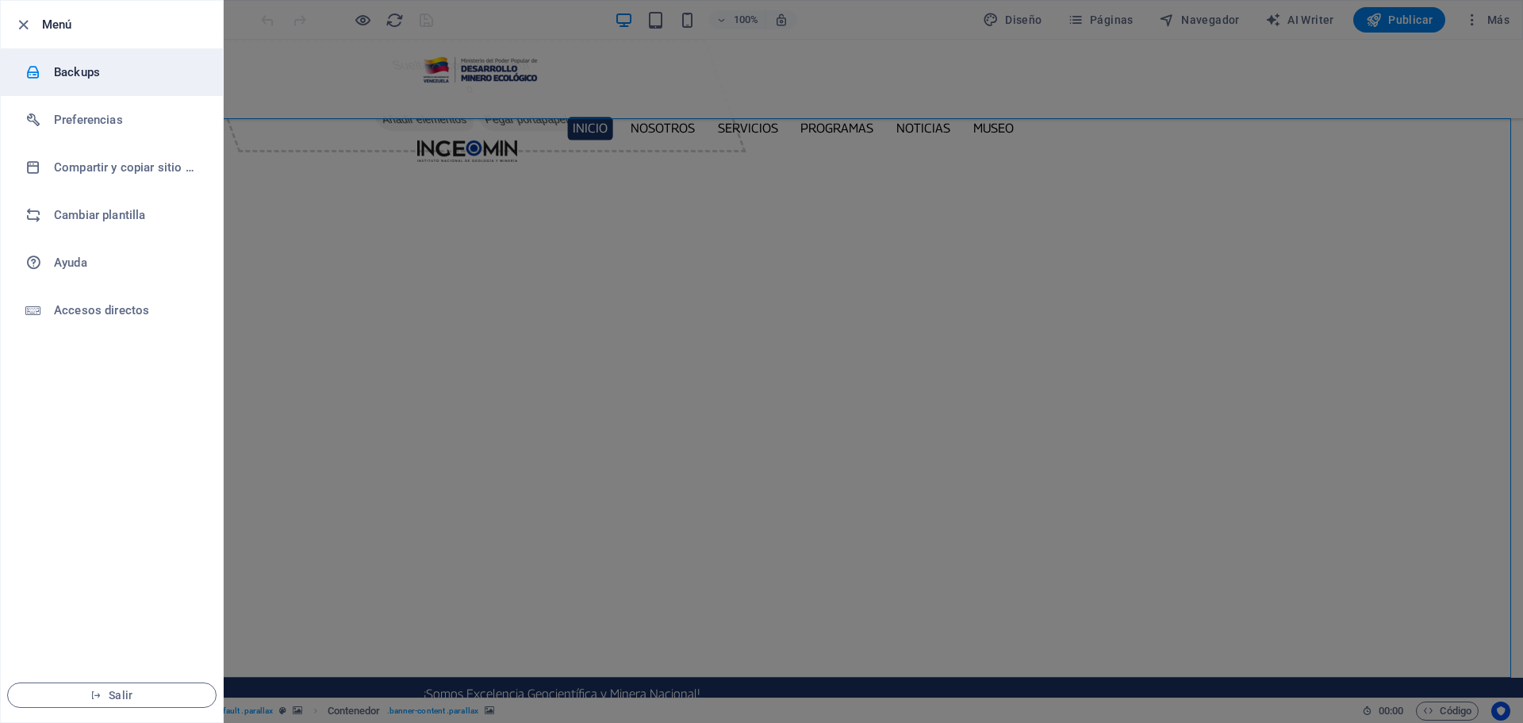
click at [114, 75] on h6 "Backups" at bounding box center [127, 72] width 147 height 19
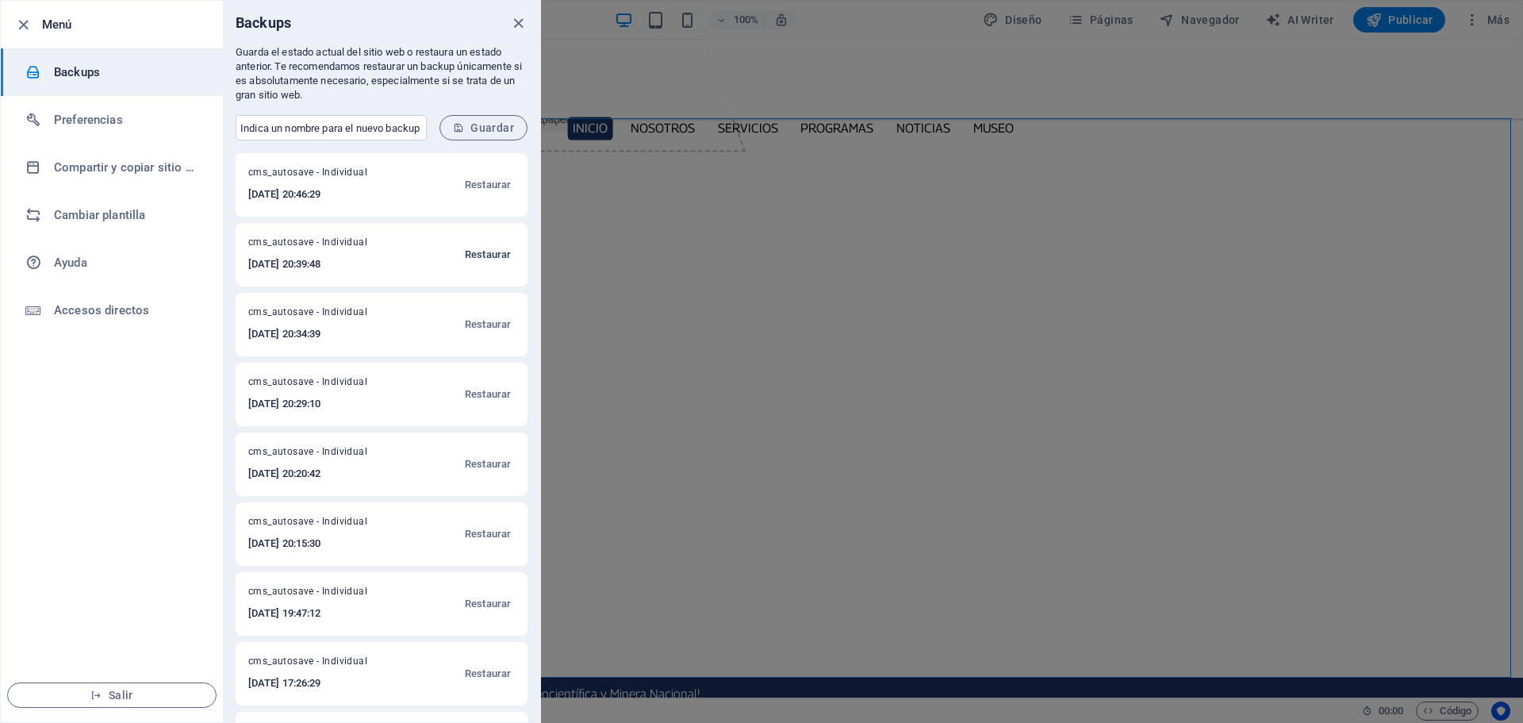
click at [476, 255] on span "Restaurar" at bounding box center [488, 254] width 46 height 19
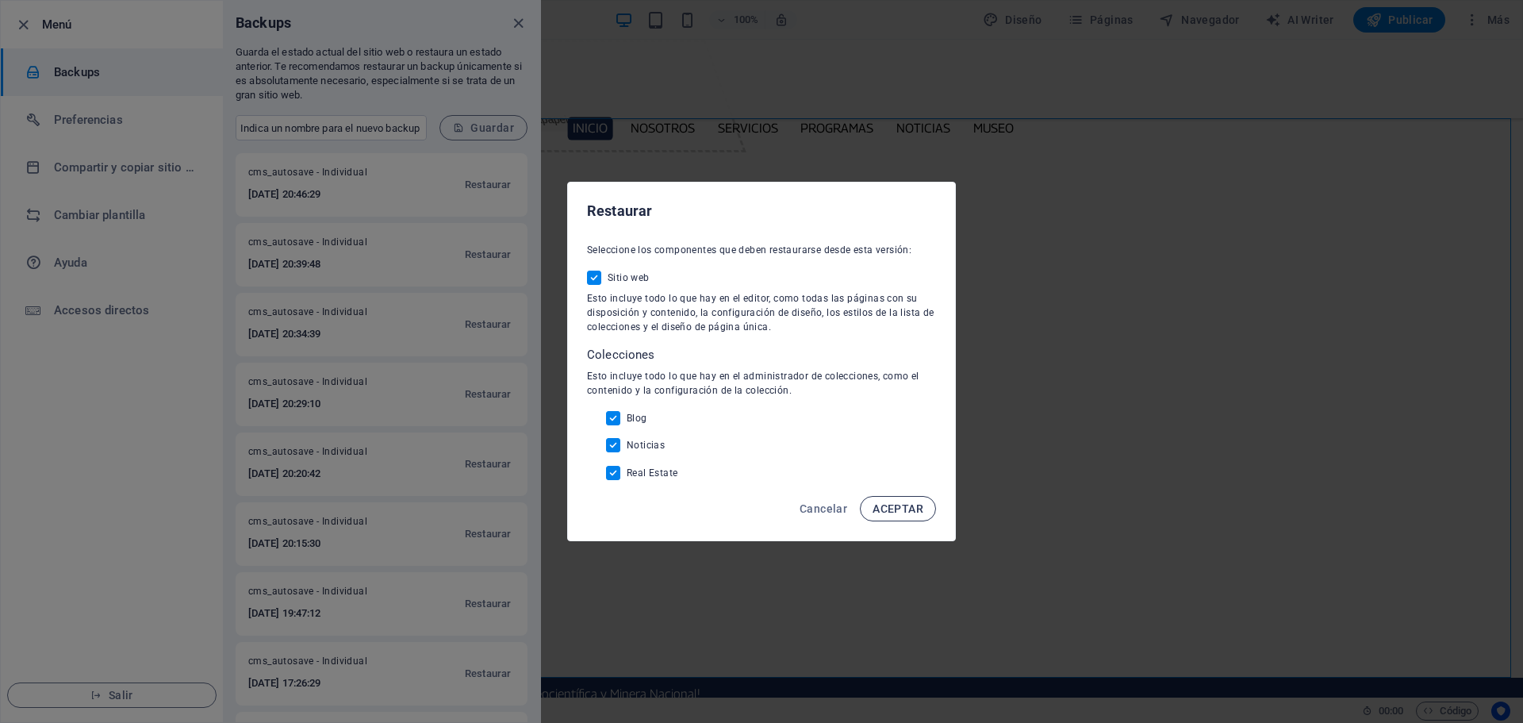
click at [890, 506] on span "ACEPTAR" at bounding box center [897, 508] width 51 height 13
checkbox input "false"
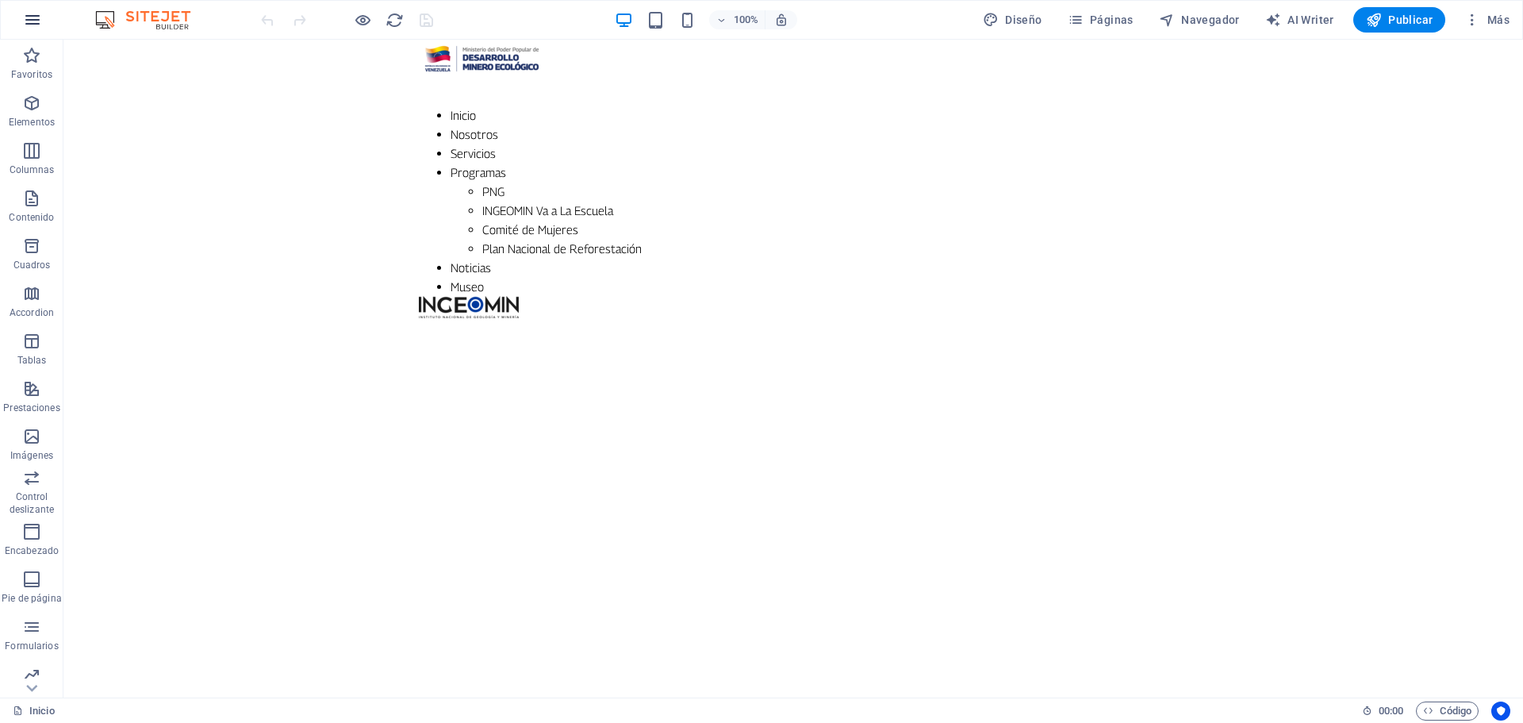
click at [29, 30] on button "button" at bounding box center [32, 20] width 38 height 38
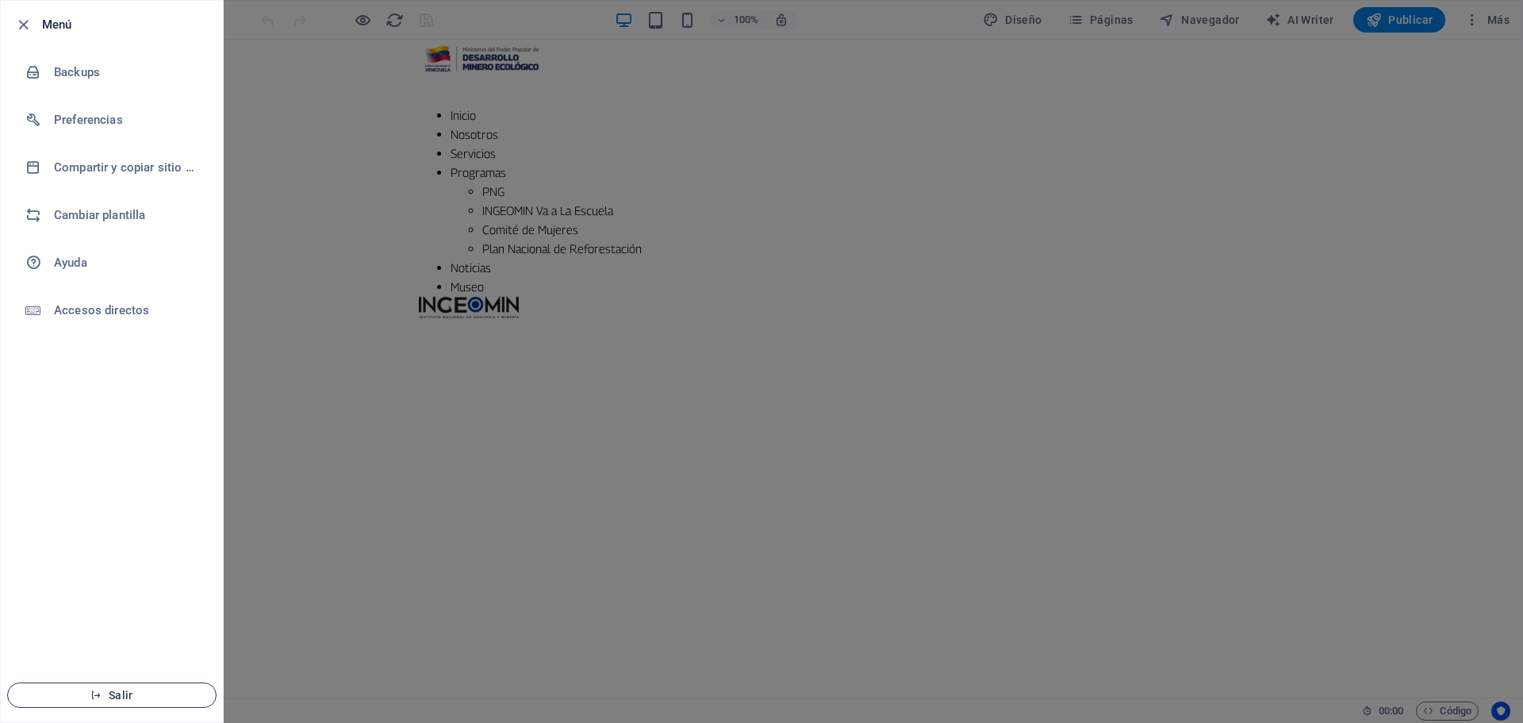
click at [108, 688] on button "Salir" at bounding box center [111, 694] width 209 height 25
